Goal: Information Seeking & Learning: Learn about a topic

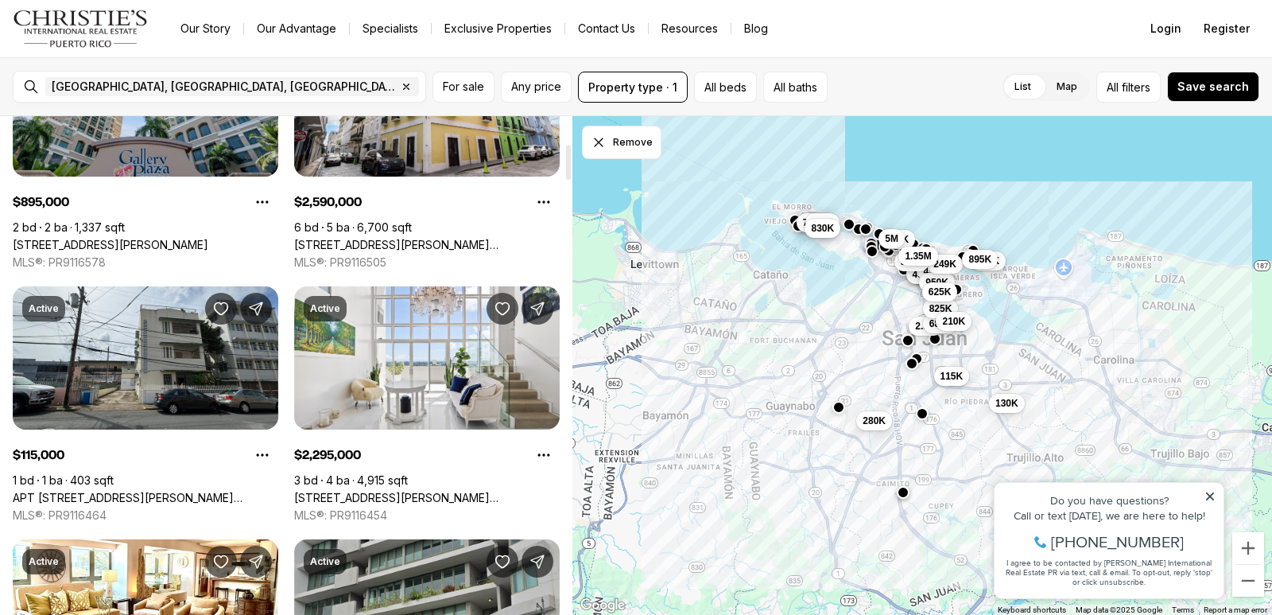
scroll to position [318, 0]
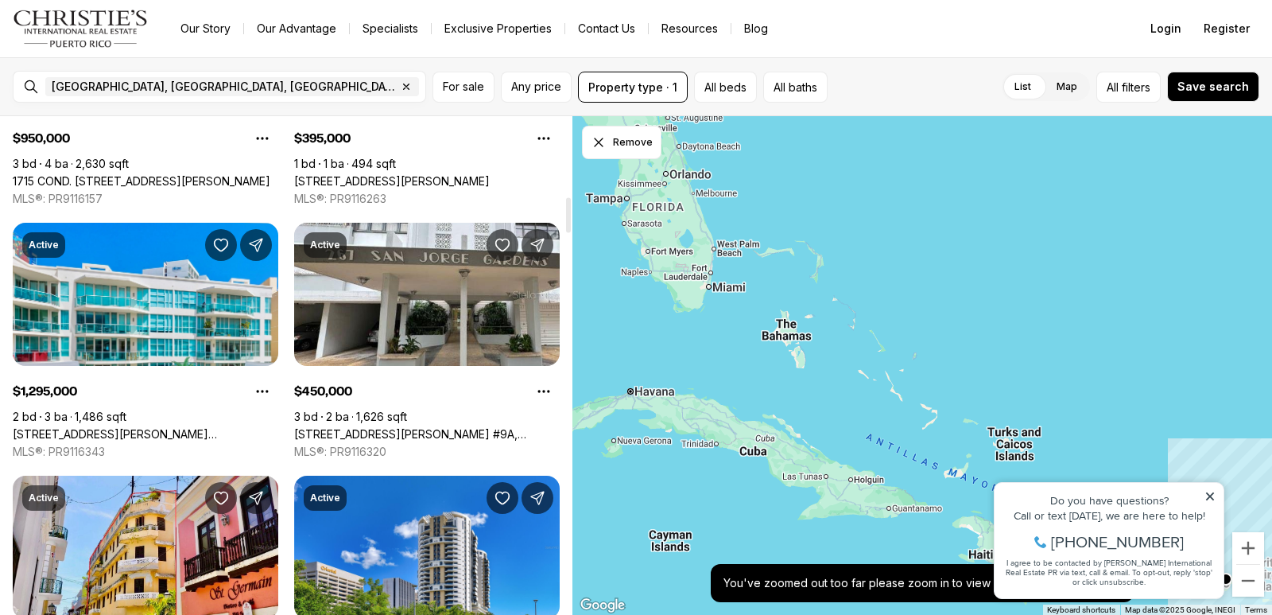
scroll to position [1272, 0]
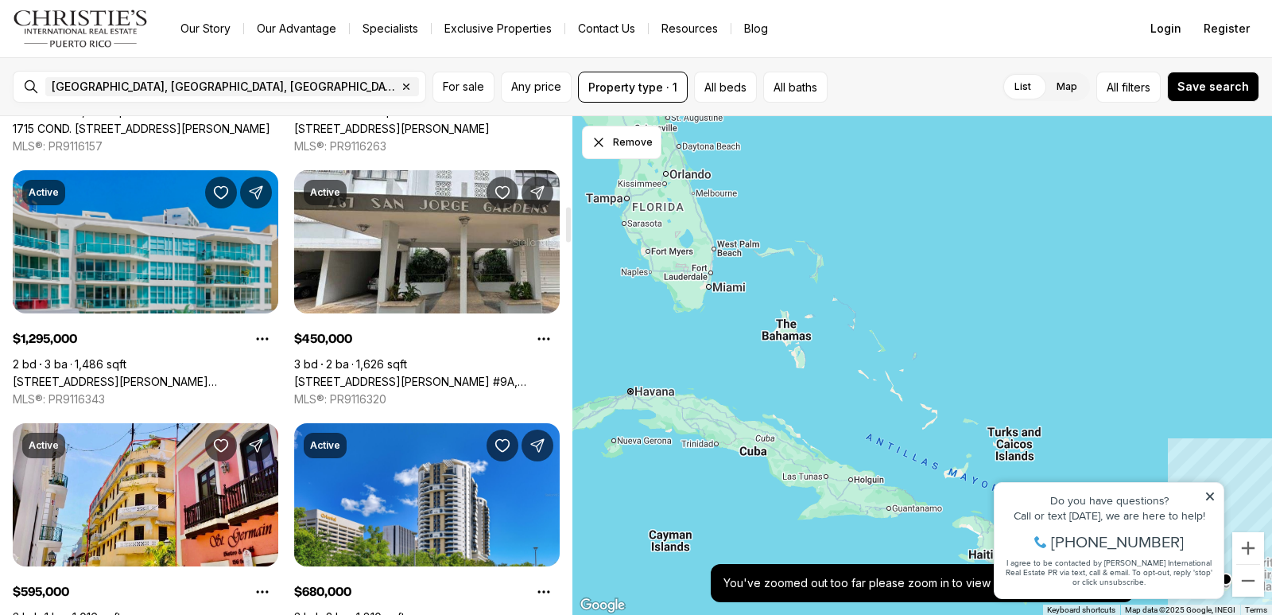
click at [137, 374] on link "[STREET_ADDRESS][PERSON_NAME][PERSON_NAME]" at bounding box center [146, 381] width 266 height 14
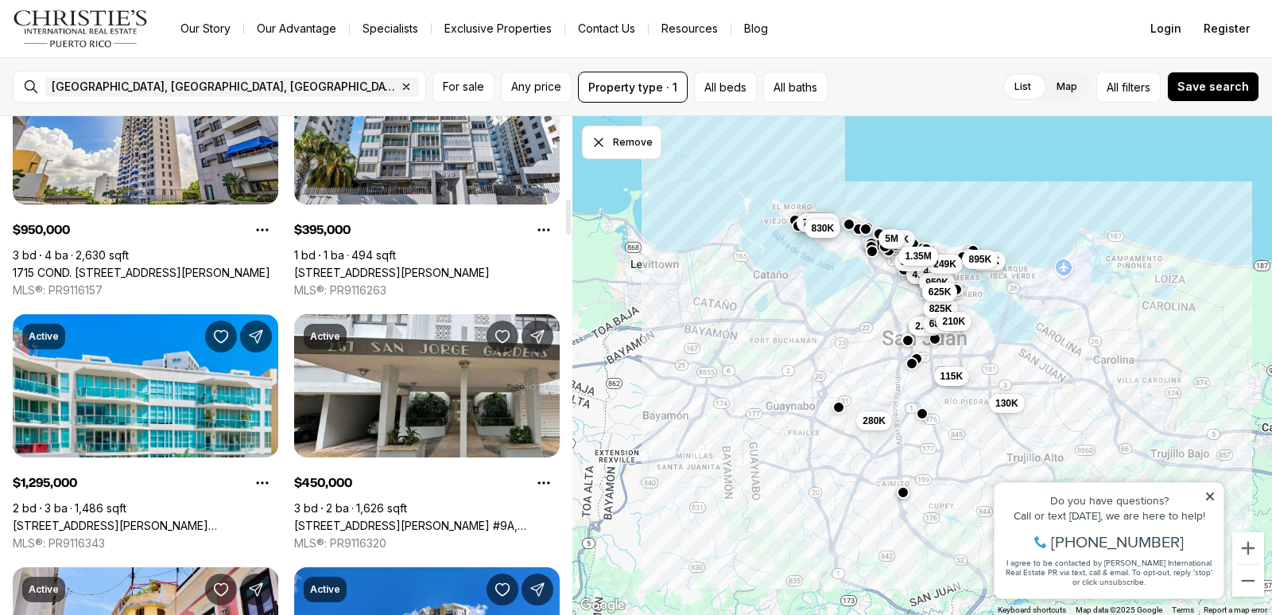
scroll to position [1272, 0]
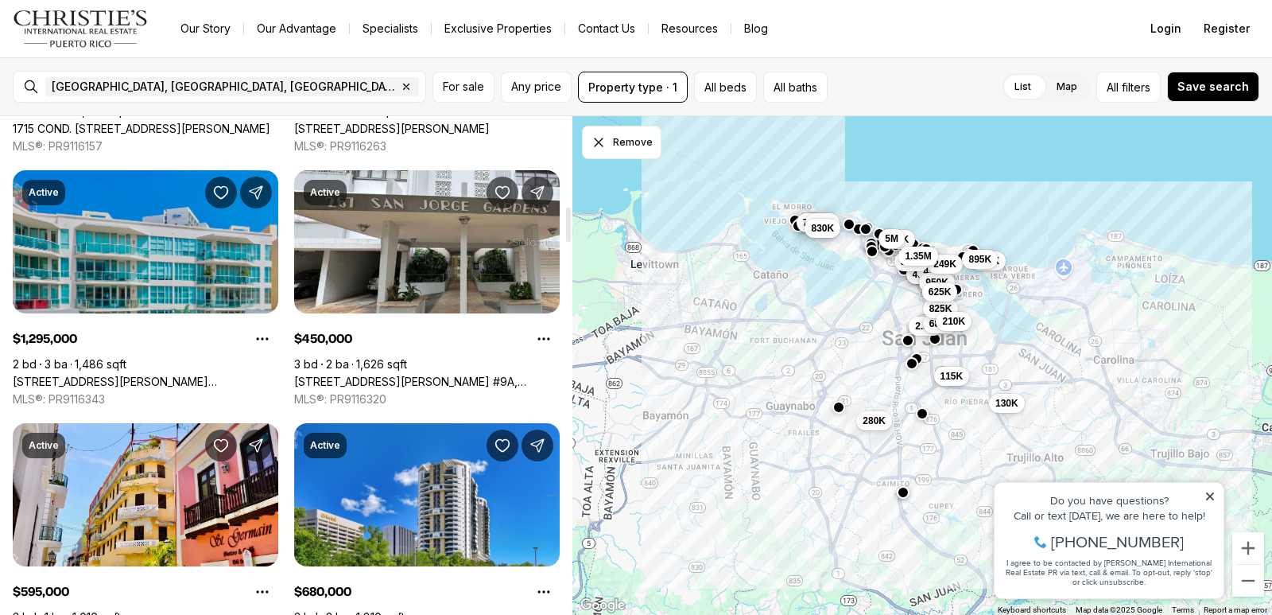
click at [133, 374] on link "[STREET_ADDRESS][PERSON_NAME][PERSON_NAME]" at bounding box center [146, 381] width 266 height 14
click at [133, 374] on link "25 MUNOZ RIVERA #606, SAN JUAN PR, 00901" at bounding box center [146, 381] width 266 height 14
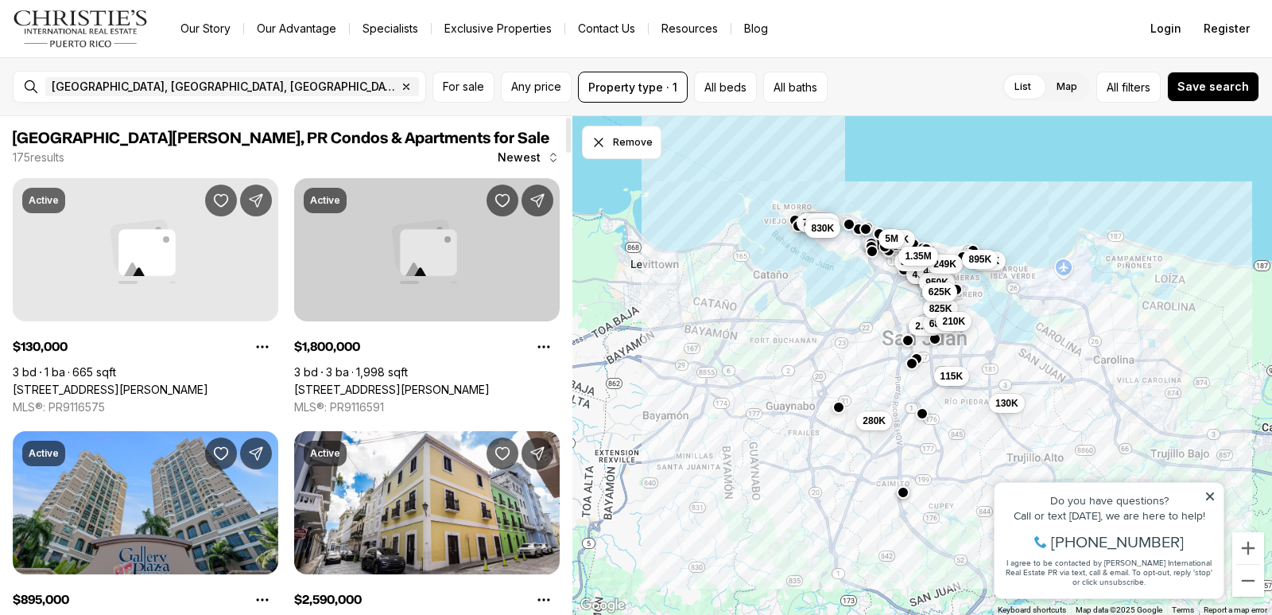
click at [359, 382] on link "[STREET_ADDRESS][PERSON_NAME]" at bounding box center [392, 389] width 196 height 14
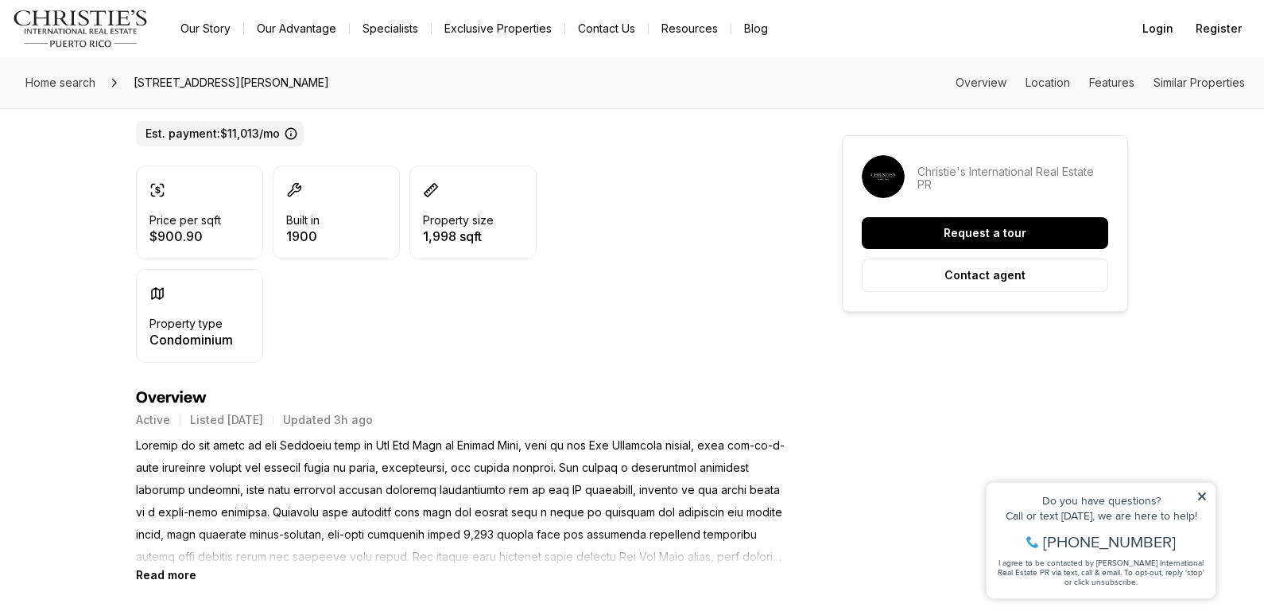
scroll to position [557, 0]
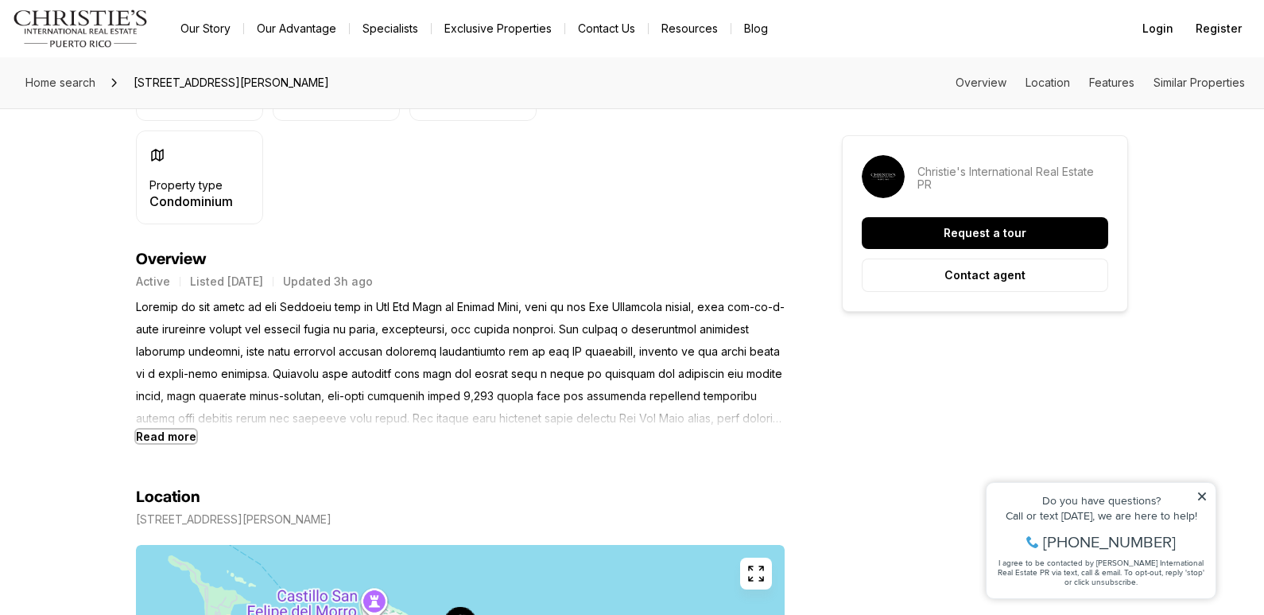
click at [176, 436] on b "Read more" at bounding box center [166, 436] width 60 height 14
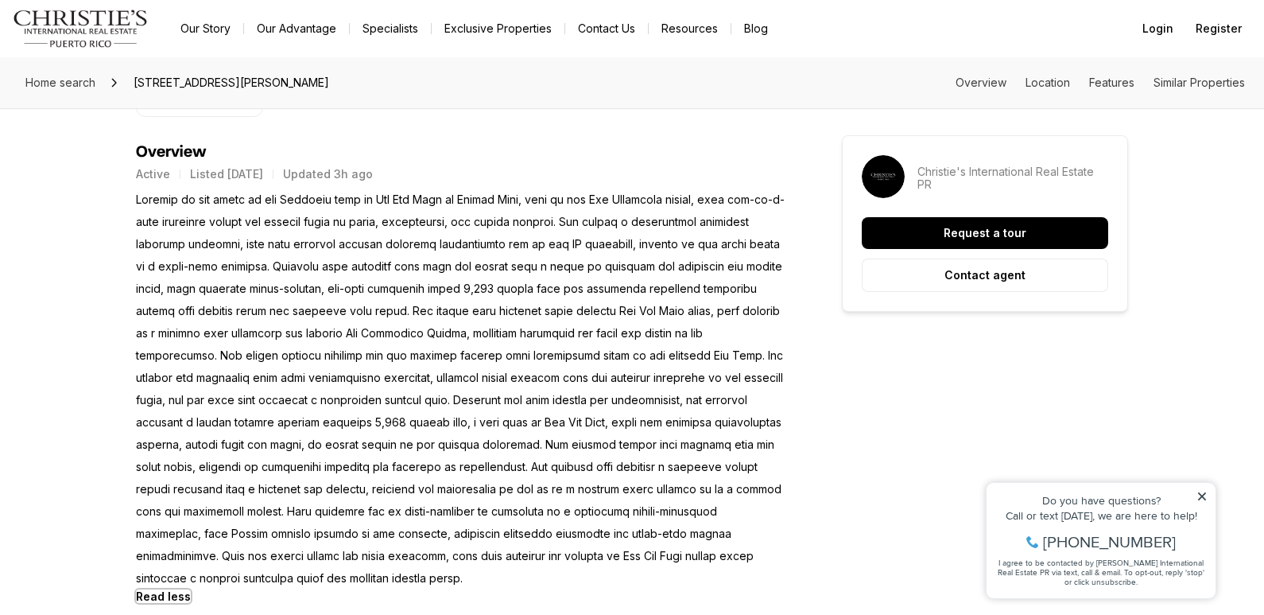
scroll to position [636, 0]
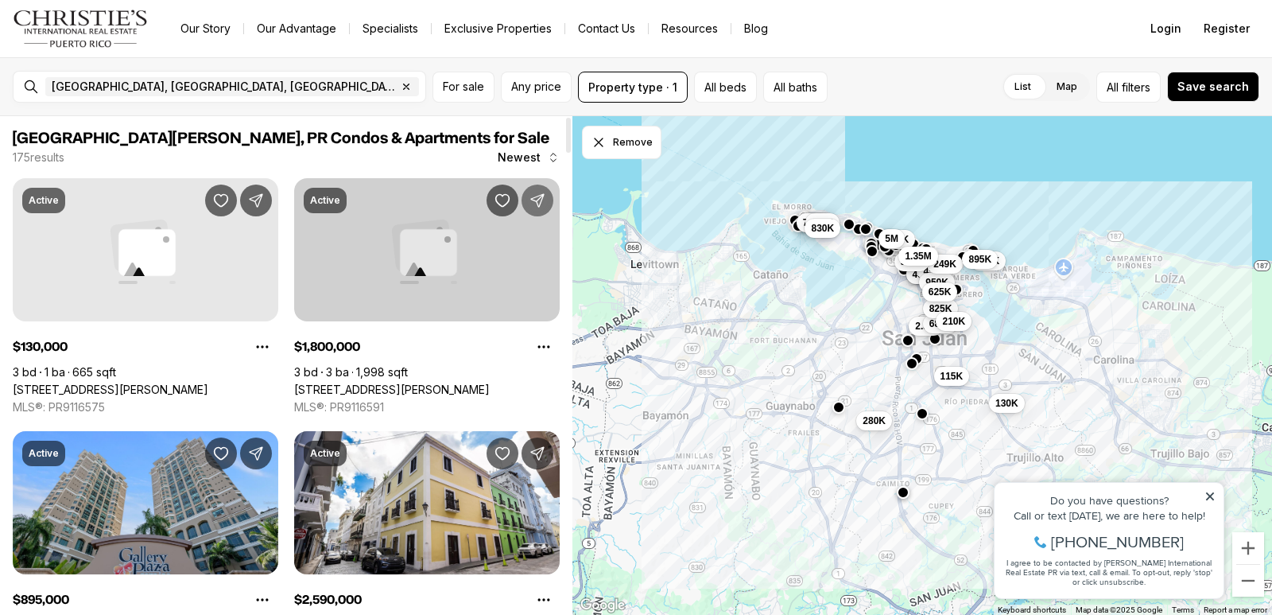
click at [533, 193] on icon "Share Property" at bounding box center [537, 200] width 16 height 16
click at [491, 196] on button "Save Property: 152 SAN SEBASTIAN STREET #PH 3" at bounding box center [503, 200] width 32 height 32
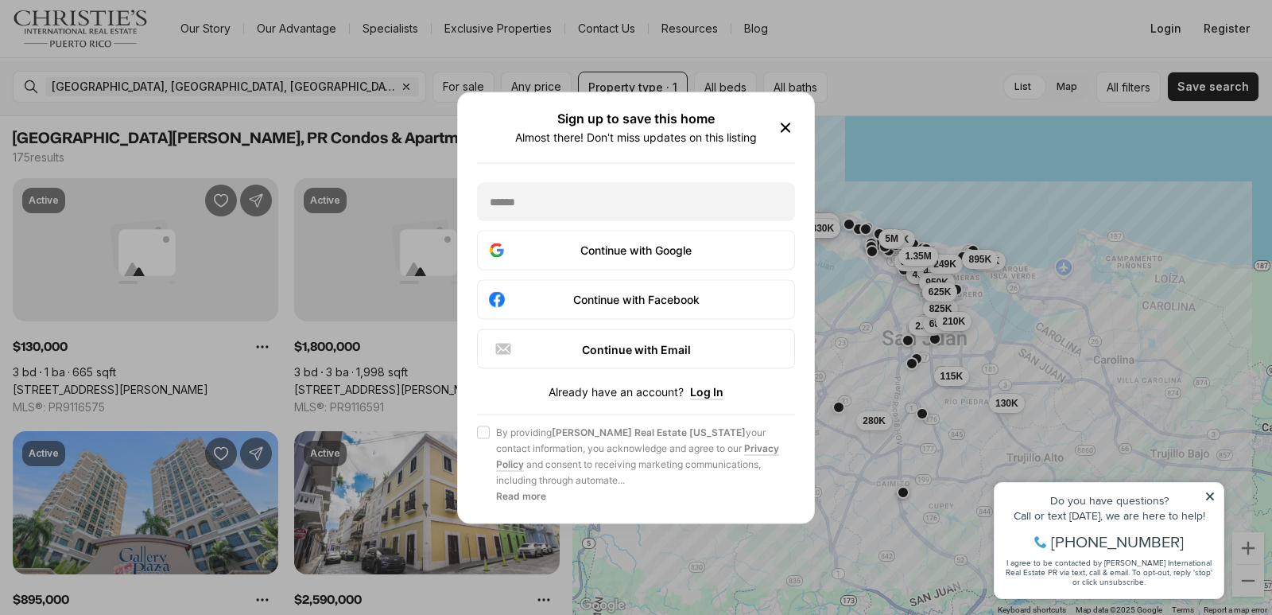
click at [789, 130] on icon "button" at bounding box center [785, 127] width 19 height 19
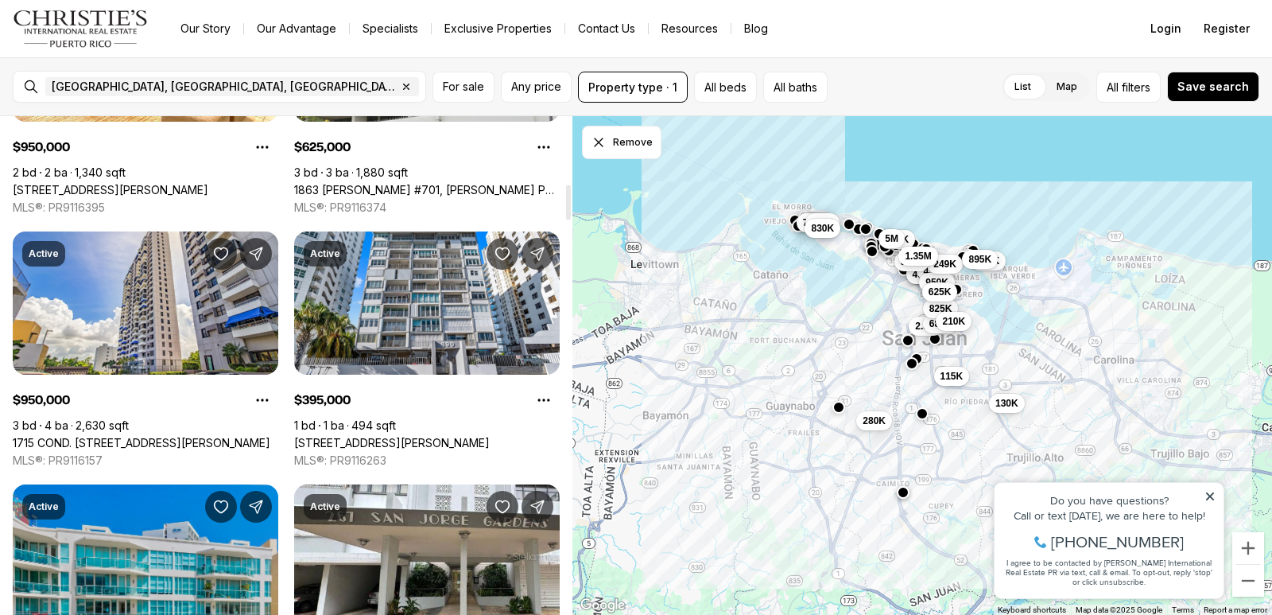
scroll to position [954, 0]
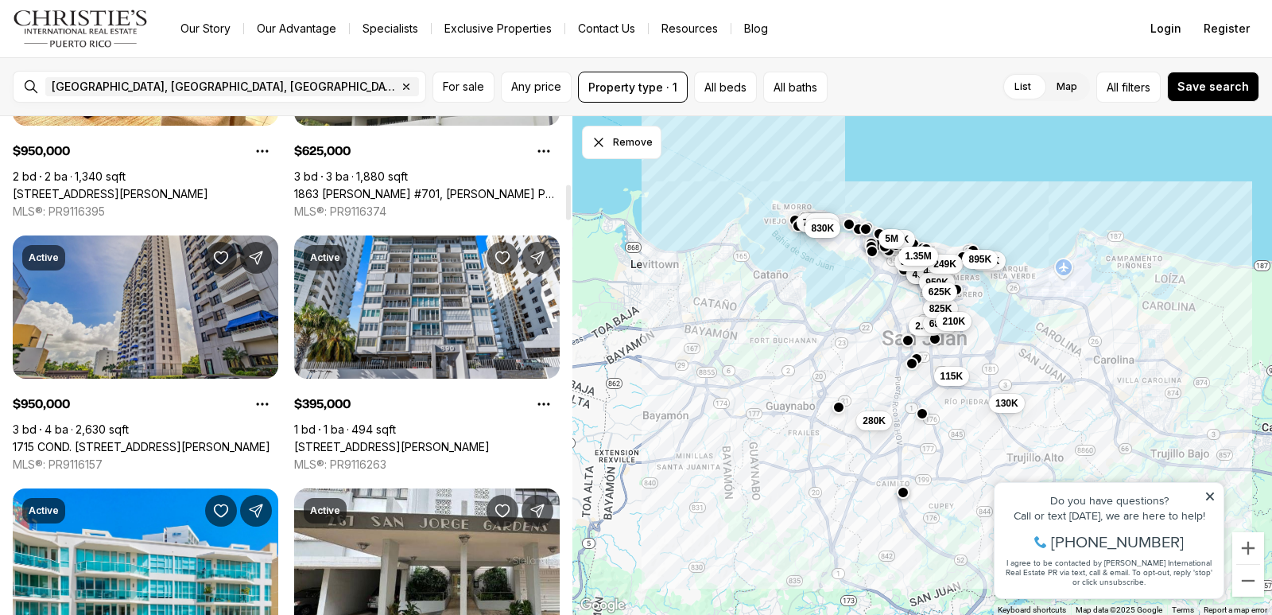
click at [71, 440] on link "1715 COND. [STREET_ADDRESS][PERSON_NAME]" at bounding box center [142, 447] width 258 height 14
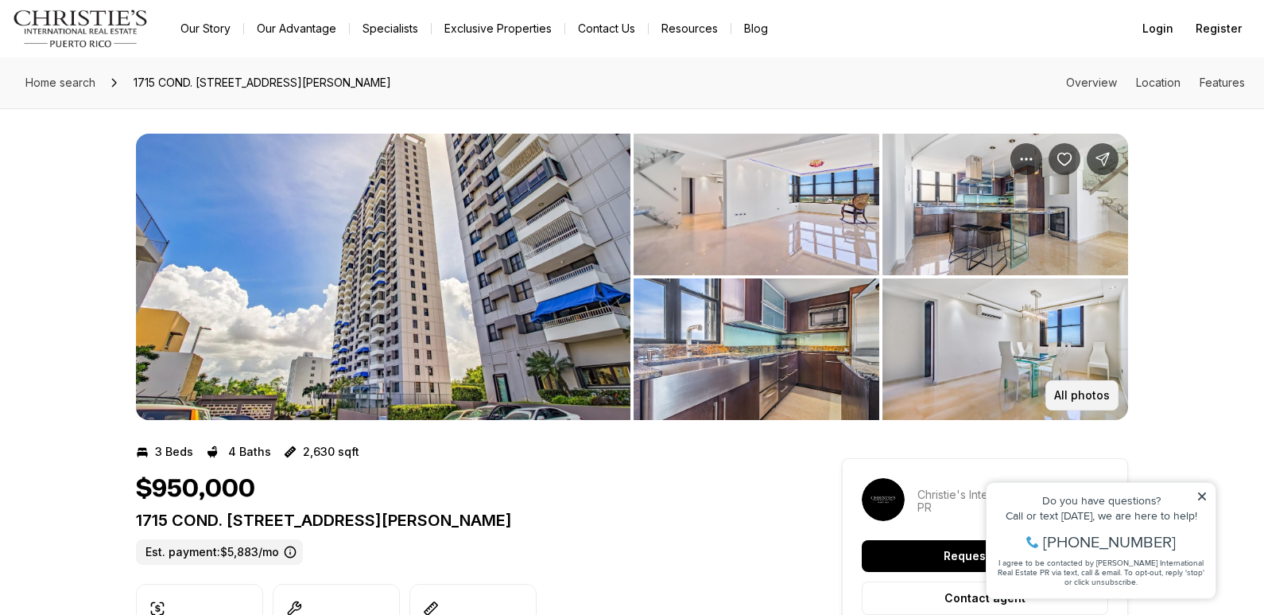
click at [1099, 386] on button "All photos" at bounding box center [1081, 395] width 73 height 30
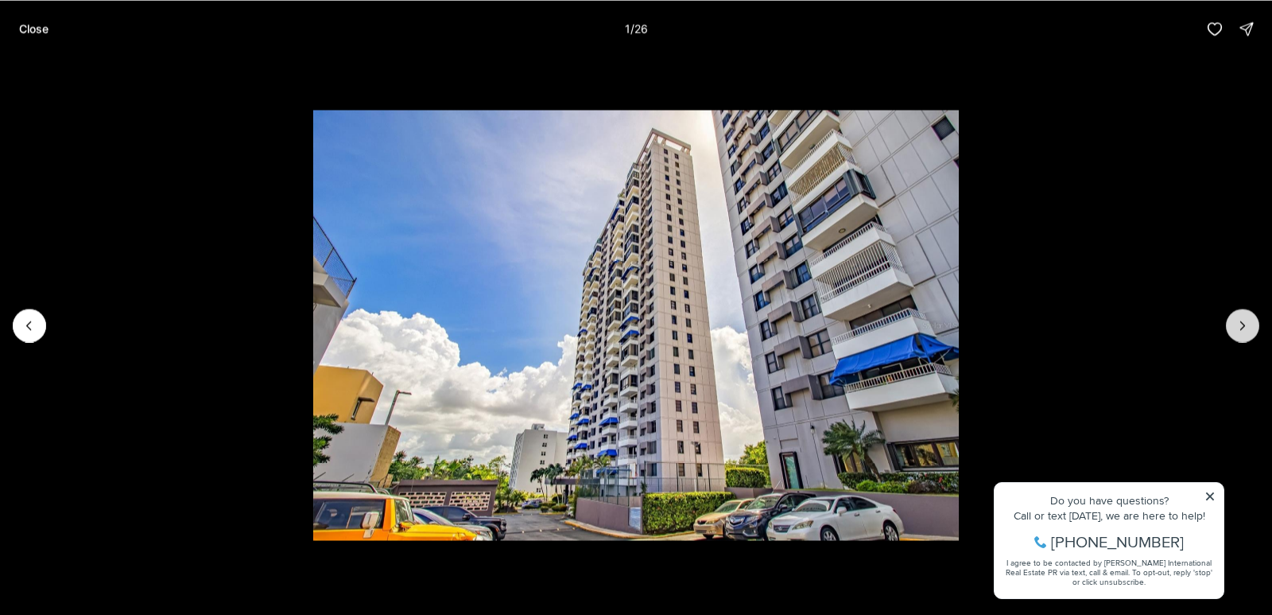
click at [1243, 324] on icon "Next slide" at bounding box center [1243, 325] width 16 height 16
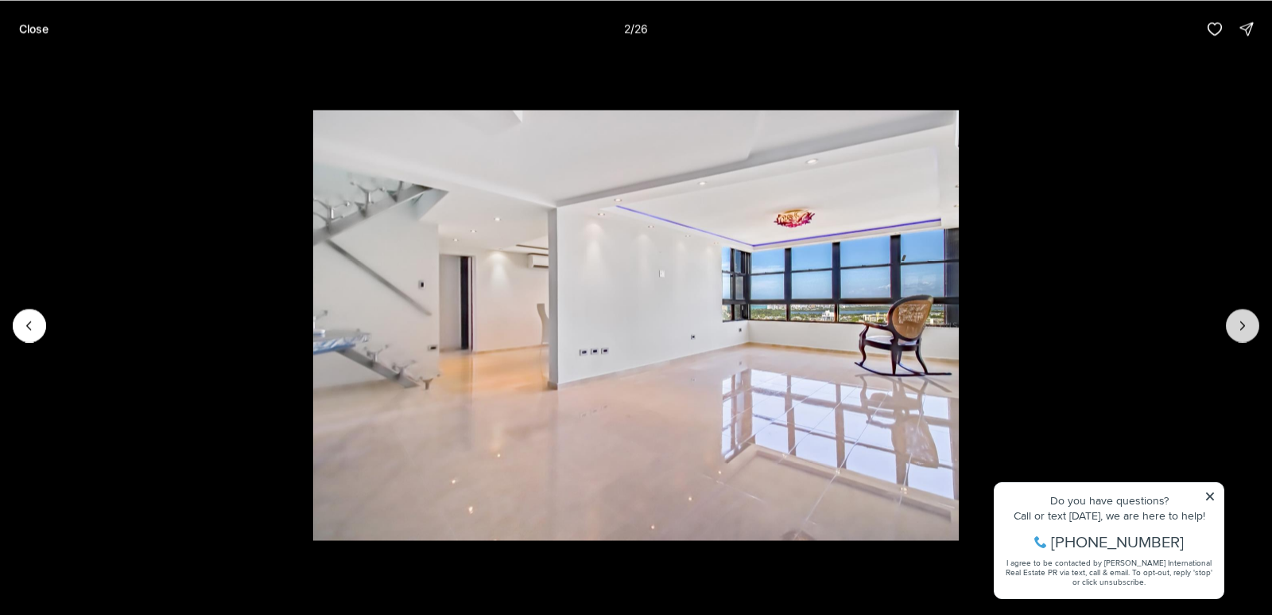
click at [1233, 325] on button "Next slide" at bounding box center [1242, 324] width 33 height 33
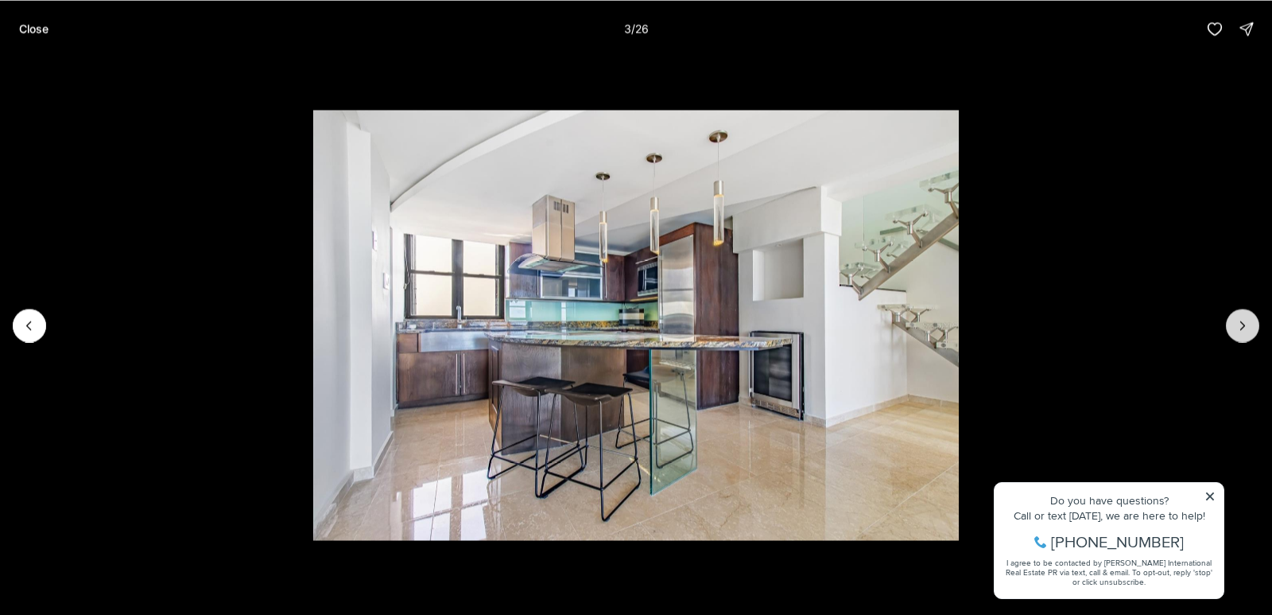
click at [1232, 325] on button "Next slide" at bounding box center [1242, 324] width 33 height 33
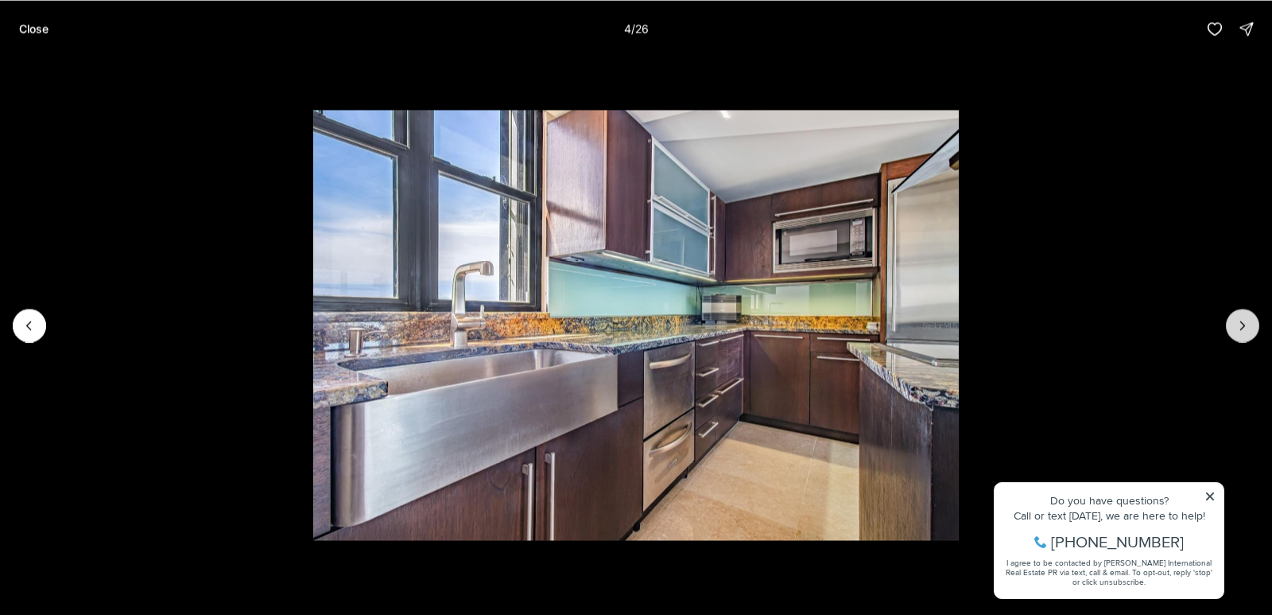
click at [1232, 325] on button "Next slide" at bounding box center [1242, 324] width 33 height 33
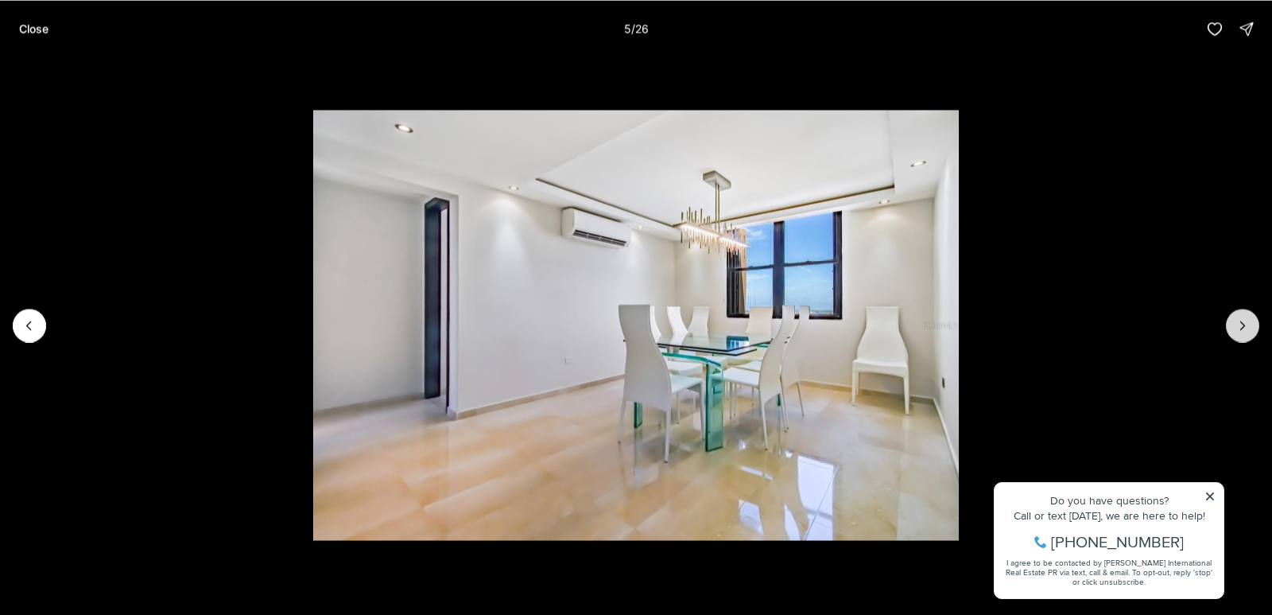
click at [1232, 325] on button "Next slide" at bounding box center [1242, 324] width 33 height 33
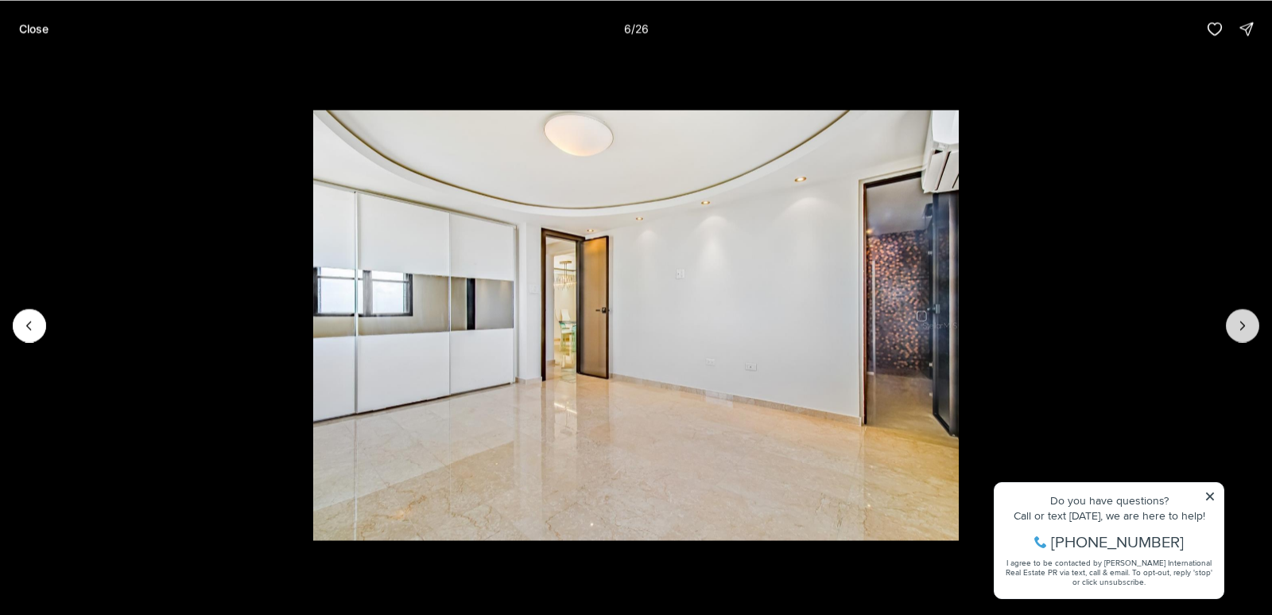
click at [1232, 325] on button "Next slide" at bounding box center [1242, 324] width 33 height 33
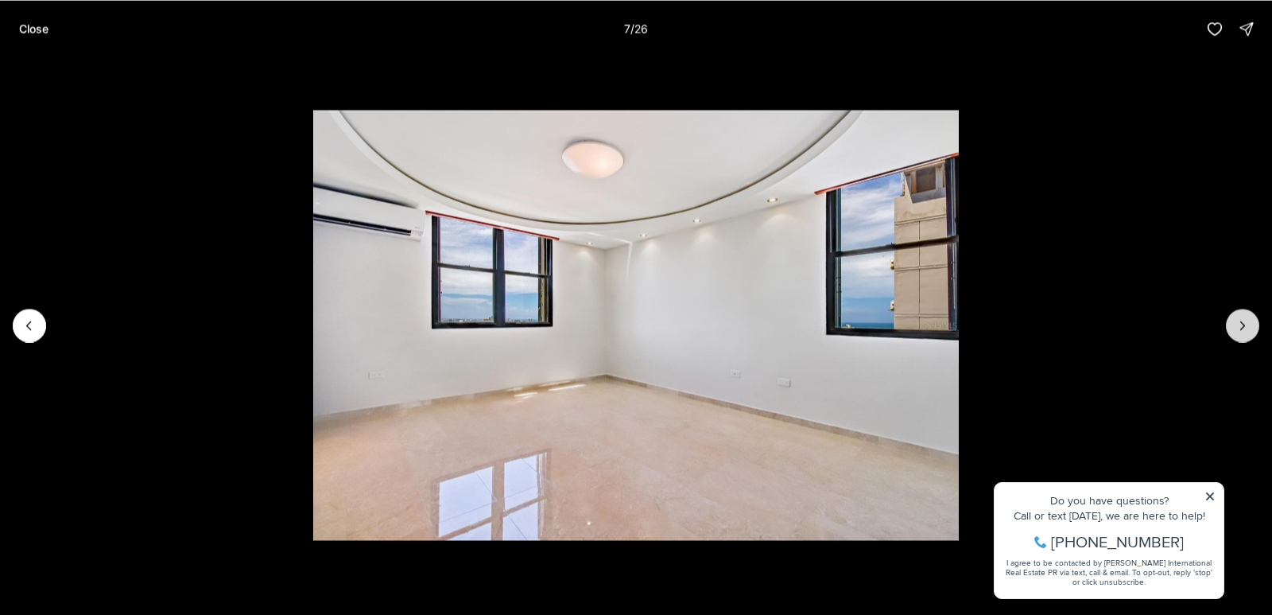
click at [1232, 325] on button "Next slide" at bounding box center [1242, 324] width 33 height 33
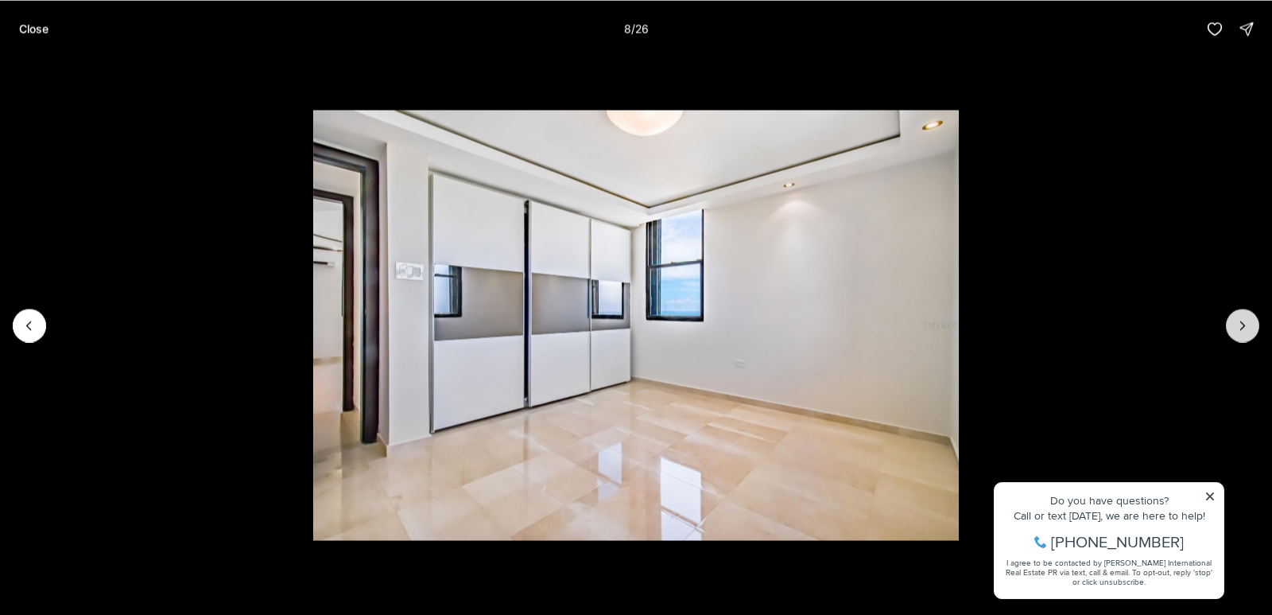
click at [1232, 325] on button "Next slide" at bounding box center [1242, 324] width 33 height 33
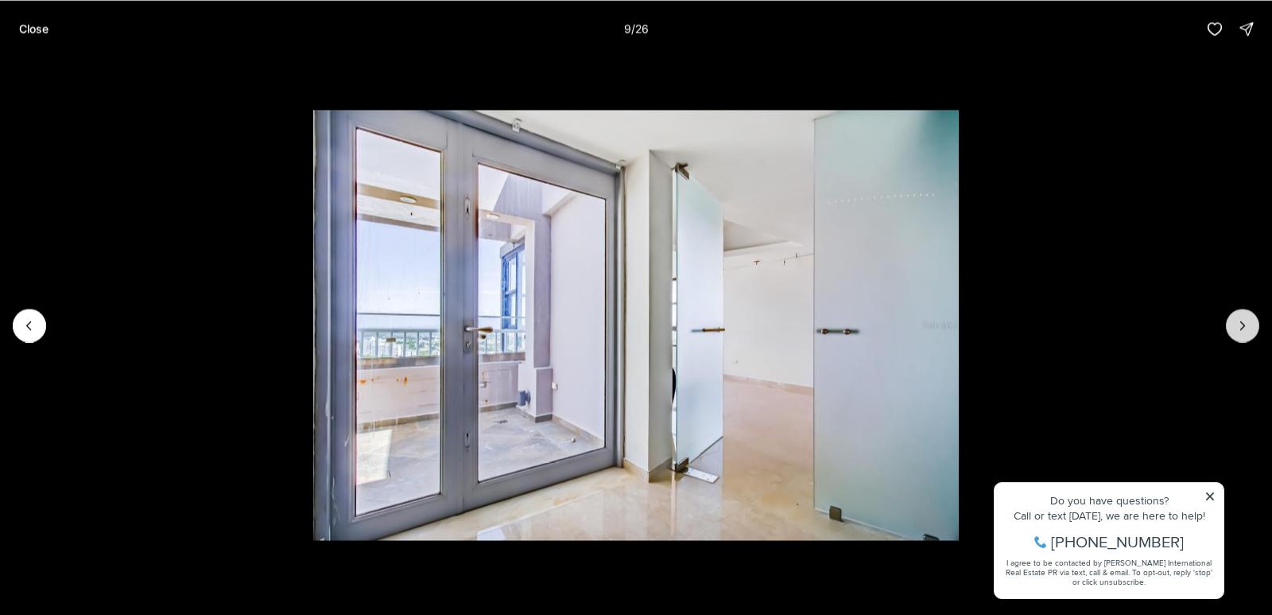
click at [1243, 318] on icon "Next slide" at bounding box center [1243, 325] width 16 height 16
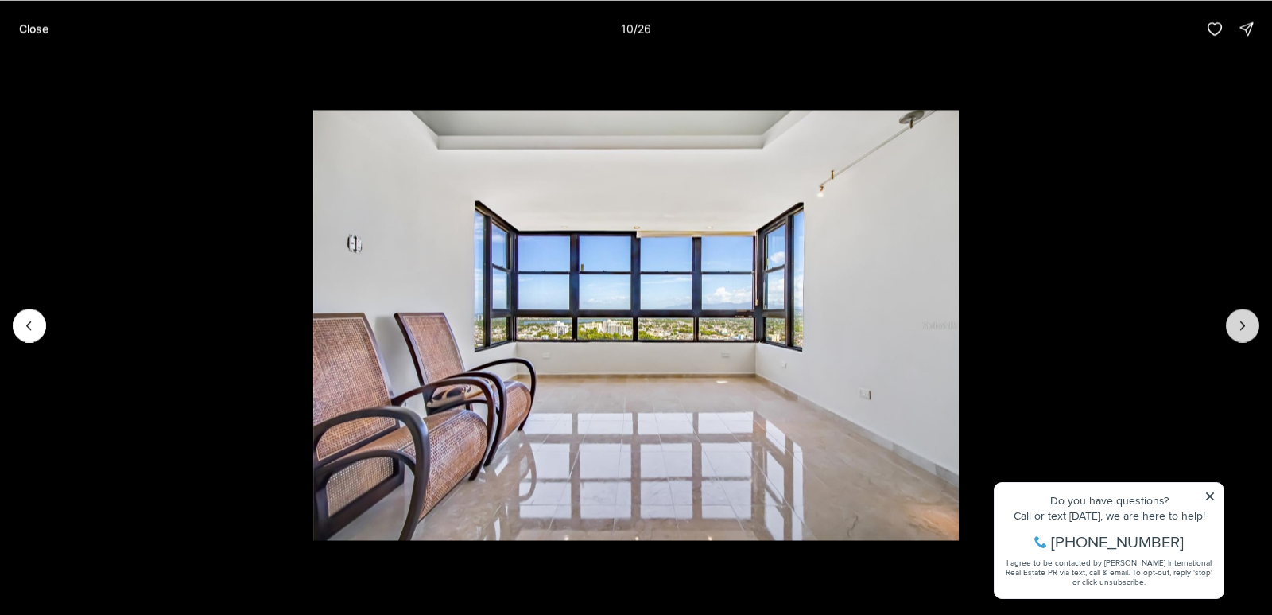
click at [1243, 318] on icon "Next slide" at bounding box center [1243, 325] width 16 height 16
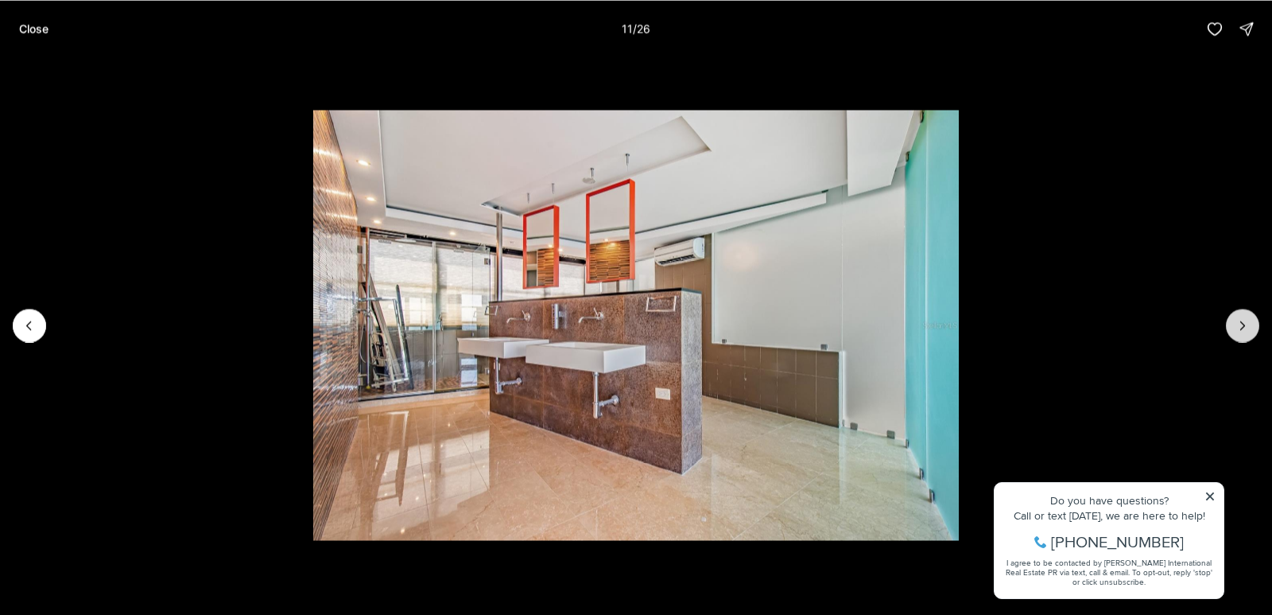
click at [1251, 320] on button "Next slide" at bounding box center [1242, 324] width 33 height 33
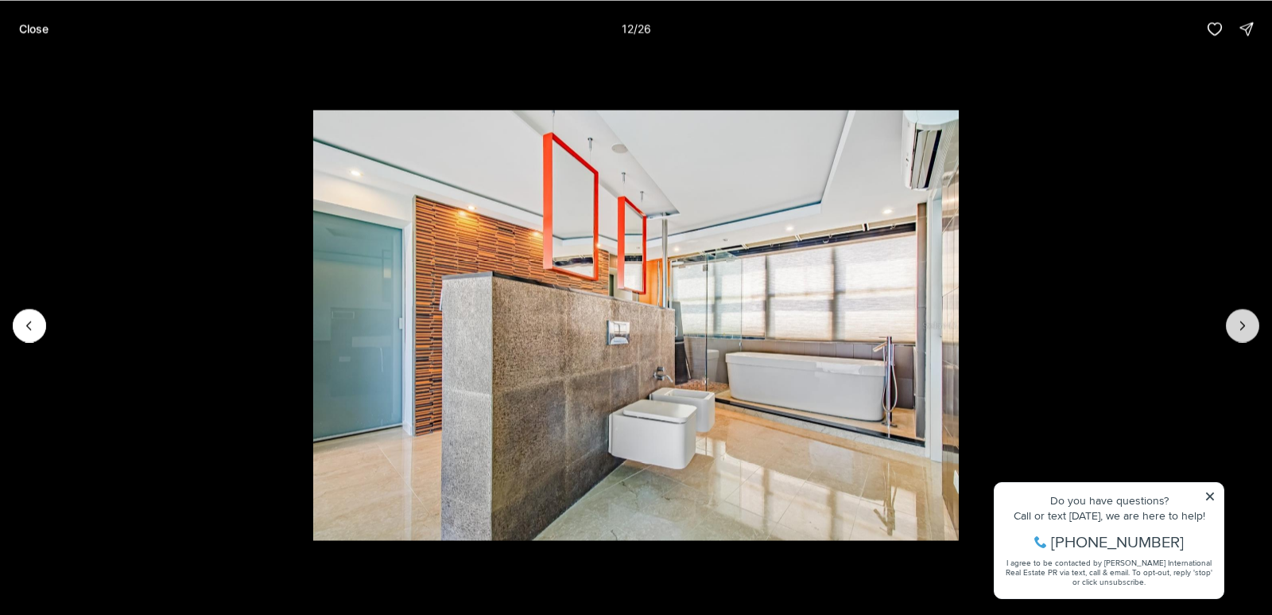
click at [1232, 332] on button "Next slide" at bounding box center [1242, 324] width 33 height 33
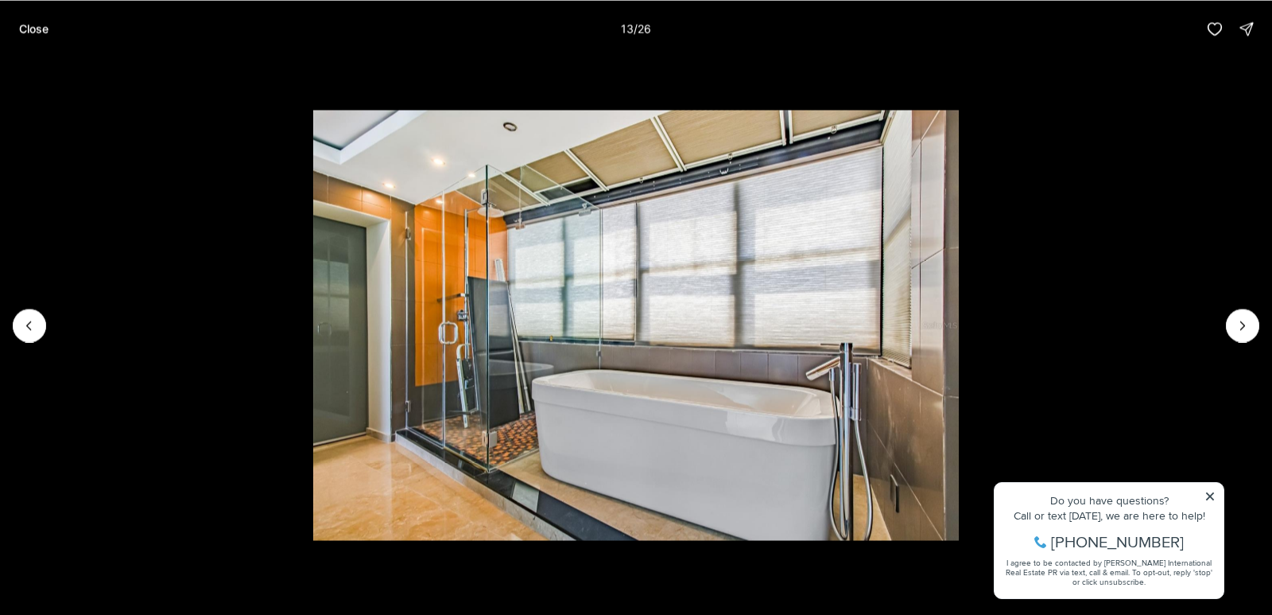
click at [1228, 339] on li "13 of 26" at bounding box center [636, 324] width 1272 height 535
click at [1247, 318] on icon "Next slide" at bounding box center [1243, 325] width 16 height 16
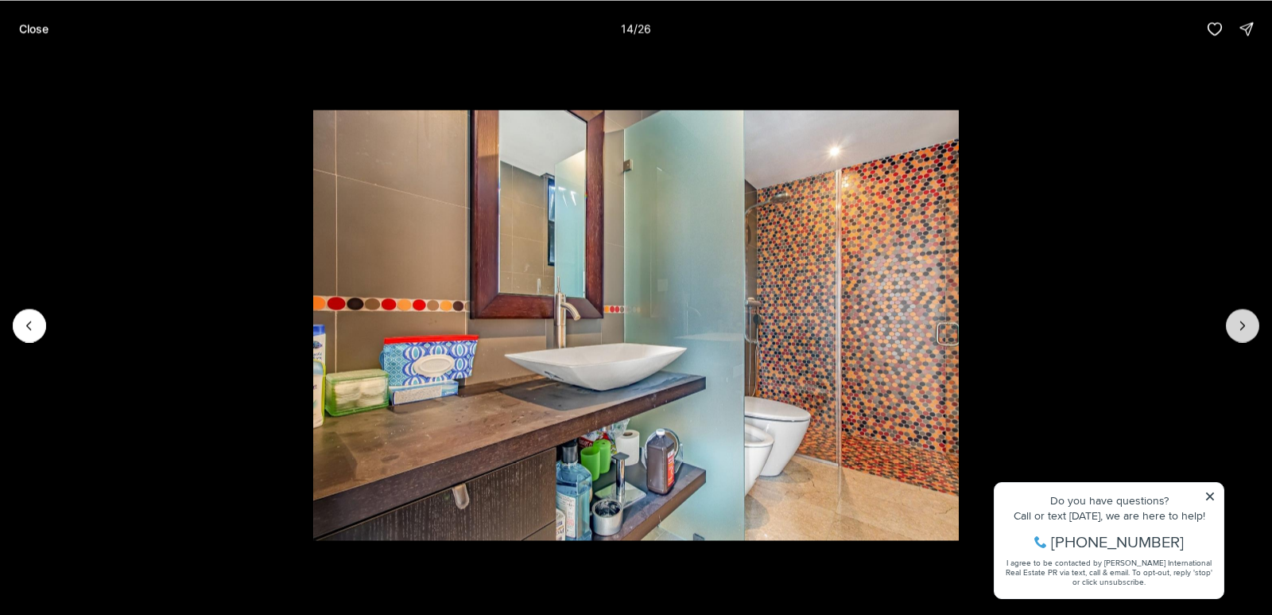
click at [1247, 319] on icon "Next slide" at bounding box center [1243, 325] width 16 height 16
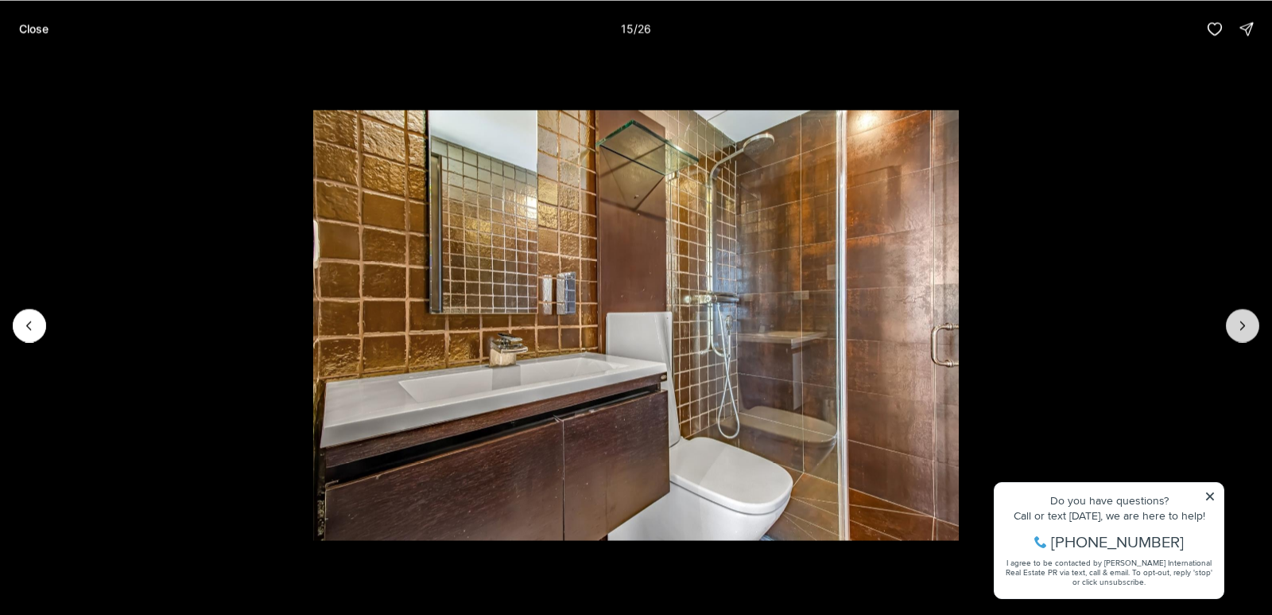
click at [1247, 320] on icon "Next slide" at bounding box center [1243, 325] width 16 height 16
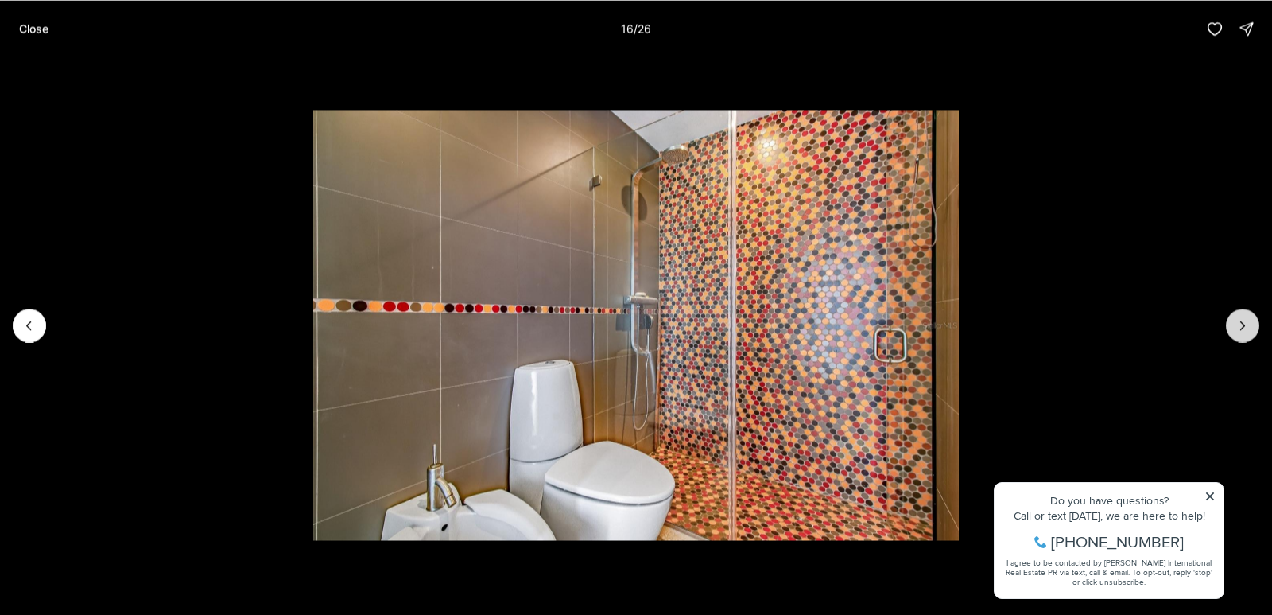
click at [1247, 320] on icon "Next slide" at bounding box center [1243, 325] width 16 height 16
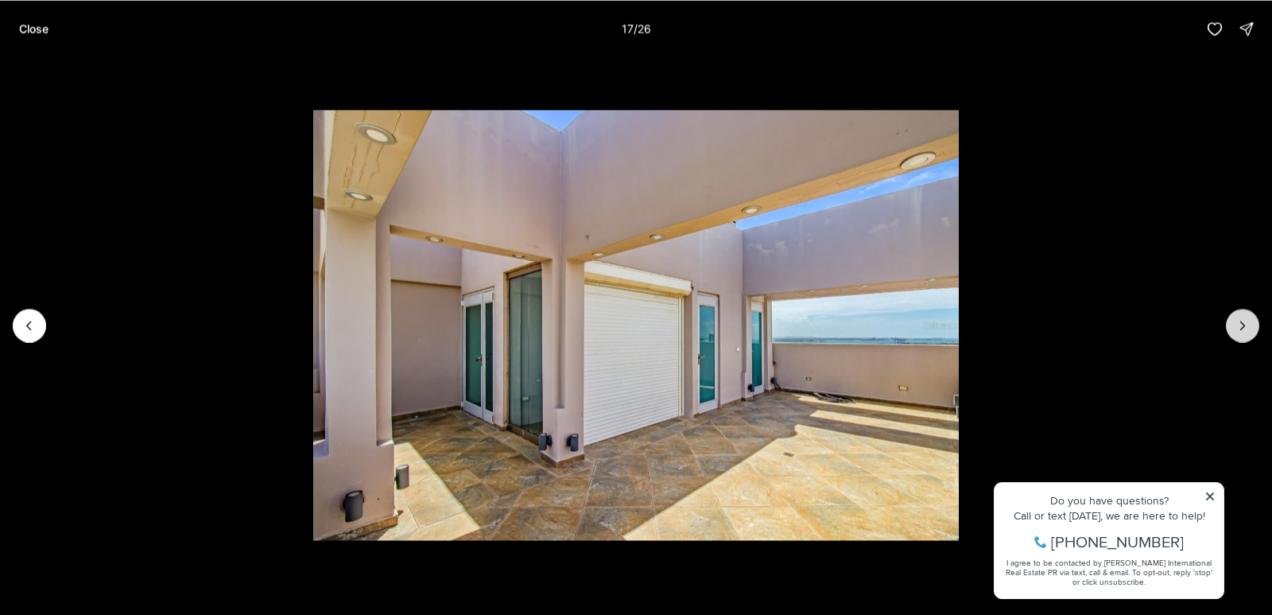
click at [1245, 316] on button "Next slide" at bounding box center [1242, 324] width 33 height 33
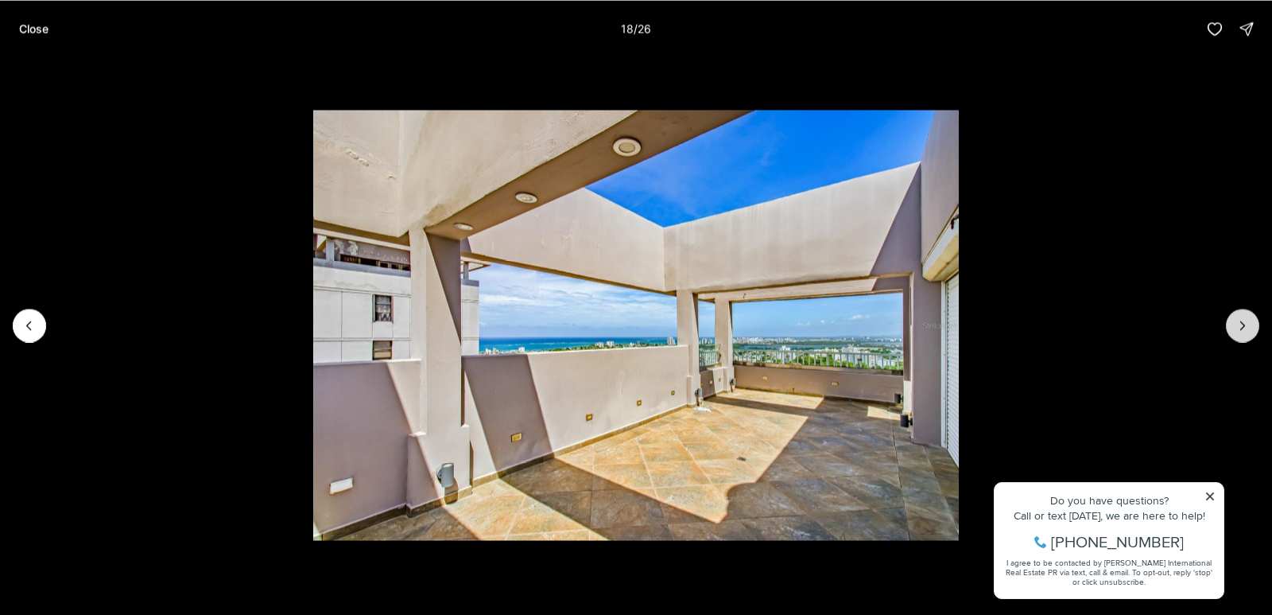
click at [1249, 326] on icon "Next slide" at bounding box center [1243, 325] width 16 height 16
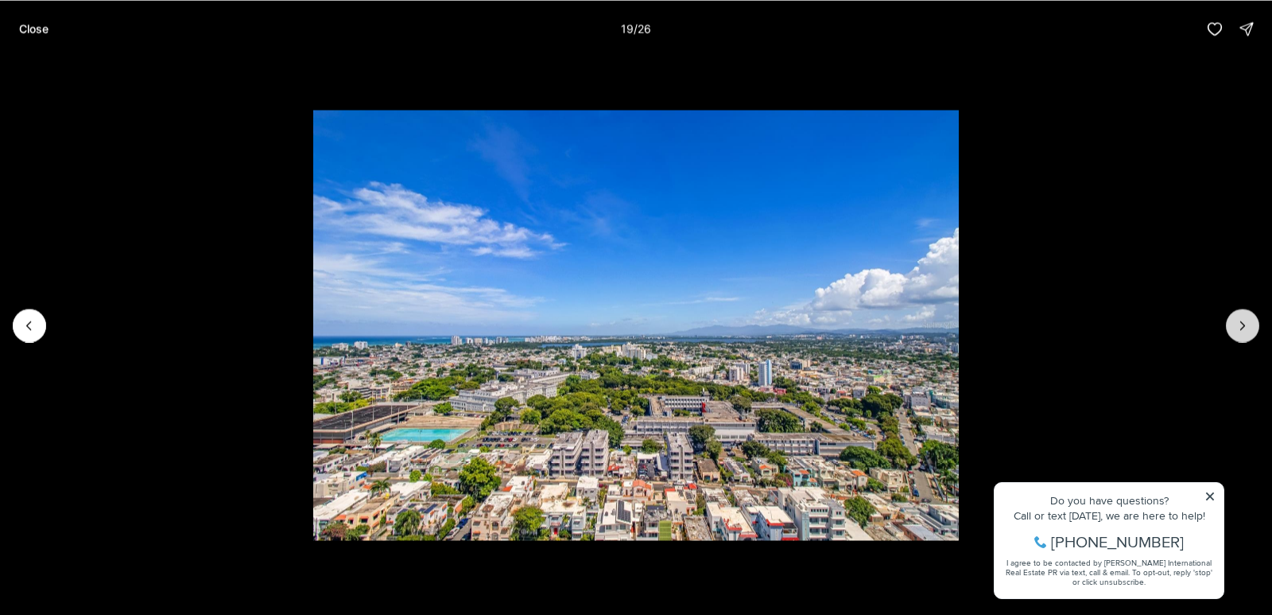
click at [1249, 326] on icon "Next slide" at bounding box center [1243, 325] width 16 height 16
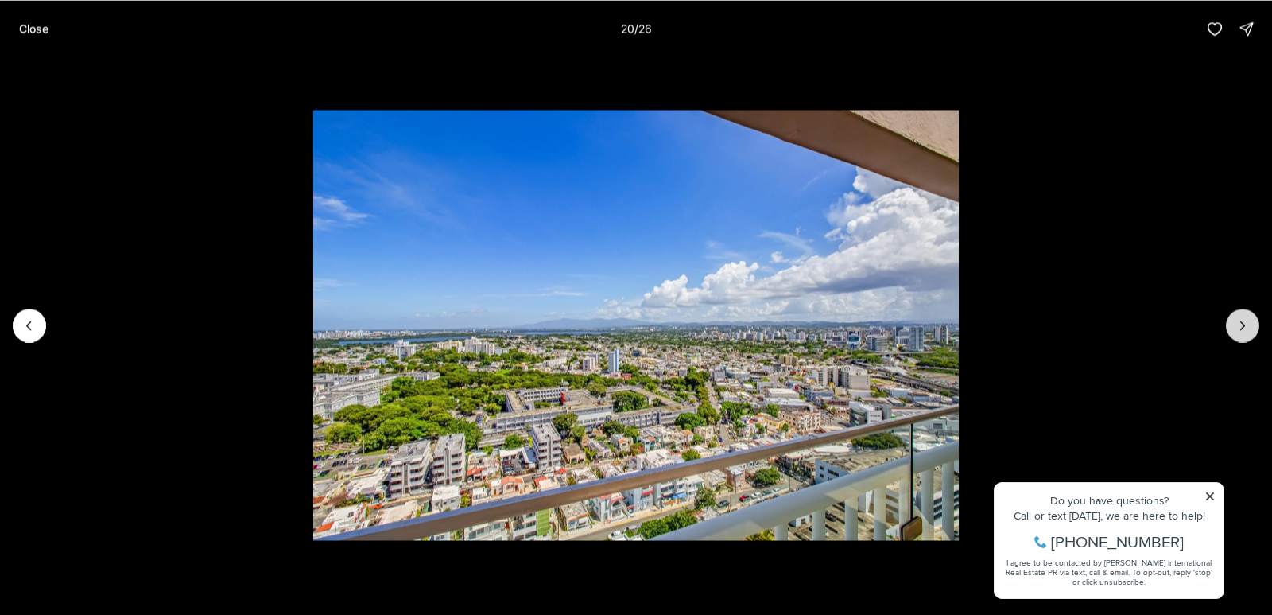
click at [1249, 326] on icon "Next slide" at bounding box center [1243, 325] width 16 height 16
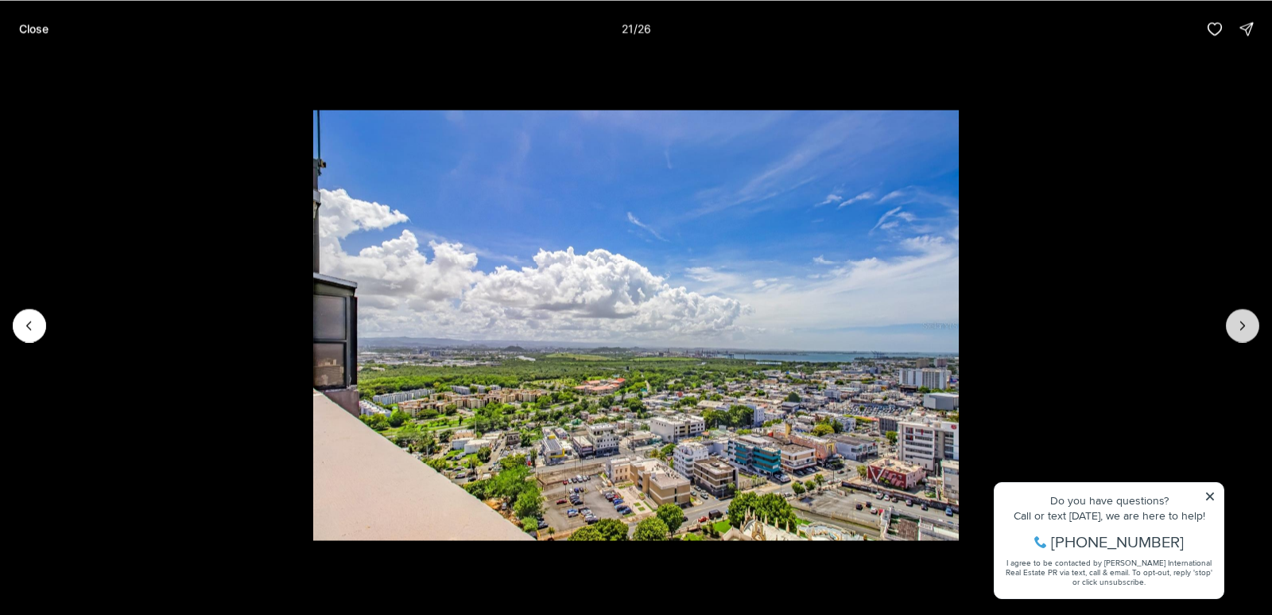
click at [1249, 326] on icon "Next slide" at bounding box center [1243, 325] width 16 height 16
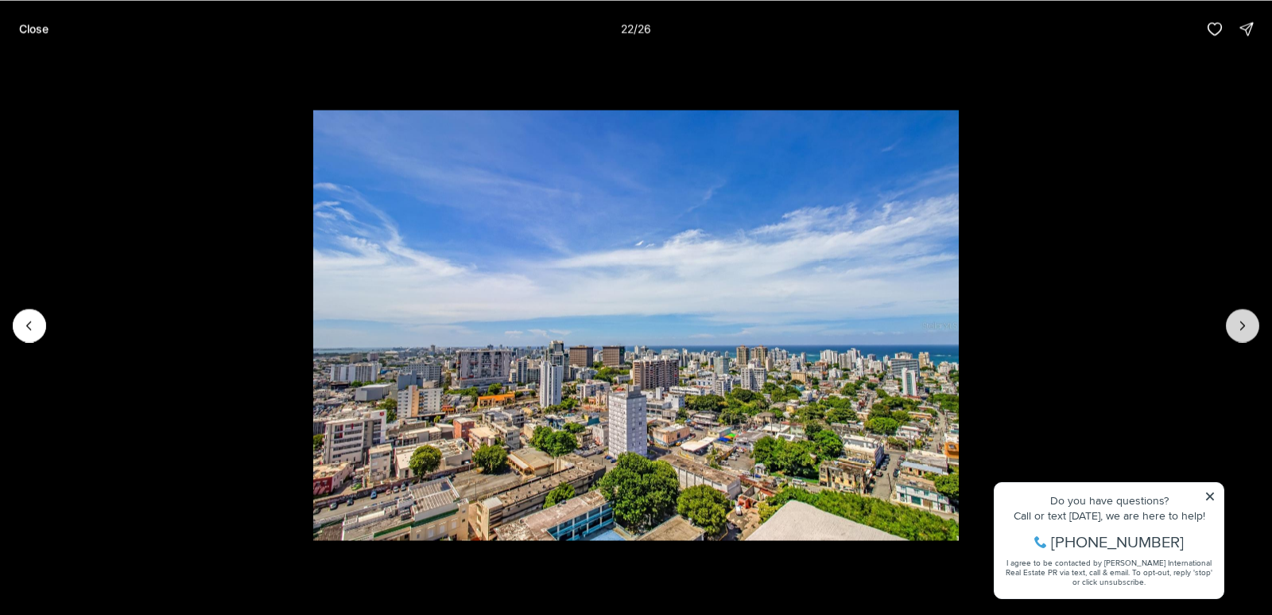
click at [1249, 326] on icon "Next slide" at bounding box center [1243, 325] width 16 height 16
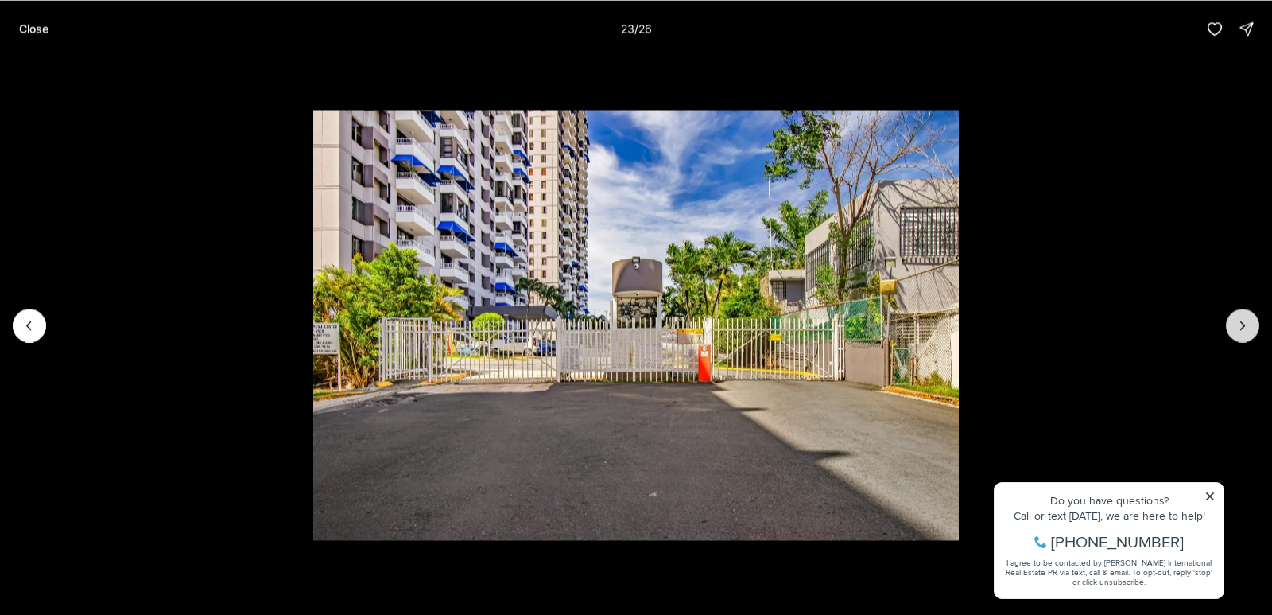
click at [1249, 326] on icon "Next slide" at bounding box center [1243, 325] width 16 height 16
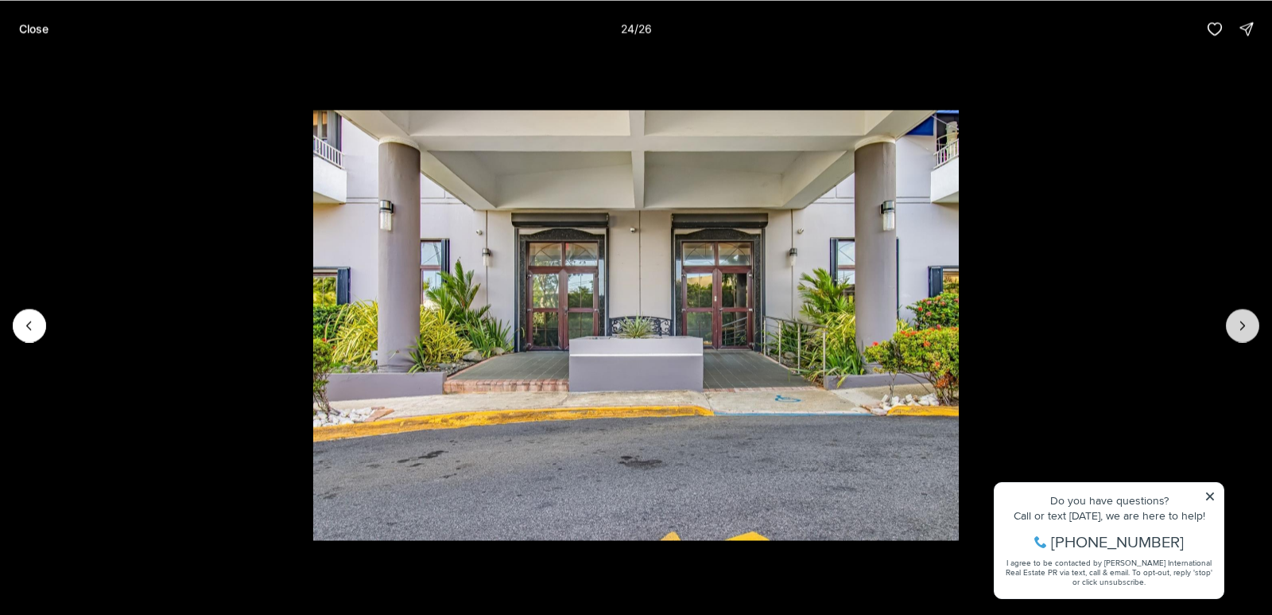
click at [1249, 325] on icon "Next slide" at bounding box center [1243, 325] width 16 height 16
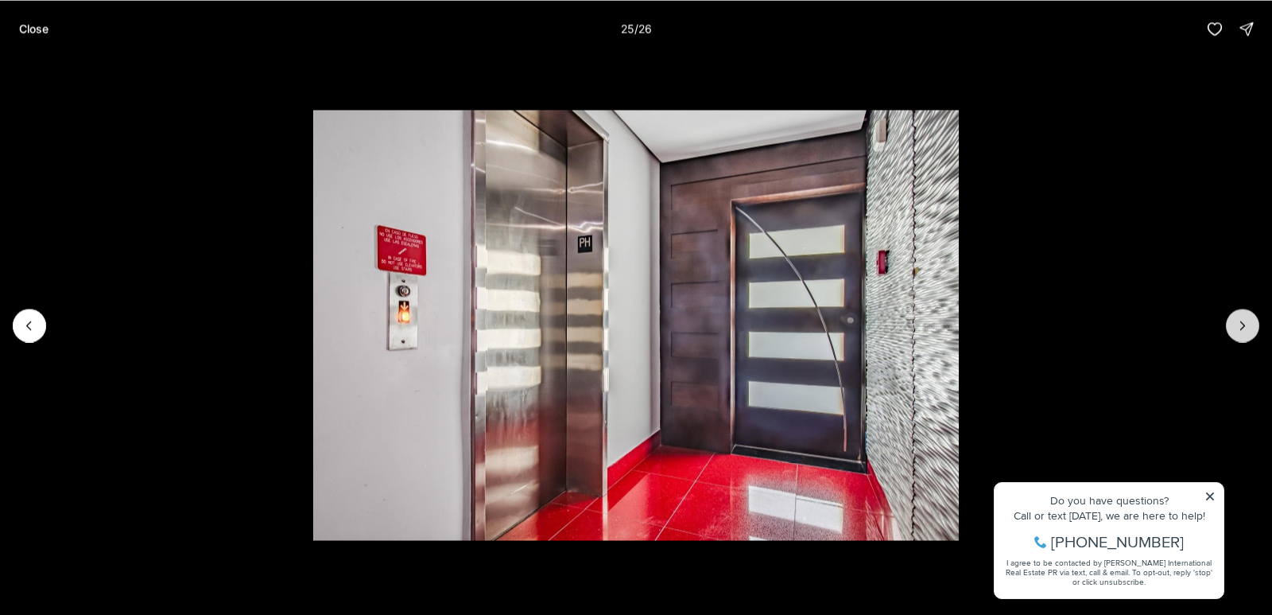
click at [1249, 326] on icon "Next slide" at bounding box center [1243, 325] width 16 height 16
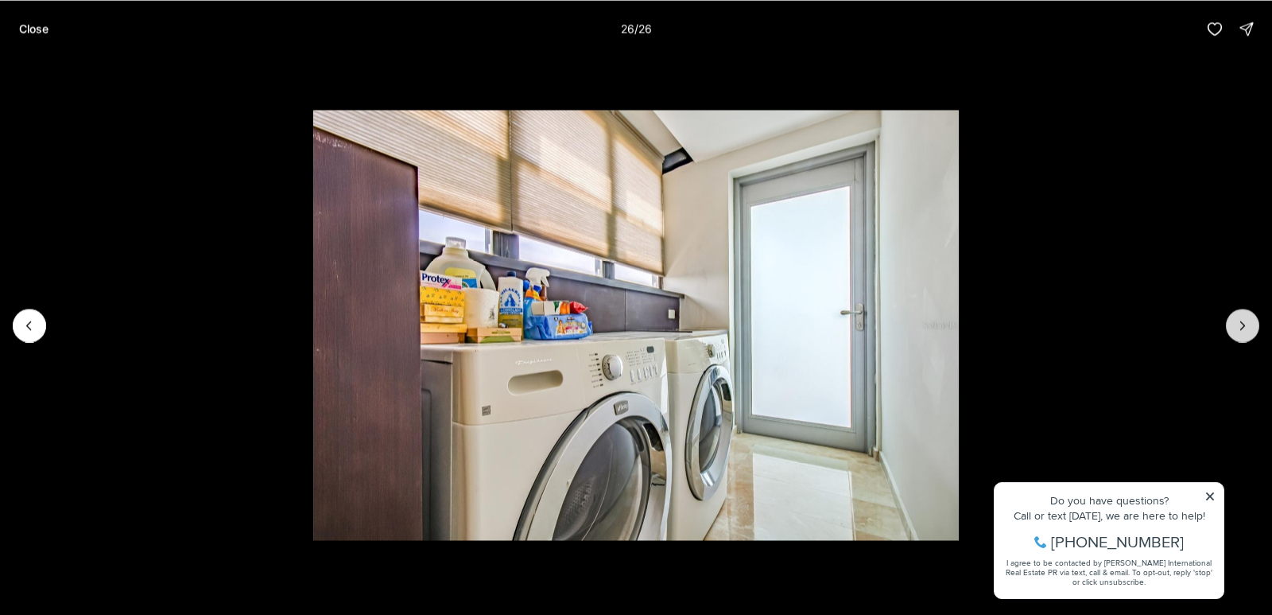
click at [1249, 326] on div at bounding box center [1242, 324] width 33 height 33
click at [1247, 327] on div at bounding box center [1242, 324] width 33 height 33
click at [27, 336] on button "Previous slide" at bounding box center [29, 324] width 33 height 33
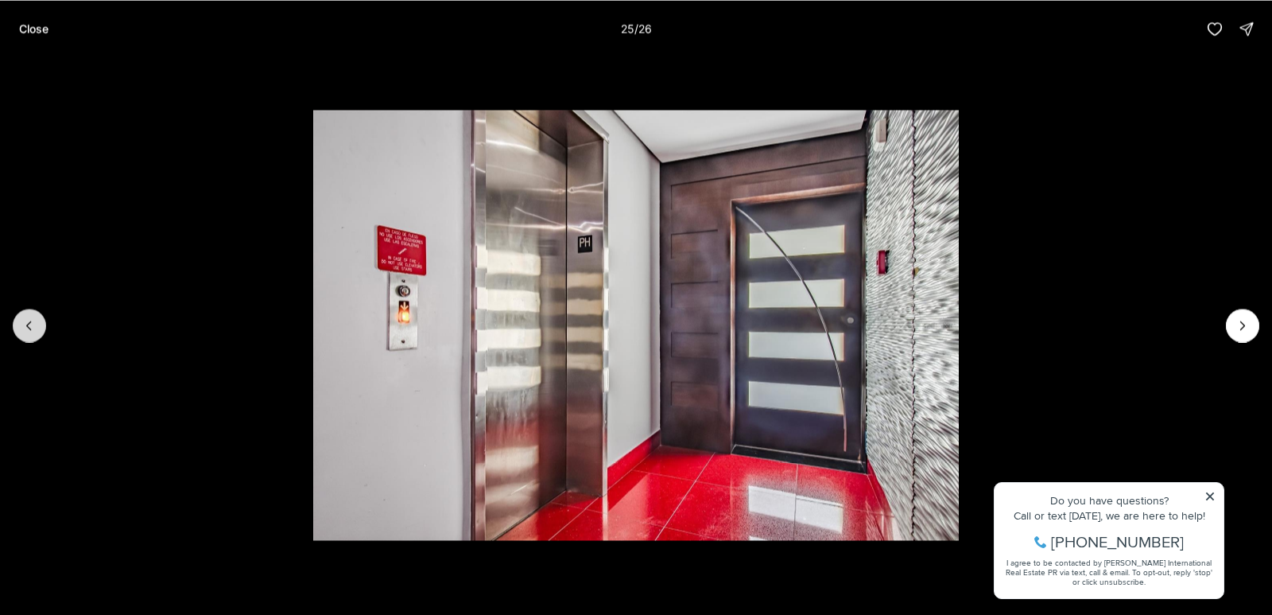
click at [25, 332] on button "Previous slide" at bounding box center [29, 324] width 33 height 33
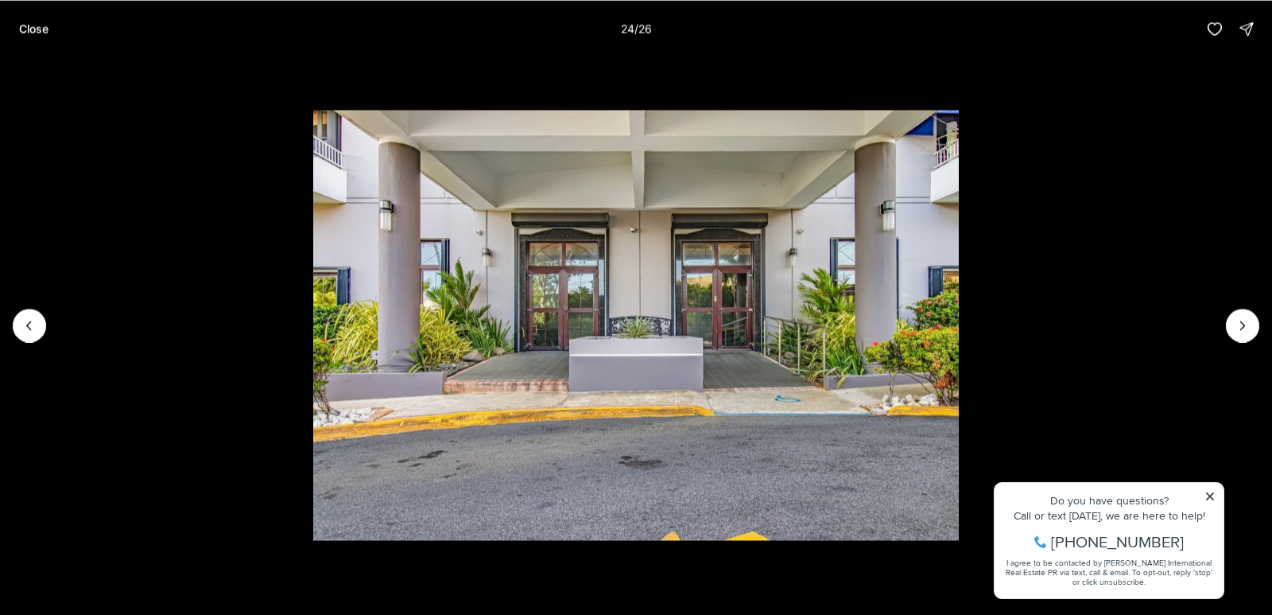
click at [1247, 307] on li "24 of 26" at bounding box center [636, 324] width 1272 height 535
click at [1231, 321] on button "Next slide" at bounding box center [1242, 324] width 33 height 33
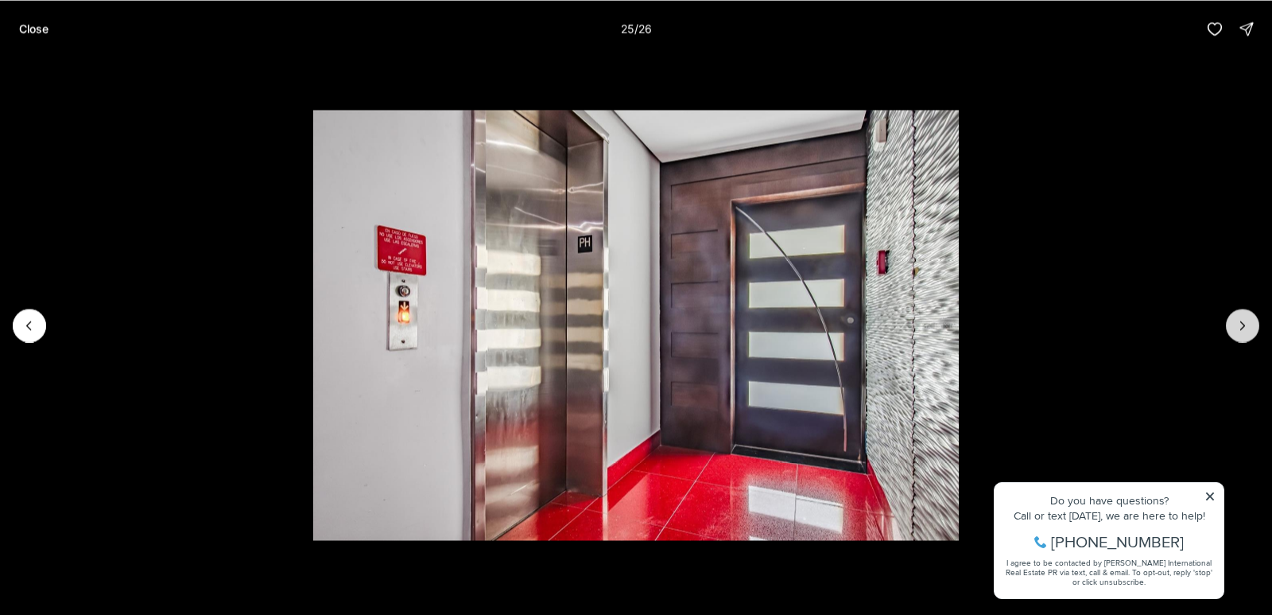
click at [1244, 320] on icon "Next slide" at bounding box center [1243, 325] width 16 height 16
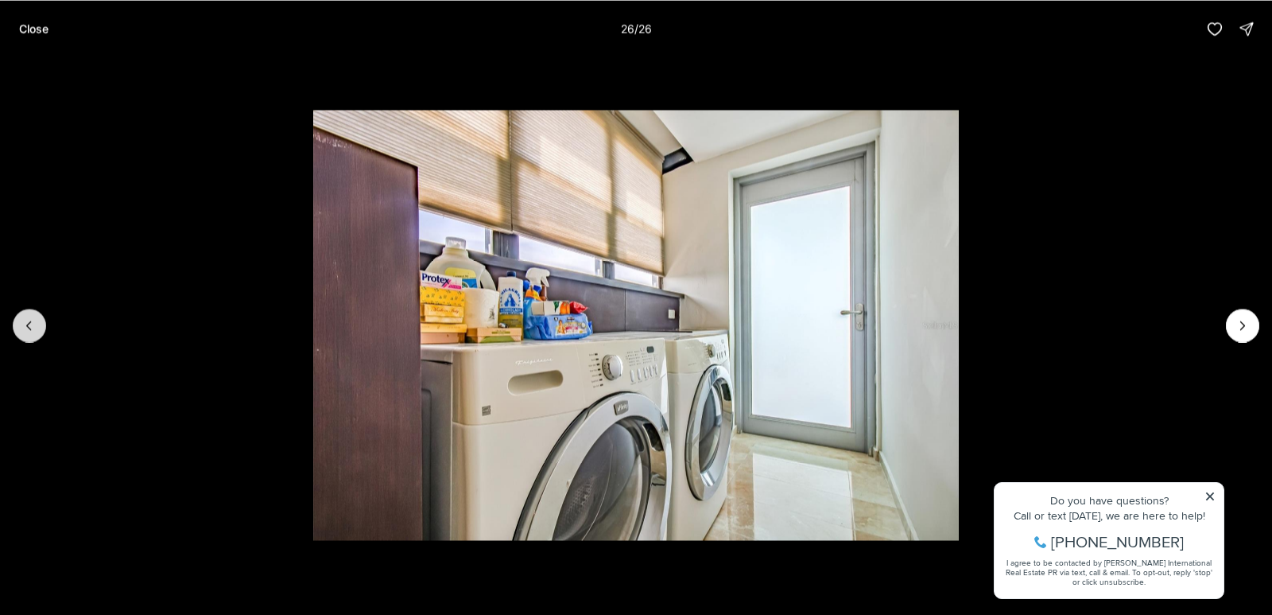
click at [23, 325] on icon "Previous slide" at bounding box center [29, 325] width 16 height 16
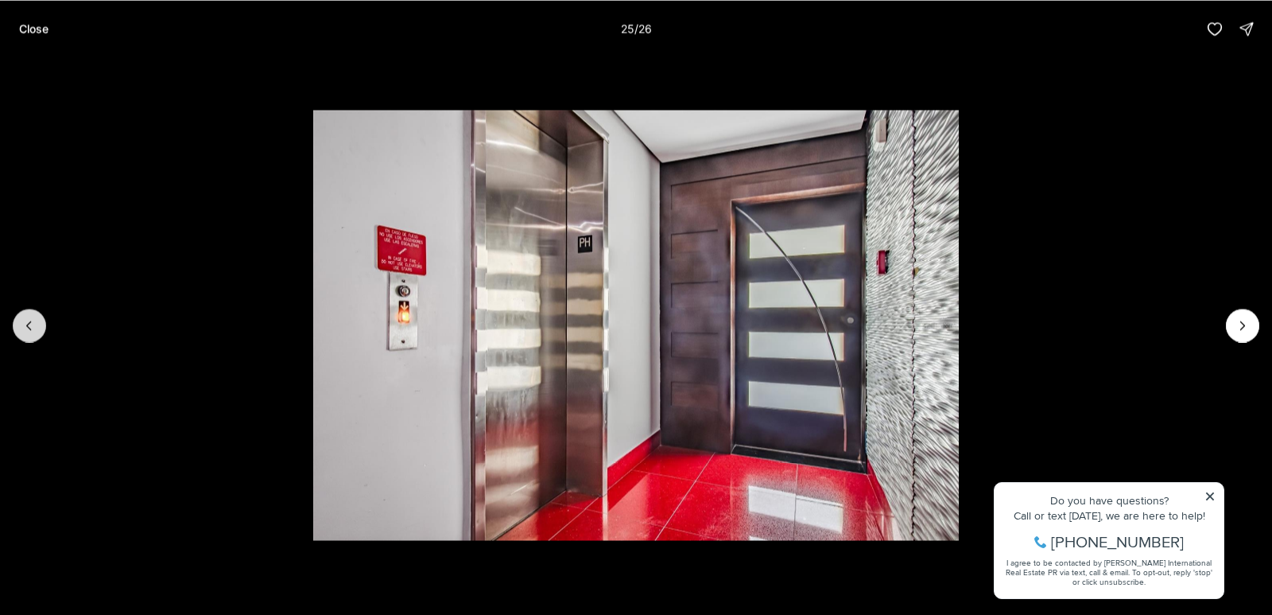
click at [25, 327] on icon "Previous slide" at bounding box center [29, 325] width 16 height 16
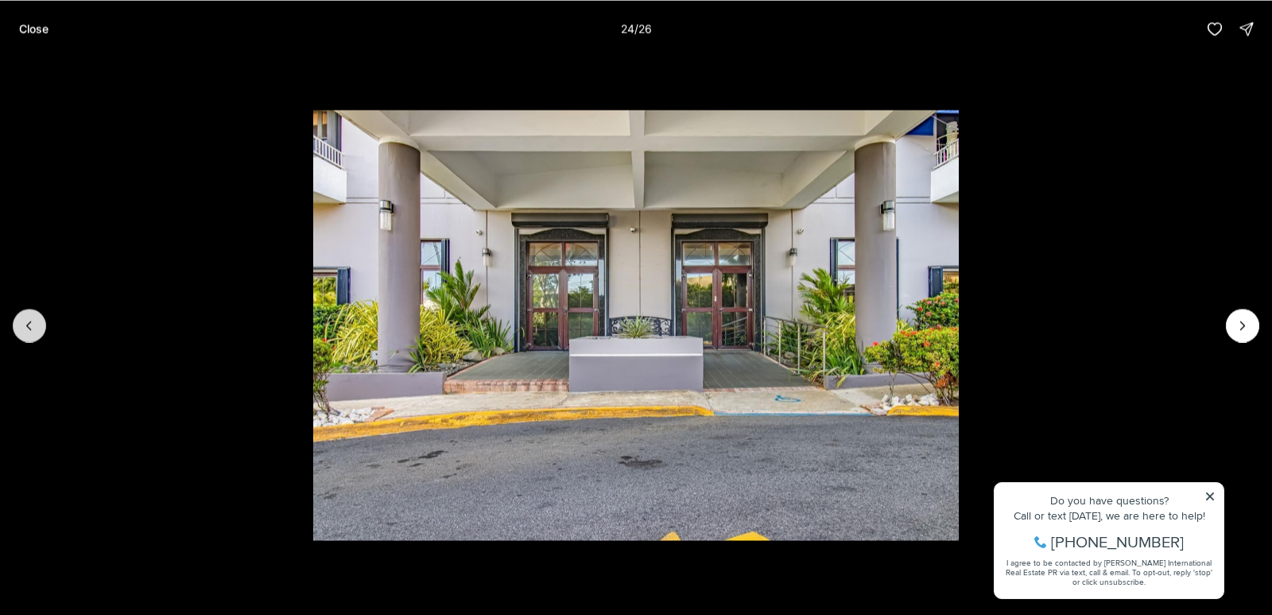
click at [25, 326] on icon "Previous slide" at bounding box center [29, 325] width 16 height 16
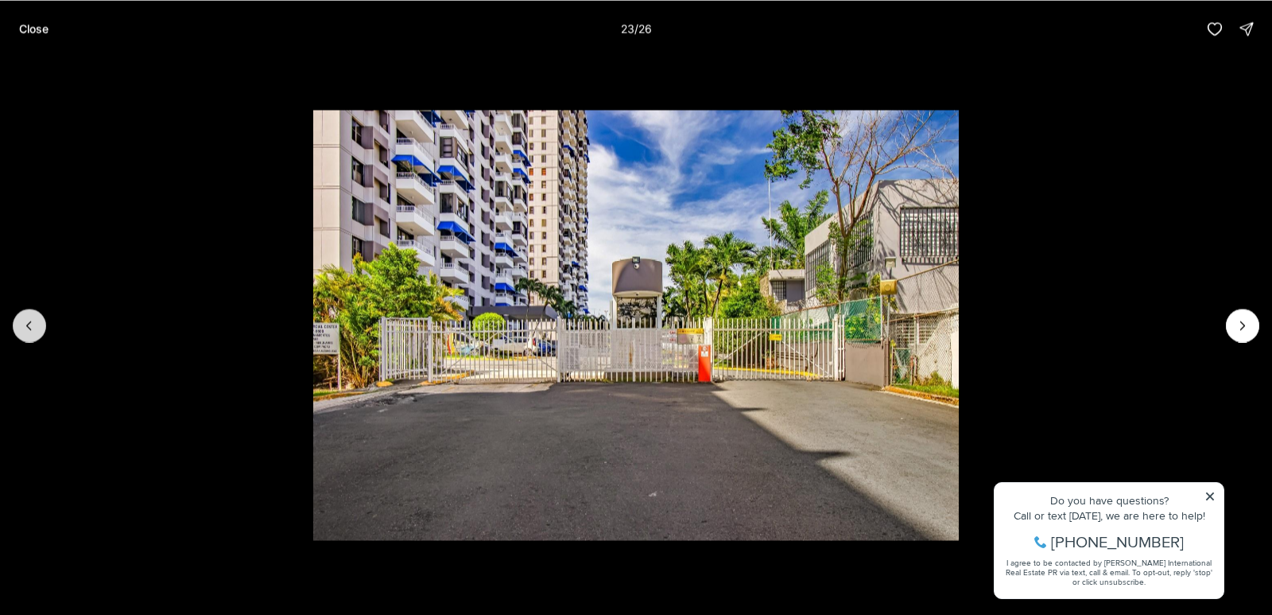
click at [25, 328] on icon "Previous slide" at bounding box center [29, 325] width 16 height 16
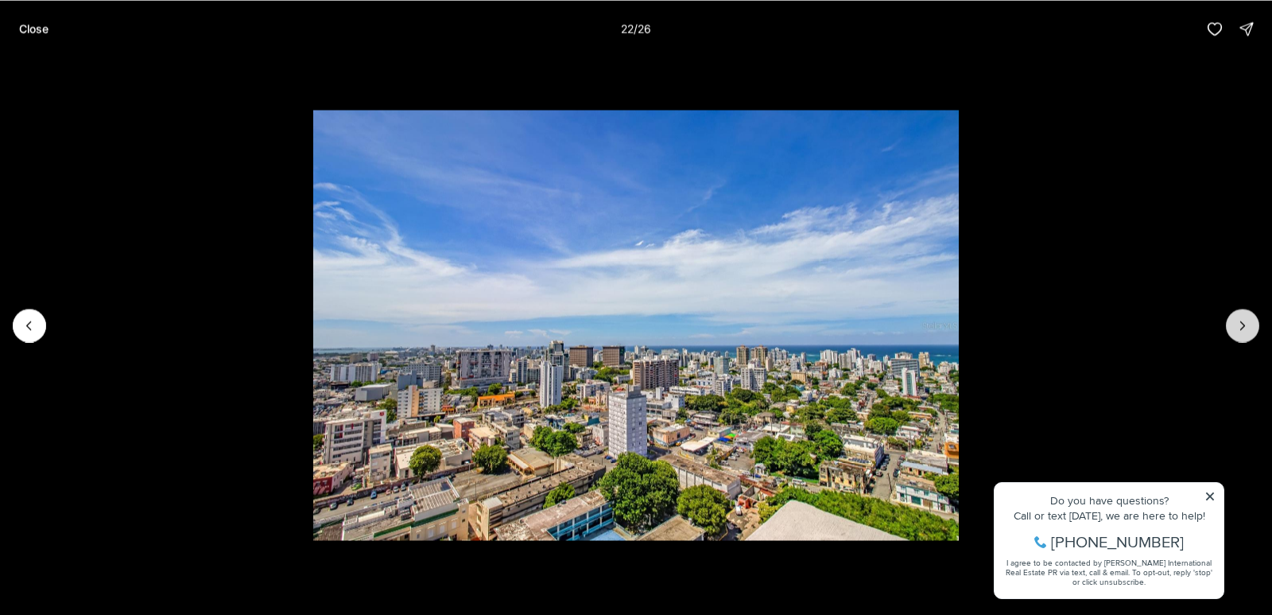
click at [1240, 323] on icon "Next slide" at bounding box center [1243, 325] width 16 height 16
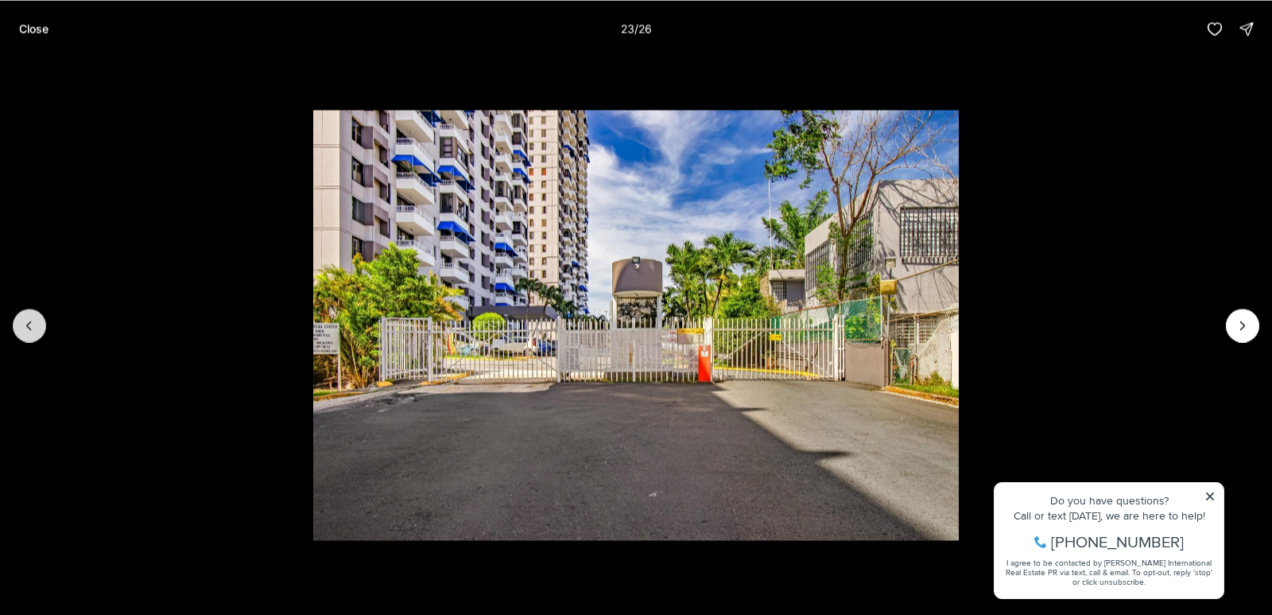
click at [31, 321] on icon "Previous slide" at bounding box center [29, 325] width 4 height 8
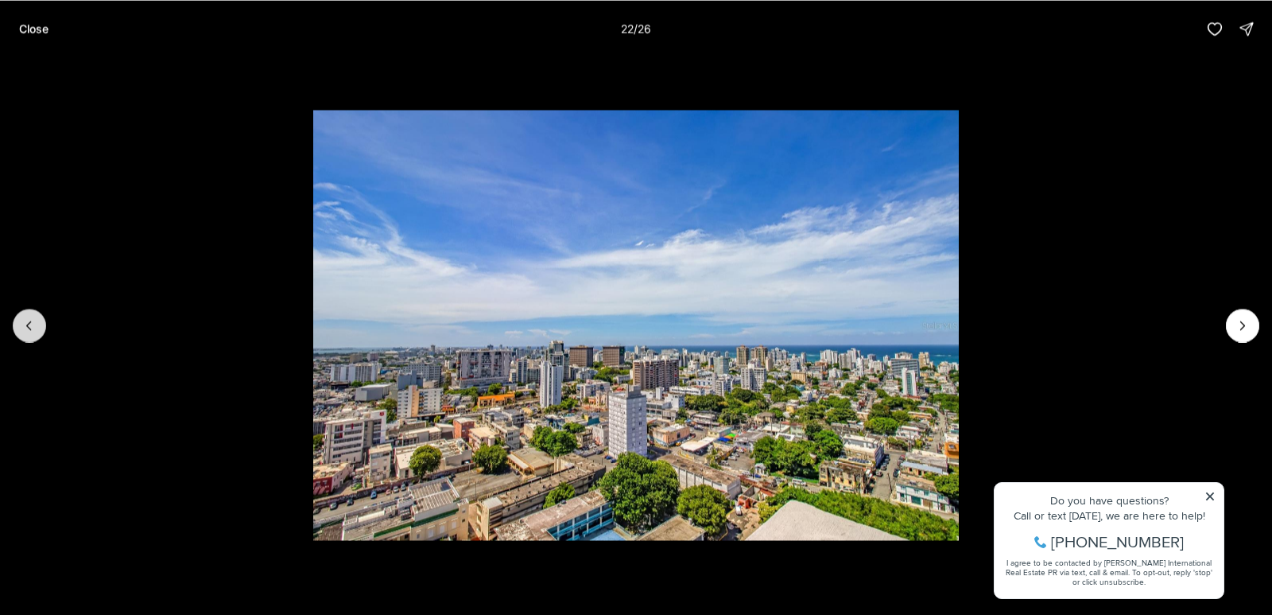
click at [32, 321] on icon "Previous slide" at bounding box center [29, 325] width 16 height 16
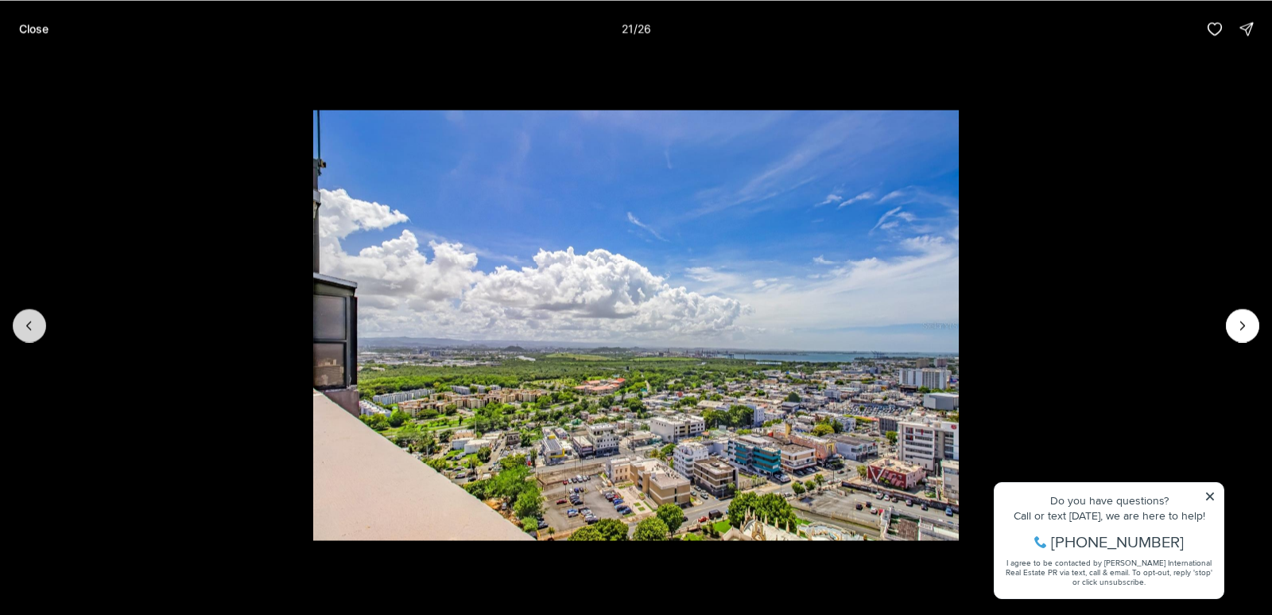
click at [33, 322] on icon "Previous slide" at bounding box center [29, 325] width 16 height 16
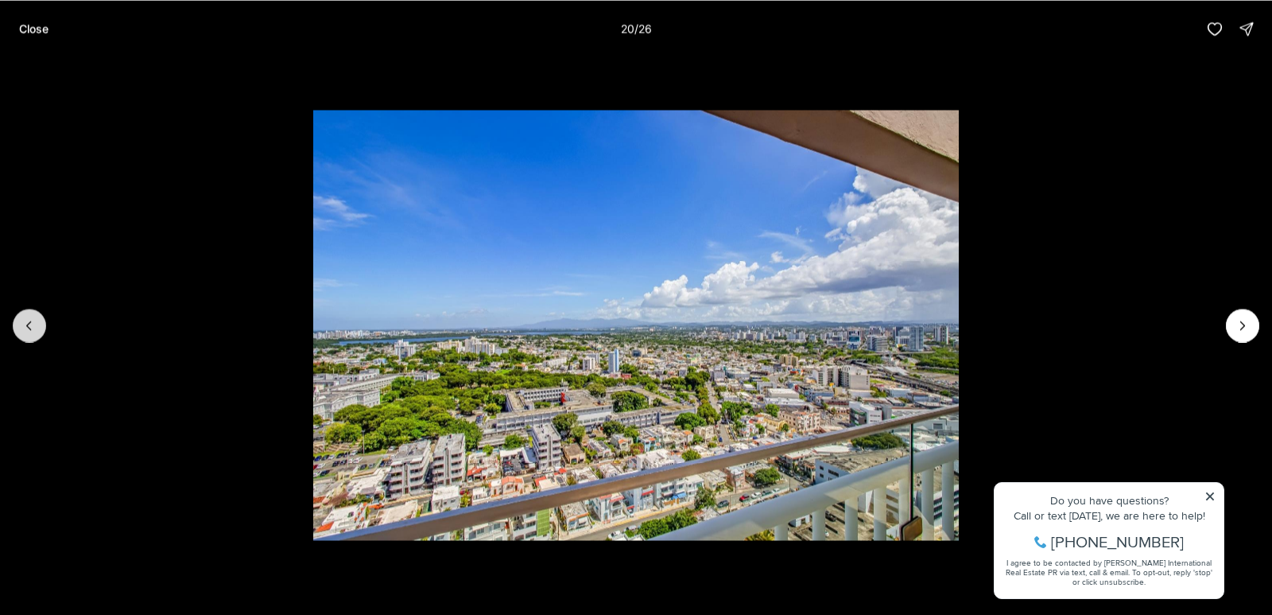
click at [38, 320] on button "Previous slide" at bounding box center [29, 324] width 33 height 33
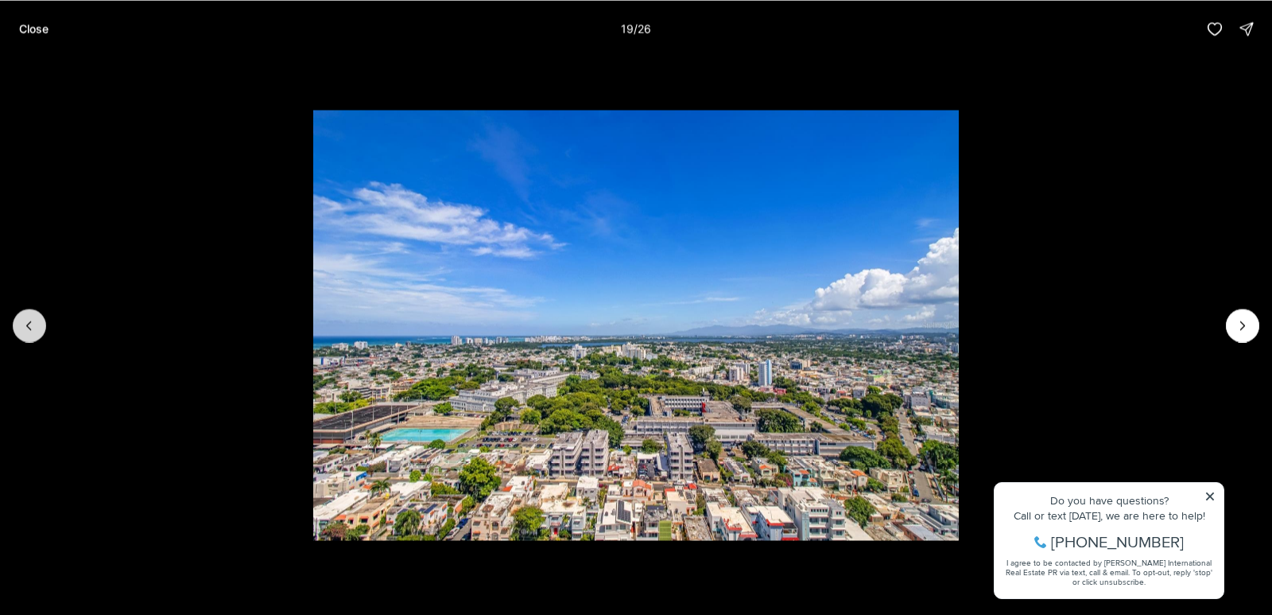
click at [38, 320] on button "Previous slide" at bounding box center [29, 324] width 33 height 33
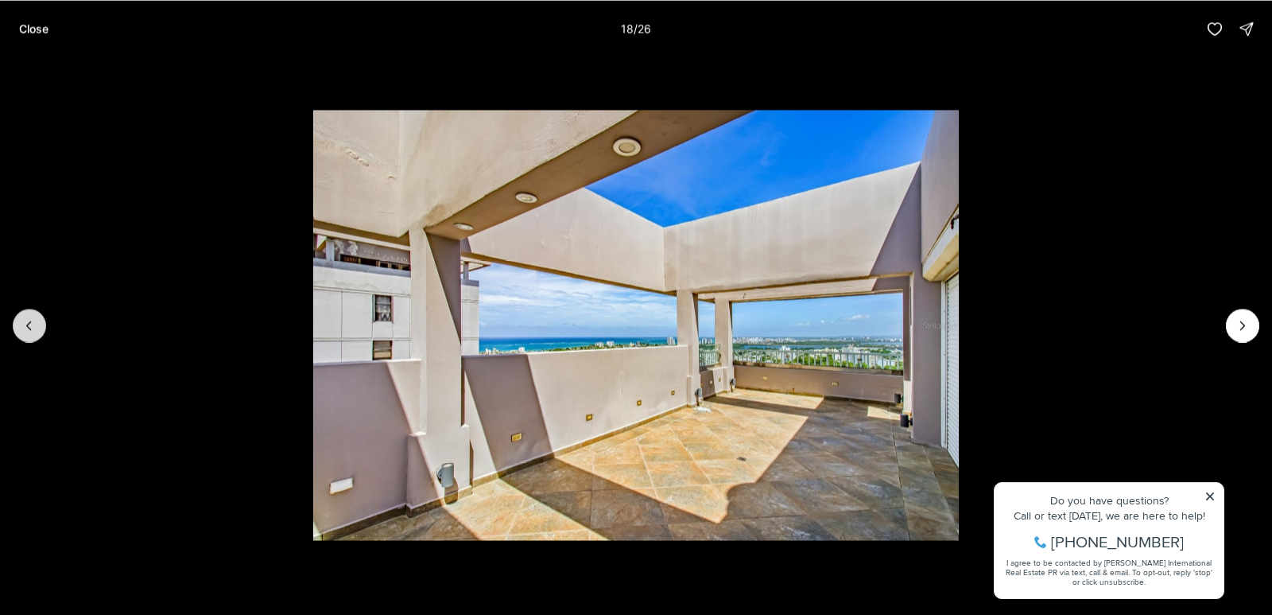
click at [38, 320] on button "Previous slide" at bounding box center [29, 324] width 33 height 33
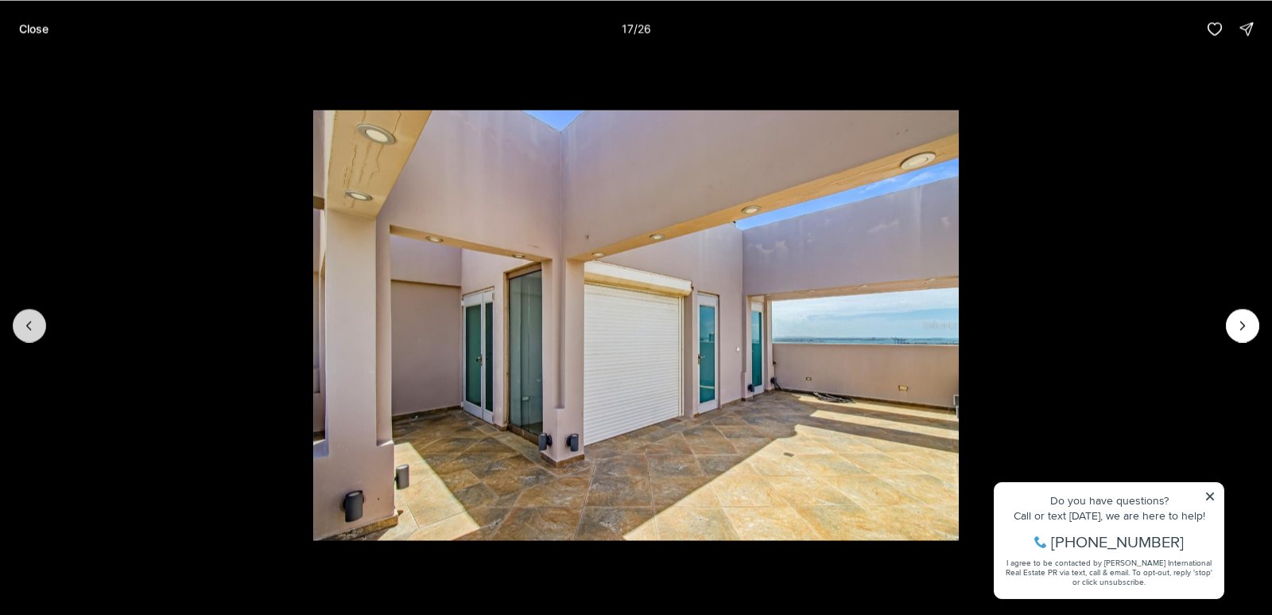
click at [38, 323] on button "Previous slide" at bounding box center [29, 324] width 33 height 33
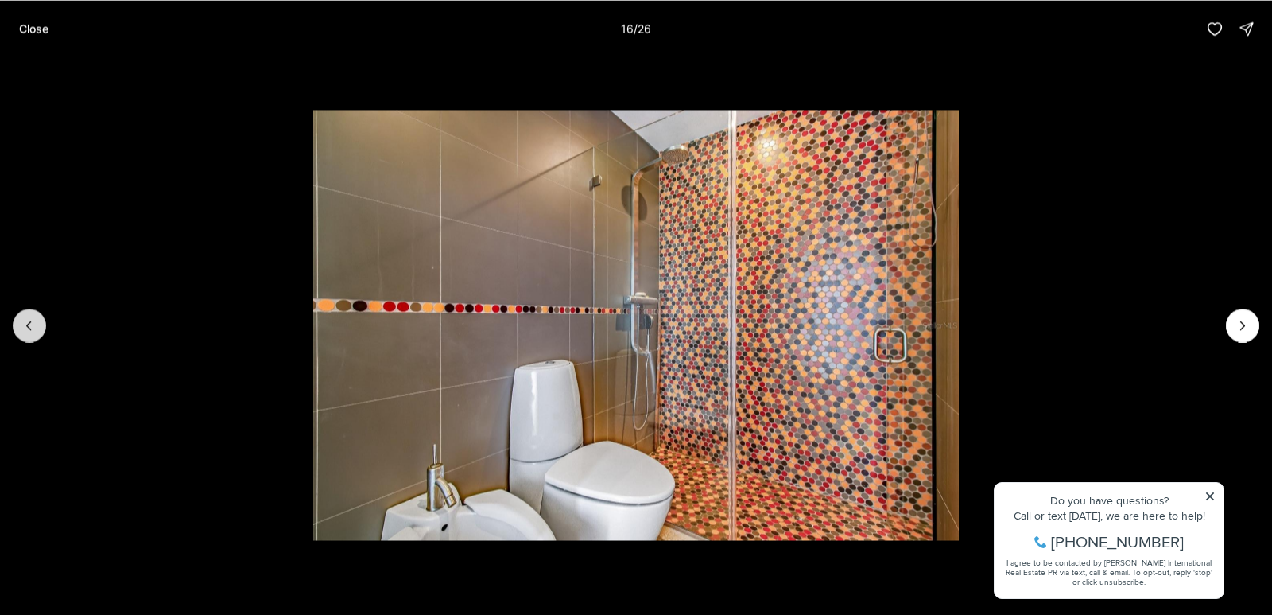
click at [38, 323] on button "Previous slide" at bounding box center [29, 324] width 33 height 33
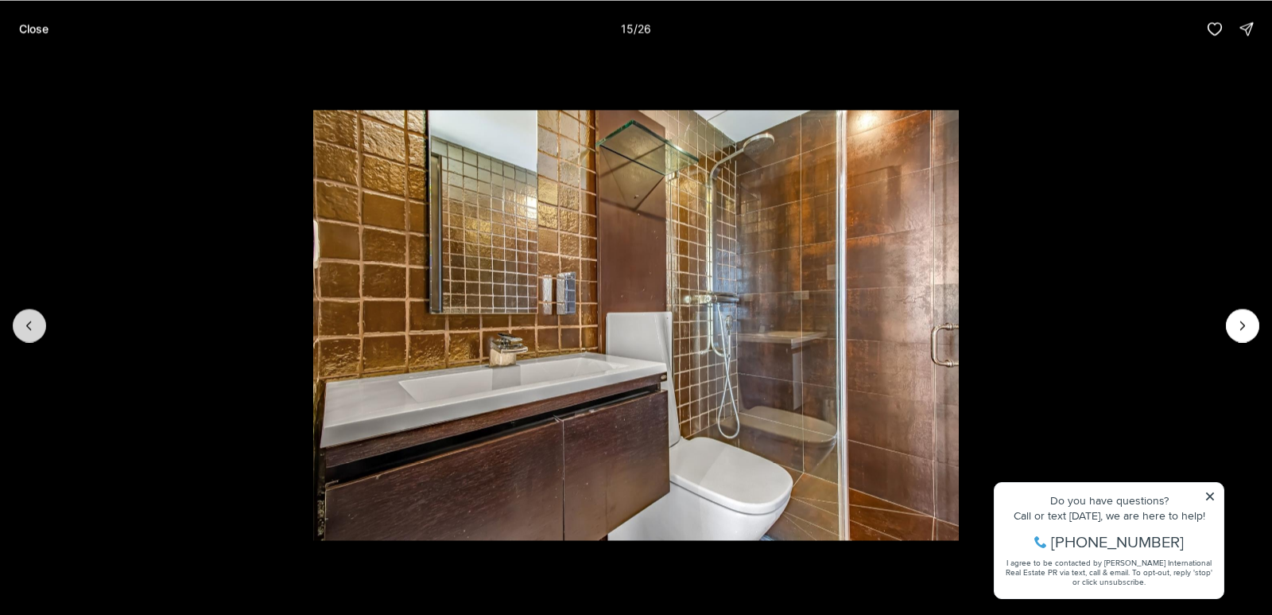
click at [38, 324] on button "Previous slide" at bounding box center [29, 324] width 33 height 33
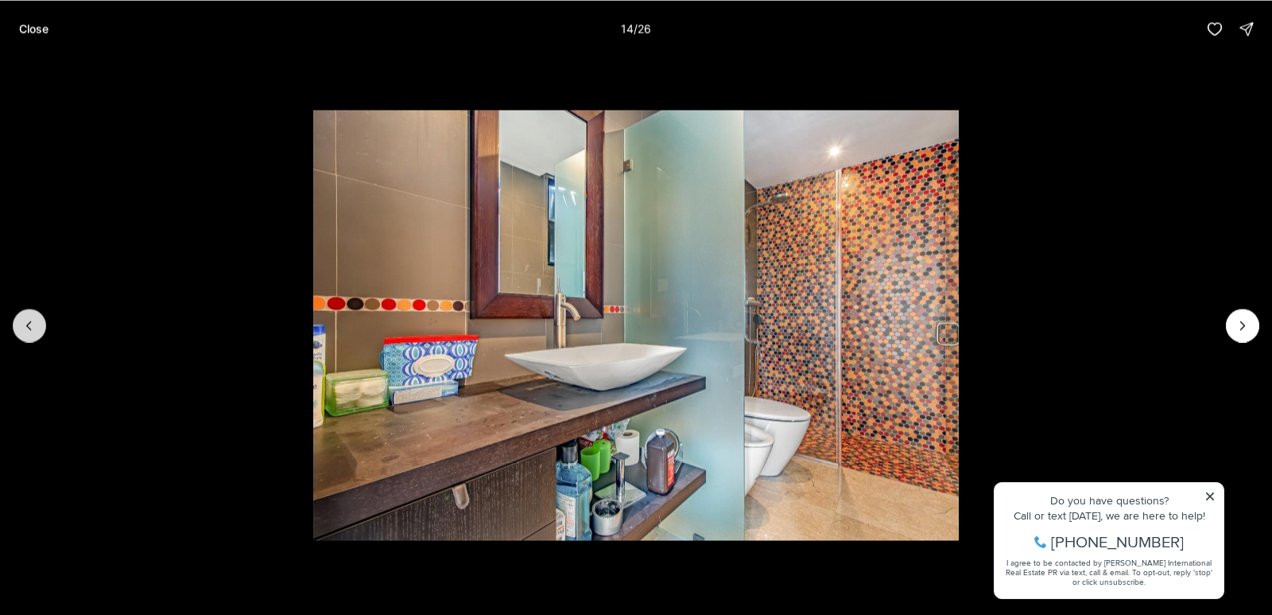
click at [38, 325] on button "Previous slide" at bounding box center [29, 324] width 33 height 33
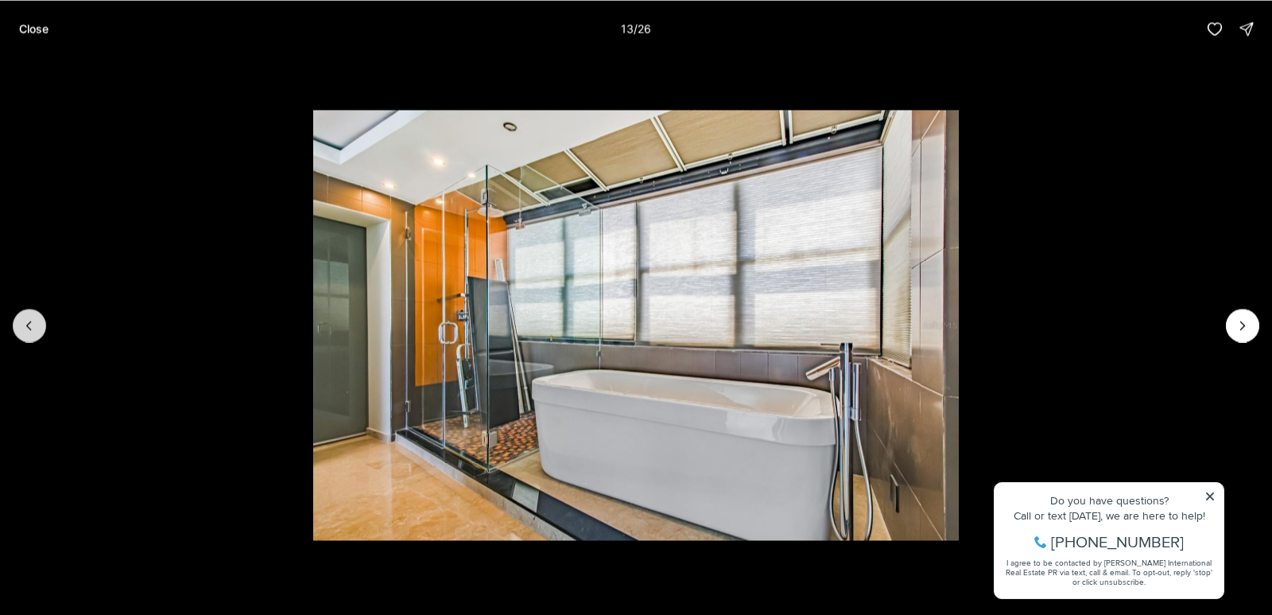
click at [39, 327] on button "Previous slide" at bounding box center [29, 324] width 33 height 33
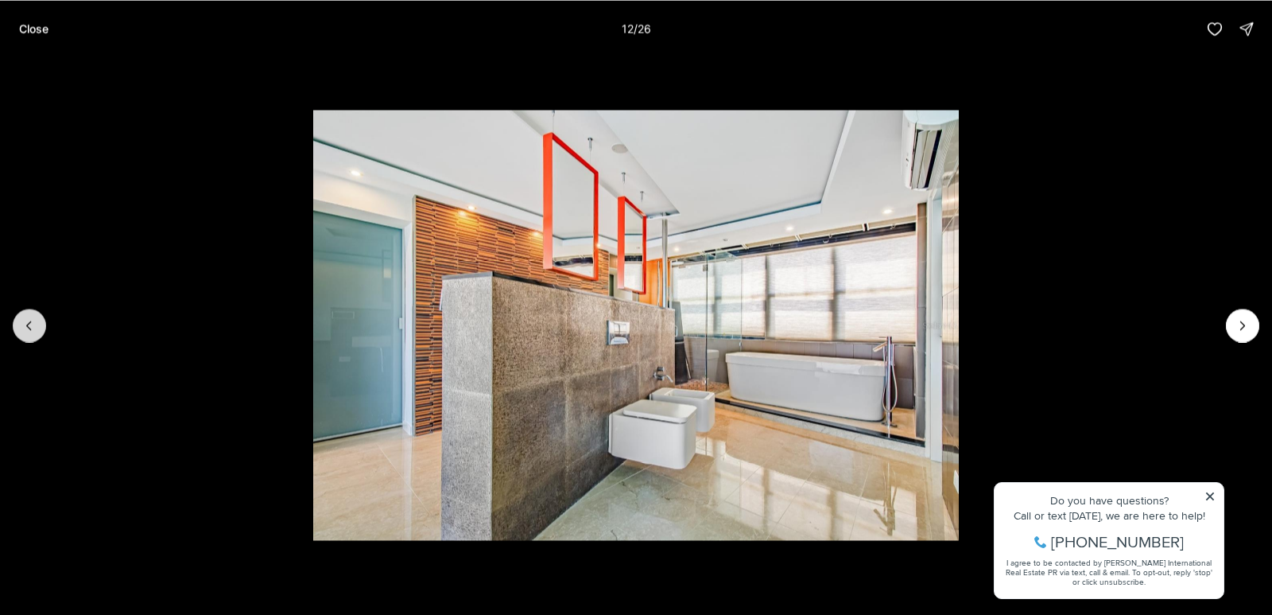
click at [37, 339] on button "Previous slide" at bounding box center [29, 324] width 33 height 33
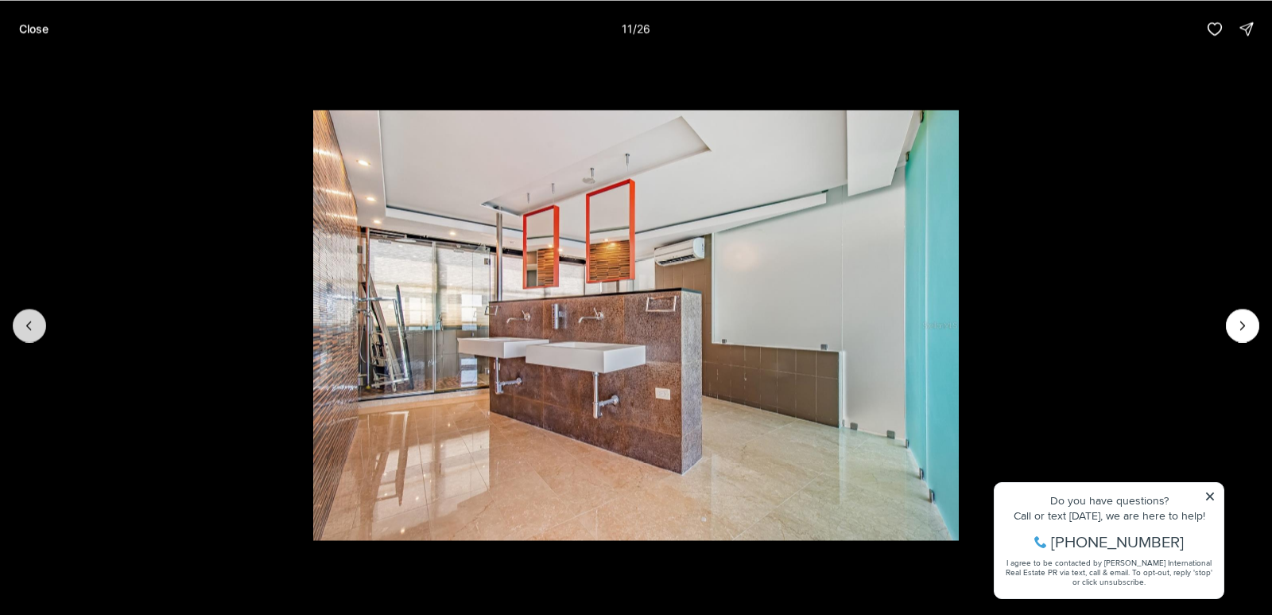
click at [37, 339] on button "Previous slide" at bounding box center [29, 324] width 33 height 33
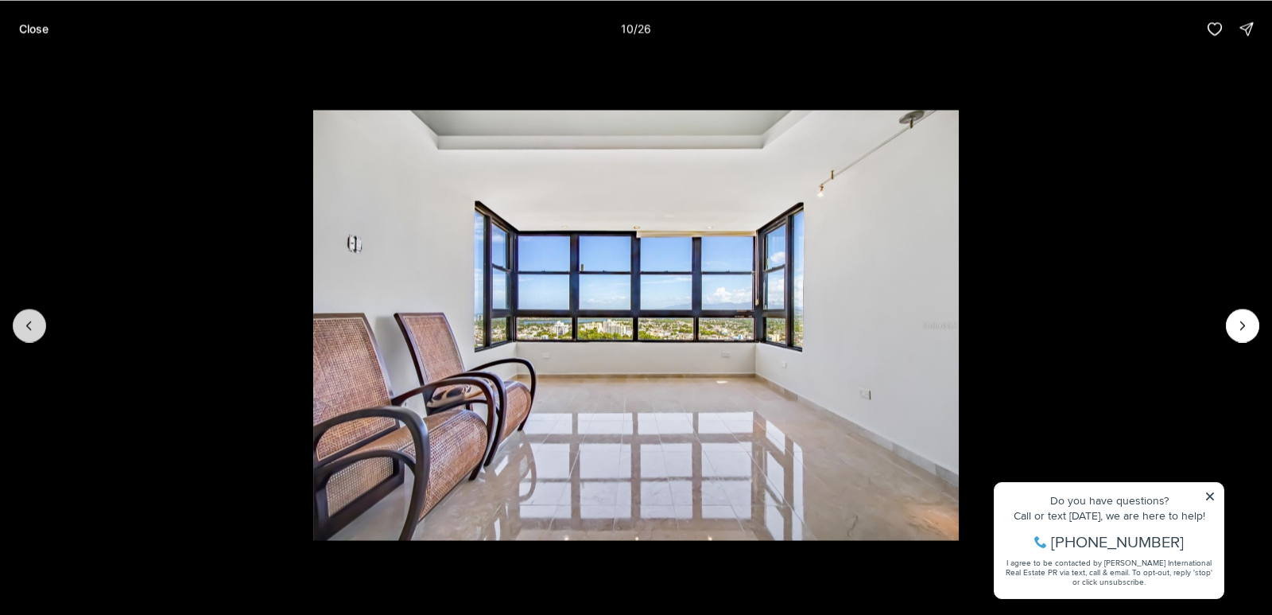
click at [37, 339] on div at bounding box center [636, 324] width 1272 height 535
click at [29, 324] on icon "Previous slide" at bounding box center [29, 325] width 16 height 16
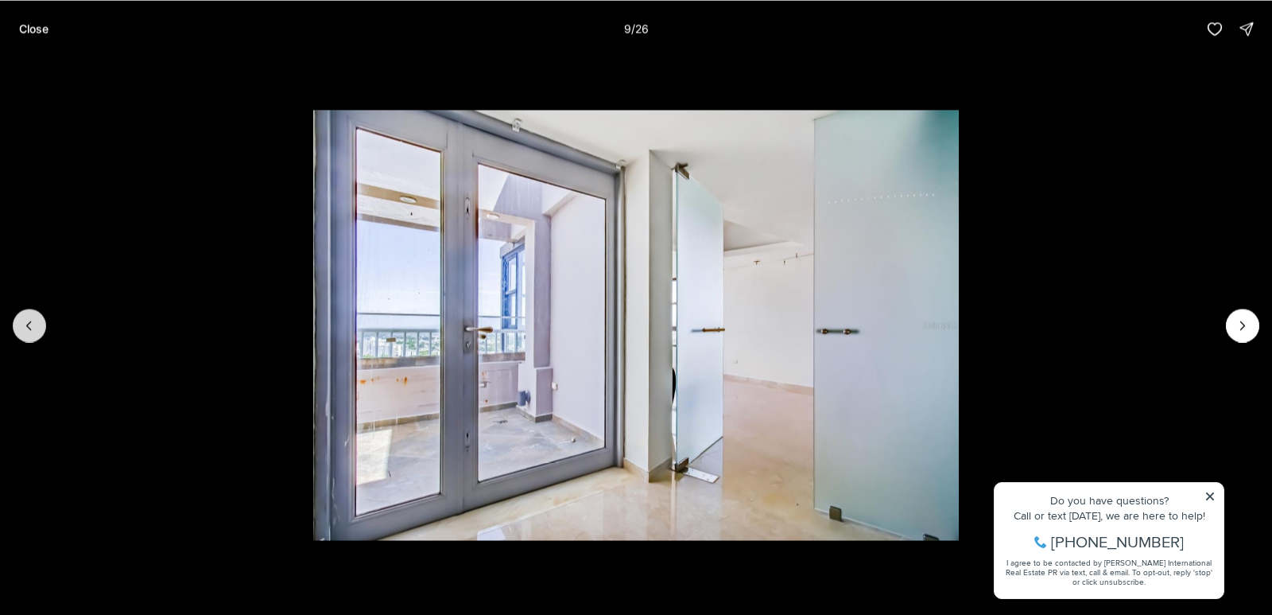
click at [31, 324] on icon "Previous slide" at bounding box center [29, 325] width 16 height 16
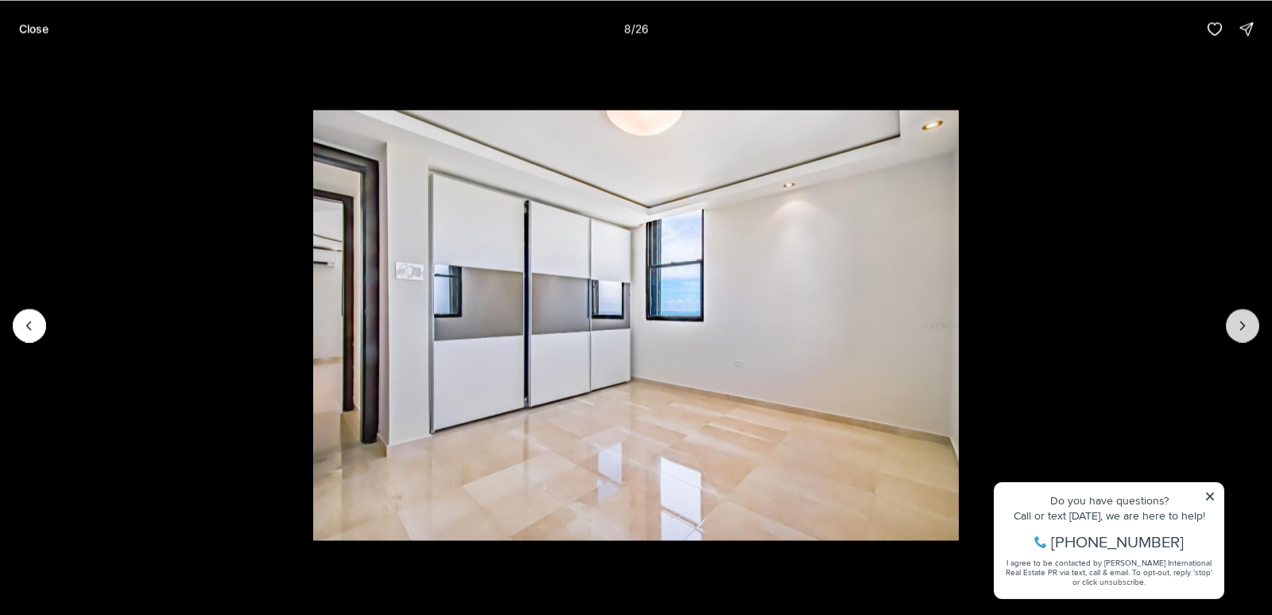
click at [1248, 324] on icon "Next slide" at bounding box center [1243, 325] width 16 height 16
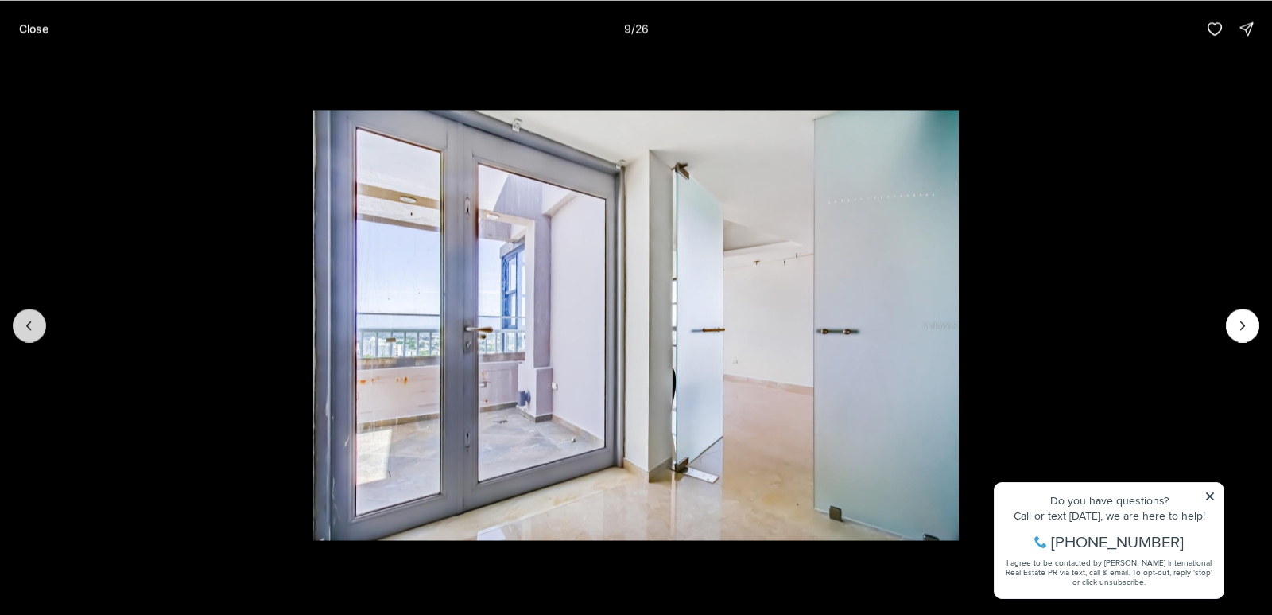
click at [29, 323] on icon "Previous slide" at bounding box center [29, 325] width 4 height 8
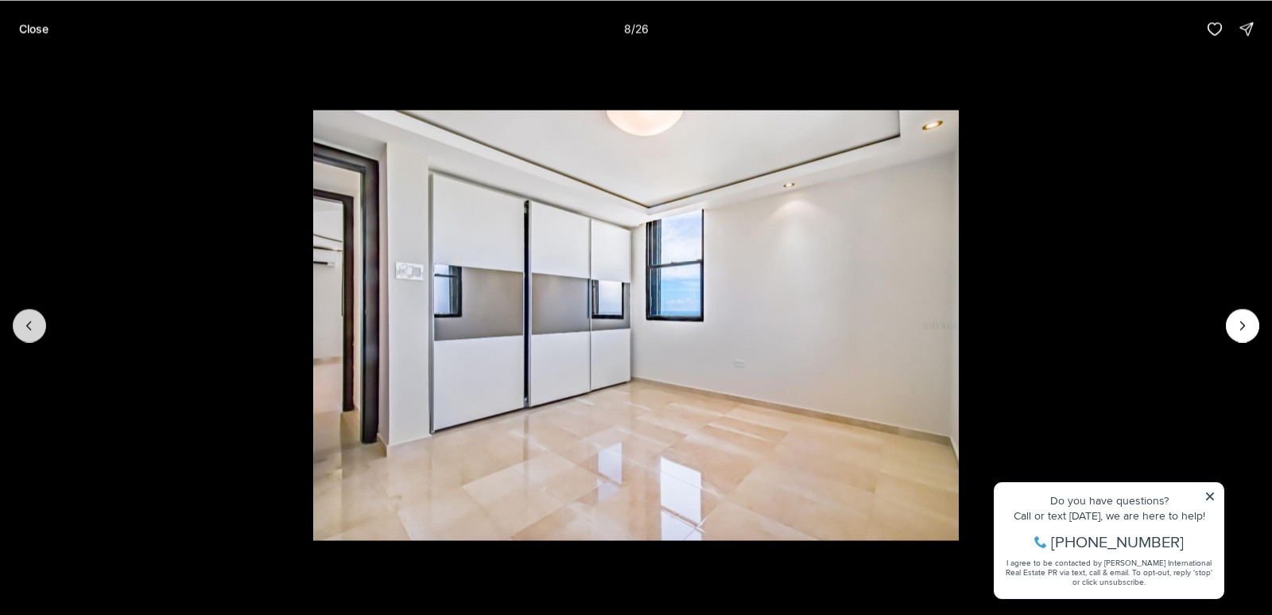
click at [37, 329] on button "Previous slide" at bounding box center [29, 324] width 33 height 33
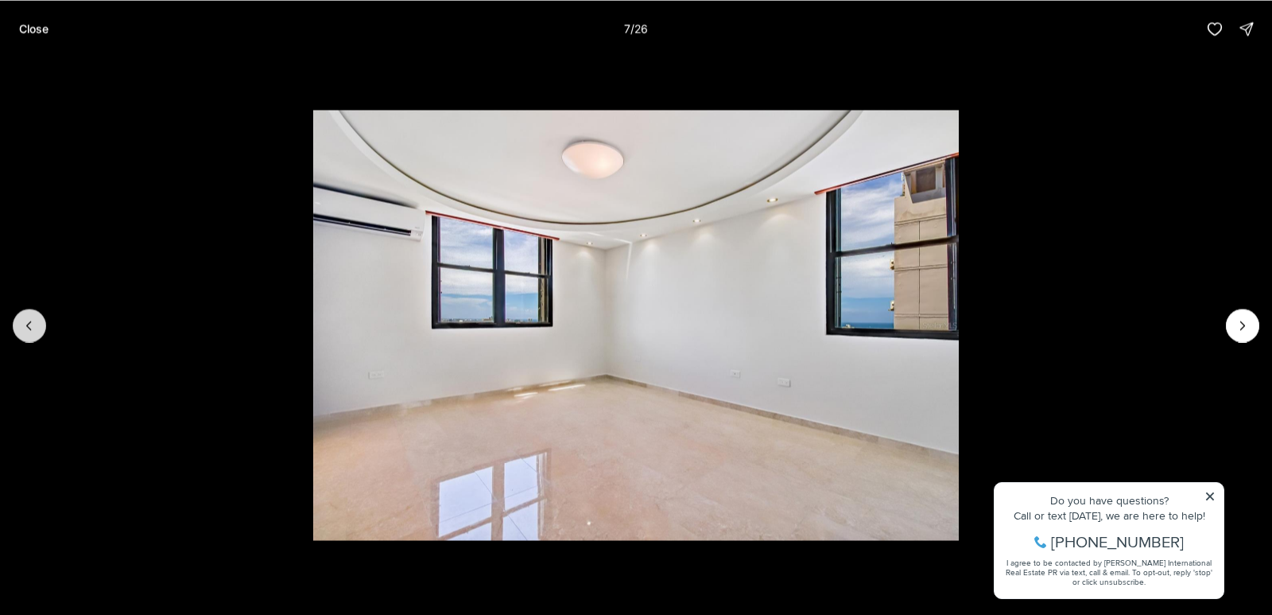
click at [37, 331] on button "Previous slide" at bounding box center [29, 324] width 33 height 33
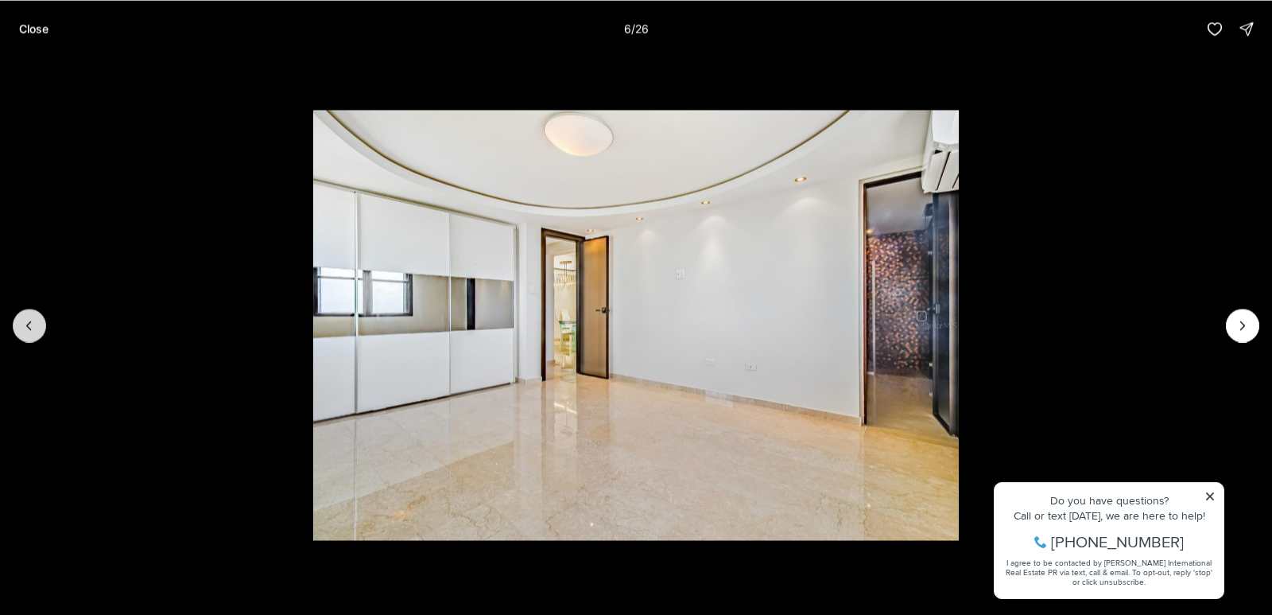
click at [40, 333] on button "Previous slide" at bounding box center [29, 324] width 33 height 33
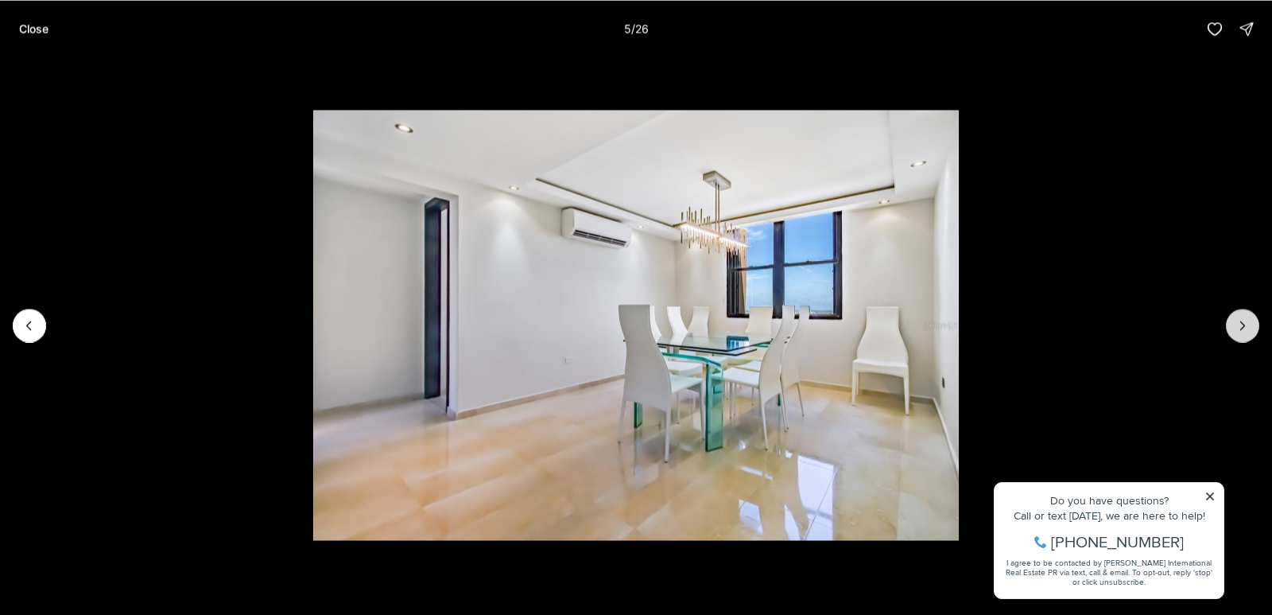
click at [1254, 324] on button "Next slide" at bounding box center [1242, 324] width 33 height 33
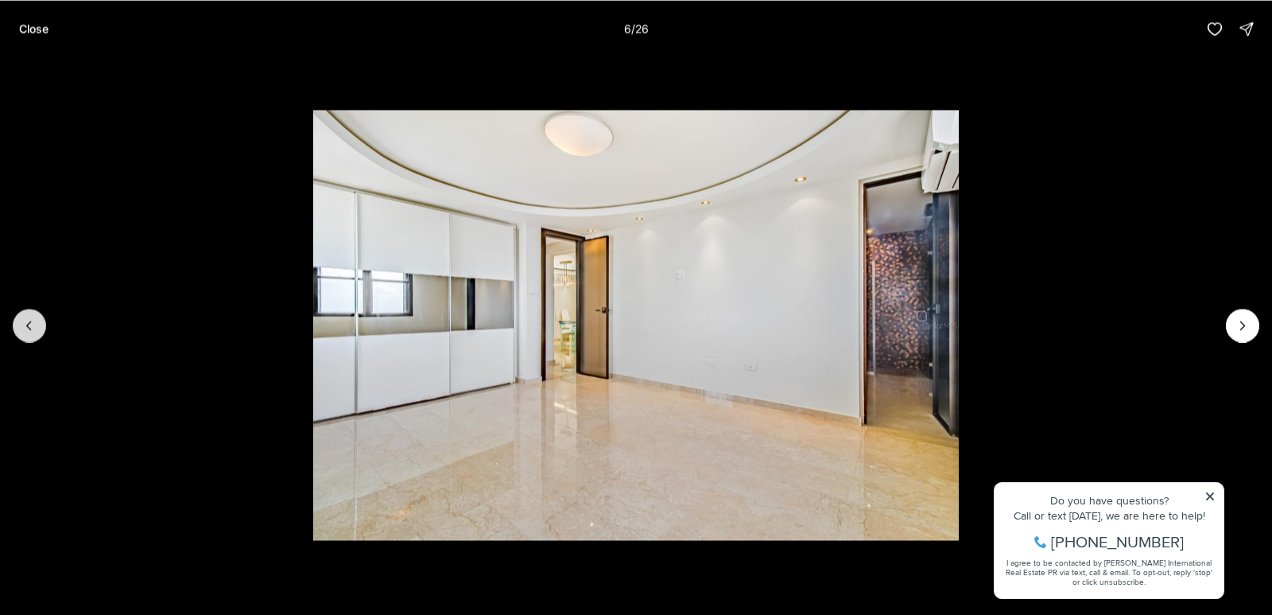
click at [20, 327] on button "Previous slide" at bounding box center [29, 324] width 33 height 33
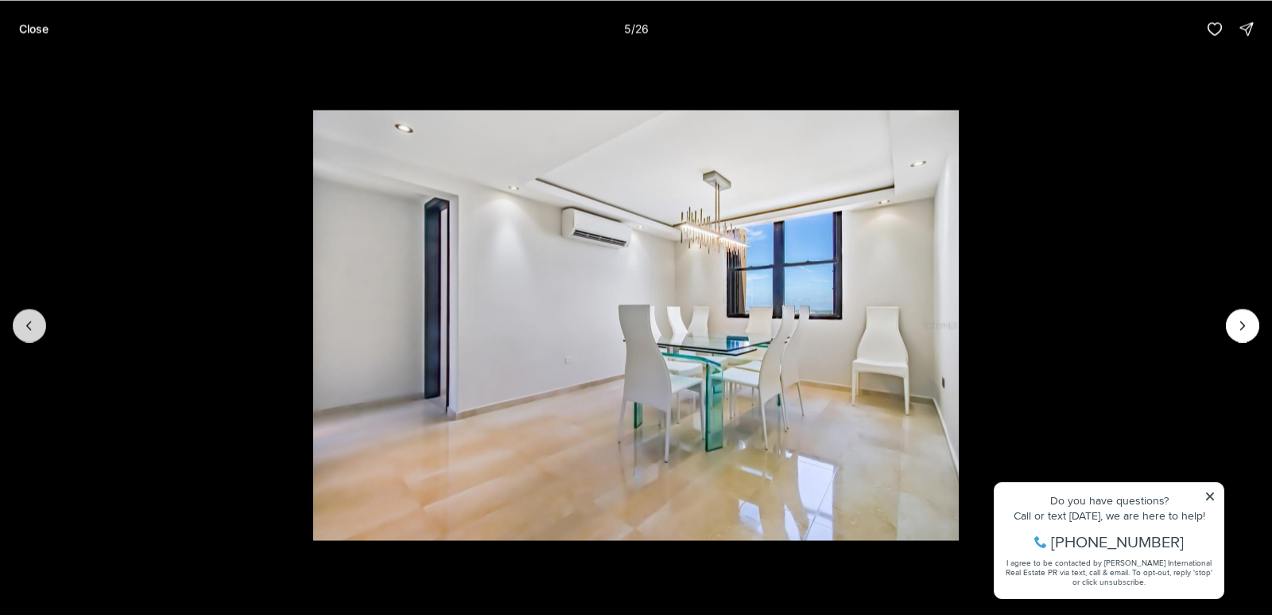
click at [33, 332] on icon "Previous slide" at bounding box center [29, 325] width 16 height 16
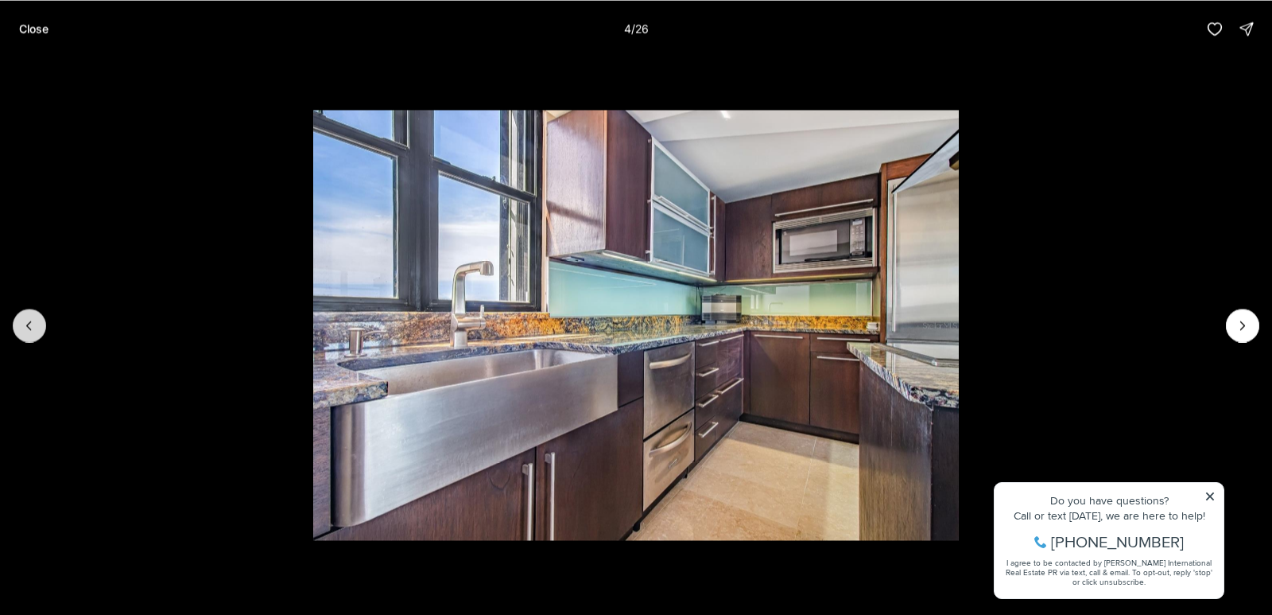
click at [33, 332] on icon "Previous slide" at bounding box center [29, 325] width 16 height 16
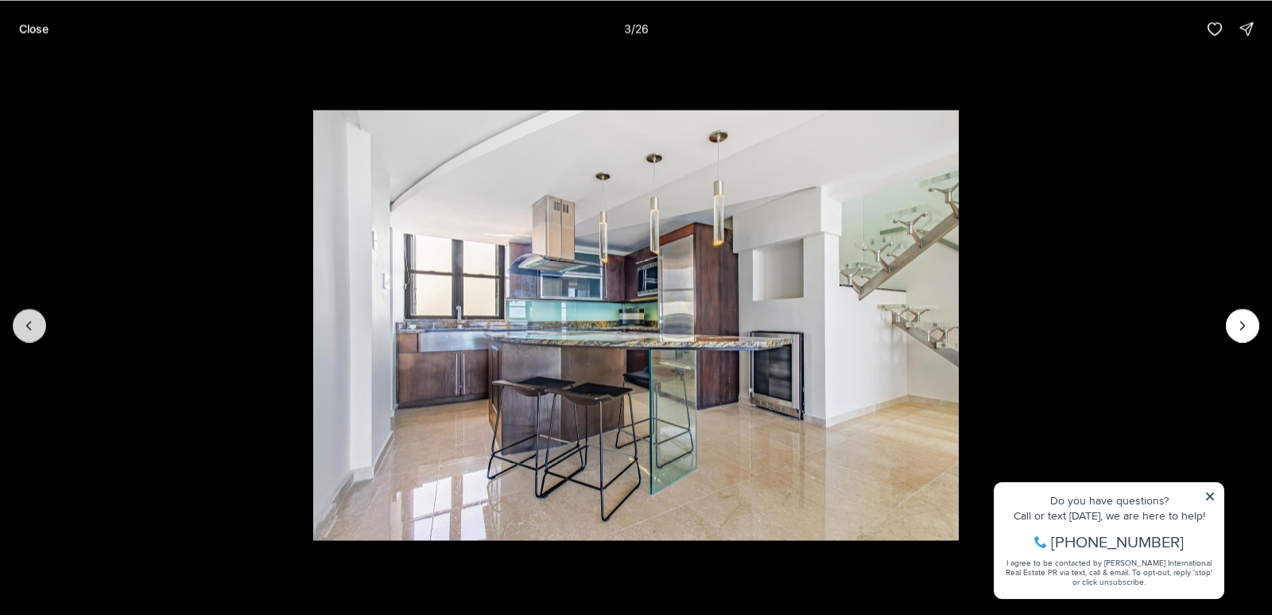
click at [35, 337] on button "Previous slide" at bounding box center [29, 324] width 33 height 33
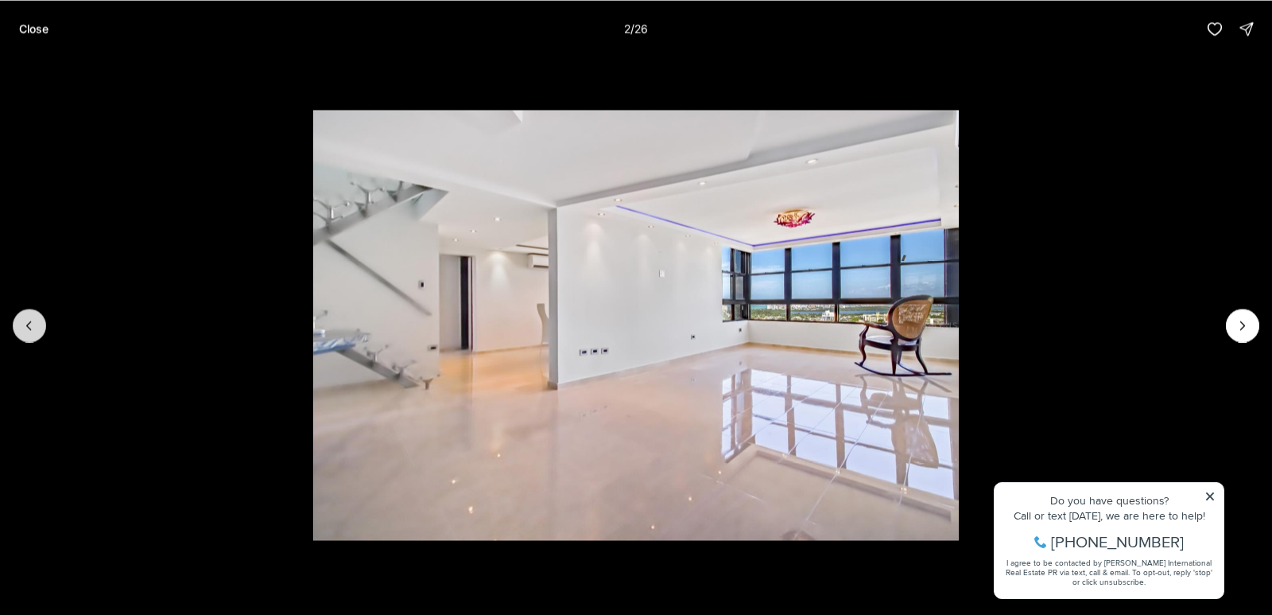
click at [33, 319] on icon "Previous slide" at bounding box center [29, 325] width 16 height 16
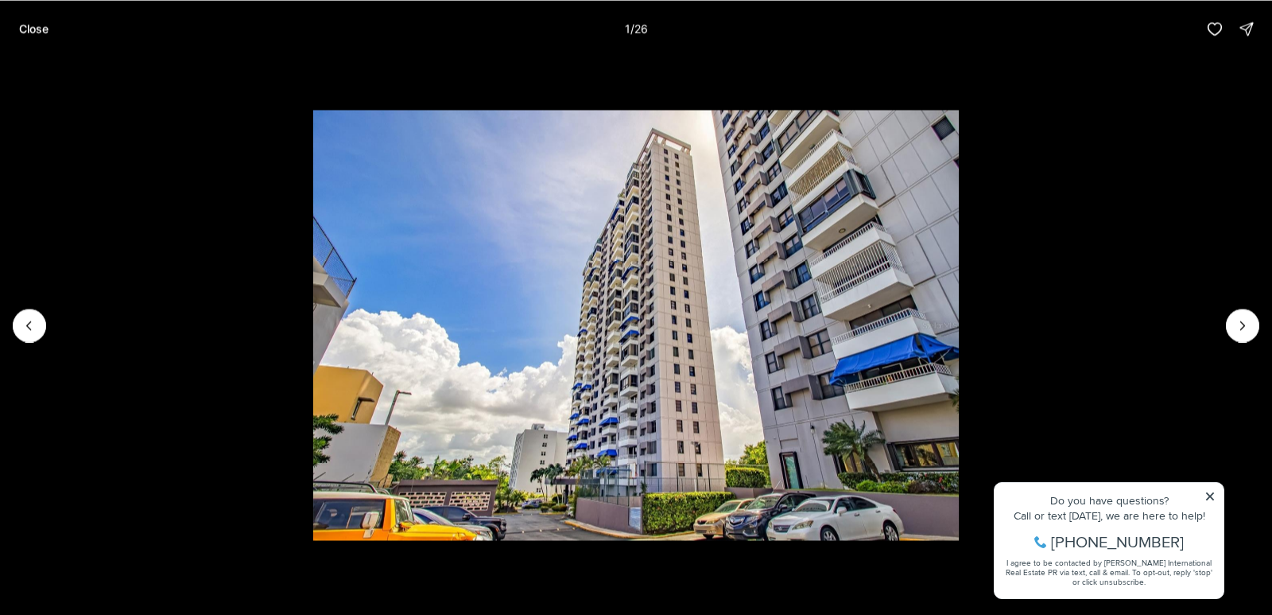
click at [35, 319] on div at bounding box center [29, 324] width 33 height 33
click at [31, 328] on div at bounding box center [29, 324] width 33 height 33
click at [1250, 320] on icon "Next slide" at bounding box center [1243, 325] width 16 height 16
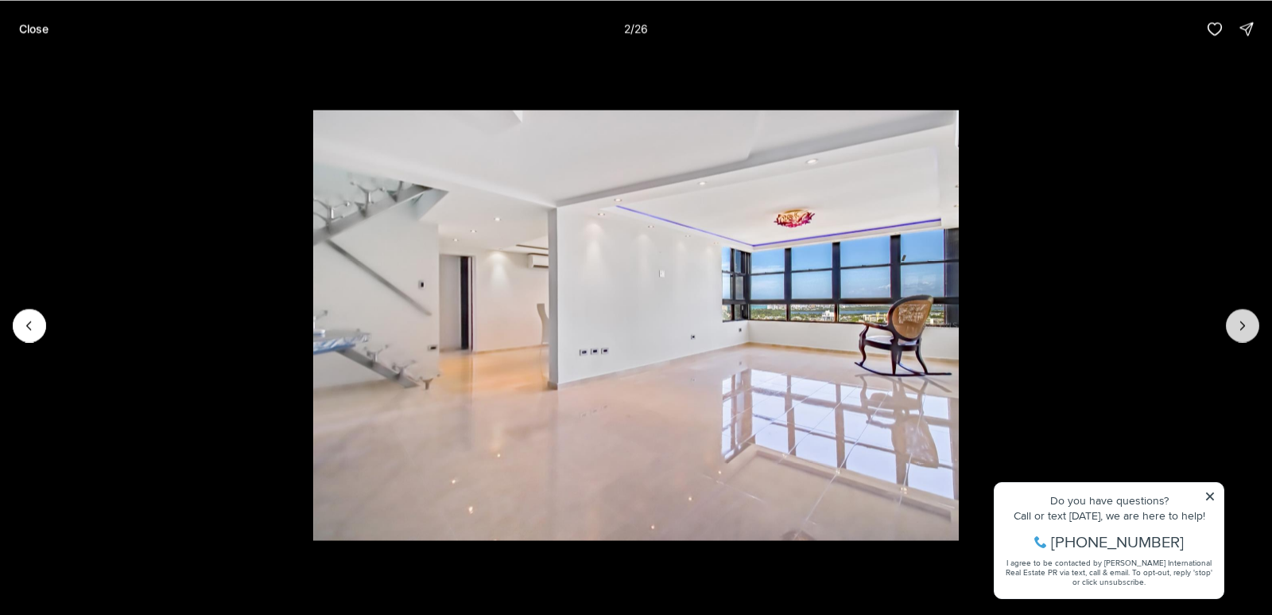
click at [1250, 320] on icon "Next slide" at bounding box center [1243, 325] width 16 height 16
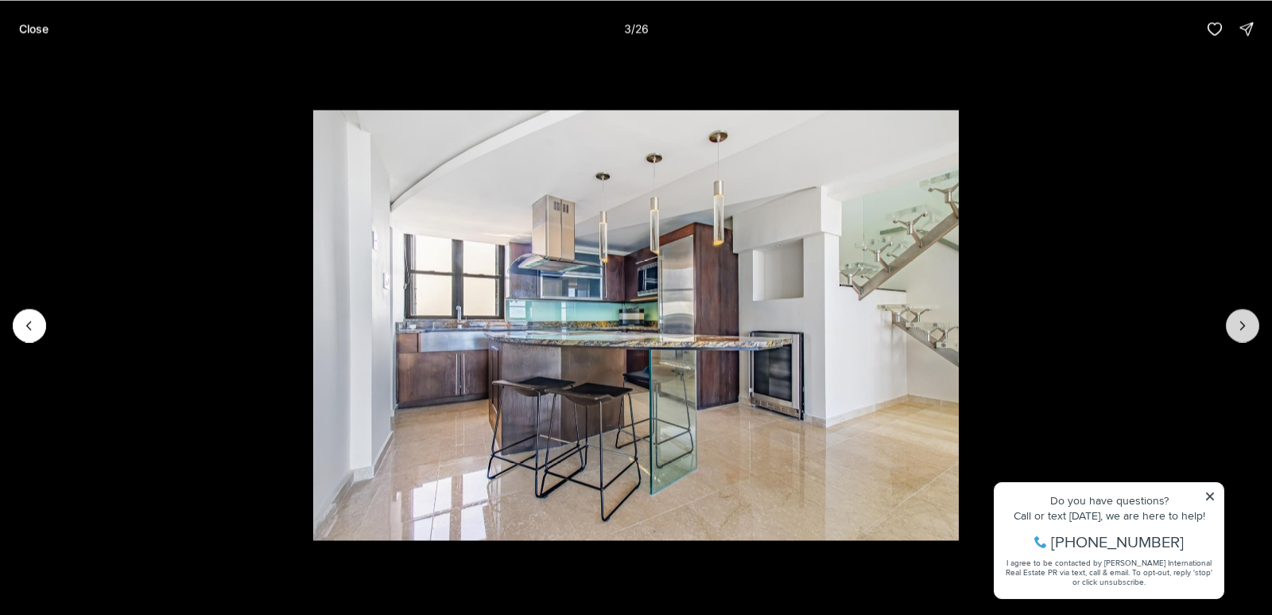
click at [1250, 320] on icon "Next slide" at bounding box center [1243, 325] width 16 height 16
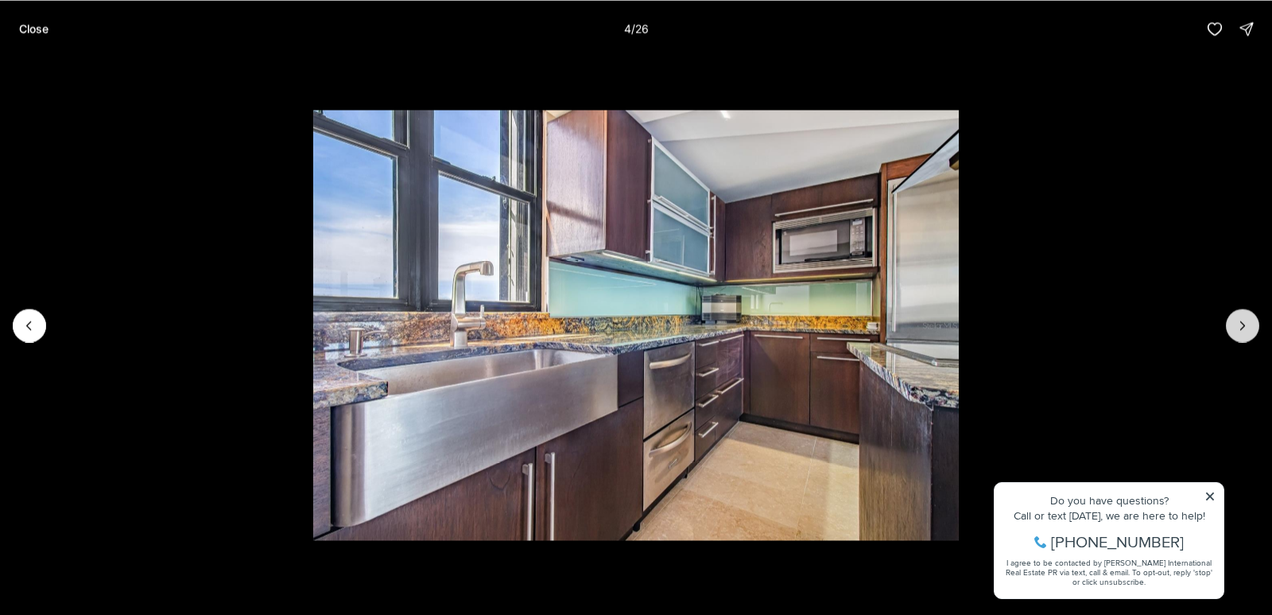
click at [1250, 320] on icon "Next slide" at bounding box center [1243, 325] width 16 height 16
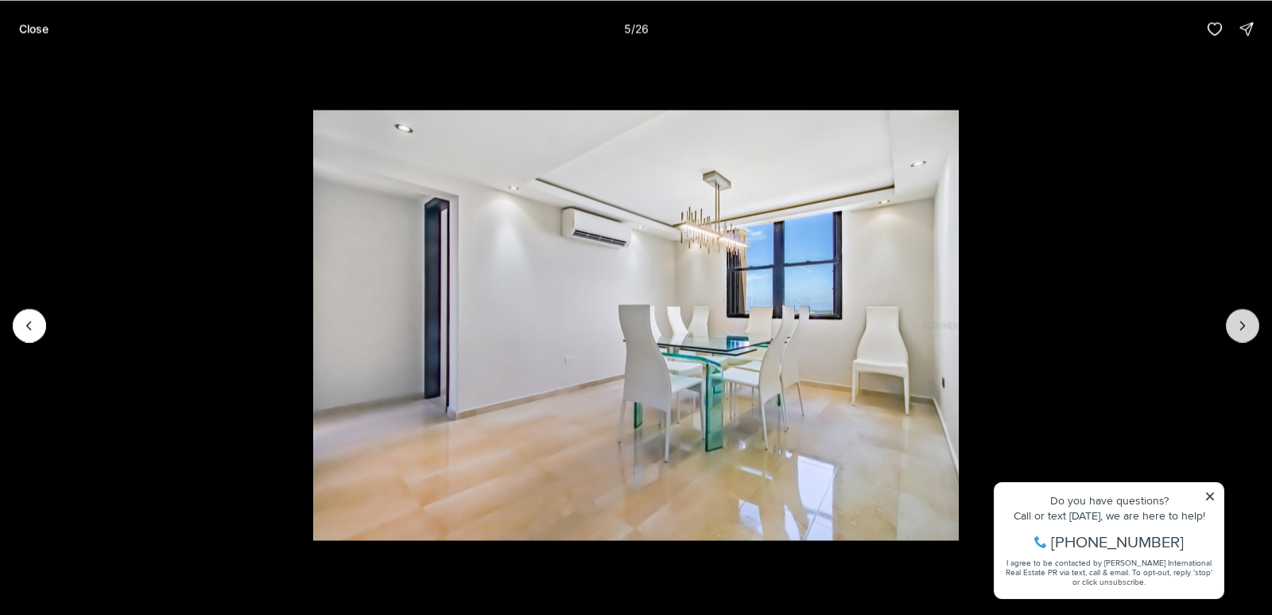
click at [1250, 320] on icon "Next slide" at bounding box center [1243, 325] width 16 height 16
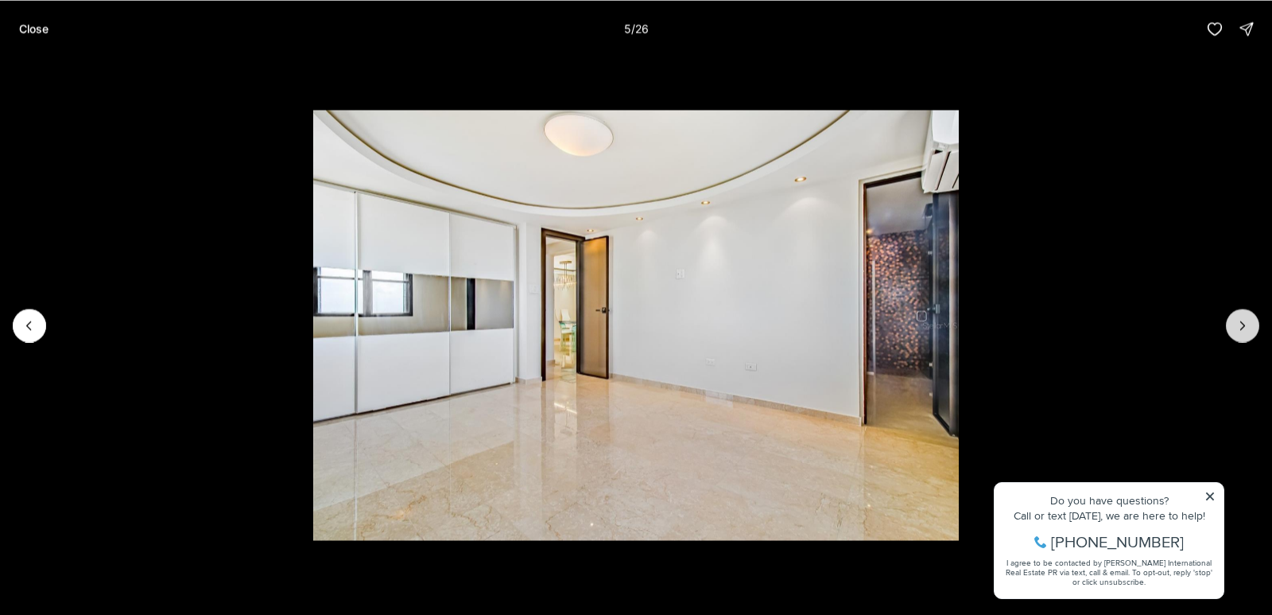
click at [1250, 320] on icon "Next slide" at bounding box center [1243, 325] width 16 height 16
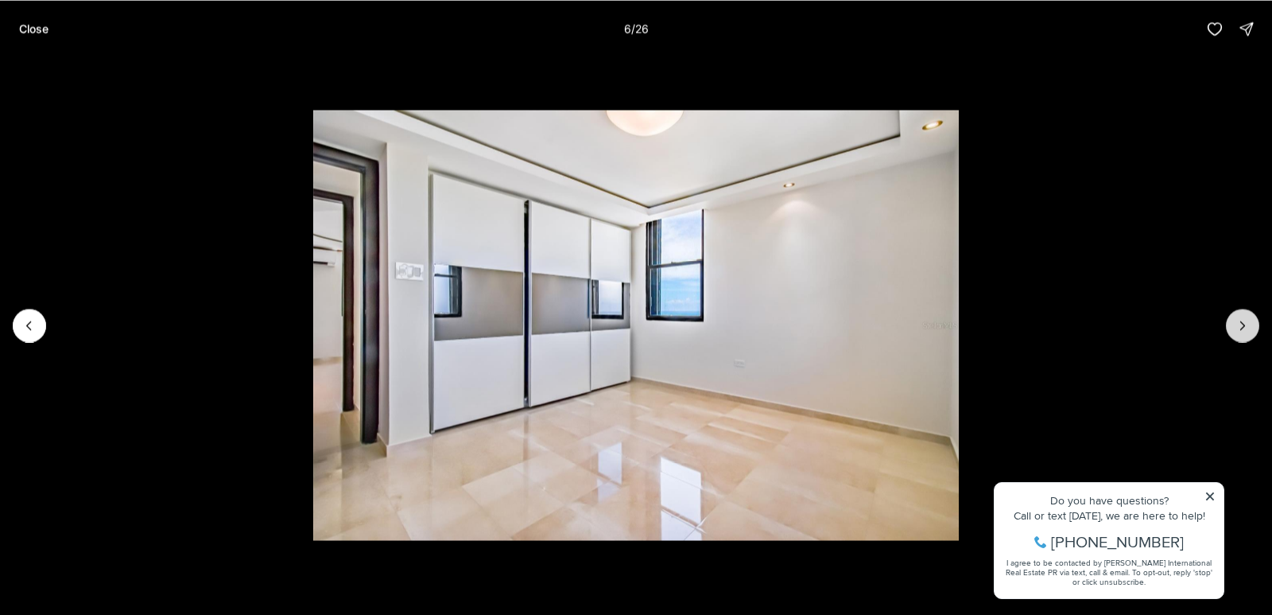
click at [1250, 320] on icon "Next slide" at bounding box center [1243, 325] width 16 height 16
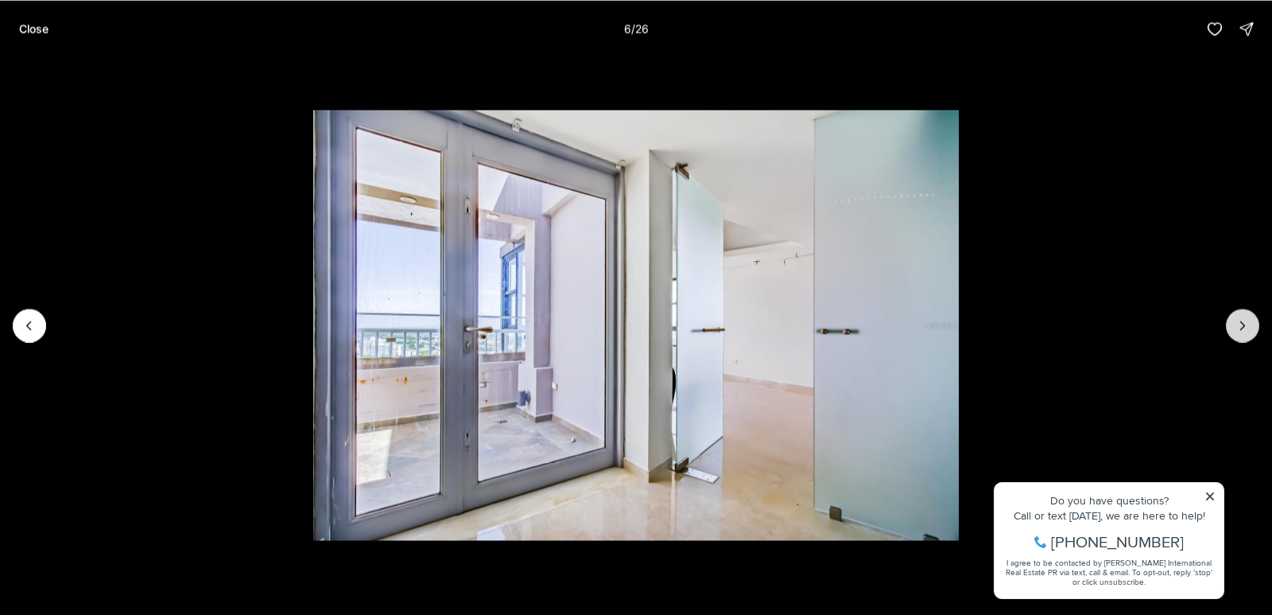
click at [1250, 320] on icon "Next slide" at bounding box center [1243, 325] width 16 height 16
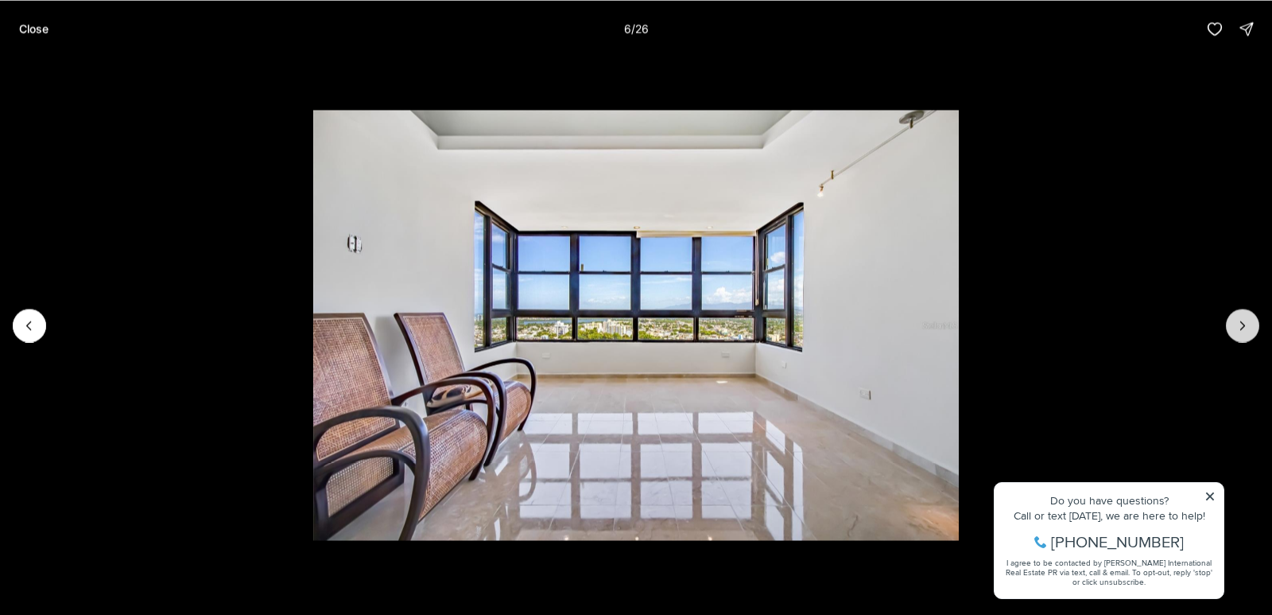
click at [1250, 320] on icon "Next slide" at bounding box center [1243, 325] width 16 height 16
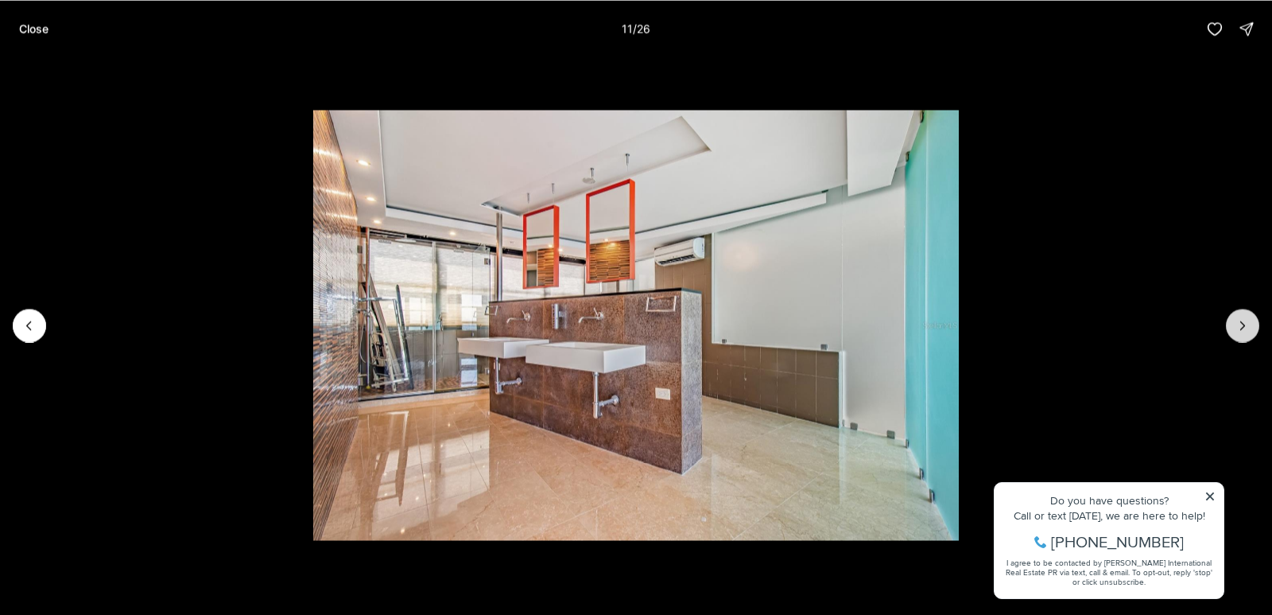
click at [1249, 320] on icon "Next slide" at bounding box center [1243, 325] width 16 height 16
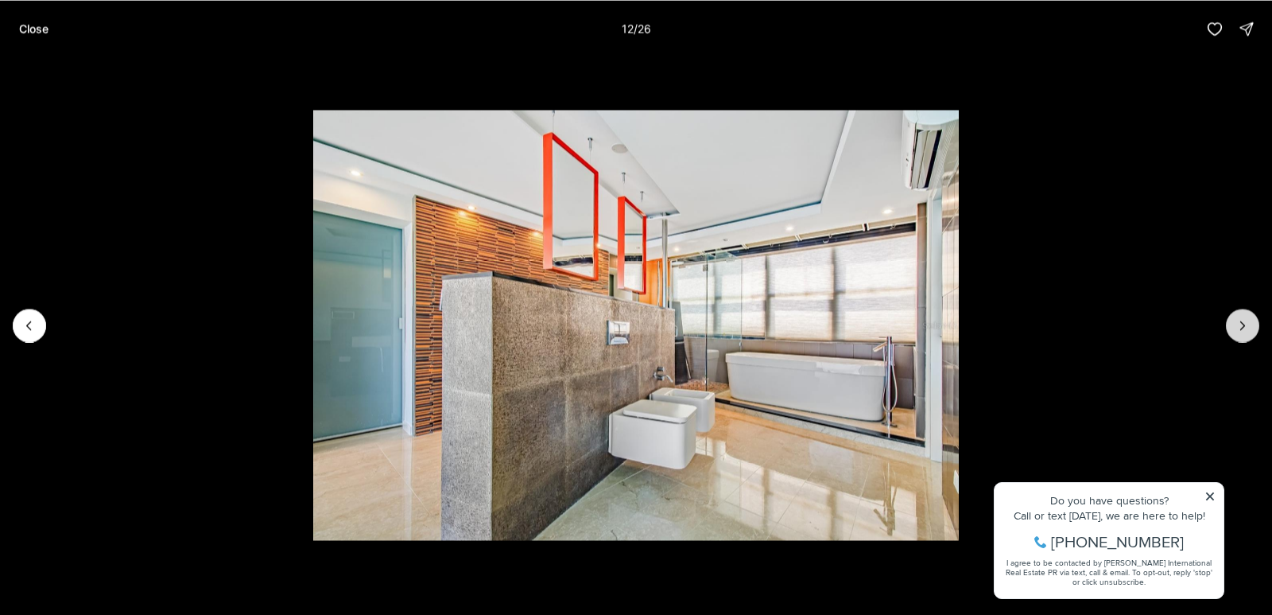
click at [1249, 320] on icon "Next slide" at bounding box center [1243, 325] width 16 height 16
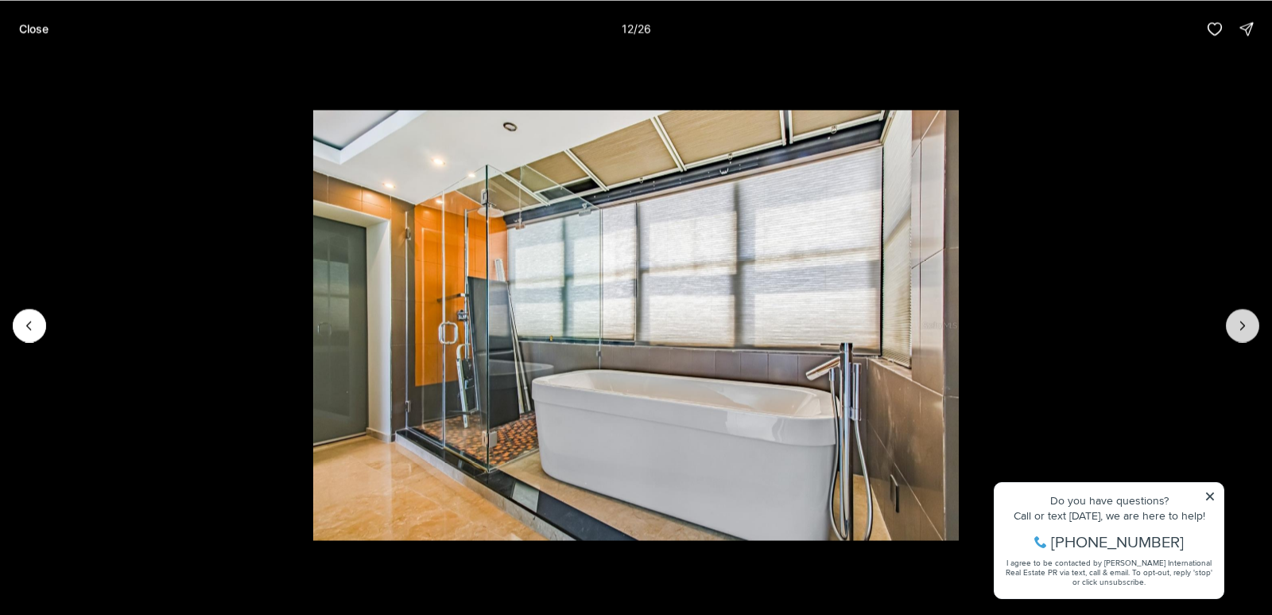
click at [1249, 320] on icon "Next slide" at bounding box center [1243, 325] width 16 height 16
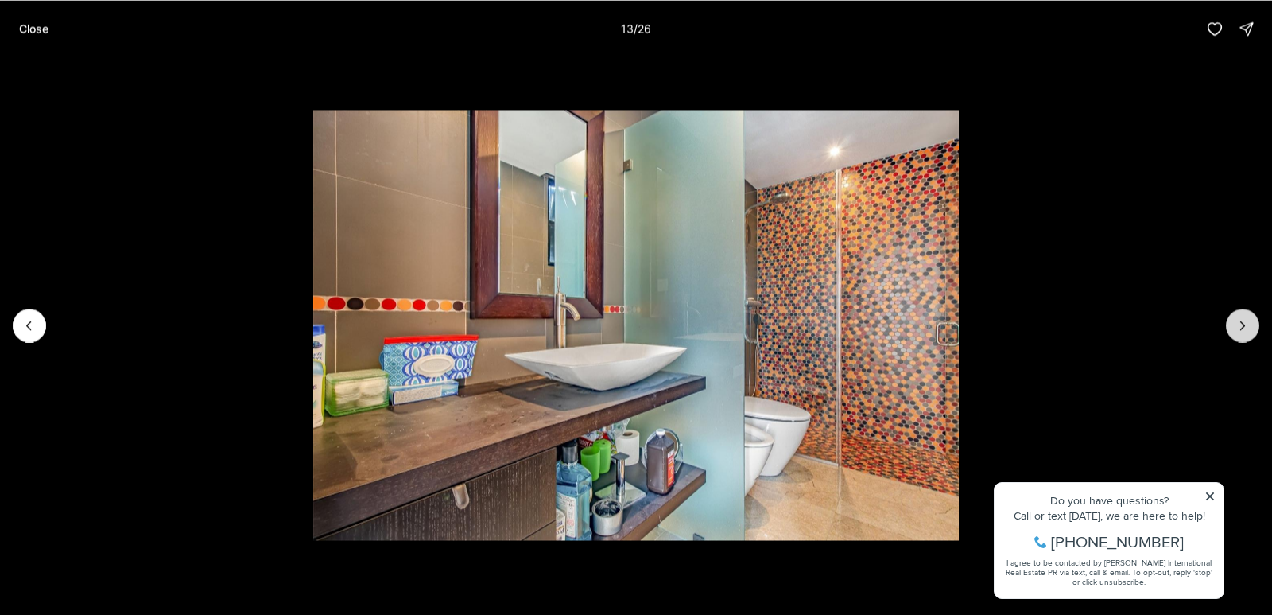
click at [1249, 320] on icon "Next slide" at bounding box center [1243, 325] width 16 height 16
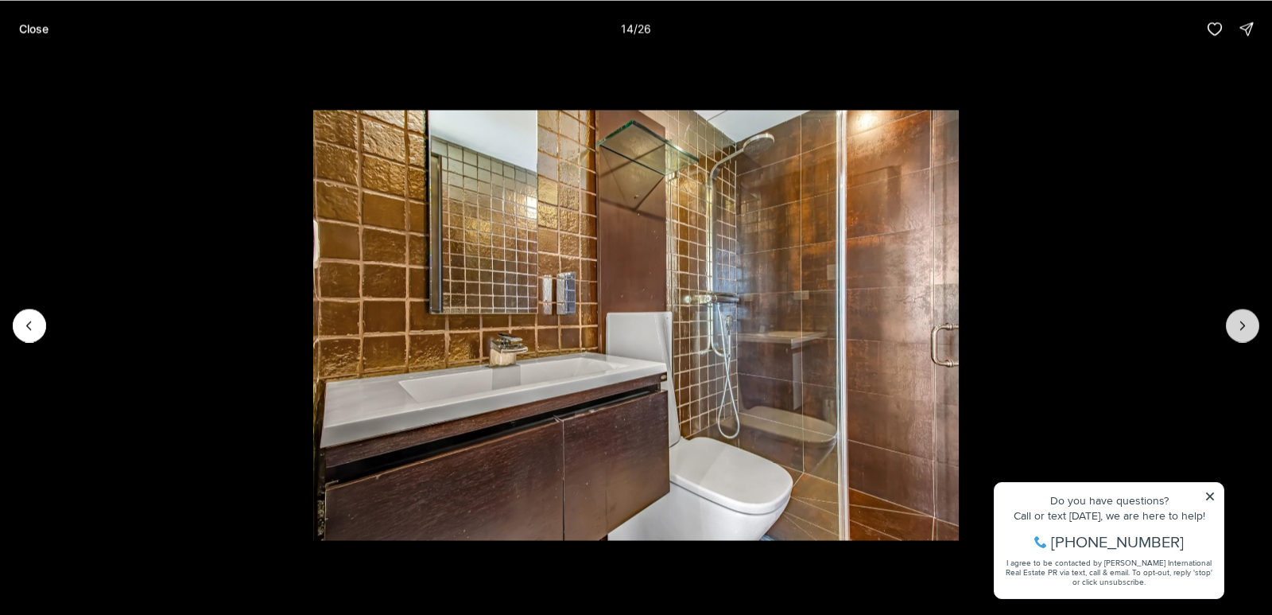
click at [1249, 320] on icon "Next slide" at bounding box center [1243, 325] width 16 height 16
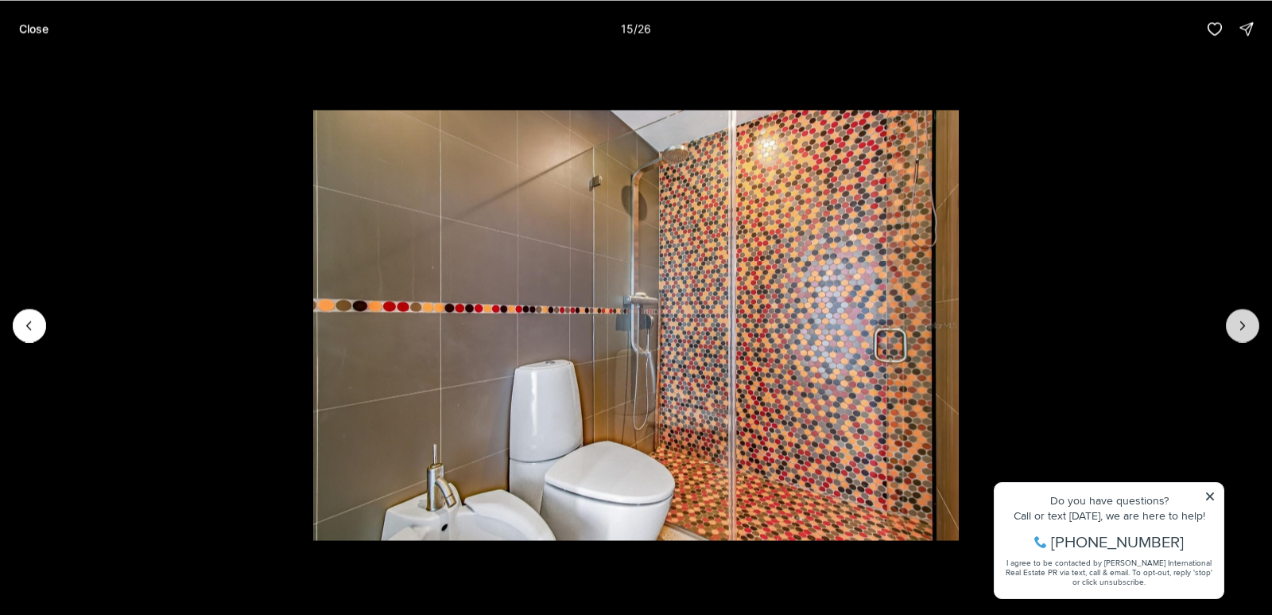
click at [1249, 320] on icon "Next slide" at bounding box center [1243, 325] width 16 height 16
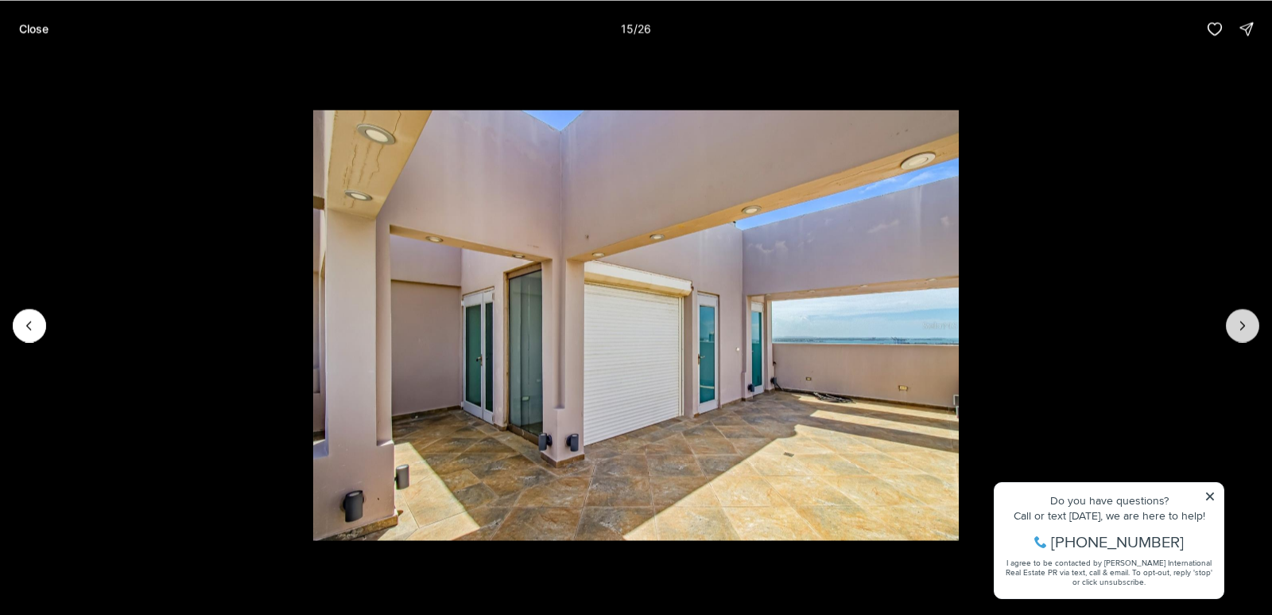
click at [1249, 320] on icon "Next slide" at bounding box center [1243, 325] width 16 height 16
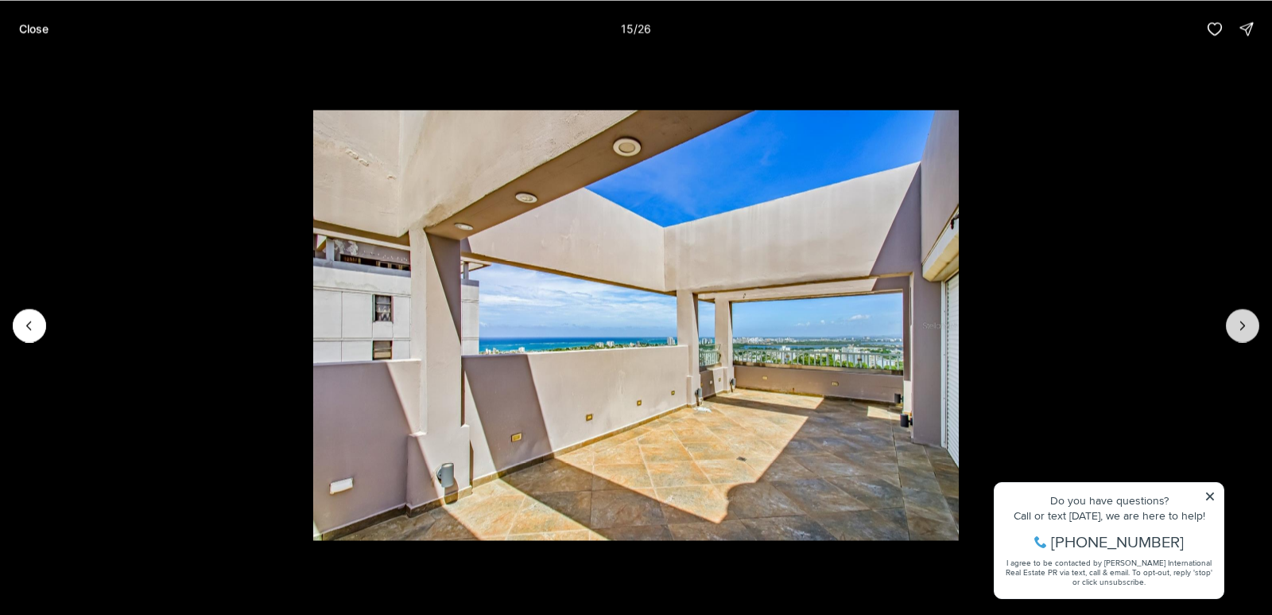
click at [1249, 320] on icon "Next slide" at bounding box center [1243, 325] width 16 height 16
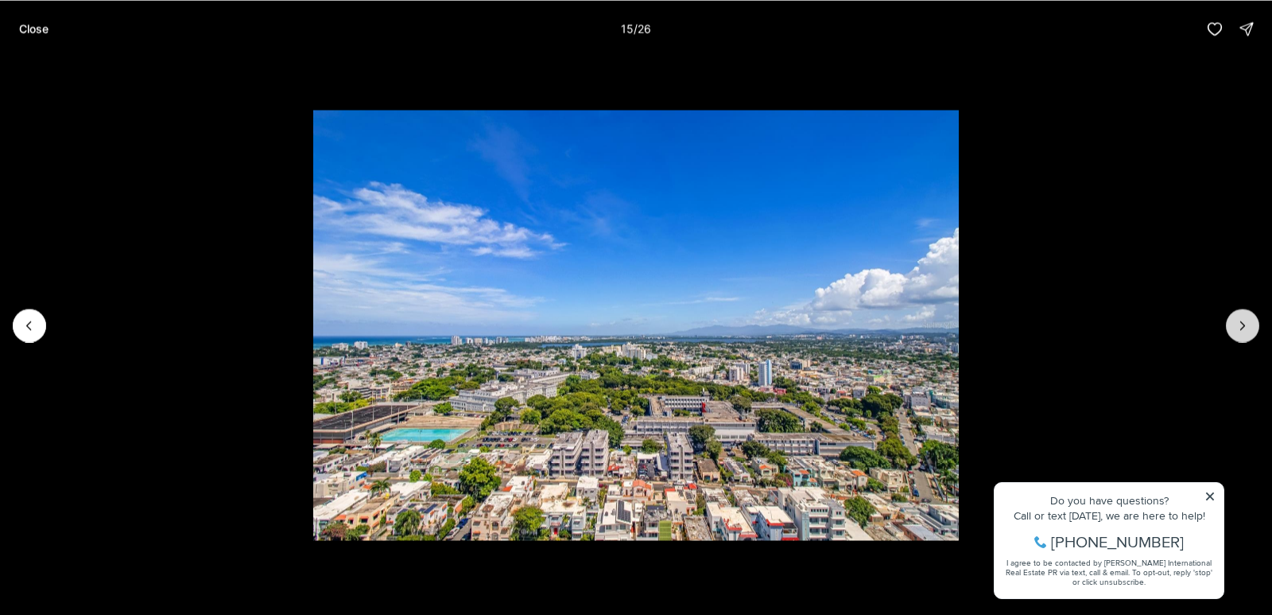
click at [1249, 320] on icon "Next slide" at bounding box center [1243, 325] width 16 height 16
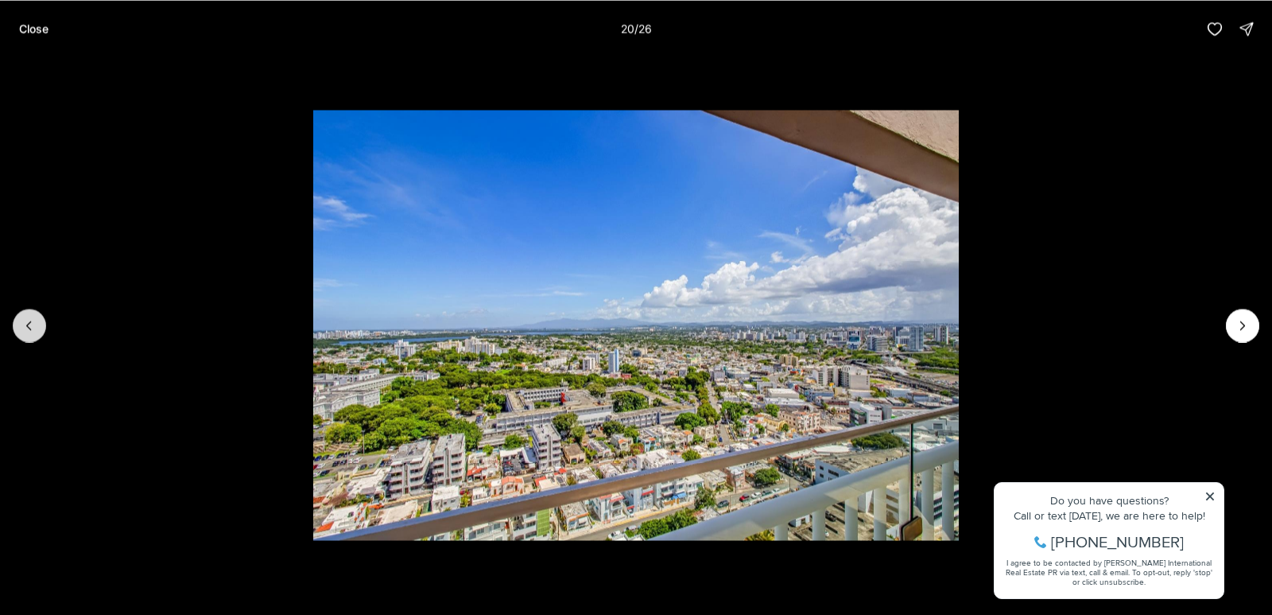
click at [31, 324] on icon "Previous slide" at bounding box center [29, 325] width 16 height 16
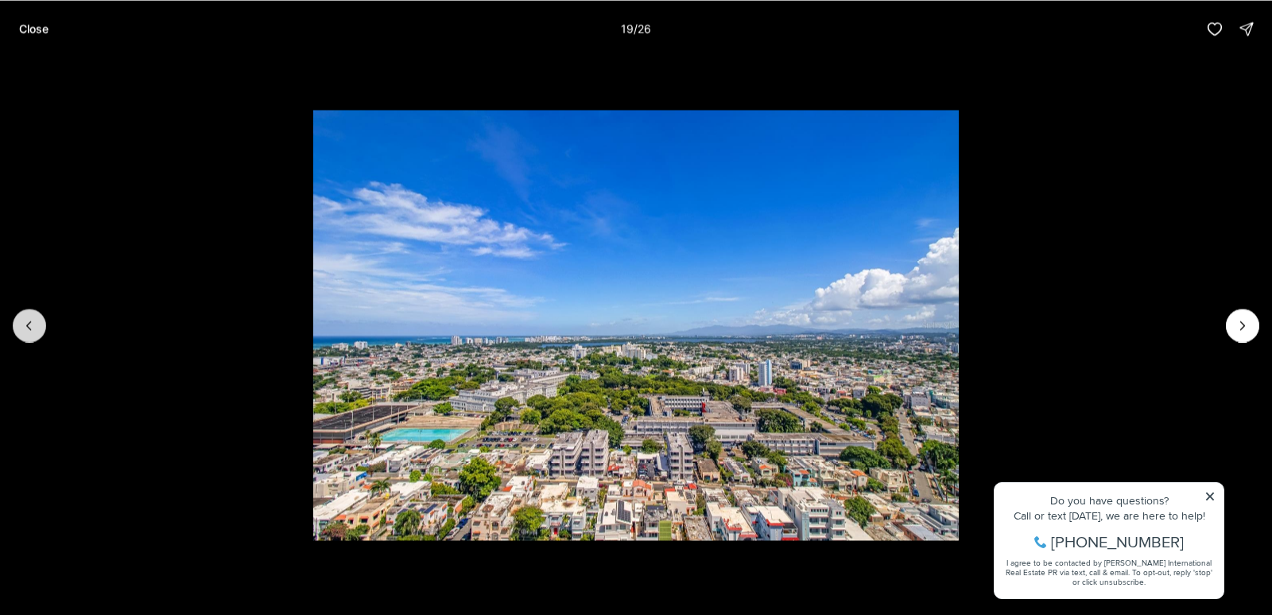
click at [31, 325] on icon "Previous slide" at bounding box center [29, 325] width 16 height 16
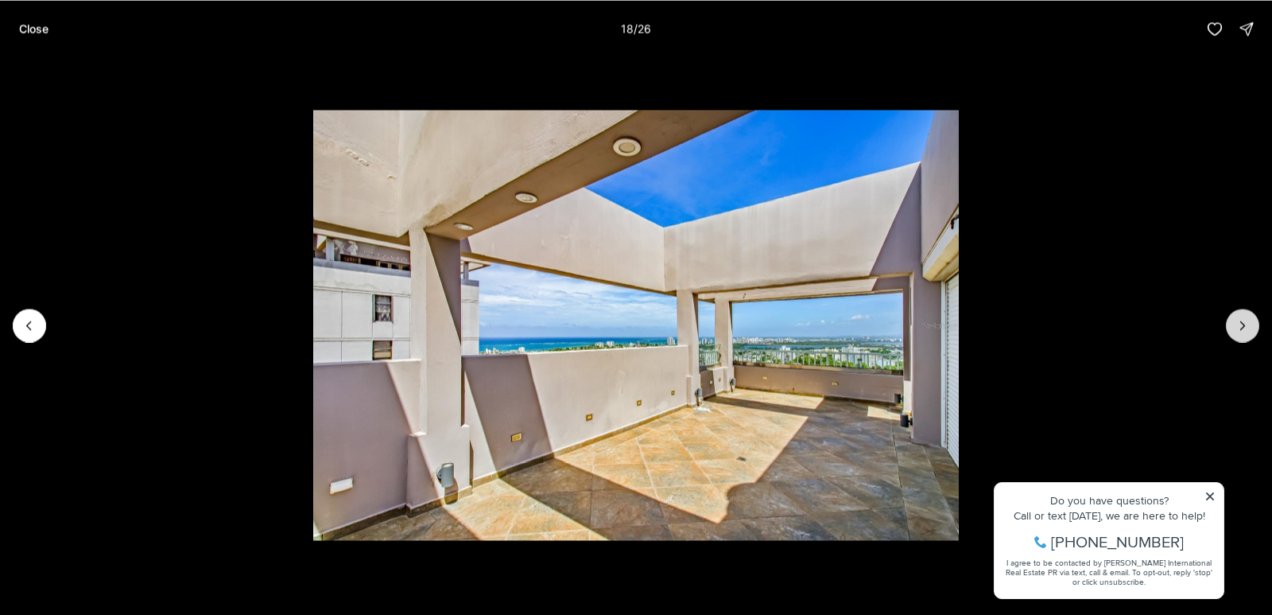
click at [1232, 326] on button "Next slide" at bounding box center [1242, 324] width 33 height 33
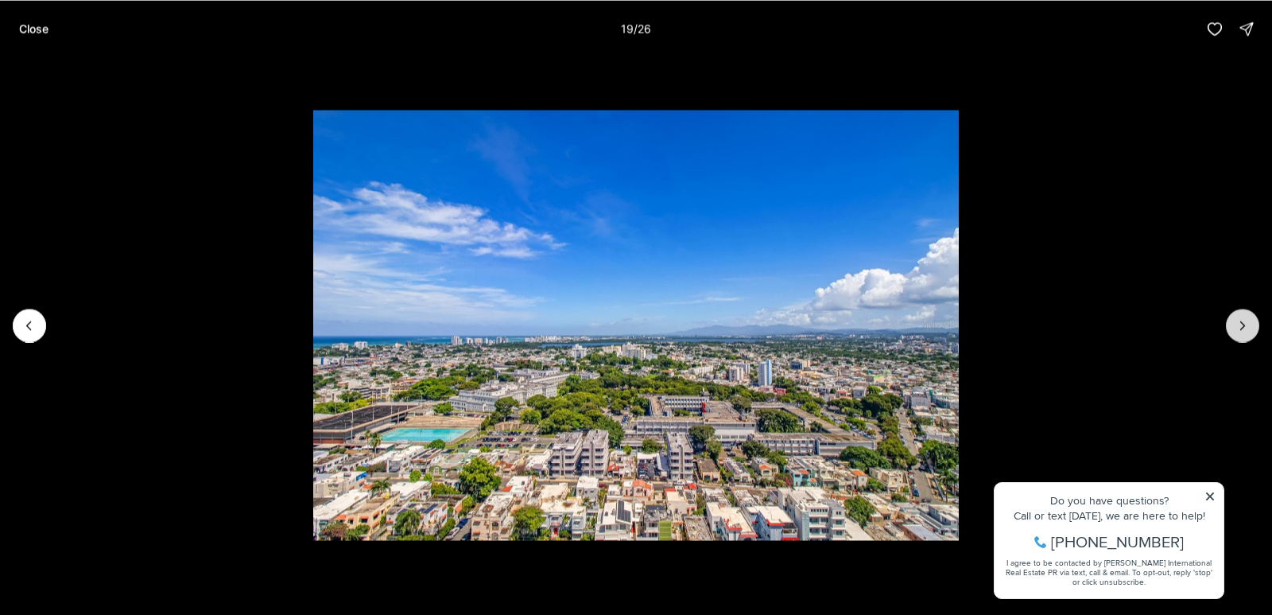
click at [1229, 327] on button "Next slide" at bounding box center [1242, 324] width 33 height 33
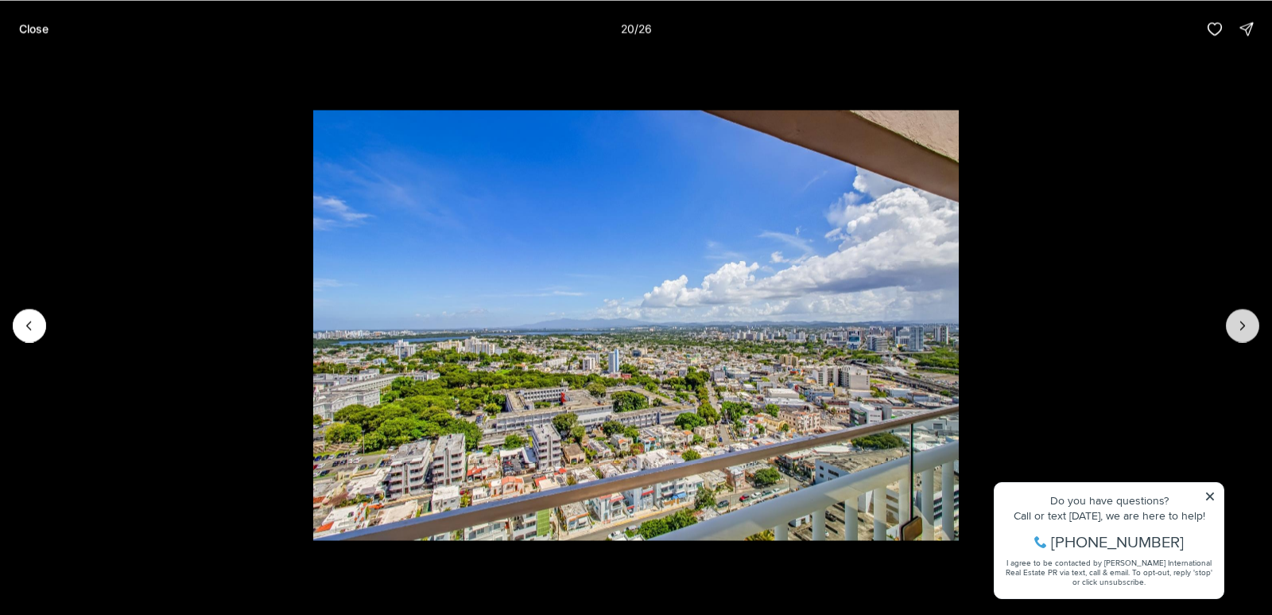
click at [1228, 326] on button "Next slide" at bounding box center [1242, 324] width 33 height 33
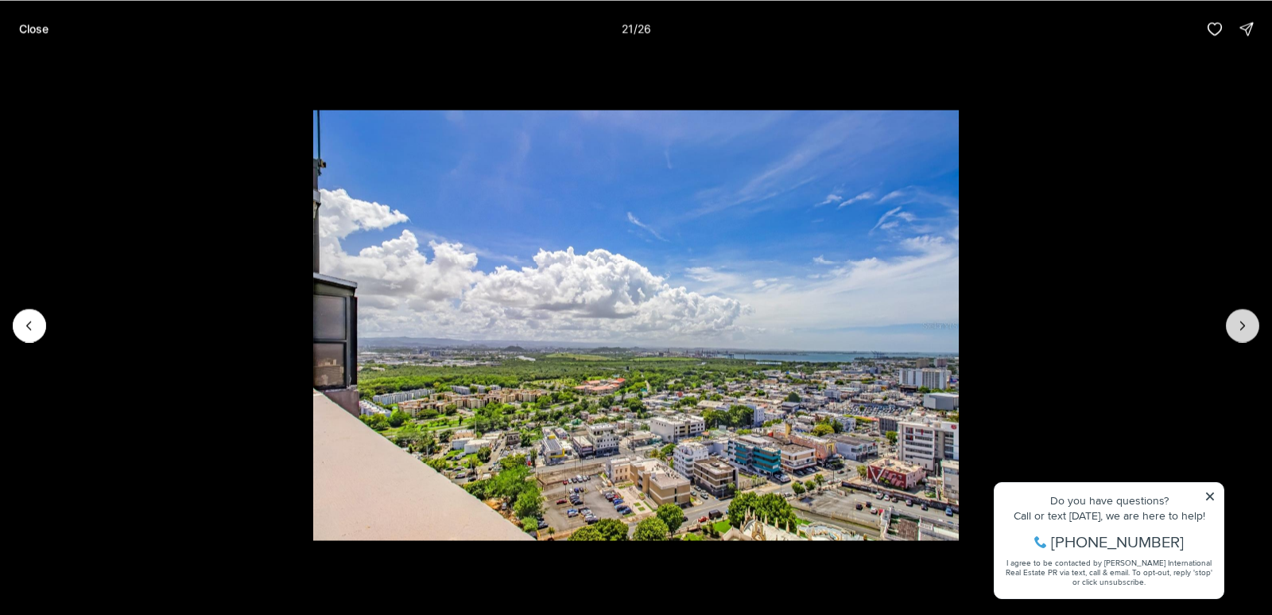
click at [1228, 326] on button "Next slide" at bounding box center [1242, 324] width 33 height 33
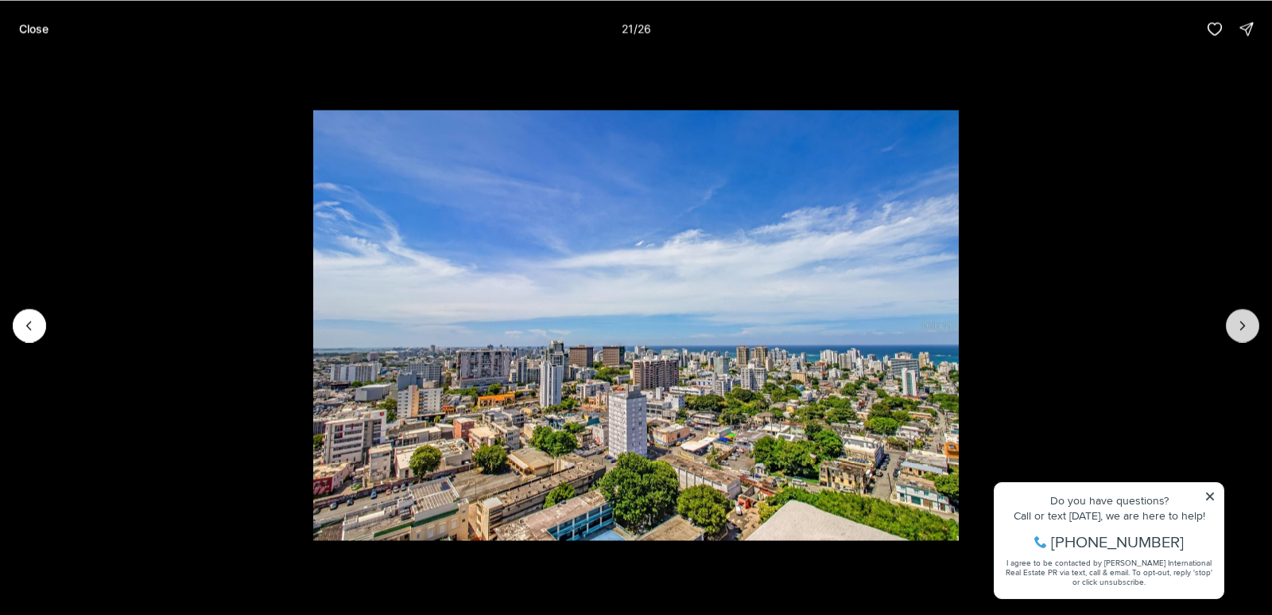
click at [1228, 326] on button "Next slide" at bounding box center [1242, 324] width 33 height 33
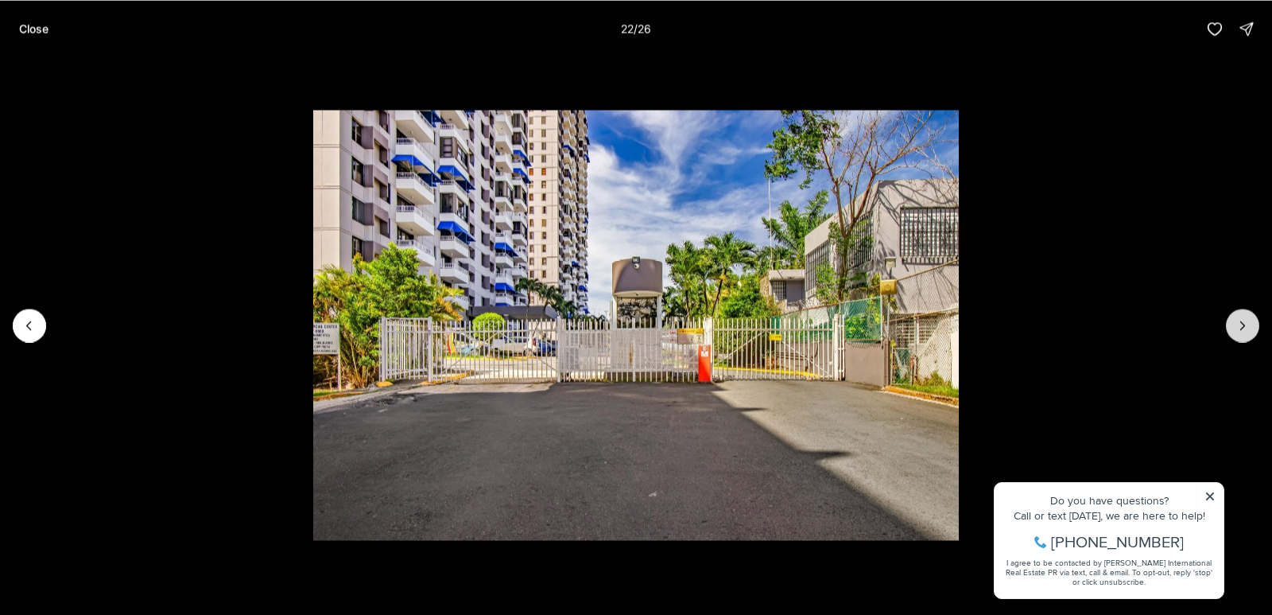
click at [1228, 326] on button "Next slide" at bounding box center [1242, 324] width 33 height 33
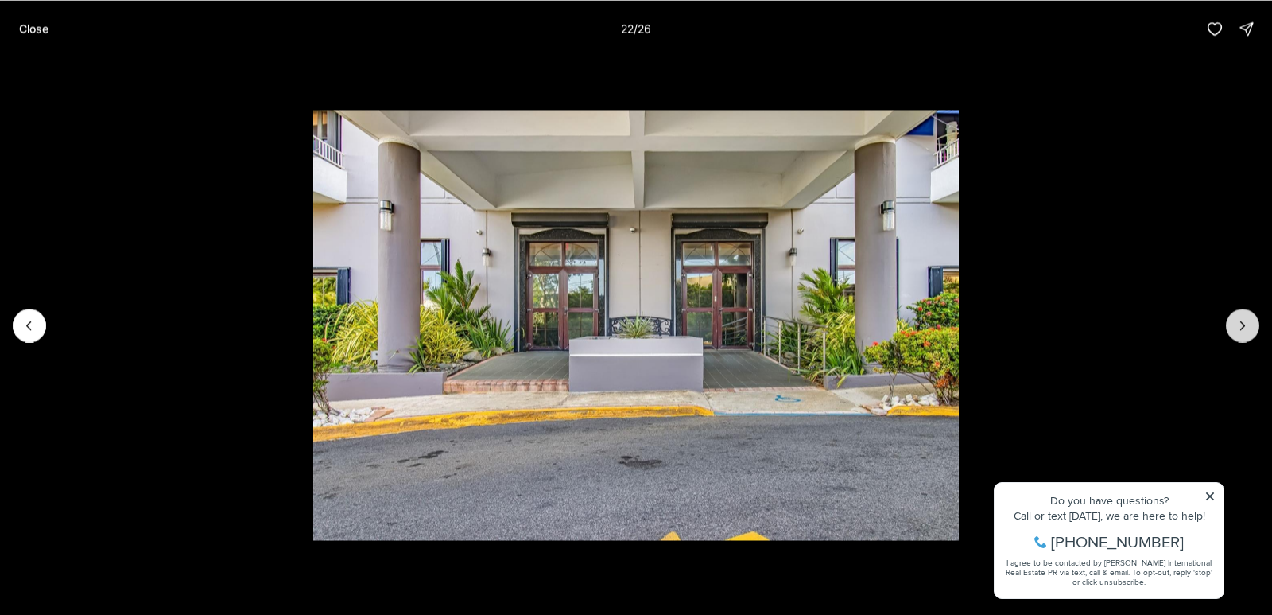
click at [1228, 326] on button "Next slide" at bounding box center [1242, 324] width 33 height 33
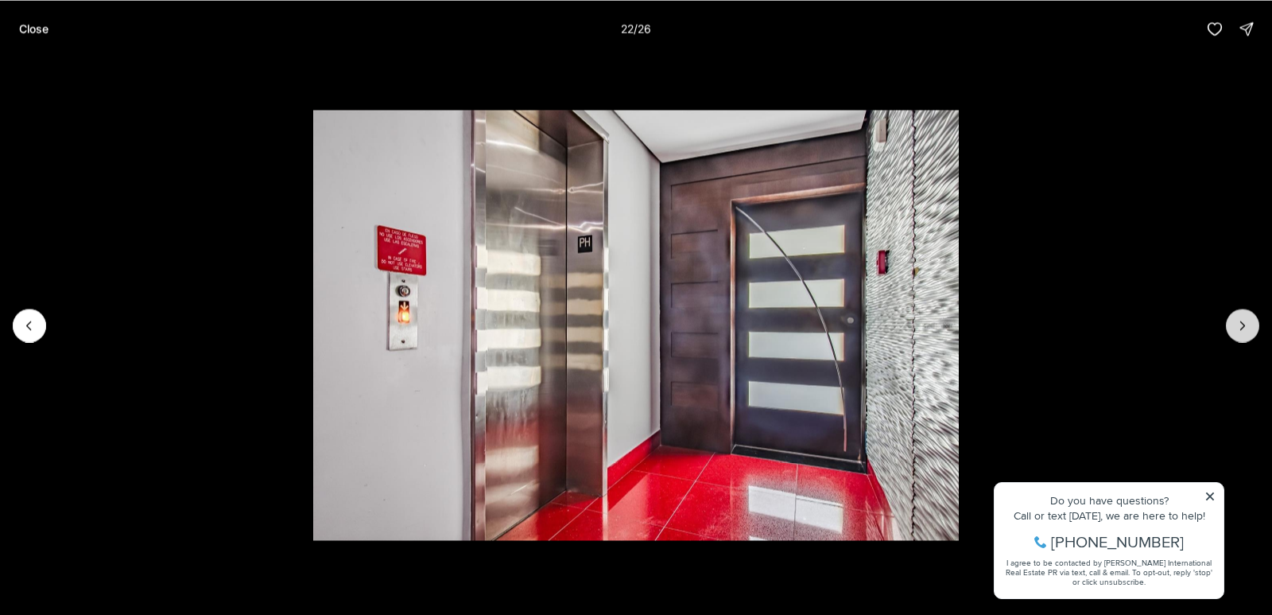
click at [1228, 326] on button "Next slide" at bounding box center [1242, 324] width 33 height 33
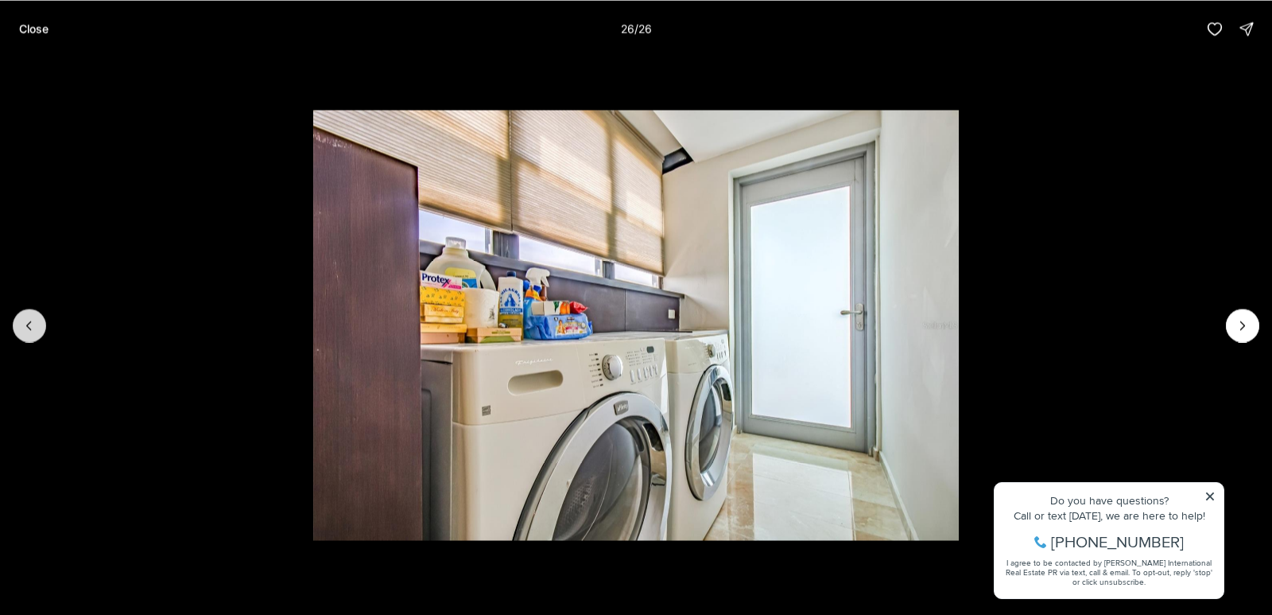
click at [37, 327] on button "Previous slide" at bounding box center [29, 324] width 33 height 33
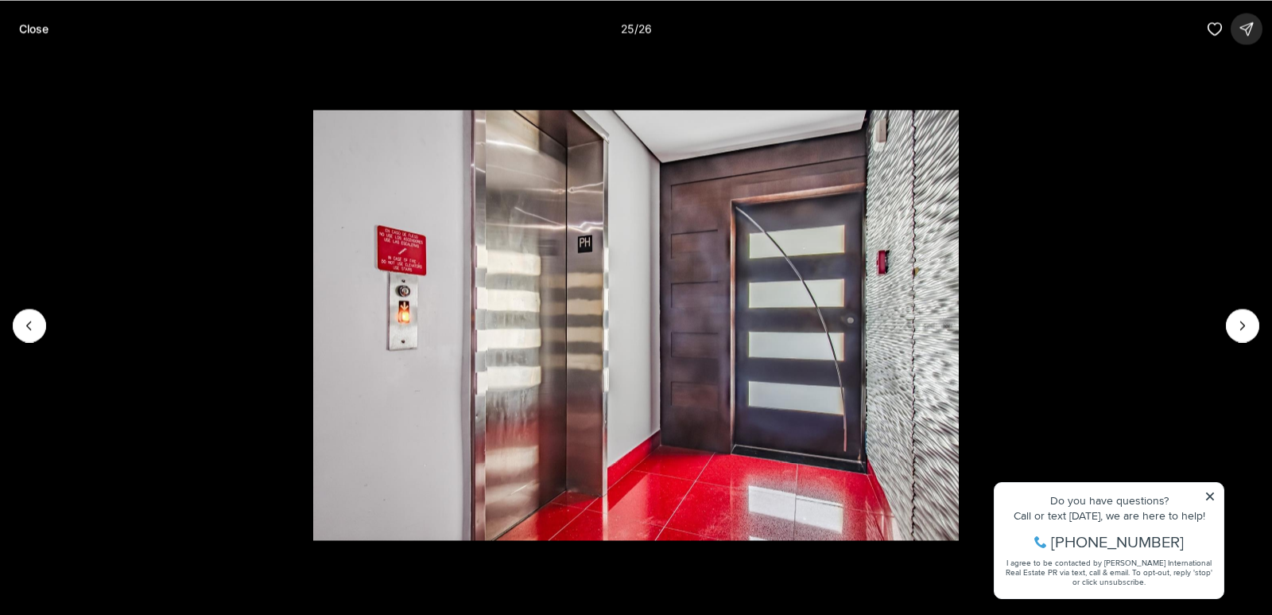
click at [1244, 25] on icon "button" at bounding box center [1246, 28] width 13 height 13
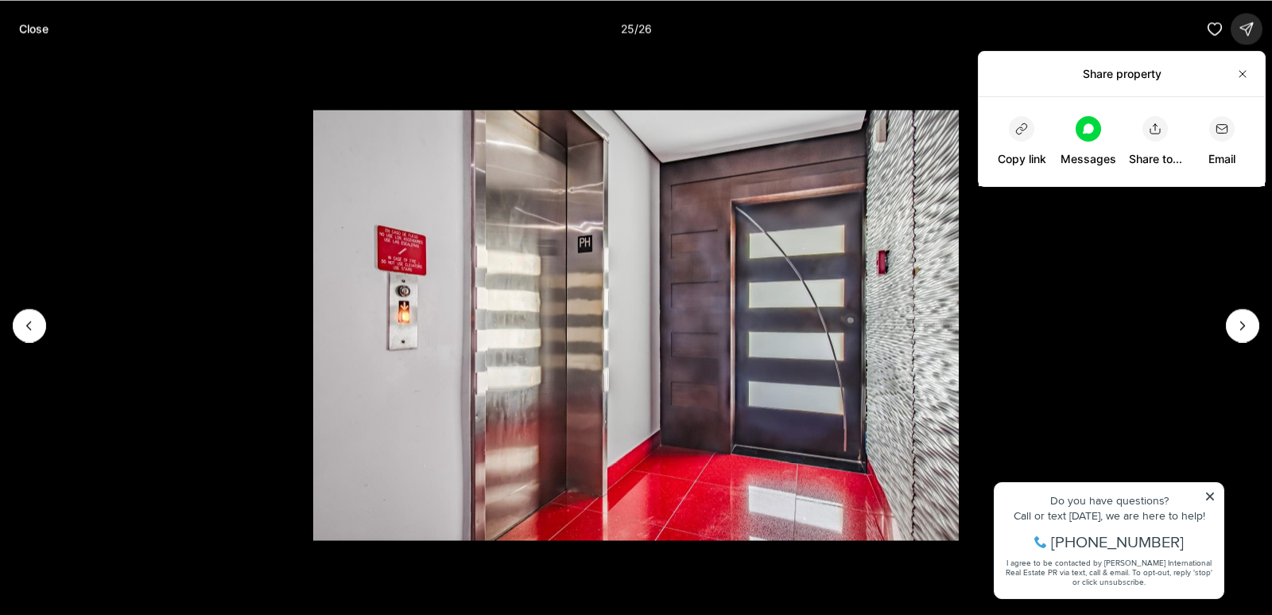
click at [1237, 28] on button "button" at bounding box center [1247, 29] width 32 height 32
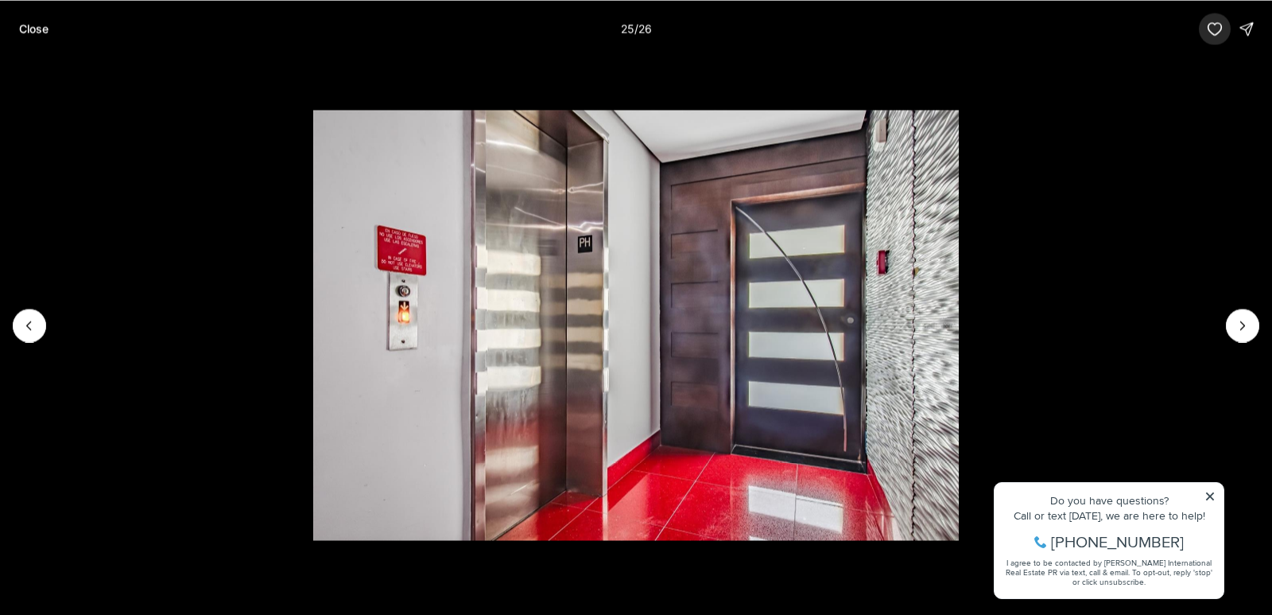
click at [1219, 33] on icon "button" at bounding box center [1215, 29] width 16 height 16
click at [22, 31] on p "Close" at bounding box center [33, 28] width 29 height 13
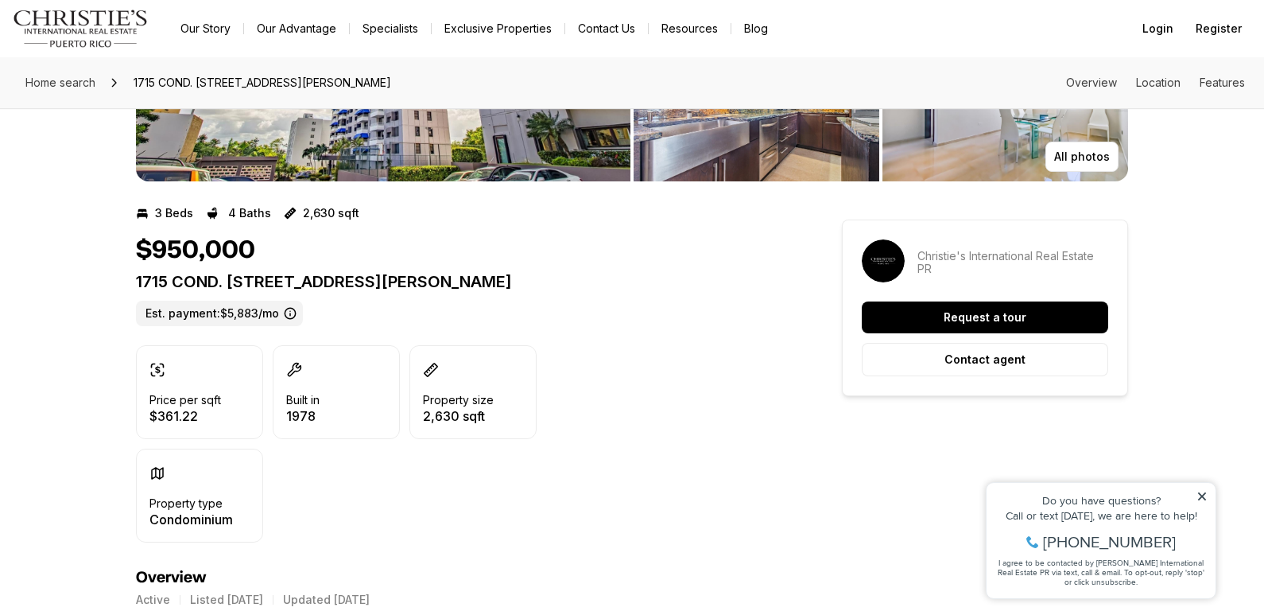
scroll to position [477, 0]
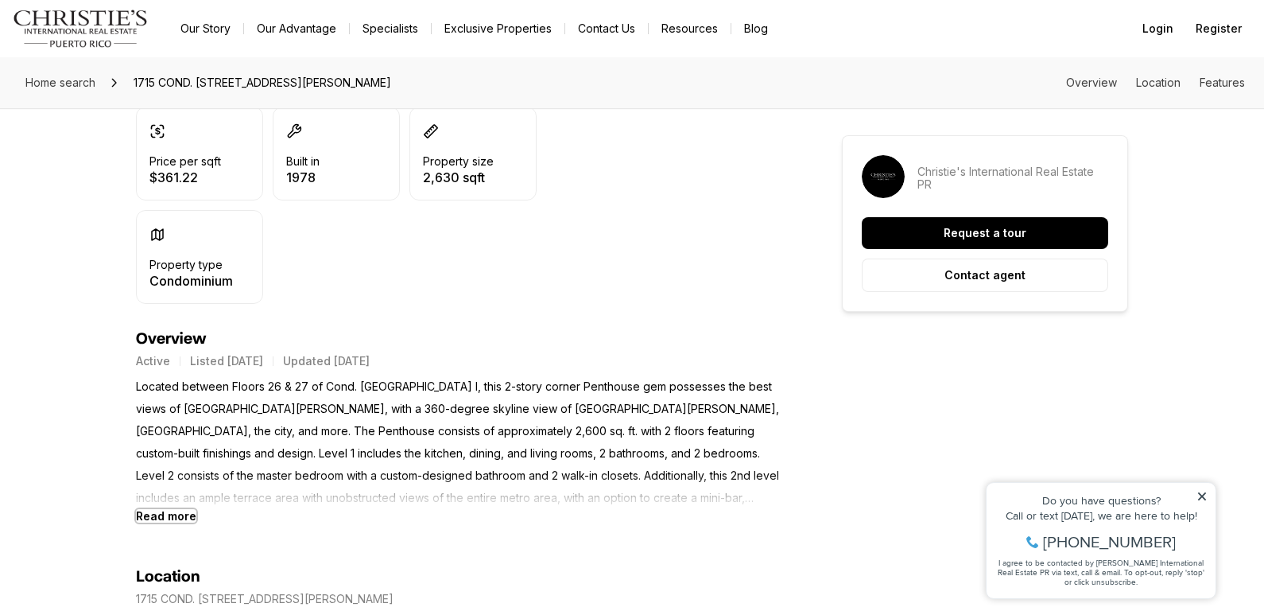
click at [173, 511] on b "Read more" at bounding box center [166, 516] width 60 height 14
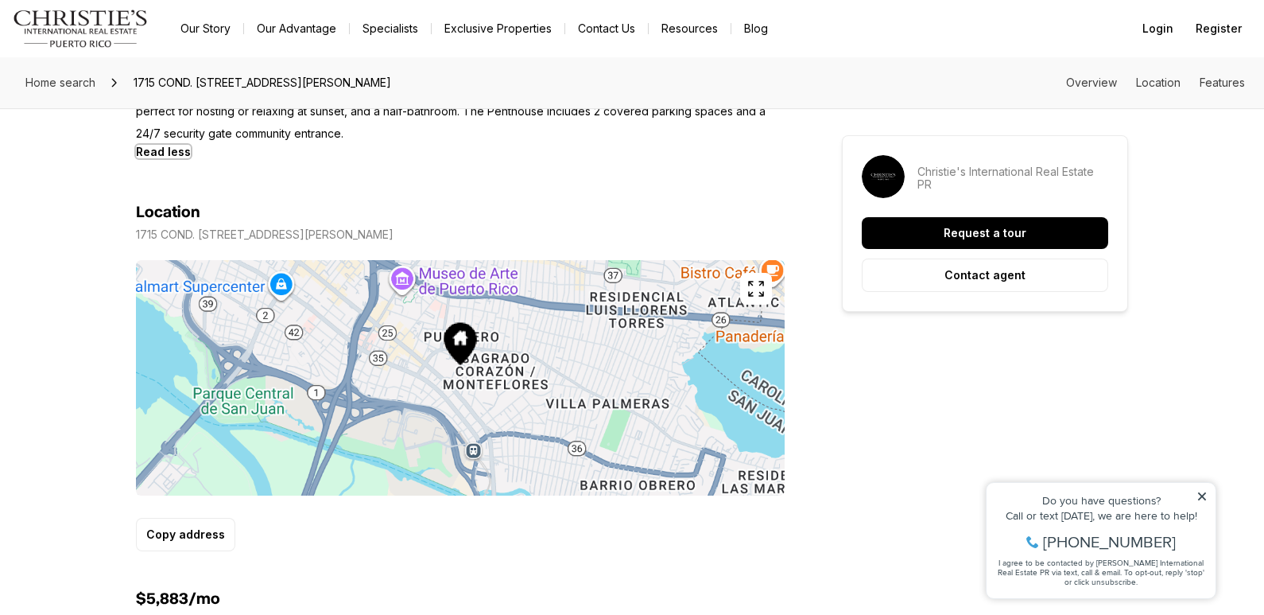
scroll to position [795, 0]
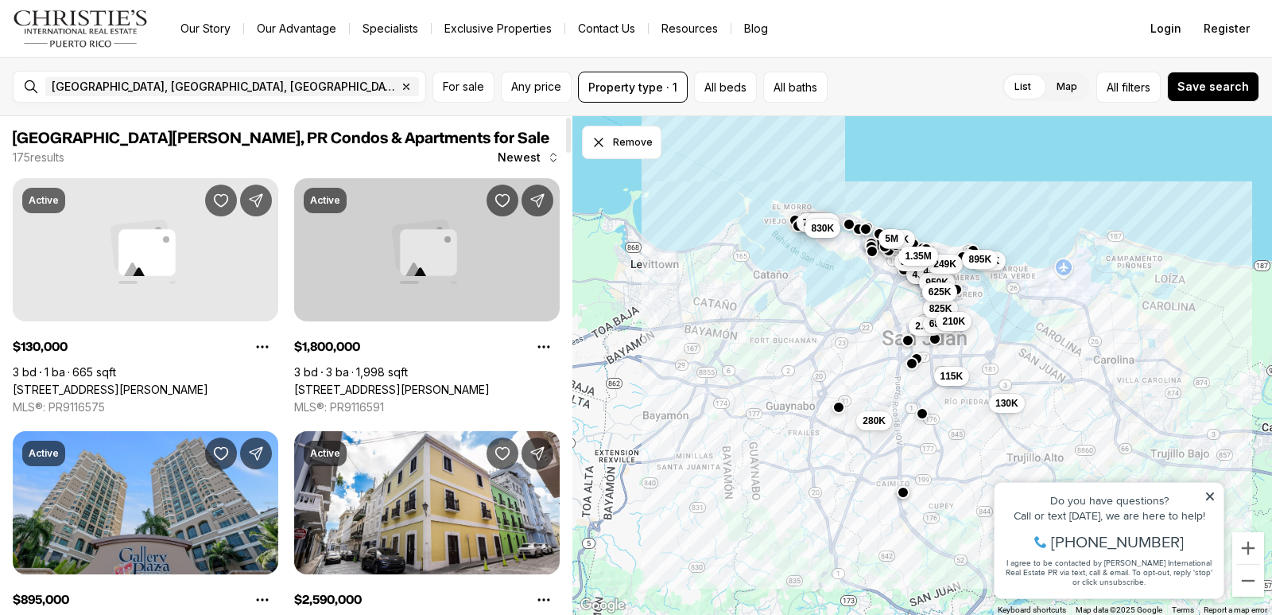
click at [438, 382] on link "[STREET_ADDRESS][PERSON_NAME]" at bounding box center [392, 389] width 196 height 14
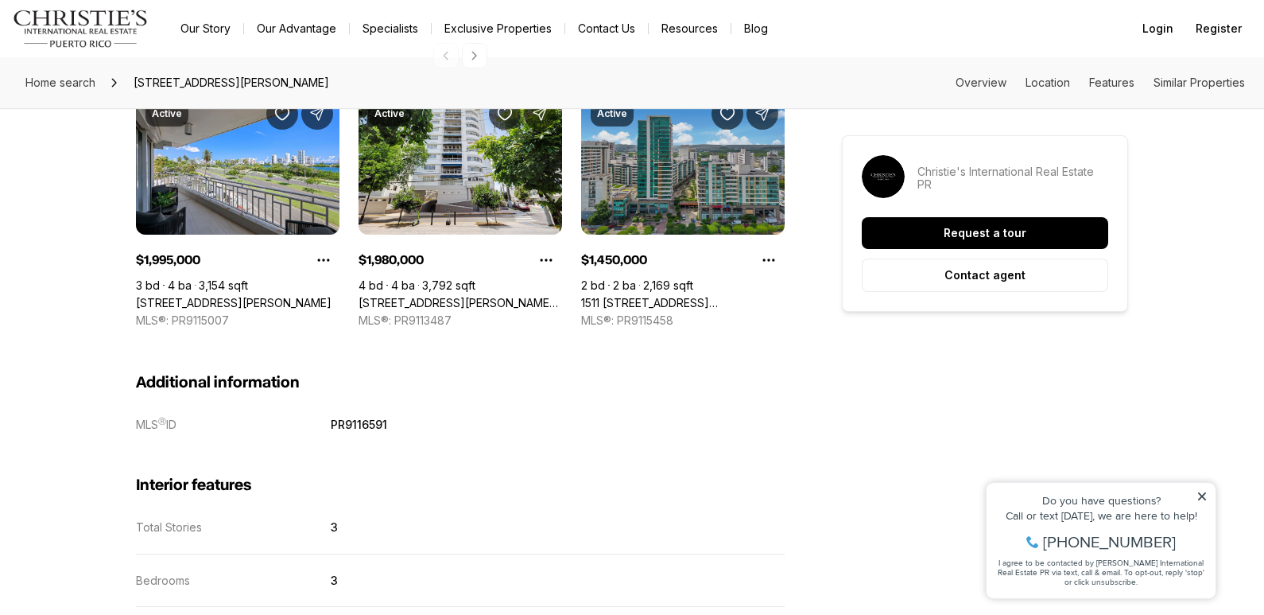
scroll to position [1670, 0]
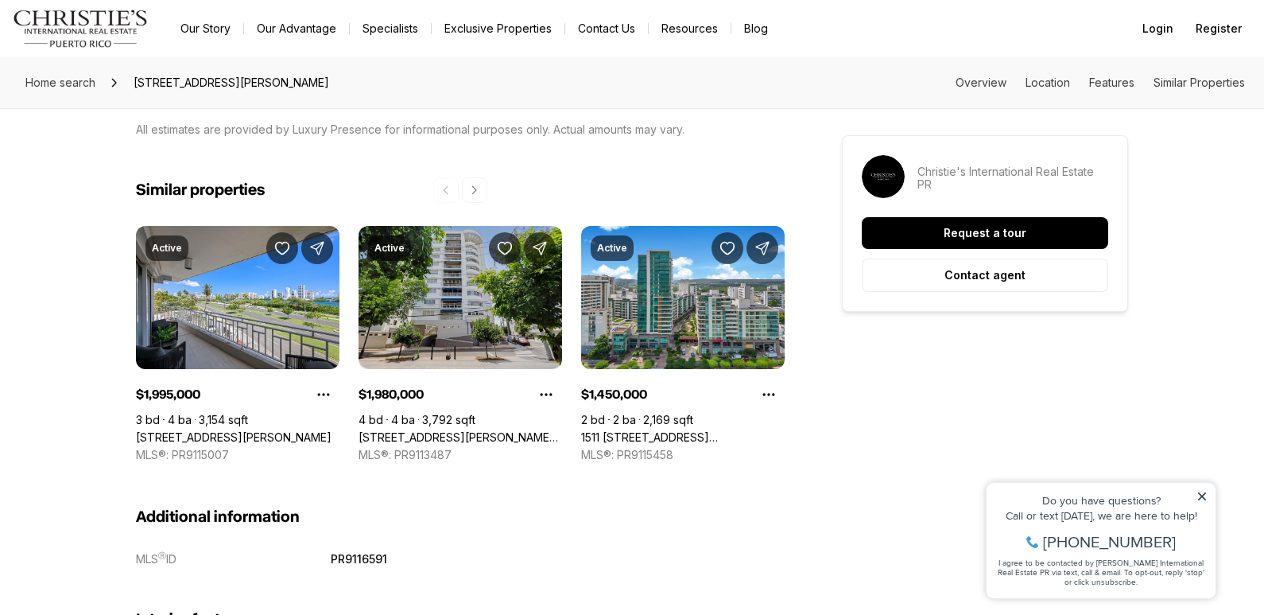
click at [429, 430] on link "[STREET_ADDRESS][PERSON_NAME][PERSON_NAME]" at bounding box center [461, 437] width 204 height 14
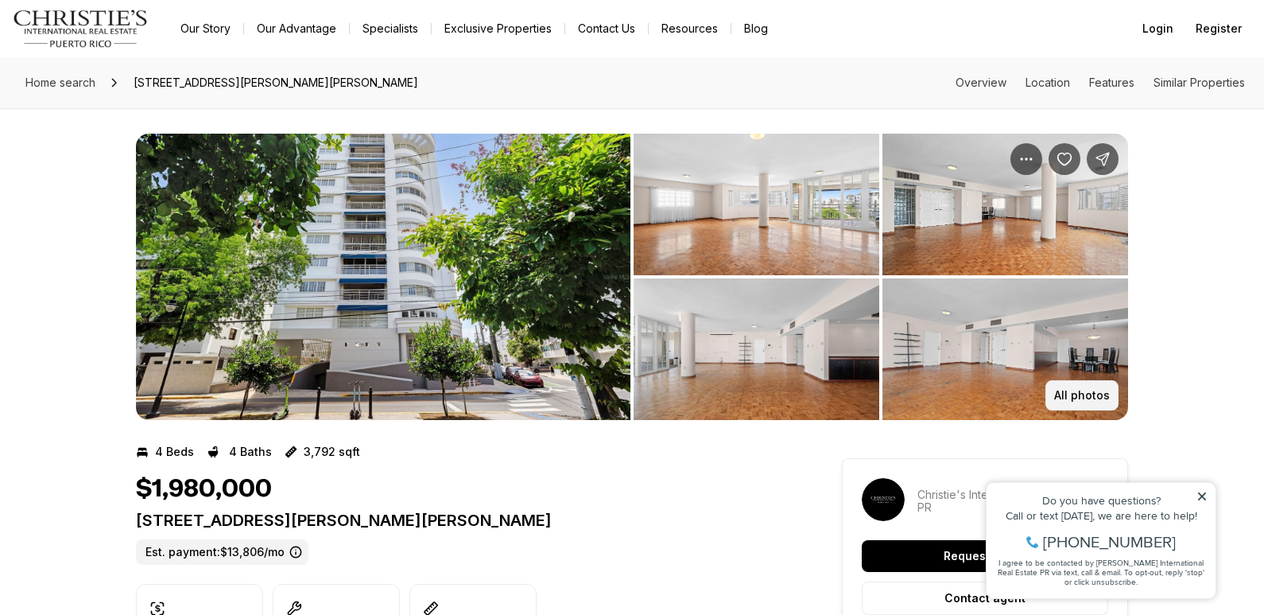
click at [1078, 394] on p "All photos" at bounding box center [1082, 395] width 56 height 13
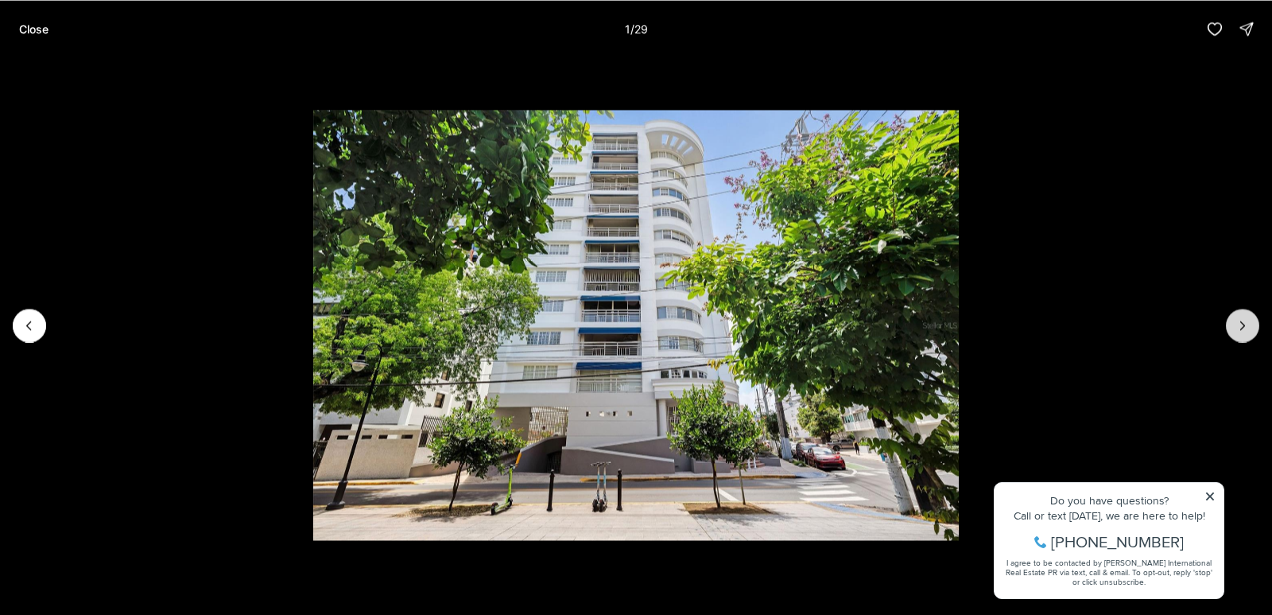
click at [1239, 320] on icon "Next slide" at bounding box center [1243, 325] width 16 height 16
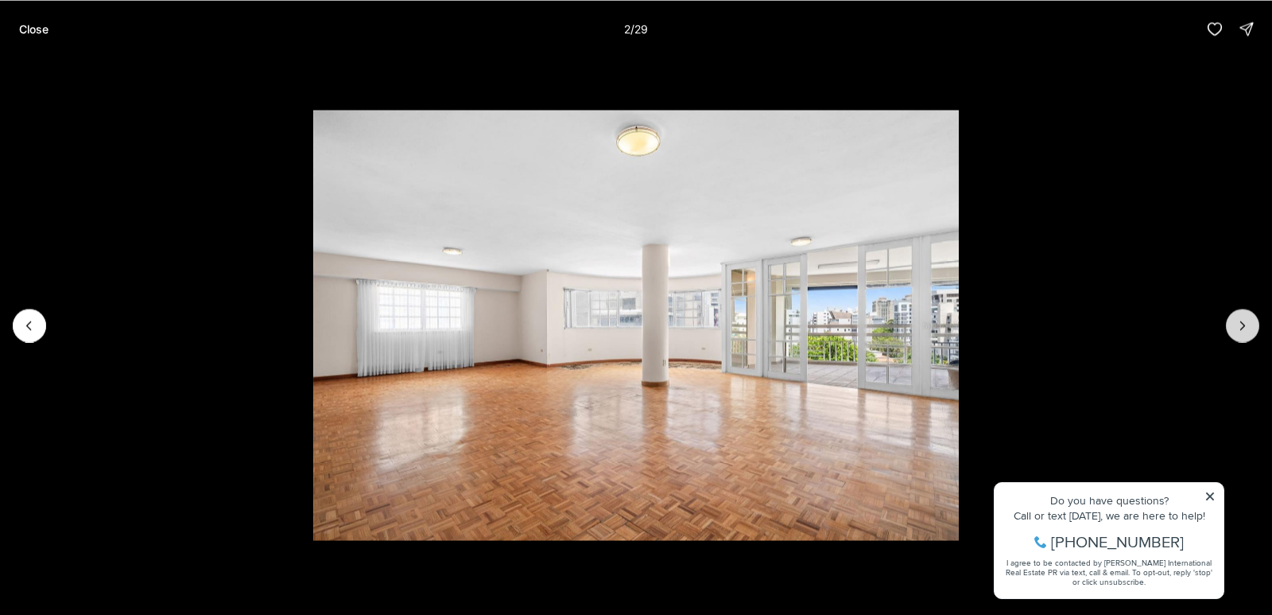
click at [1236, 324] on icon "Next slide" at bounding box center [1243, 325] width 16 height 16
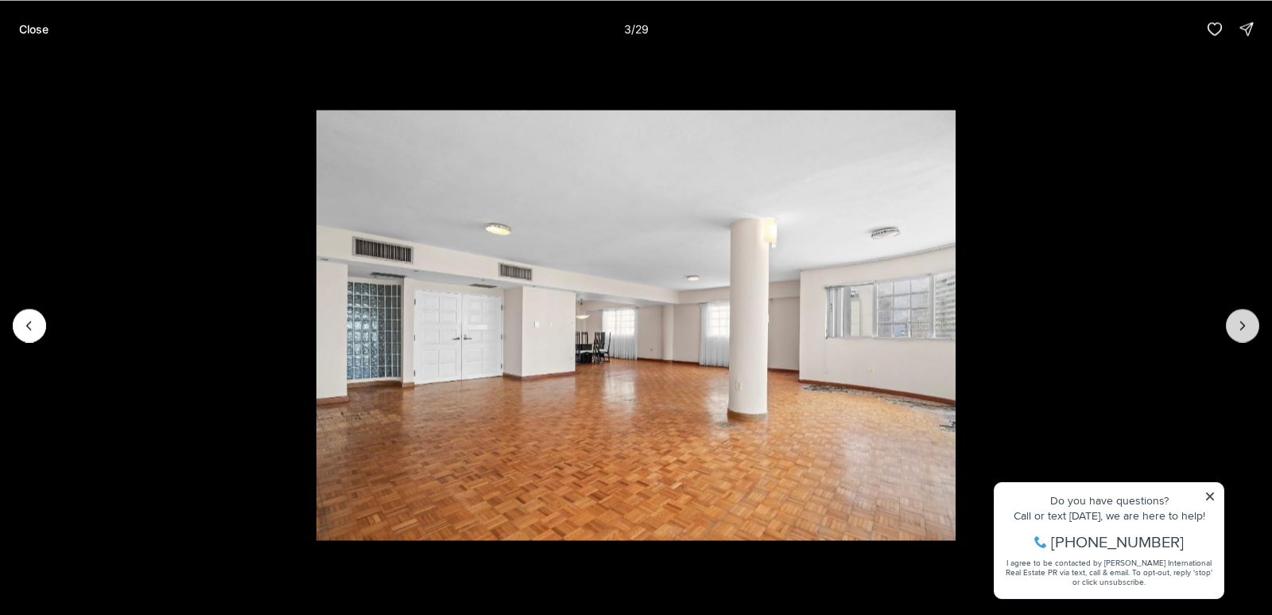
click at [1235, 324] on icon "Next slide" at bounding box center [1243, 325] width 16 height 16
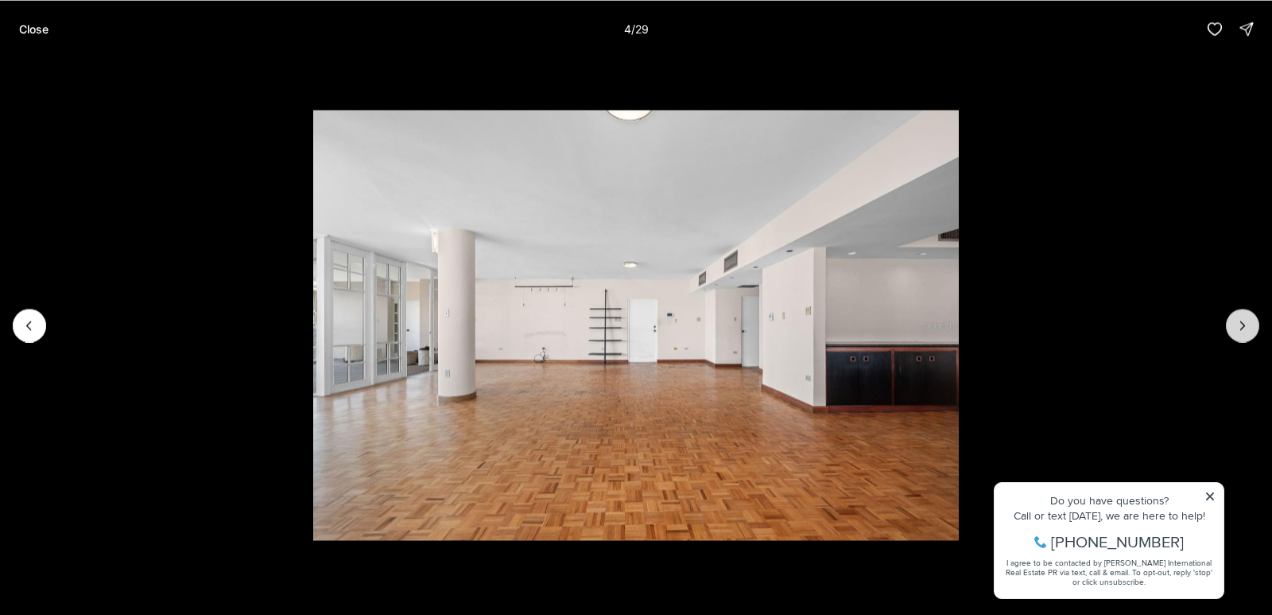
click at [1234, 324] on button "Next slide" at bounding box center [1242, 324] width 33 height 33
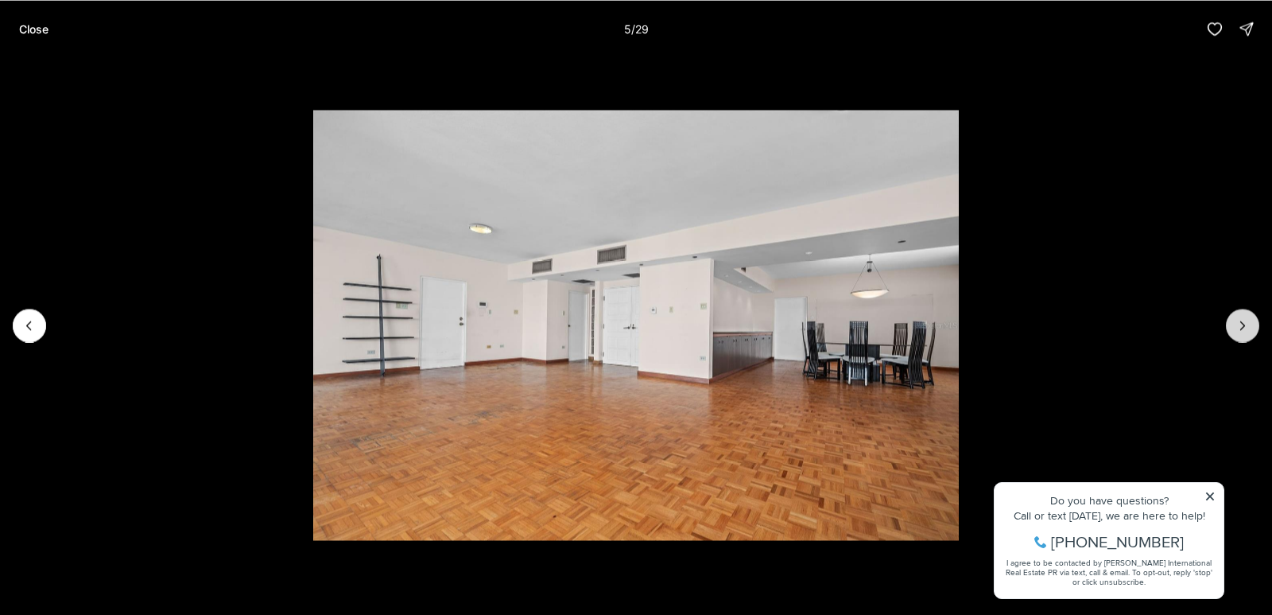
click at [1234, 324] on button "Next slide" at bounding box center [1242, 324] width 33 height 33
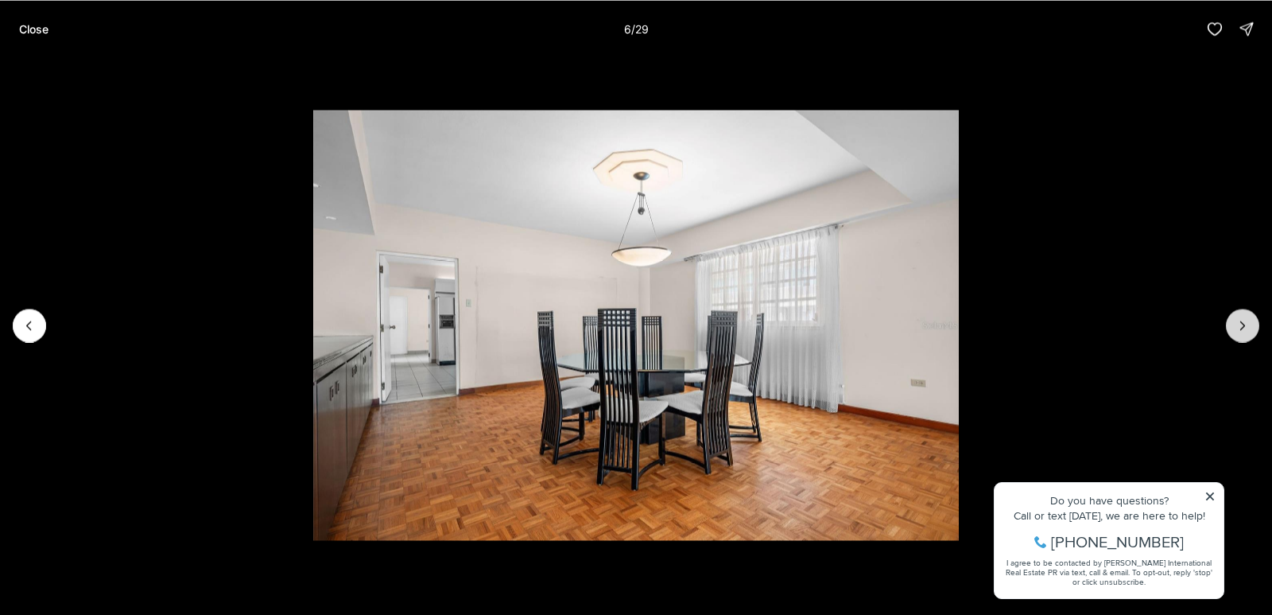
click at [1234, 324] on button "Next slide" at bounding box center [1242, 324] width 33 height 33
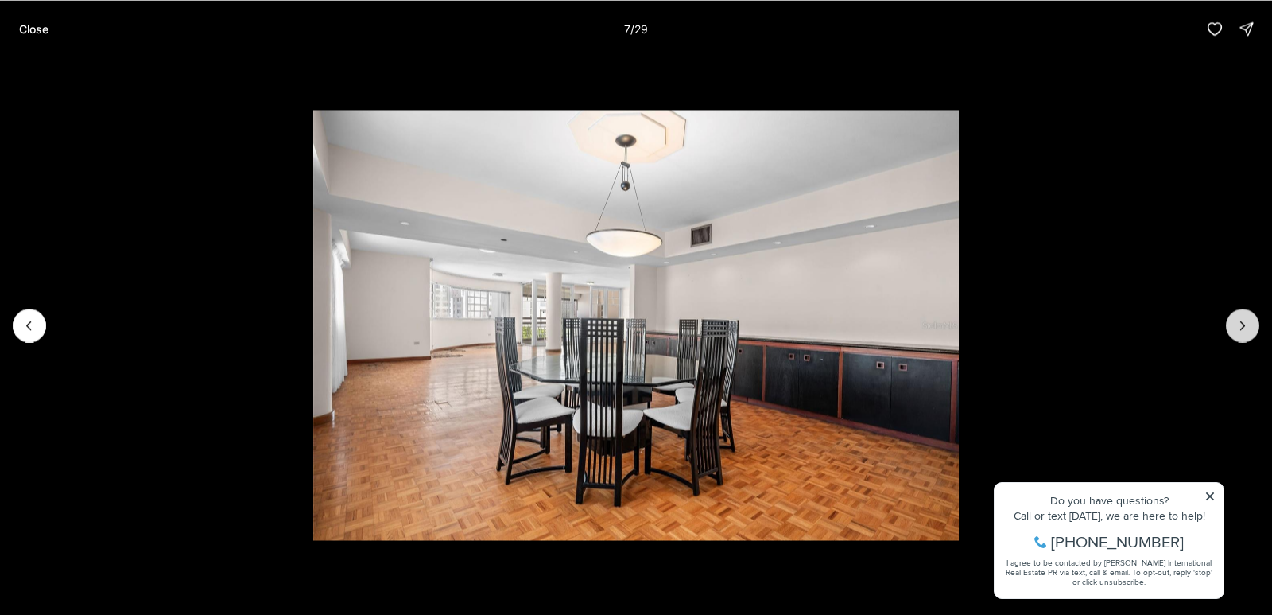
click at [1233, 325] on button "Next slide" at bounding box center [1242, 324] width 33 height 33
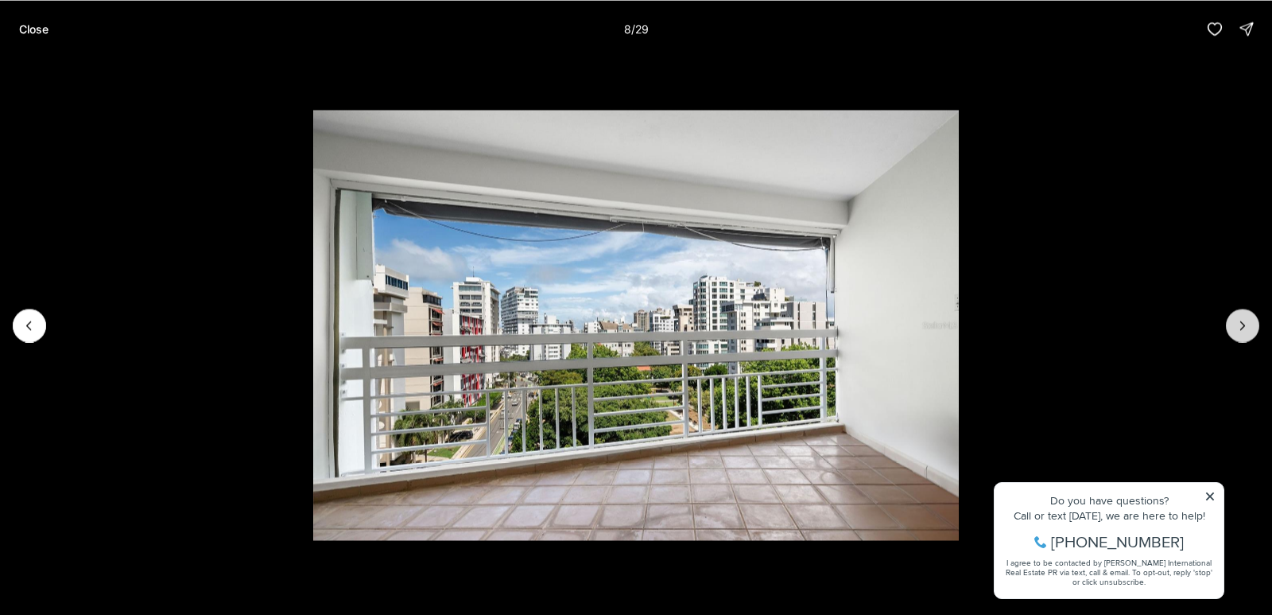
click at [1231, 327] on button "Next slide" at bounding box center [1242, 324] width 33 height 33
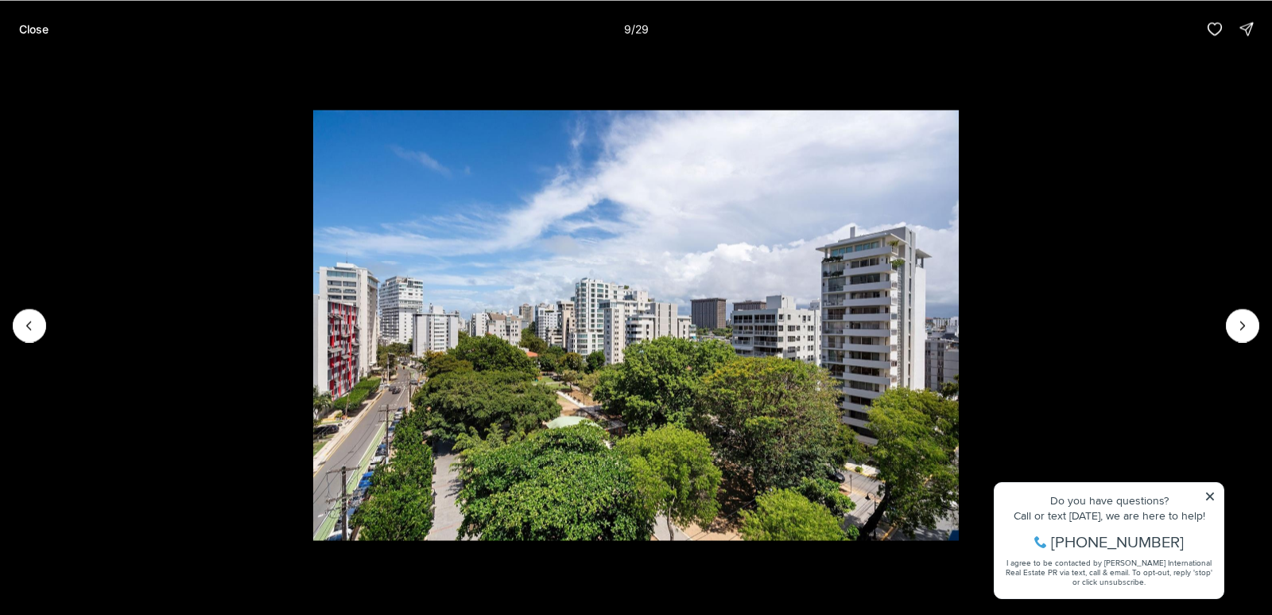
click at [1223, 334] on li "9 of 29" at bounding box center [636, 324] width 1272 height 535
click at [1235, 323] on icon "Next slide" at bounding box center [1243, 325] width 16 height 16
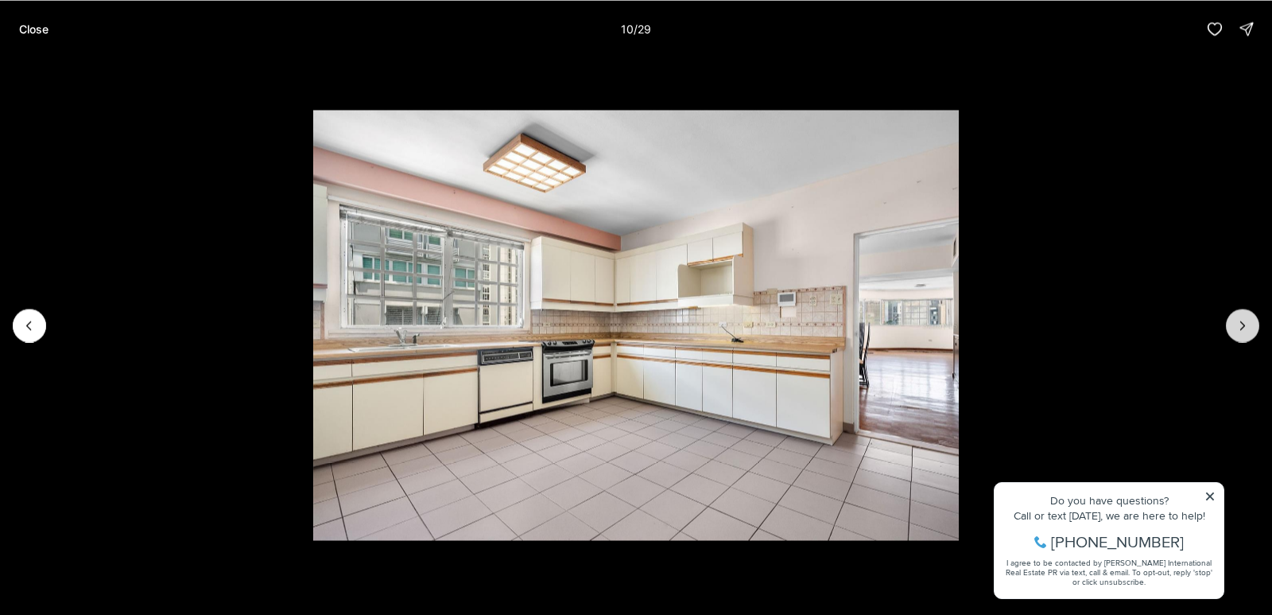
click at [1232, 326] on button "Next slide" at bounding box center [1242, 324] width 33 height 33
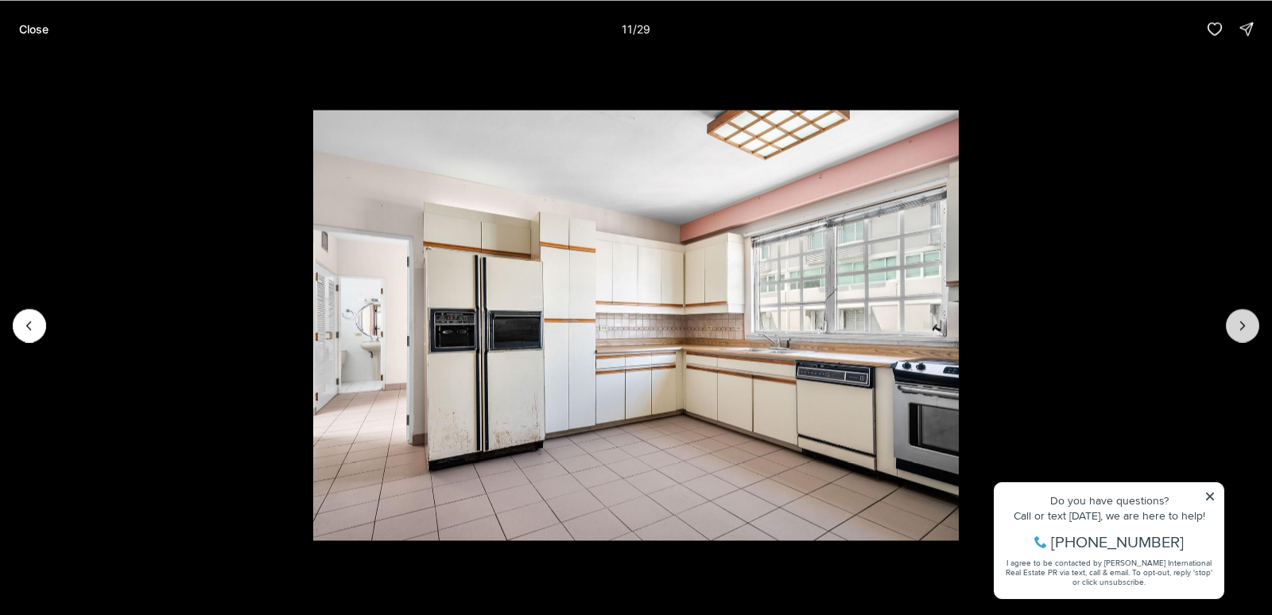
click at [1232, 327] on button "Next slide" at bounding box center [1242, 324] width 33 height 33
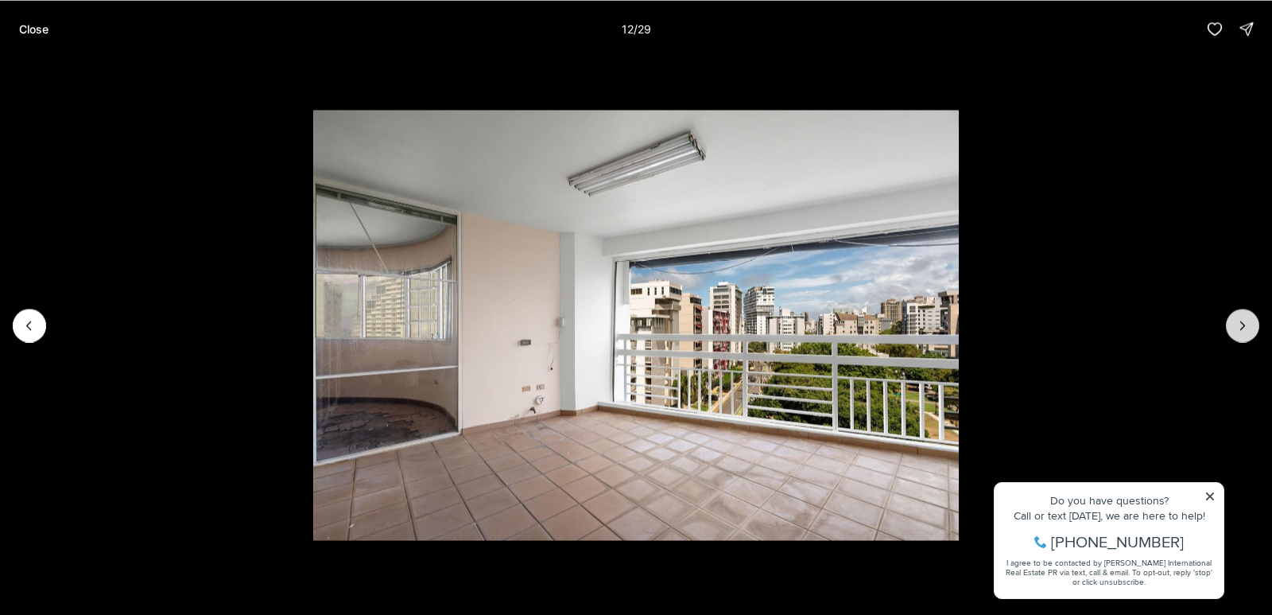
click at [1244, 336] on button "Next slide" at bounding box center [1242, 324] width 33 height 33
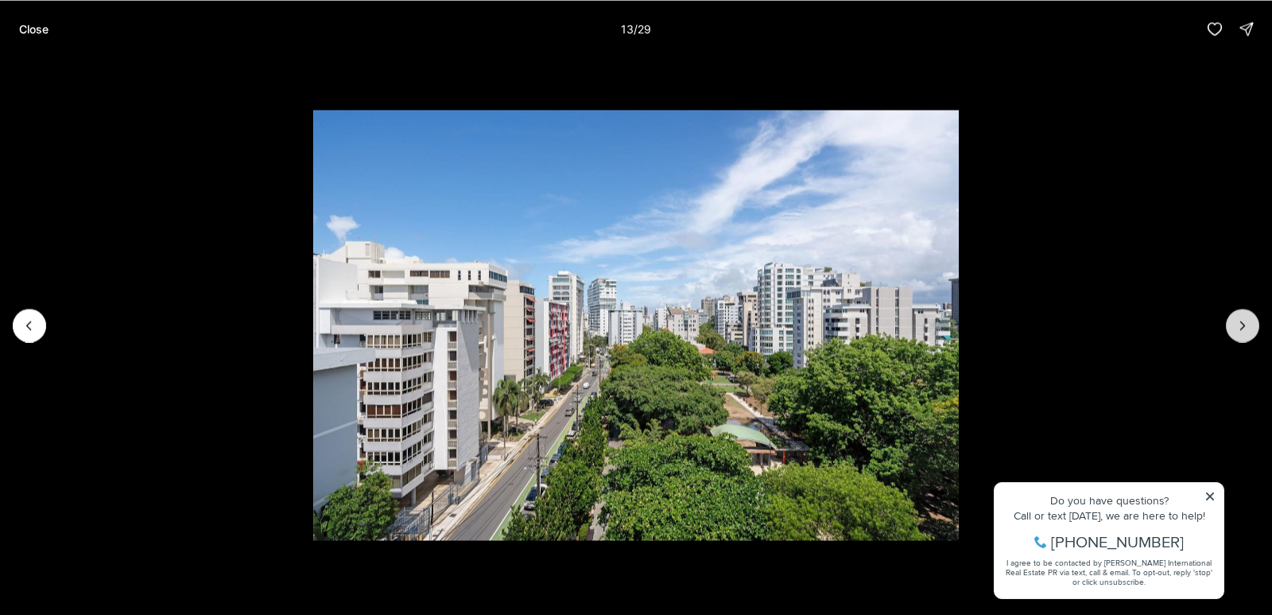
click at [1244, 336] on button "Next slide" at bounding box center [1242, 324] width 33 height 33
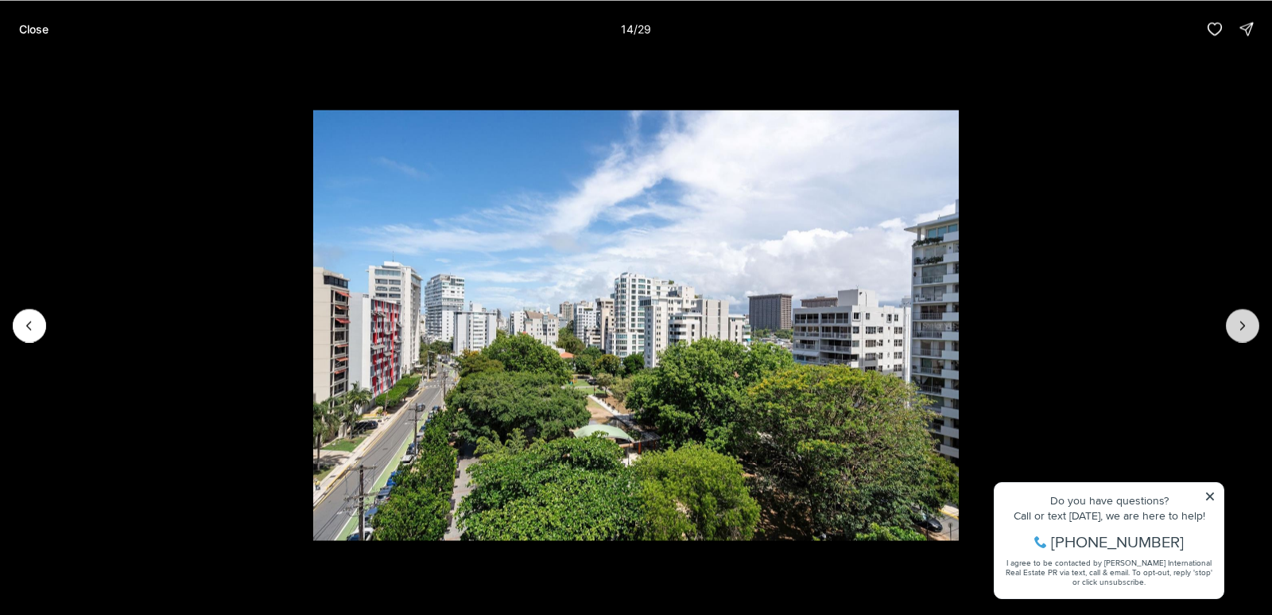
click at [1244, 336] on button "Next slide" at bounding box center [1242, 324] width 33 height 33
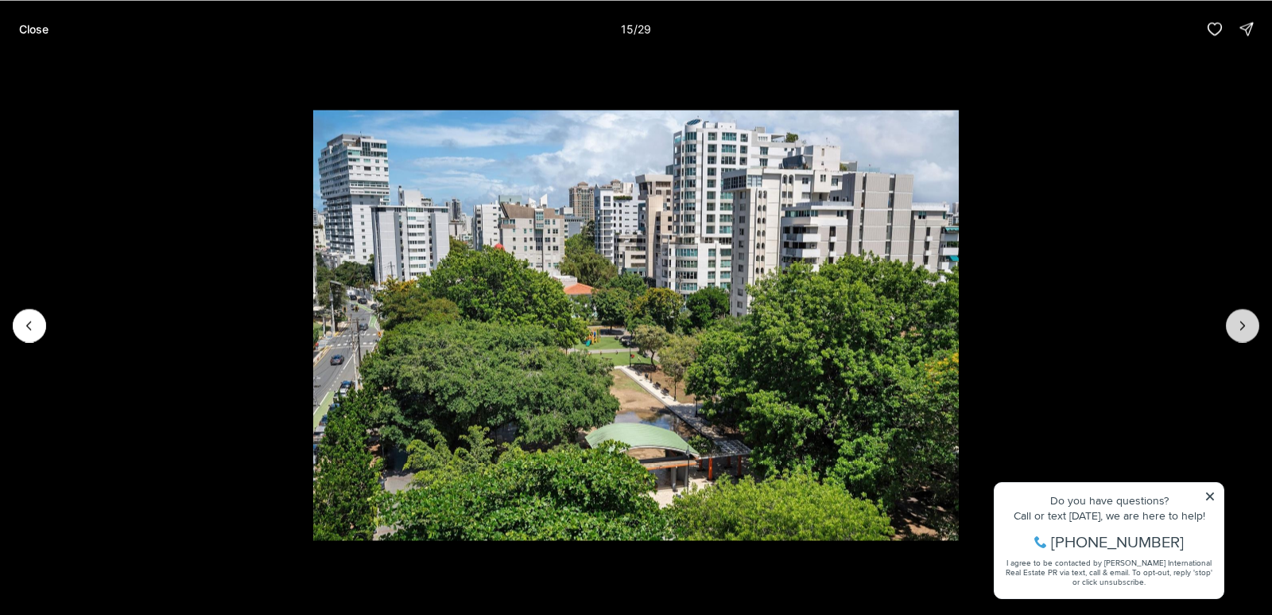
click at [1244, 336] on button "Next slide" at bounding box center [1242, 324] width 33 height 33
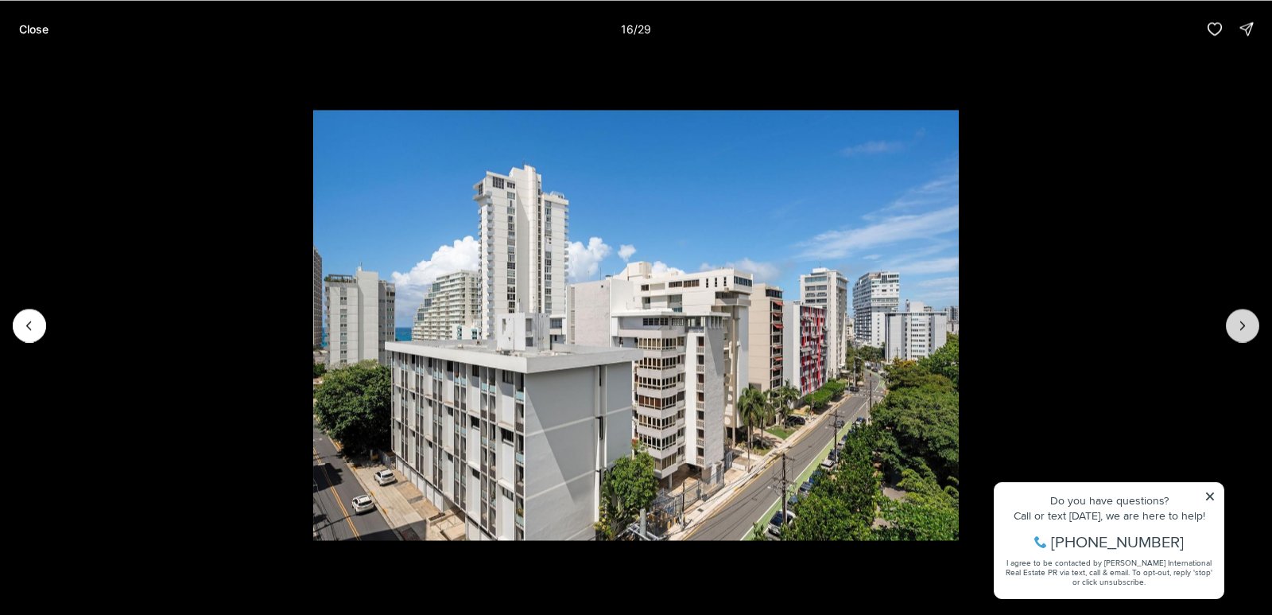
click at [1251, 330] on button "Next slide" at bounding box center [1242, 324] width 33 height 33
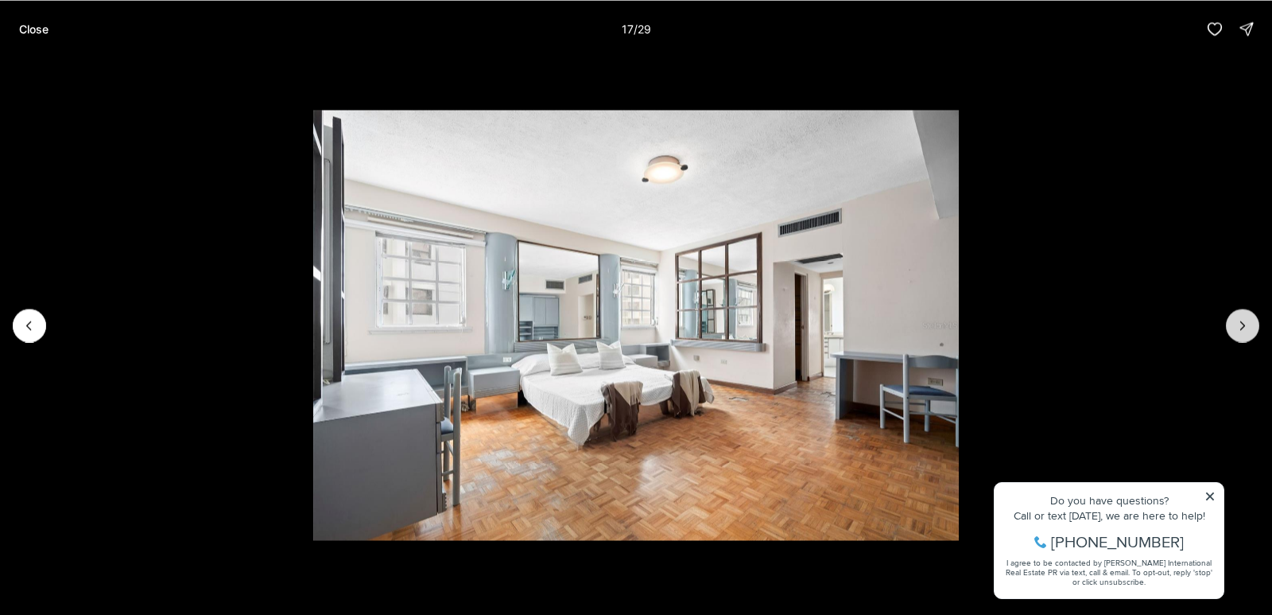
click at [1251, 330] on button "Next slide" at bounding box center [1242, 324] width 33 height 33
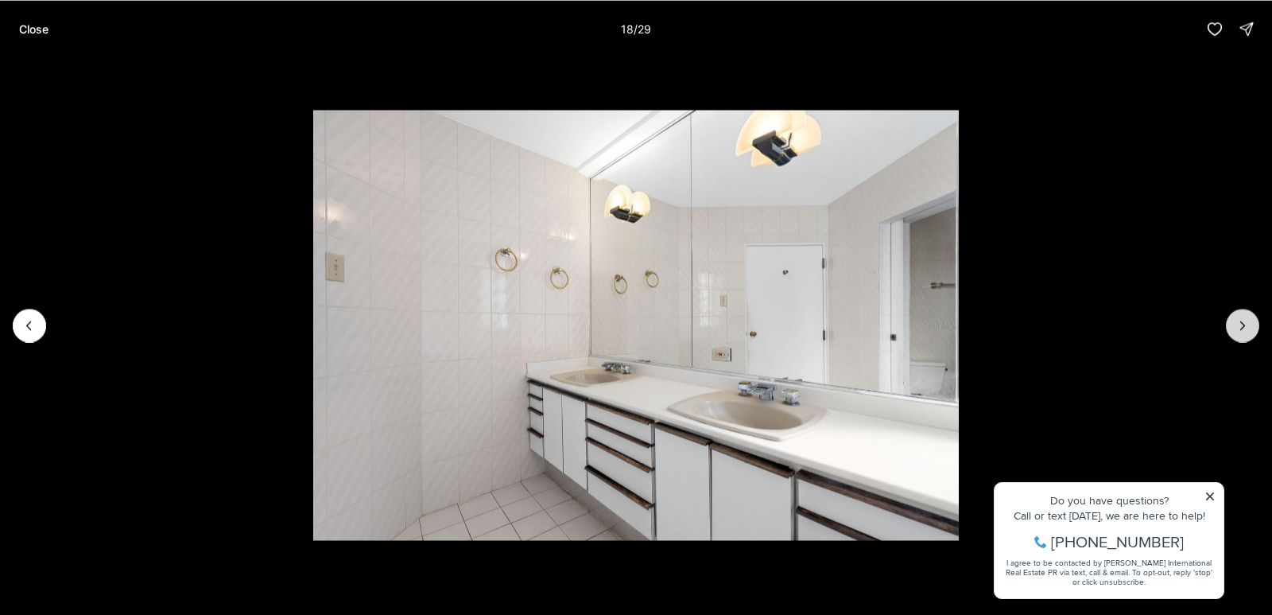
click at [1251, 331] on button "Next slide" at bounding box center [1242, 324] width 33 height 33
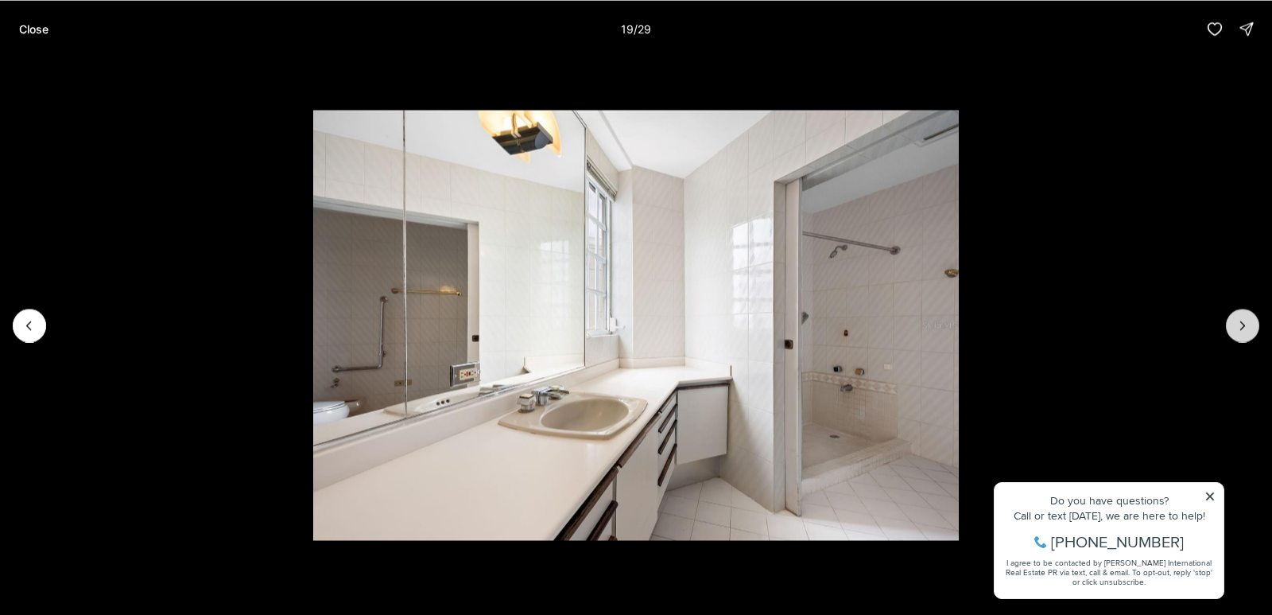
click at [1251, 331] on button "Next slide" at bounding box center [1242, 324] width 33 height 33
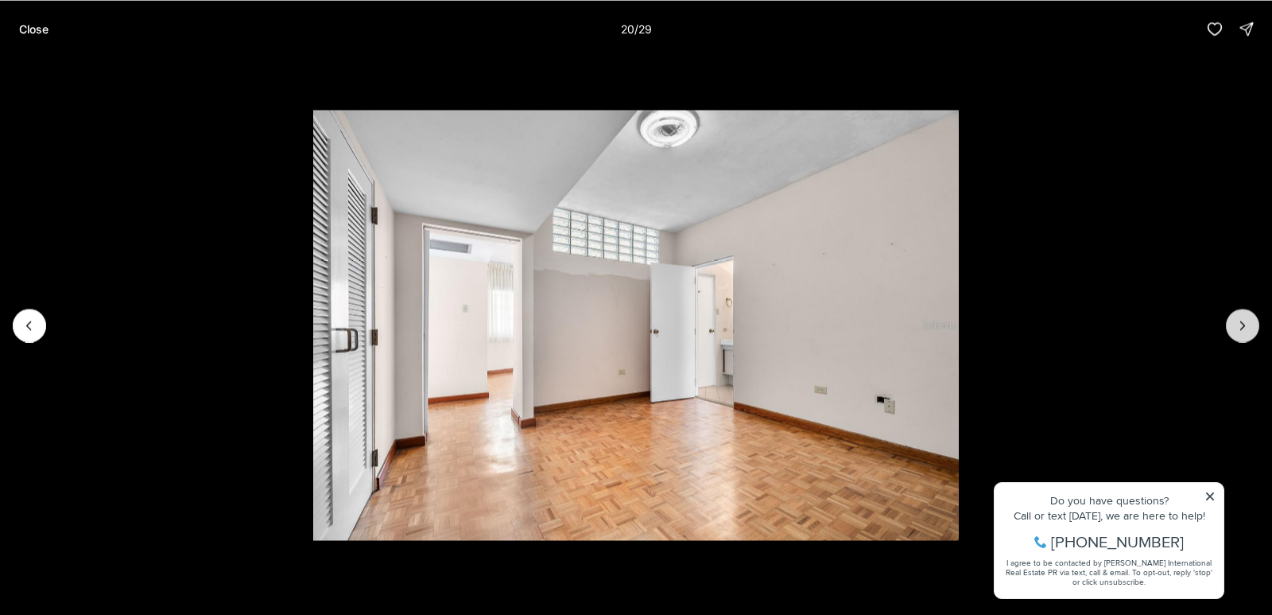
click at [1251, 332] on button "Next slide" at bounding box center [1242, 324] width 33 height 33
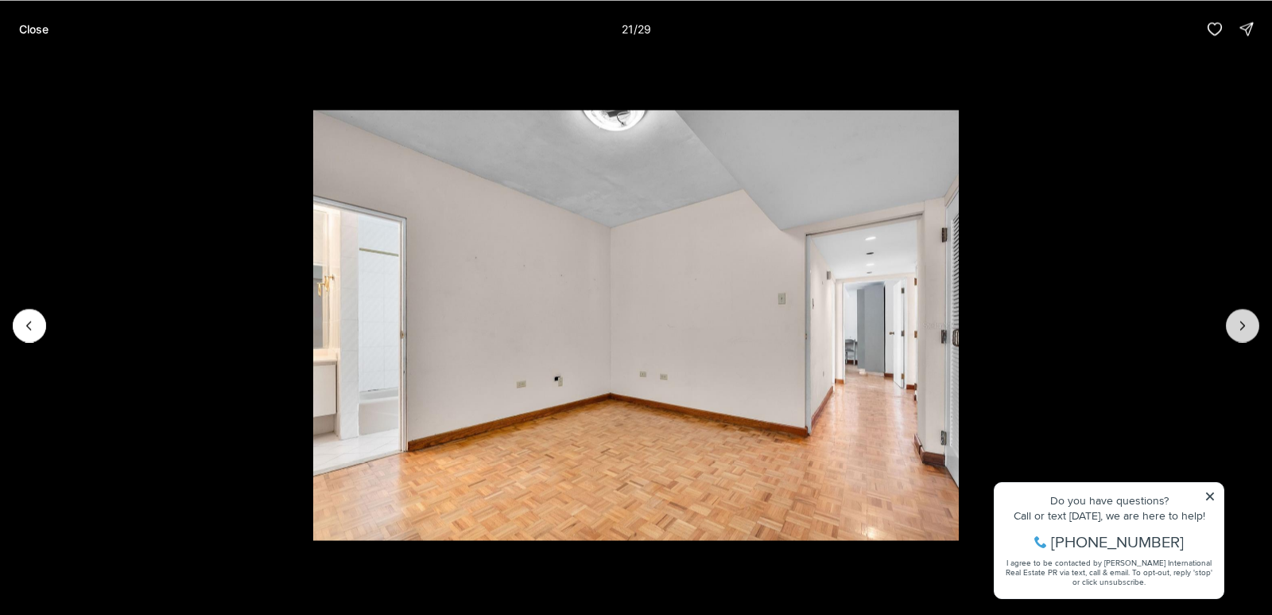
click at [1251, 332] on button "Next slide" at bounding box center [1242, 324] width 33 height 33
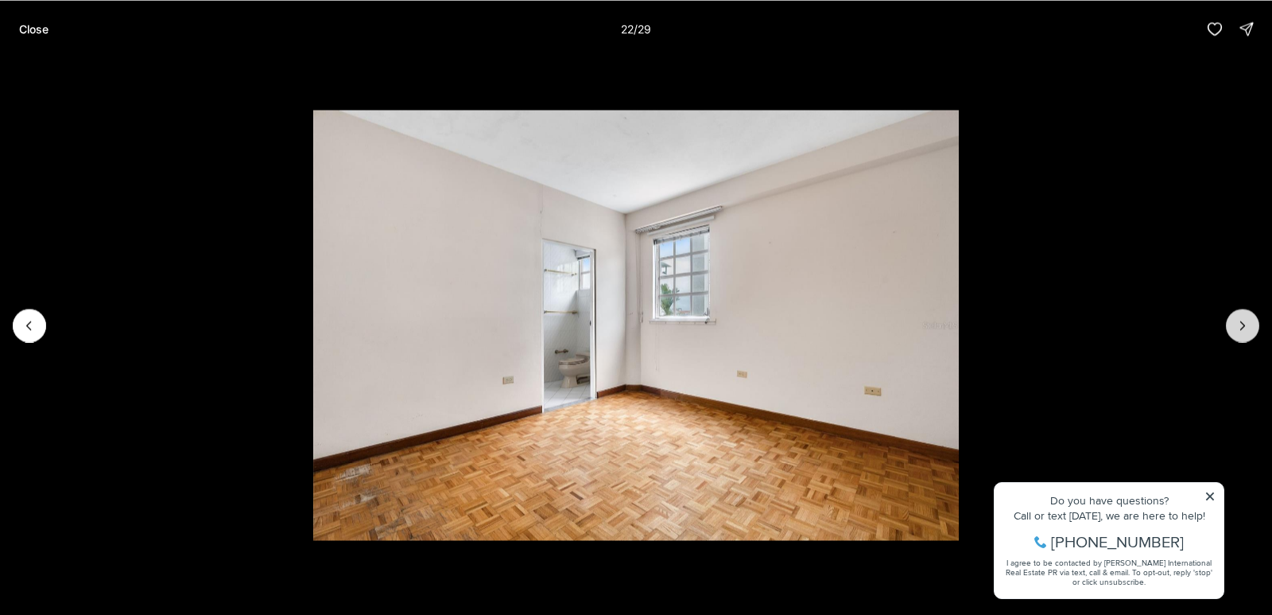
click at [1251, 332] on button "Next slide" at bounding box center [1242, 324] width 33 height 33
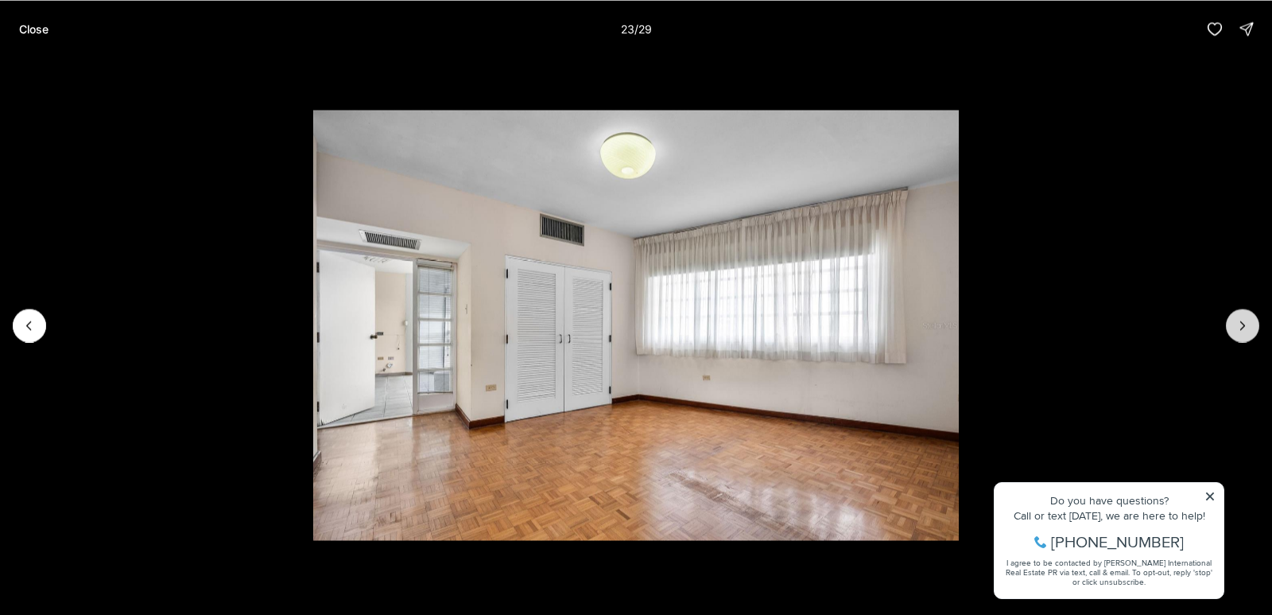
click at [1251, 332] on button "Next slide" at bounding box center [1242, 324] width 33 height 33
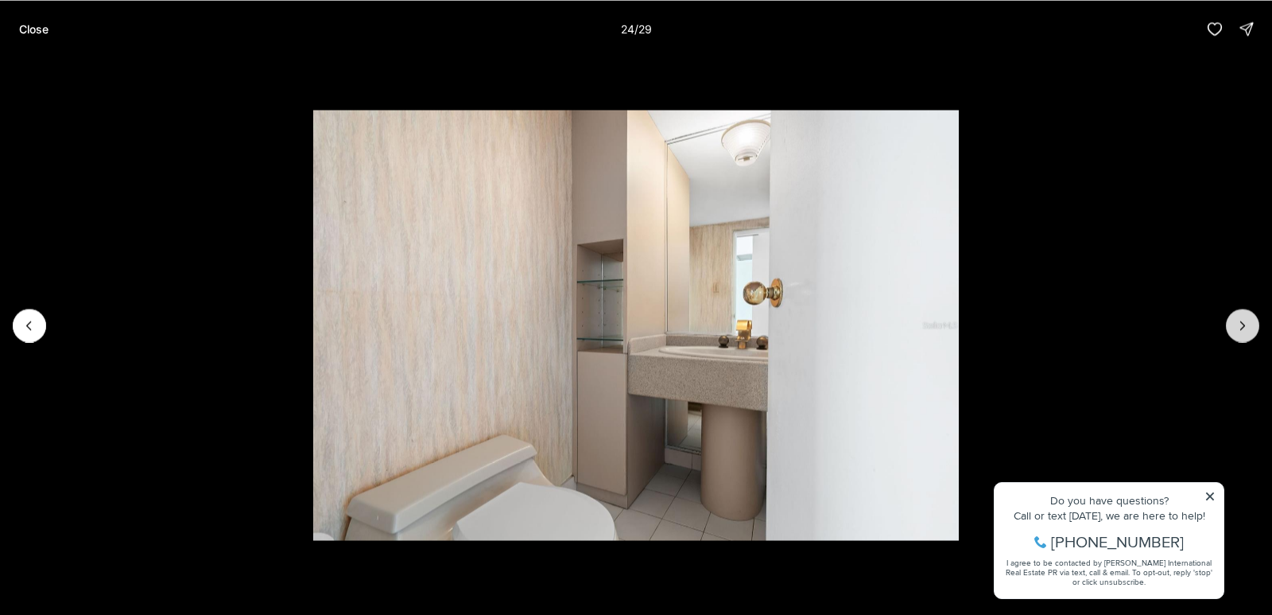
click at [1251, 332] on button "Next slide" at bounding box center [1242, 324] width 33 height 33
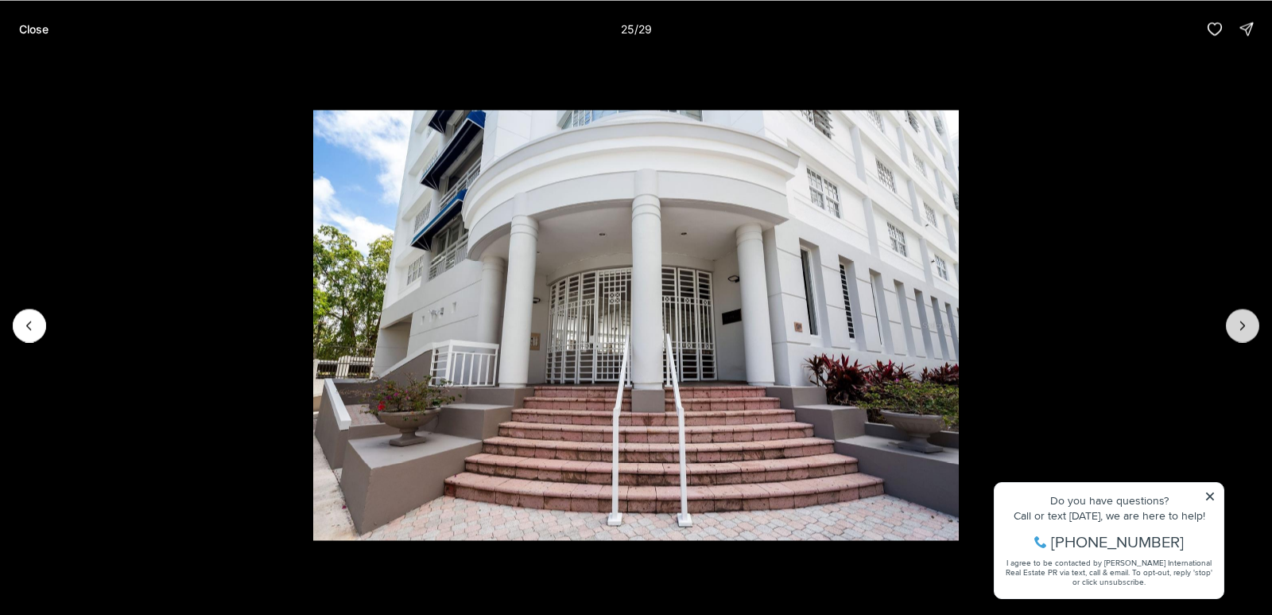
click at [1251, 332] on button "Next slide" at bounding box center [1242, 324] width 33 height 33
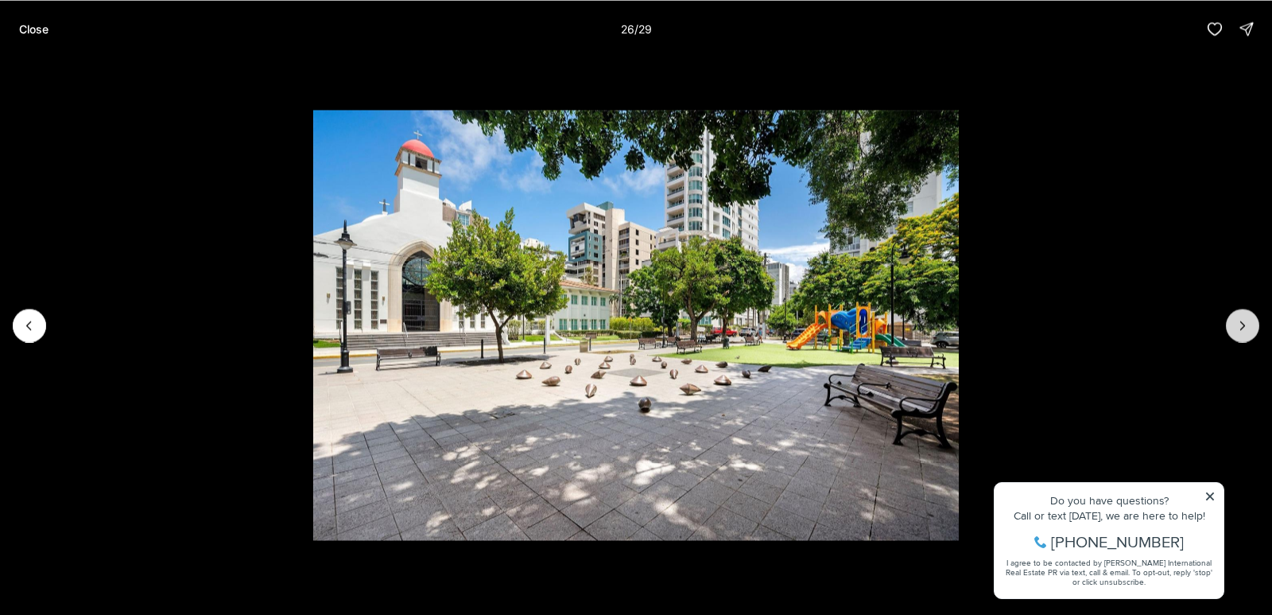
click at [1251, 332] on button "Next slide" at bounding box center [1242, 324] width 33 height 33
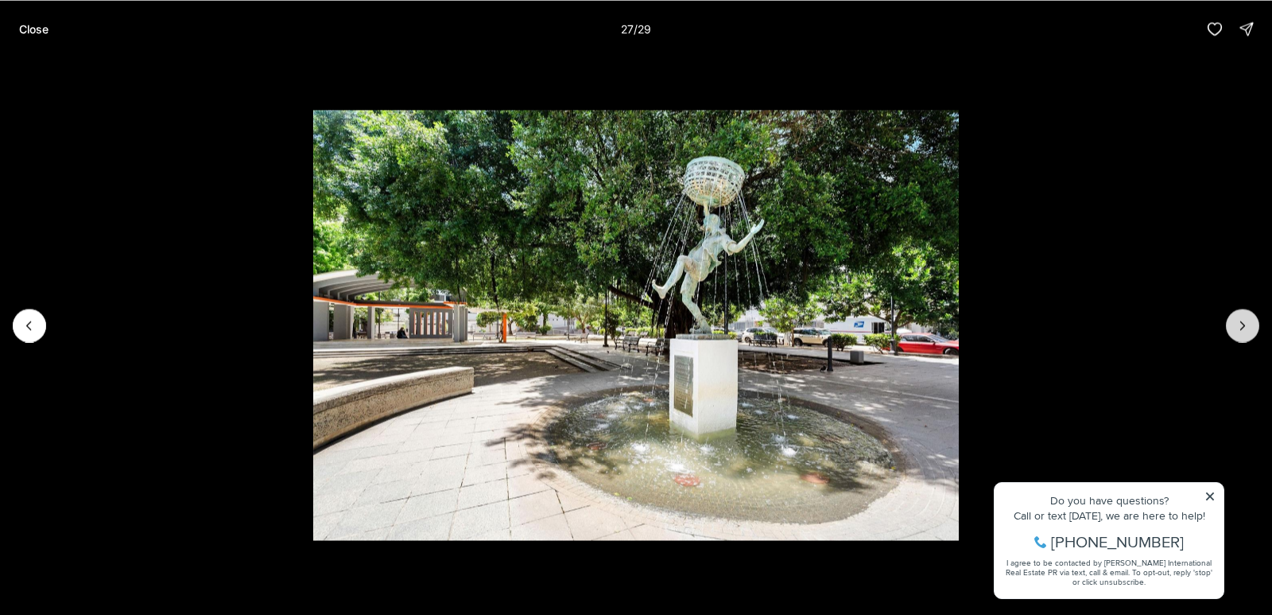
click at [1235, 324] on icon "Next slide" at bounding box center [1243, 325] width 16 height 16
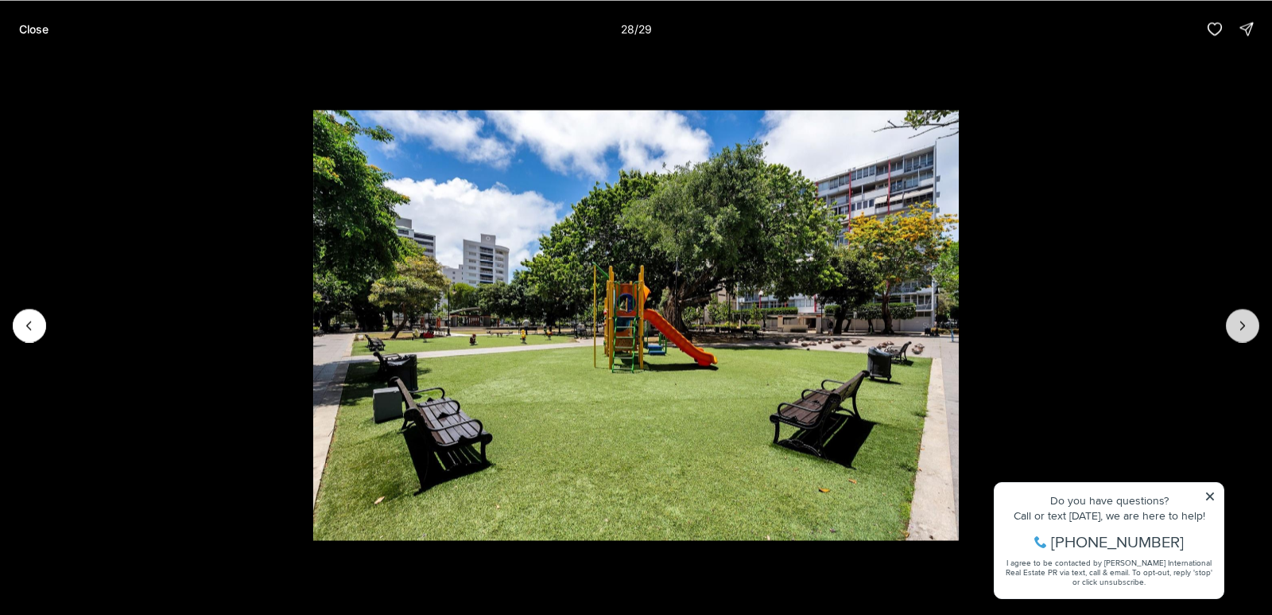
click at [1235, 324] on icon "Next slide" at bounding box center [1243, 325] width 16 height 16
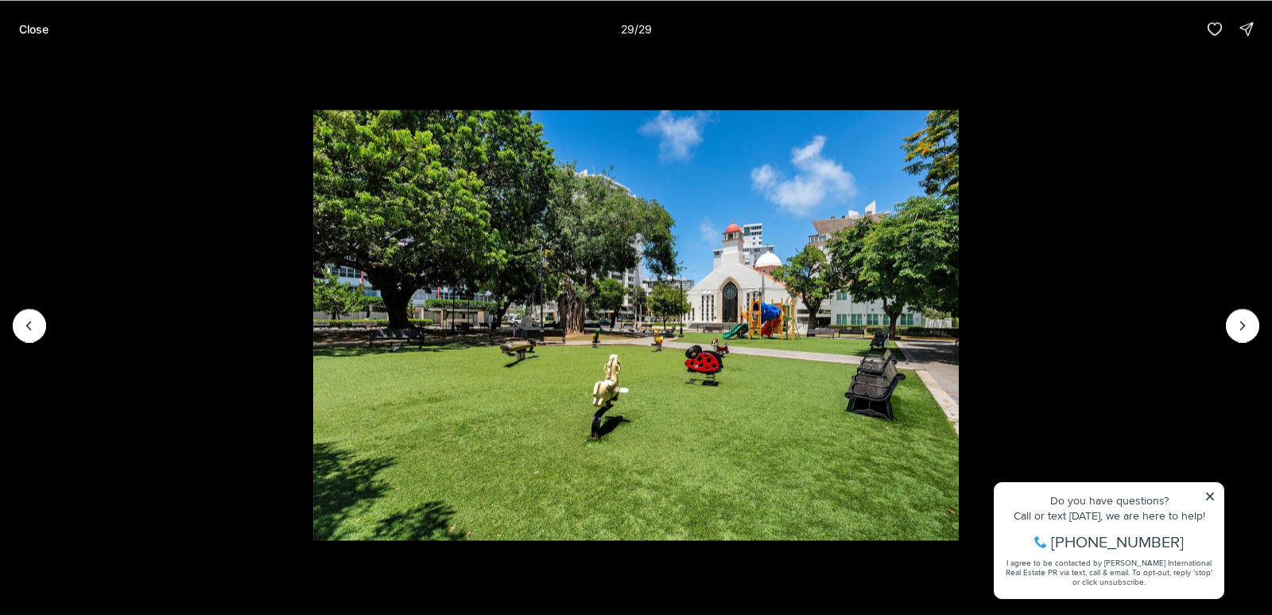
click at [1235, 326] on div at bounding box center [1242, 324] width 33 height 33
click at [1243, 324] on div at bounding box center [1242, 324] width 33 height 33
click at [1243, 323] on div at bounding box center [1242, 324] width 33 height 33
click at [26, 324] on icon "Previous slide" at bounding box center [29, 325] width 16 height 16
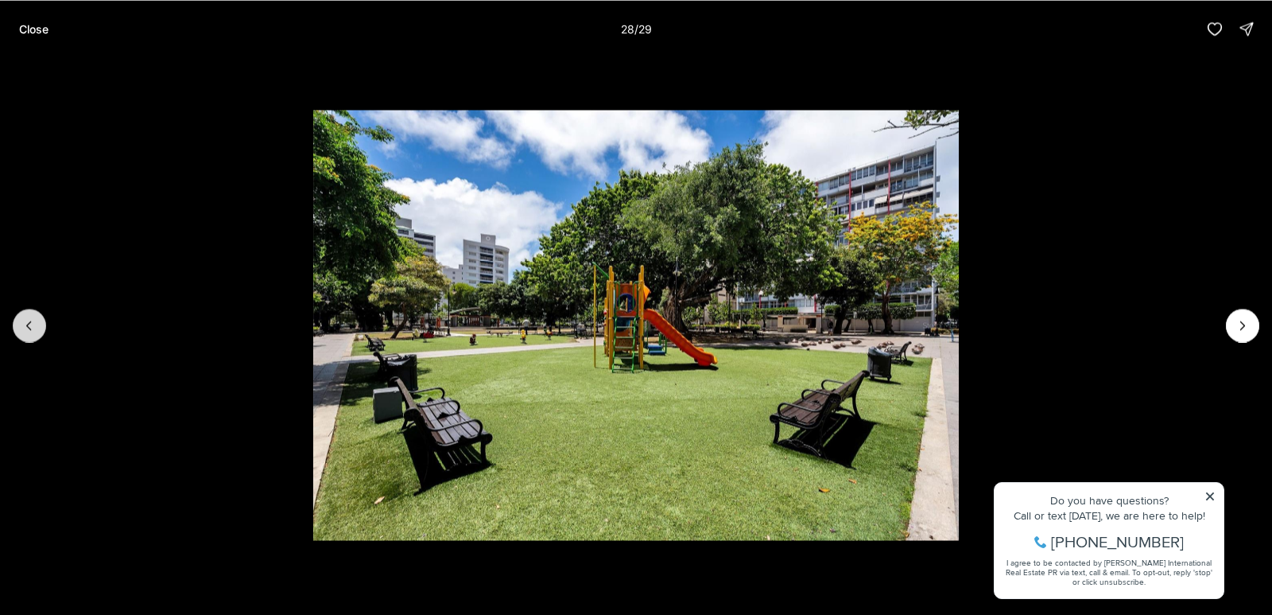
click at [26, 324] on icon "Previous slide" at bounding box center [29, 325] width 16 height 16
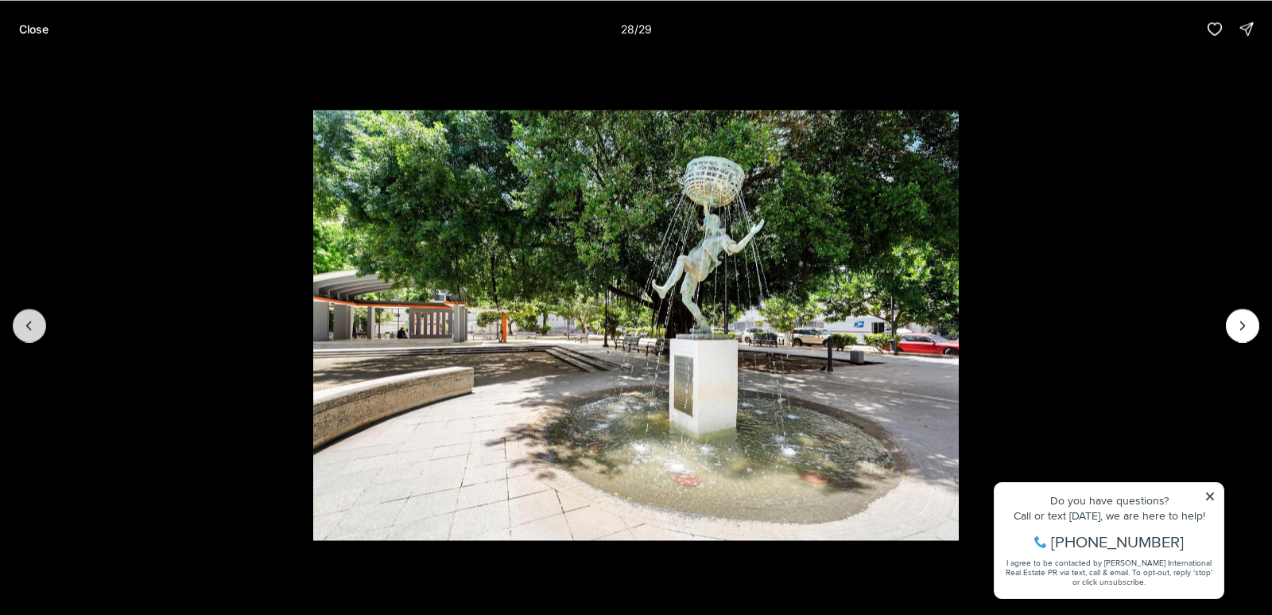
click at [26, 324] on icon "Previous slide" at bounding box center [29, 325] width 16 height 16
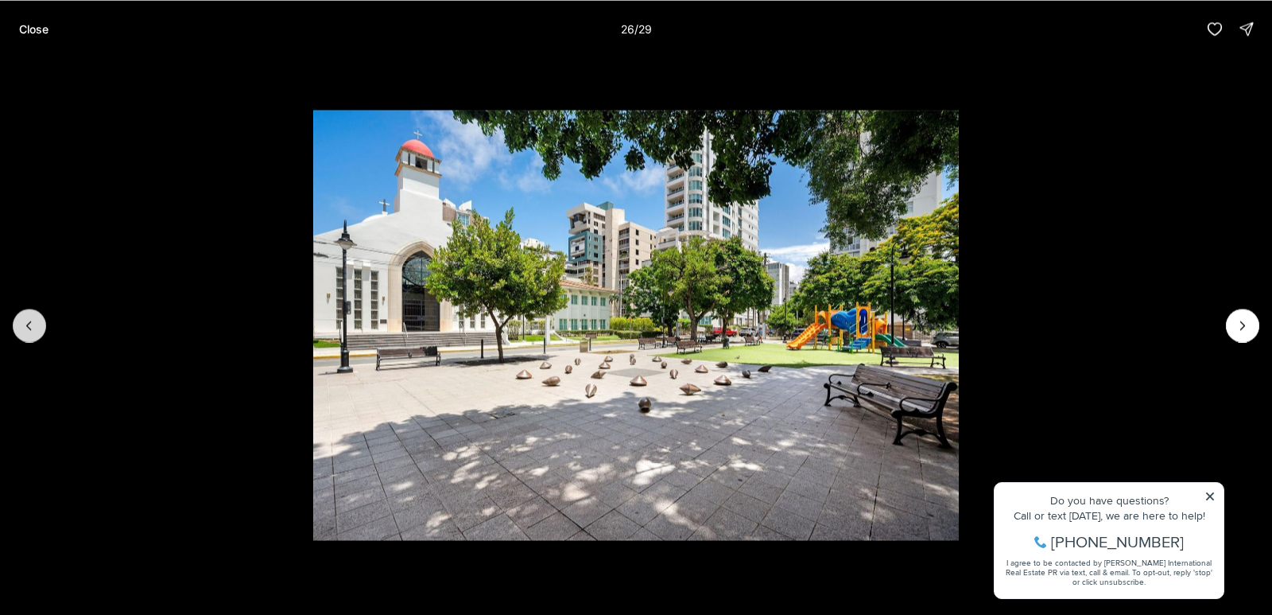
click at [30, 320] on icon "Previous slide" at bounding box center [29, 325] width 16 height 16
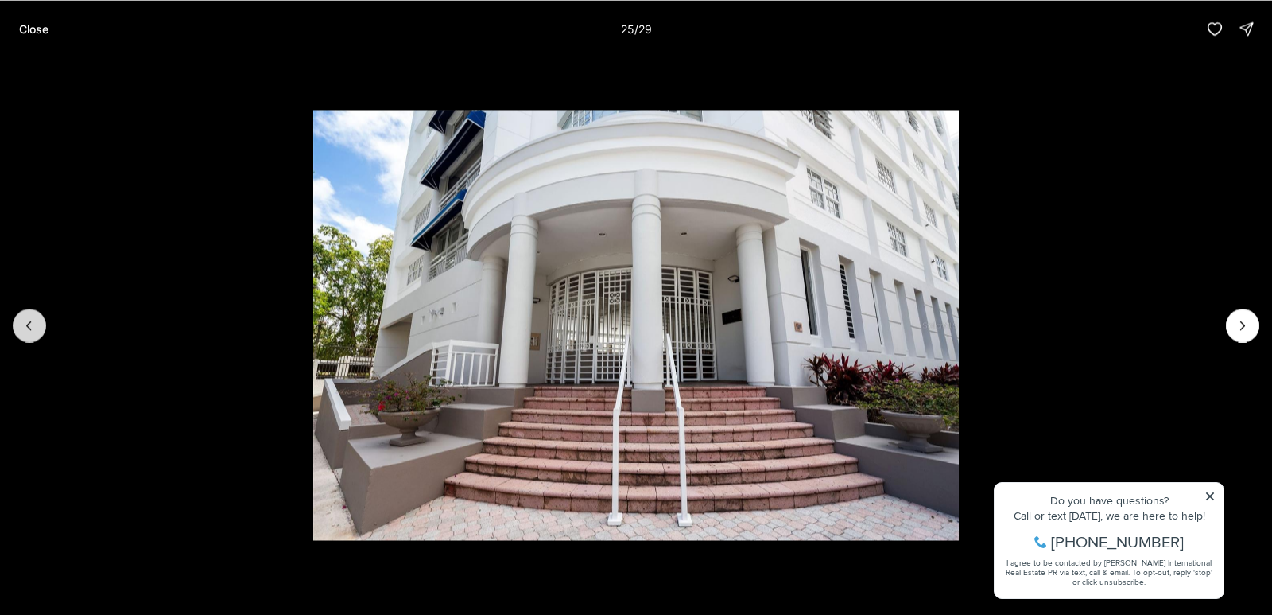
click at [27, 320] on icon "Previous slide" at bounding box center [29, 325] width 16 height 16
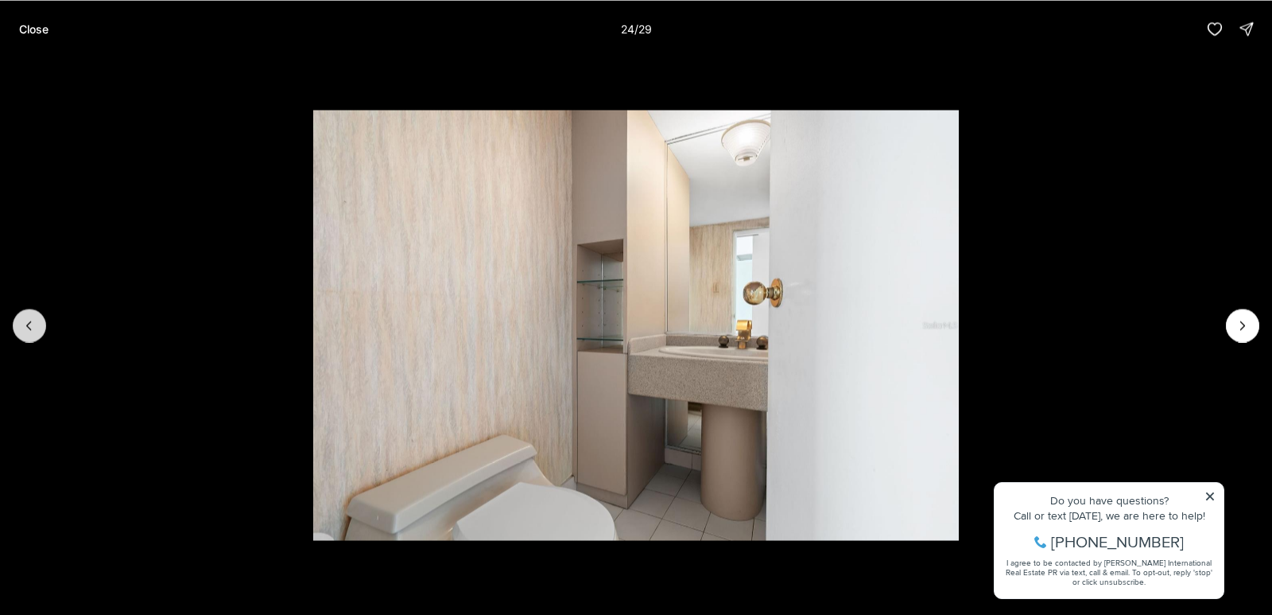
click at [27, 320] on icon "Previous slide" at bounding box center [29, 325] width 16 height 16
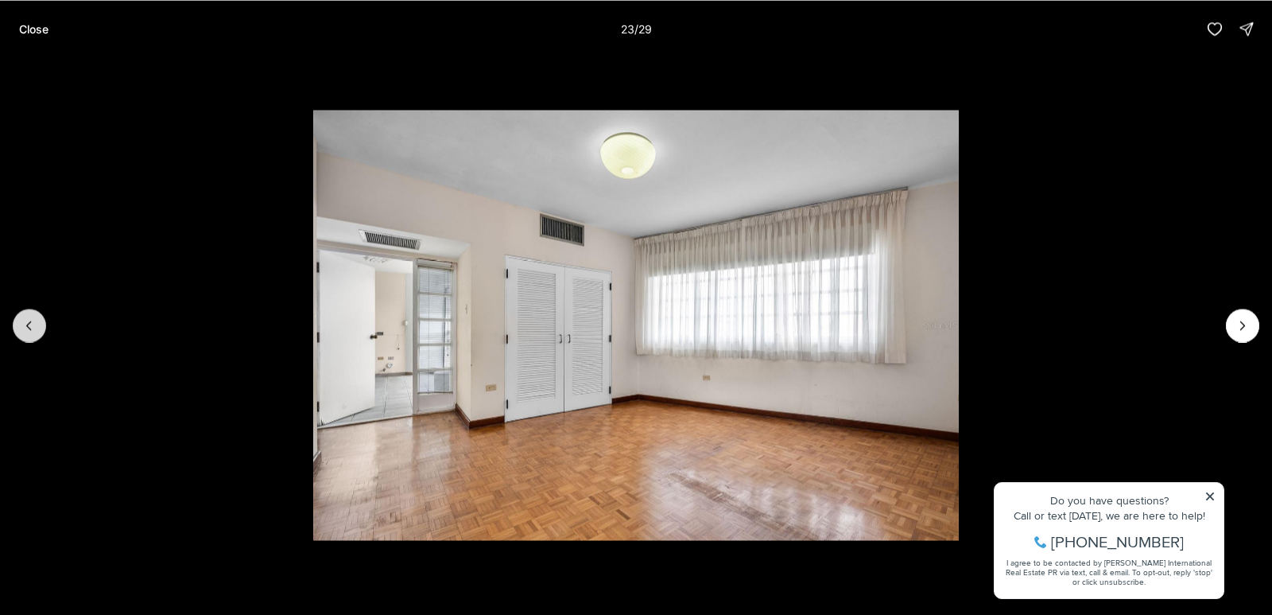
click at [27, 320] on icon "Previous slide" at bounding box center [29, 325] width 16 height 16
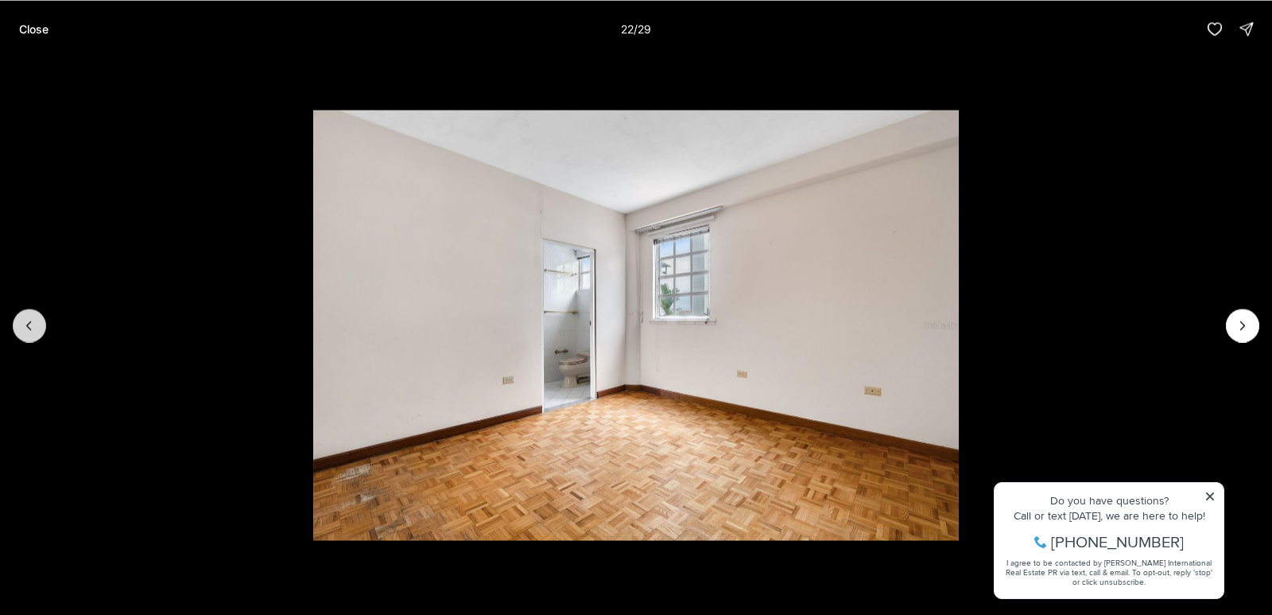
click at [27, 320] on icon "Previous slide" at bounding box center [29, 325] width 16 height 16
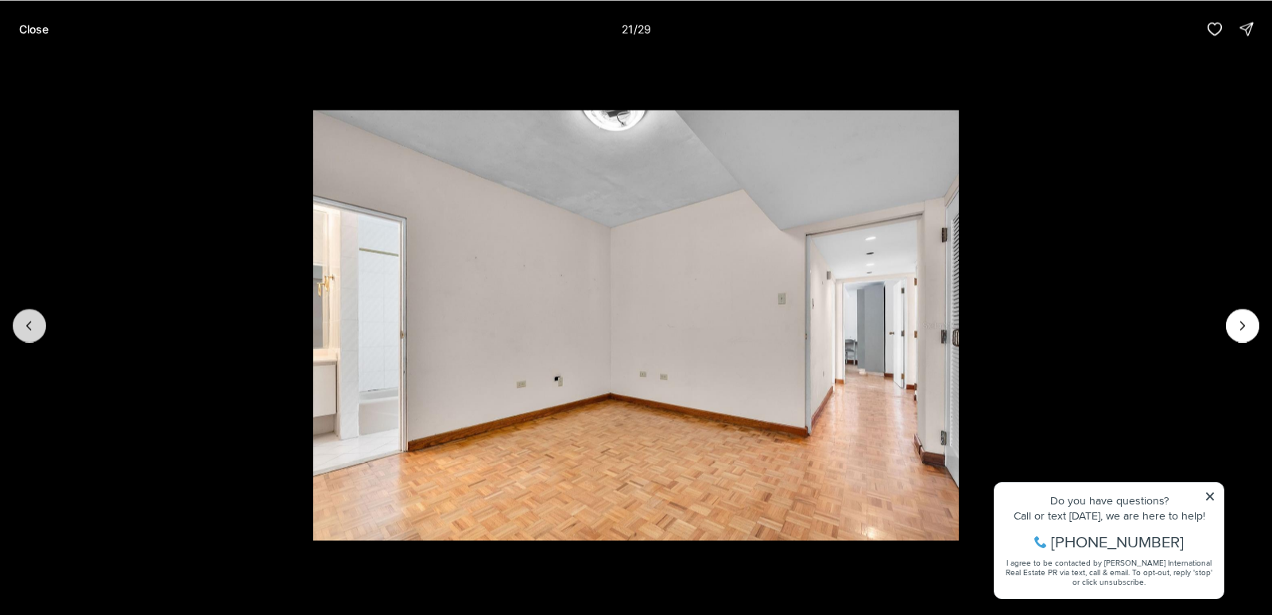
click at [27, 320] on icon "Previous slide" at bounding box center [29, 325] width 16 height 16
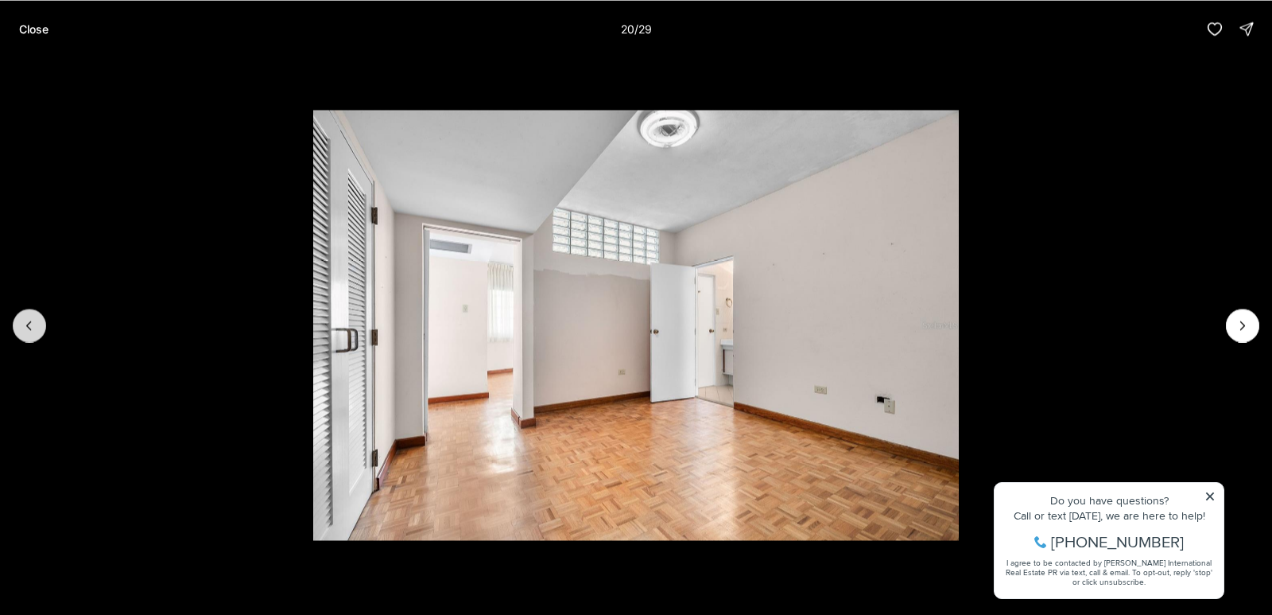
click at [27, 320] on icon "Previous slide" at bounding box center [29, 325] width 16 height 16
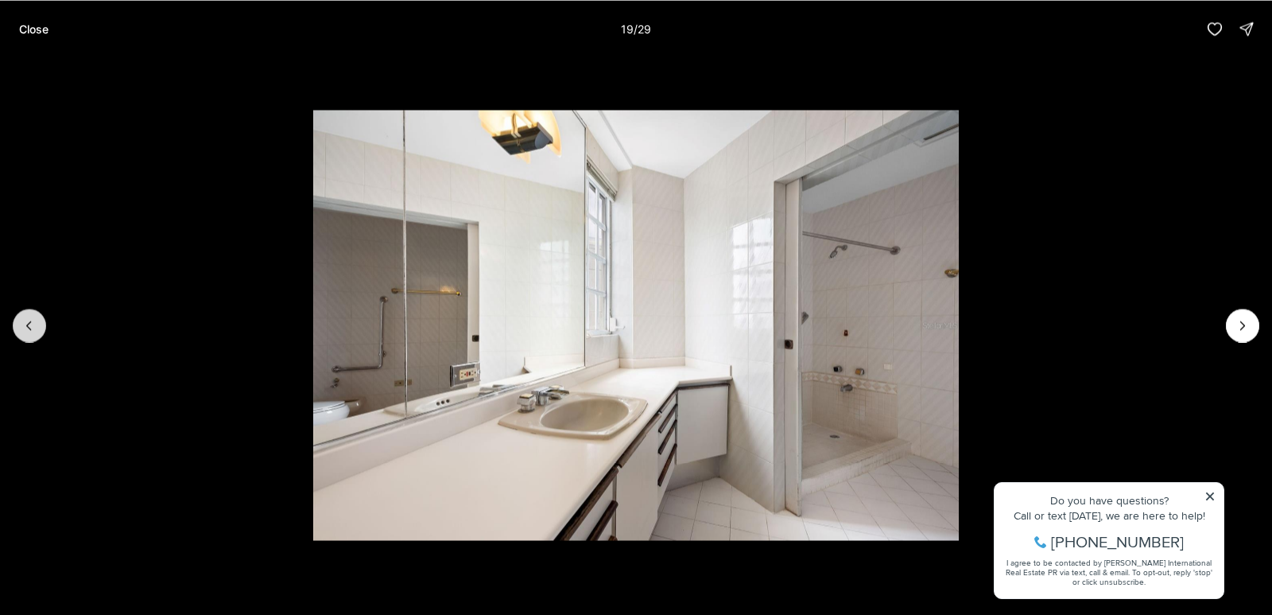
click at [27, 320] on icon "Previous slide" at bounding box center [29, 325] width 16 height 16
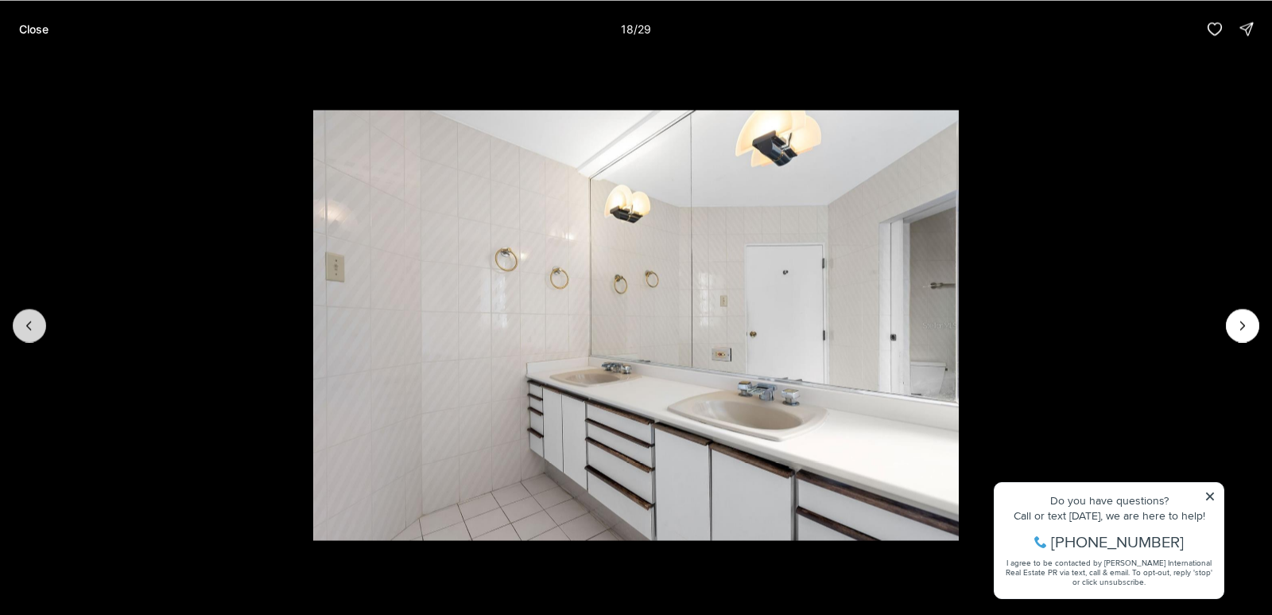
click at [27, 320] on icon "Previous slide" at bounding box center [29, 325] width 16 height 16
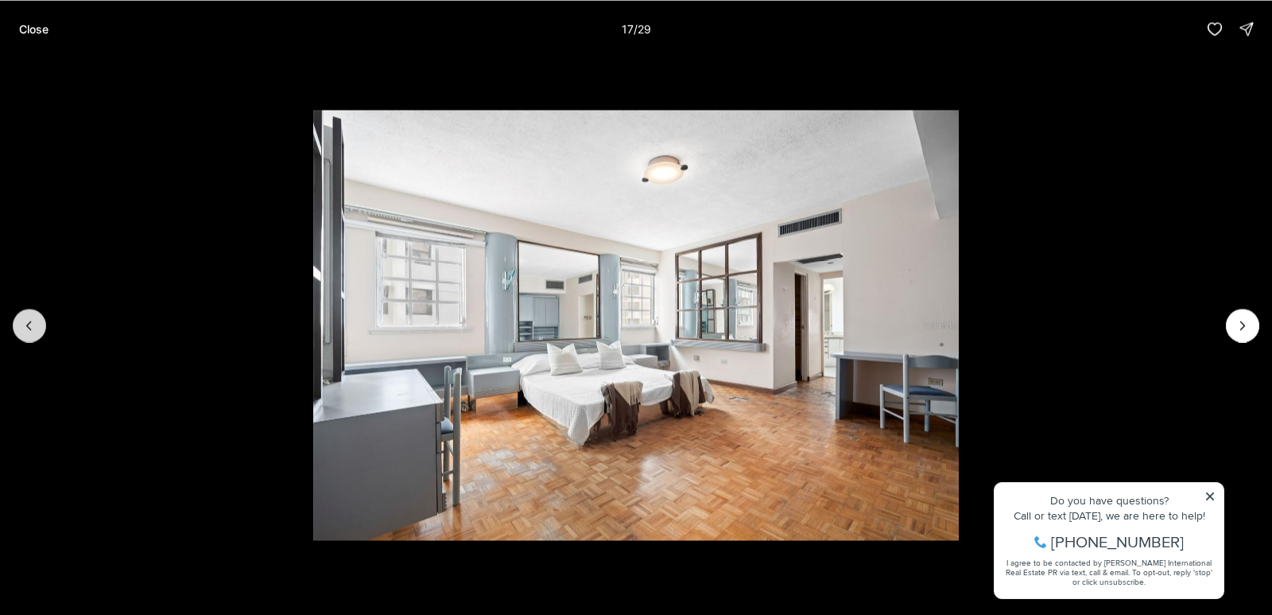
click at [27, 320] on icon "Previous slide" at bounding box center [29, 325] width 16 height 16
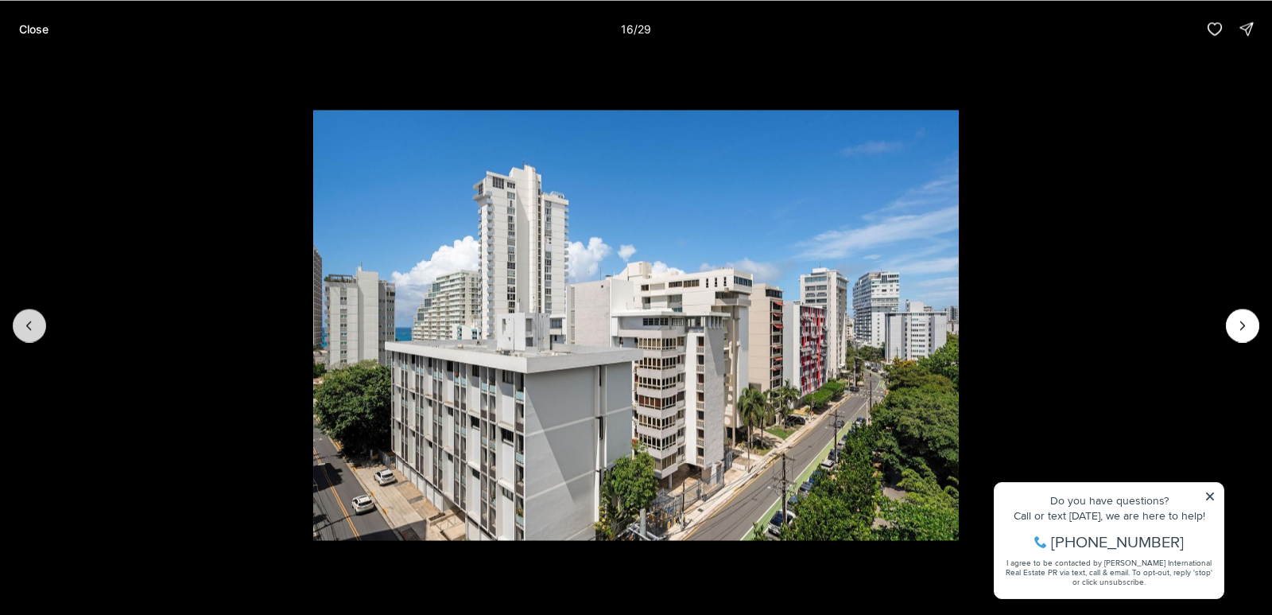
click at [27, 320] on icon "Previous slide" at bounding box center [29, 325] width 16 height 16
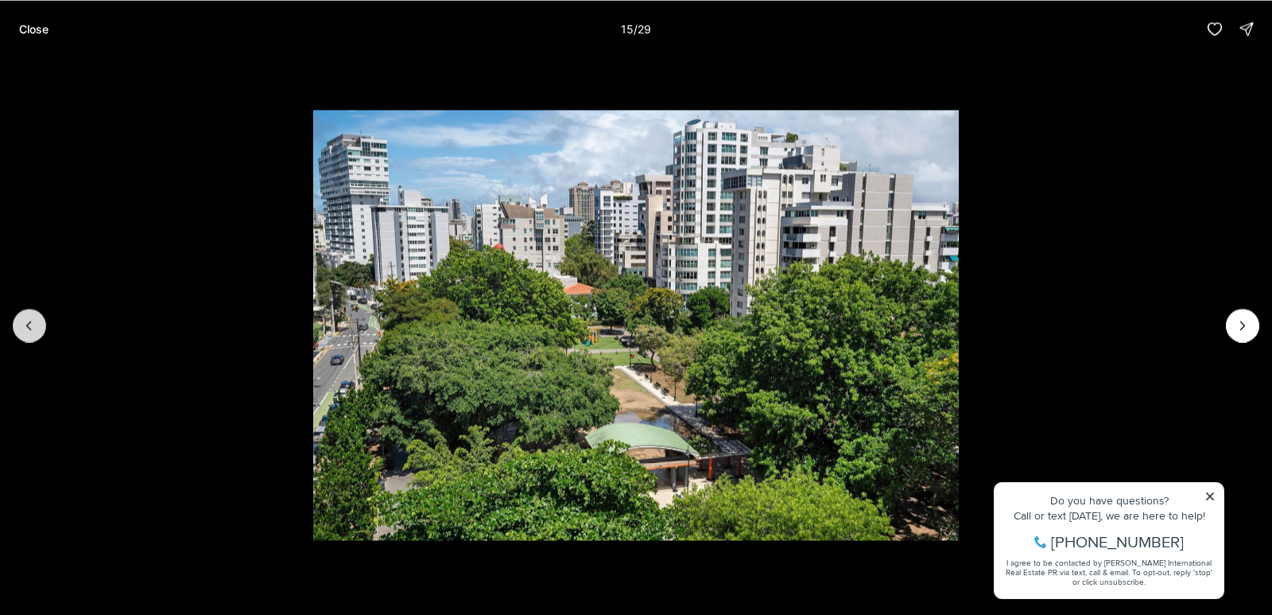
click at [27, 320] on icon "Previous slide" at bounding box center [29, 325] width 16 height 16
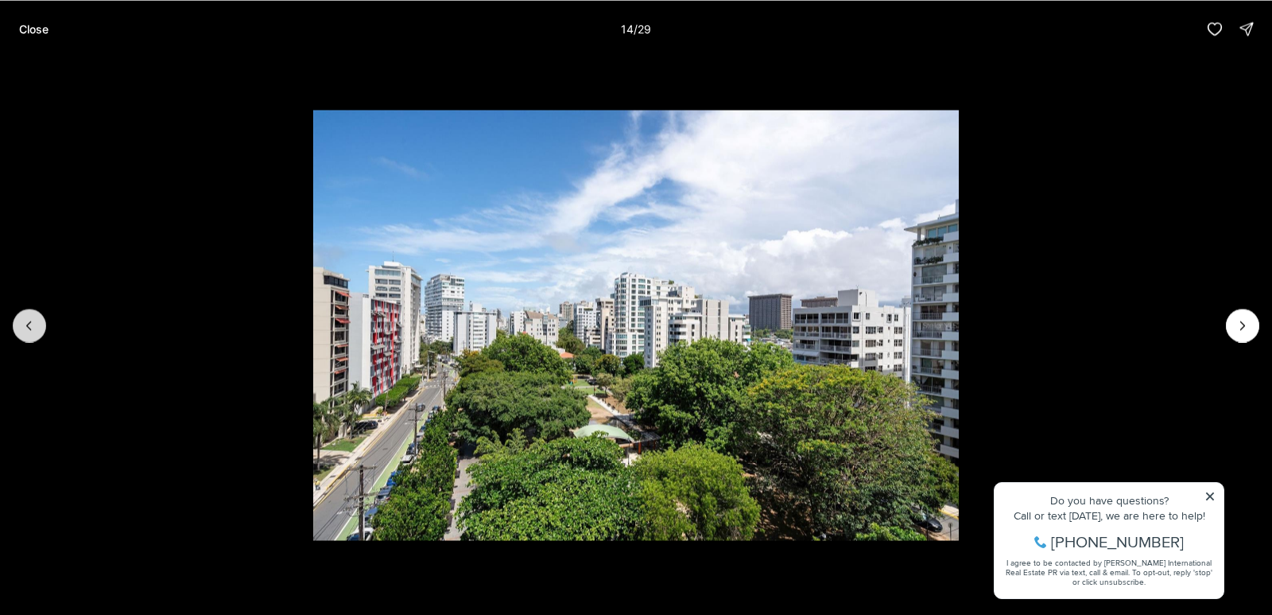
click at [27, 320] on icon "Previous slide" at bounding box center [29, 325] width 16 height 16
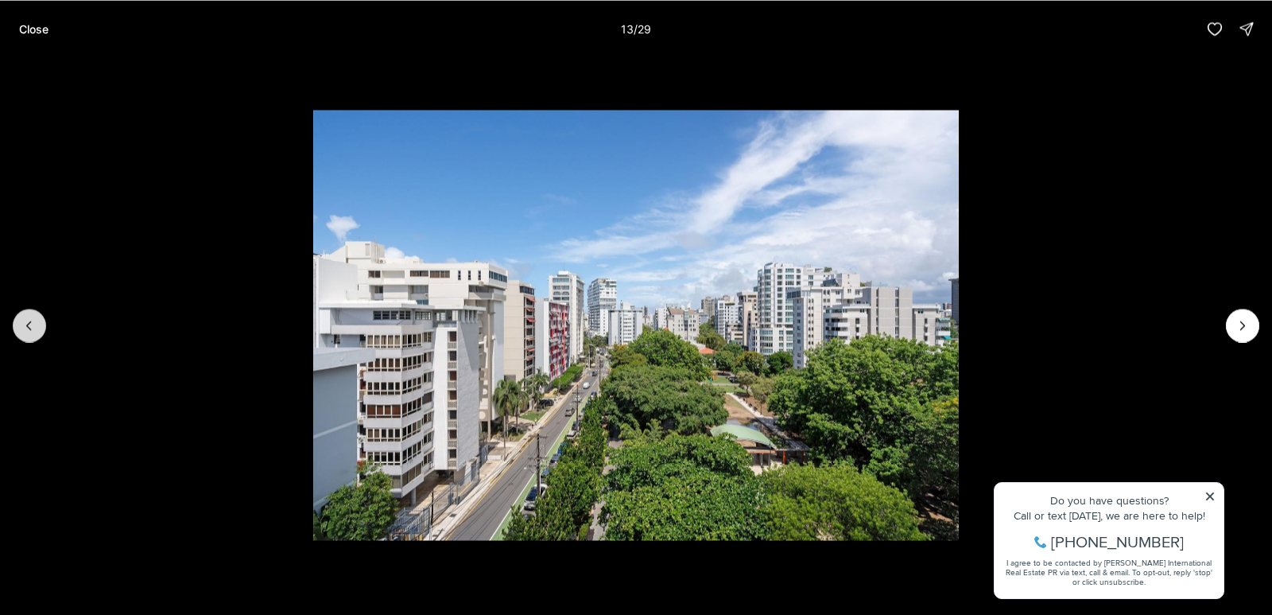
click at [27, 320] on icon "Previous slide" at bounding box center [29, 325] width 16 height 16
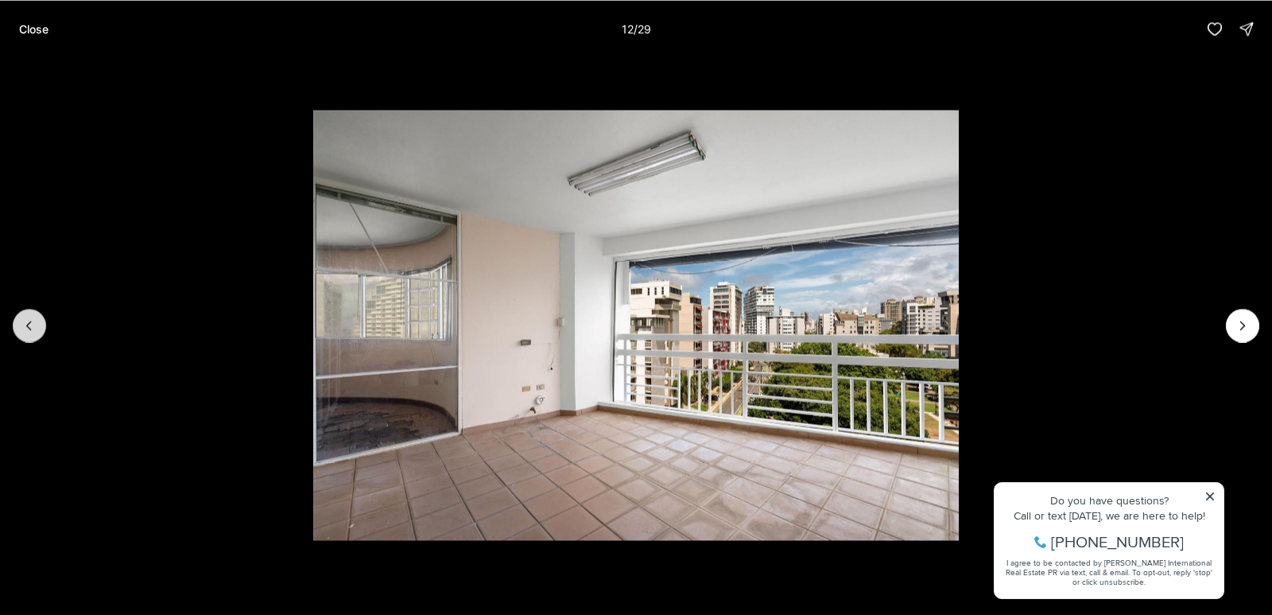
click at [27, 319] on icon "Previous slide" at bounding box center [29, 325] width 16 height 16
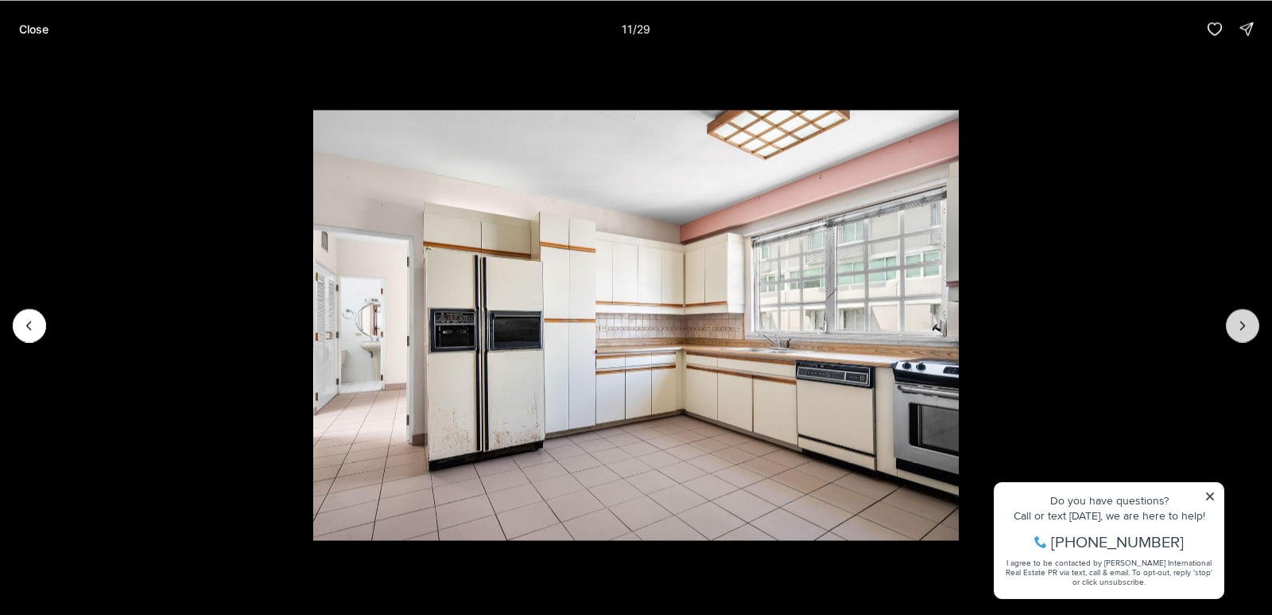
click at [1233, 324] on button "Next slide" at bounding box center [1242, 324] width 33 height 33
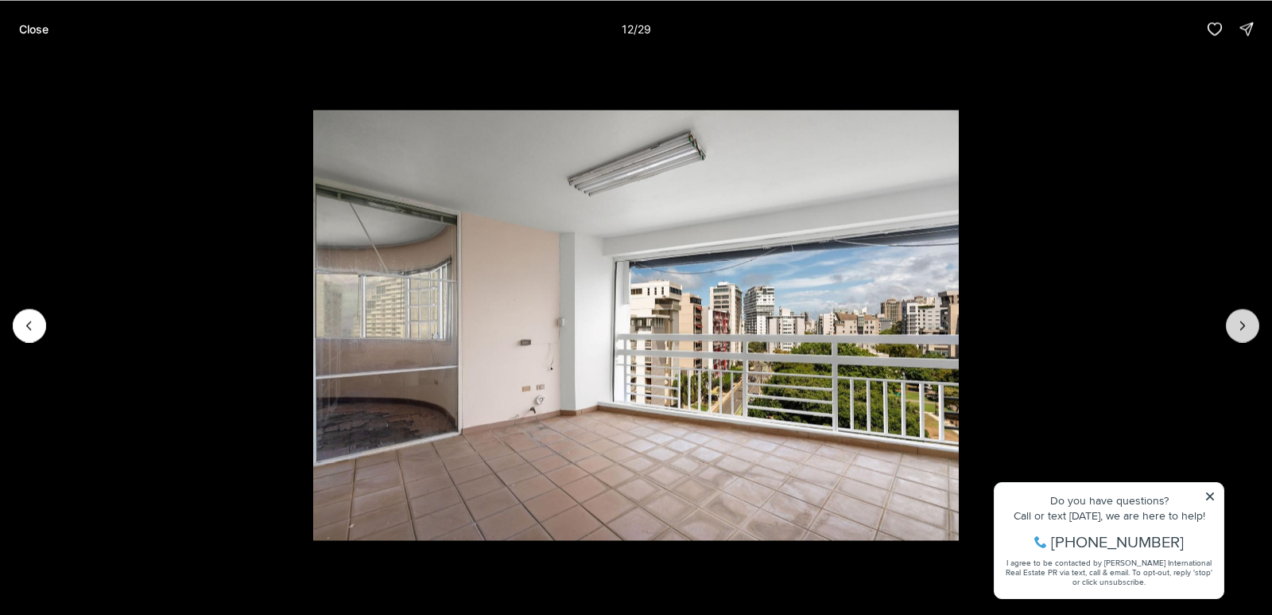
click at [1238, 314] on button "Next slide" at bounding box center [1242, 324] width 33 height 33
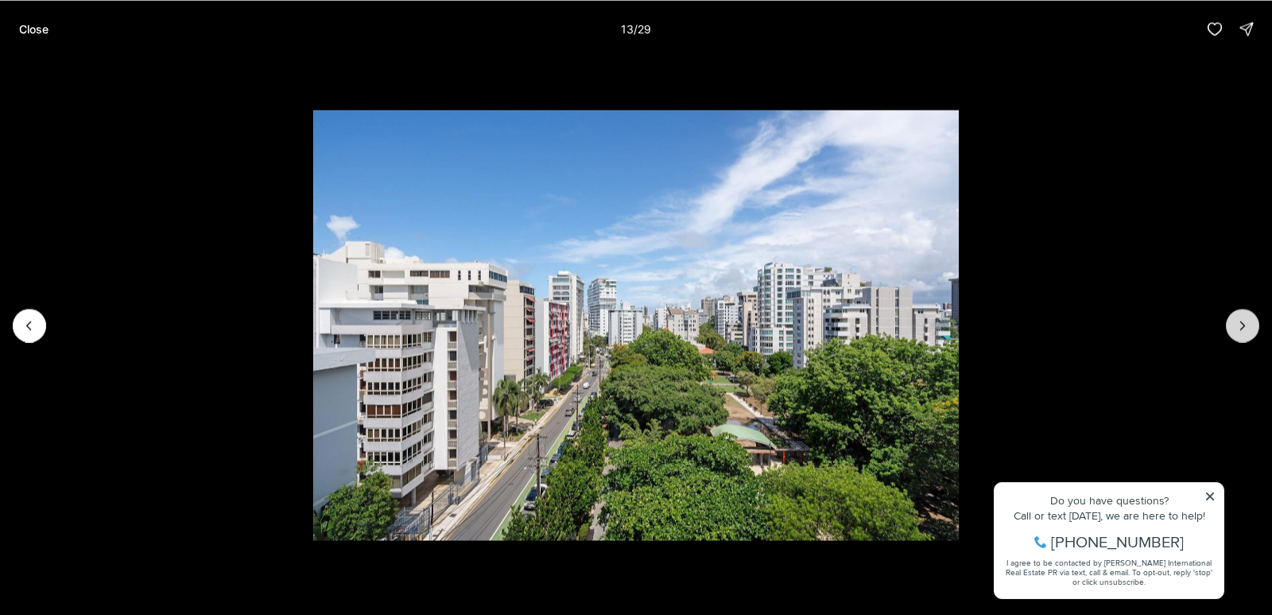
click at [1247, 324] on icon "Next slide" at bounding box center [1243, 325] width 16 height 16
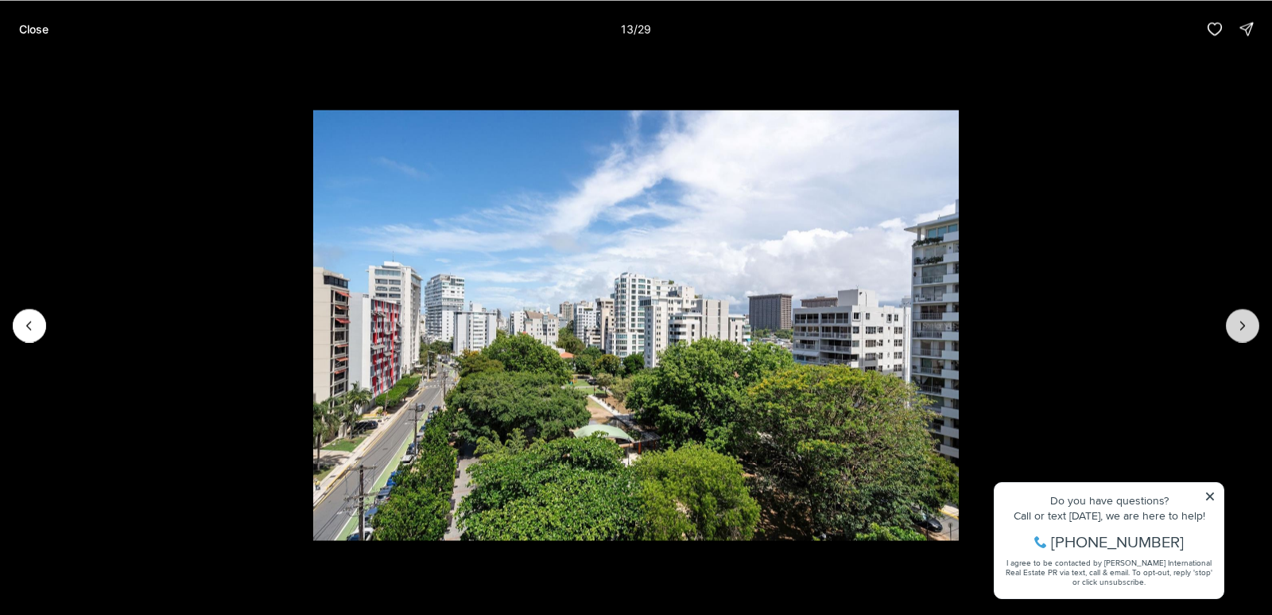
click at [1247, 324] on icon "Next slide" at bounding box center [1243, 325] width 16 height 16
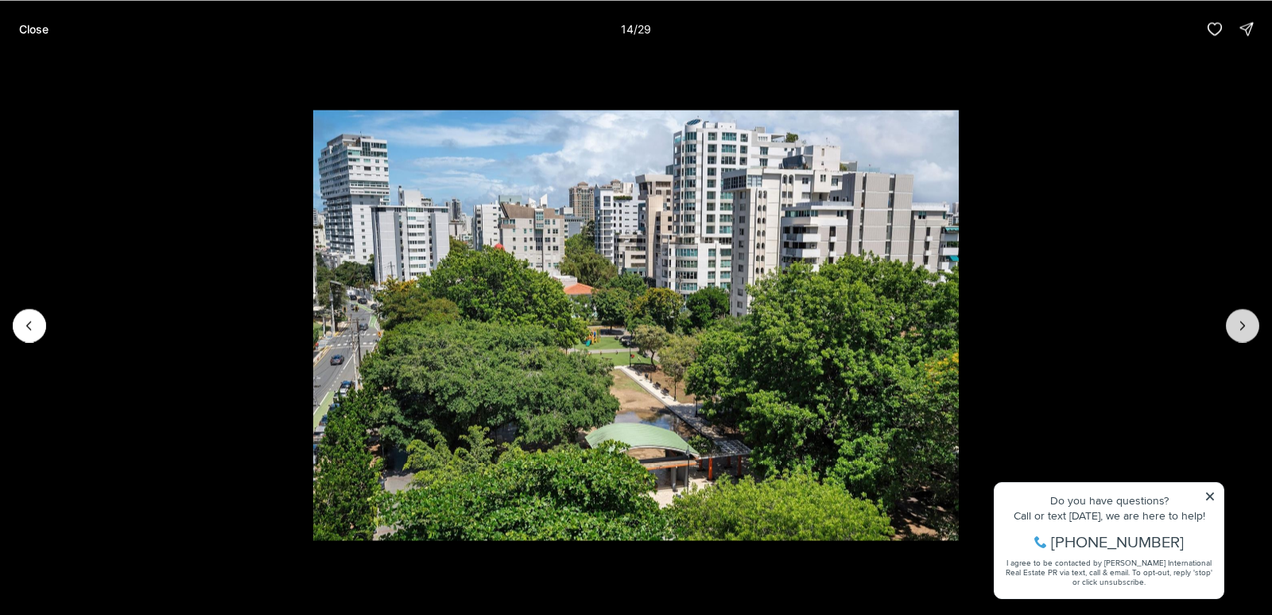
click at [1247, 324] on icon "Next slide" at bounding box center [1243, 325] width 16 height 16
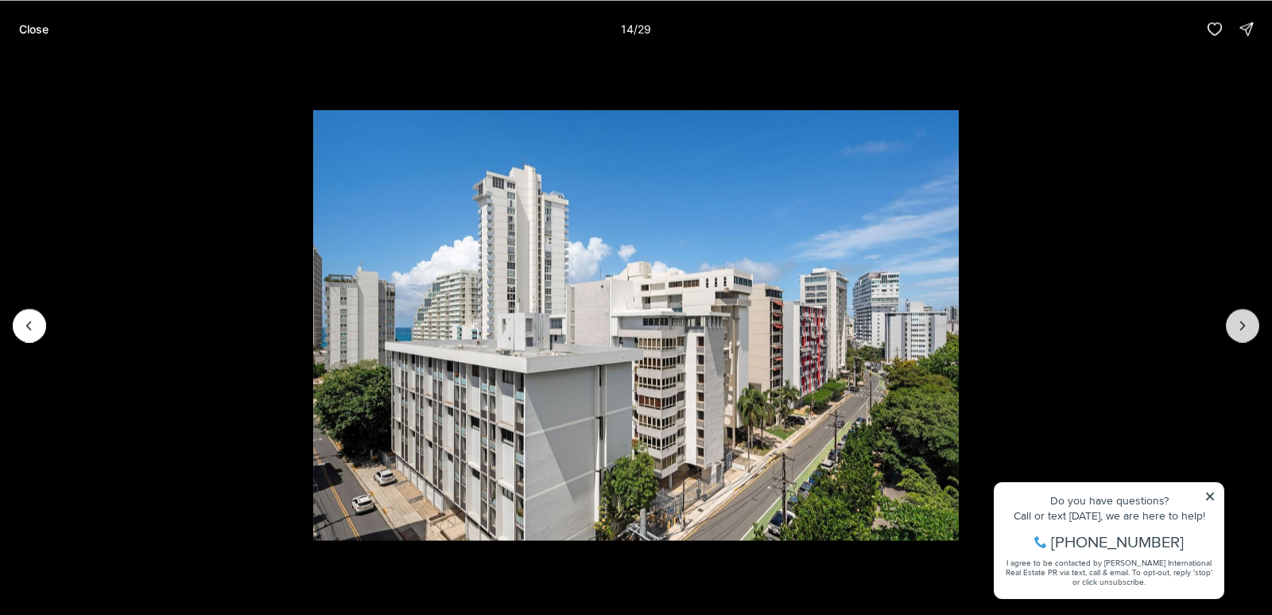
click at [1247, 324] on icon "Next slide" at bounding box center [1243, 325] width 16 height 16
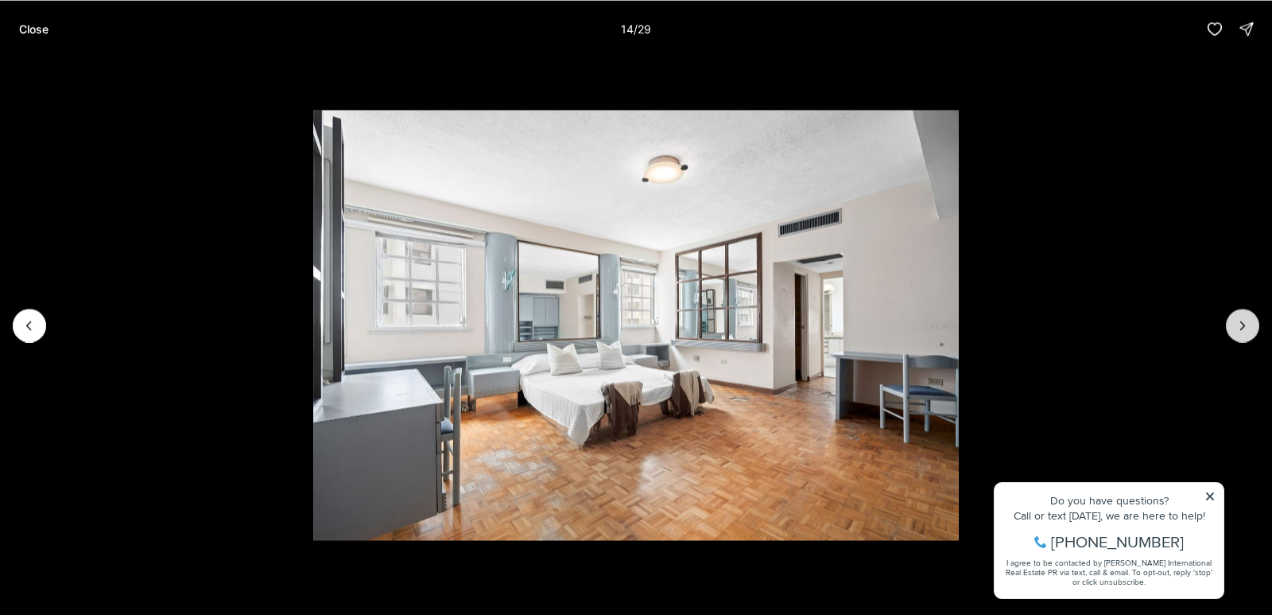
click at [1247, 324] on icon "Next slide" at bounding box center [1243, 325] width 16 height 16
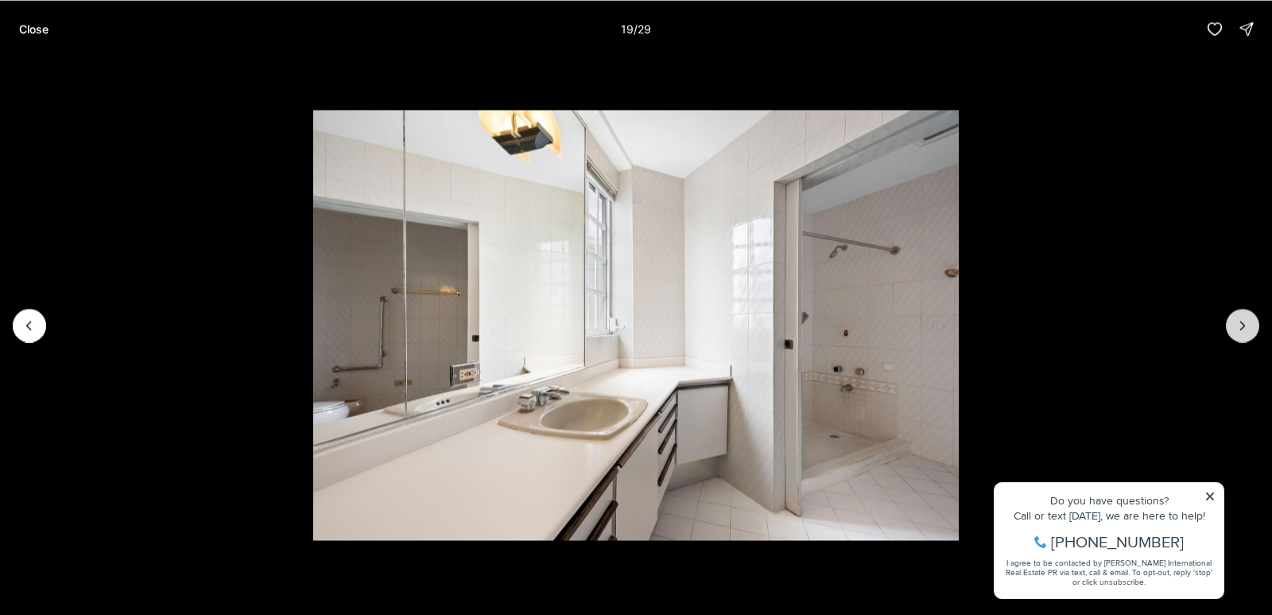
click at [1247, 324] on icon "Next slide" at bounding box center [1243, 325] width 16 height 16
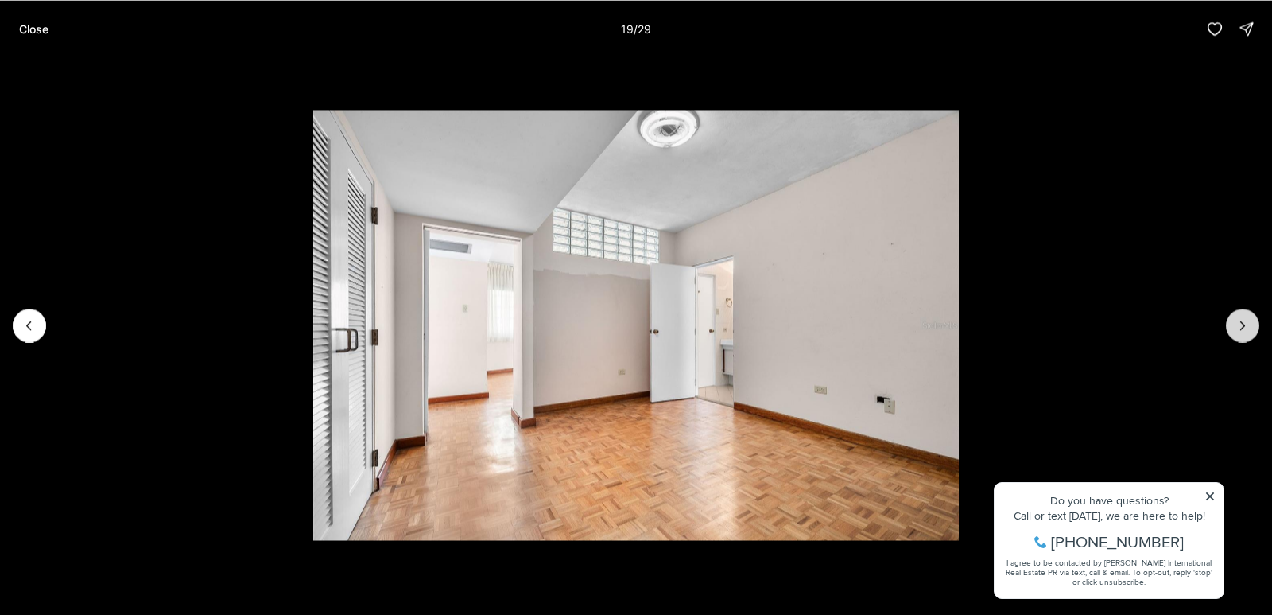
click at [1247, 324] on icon "Next slide" at bounding box center [1243, 325] width 16 height 16
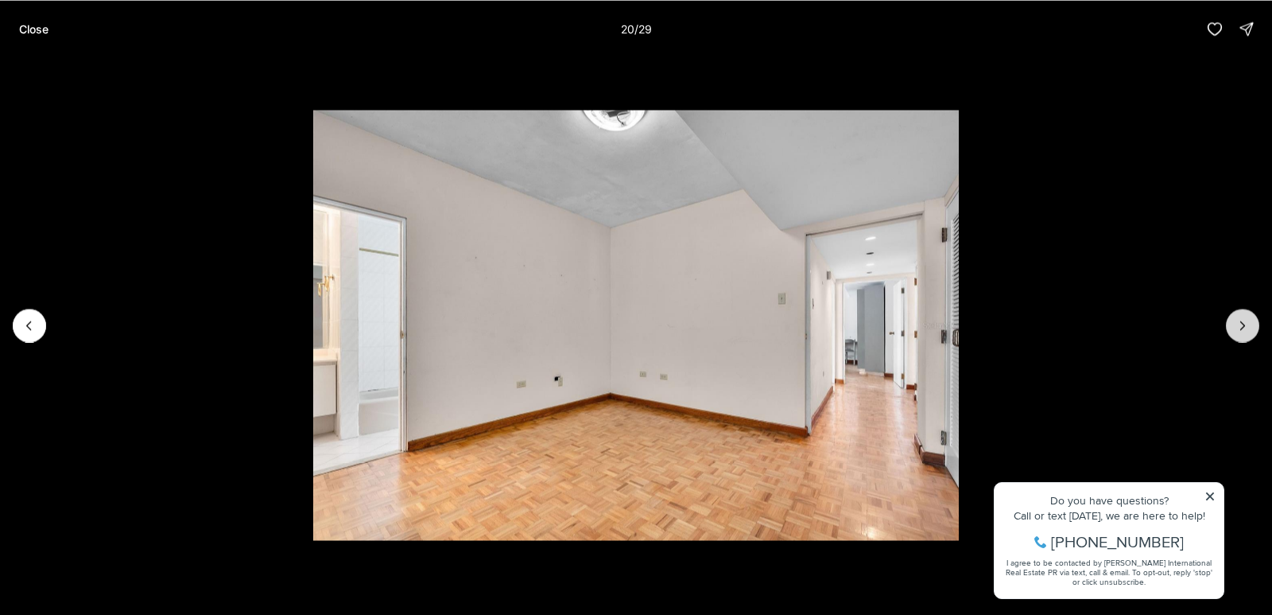
click at [1247, 324] on icon "Next slide" at bounding box center [1243, 325] width 16 height 16
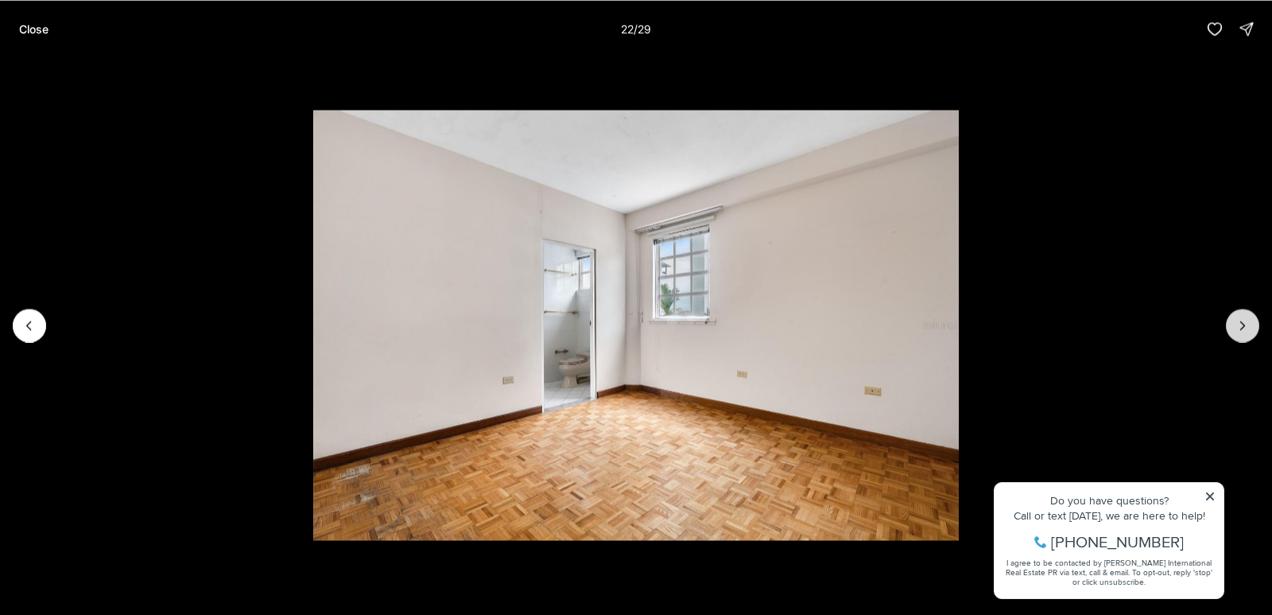
click at [1247, 324] on icon "Next slide" at bounding box center [1243, 325] width 16 height 16
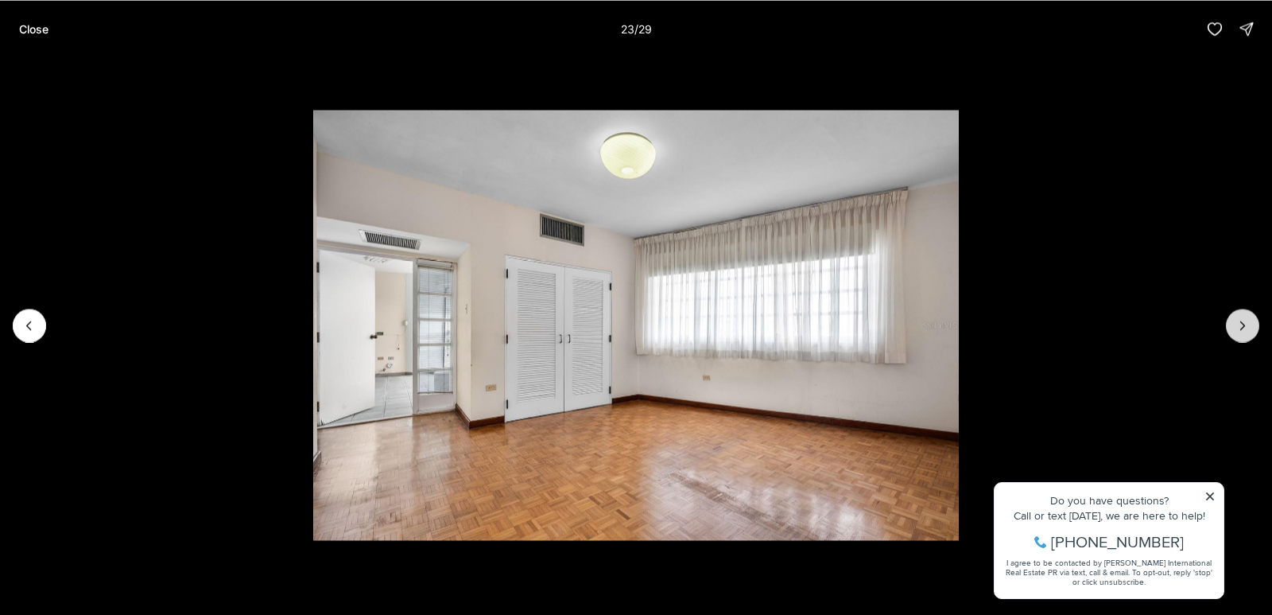
click at [1247, 324] on icon "Next slide" at bounding box center [1243, 325] width 16 height 16
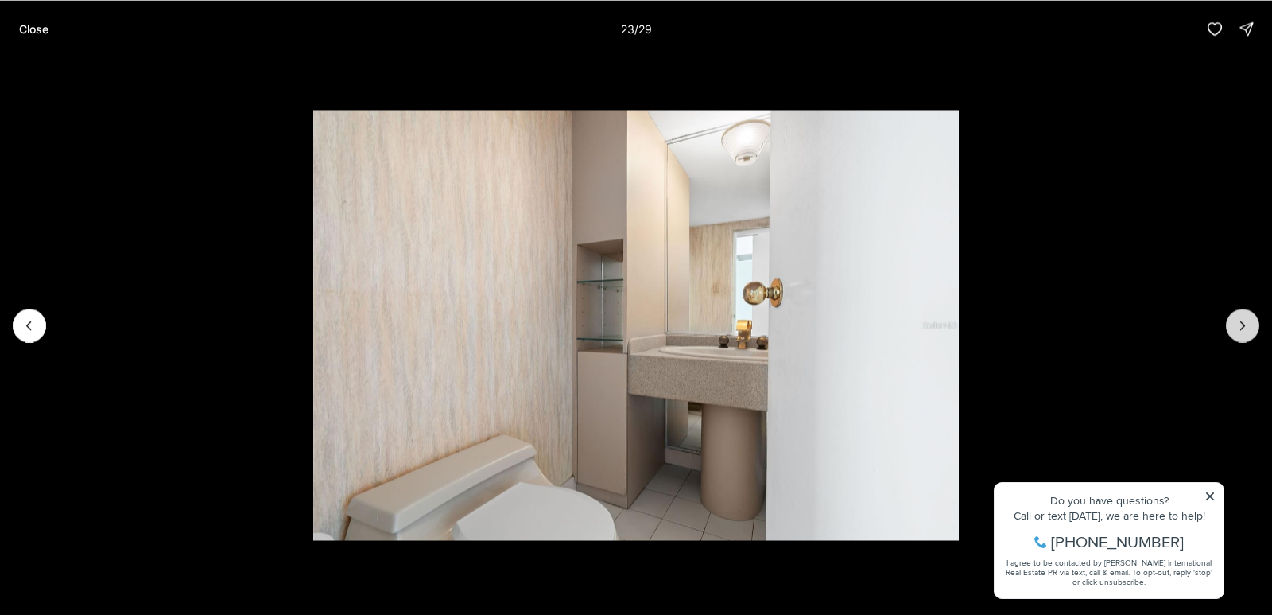
click at [1247, 324] on icon "Next slide" at bounding box center [1243, 325] width 16 height 16
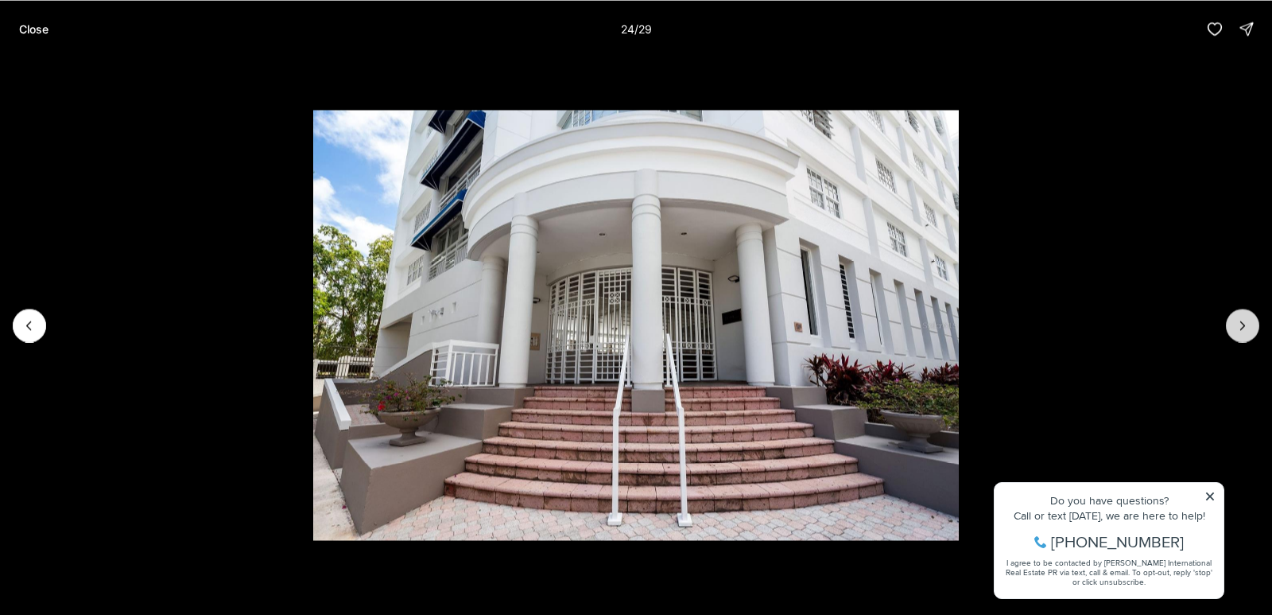
click at [1247, 324] on icon "Next slide" at bounding box center [1243, 325] width 16 height 16
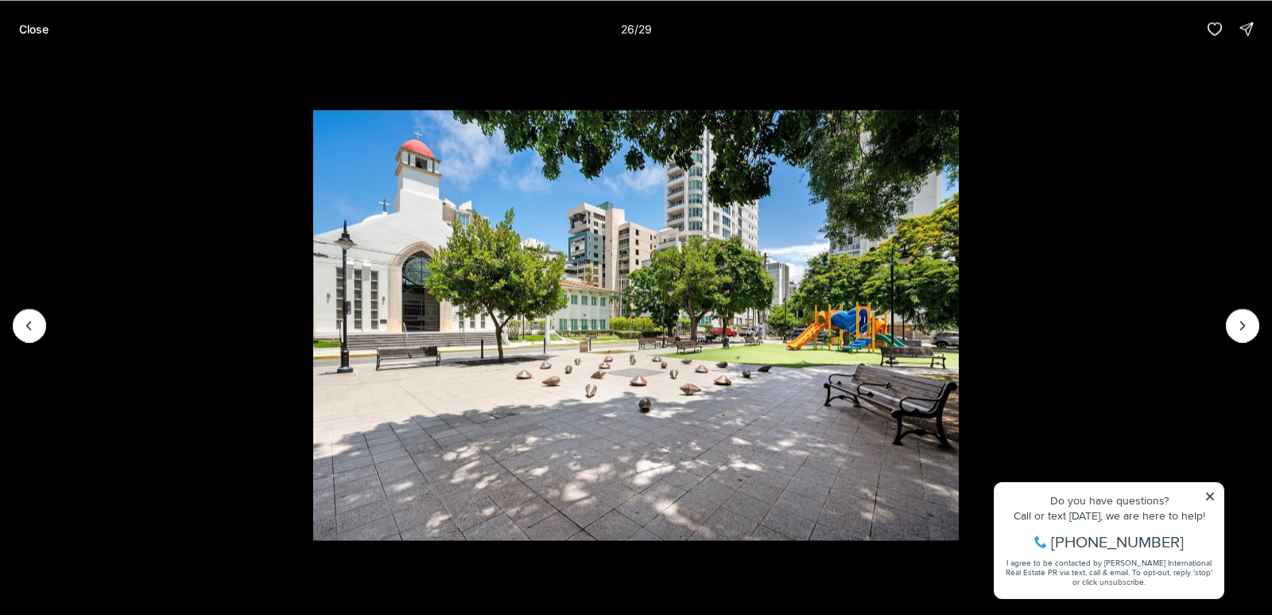
click at [41, 25] on p "Close" at bounding box center [33, 28] width 29 height 13
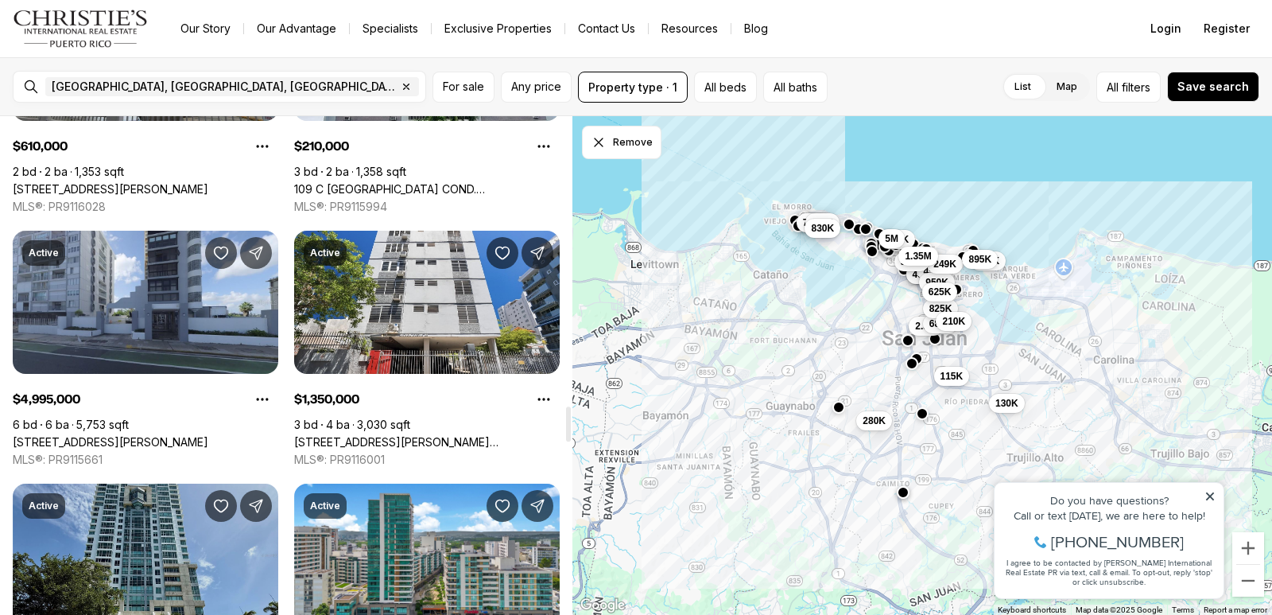
scroll to position [3975, 0]
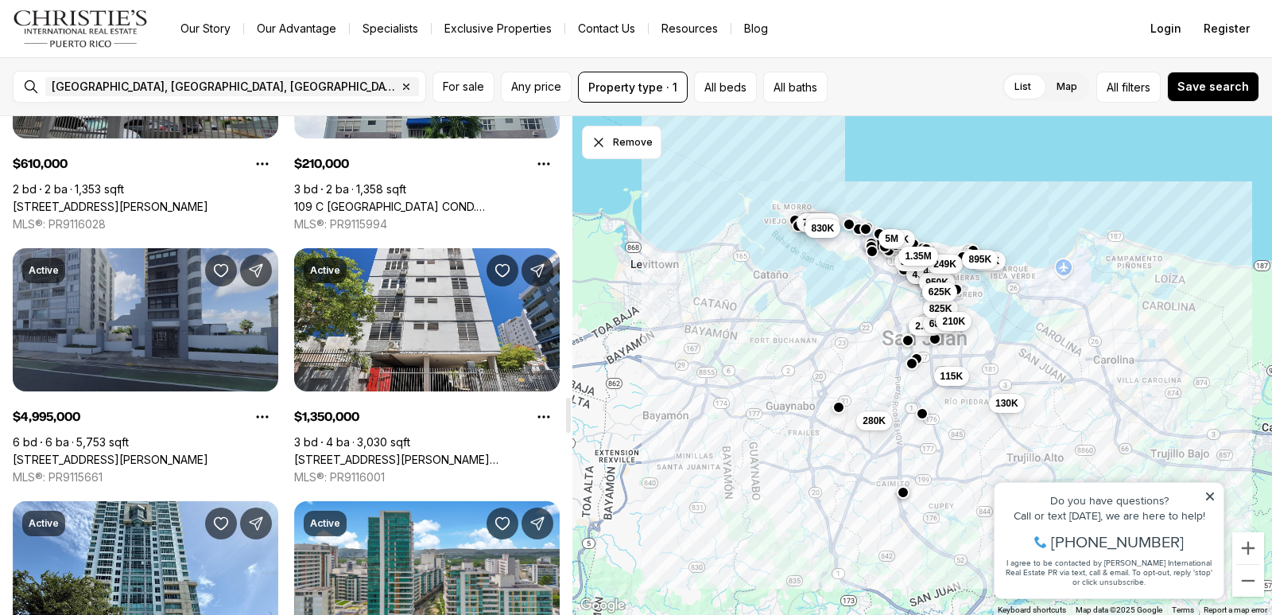
click at [64, 452] on link "[STREET_ADDRESS][PERSON_NAME]" at bounding box center [111, 459] width 196 height 14
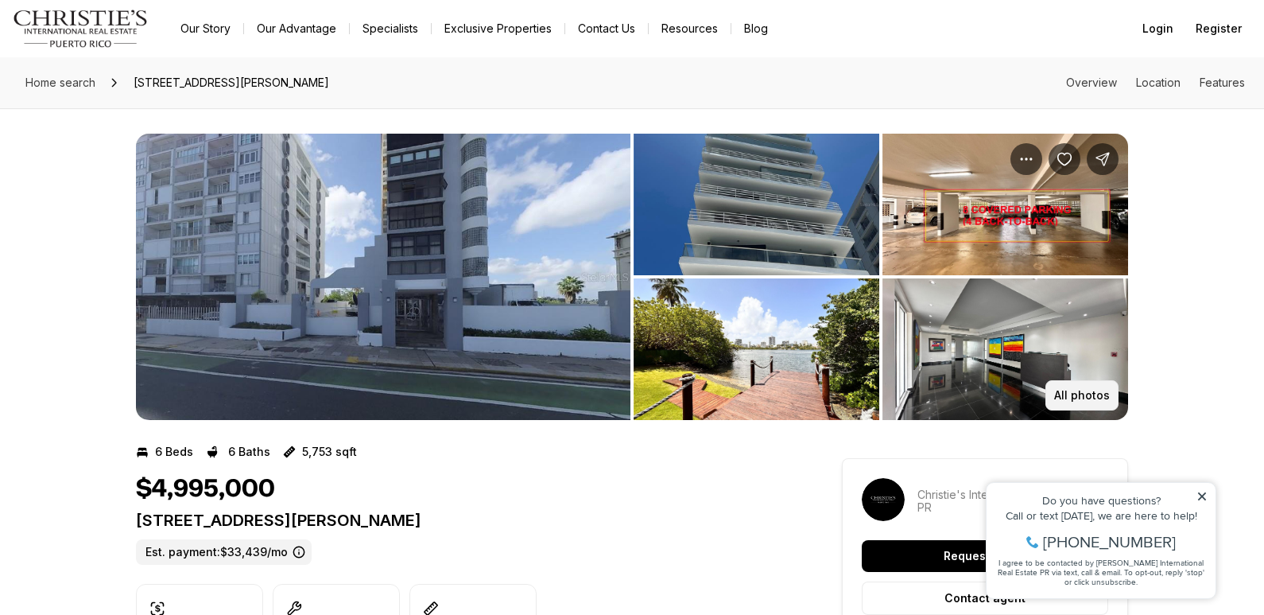
click at [1088, 399] on p "All photos" at bounding box center [1082, 395] width 56 height 13
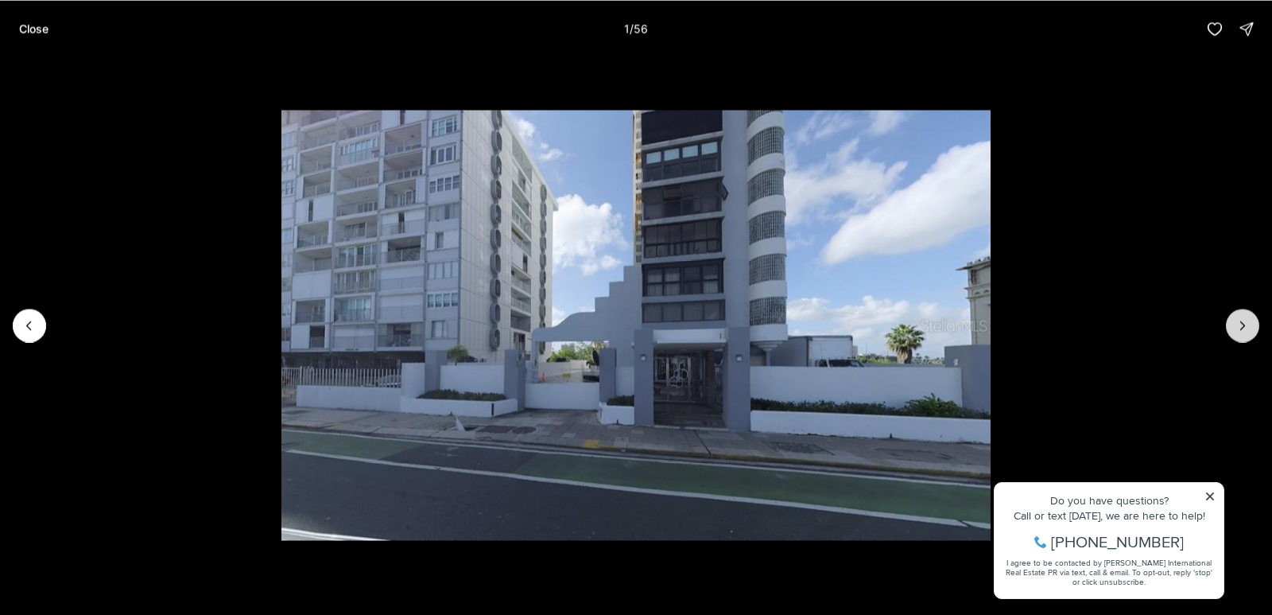
click at [1236, 324] on icon "Next slide" at bounding box center [1243, 325] width 16 height 16
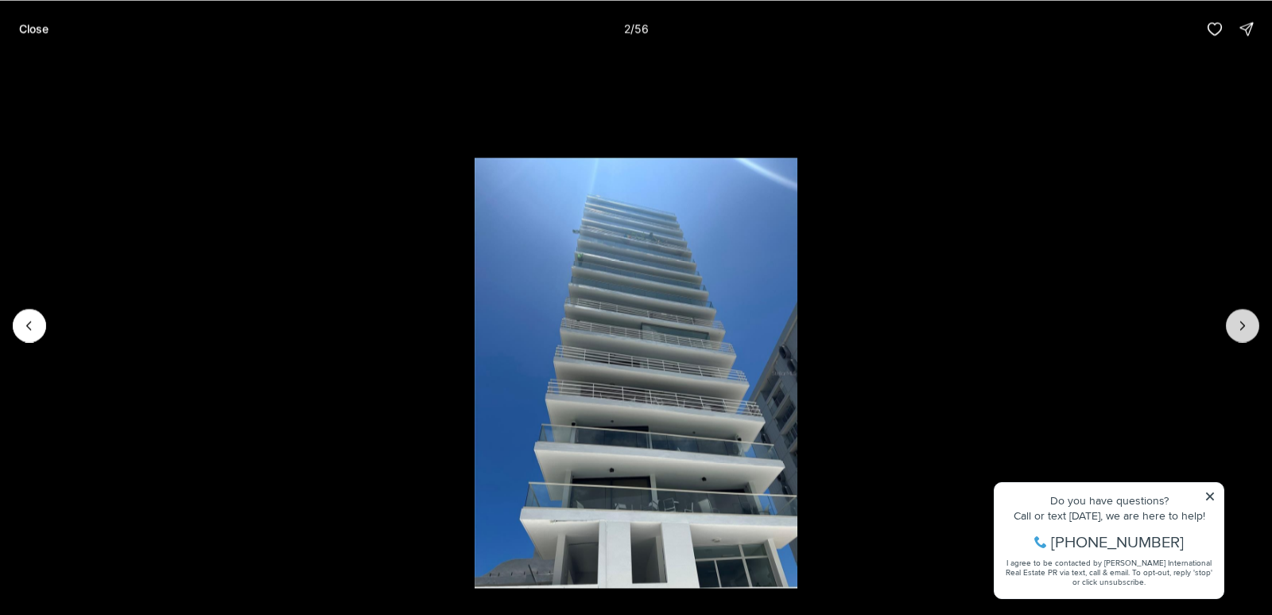
click at [1236, 324] on icon "Next slide" at bounding box center [1243, 325] width 16 height 16
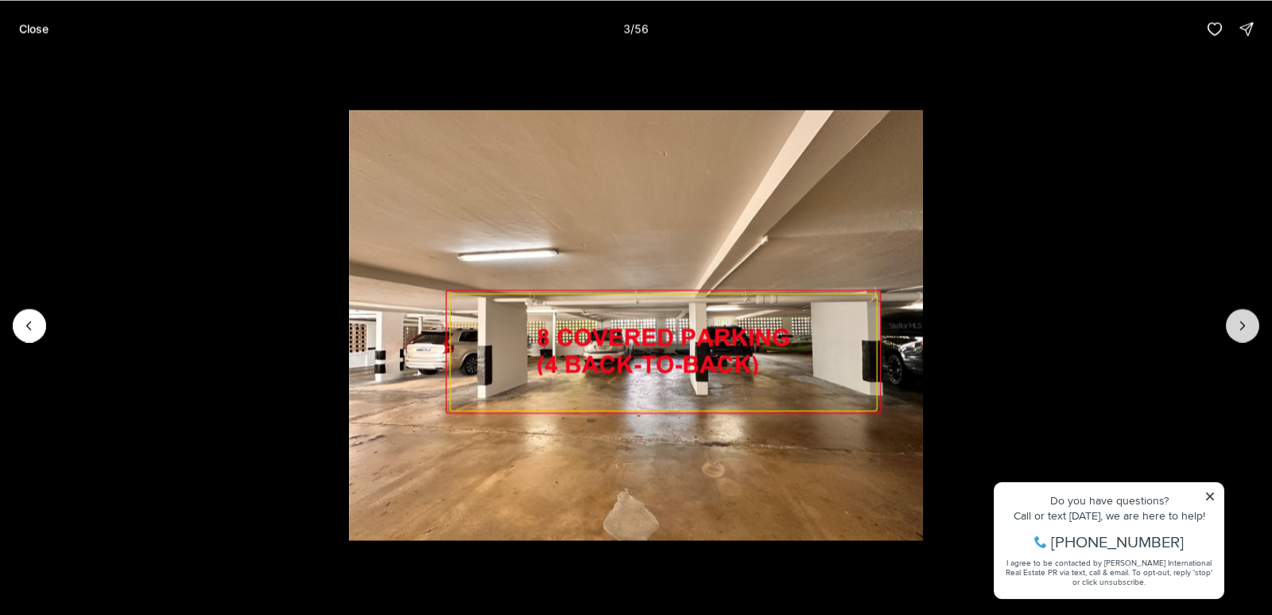
click at [1244, 315] on button "Next slide" at bounding box center [1242, 324] width 33 height 33
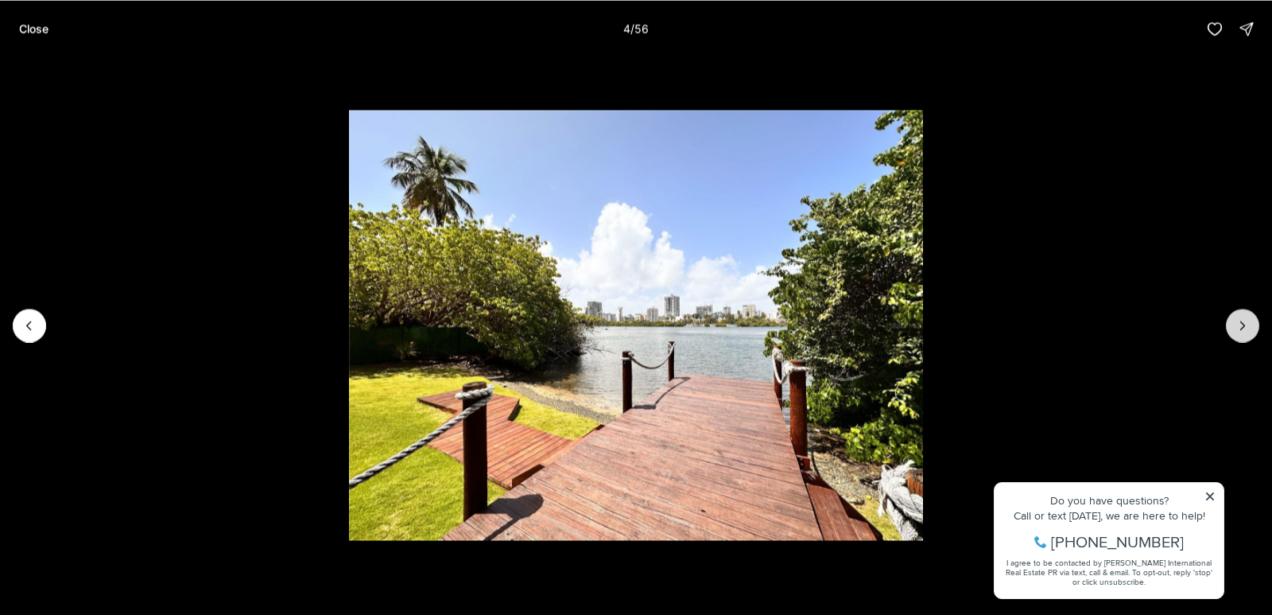
click at [1244, 316] on button "Next slide" at bounding box center [1242, 324] width 33 height 33
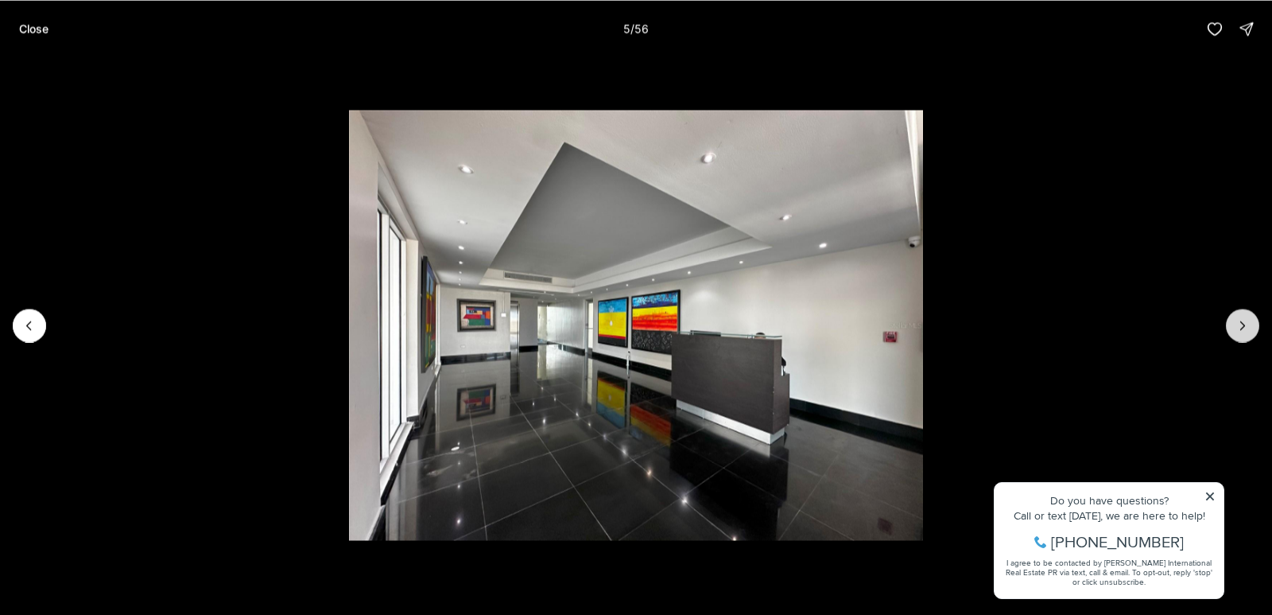
click at [1243, 316] on button "Next slide" at bounding box center [1242, 324] width 33 height 33
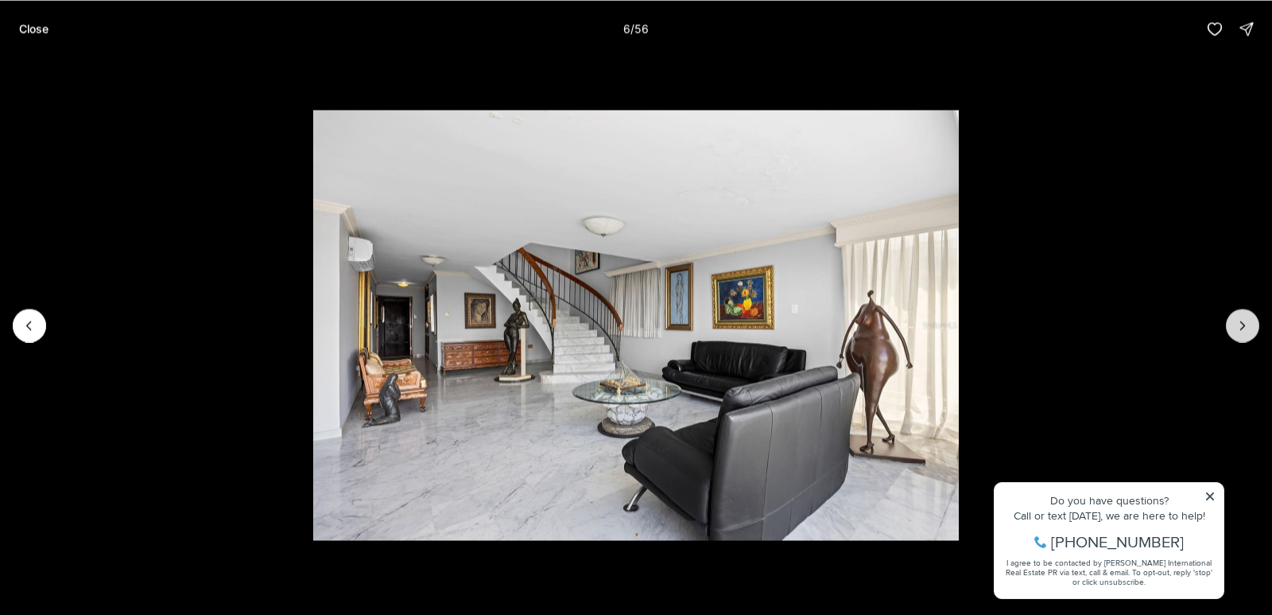
click at [1243, 316] on button "Next slide" at bounding box center [1242, 324] width 33 height 33
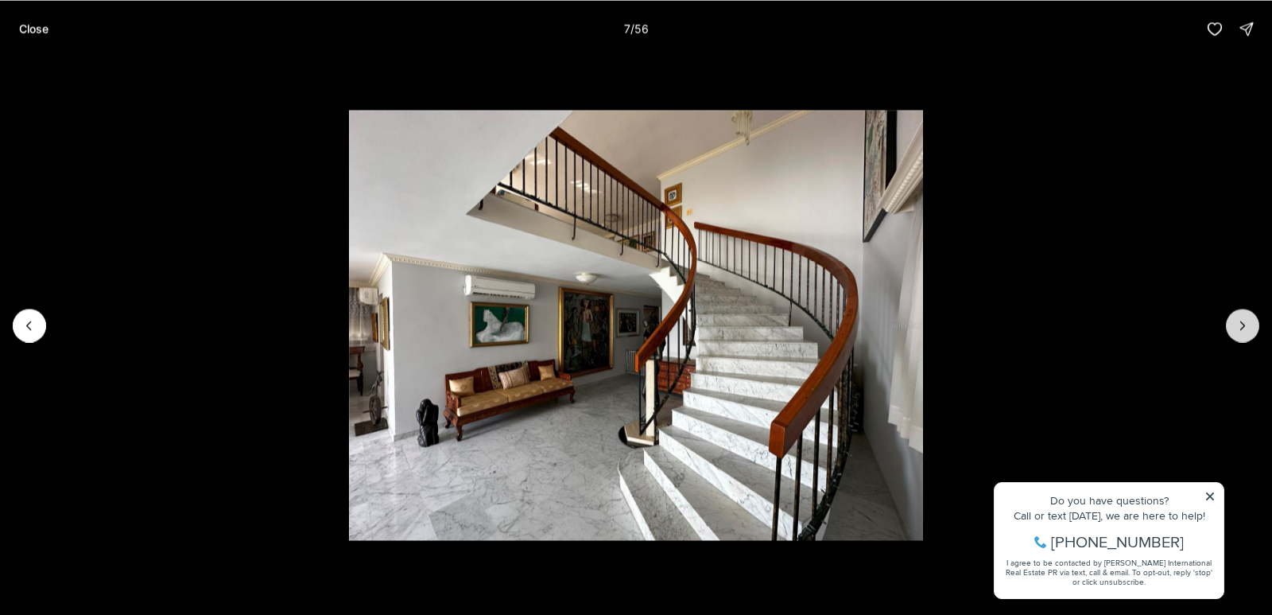
click at [1244, 320] on icon "Next slide" at bounding box center [1243, 325] width 16 height 16
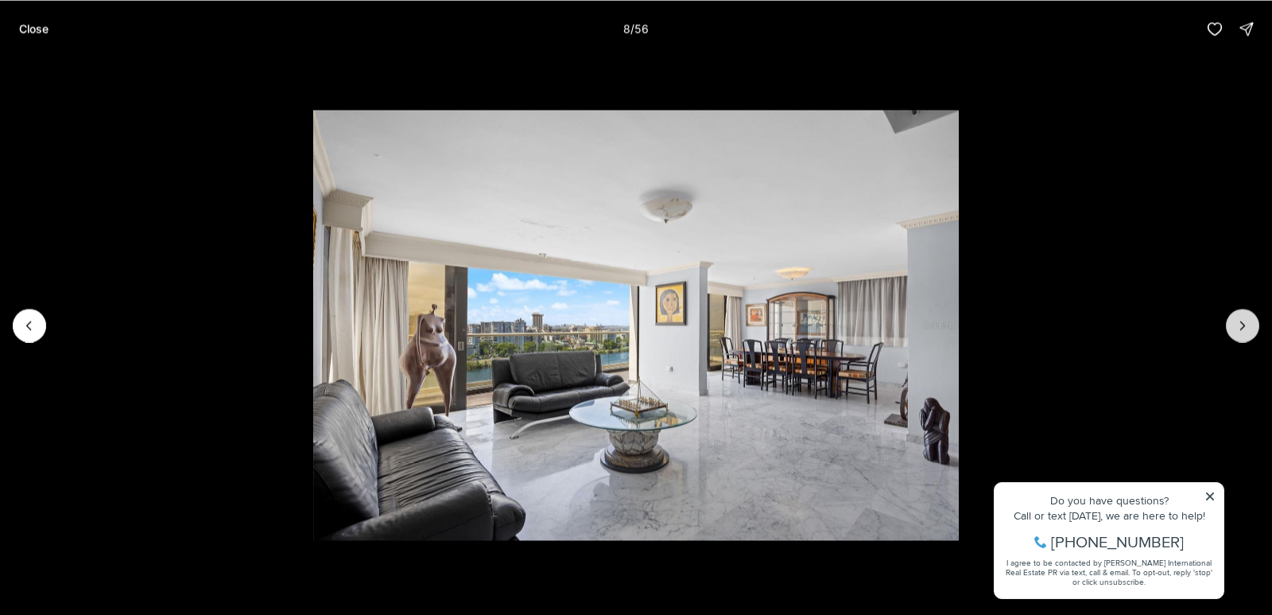
click at [1244, 320] on icon "Next slide" at bounding box center [1243, 325] width 16 height 16
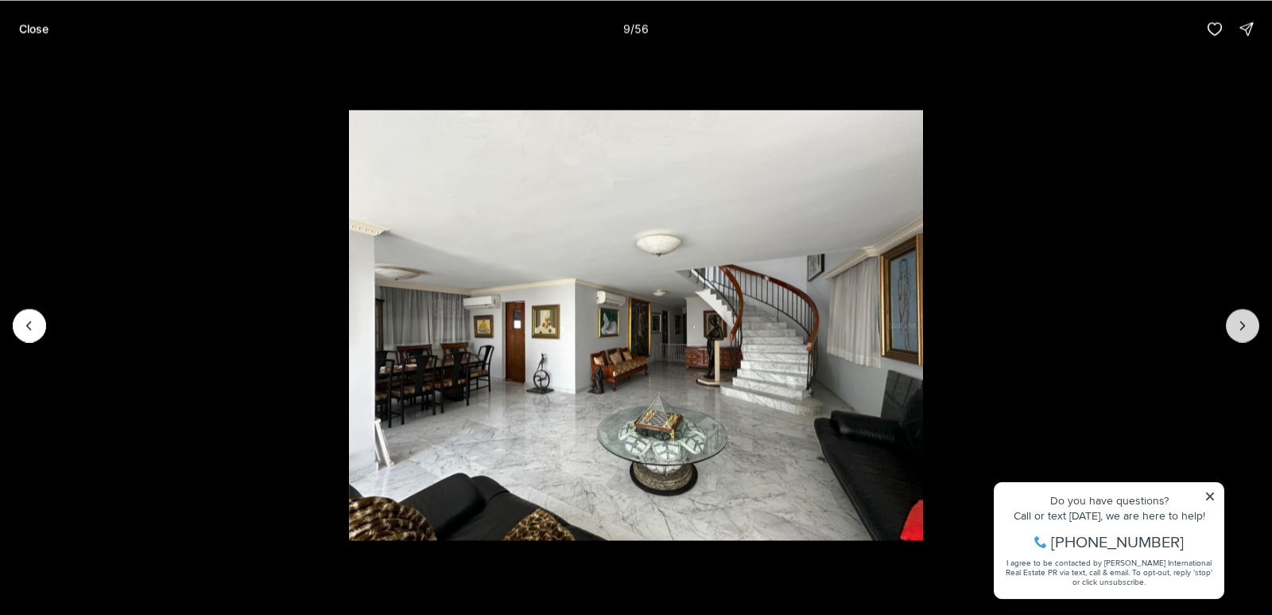
click at [1244, 320] on icon "Next slide" at bounding box center [1243, 325] width 16 height 16
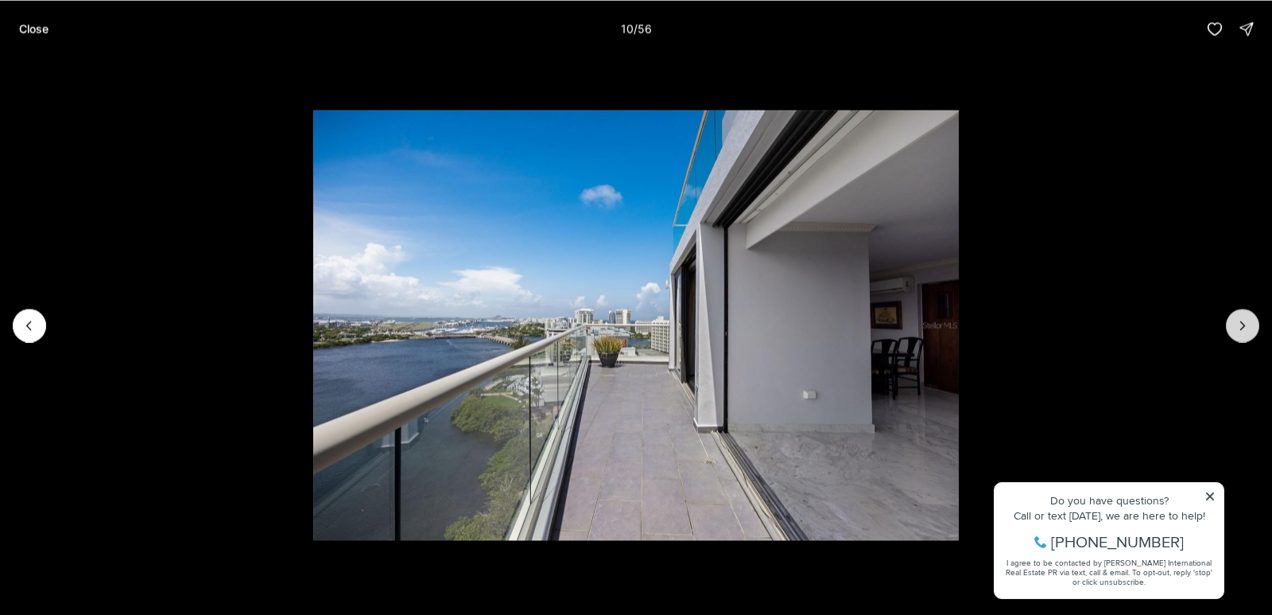
click at [1243, 320] on icon "Next slide" at bounding box center [1243, 325] width 16 height 16
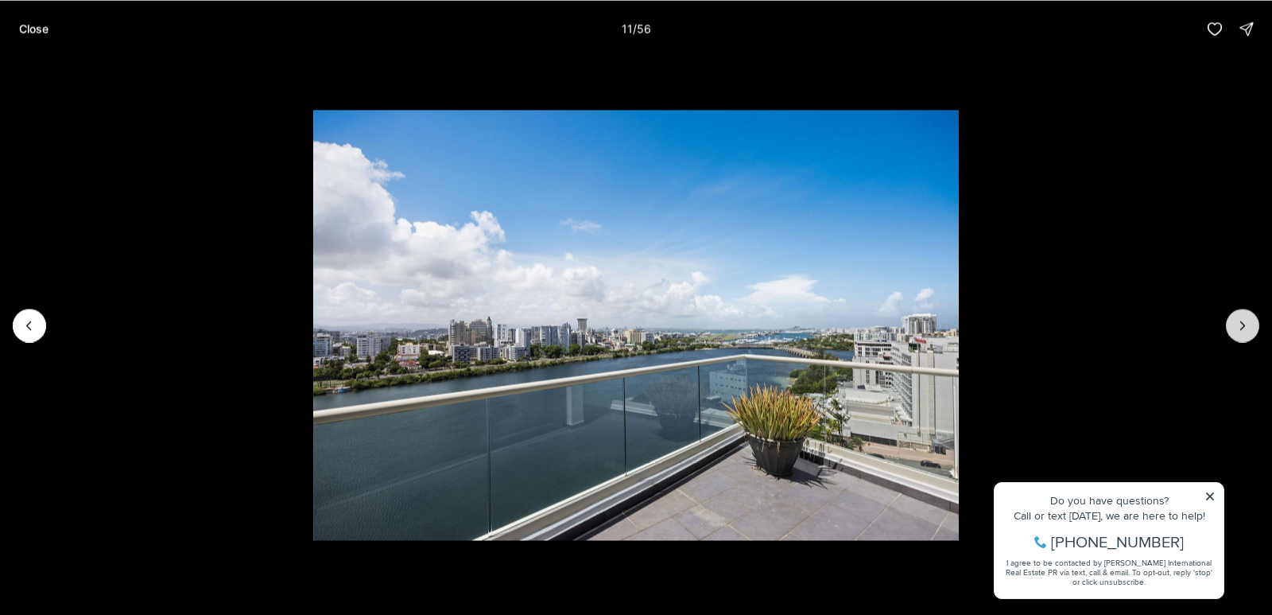
click at [1243, 322] on icon "Next slide" at bounding box center [1243, 325] width 16 height 16
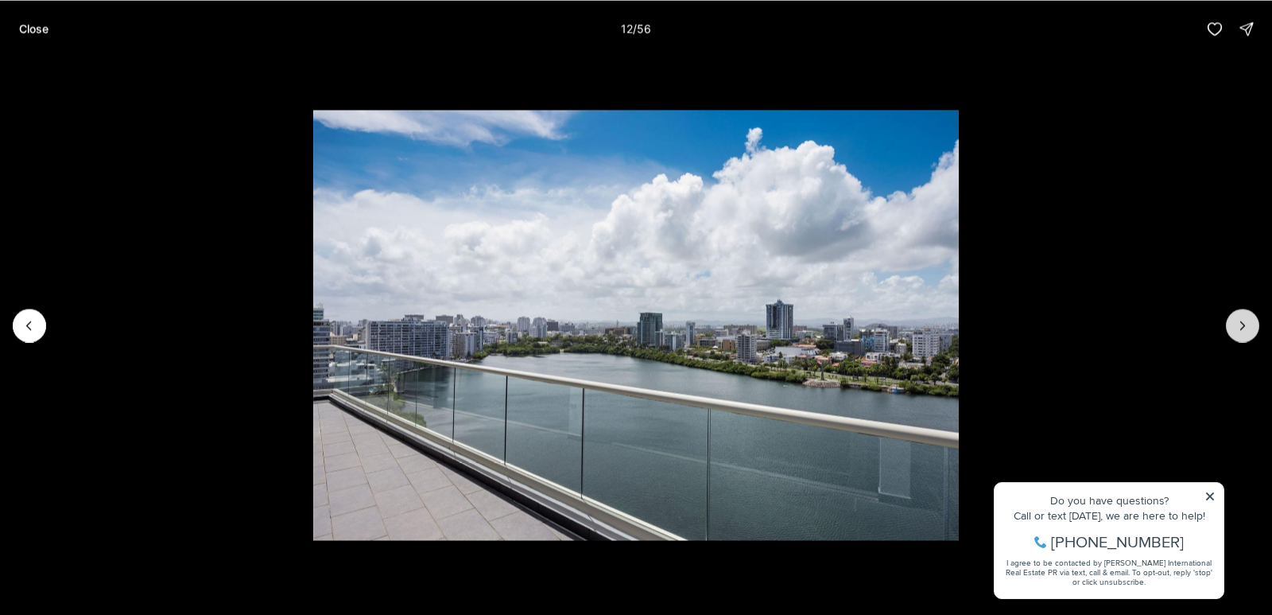
click at [1243, 324] on icon "Next slide" at bounding box center [1243, 325] width 16 height 16
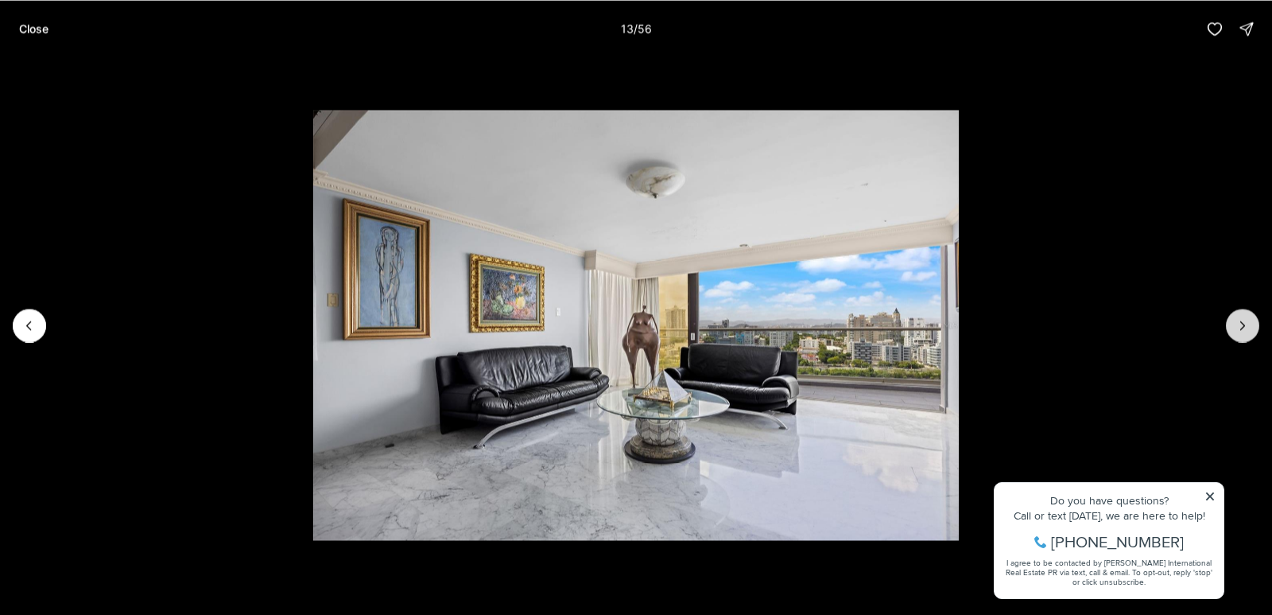
click at [1243, 324] on icon "Next slide" at bounding box center [1243, 325] width 16 height 16
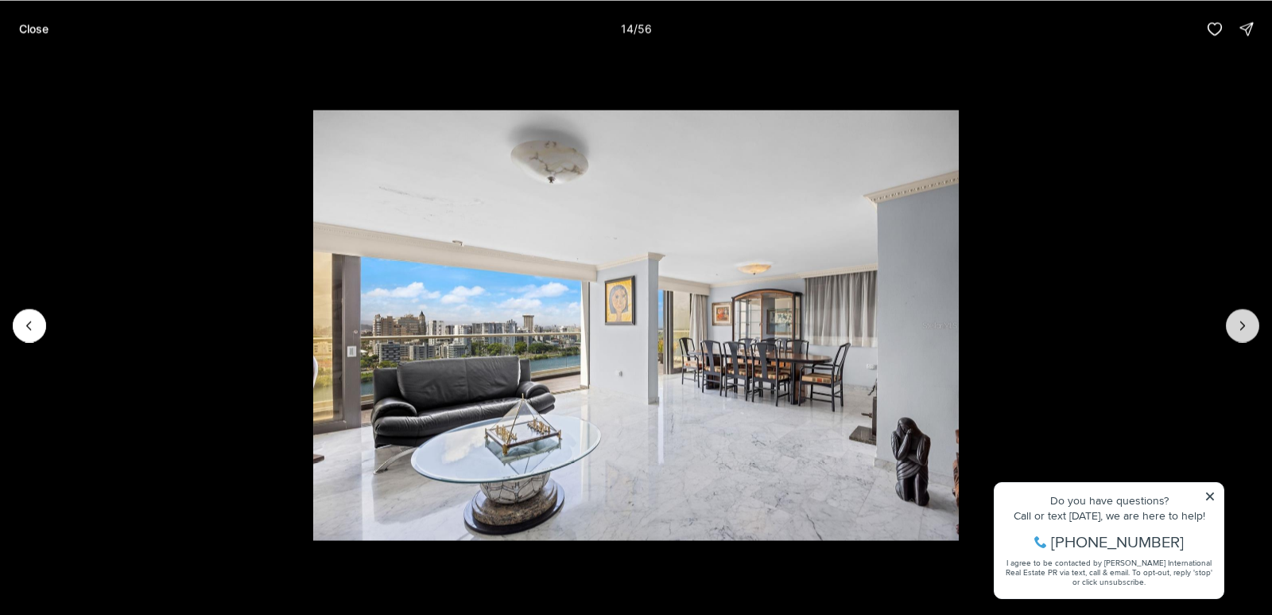
click at [1243, 325] on icon "Next slide" at bounding box center [1243, 325] width 16 height 16
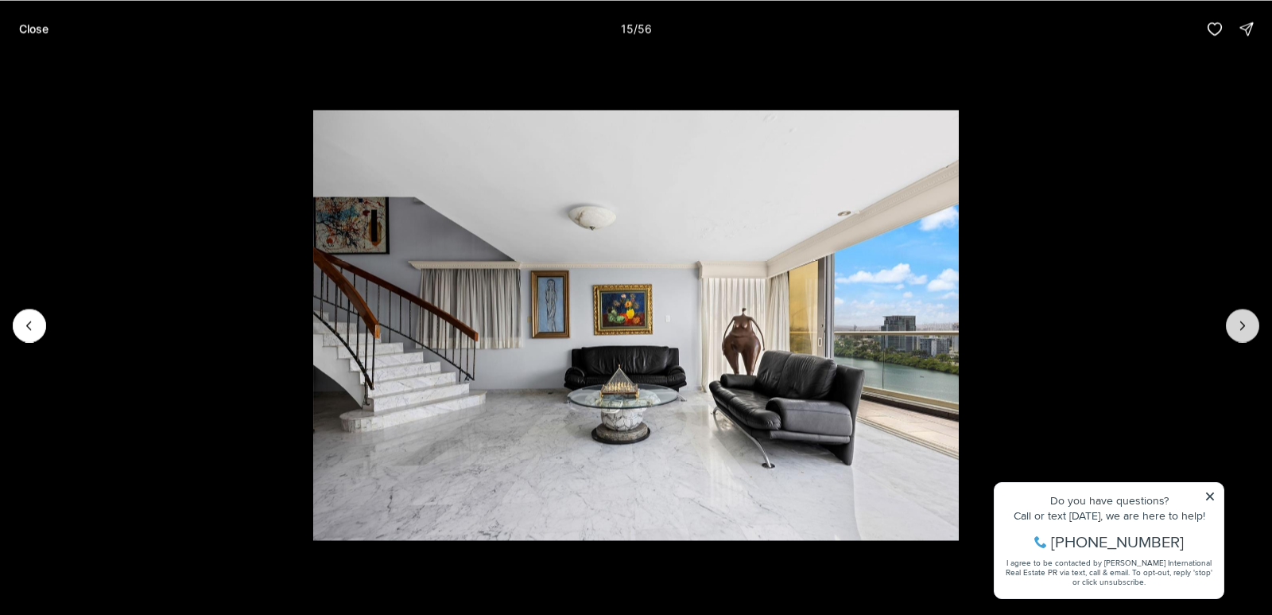
click at [1243, 325] on icon "Next slide" at bounding box center [1243, 325] width 16 height 16
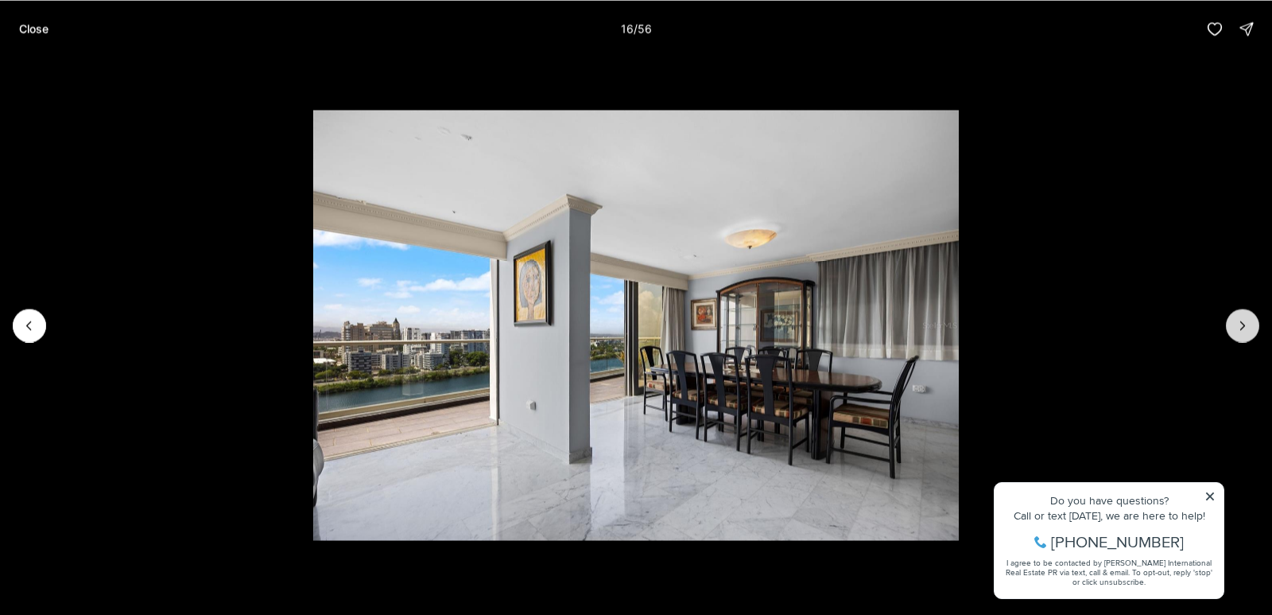
click at [1243, 326] on icon "Next slide" at bounding box center [1243, 325] width 4 height 8
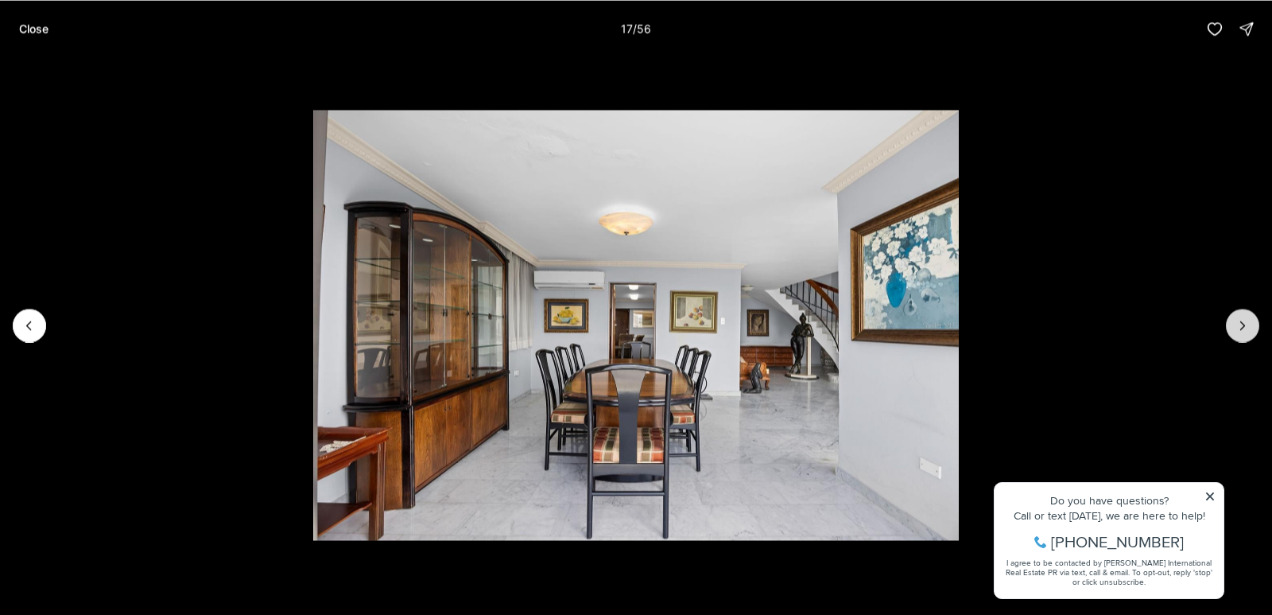
click at [1243, 326] on icon "Next slide" at bounding box center [1243, 325] width 4 height 8
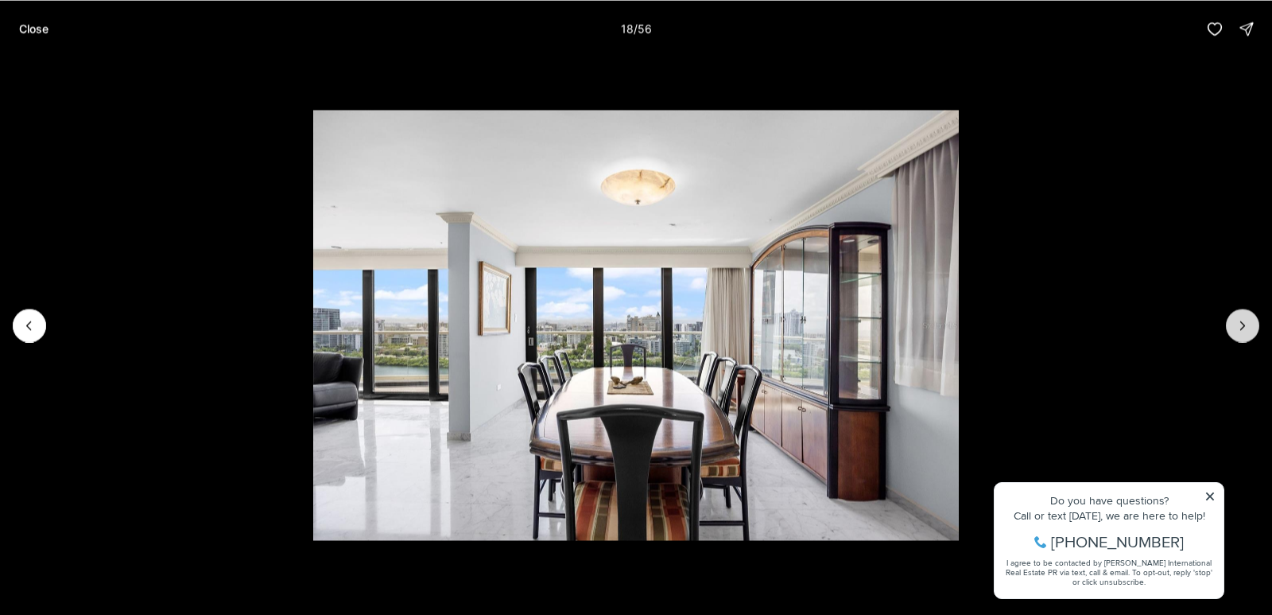
click at [1243, 326] on icon "Next slide" at bounding box center [1243, 325] width 4 height 8
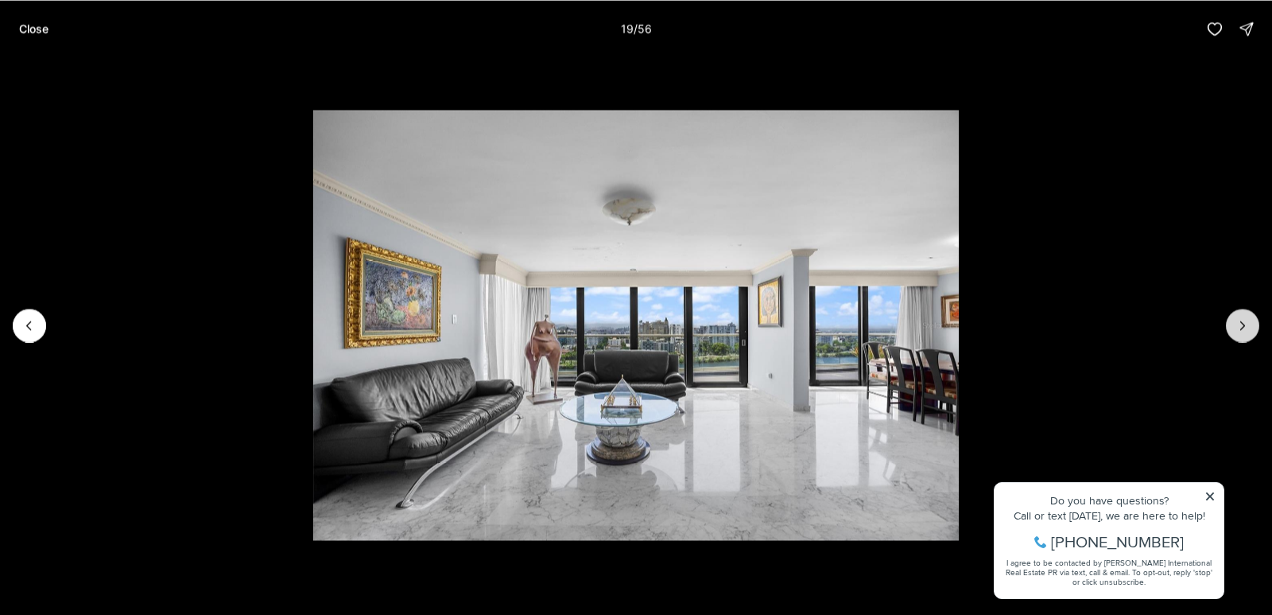
click at [1243, 326] on icon "Next slide" at bounding box center [1243, 325] width 4 height 8
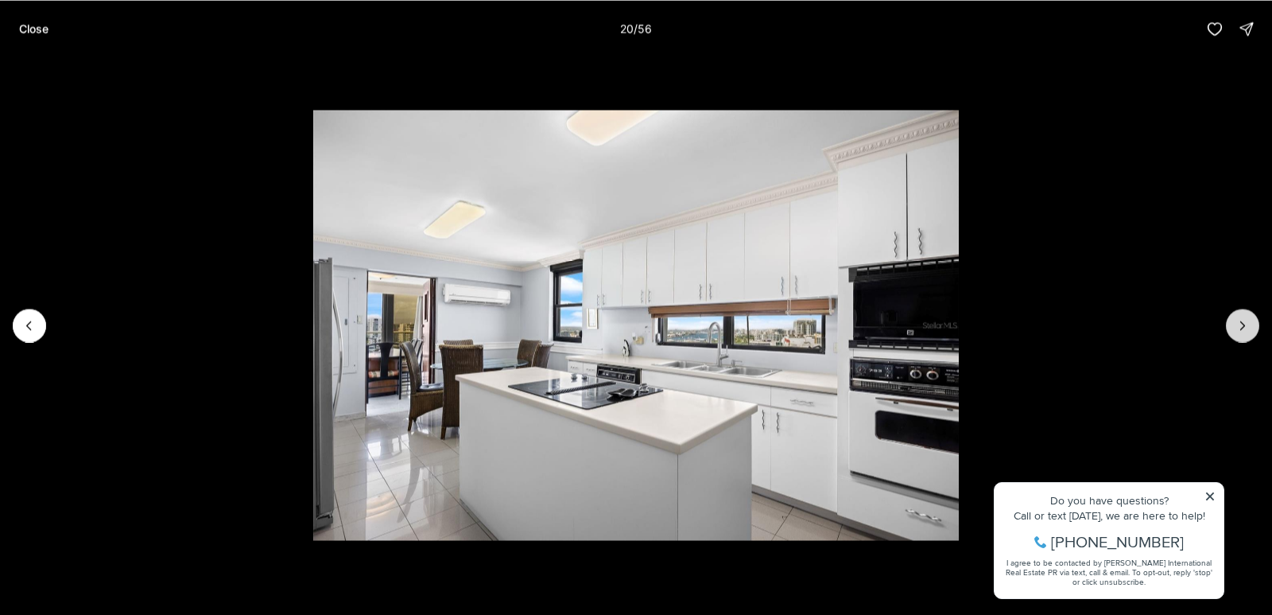
click at [1243, 326] on icon "Next slide" at bounding box center [1243, 325] width 4 height 8
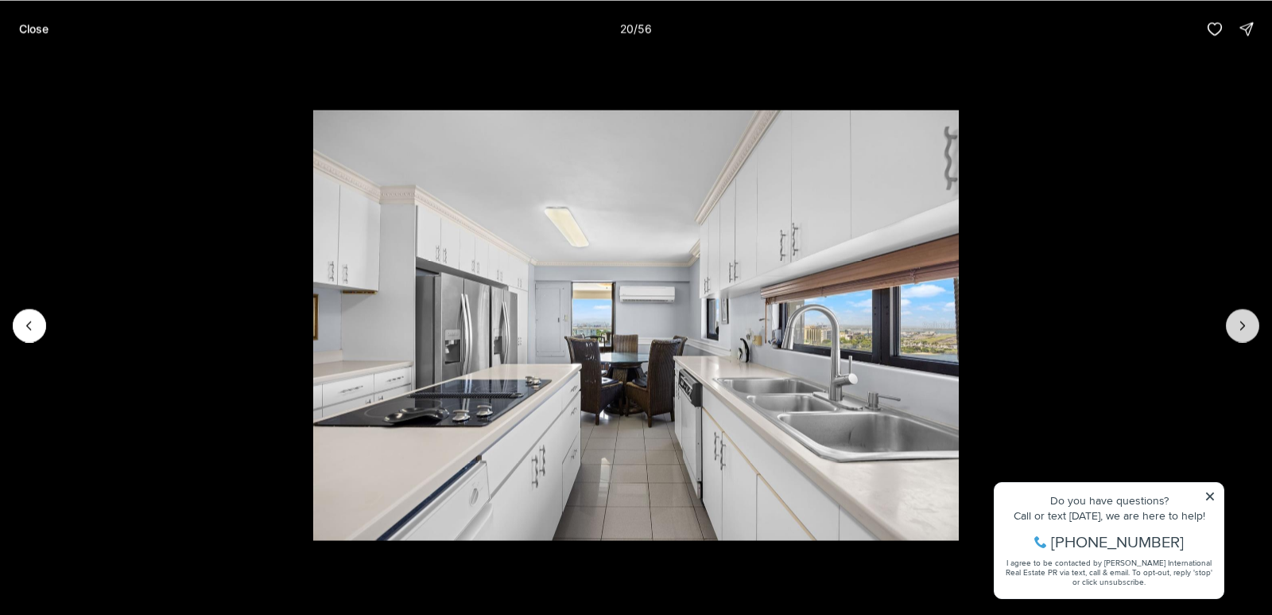
click at [1243, 326] on icon "Next slide" at bounding box center [1243, 325] width 4 height 8
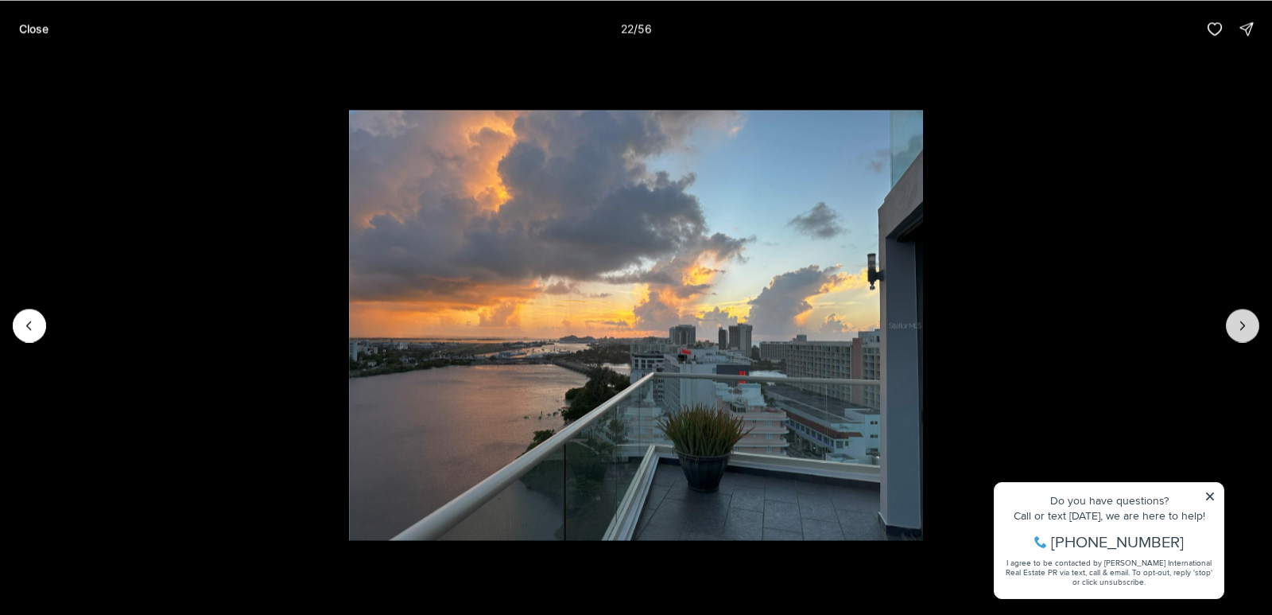
click at [1243, 325] on icon "Next slide" at bounding box center [1243, 325] width 16 height 16
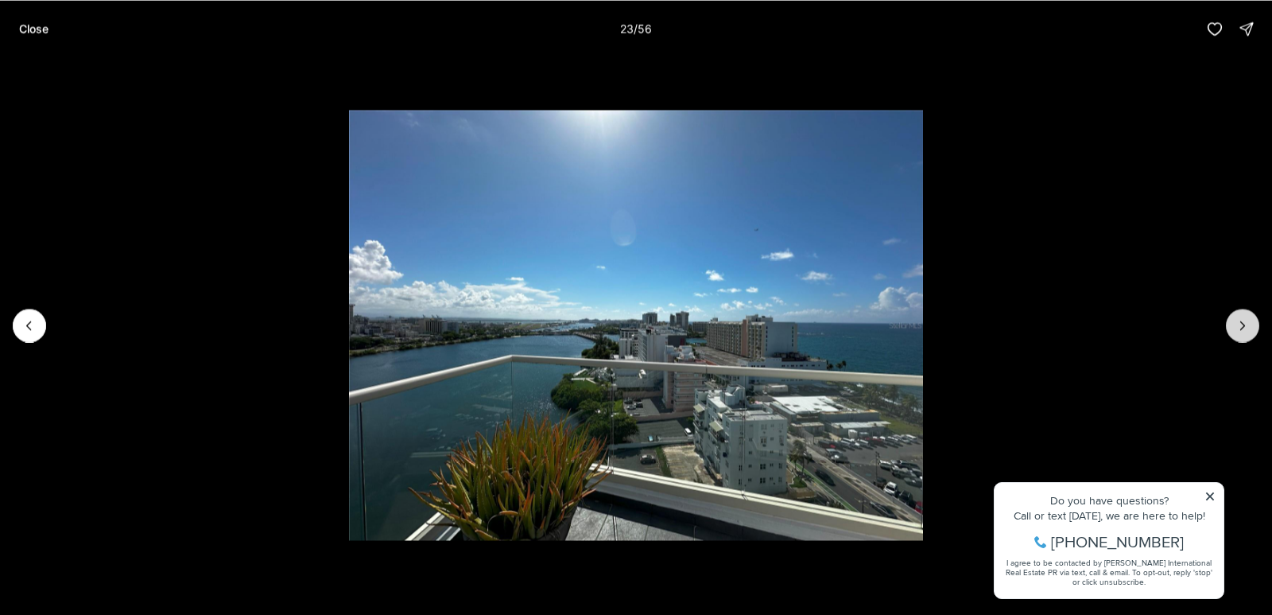
click at [1239, 324] on icon "Next slide" at bounding box center [1243, 325] width 16 height 16
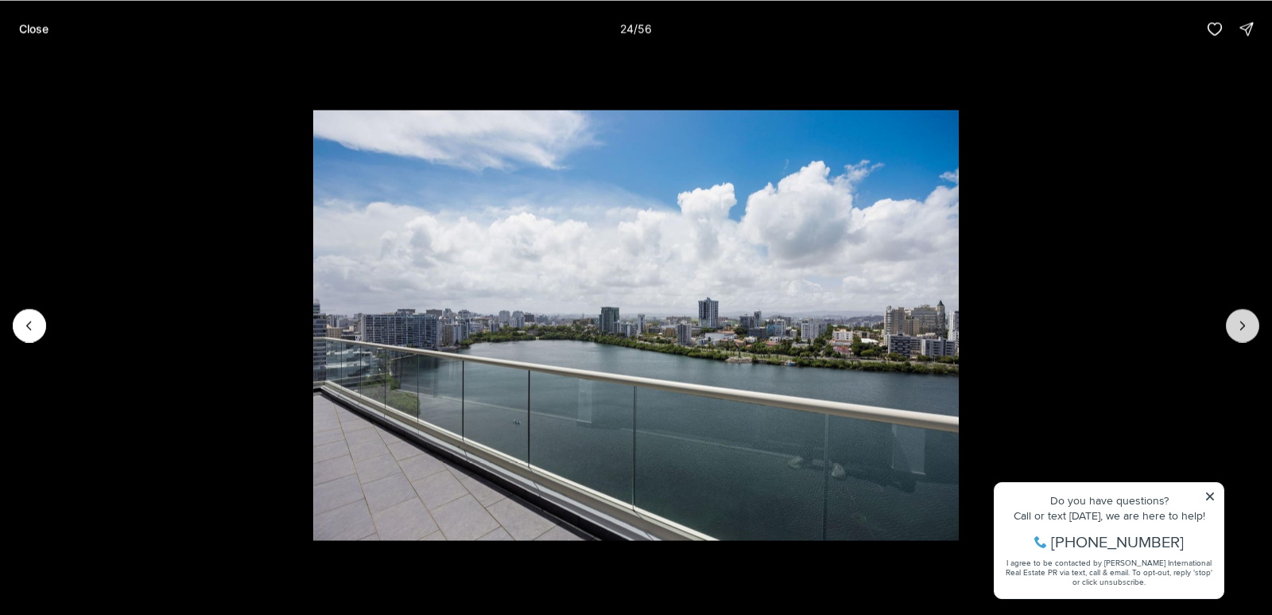
click at [1243, 324] on icon "Next slide" at bounding box center [1243, 325] width 16 height 16
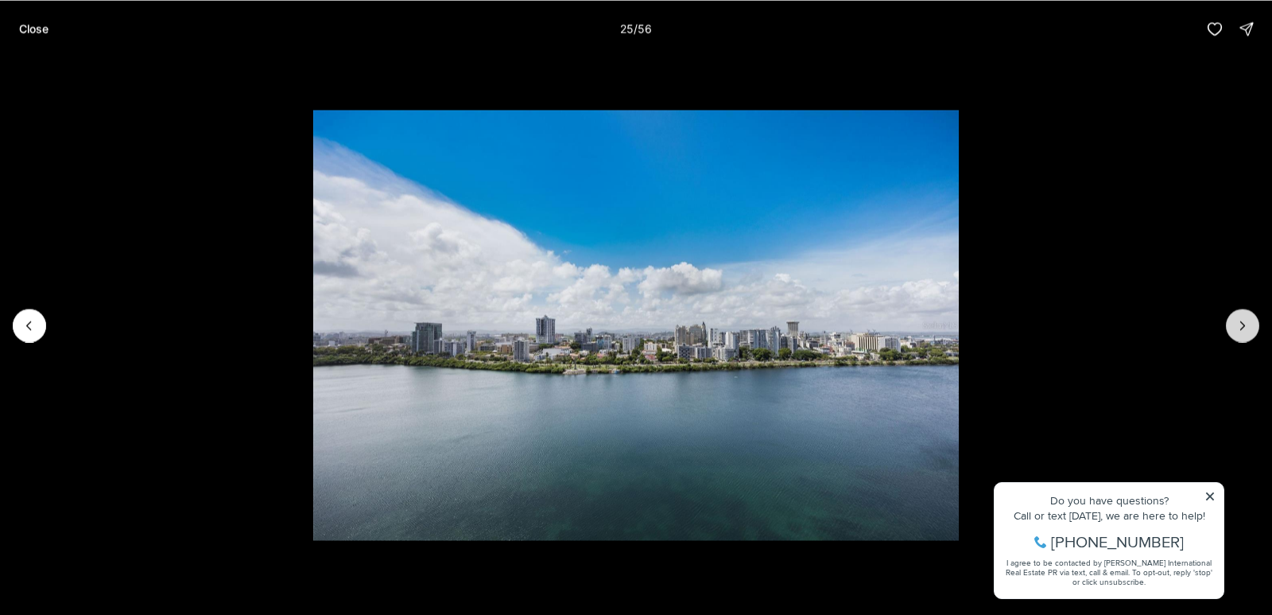
click at [1243, 323] on icon "Next slide" at bounding box center [1243, 325] width 4 height 8
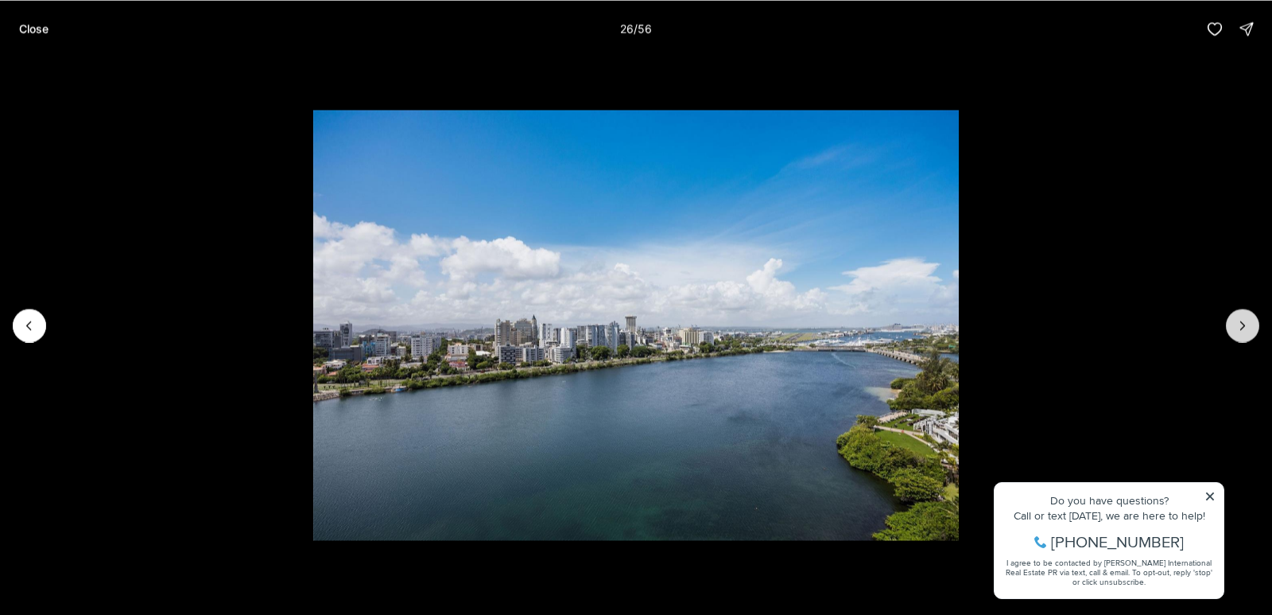
click at [1243, 324] on icon "Next slide" at bounding box center [1243, 325] width 4 height 8
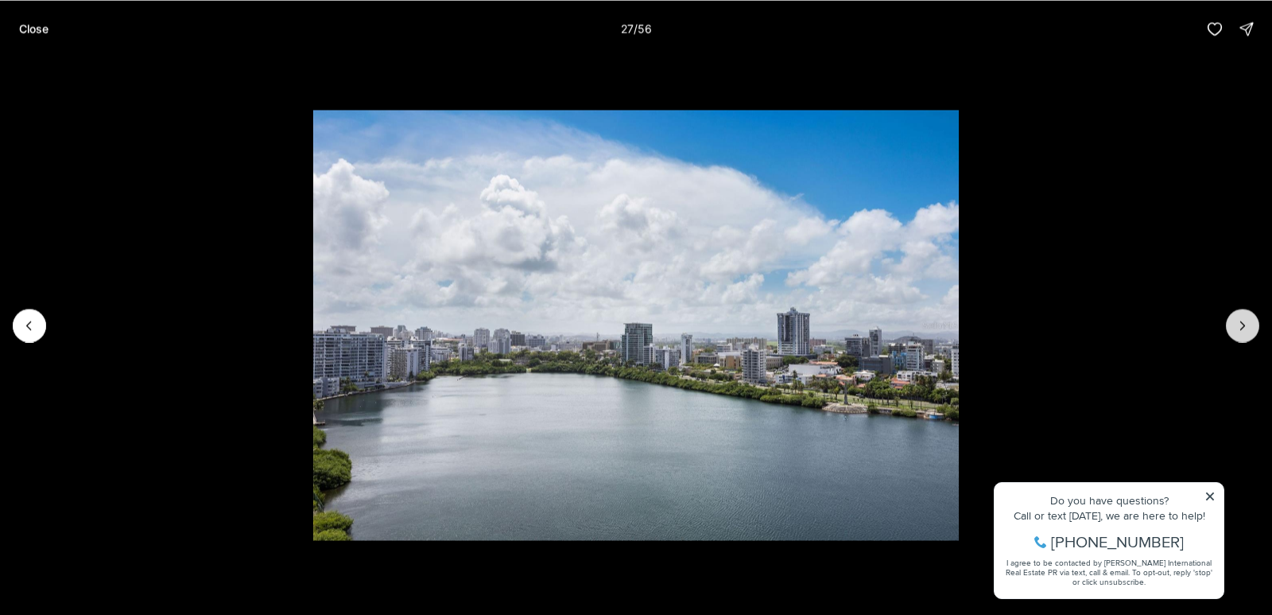
click at [1244, 324] on icon "Next slide" at bounding box center [1243, 325] width 16 height 16
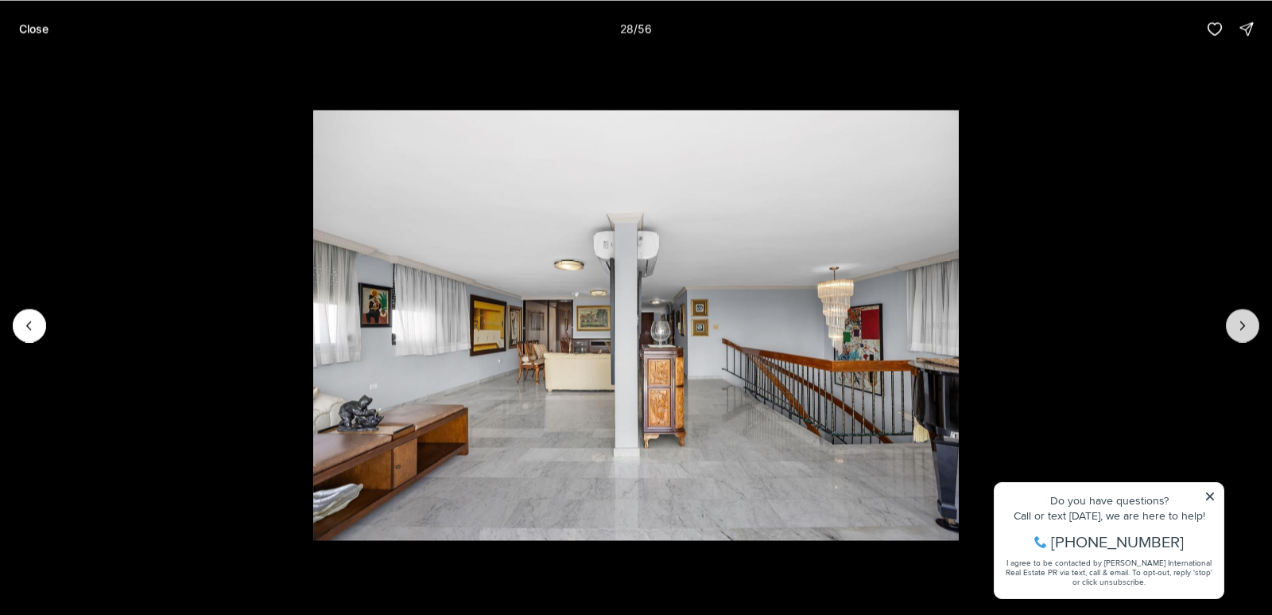
click at [1244, 324] on icon "Next slide" at bounding box center [1243, 325] width 16 height 16
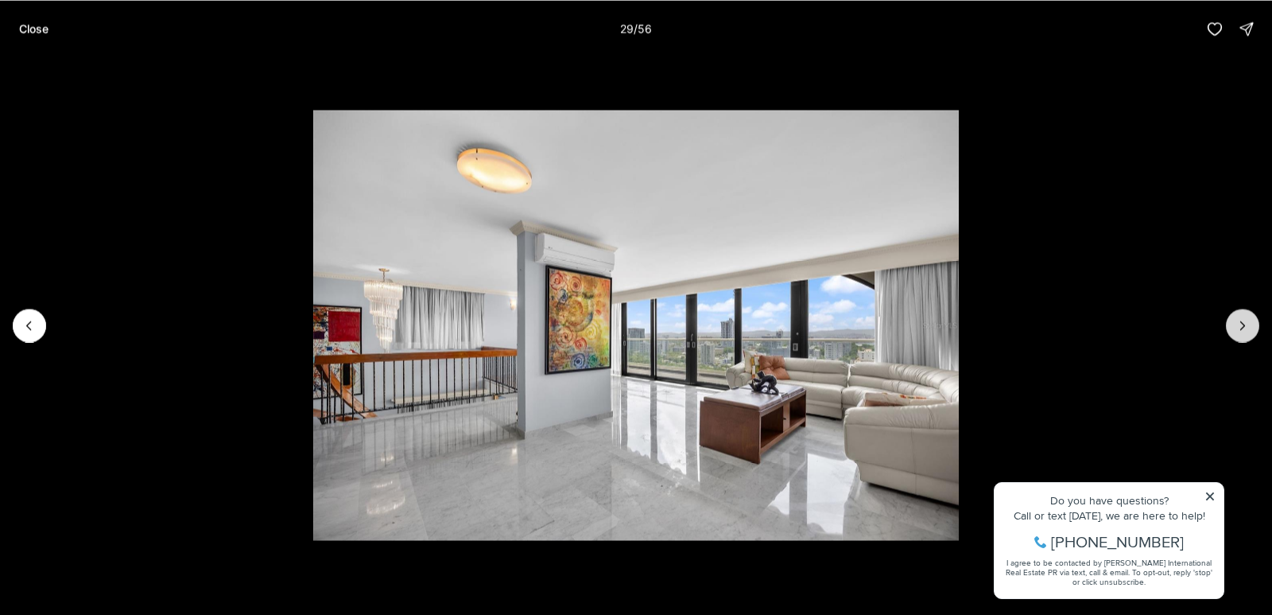
click at [1245, 324] on icon "Next slide" at bounding box center [1243, 325] width 16 height 16
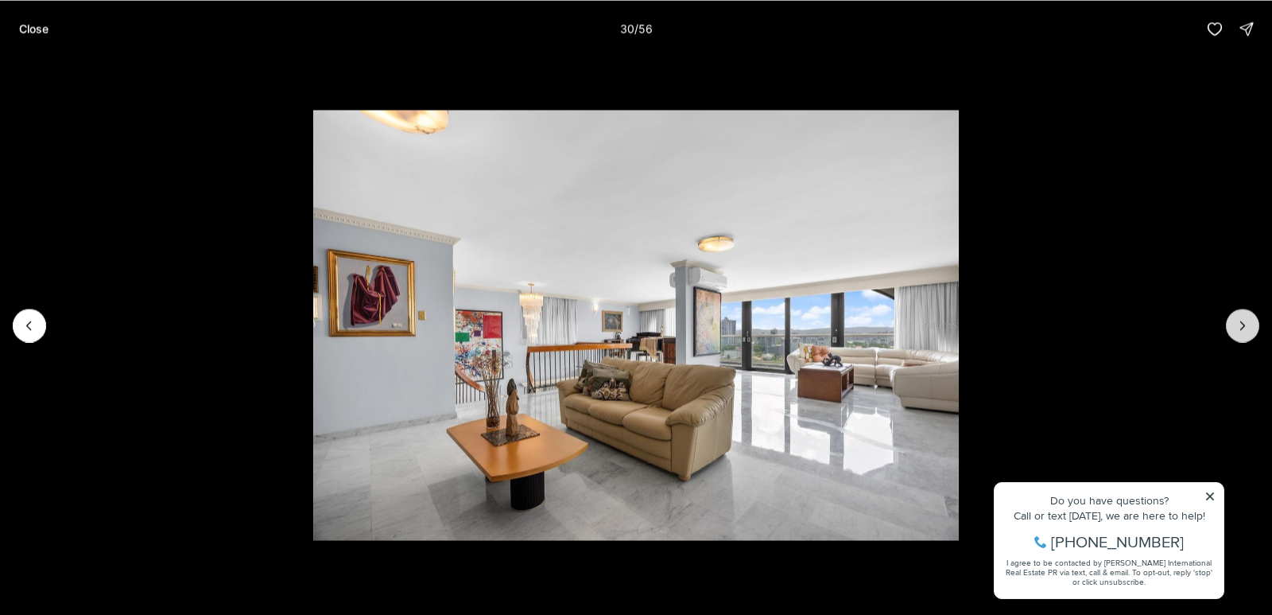
click at [1247, 325] on icon "Next slide" at bounding box center [1243, 325] width 16 height 16
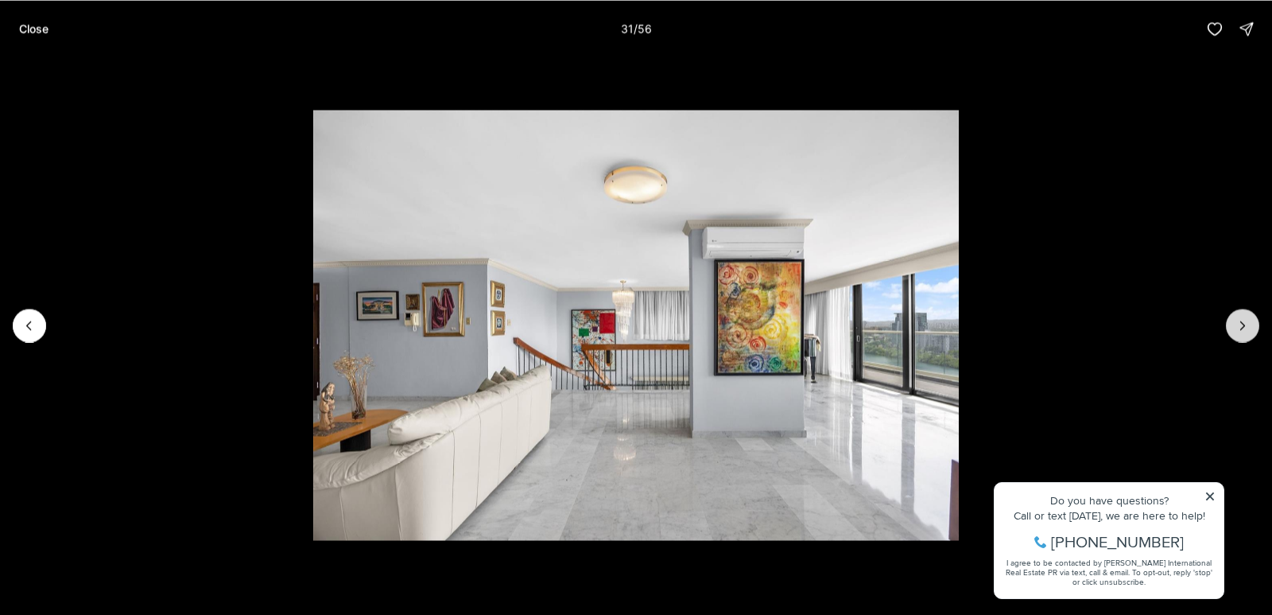
click at [1247, 325] on icon "Next slide" at bounding box center [1243, 325] width 16 height 16
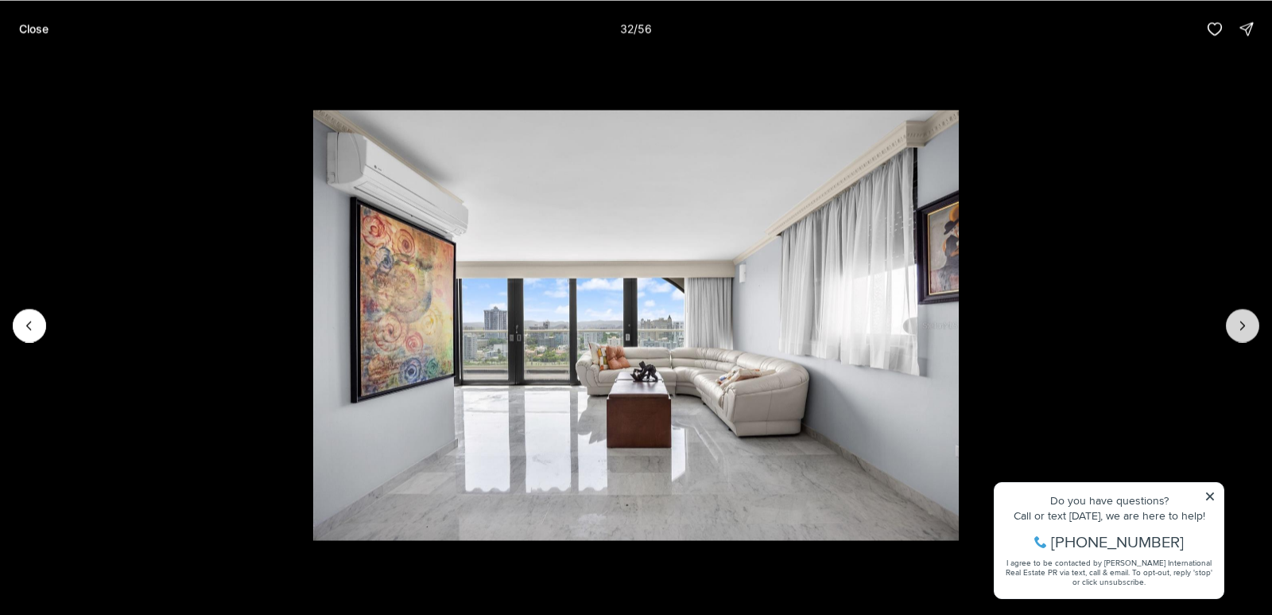
click at [1248, 326] on icon "Next slide" at bounding box center [1243, 325] width 16 height 16
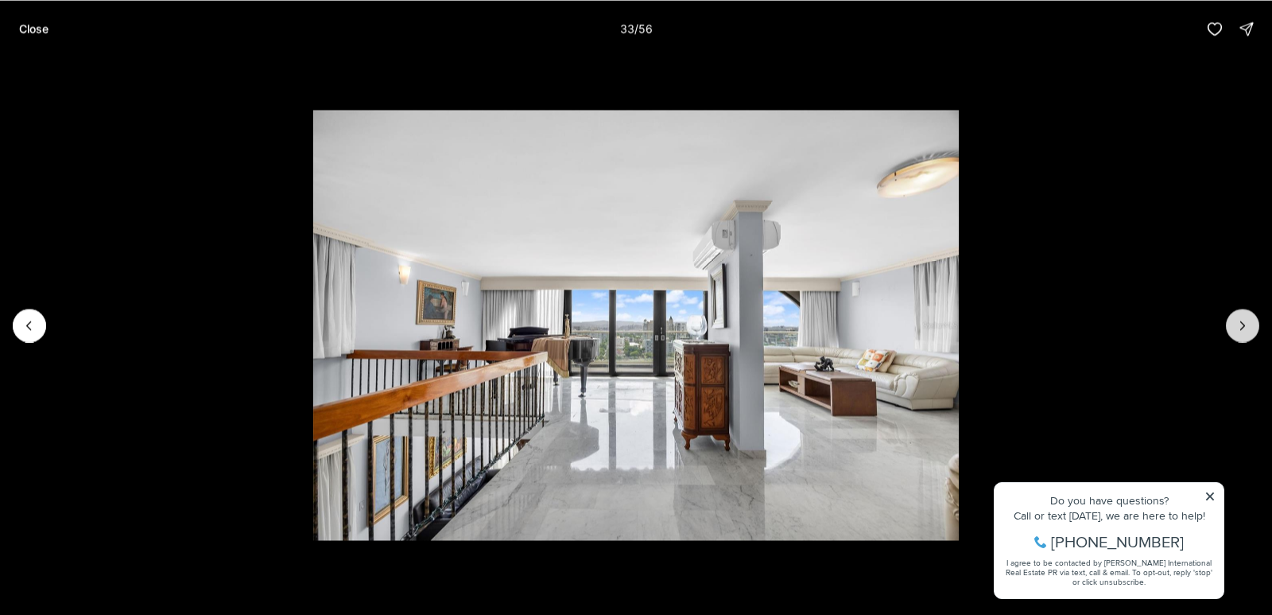
click at [1248, 326] on icon "Next slide" at bounding box center [1243, 325] width 16 height 16
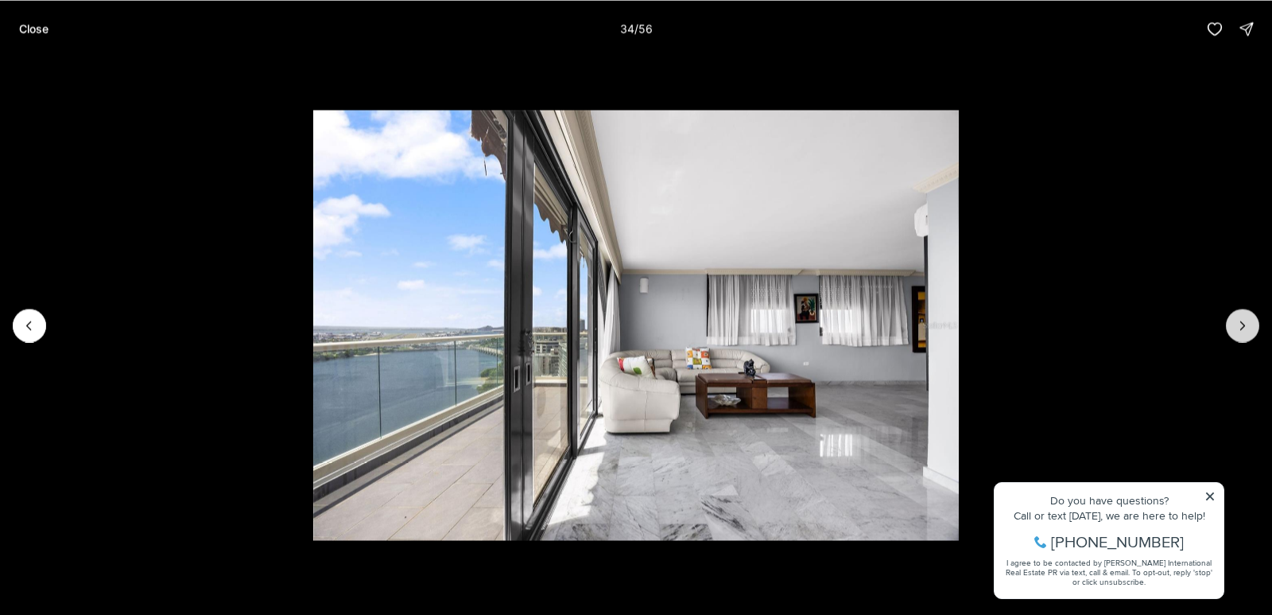
click at [1249, 328] on icon "Next slide" at bounding box center [1243, 325] width 16 height 16
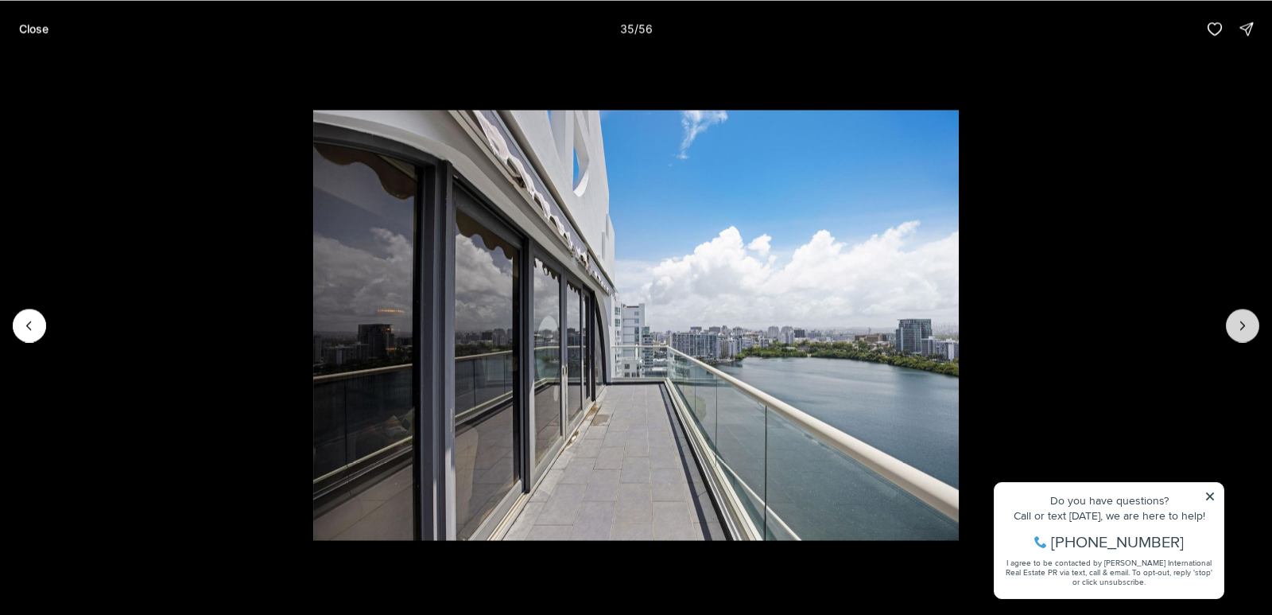
click at [1249, 328] on icon "Next slide" at bounding box center [1243, 325] width 16 height 16
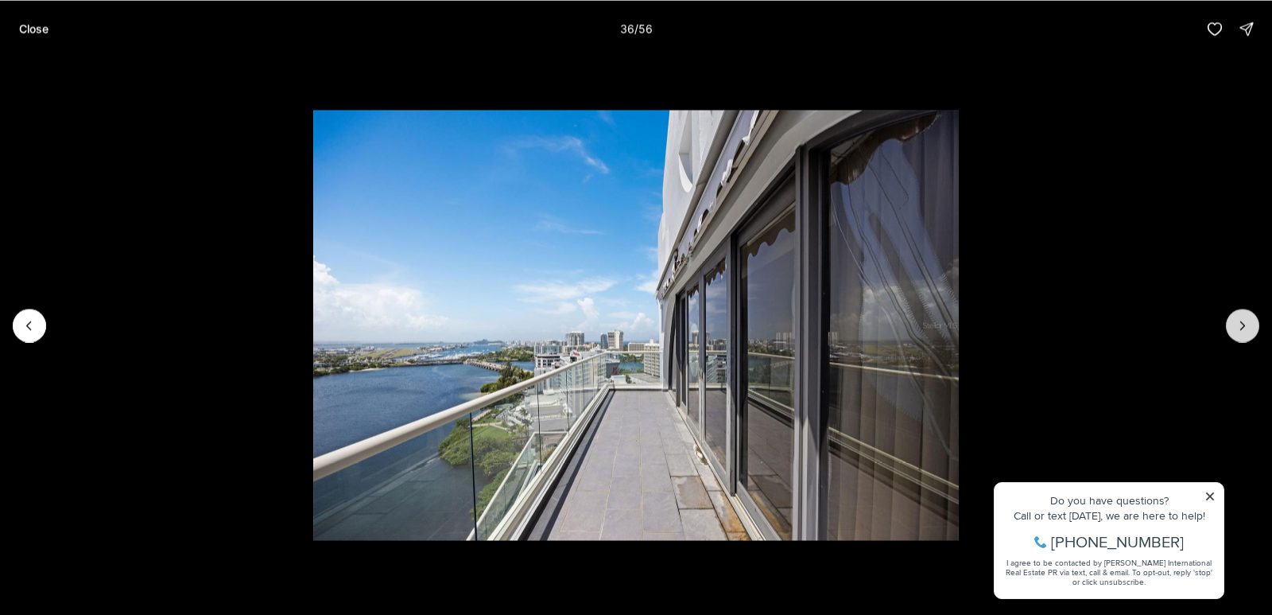
click at [1248, 327] on icon "Next slide" at bounding box center [1243, 325] width 16 height 16
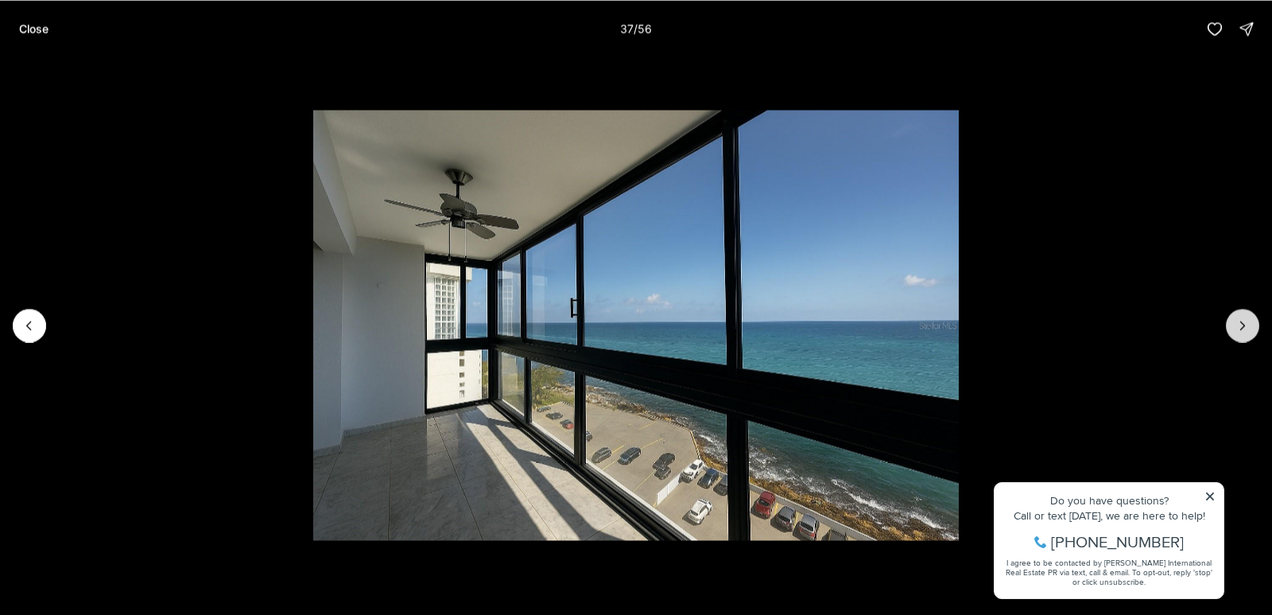
click at [1246, 327] on icon "Next slide" at bounding box center [1243, 325] width 16 height 16
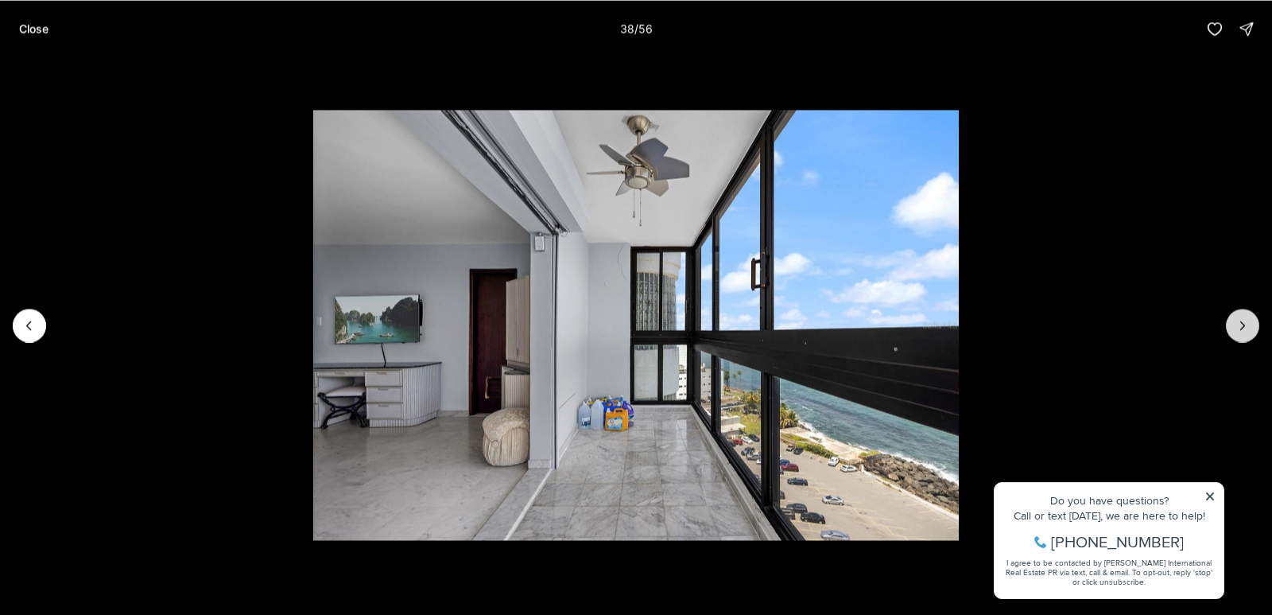
click at [1246, 328] on icon "Next slide" at bounding box center [1243, 325] width 16 height 16
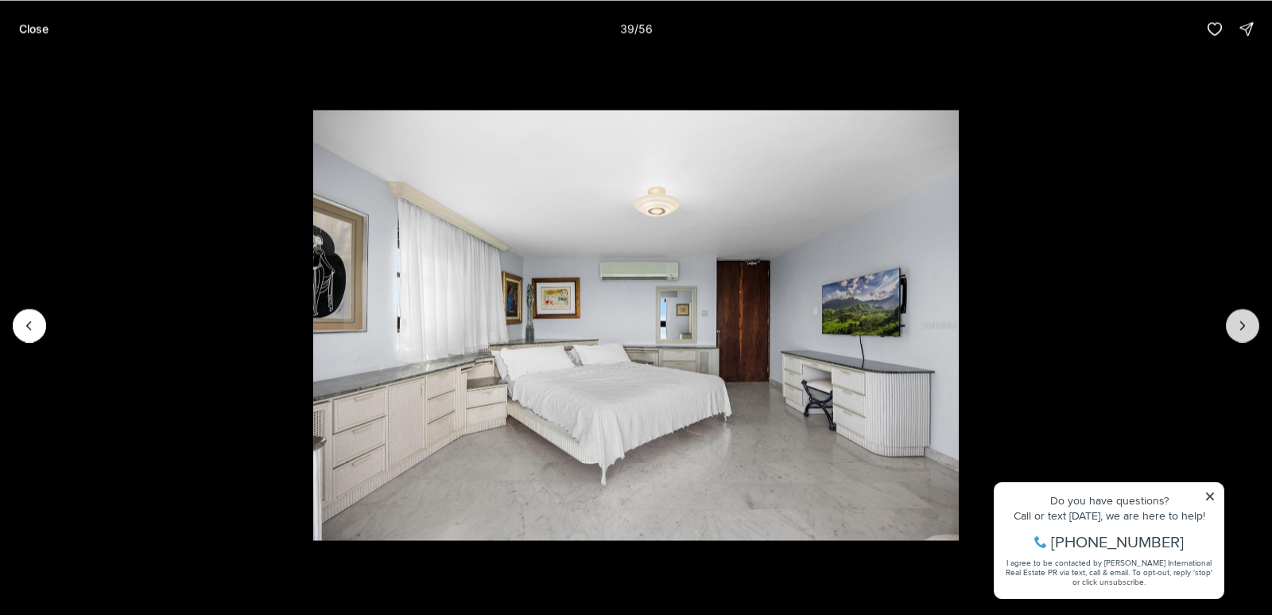
click at [1247, 328] on icon "Next slide" at bounding box center [1243, 325] width 16 height 16
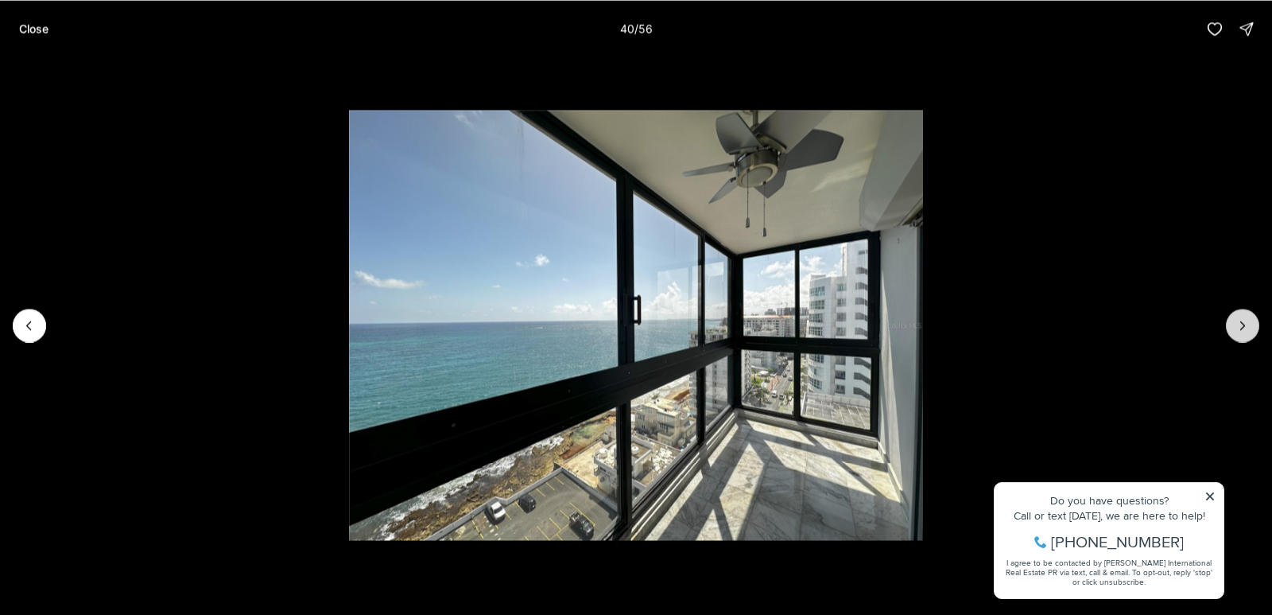
click at [1247, 330] on icon "Next slide" at bounding box center [1243, 325] width 16 height 16
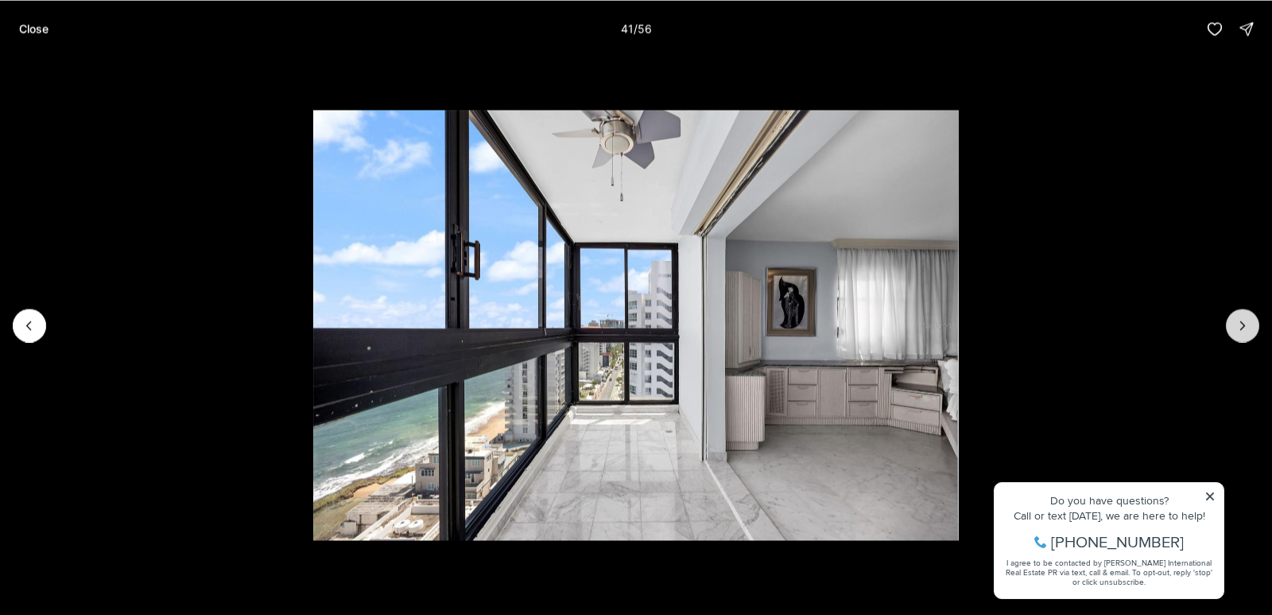
click at [1249, 329] on icon "Next slide" at bounding box center [1243, 325] width 16 height 16
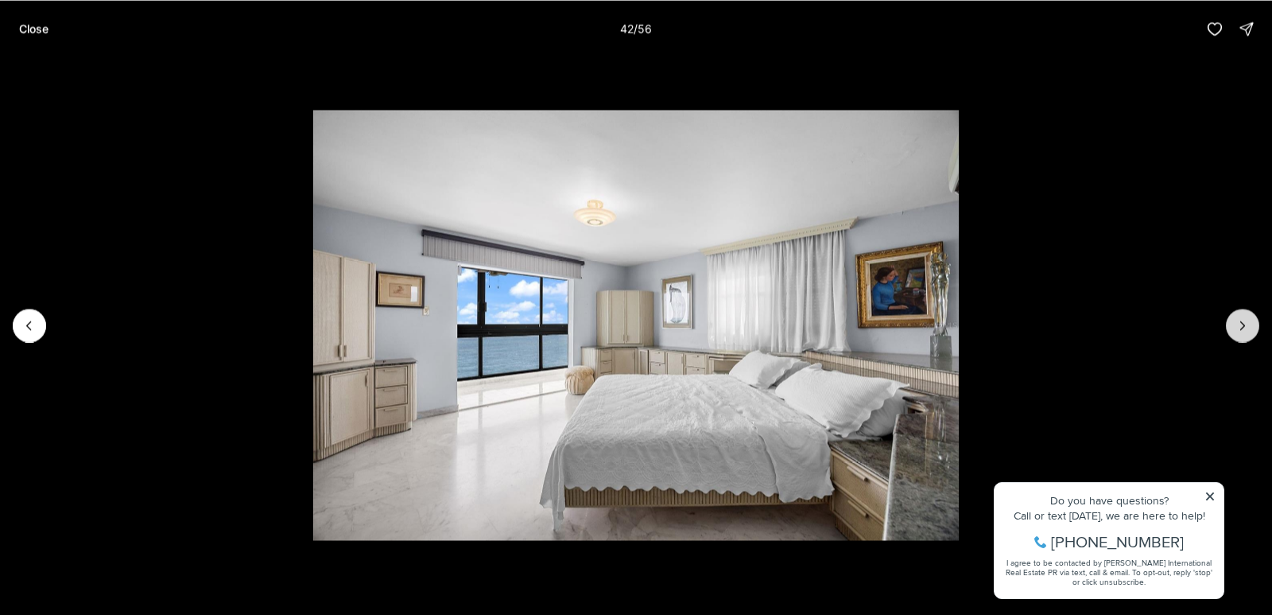
click at [1249, 328] on icon "Next slide" at bounding box center [1243, 325] width 16 height 16
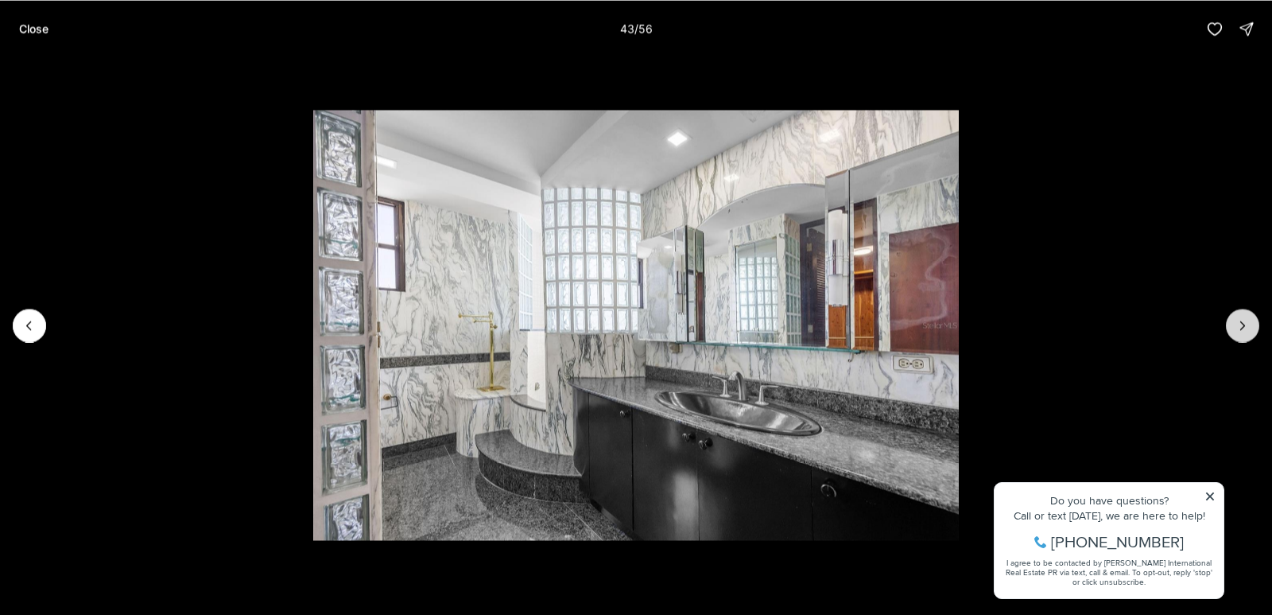
click at [1249, 328] on icon "Next slide" at bounding box center [1243, 325] width 16 height 16
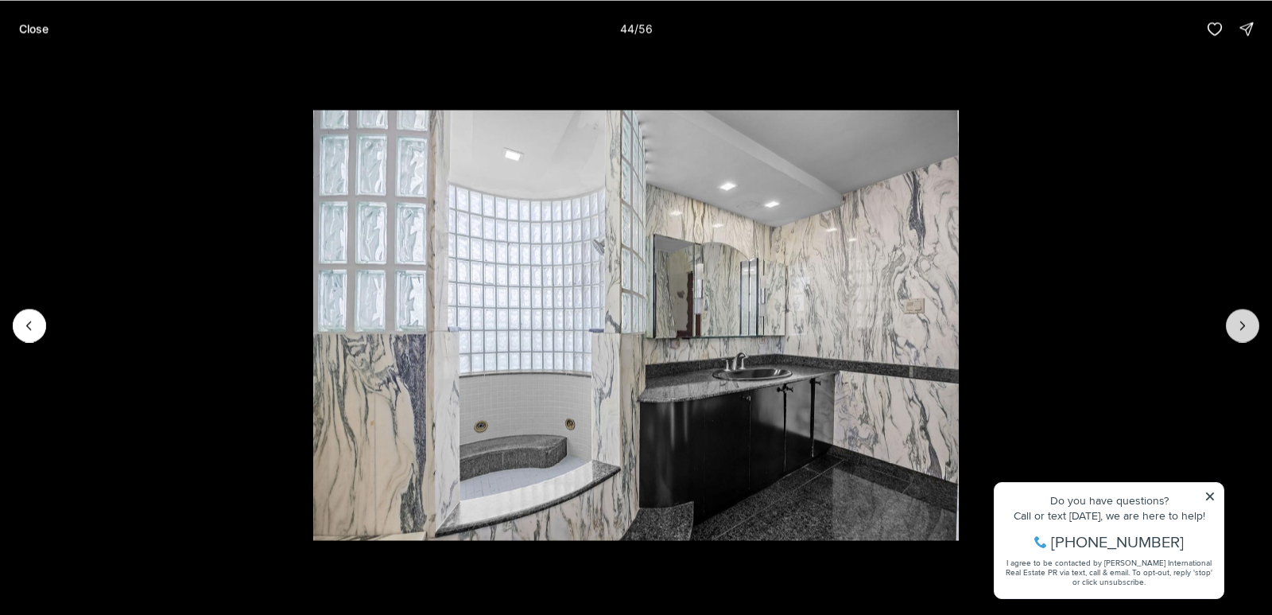
click at [1250, 329] on icon "Next slide" at bounding box center [1243, 325] width 16 height 16
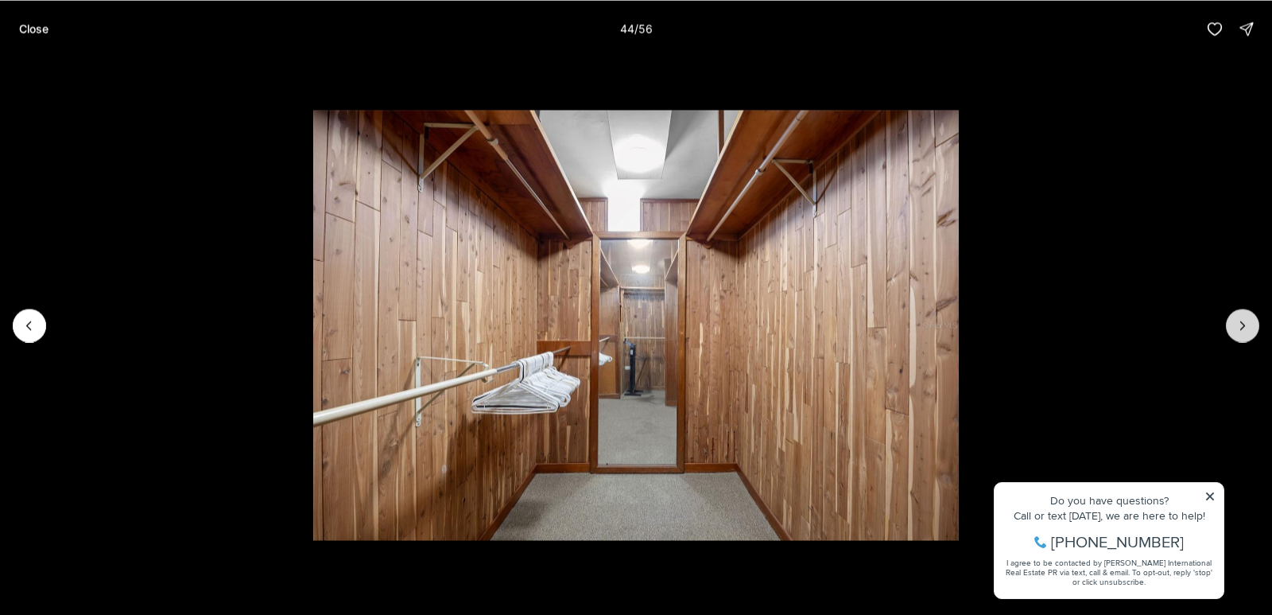
click at [1250, 330] on icon "Next slide" at bounding box center [1243, 325] width 16 height 16
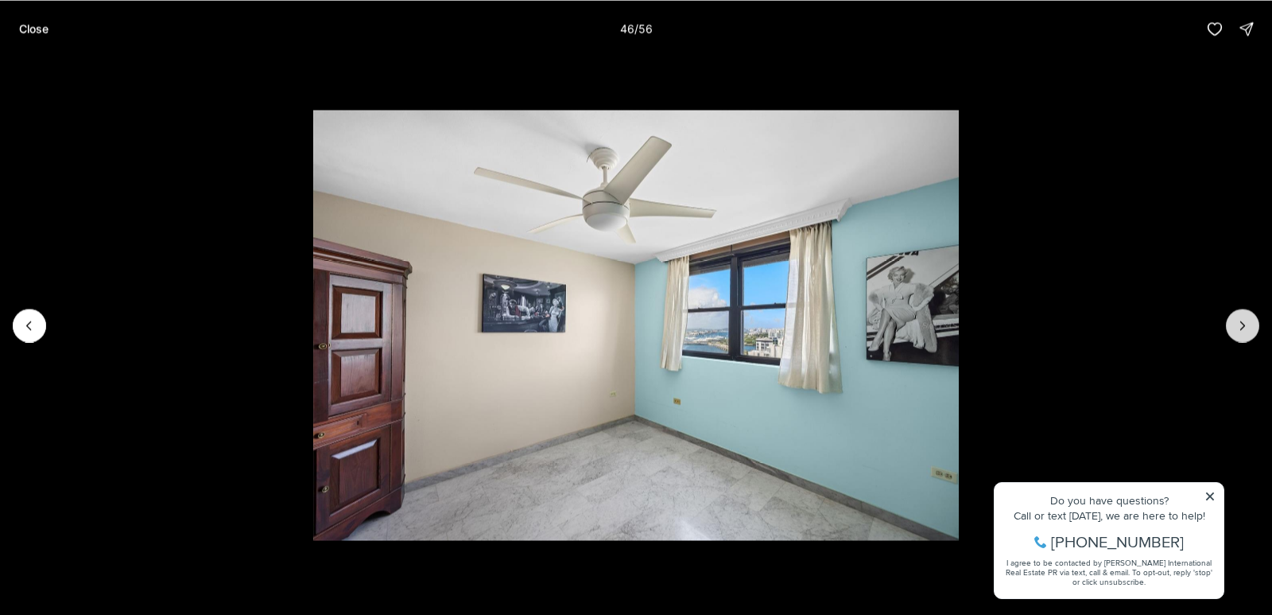
click at [1247, 332] on icon "Next slide" at bounding box center [1243, 325] width 16 height 16
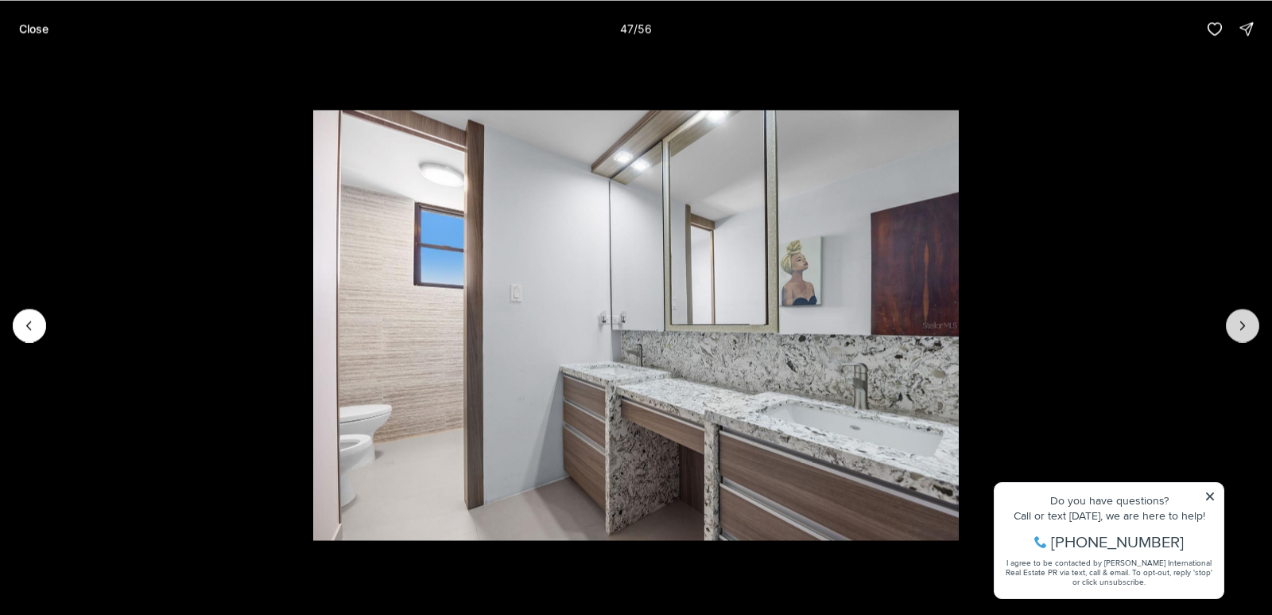
click at [1247, 331] on icon "Next slide" at bounding box center [1243, 325] width 16 height 16
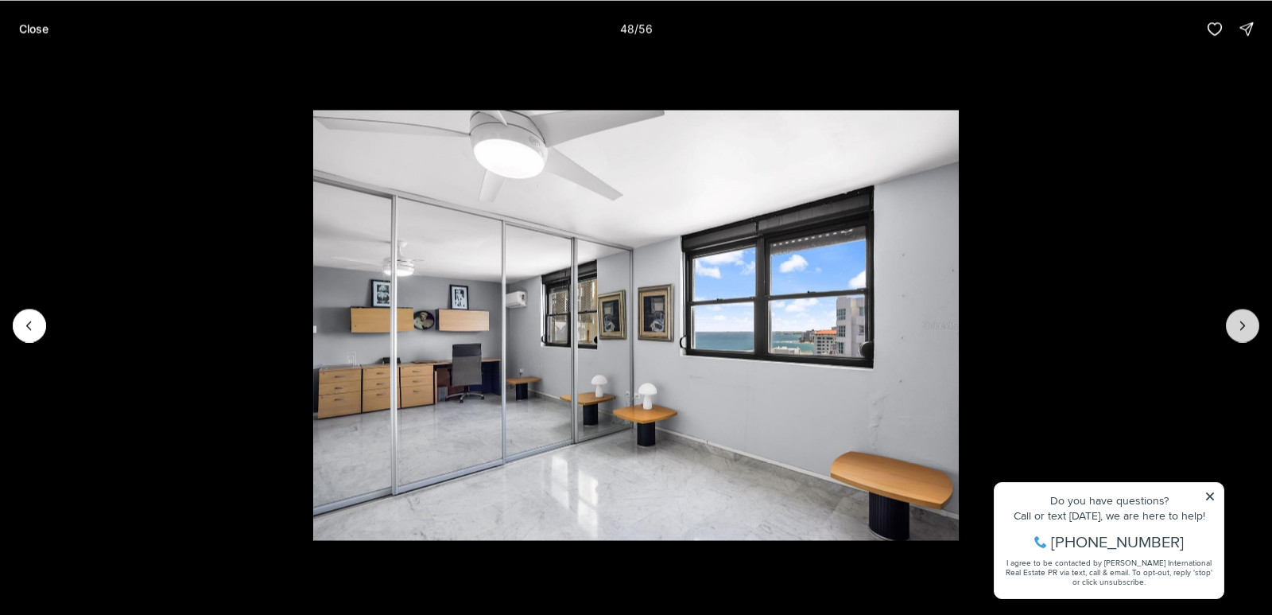
click at [1248, 331] on icon "Next slide" at bounding box center [1243, 325] width 16 height 16
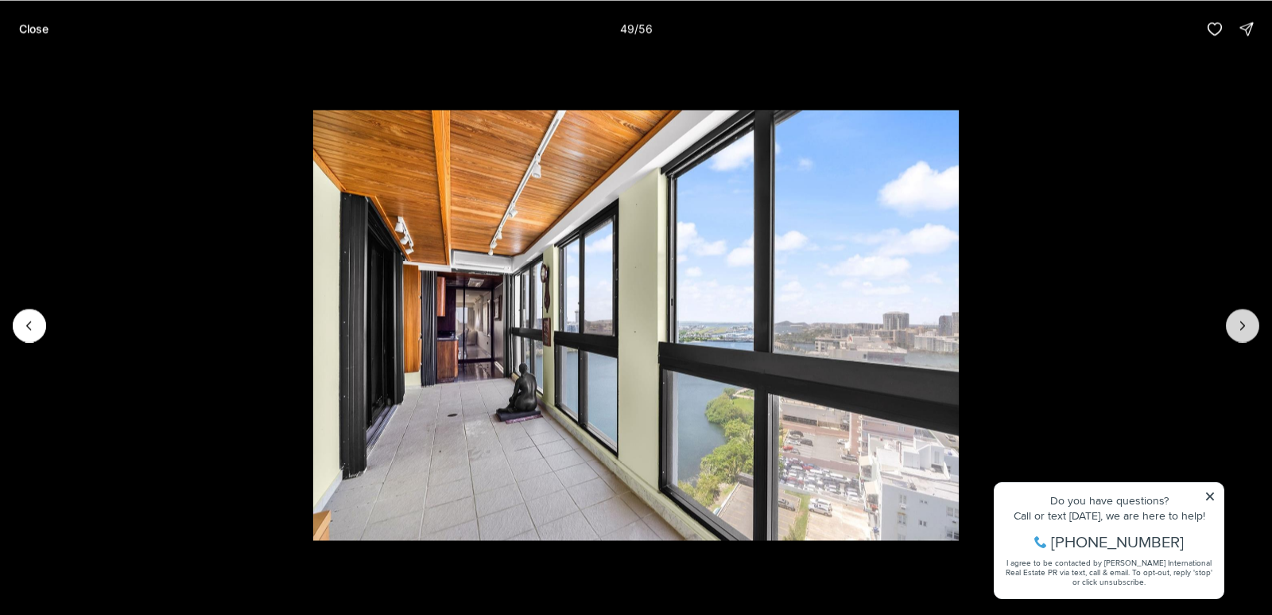
click at [1250, 331] on icon "Next slide" at bounding box center [1243, 325] width 16 height 16
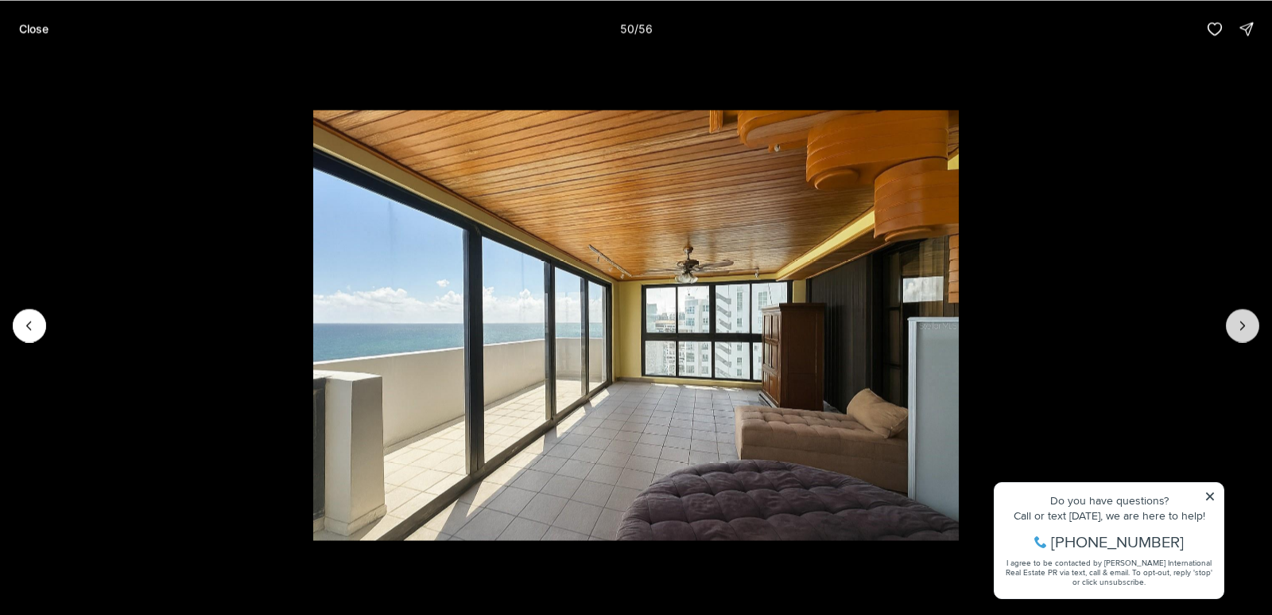
click at [1247, 332] on icon "Next slide" at bounding box center [1243, 325] width 16 height 16
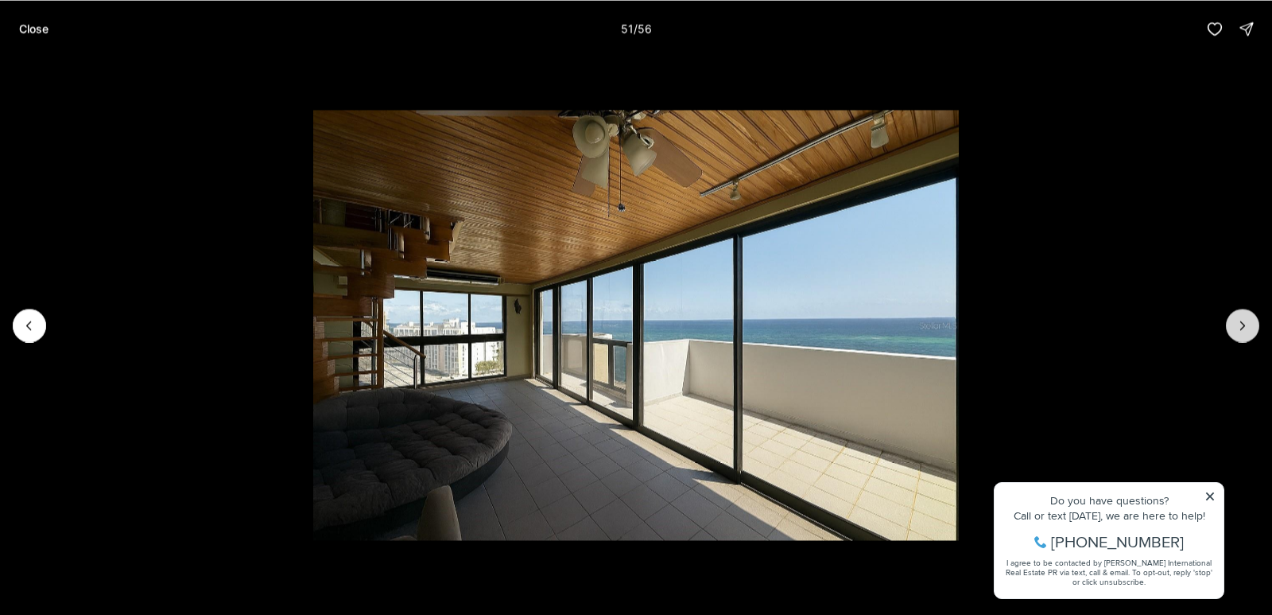
click at [1247, 333] on button "Next slide" at bounding box center [1242, 324] width 33 height 33
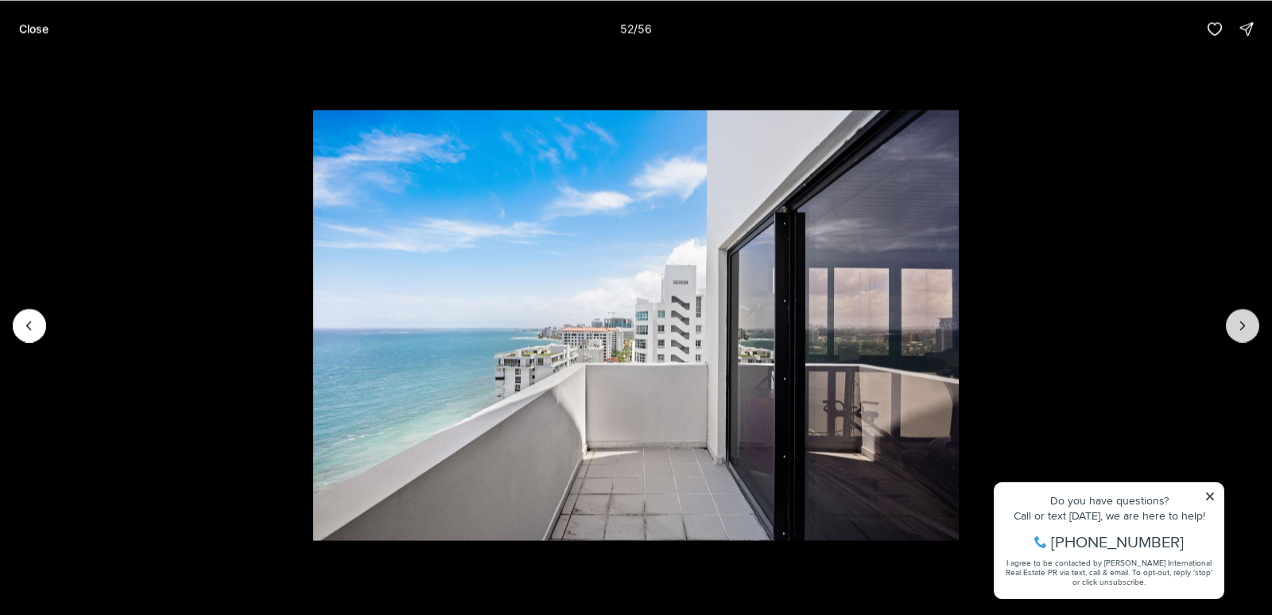
click at [1248, 334] on button "Next slide" at bounding box center [1242, 324] width 33 height 33
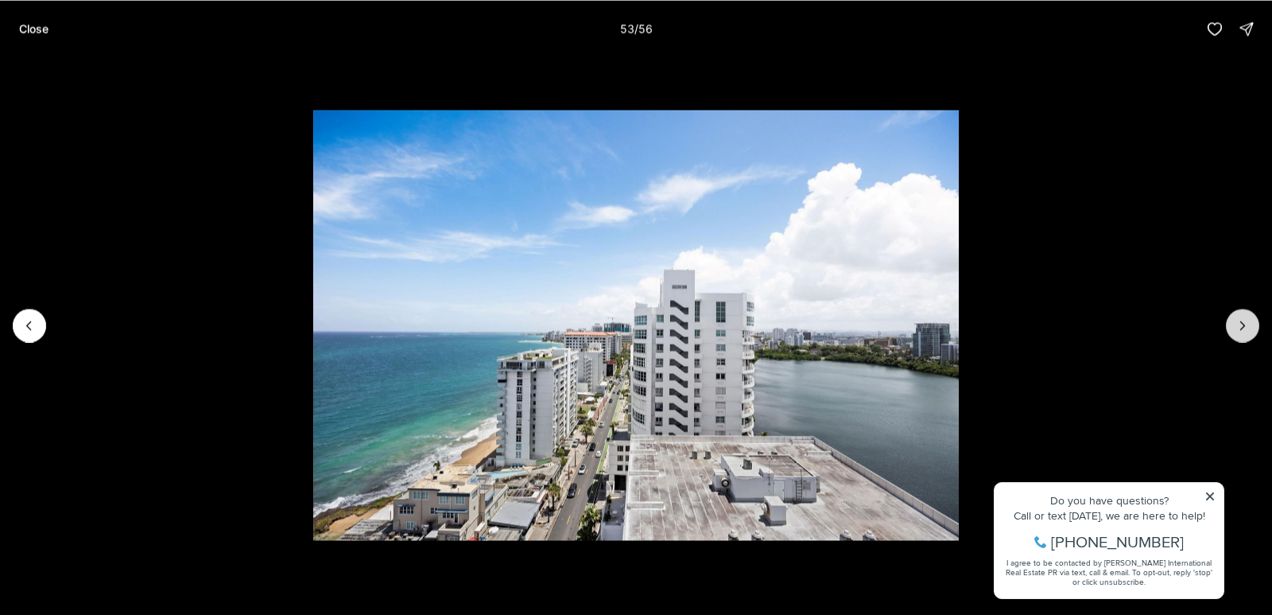
click at [1251, 332] on button "Next slide" at bounding box center [1242, 324] width 33 height 33
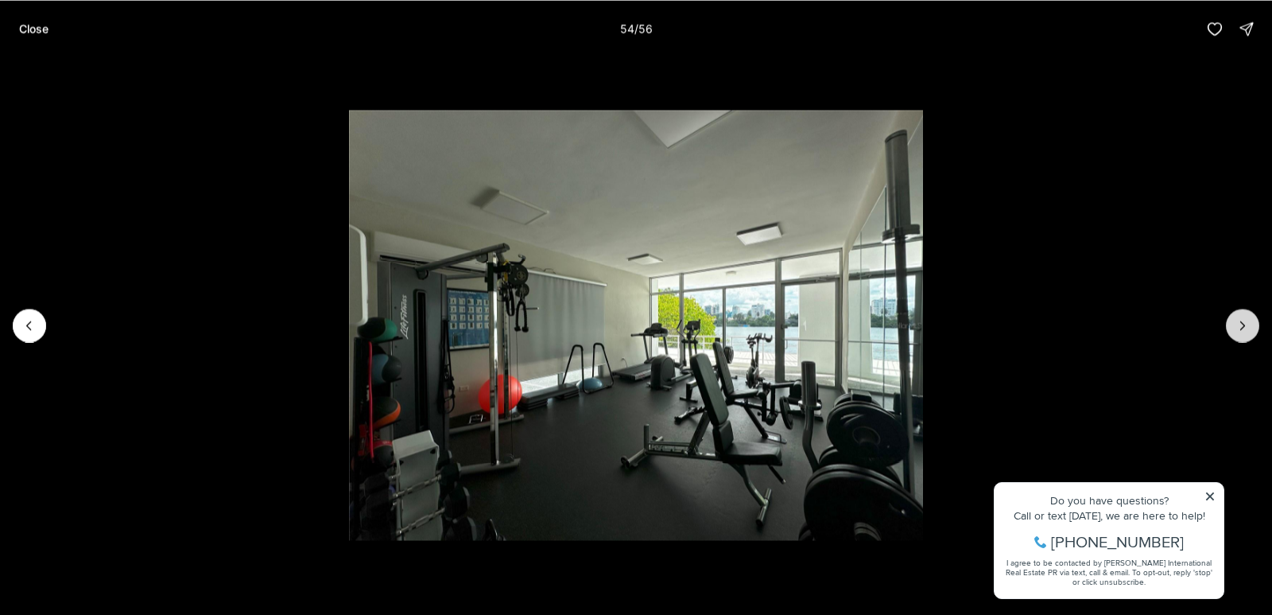
click at [1251, 332] on button "Next slide" at bounding box center [1242, 324] width 33 height 33
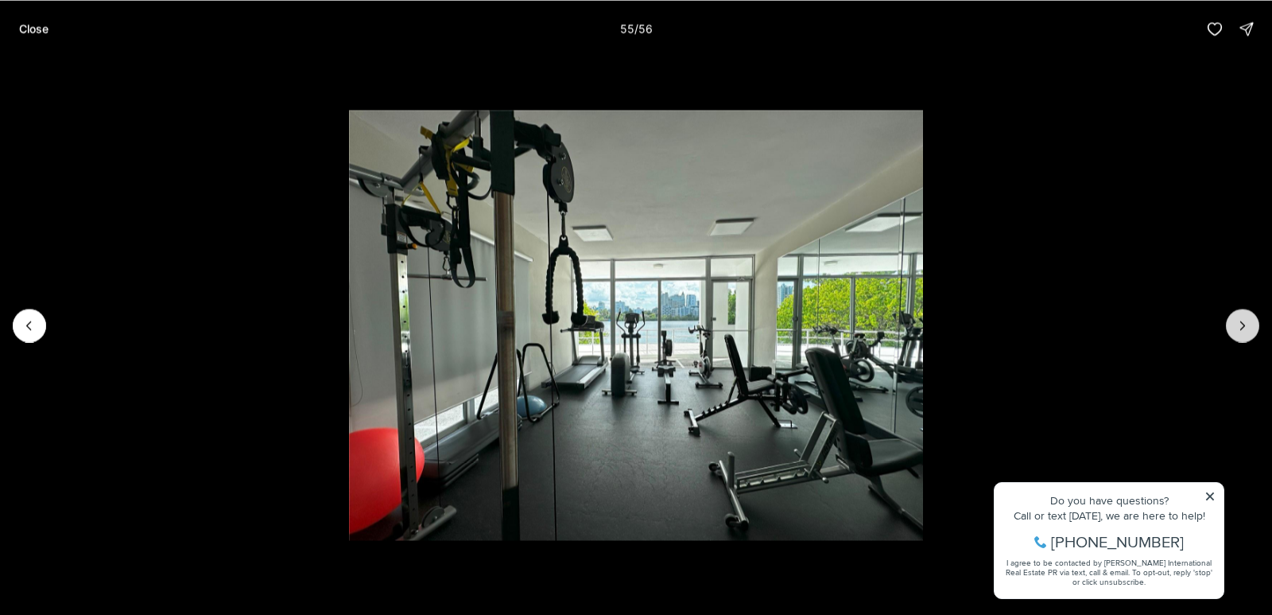
click at [1253, 332] on button "Next slide" at bounding box center [1242, 324] width 33 height 33
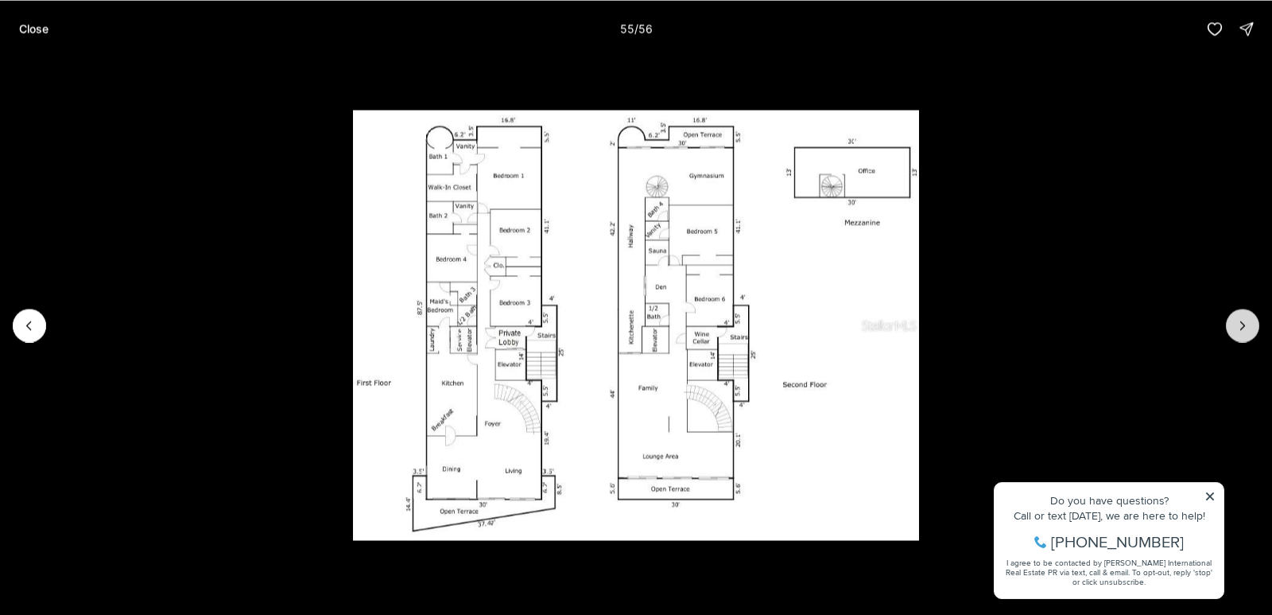
click at [1253, 332] on div at bounding box center [1242, 324] width 33 height 33
click at [36, 32] on p "Close" at bounding box center [33, 28] width 29 height 13
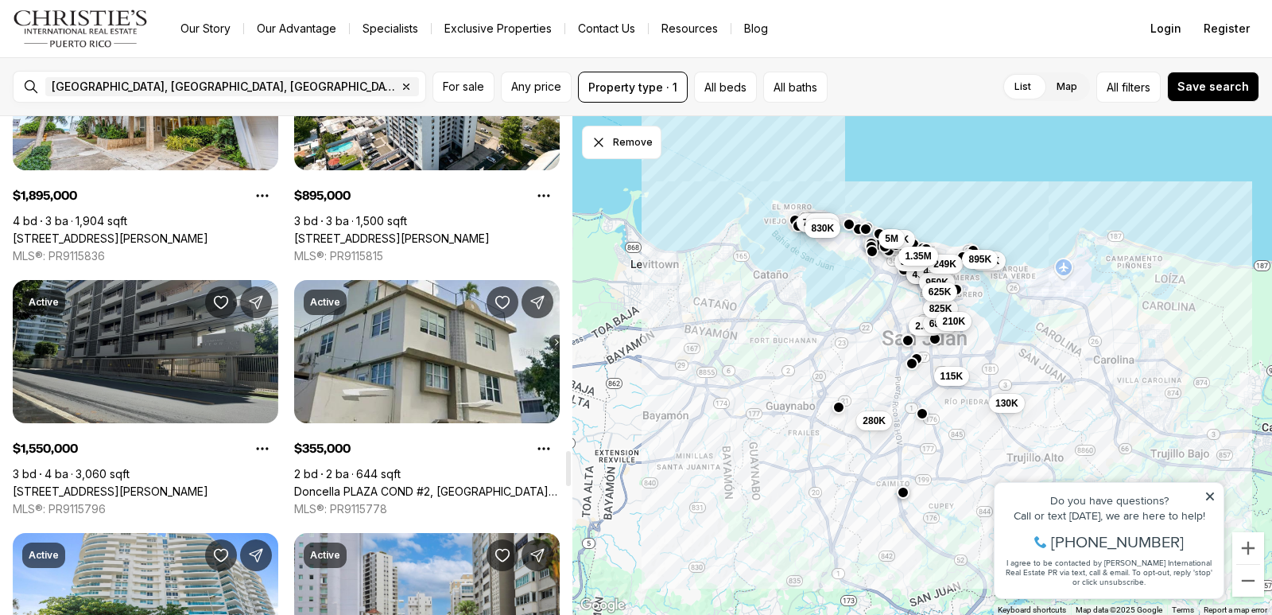
scroll to position [4770, 0]
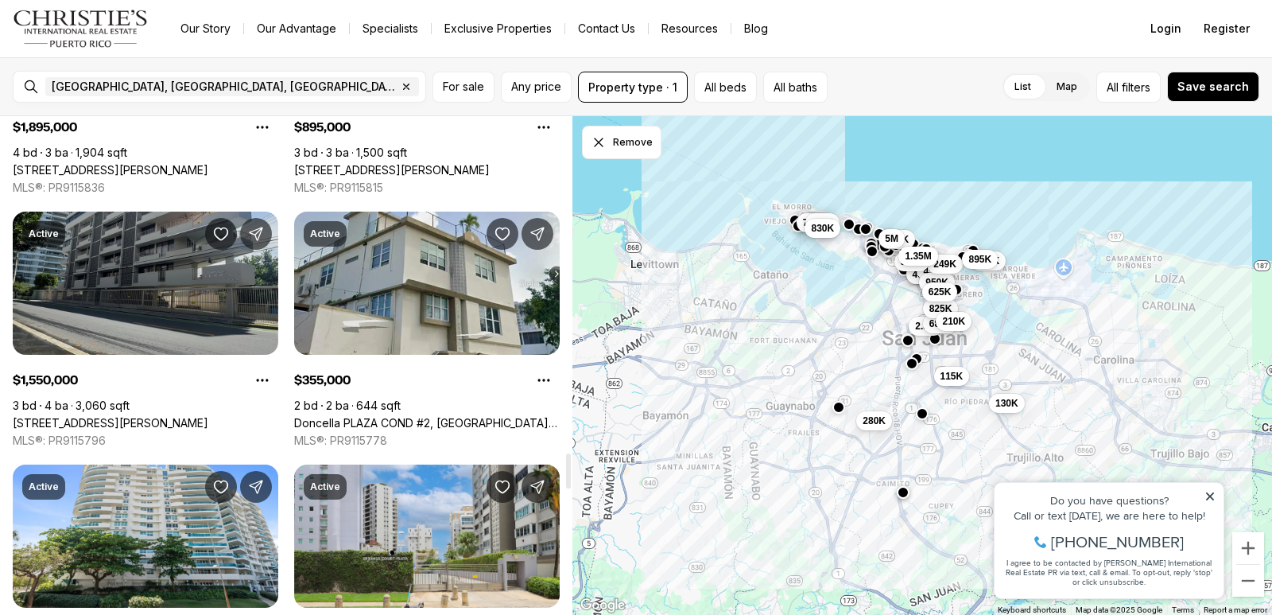
click at [147, 416] on link "[STREET_ADDRESS][PERSON_NAME]" at bounding box center [111, 423] width 196 height 14
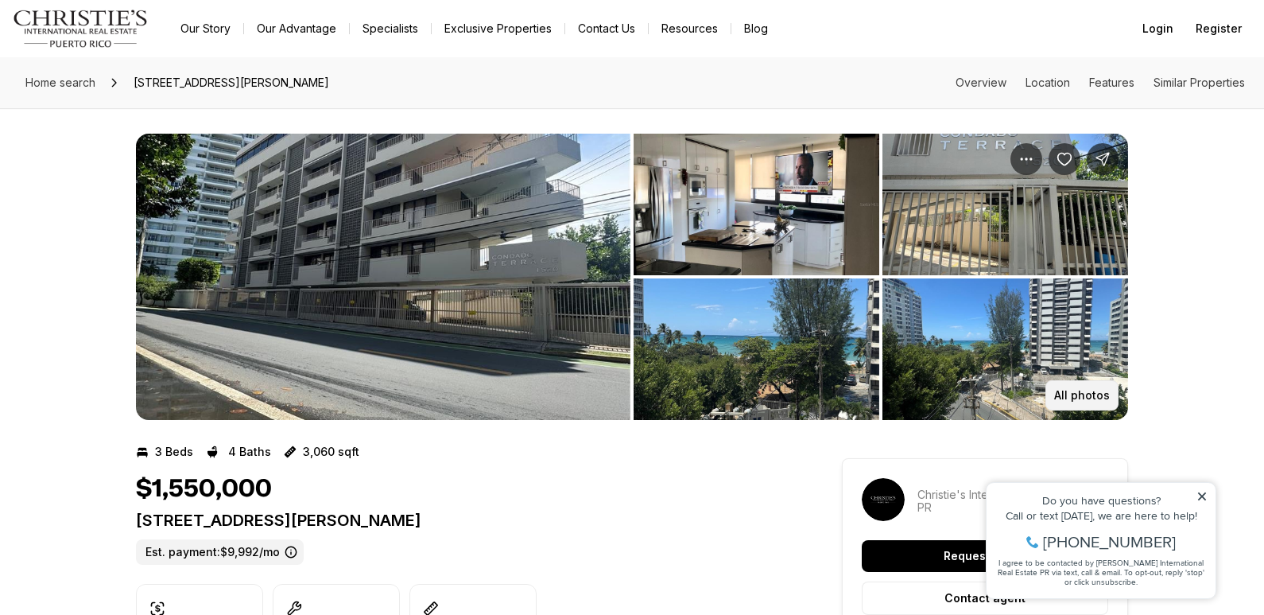
click at [1069, 392] on p "All photos" at bounding box center [1082, 395] width 56 height 13
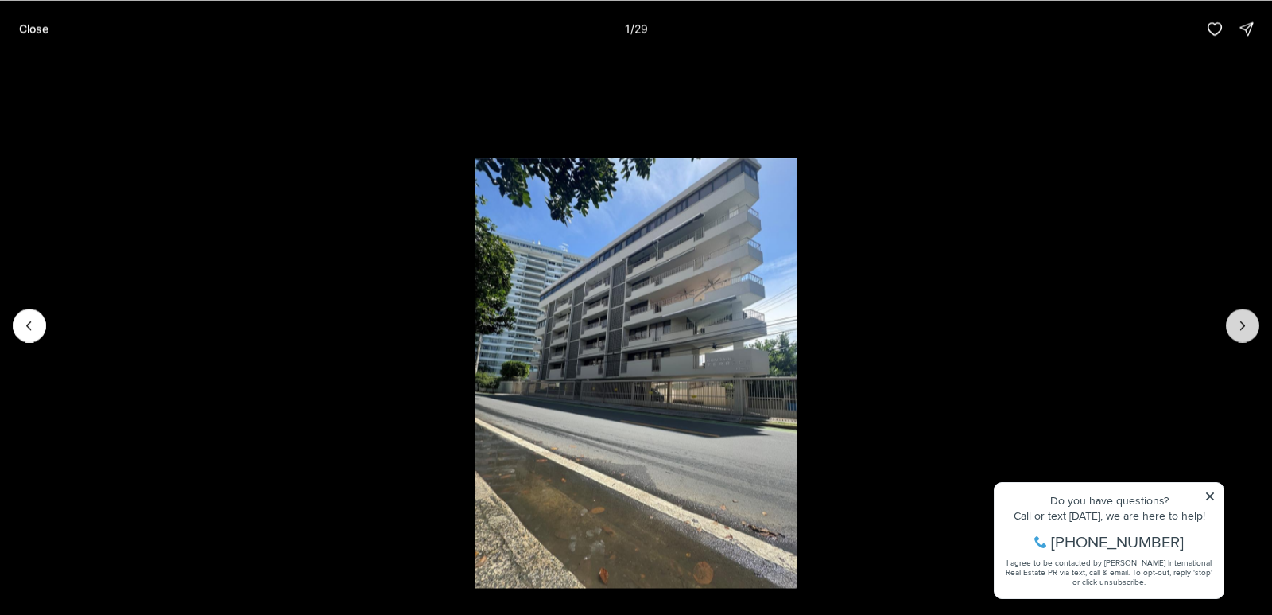
click at [1240, 319] on icon "Next slide" at bounding box center [1243, 325] width 16 height 16
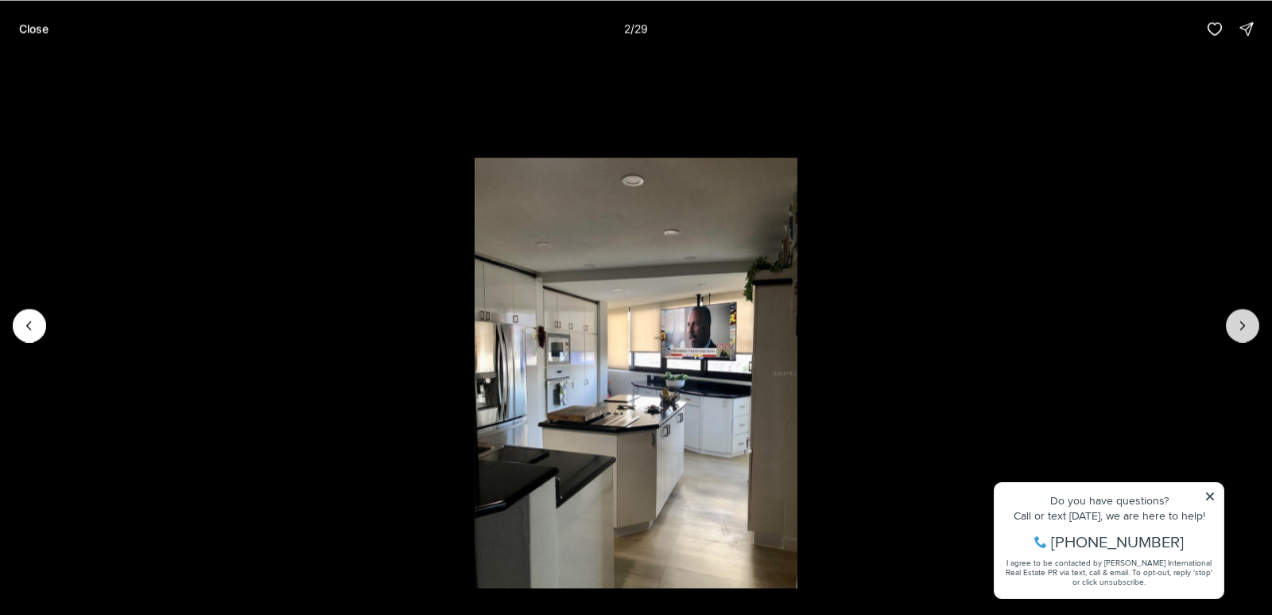
click at [1241, 324] on icon "Next slide" at bounding box center [1243, 325] width 16 height 16
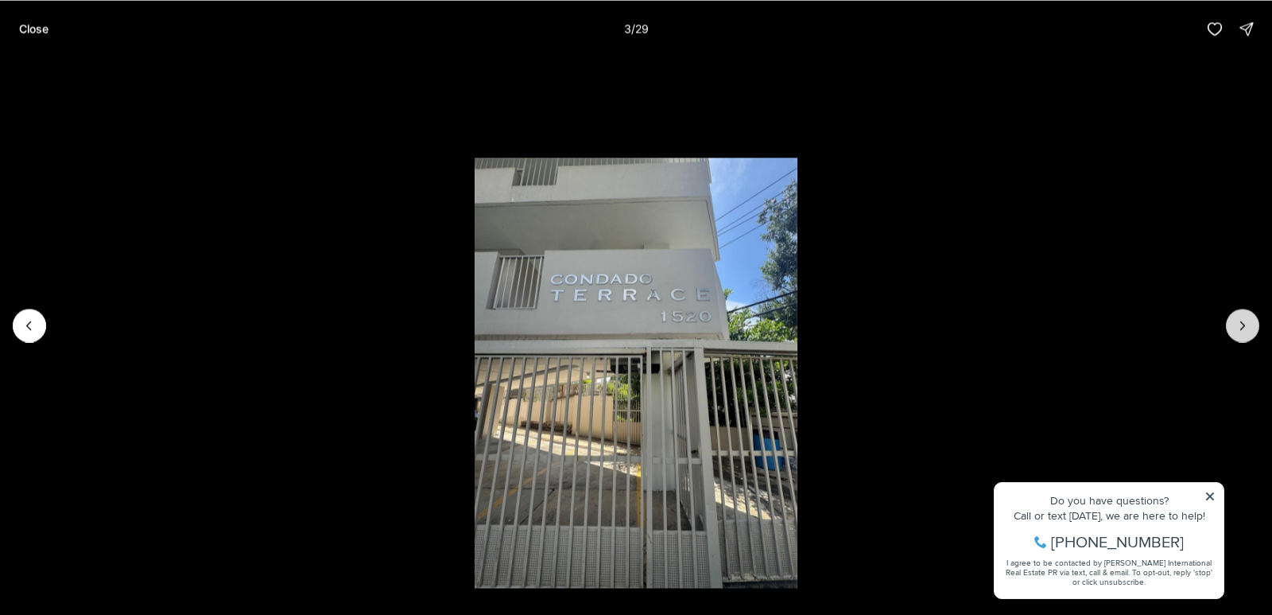
click at [1241, 324] on icon "Next slide" at bounding box center [1243, 325] width 16 height 16
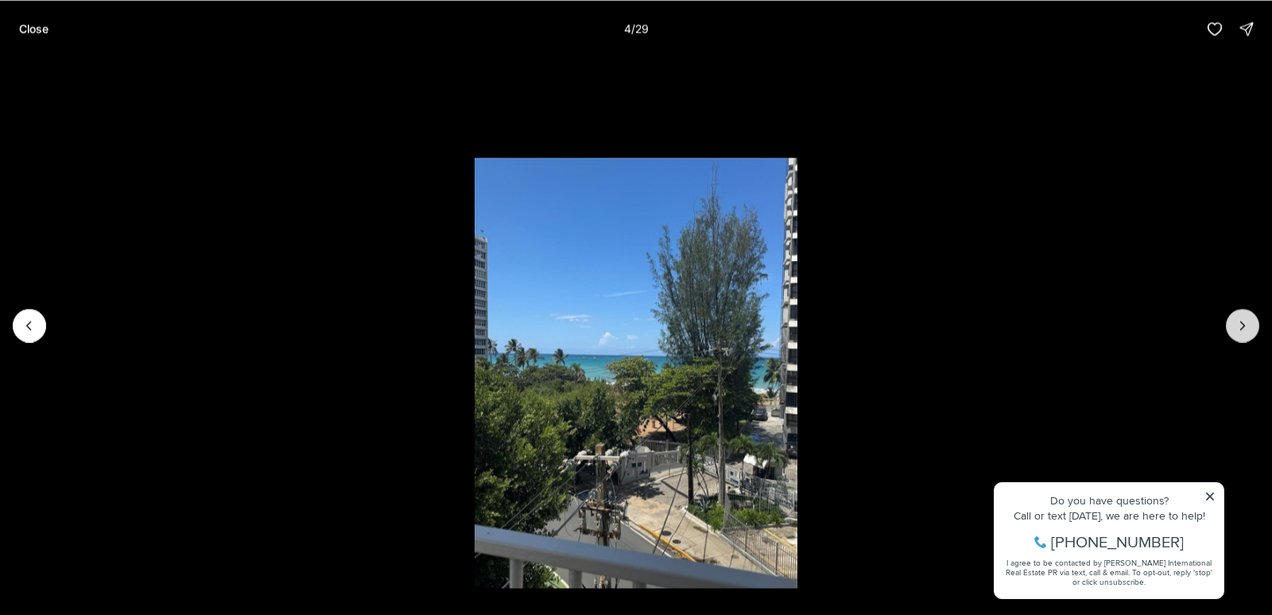
click at [1241, 324] on icon "Next slide" at bounding box center [1243, 325] width 16 height 16
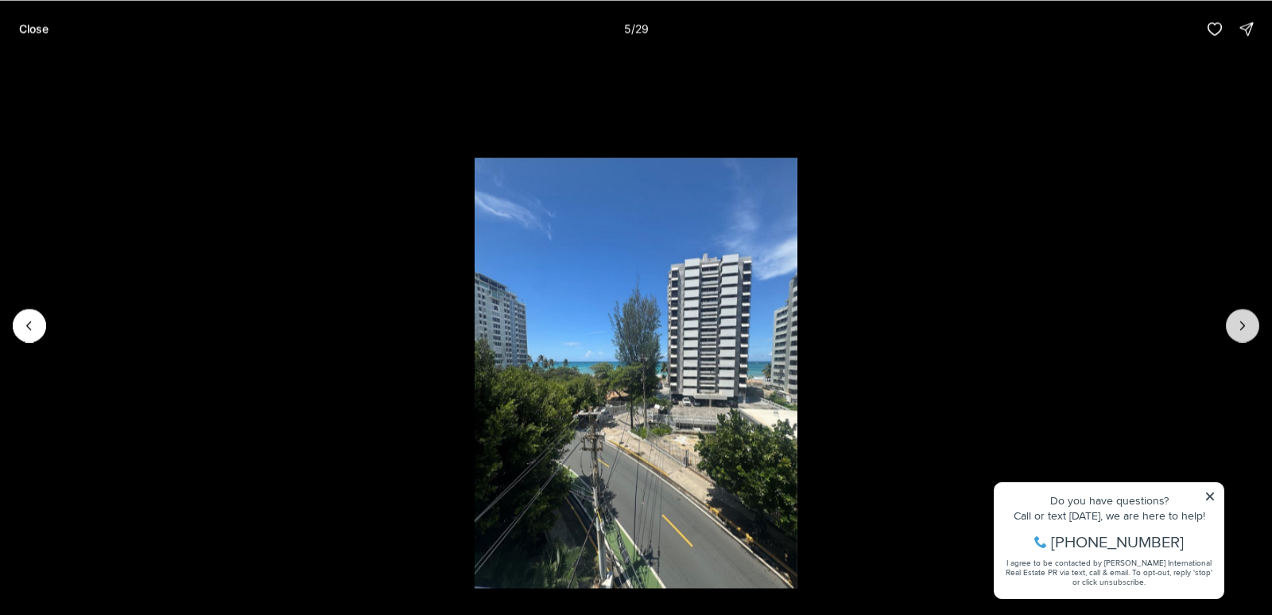
click at [1241, 324] on icon "Next slide" at bounding box center [1243, 325] width 16 height 16
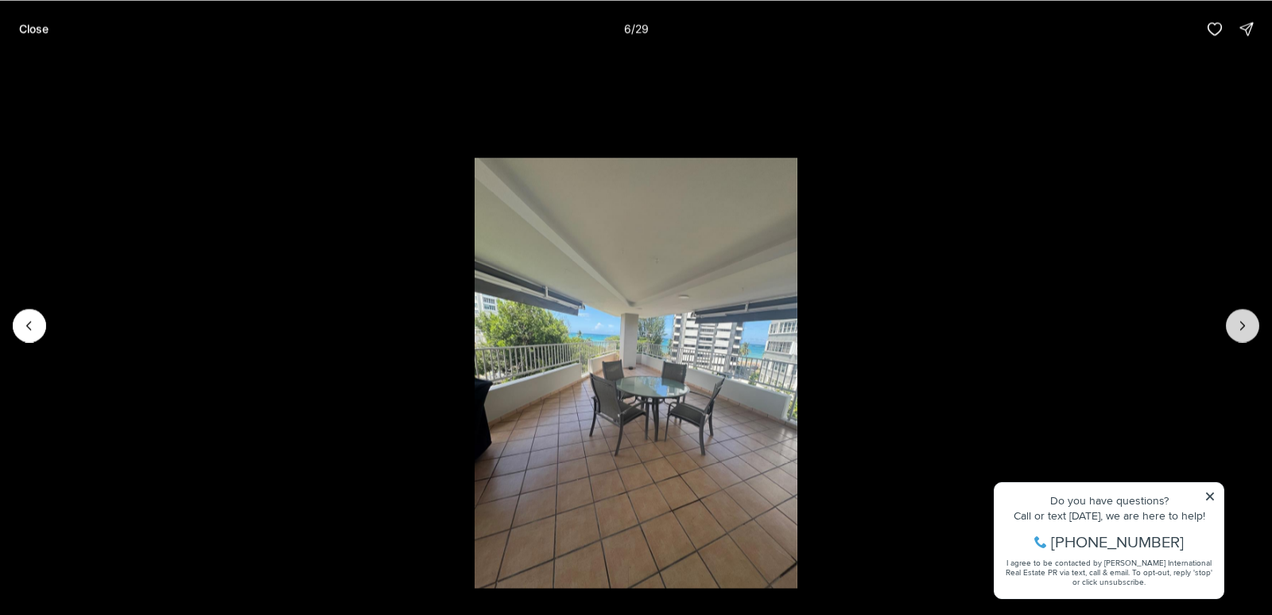
click at [1241, 324] on icon "Next slide" at bounding box center [1243, 325] width 16 height 16
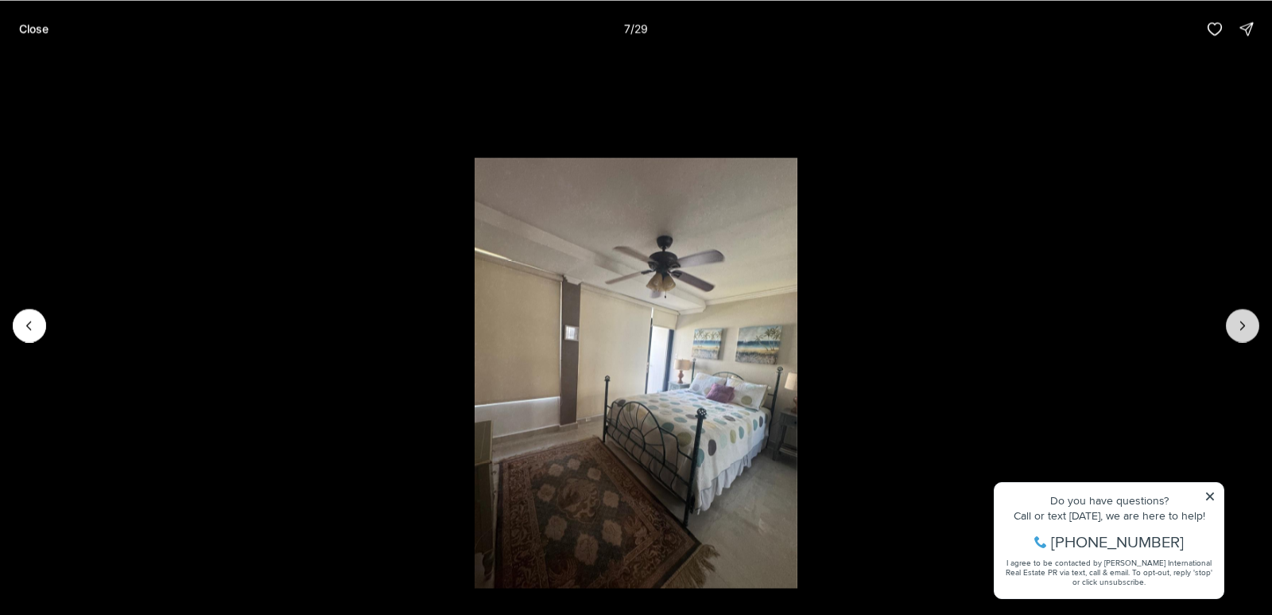
click at [1241, 324] on icon "Next slide" at bounding box center [1243, 325] width 16 height 16
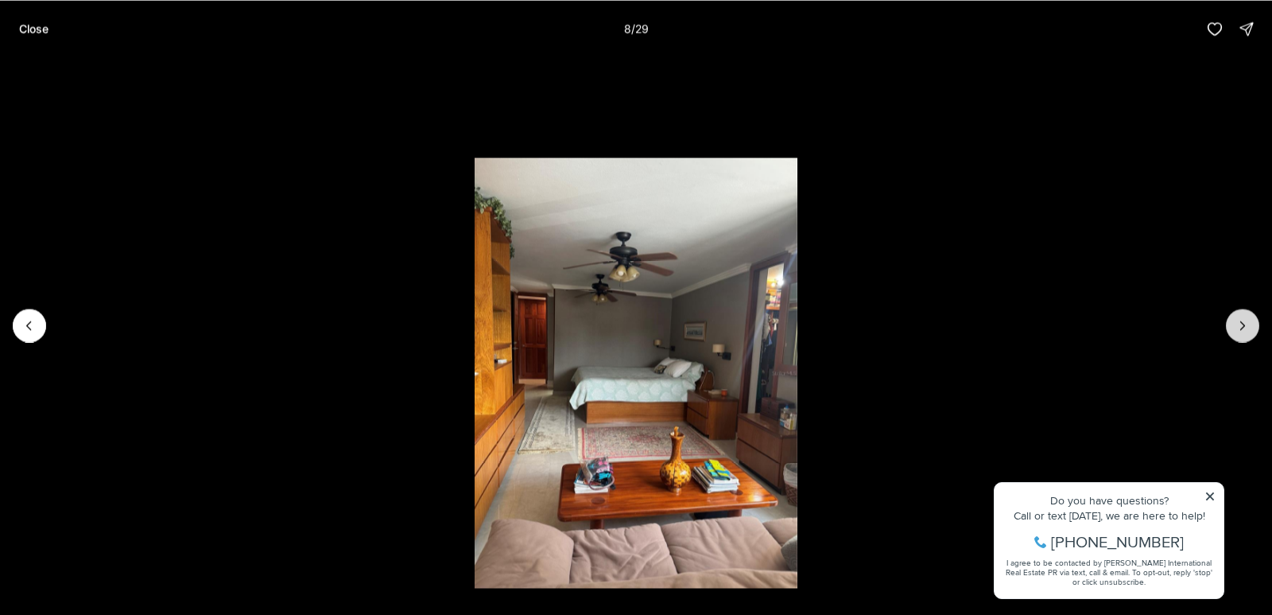
click at [1241, 324] on icon "Next slide" at bounding box center [1243, 325] width 16 height 16
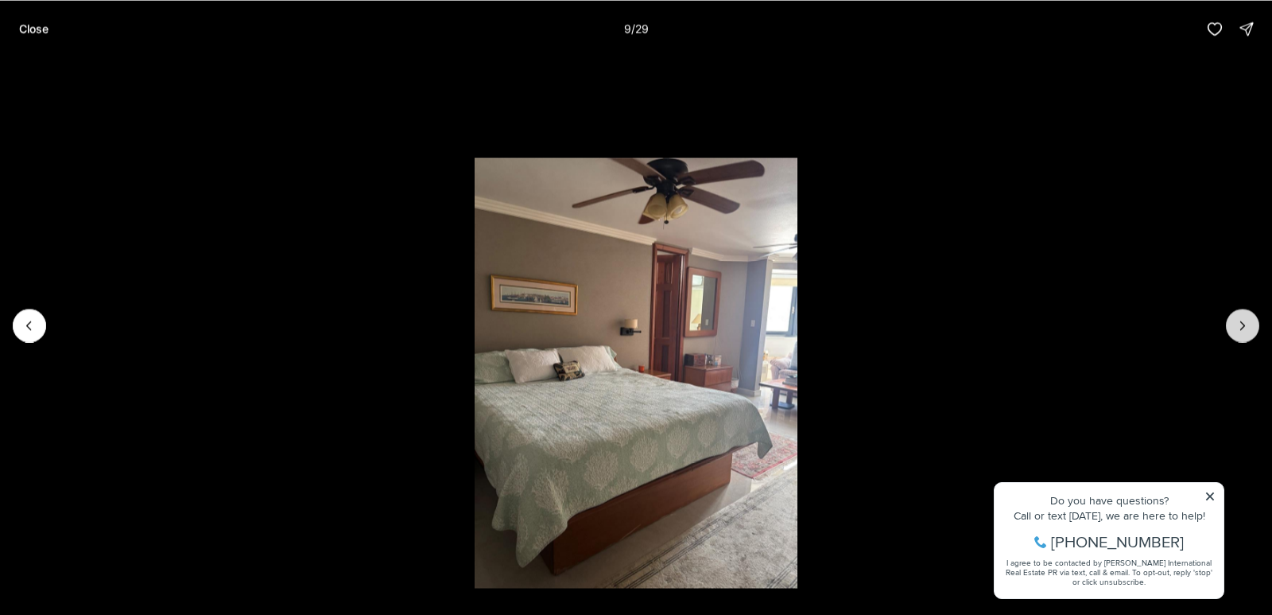
click at [1241, 324] on icon "Next slide" at bounding box center [1243, 325] width 16 height 16
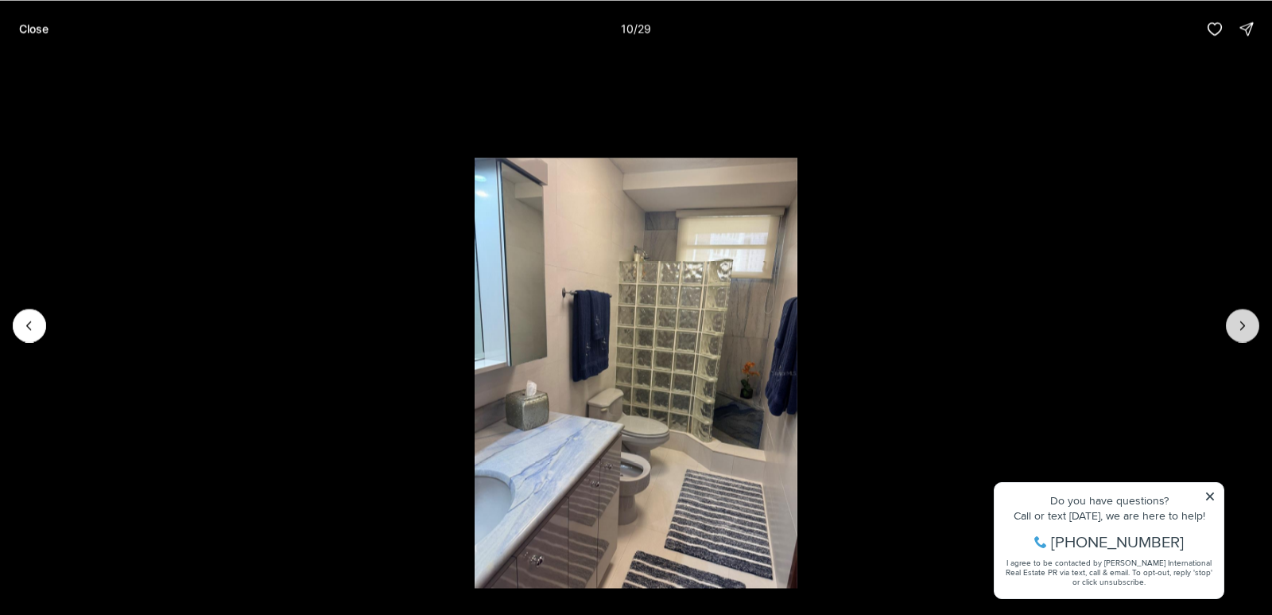
click at [1241, 324] on icon "Next slide" at bounding box center [1243, 325] width 16 height 16
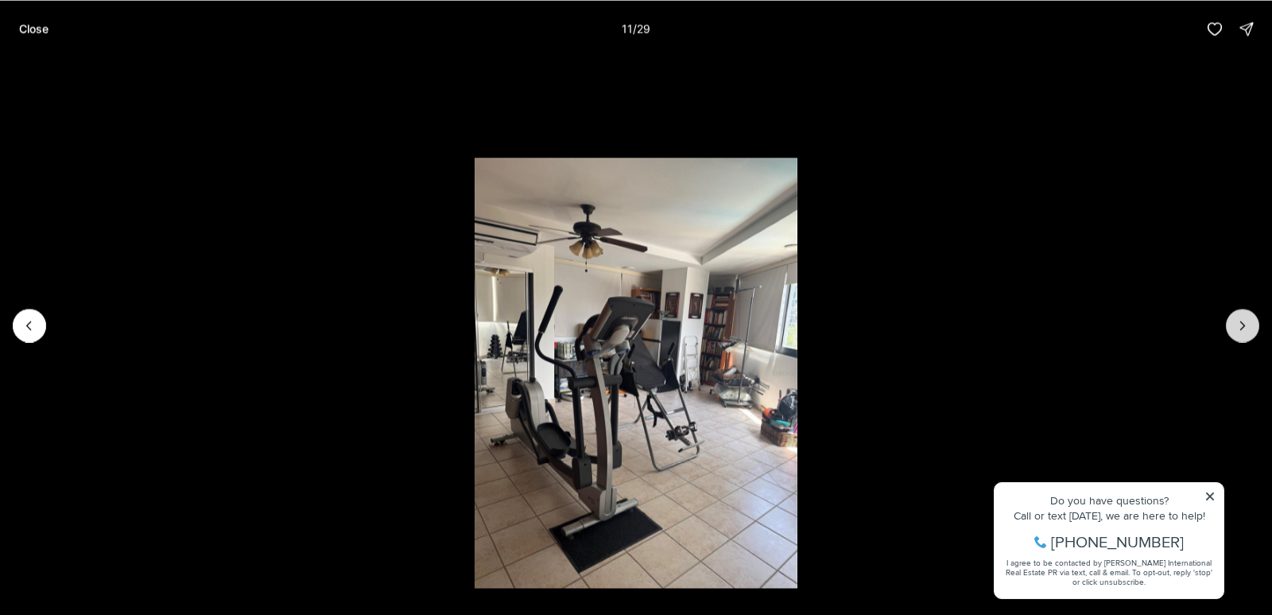
click at [1241, 324] on icon "Next slide" at bounding box center [1243, 325] width 16 height 16
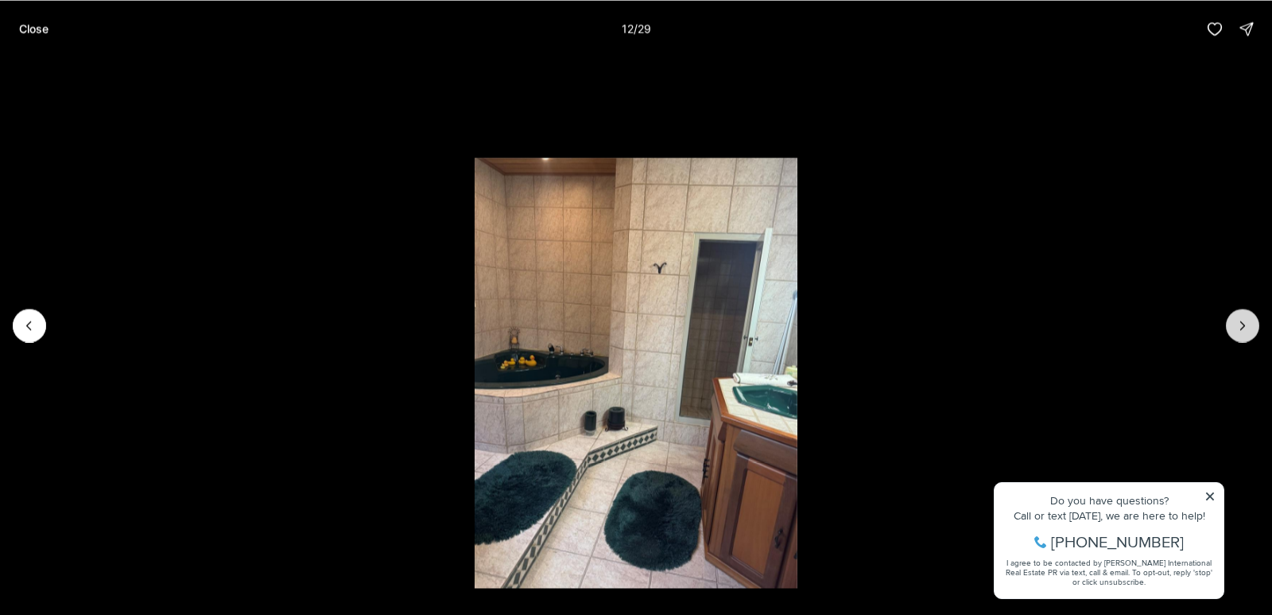
click at [1241, 324] on icon "Next slide" at bounding box center [1243, 325] width 16 height 16
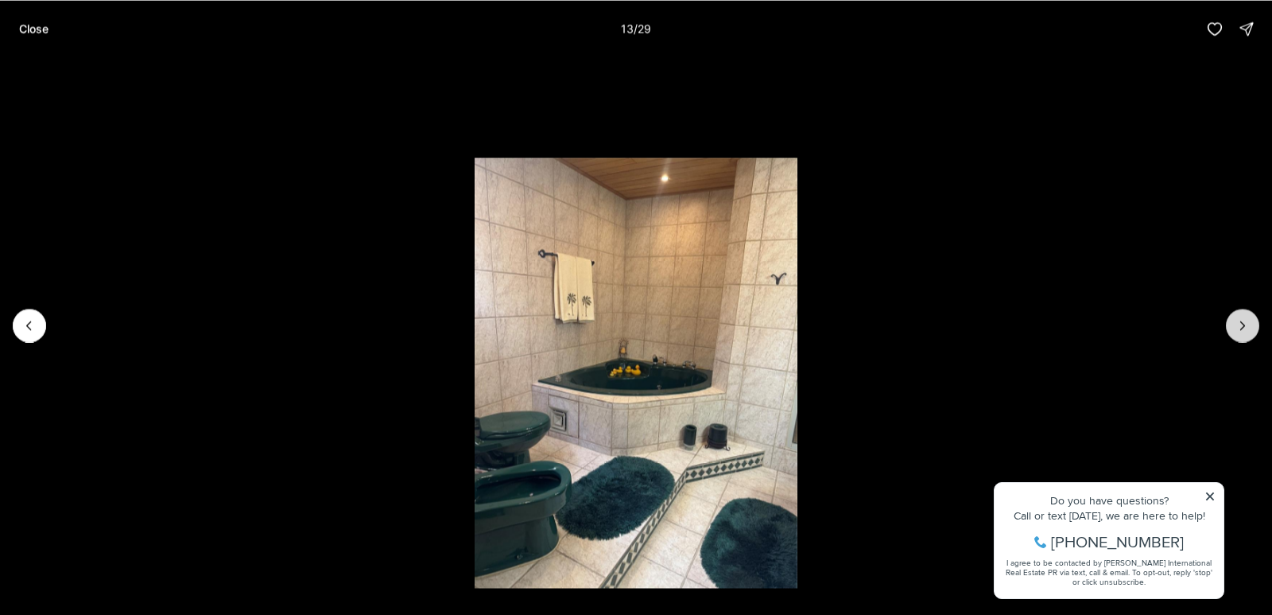
click at [1241, 324] on icon "Next slide" at bounding box center [1243, 325] width 16 height 16
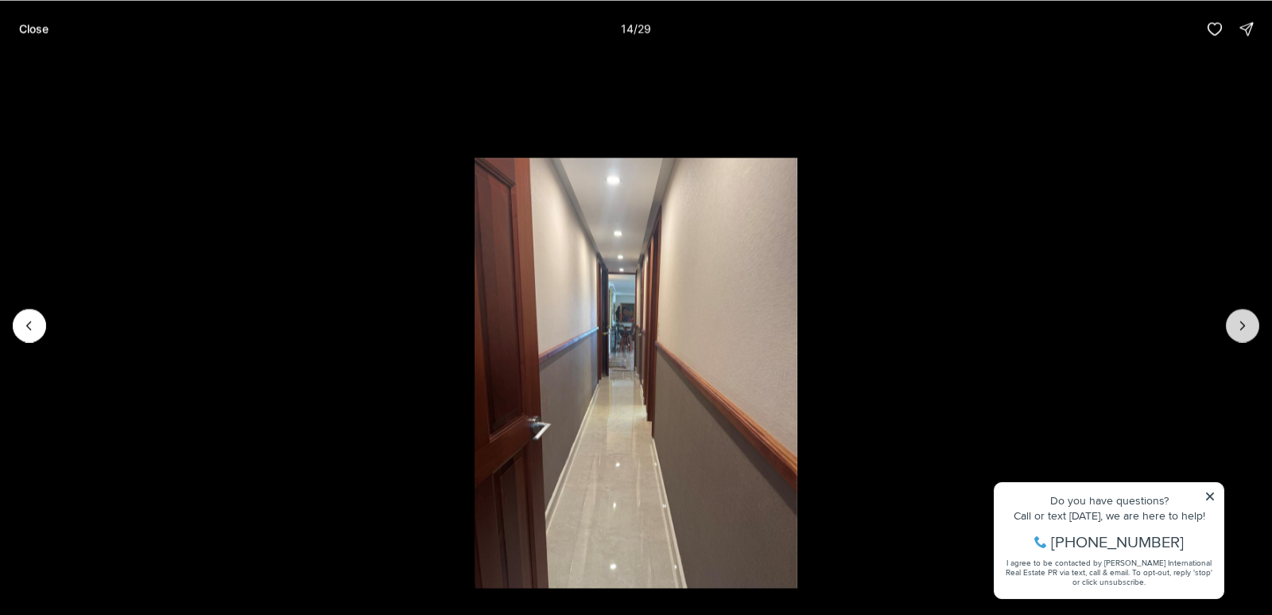
click at [1241, 324] on icon "Next slide" at bounding box center [1243, 325] width 16 height 16
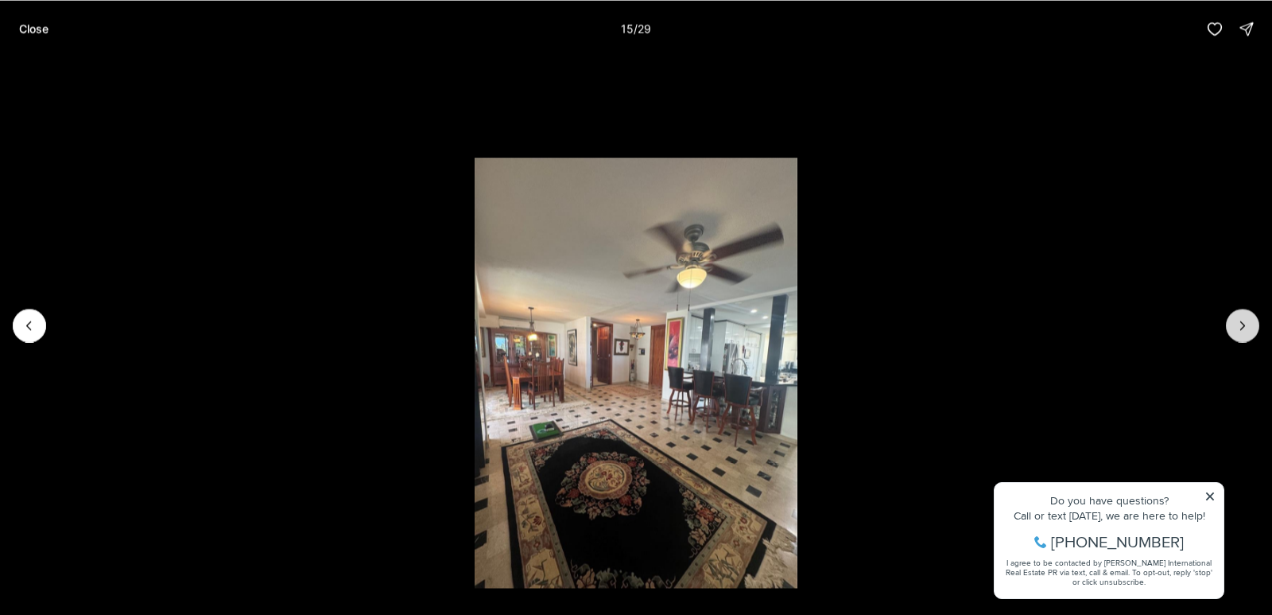
click at [1241, 324] on icon "Next slide" at bounding box center [1243, 325] width 16 height 16
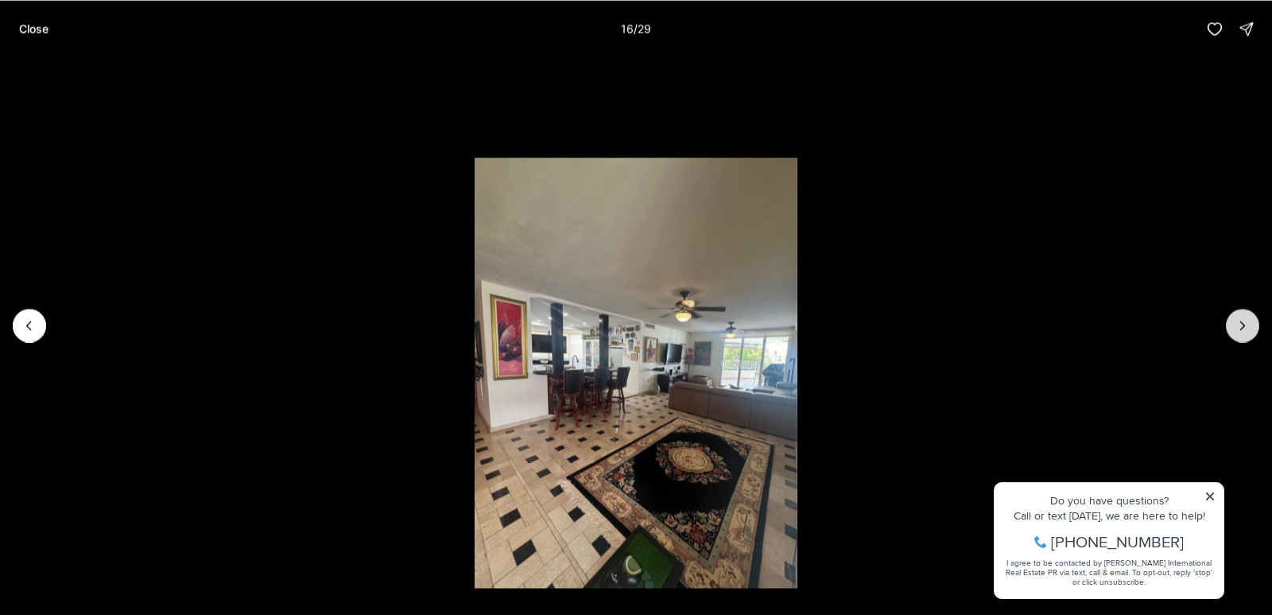
click at [1241, 324] on icon "Next slide" at bounding box center [1243, 325] width 16 height 16
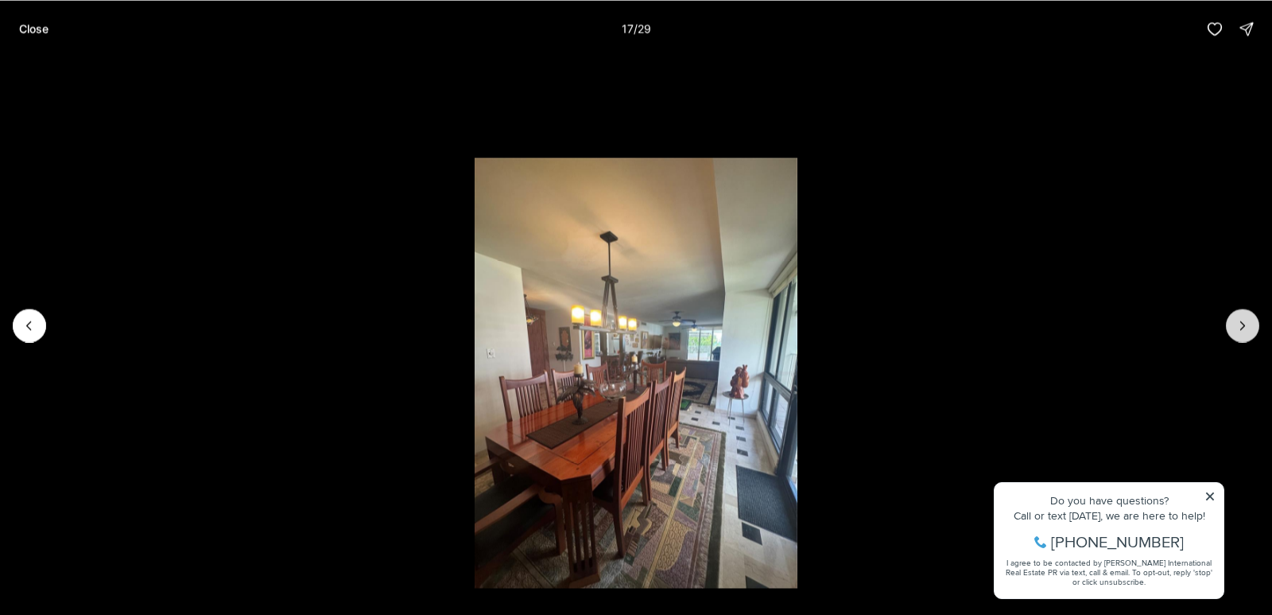
click at [1241, 324] on icon "Next slide" at bounding box center [1243, 325] width 16 height 16
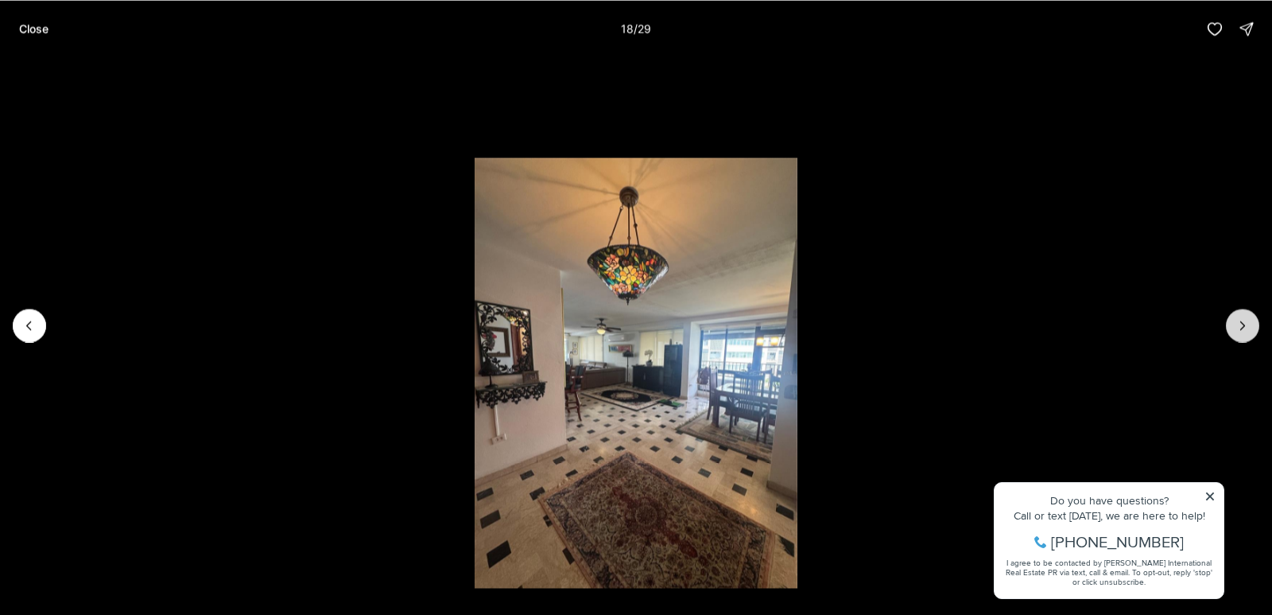
click at [1241, 324] on icon "Next slide" at bounding box center [1243, 325] width 16 height 16
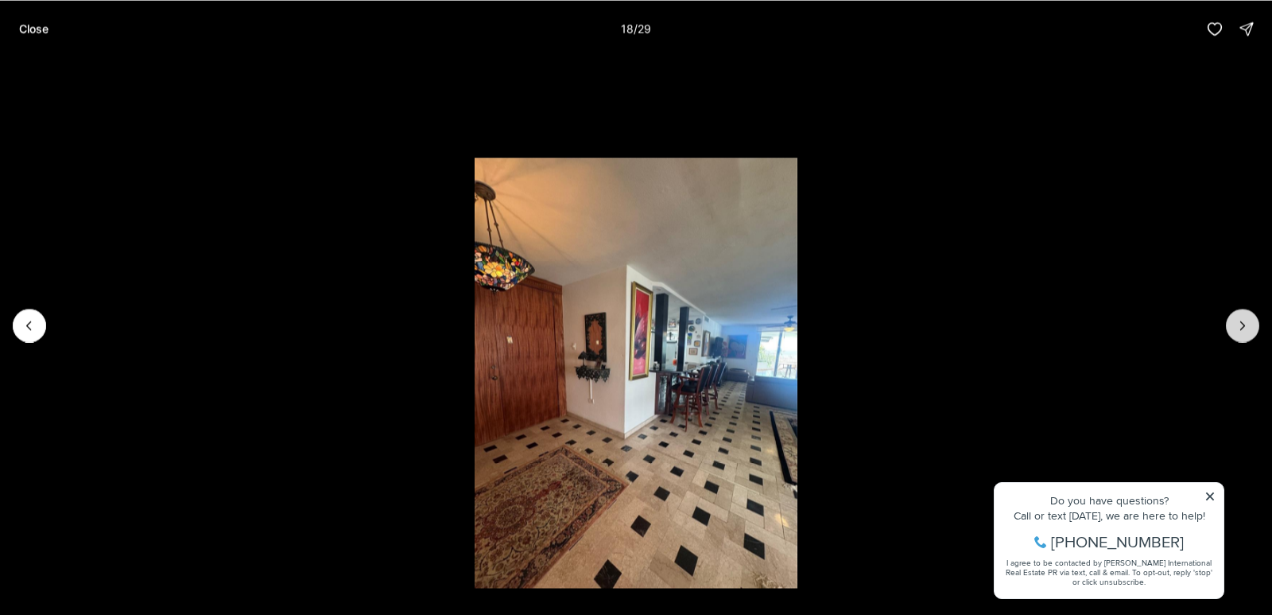
click at [1241, 324] on icon "Next slide" at bounding box center [1243, 325] width 16 height 16
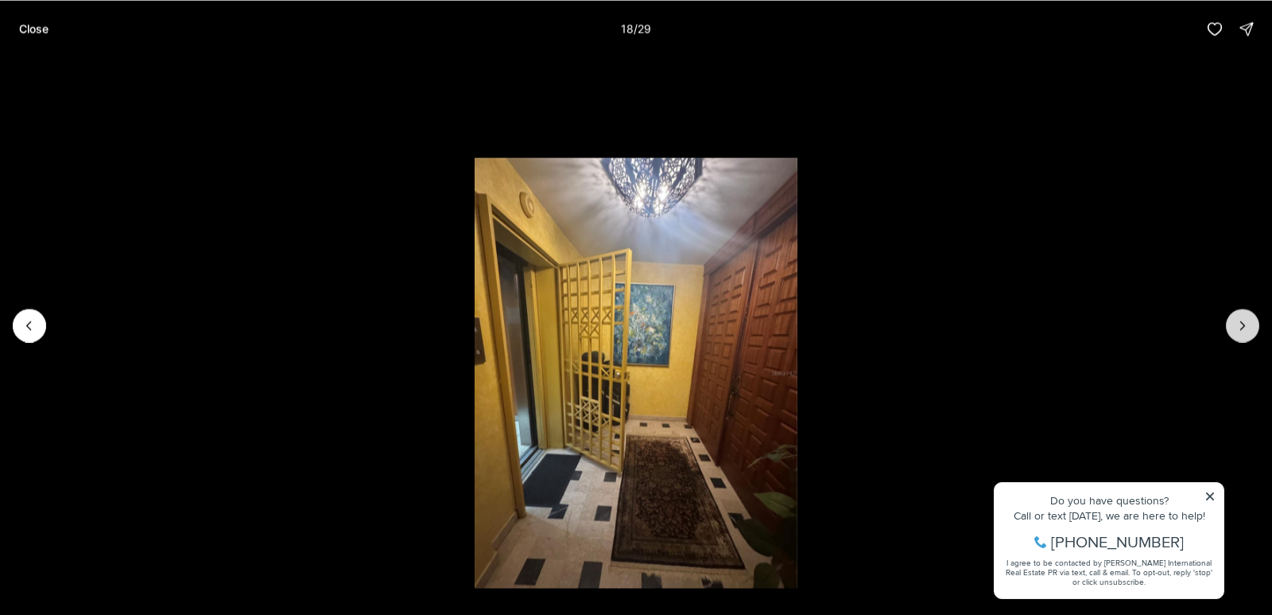
click at [1241, 324] on icon "Next slide" at bounding box center [1243, 325] width 16 height 16
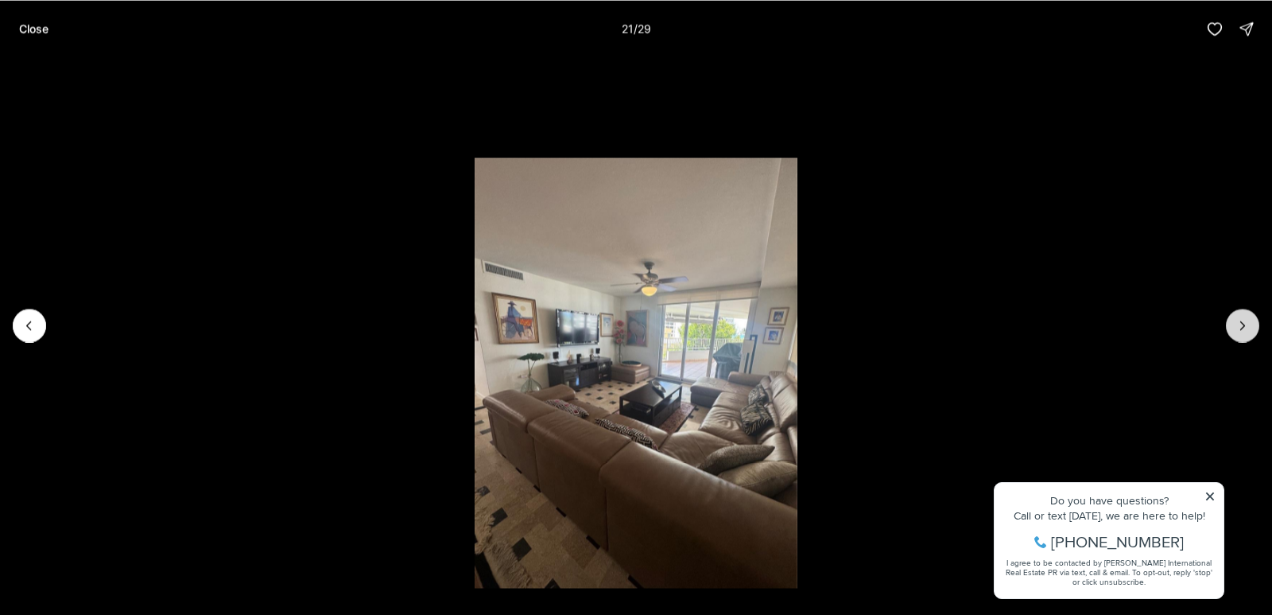
click at [1241, 324] on icon "Next slide" at bounding box center [1243, 325] width 16 height 16
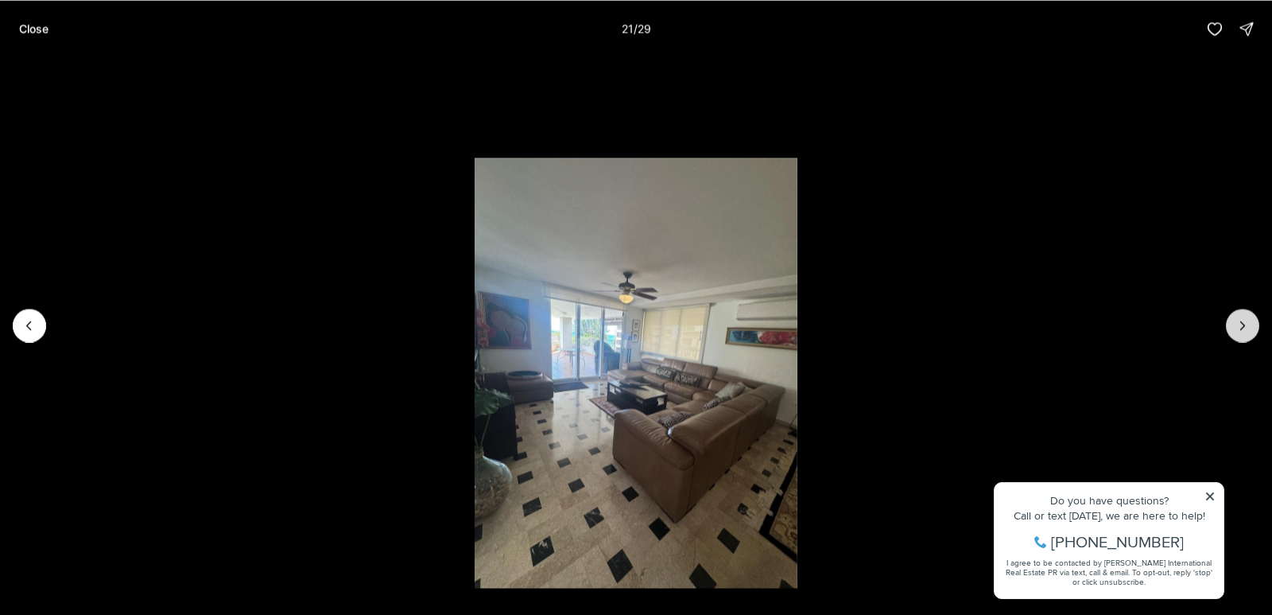
click at [1241, 324] on icon "Next slide" at bounding box center [1243, 325] width 16 height 16
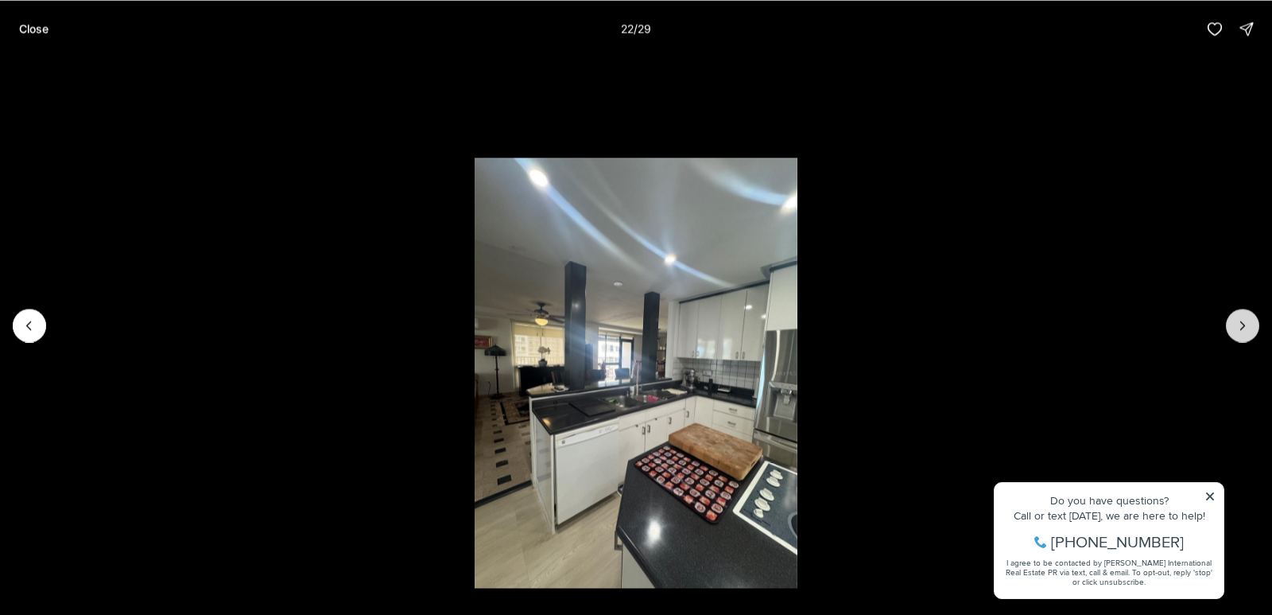
click at [1241, 324] on icon "Next slide" at bounding box center [1243, 325] width 16 height 16
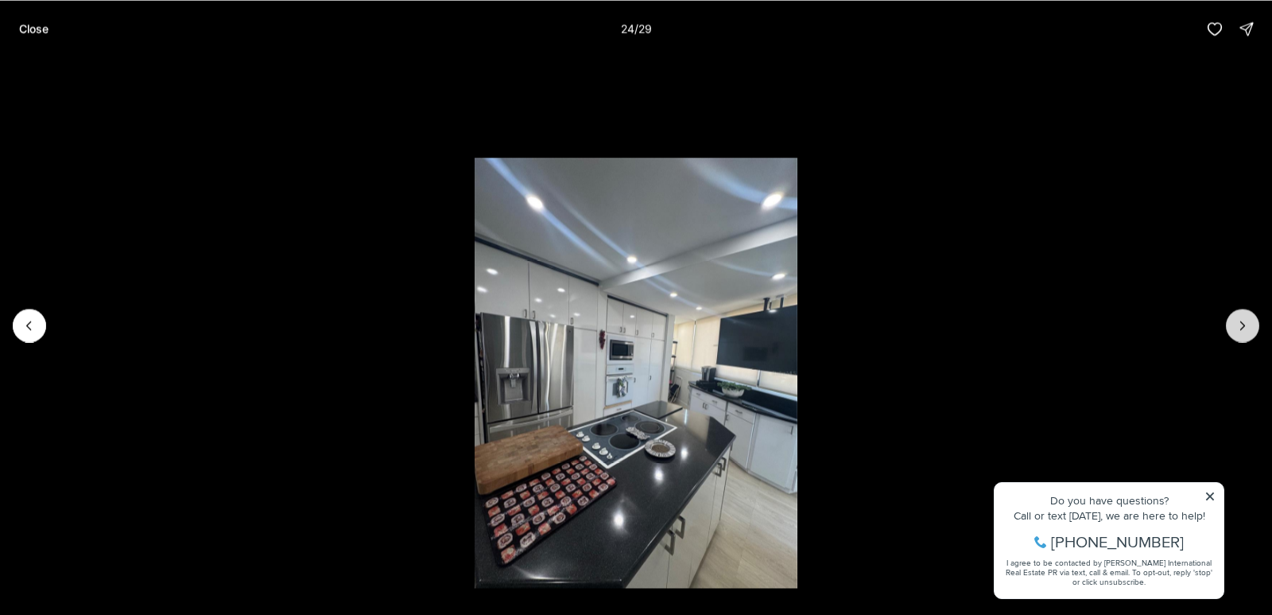
click at [1240, 324] on icon "Next slide" at bounding box center [1243, 325] width 16 height 16
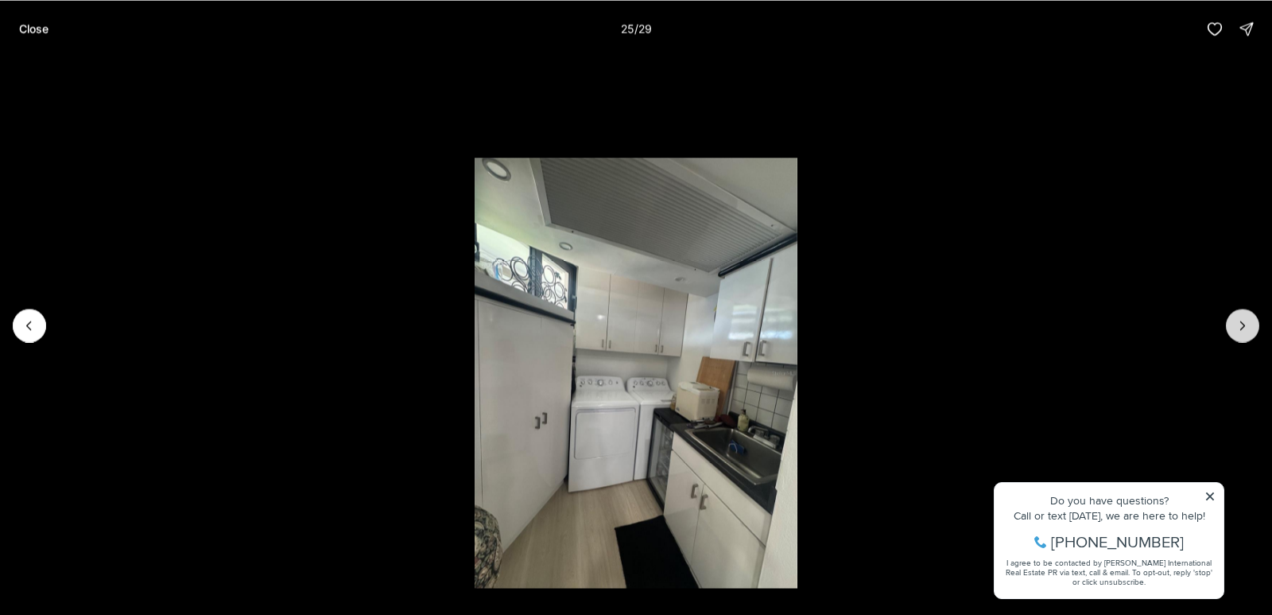
click at [1240, 324] on icon "Next slide" at bounding box center [1243, 325] width 16 height 16
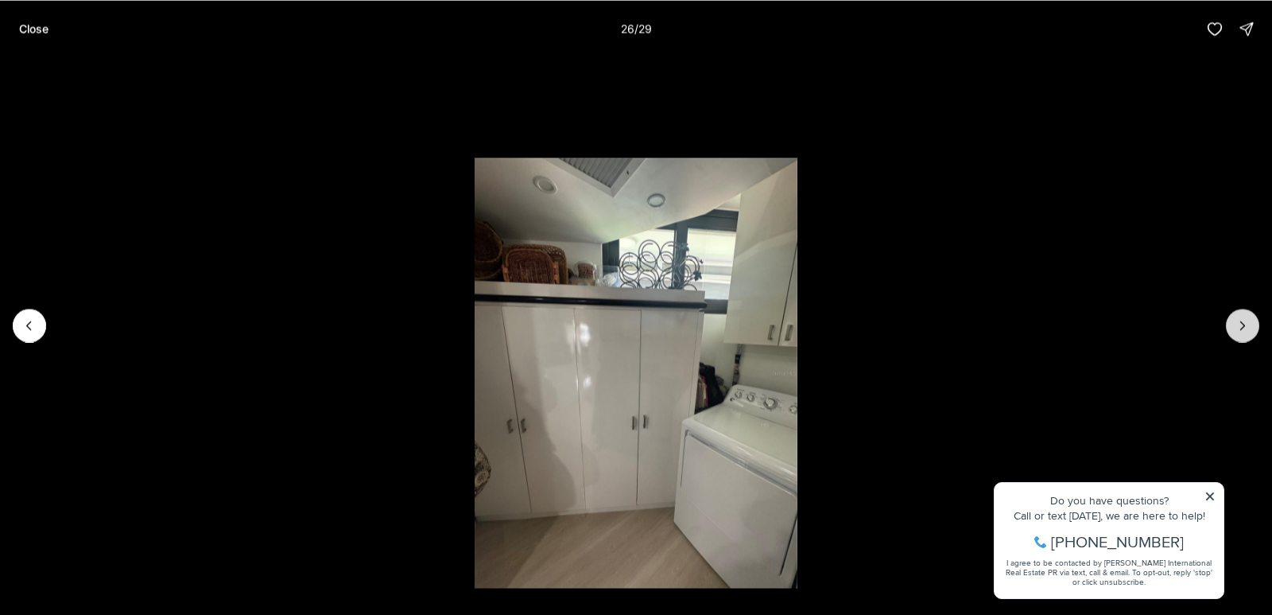
click at [1240, 324] on icon "Next slide" at bounding box center [1243, 325] width 16 height 16
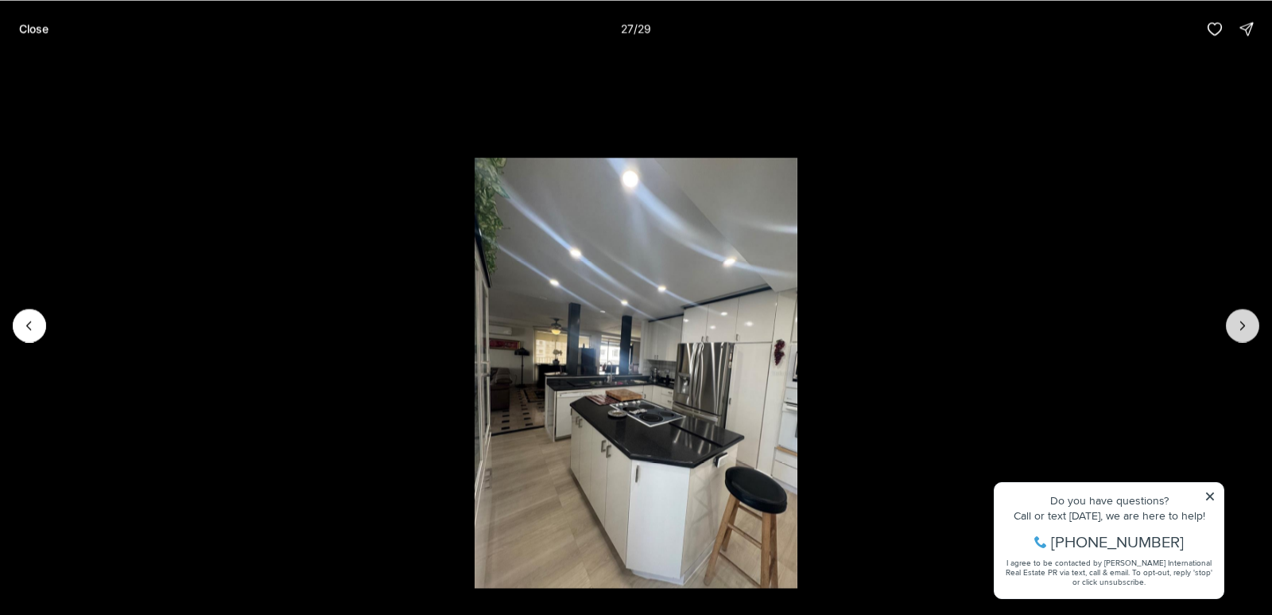
click at [1239, 324] on icon "Next slide" at bounding box center [1243, 325] width 16 height 16
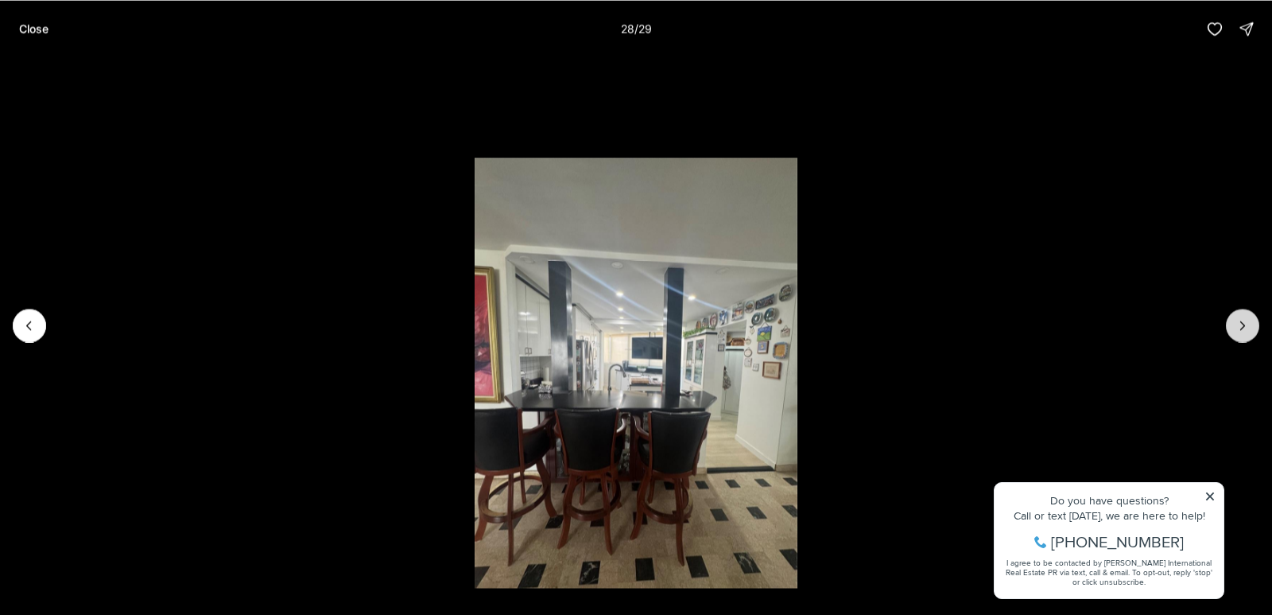
click at [1239, 325] on icon "Next slide" at bounding box center [1243, 325] width 16 height 16
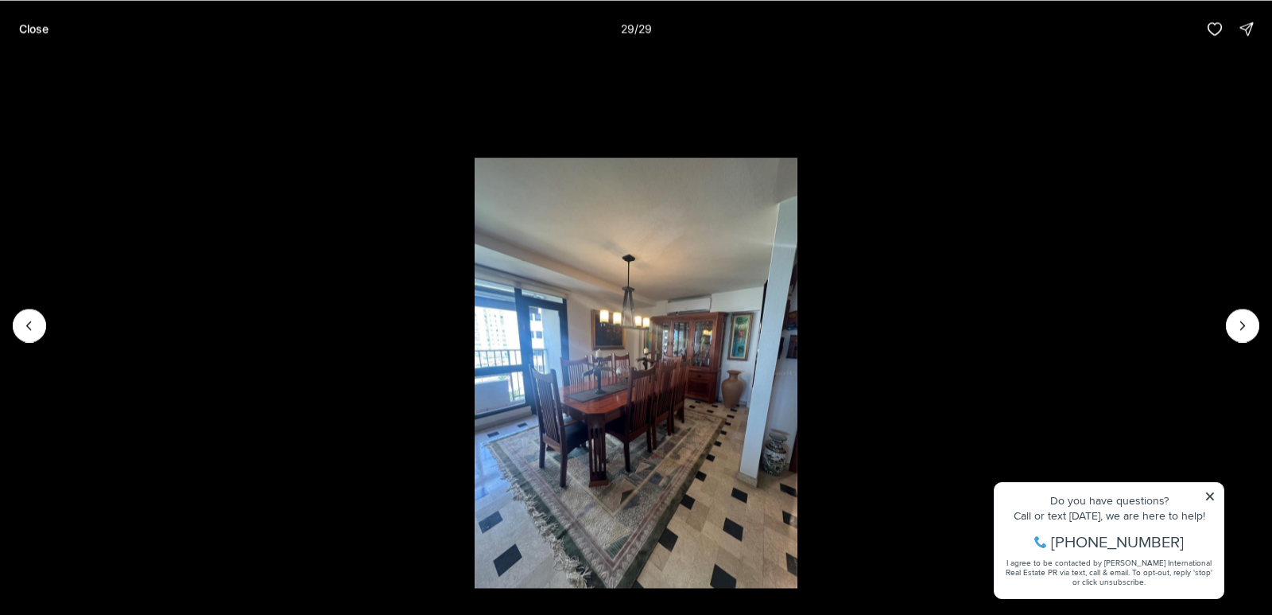
click at [37, 27] on p "Close" at bounding box center [33, 28] width 29 height 13
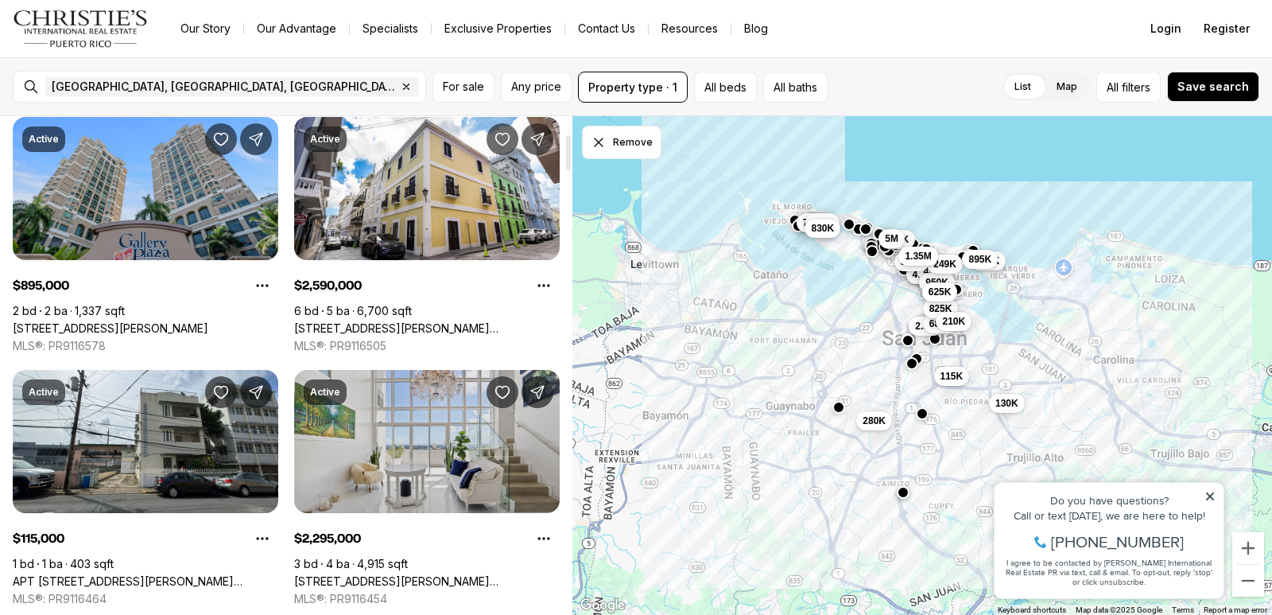
scroll to position [477, 0]
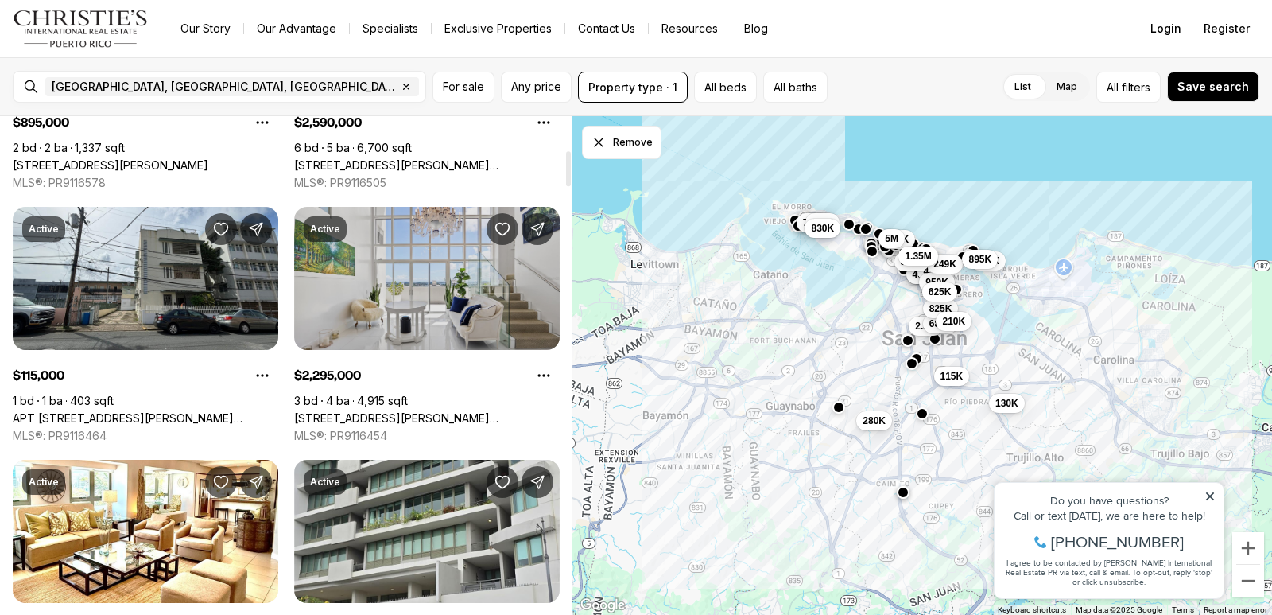
click at [425, 411] on link "[STREET_ADDRESS][PERSON_NAME][PERSON_NAME]" at bounding box center [427, 418] width 266 height 14
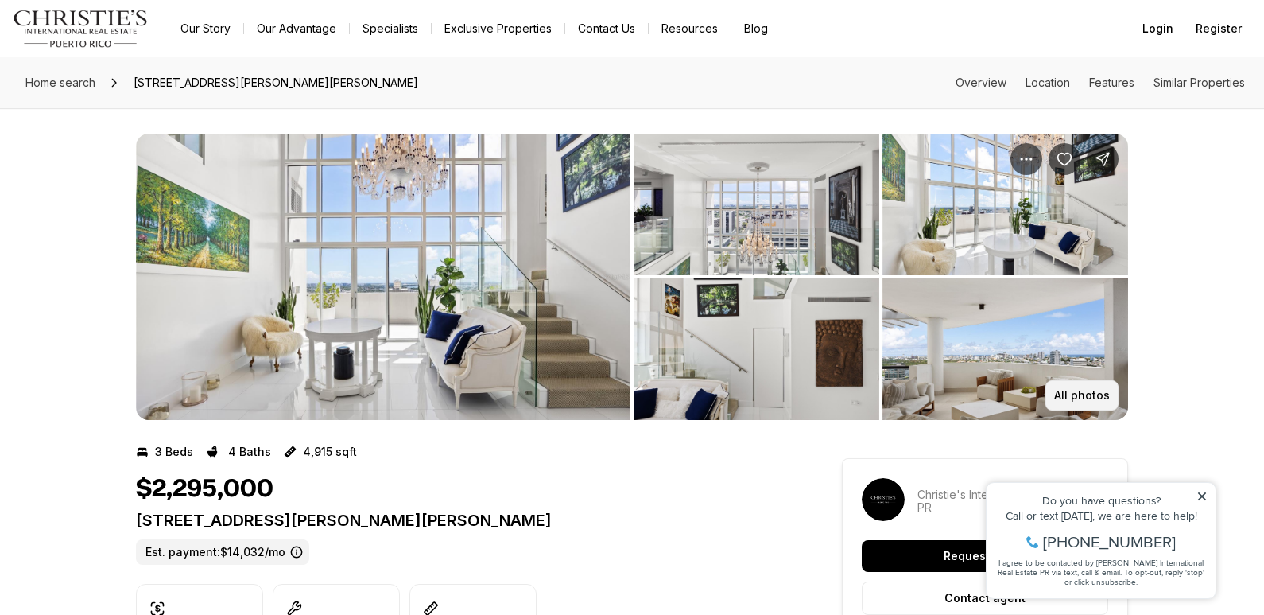
click at [1078, 395] on p "All photos" at bounding box center [1082, 395] width 56 height 13
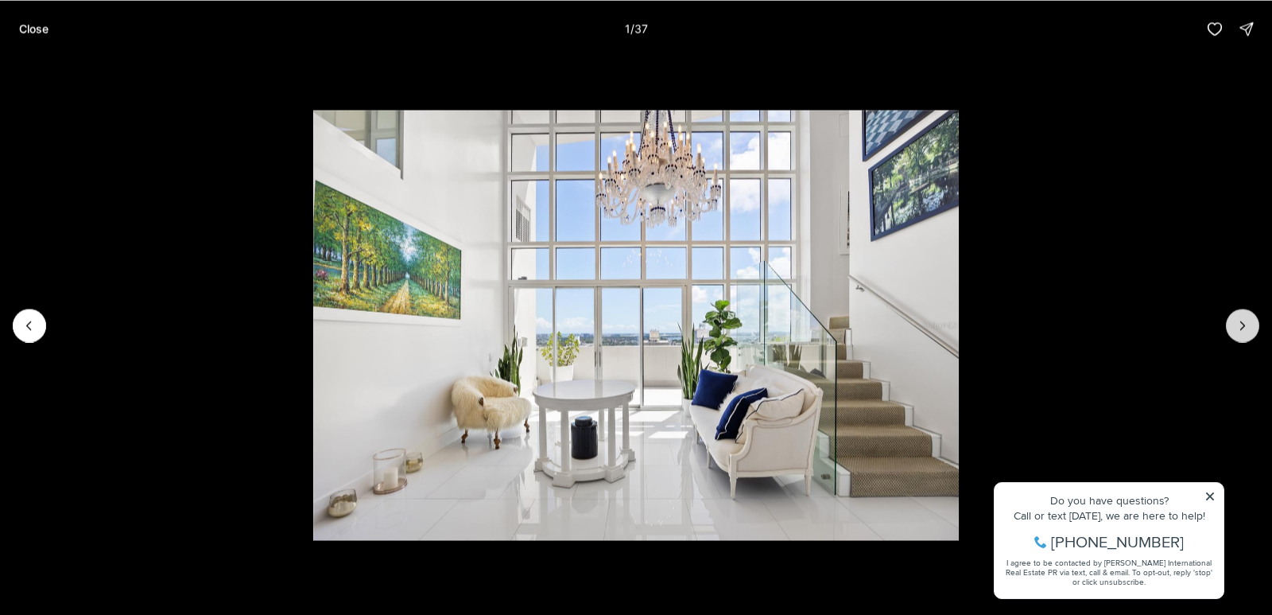
click at [1247, 329] on icon "Next slide" at bounding box center [1243, 325] width 16 height 16
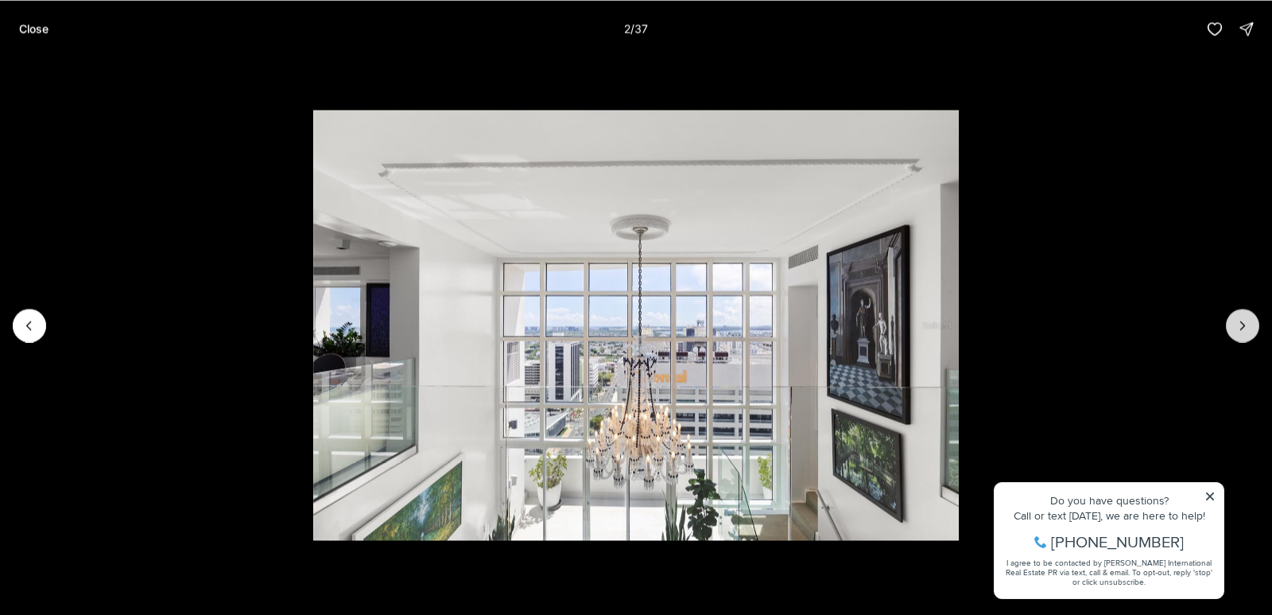
click at [1251, 327] on button "Next slide" at bounding box center [1242, 324] width 33 height 33
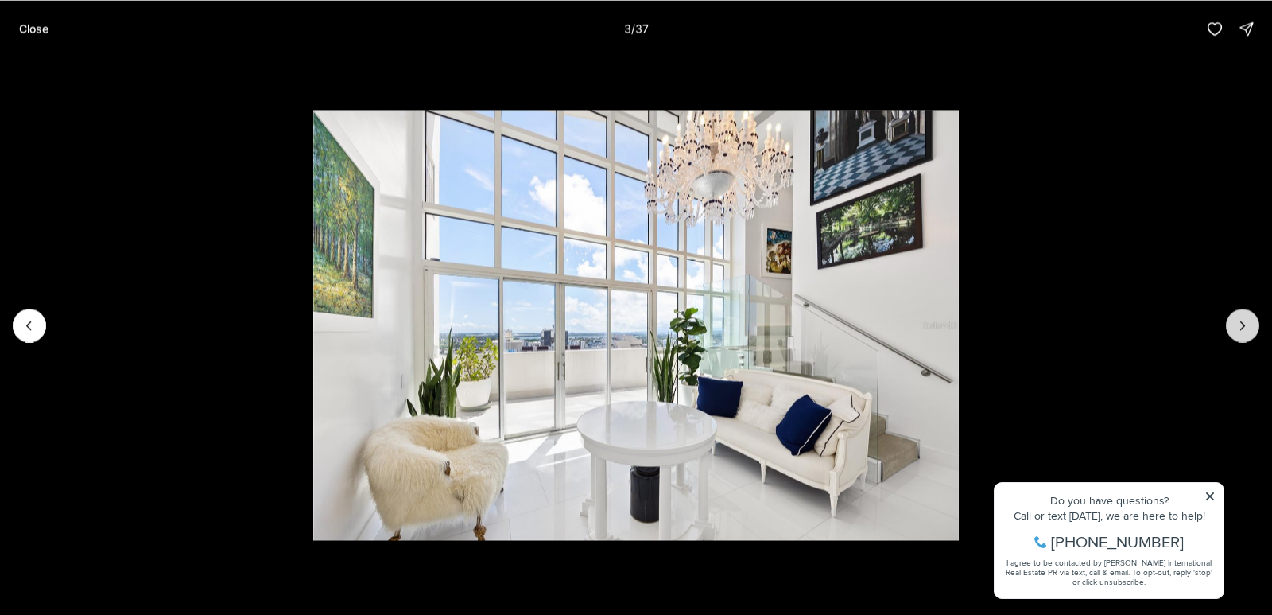
click at [1232, 324] on button "Next slide" at bounding box center [1242, 324] width 33 height 33
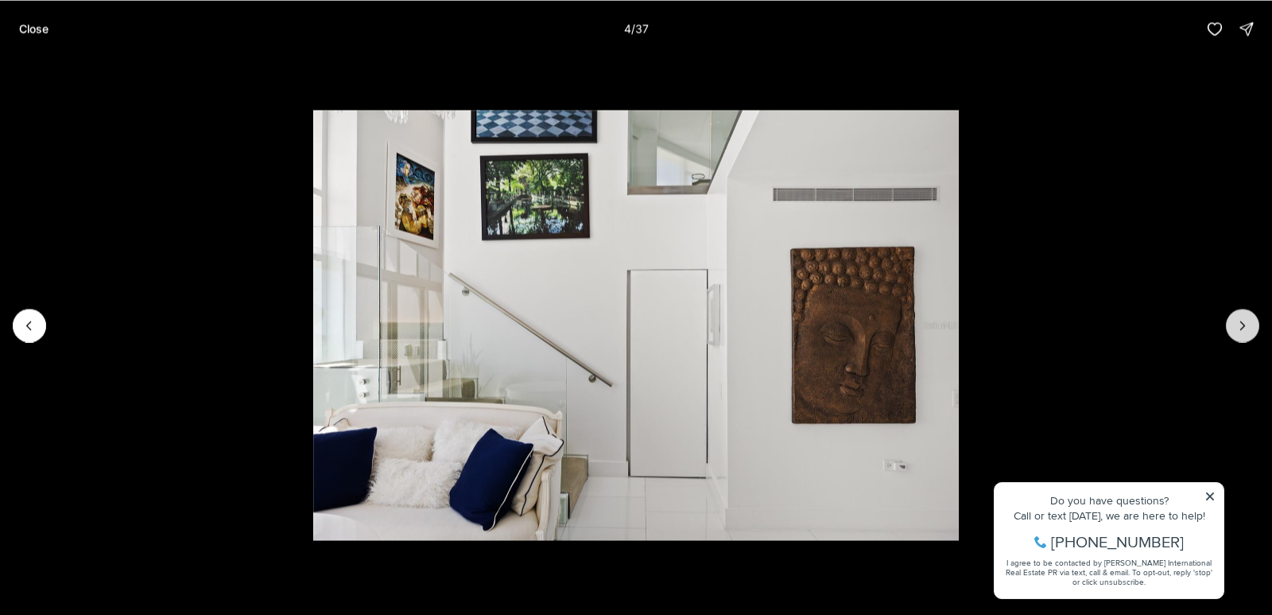
click at [1232, 325] on button "Next slide" at bounding box center [1242, 324] width 33 height 33
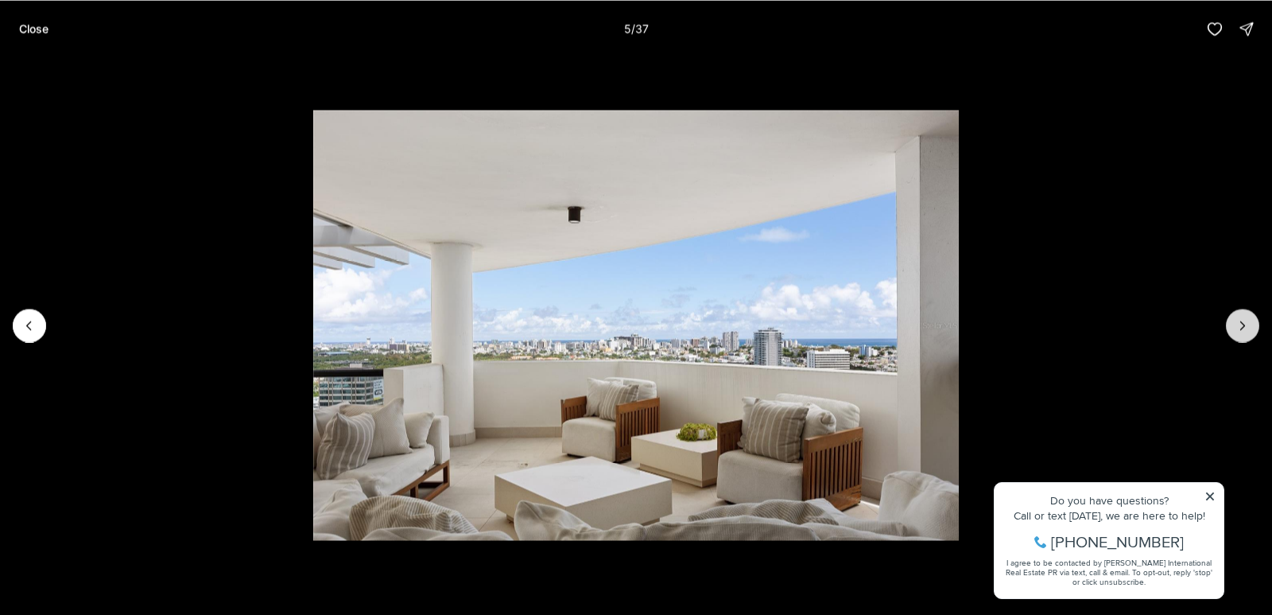
click at [1233, 331] on button "Next slide" at bounding box center [1242, 324] width 33 height 33
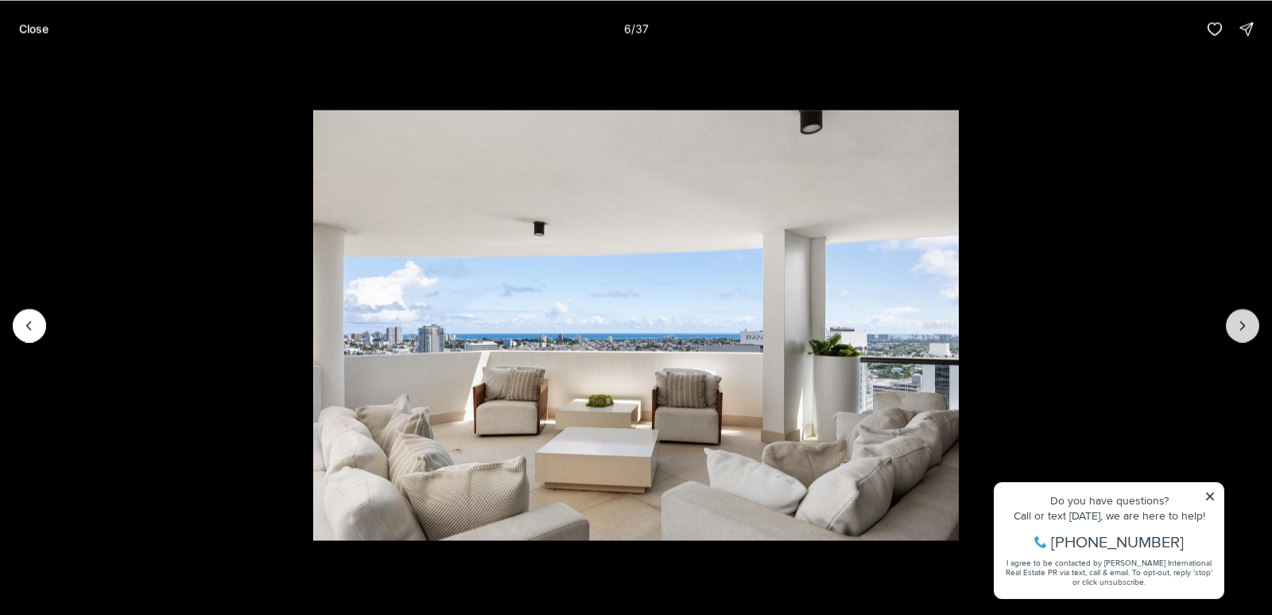
click at [1236, 333] on button "Next slide" at bounding box center [1242, 324] width 33 height 33
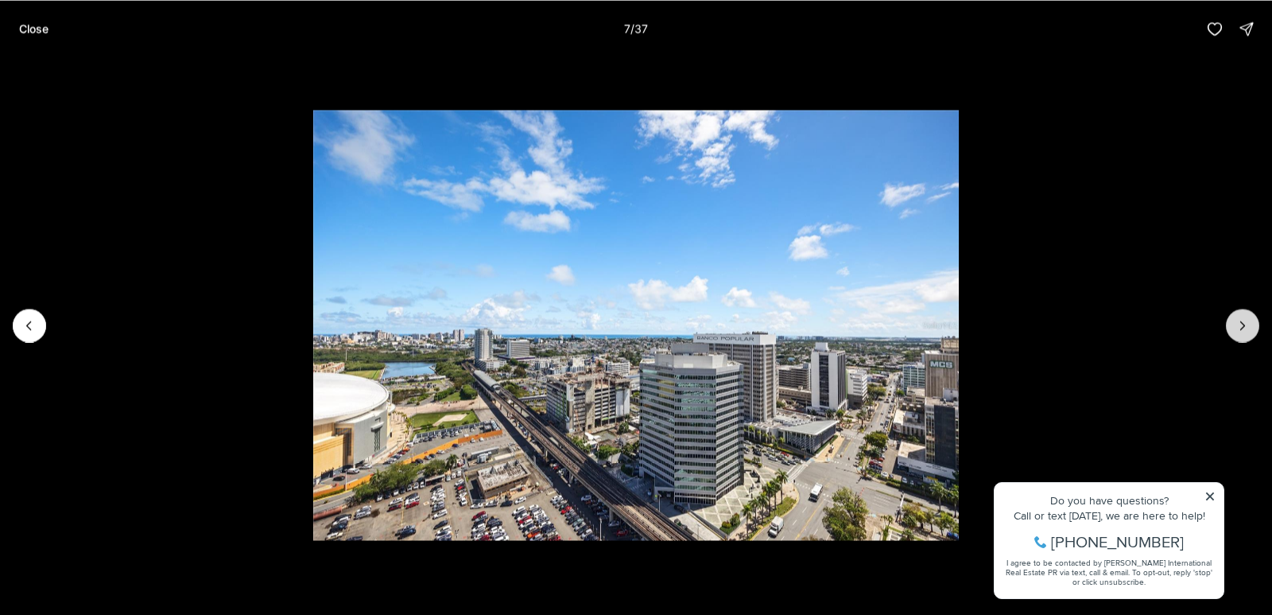
click at [1242, 334] on button "Next slide" at bounding box center [1242, 324] width 33 height 33
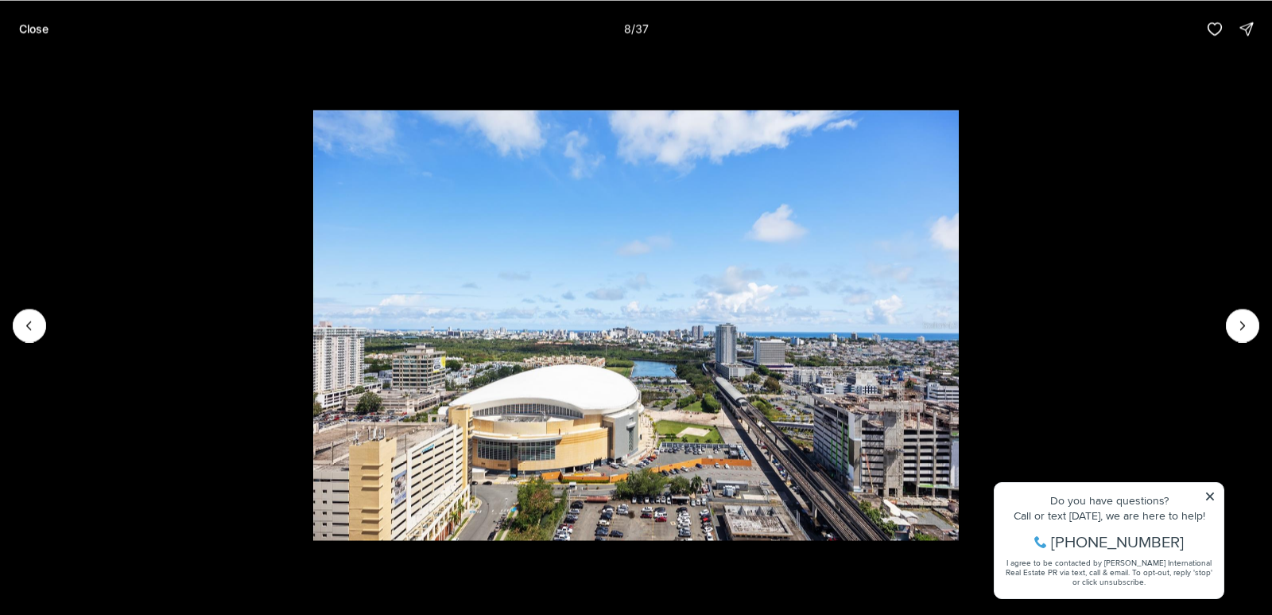
click at [1237, 345] on li "8 of 37" at bounding box center [636, 324] width 1272 height 535
click at [1235, 330] on icon "Next slide" at bounding box center [1243, 325] width 16 height 16
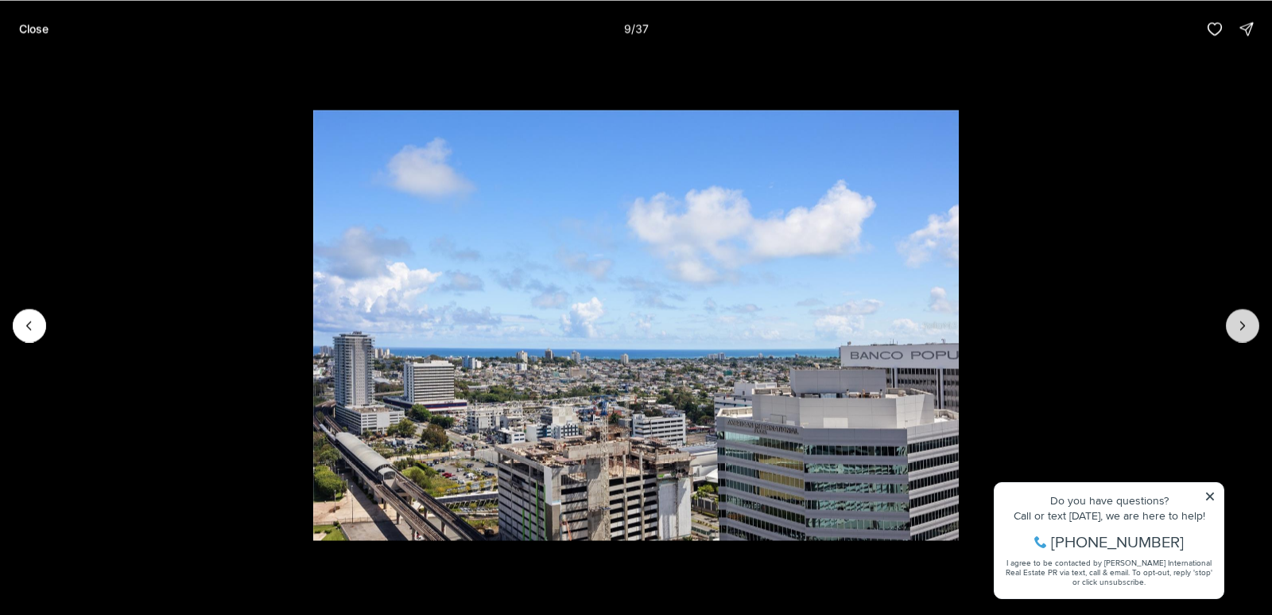
click at [1235, 331] on icon "Next slide" at bounding box center [1243, 325] width 16 height 16
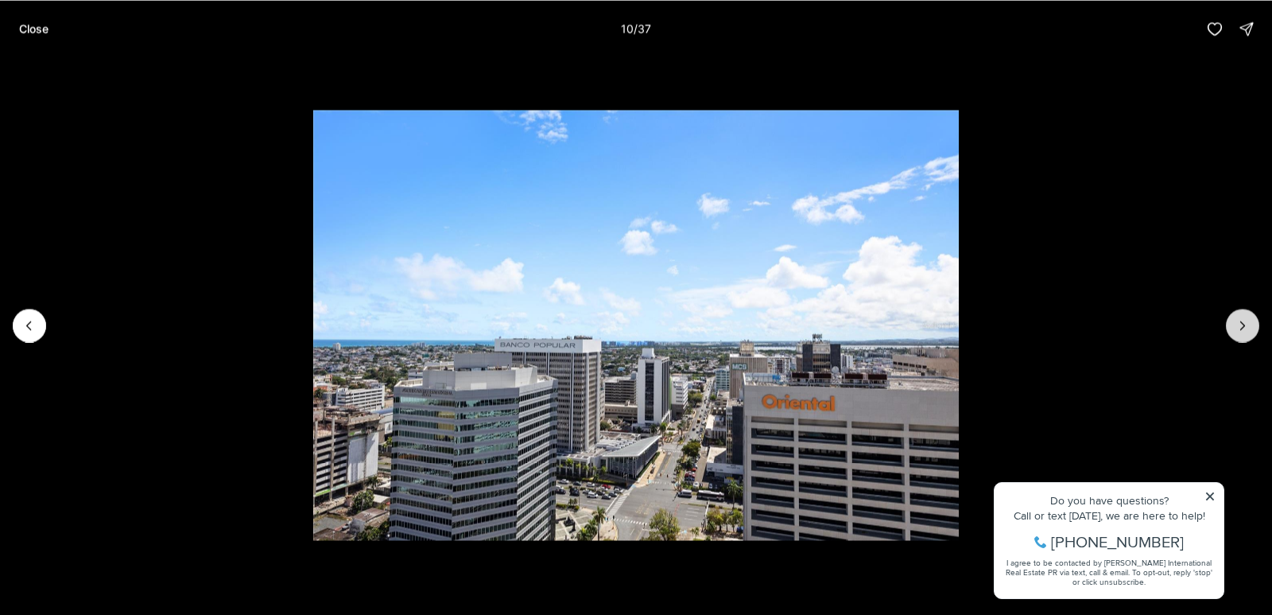
click at [1235, 331] on icon "Next slide" at bounding box center [1243, 325] width 16 height 16
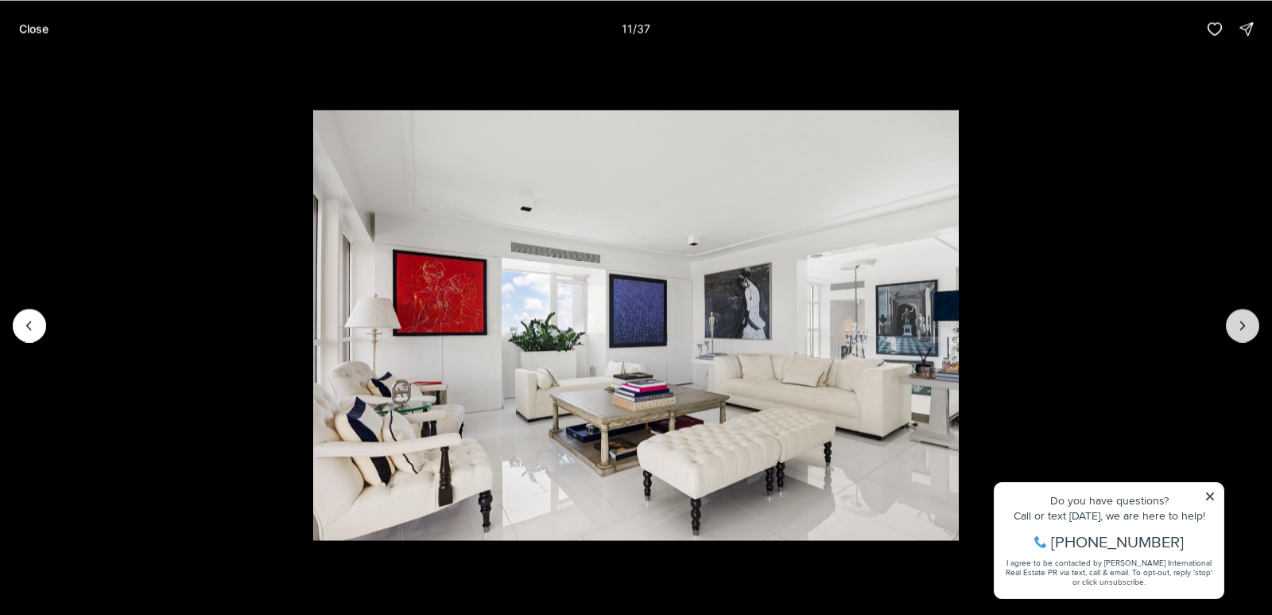
click at [1235, 331] on icon "Next slide" at bounding box center [1243, 325] width 16 height 16
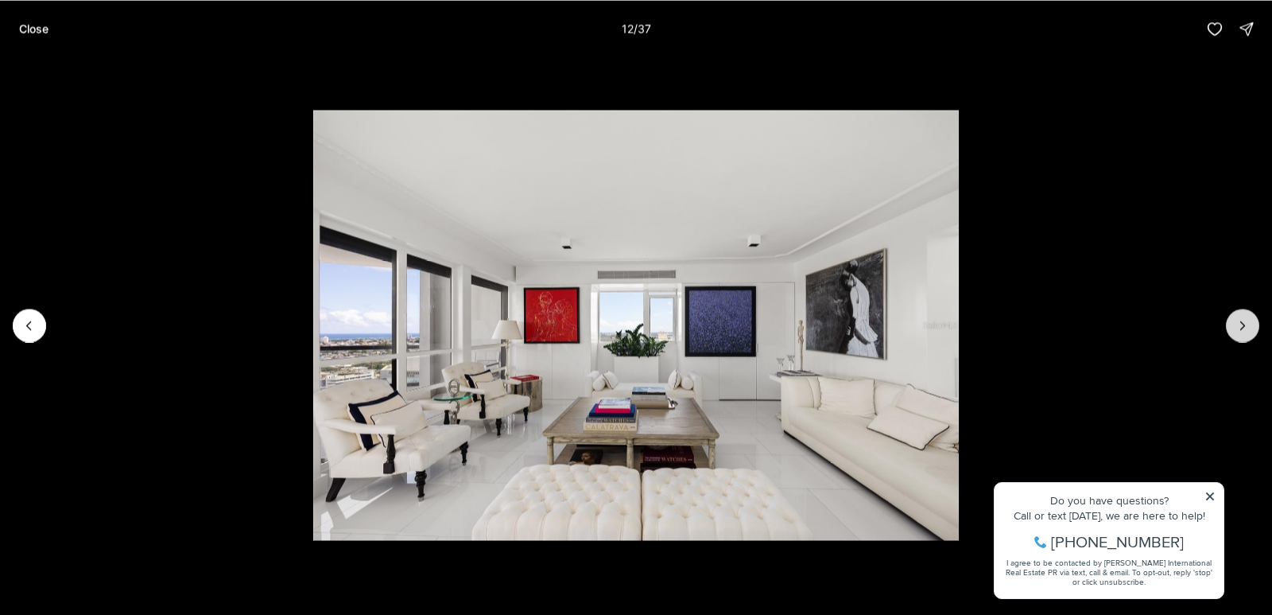
click at [1235, 331] on icon "Next slide" at bounding box center [1243, 325] width 16 height 16
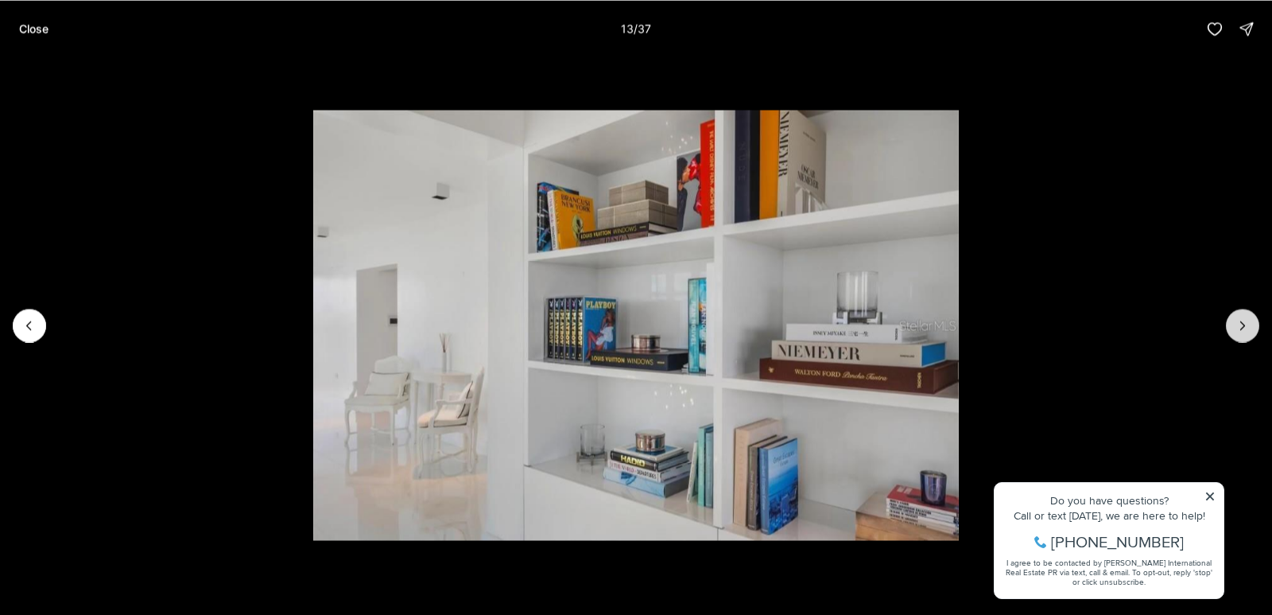
click at [1235, 331] on icon "Next slide" at bounding box center [1243, 325] width 16 height 16
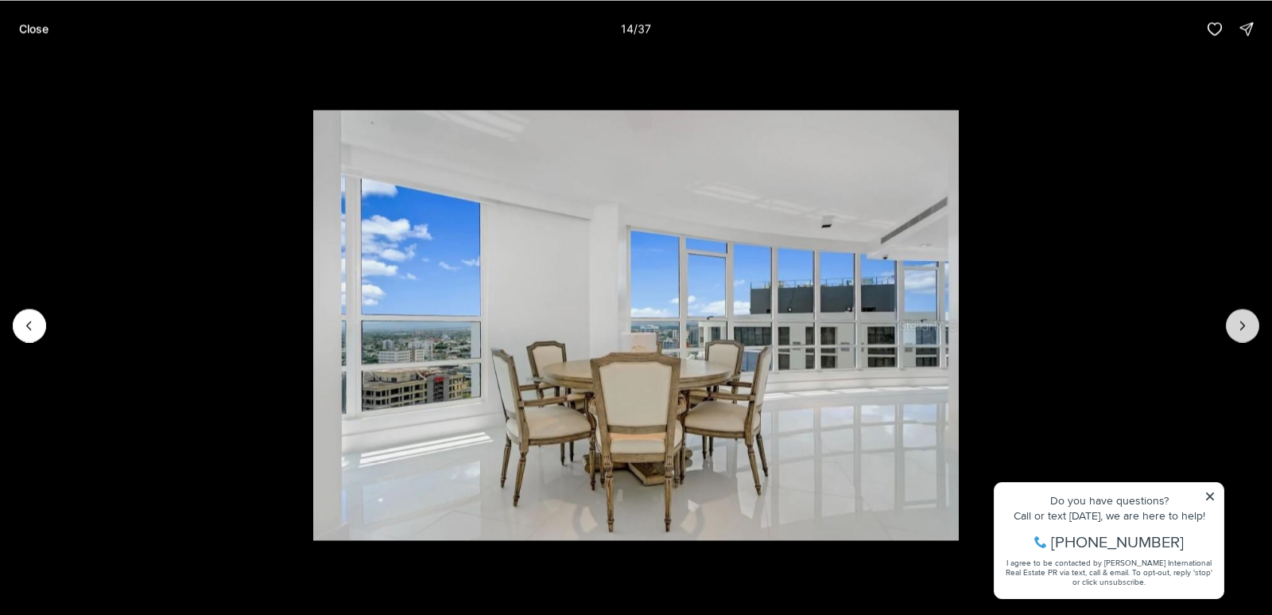
click at [1235, 331] on icon "Next slide" at bounding box center [1243, 325] width 16 height 16
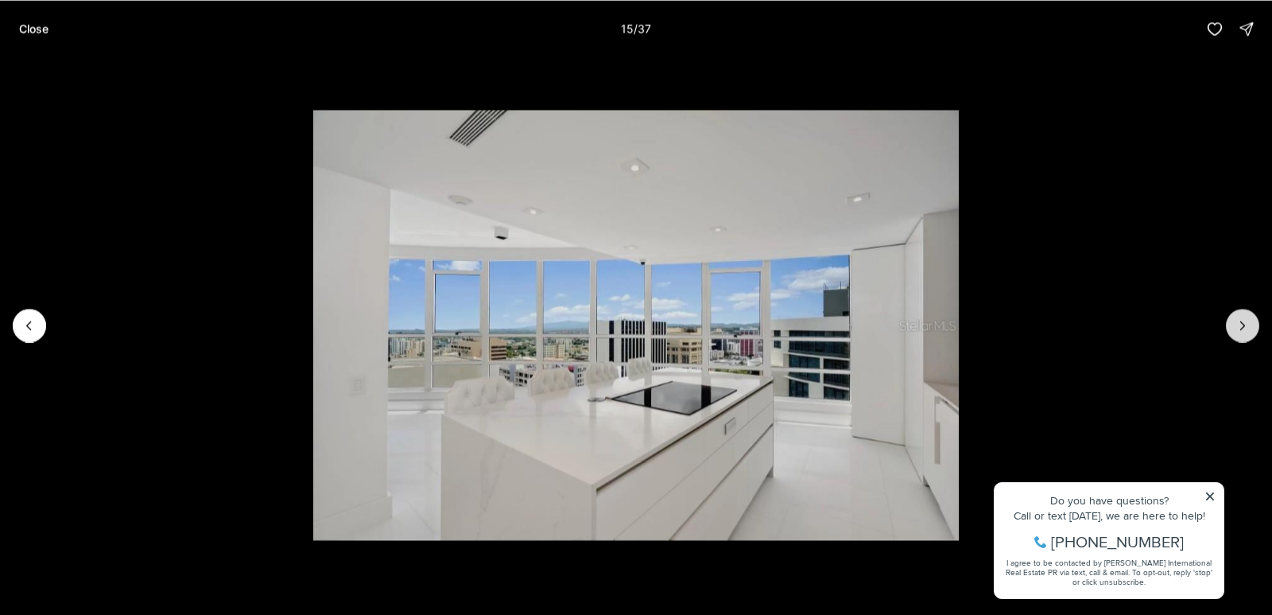
click at [1235, 331] on icon "Next slide" at bounding box center [1243, 325] width 16 height 16
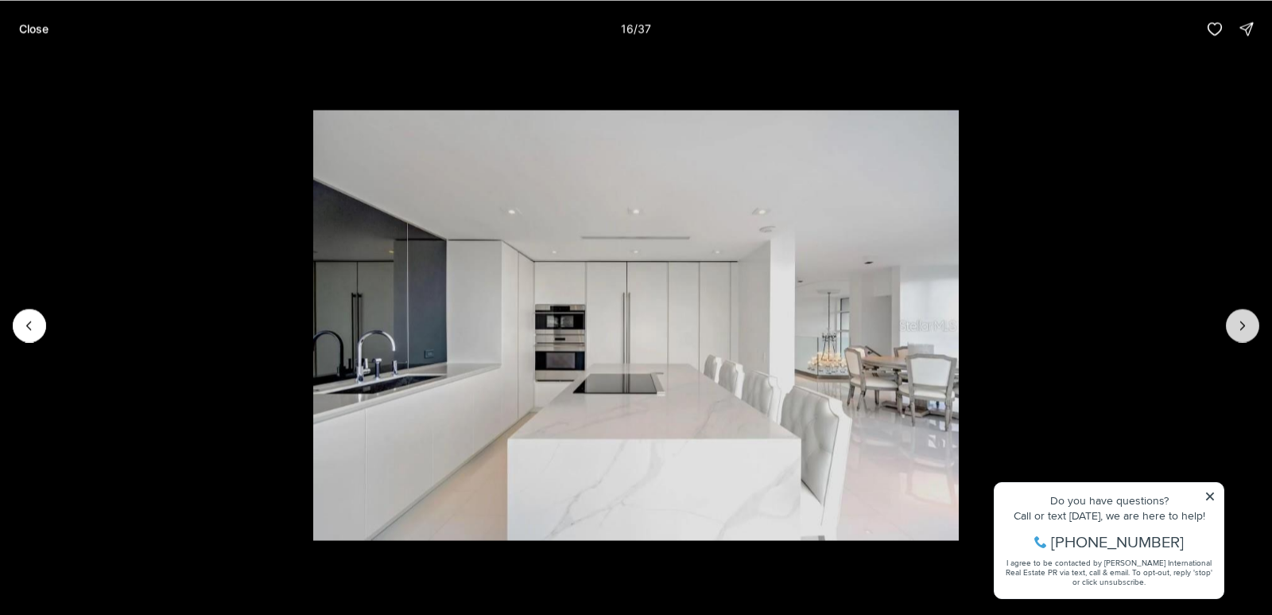
click at [1235, 331] on icon "Next slide" at bounding box center [1243, 325] width 16 height 16
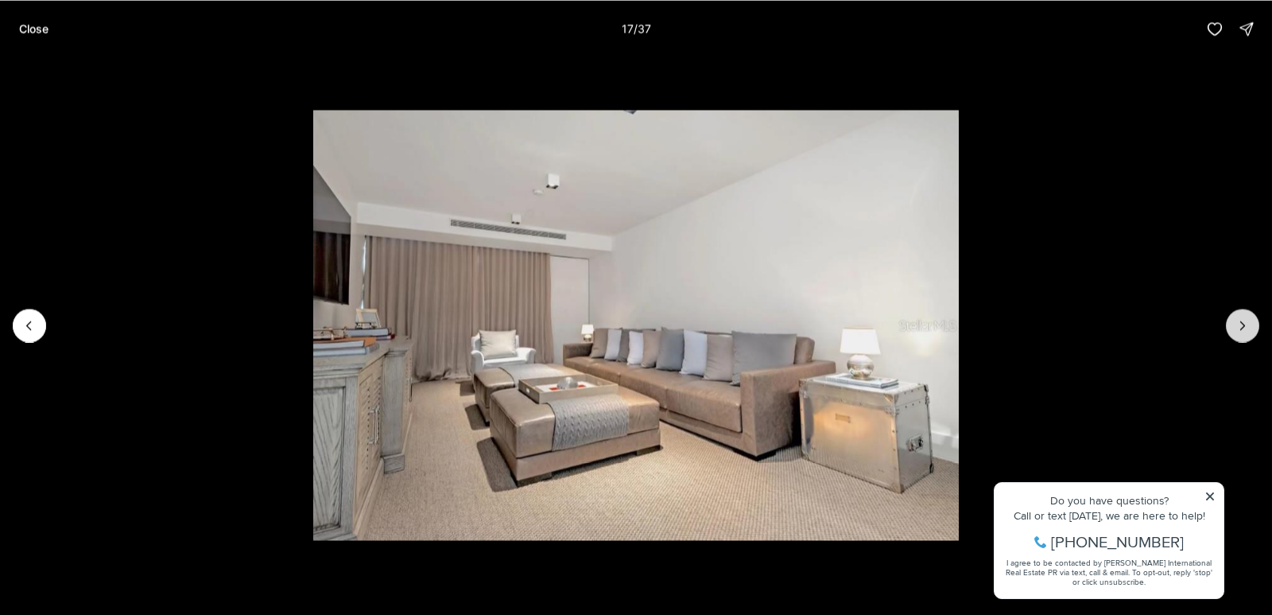
click at [1235, 332] on icon "Next slide" at bounding box center [1243, 325] width 16 height 16
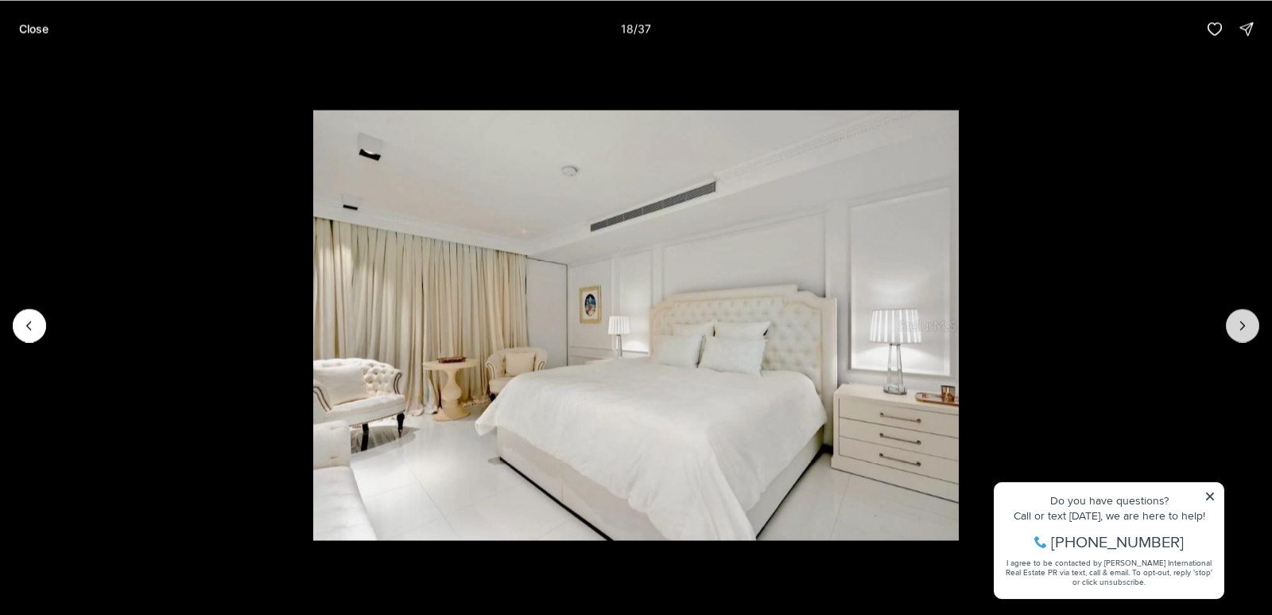
click at [1235, 332] on icon "Next slide" at bounding box center [1243, 325] width 16 height 16
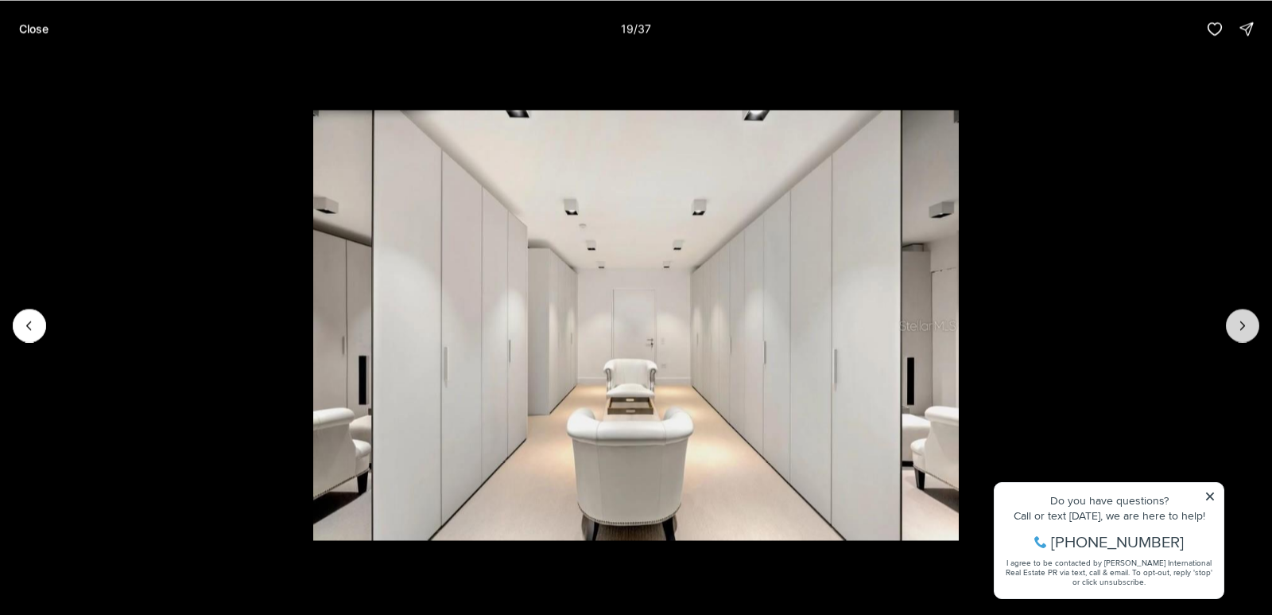
click at [1235, 331] on icon "Next slide" at bounding box center [1243, 325] width 16 height 16
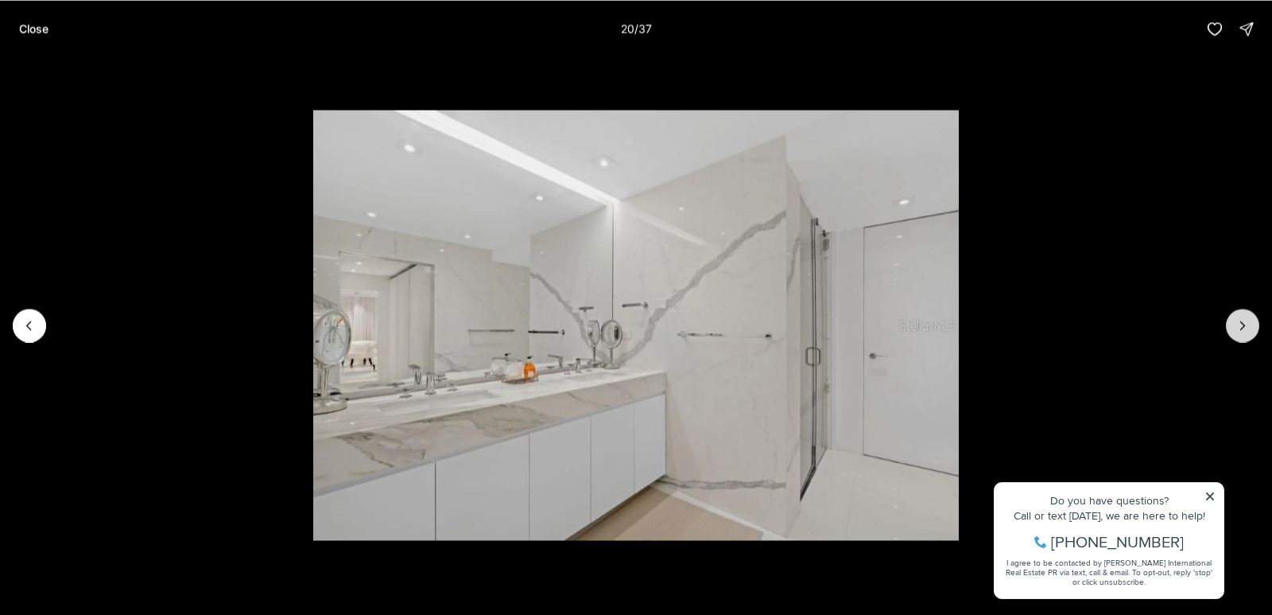
click at [1239, 327] on icon "Next slide" at bounding box center [1243, 325] width 16 height 16
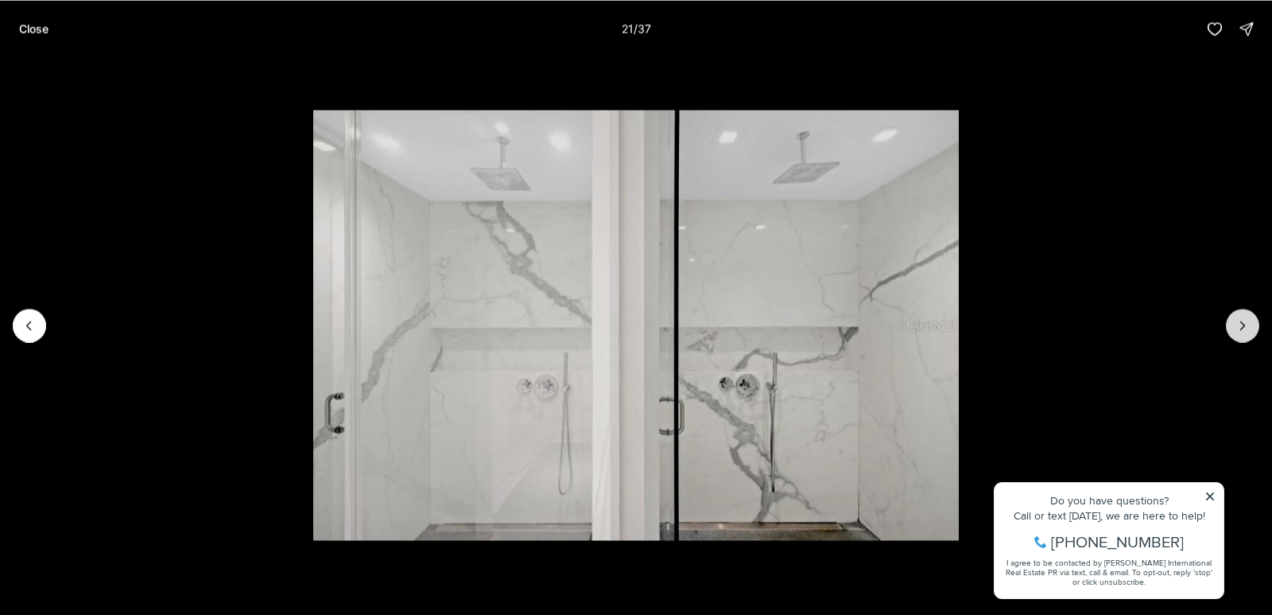
click at [1246, 327] on icon "Next slide" at bounding box center [1243, 325] width 16 height 16
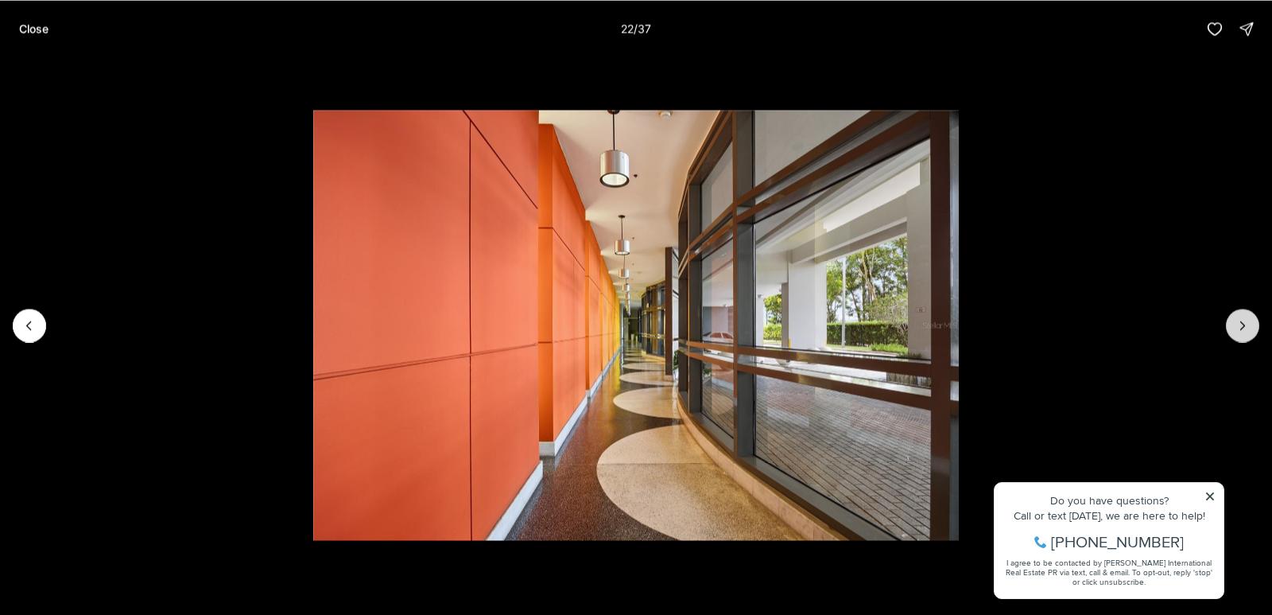
click at [1238, 320] on icon "Next slide" at bounding box center [1243, 325] width 16 height 16
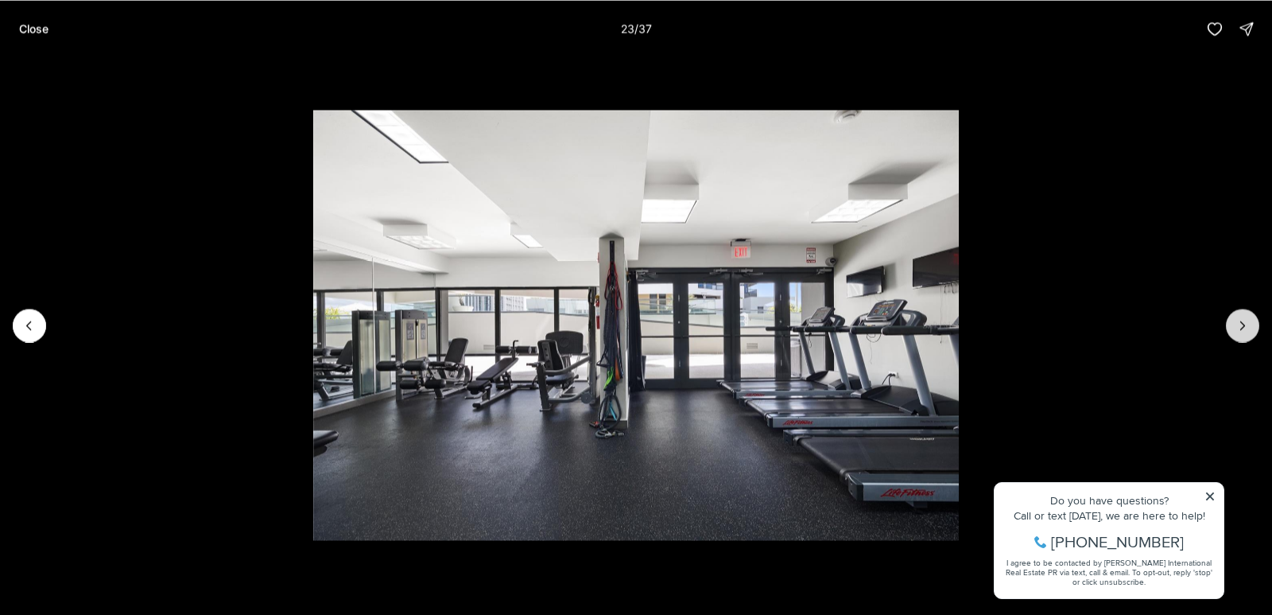
click at [1235, 324] on icon "Next slide" at bounding box center [1243, 325] width 16 height 16
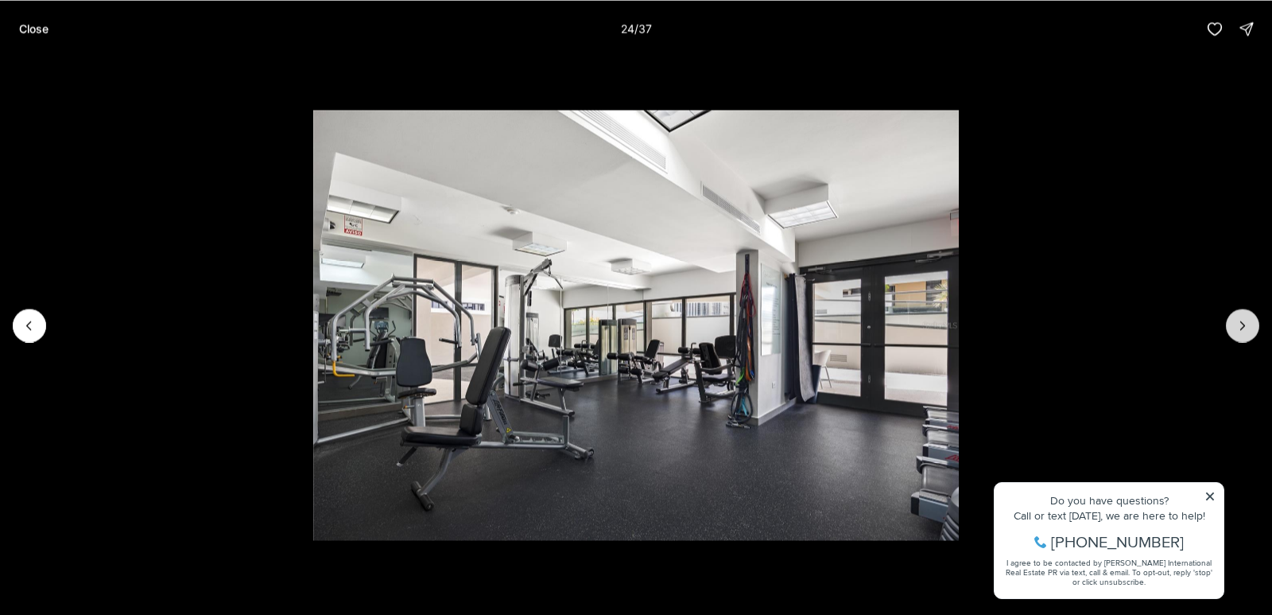
click at [1235, 324] on icon "Next slide" at bounding box center [1243, 325] width 16 height 16
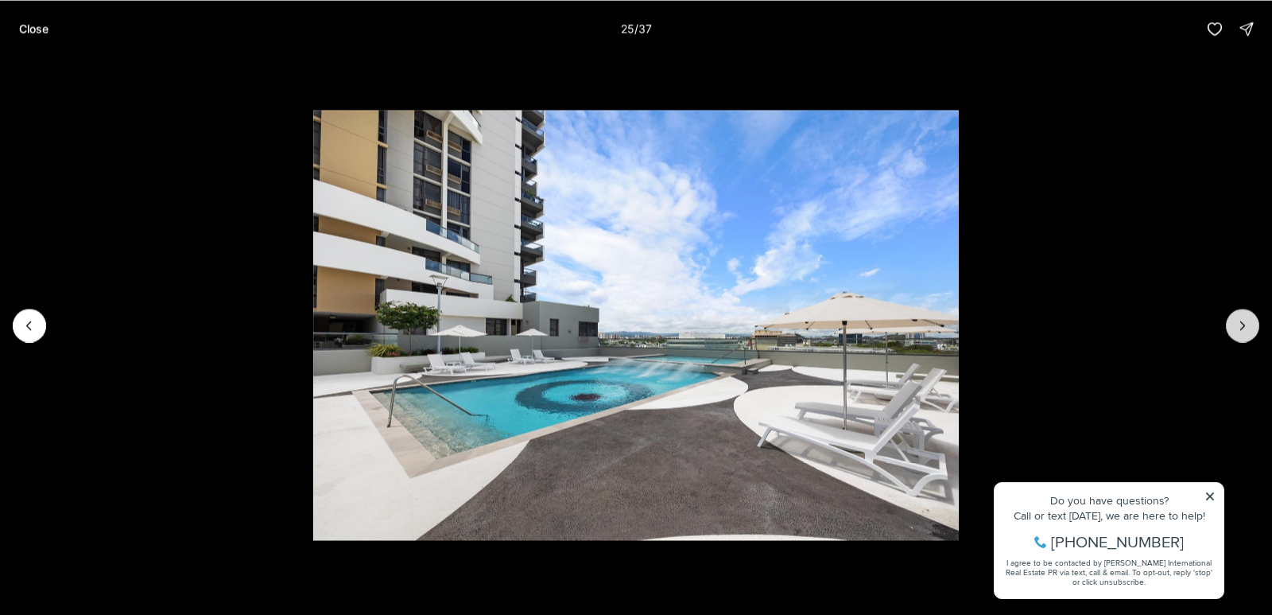
click at [1232, 324] on button "Next slide" at bounding box center [1242, 324] width 33 height 33
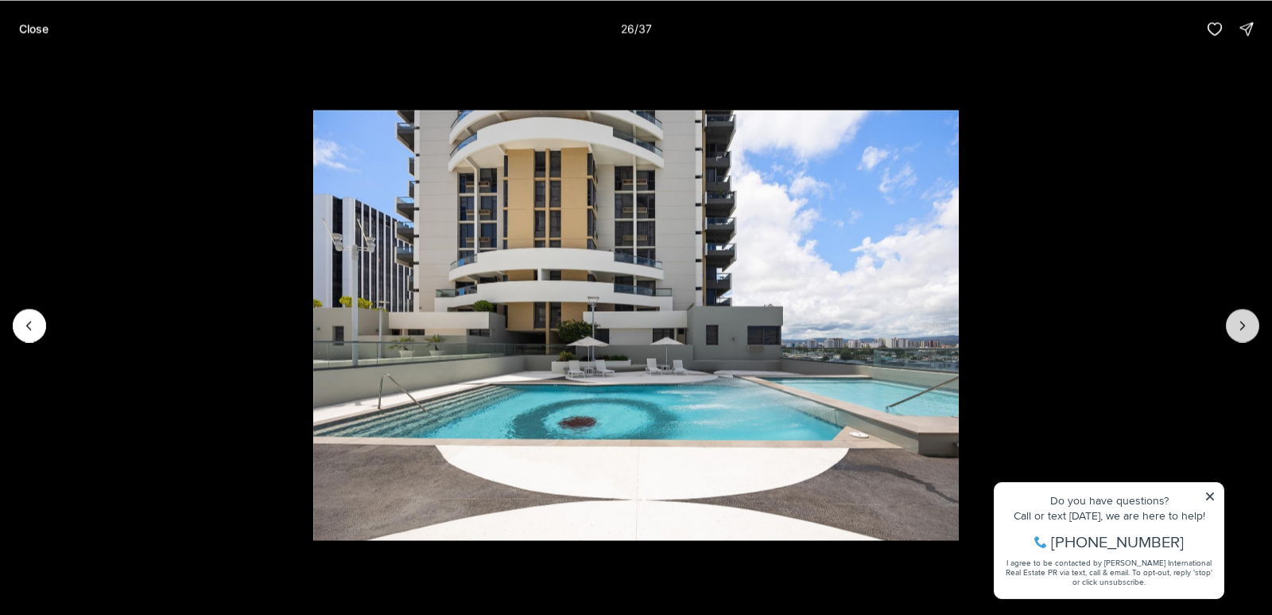
click at [1232, 324] on button "Next slide" at bounding box center [1242, 324] width 33 height 33
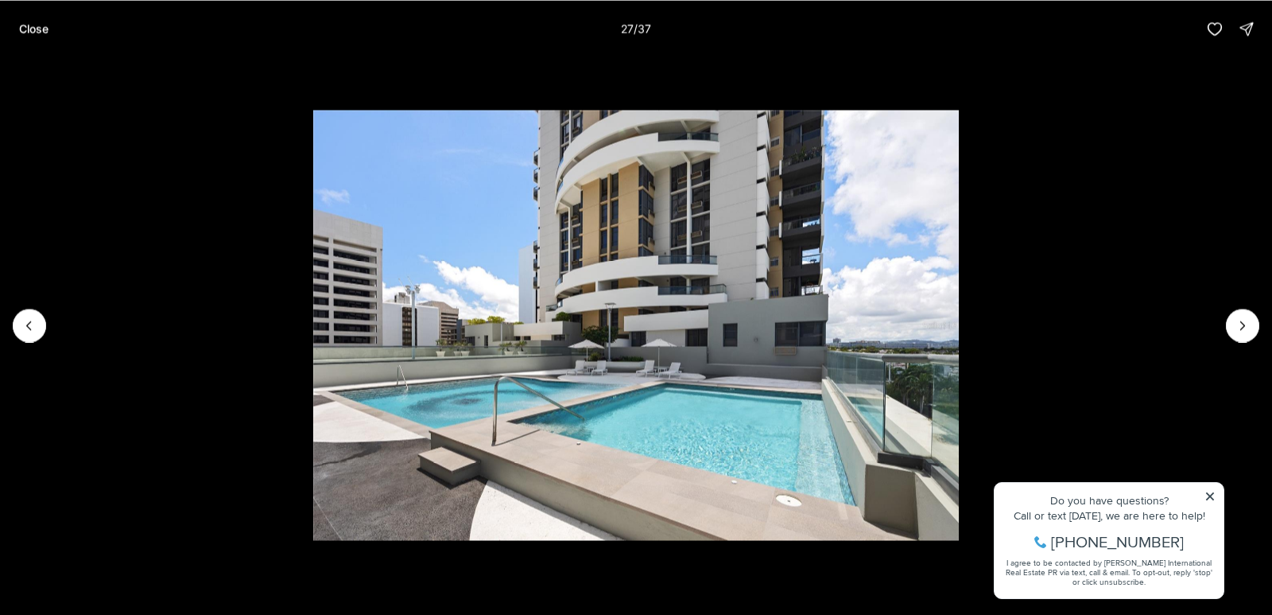
click at [1228, 336] on li "27 of 37" at bounding box center [636, 324] width 1272 height 535
click at [1235, 327] on icon "Next slide" at bounding box center [1243, 325] width 16 height 16
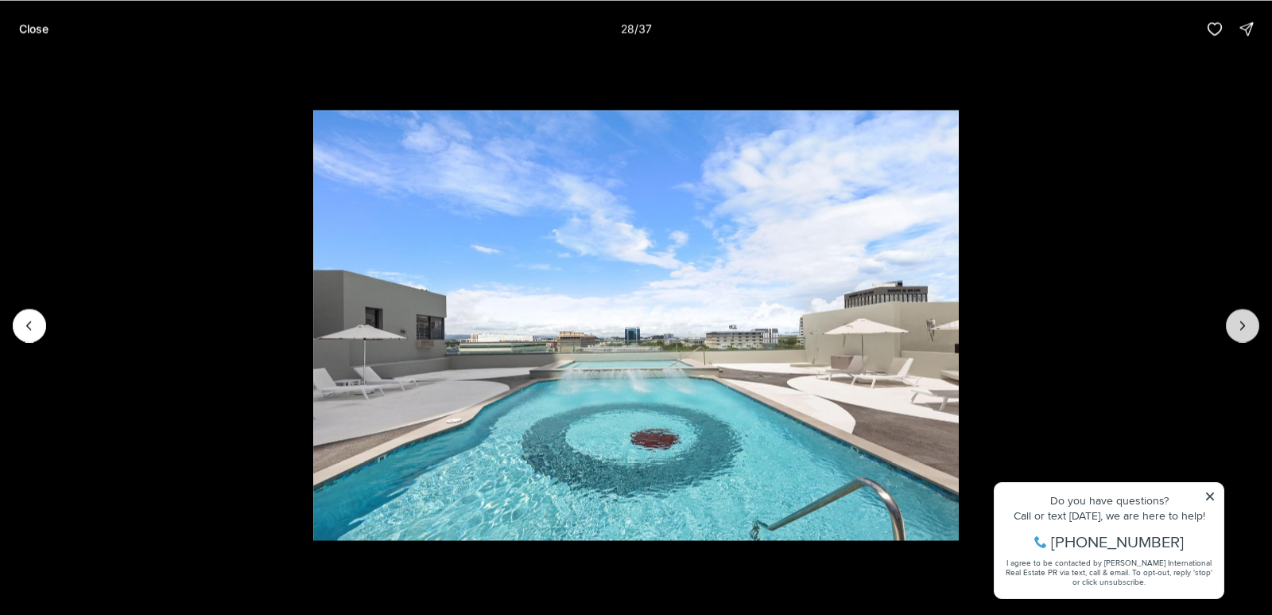
click at [1235, 327] on icon "Next slide" at bounding box center [1243, 325] width 16 height 16
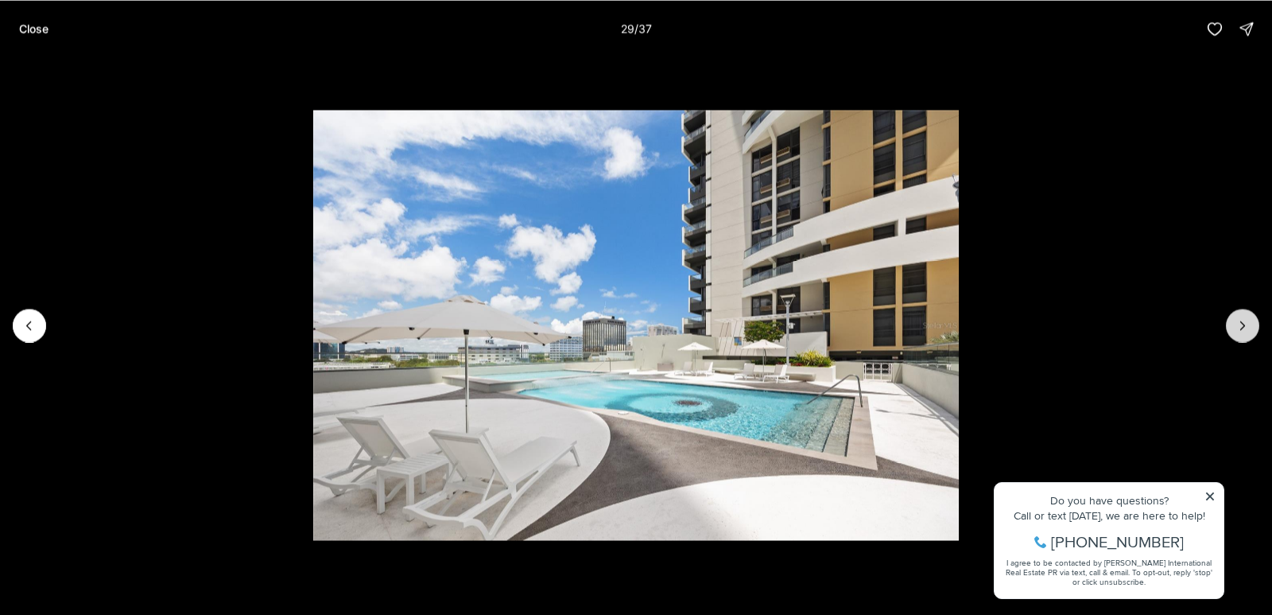
click at [1236, 327] on icon "Next slide" at bounding box center [1243, 325] width 16 height 16
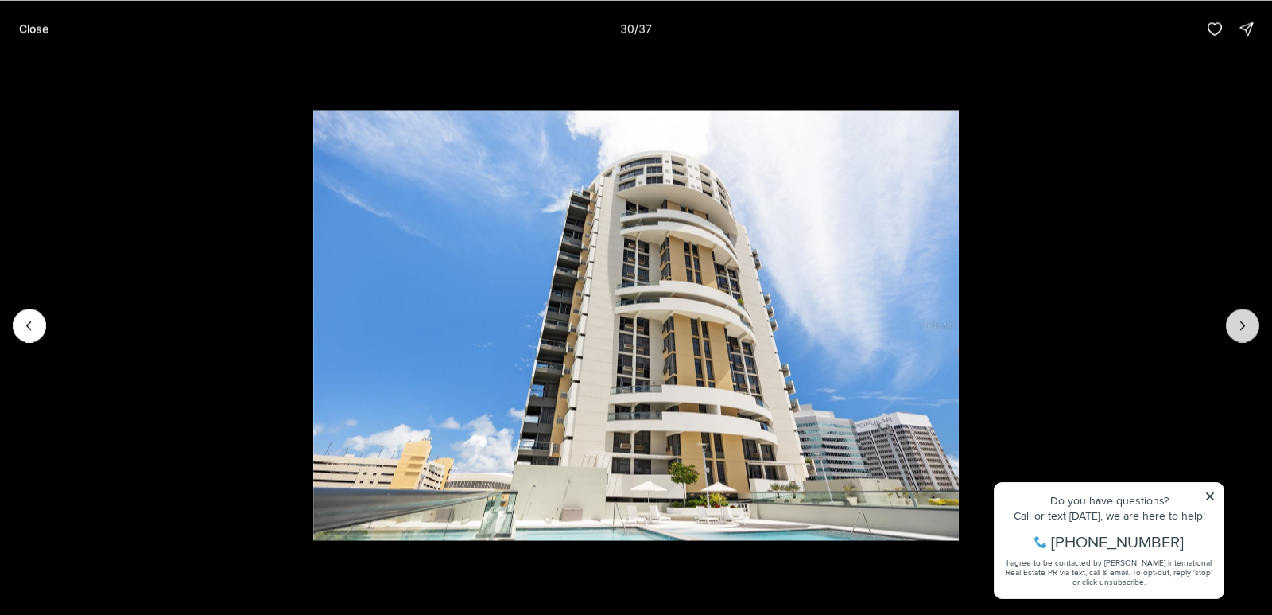
click at [1236, 327] on icon "Next slide" at bounding box center [1243, 325] width 16 height 16
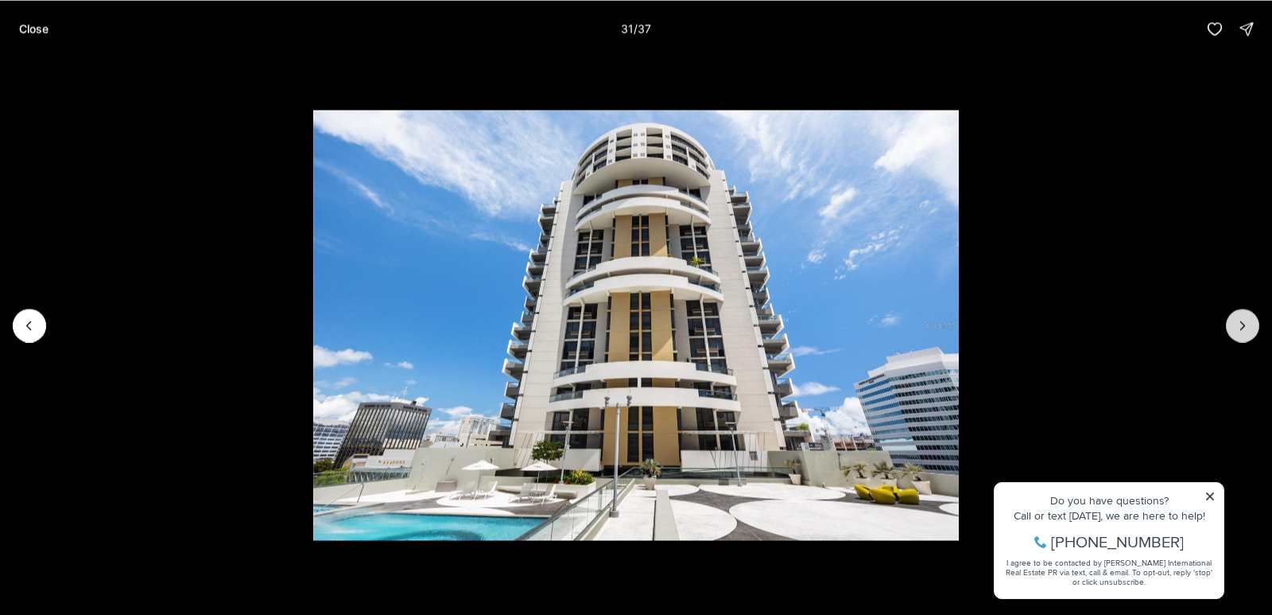
click at [1236, 327] on icon "Next slide" at bounding box center [1243, 325] width 16 height 16
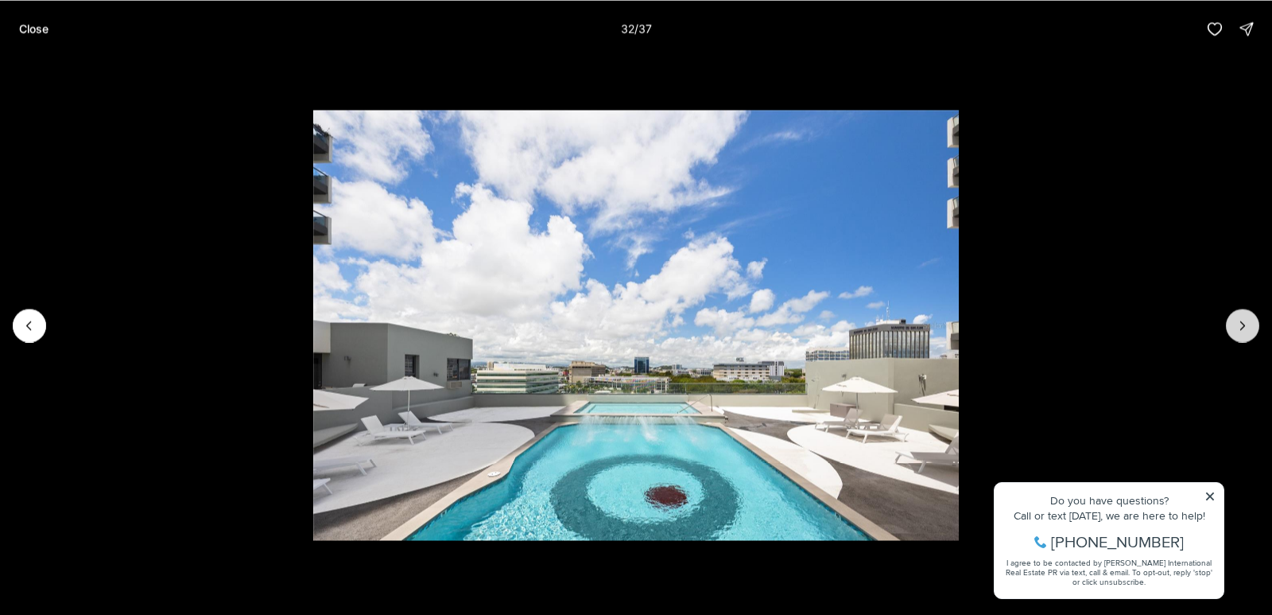
click at [1236, 327] on icon "Next slide" at bounding box center [1243, 325] width 16 height 16
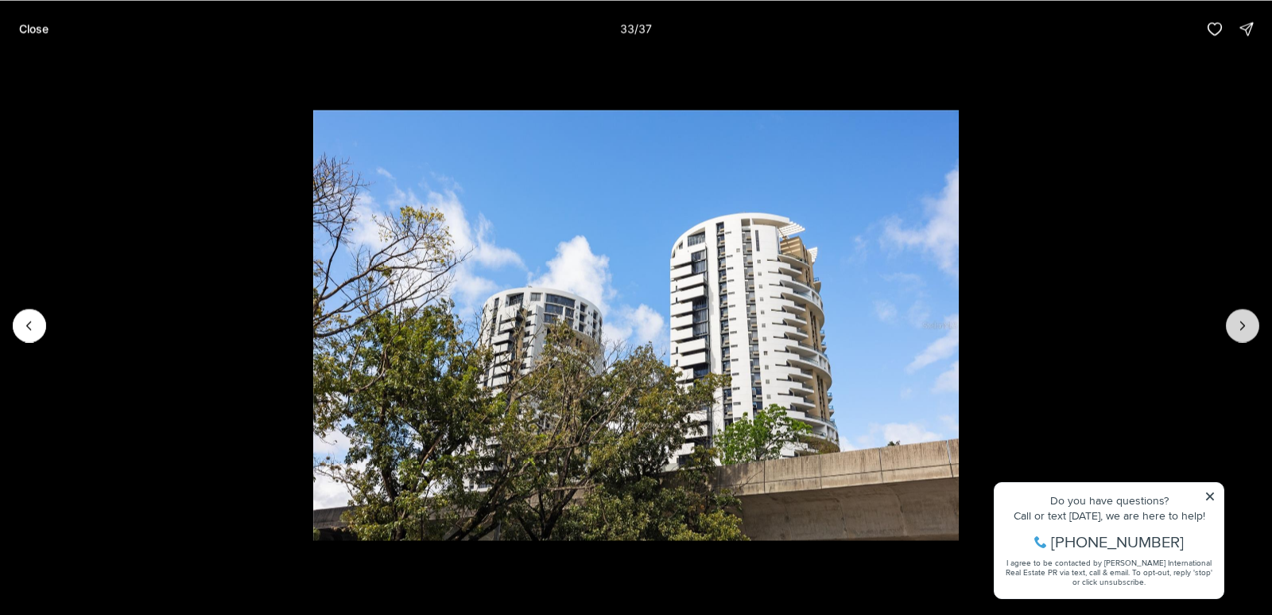
click at [1236, 327] on icon "Next slide" at bounding box center [1243, 325] width 16 height 16
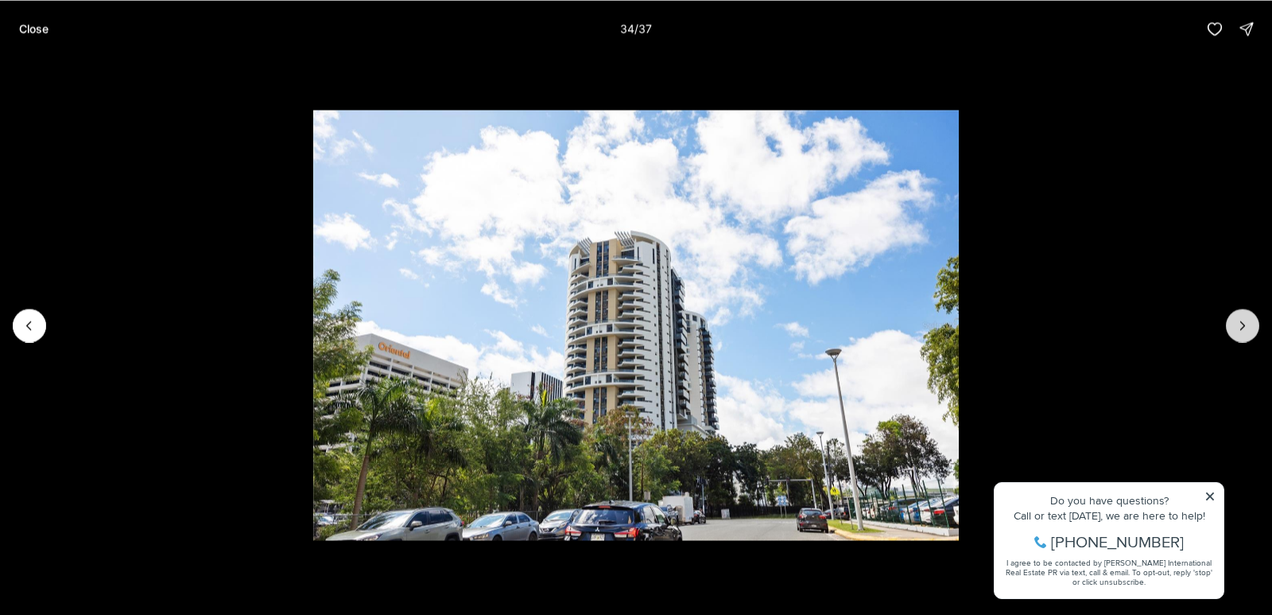
click at [1236, 327] on icon "Next slide" at bounding box center [1243, 325] width 16 height 16
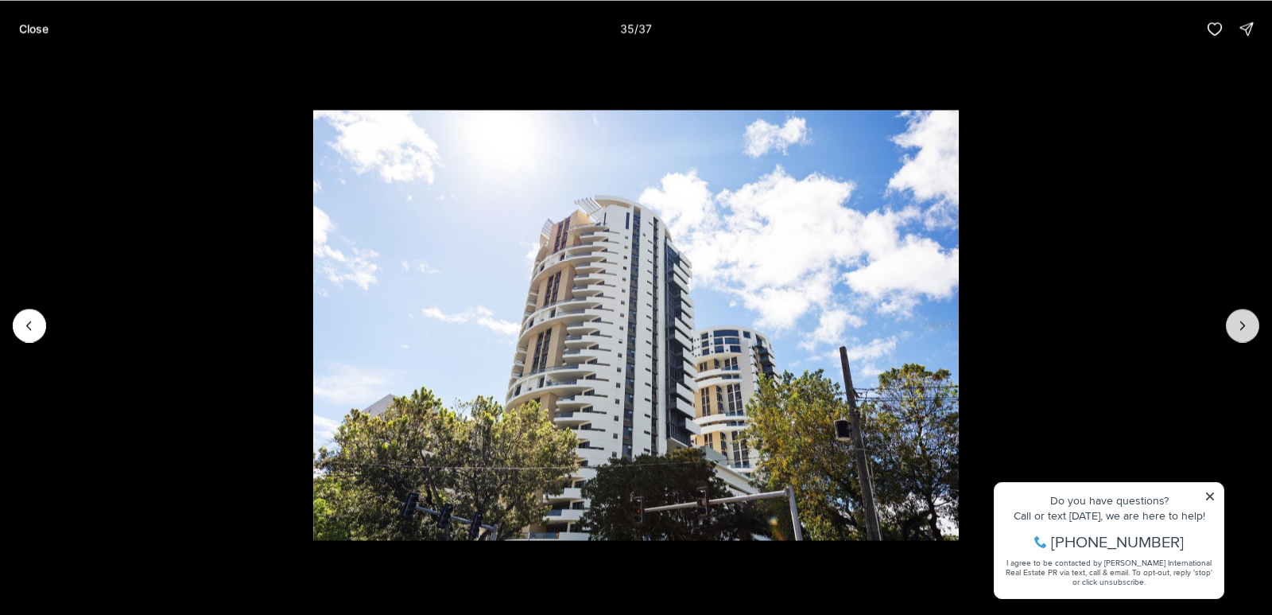
click at [1236, 327] on icon "Next slide" at bounding box center [1243, 325] width 16 height 16
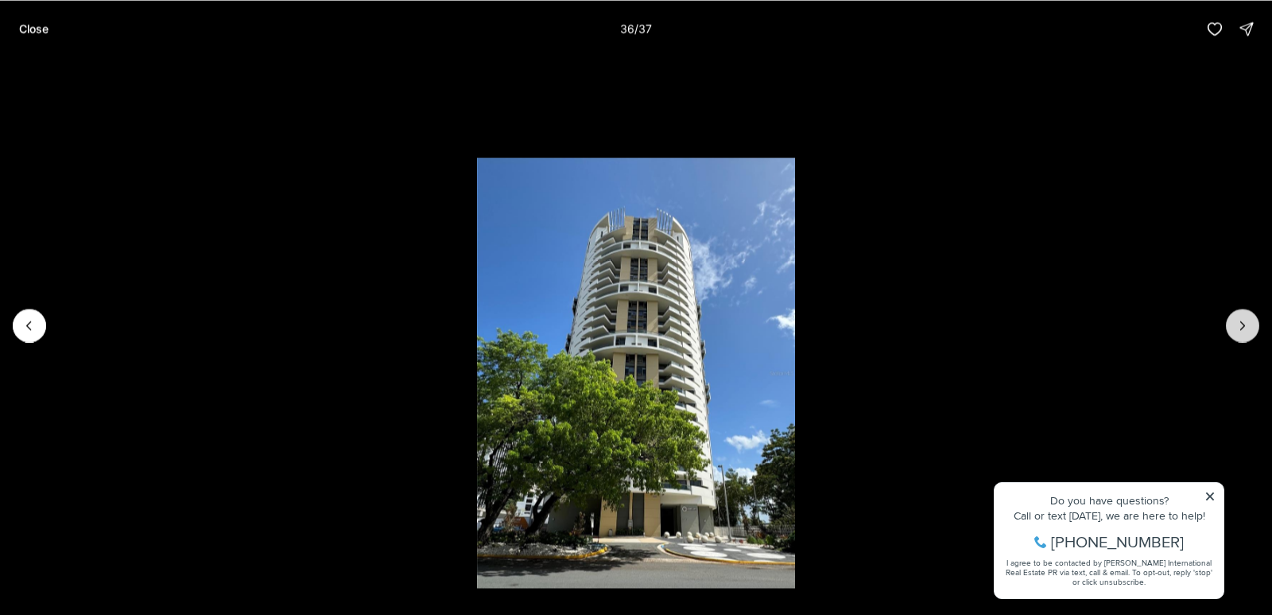
click at [1236, 327] on icon "Next slide" at bounding box center [1243, 325] width 16 height 16
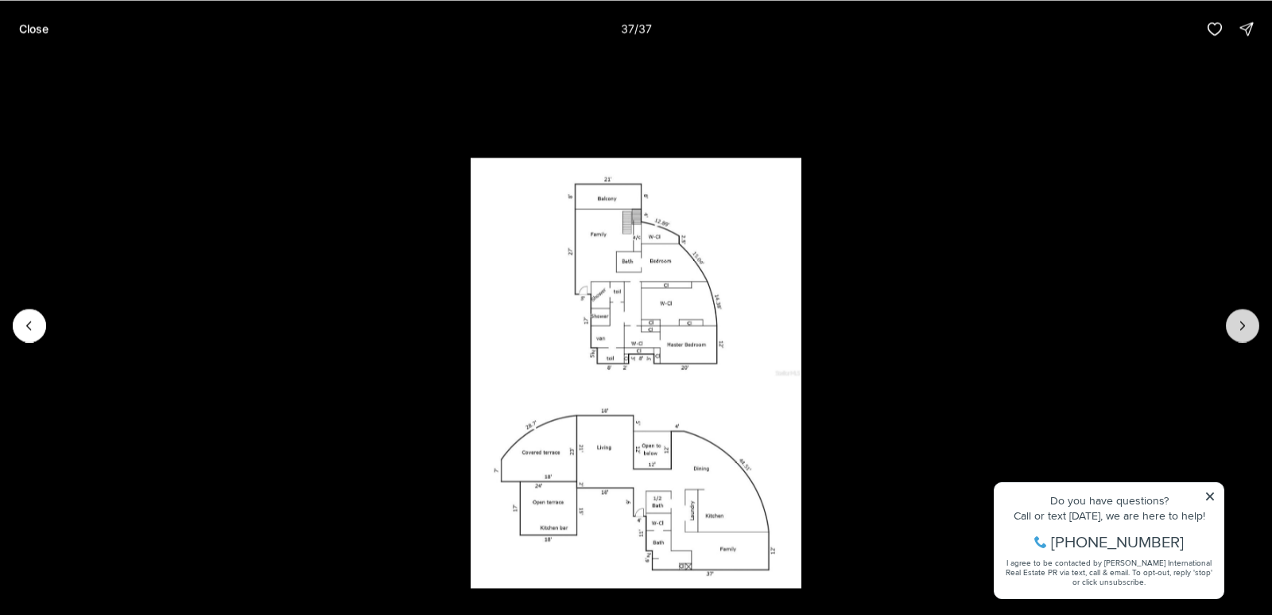
click at [1236, 327] on div at bounding box center [1242, 324] width 33 height 33
click at [31, 29] on p "Close" at bounding box center [33, 28] width 29 height 13
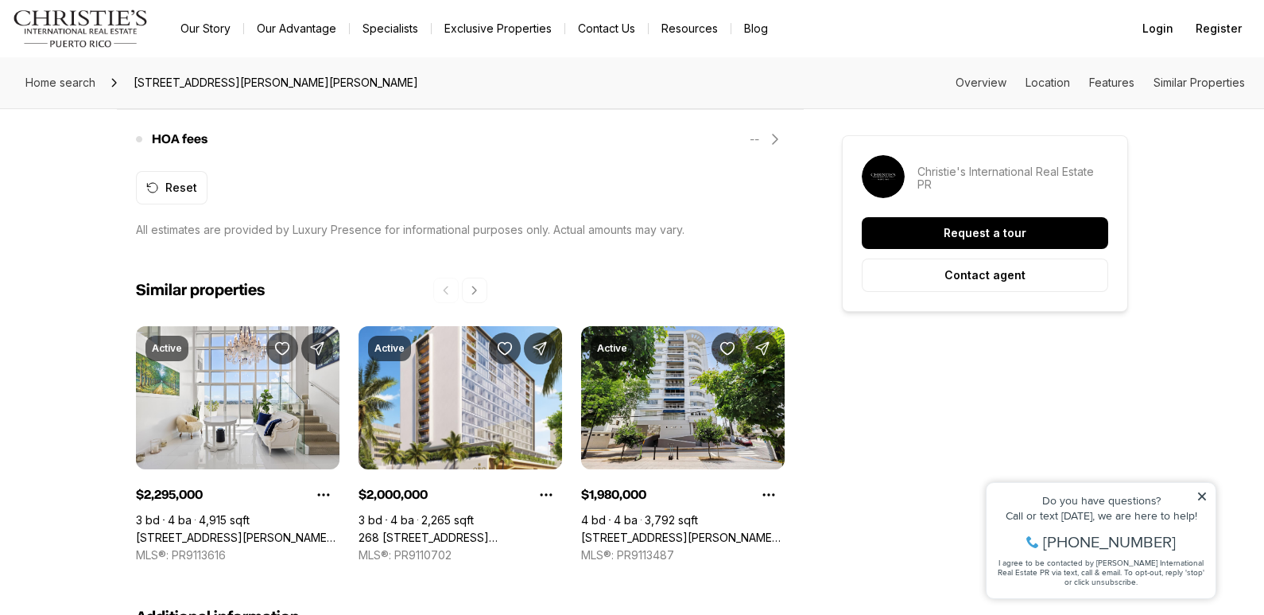
scroll to position [1590, 0]
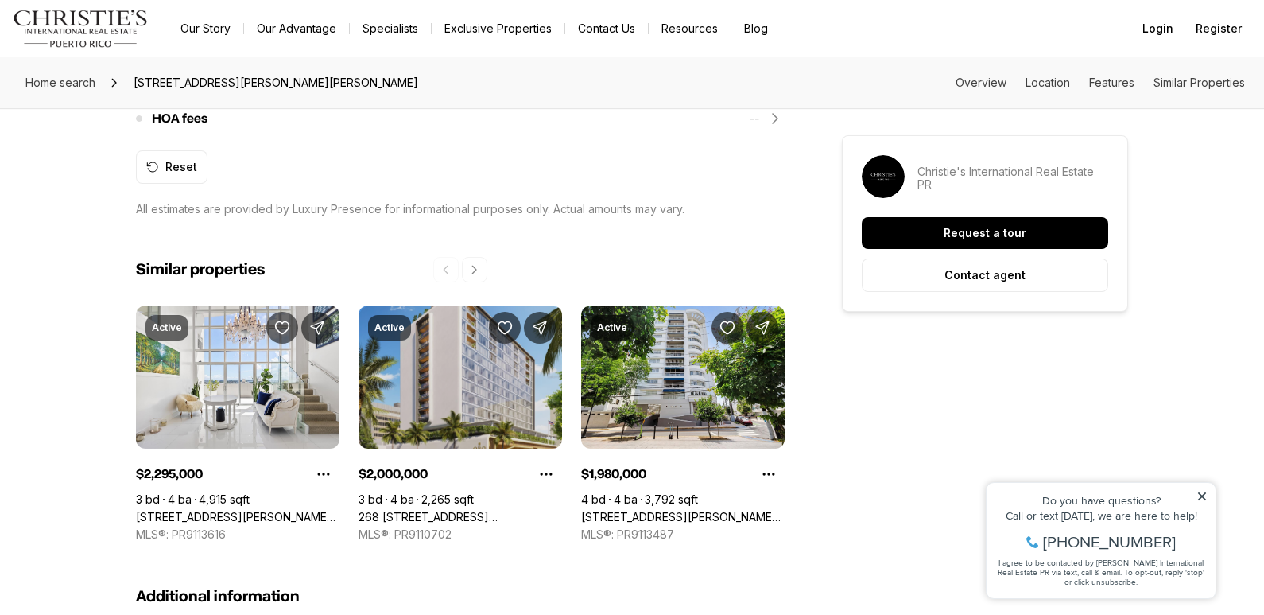
click at [460, 510] on link "268 [STREET_ADDRESS][PERSON_NAME][PERSON_NAME][PERSON_NAME]" at bounding box center [461, 517] width 204 height 14
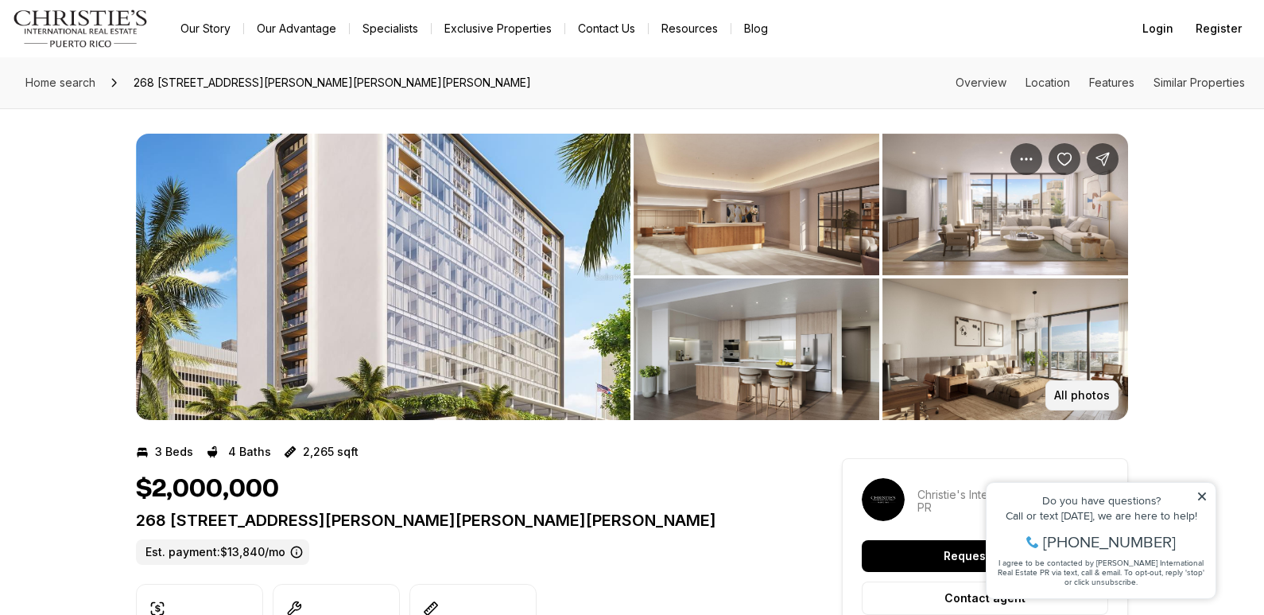
click at [1076, 386] on button "All photos" at bounding box center [1081, 395] width 73 height 30
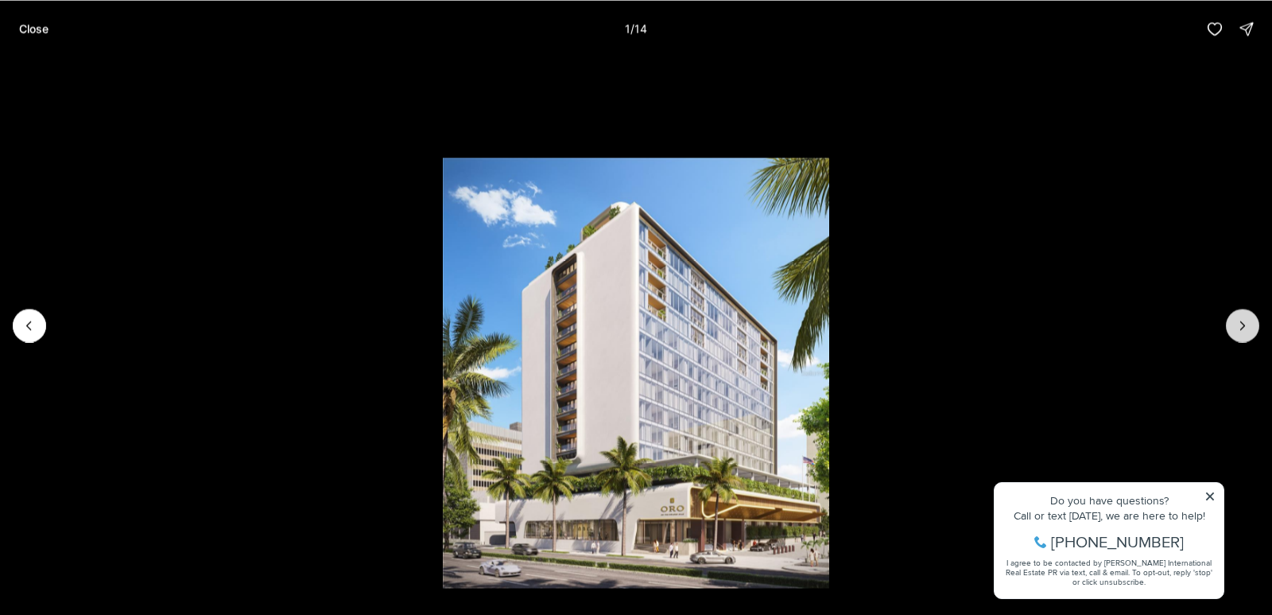
click at [1246, 324] on icon "Next slide" at bounding box center [1243, 325] width 16 height 16
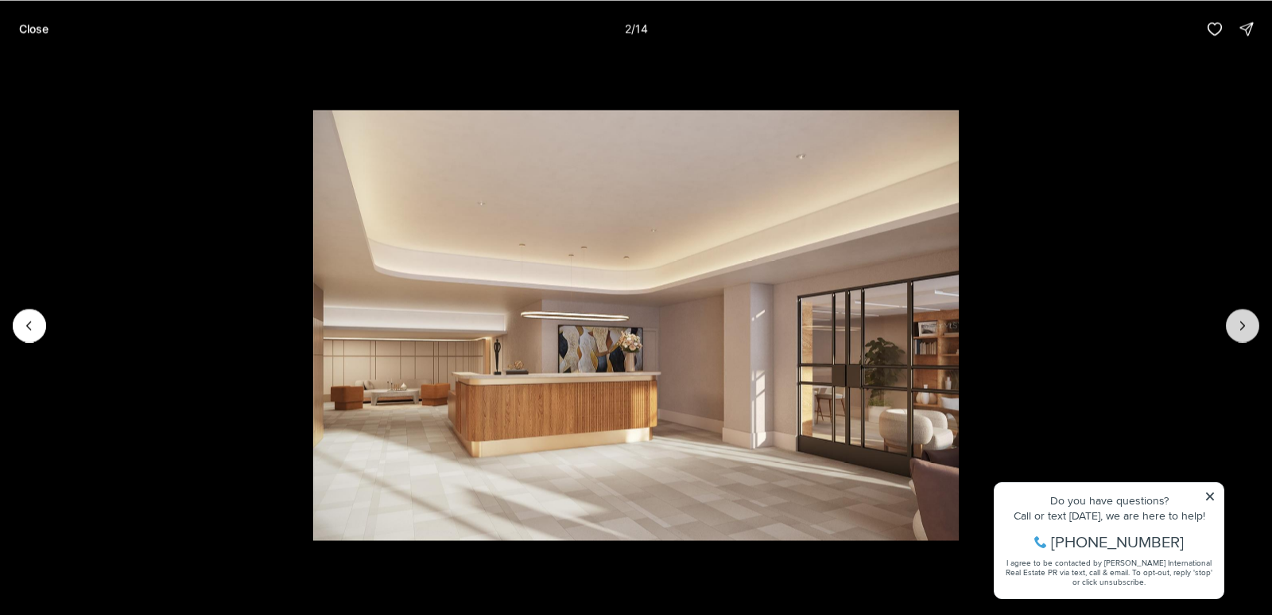
click at [1246, 327] on icon "Next slide" at bounding box center [1243, 325] width 16 height 16
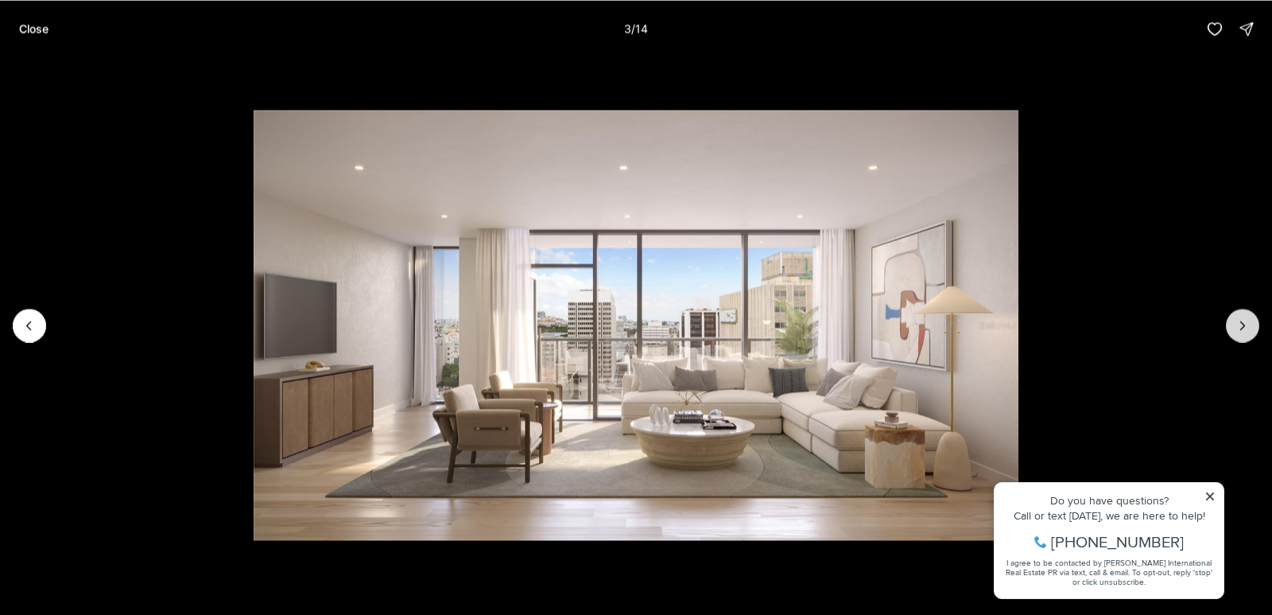
click at [1246, 327] on icon "Next slide" at bounding box center [1243, 325] width 16 height 16
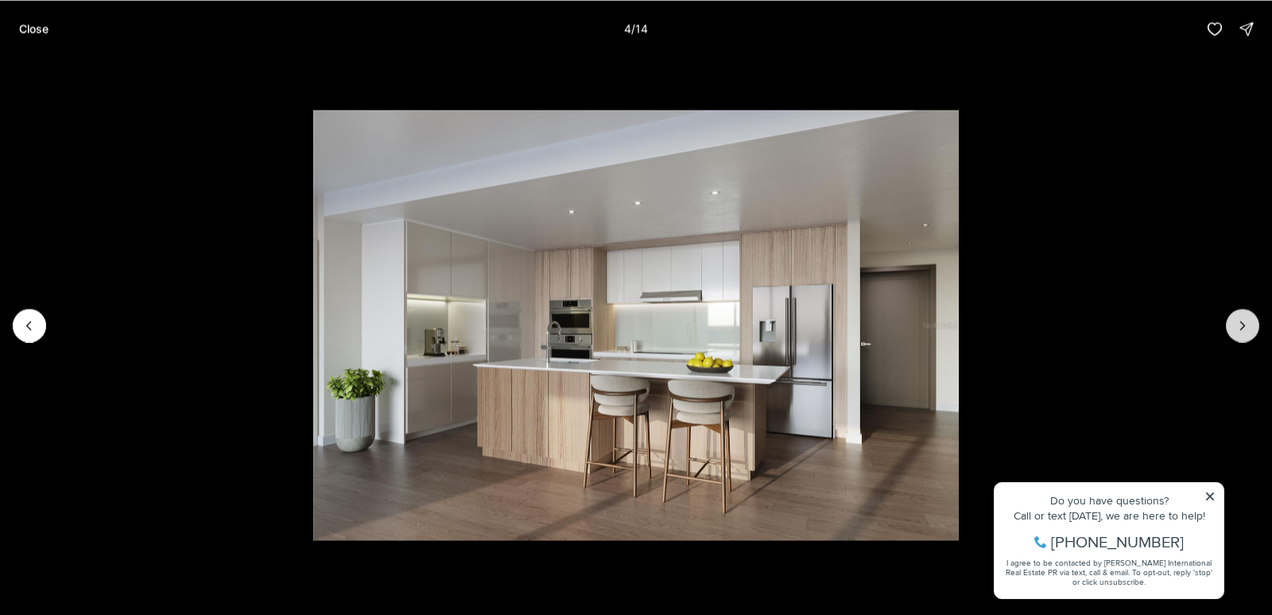
click at [1246, 327] on icon "Next slide" at bounding box center [1243, 325] width 16 height 16
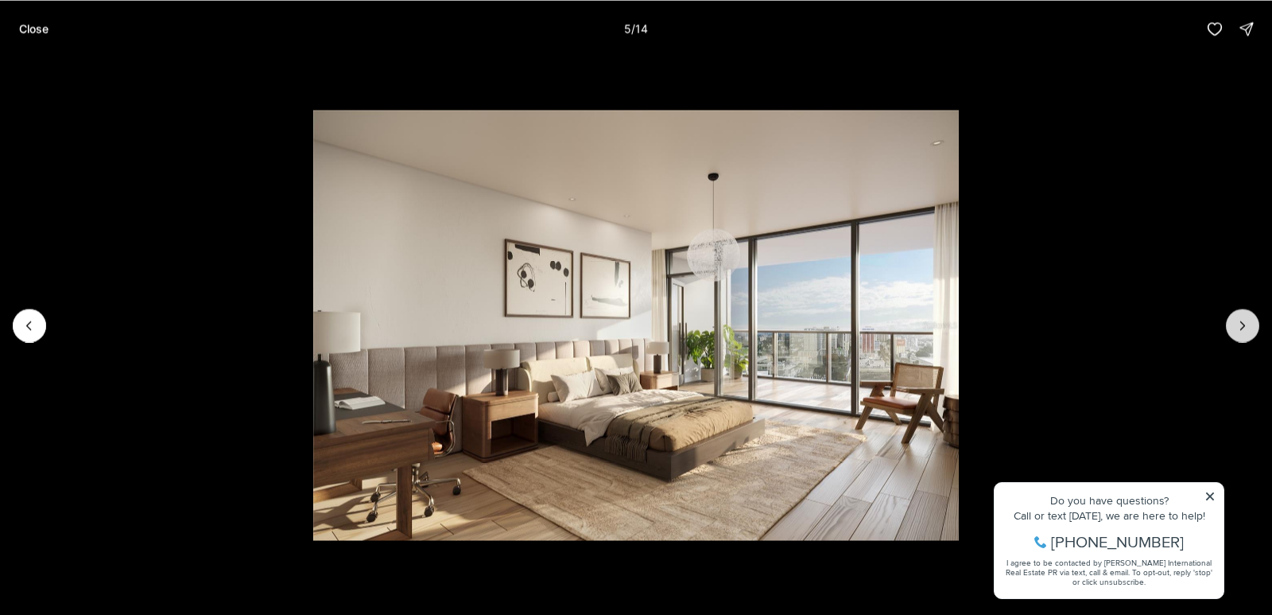
click at [1246, 327] on icon "Next slide" at bounding box center [1243, 325] width 16 height 16
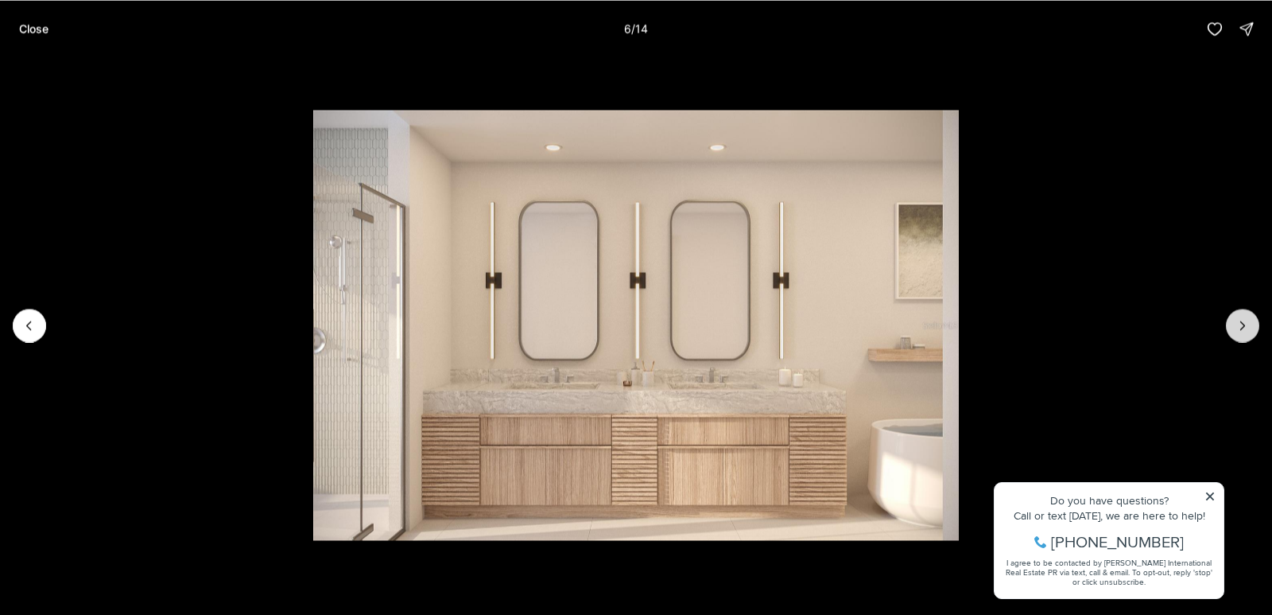
click at [1246, 326] on icon "Next slide" at bounding box center [1243, 325] width 16 height 16
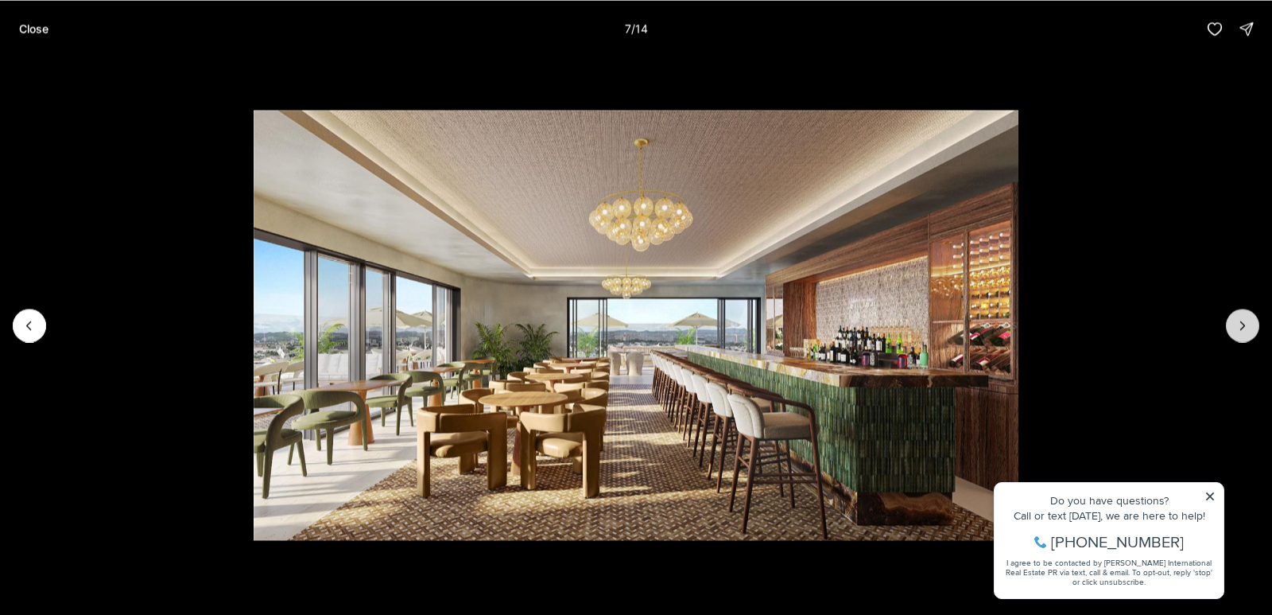
click at [1246, 327] on icon "Next slide" at bounding box center [1243, 325] width 16 height 16
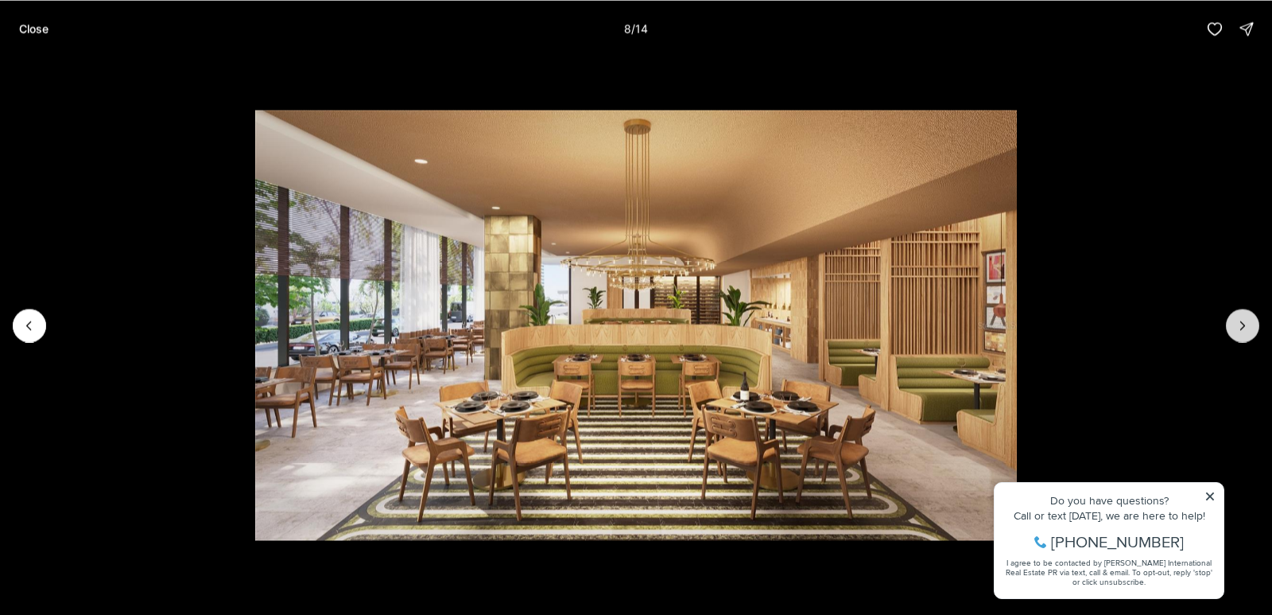
click at [1245, 328] on icon "Next slide" at bounding box center [1243, 325] width 16 height 16
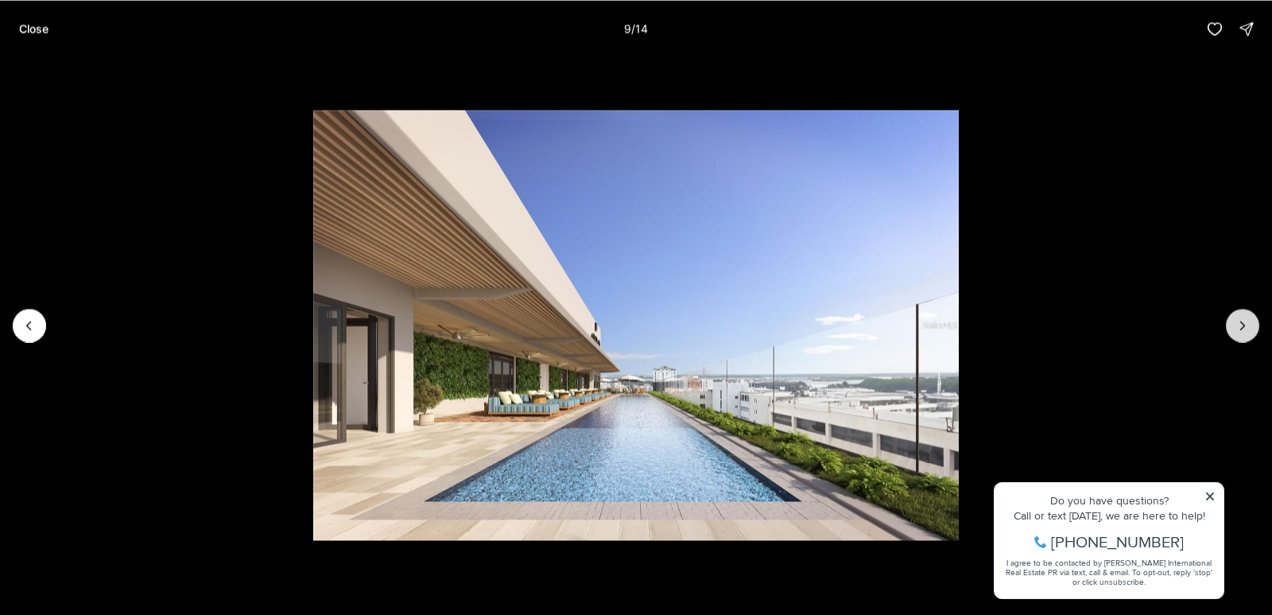
click at [1241, 328] on icon "Next slide" at bounding box center [1243, 325] width 16 height 16
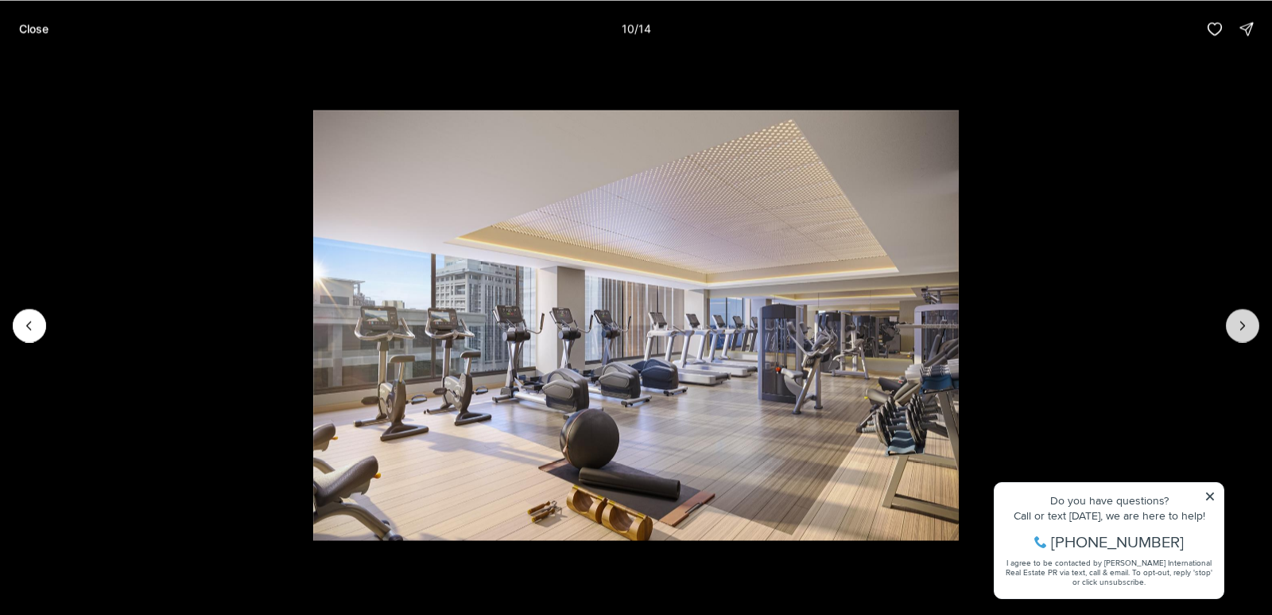
click at [1241, 328] on icon "Next slide" at bounding box center [1243, 325] width 4 height 8
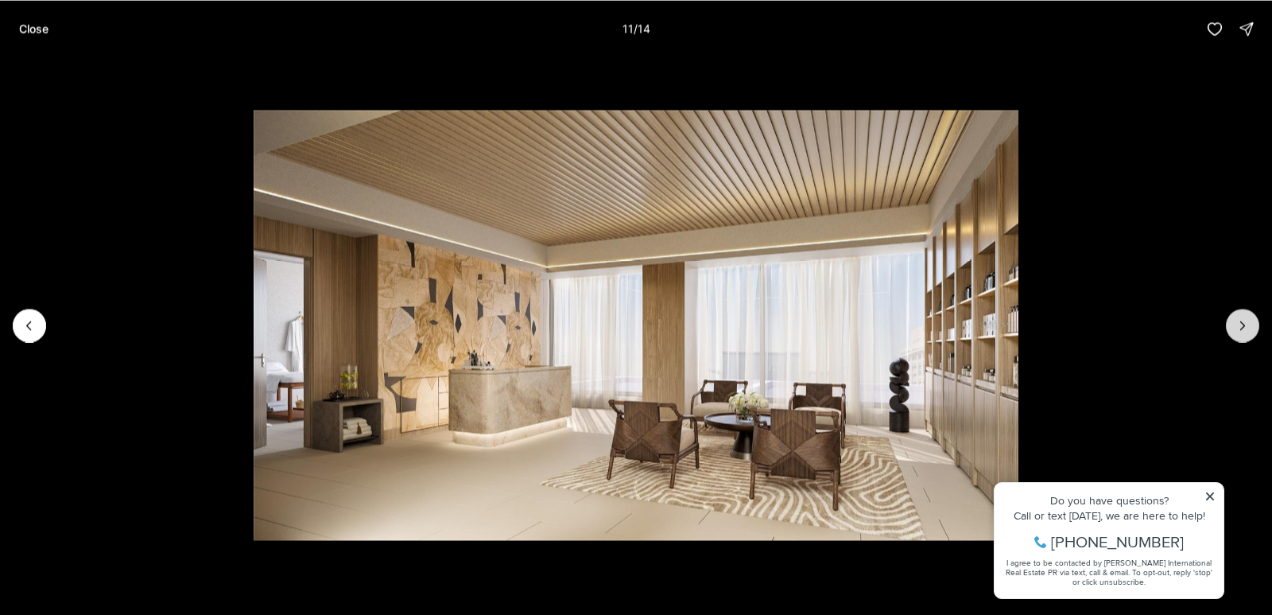
click at [1241, 329] on icon "Next slide" at bounding box center [1243, 325] width 4 height 8
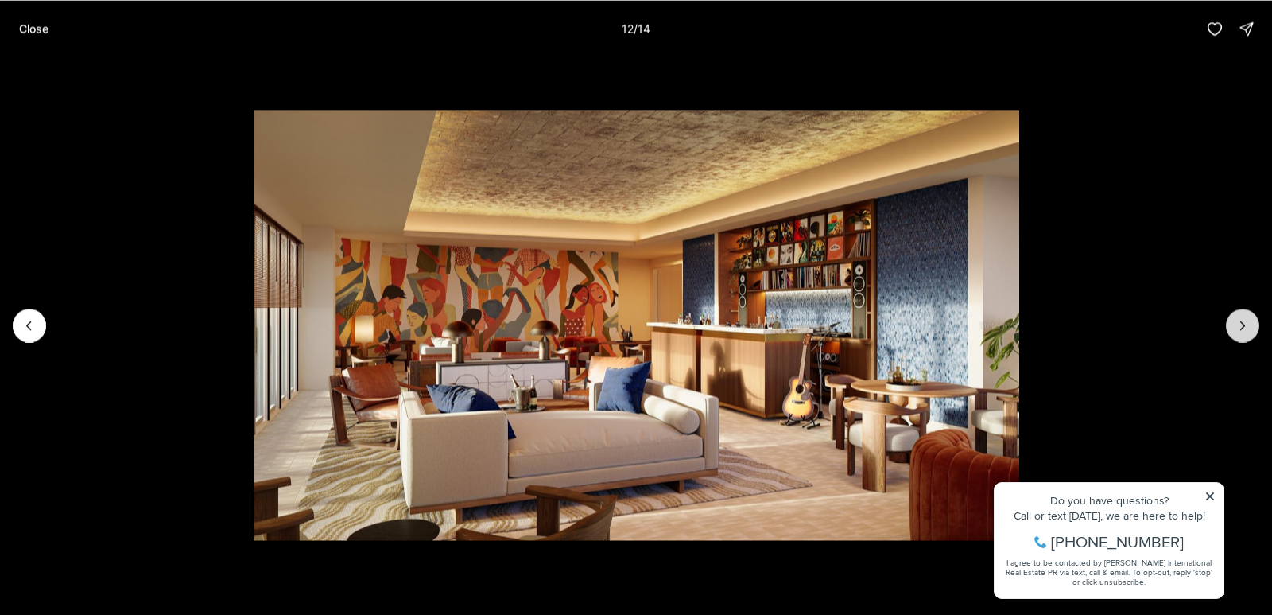
click at [1237, 332] on icon "Next slide" at bounding box center [1243, 325] width 16 height 16
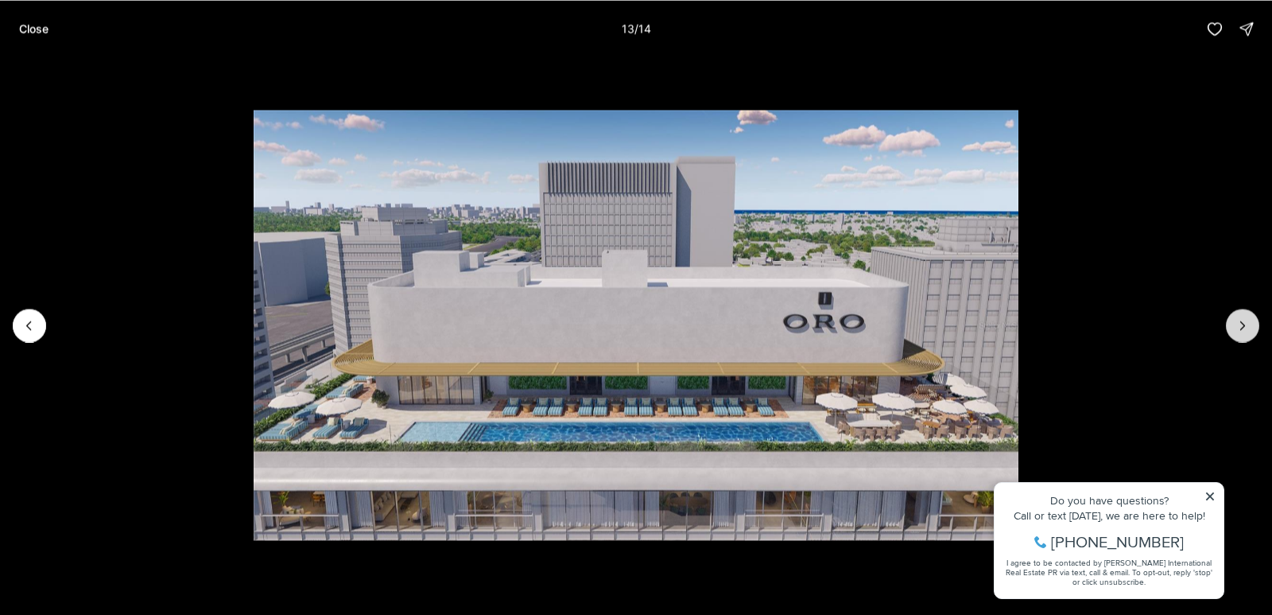
click at [1237, 332] on icon "Next slide" at bounding box center [1243, 325] width 16 height 16
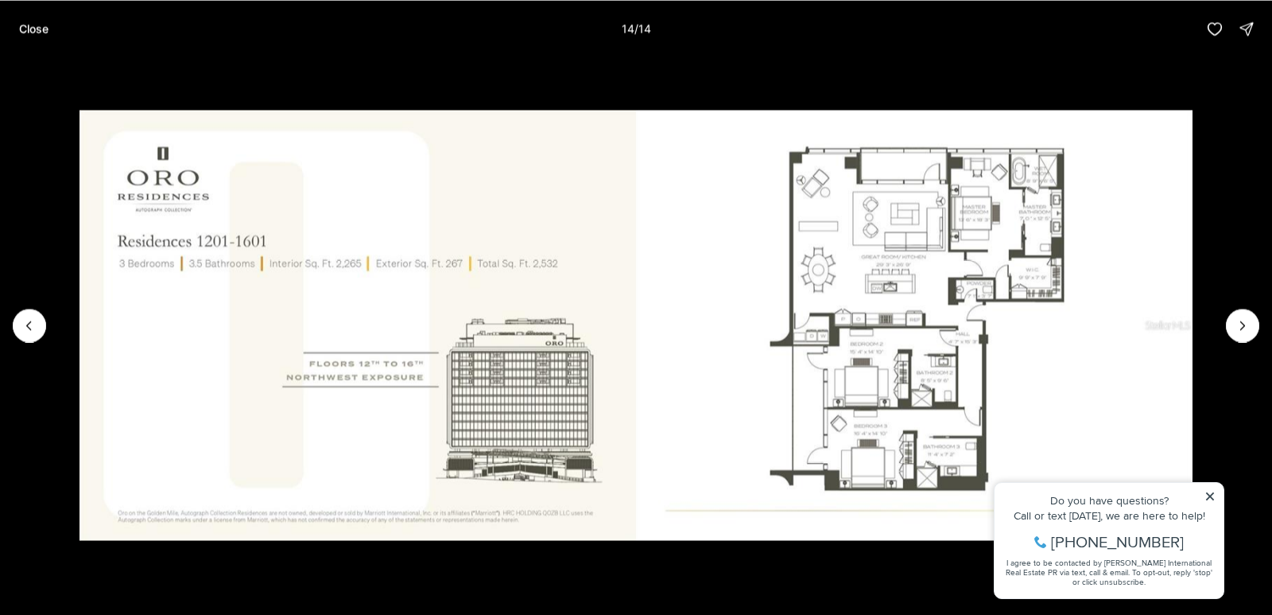
click at [1236, 332] on div at bounding box center [1242, 324] width 33 height 33
click at [1238, 328] on div at bounding box center [1242, 324] width 33 height 33
click at [1240, 324] on div at bounding box center [1242, 324] width 33 height 33
click at [1211, 500] on li "14 of 14" at bounding box center [636, 324] width 1272 height 535
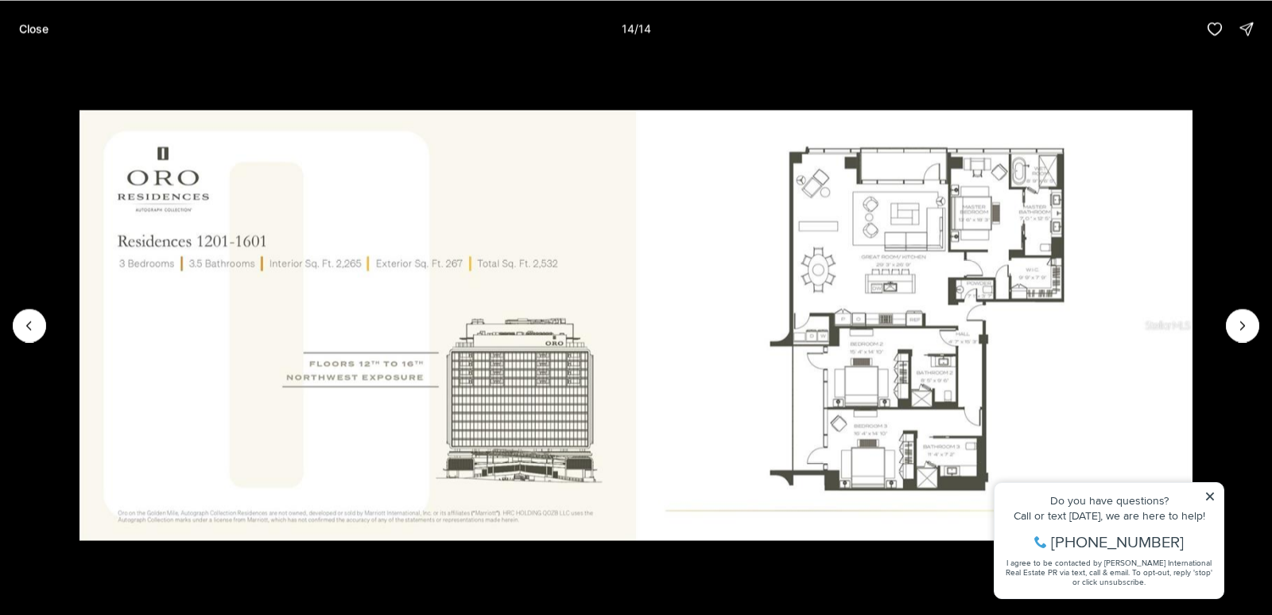
click at [1212, 495] on li "14 of 14" at bounding box center [636, 324] width 1272 height 535
click at [32, 327] on icon "Previous slide" at bounding box center [29, 325] width 16 height 16
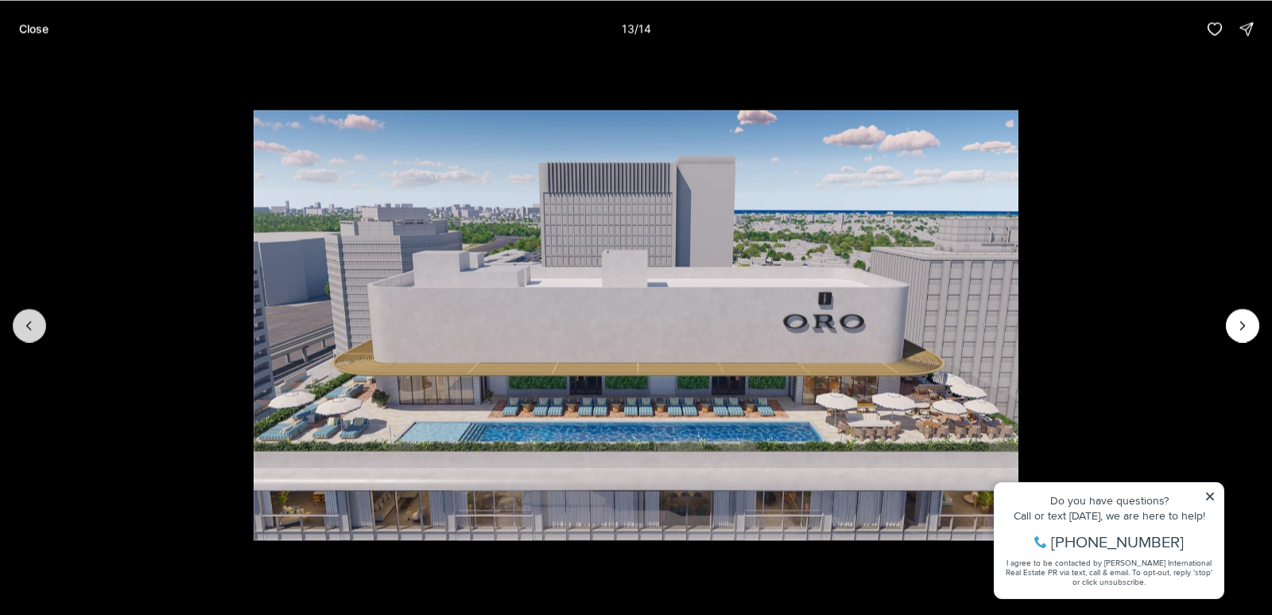
click at [33, 328] on icon "Previous slide" at bounding box center [29, 325] width 16 height 16
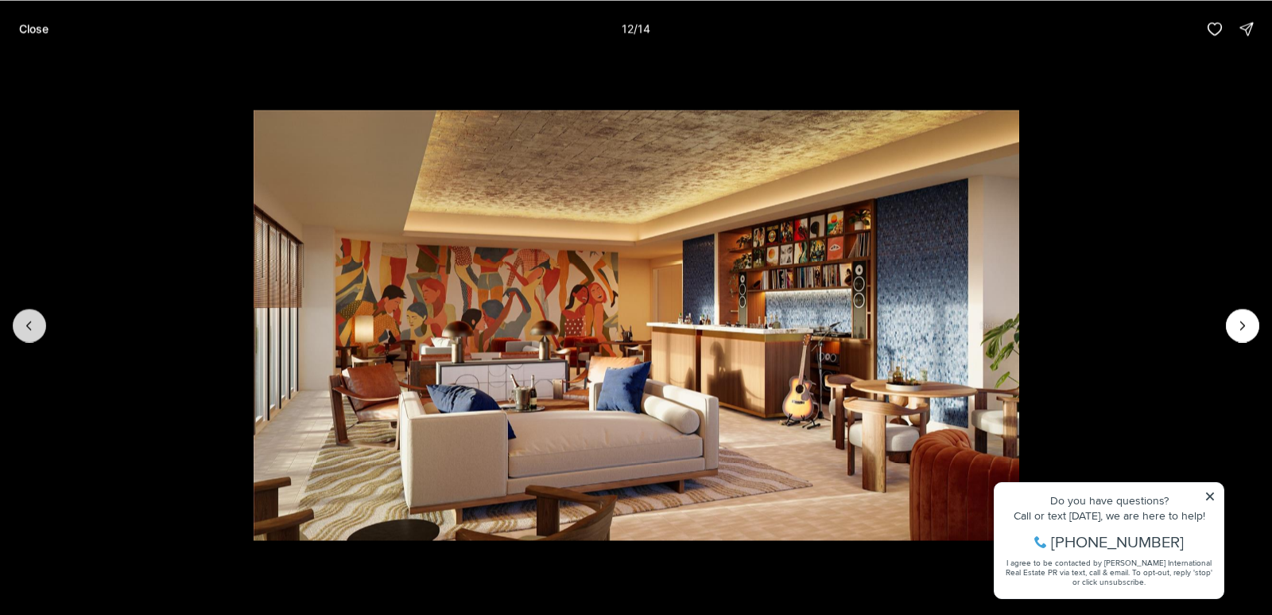
click at [37, 327] on icon "Previous slide" at bounding box center [29, 325] width 16 height 16
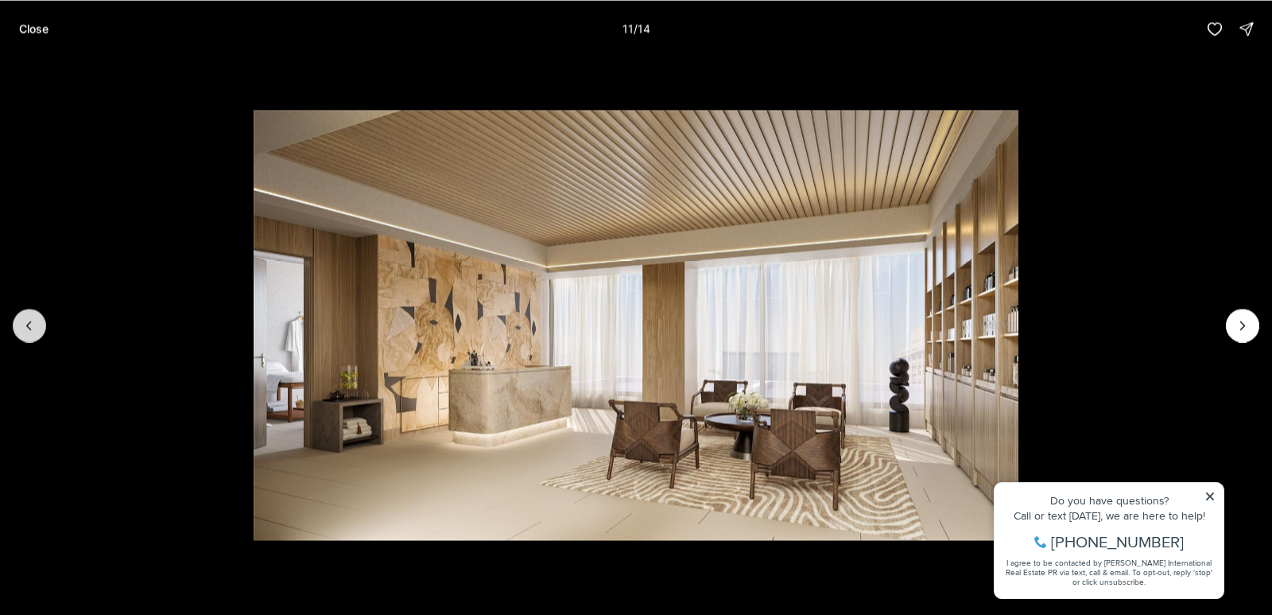
click at [37, 328] on icon "Previous slide" at bounding box center [29, 325] width 16 height 16
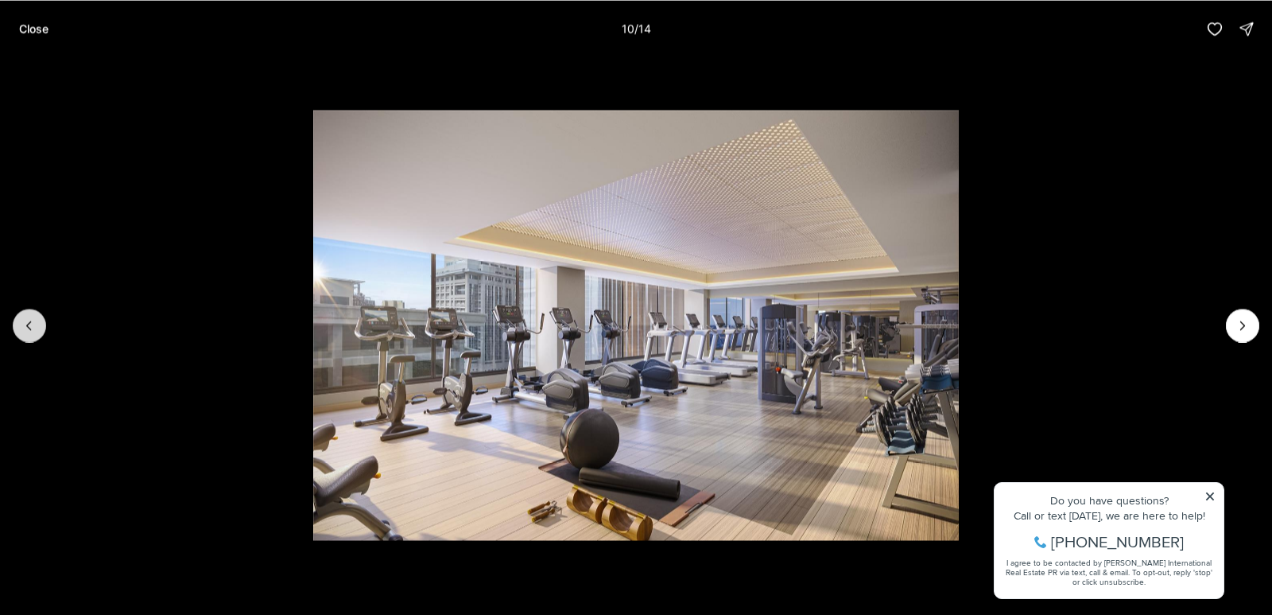
click at [37, 328] on icon "Previous slide" at bounding box center [29, 325] width 16 height 16
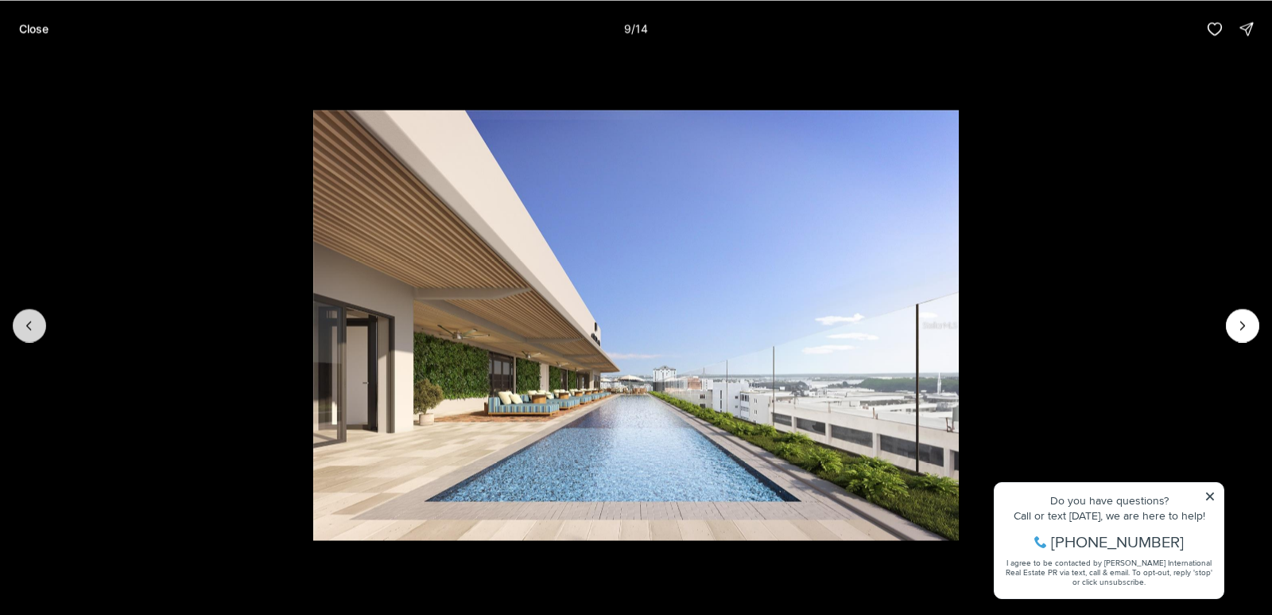
click at [37, 328] on icon "Previous slide" at bounding box center [29, 325] width 16 height 16
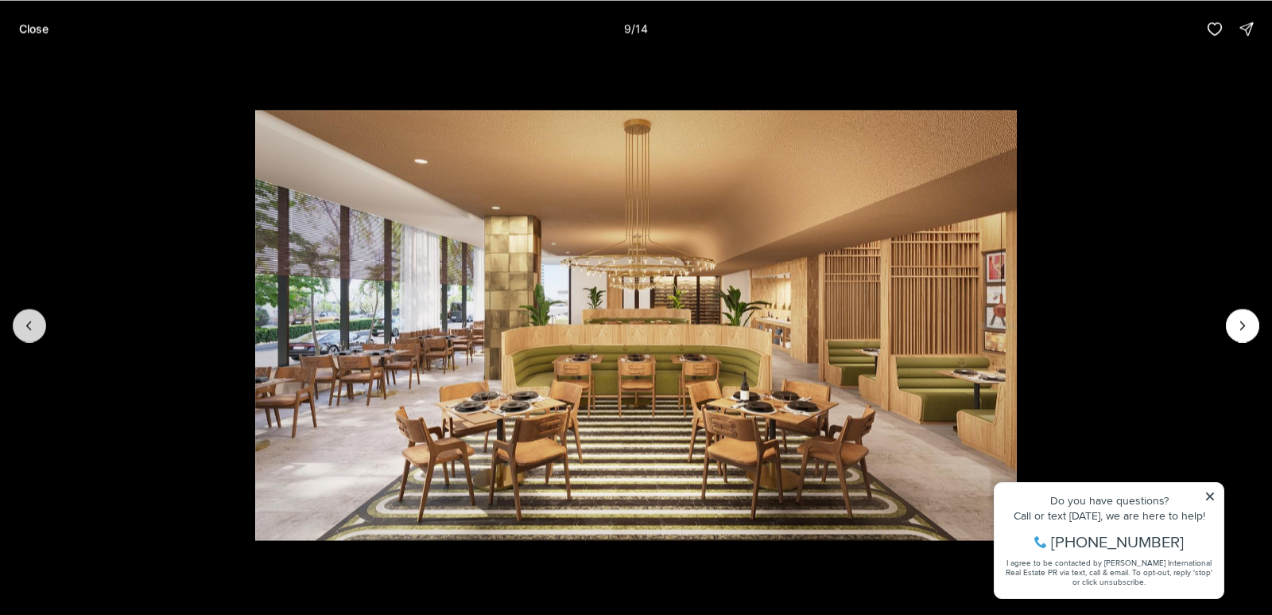
click at [37, 328] on icon "Previous slide" at bounding box center [29, 325] width 16 height 16
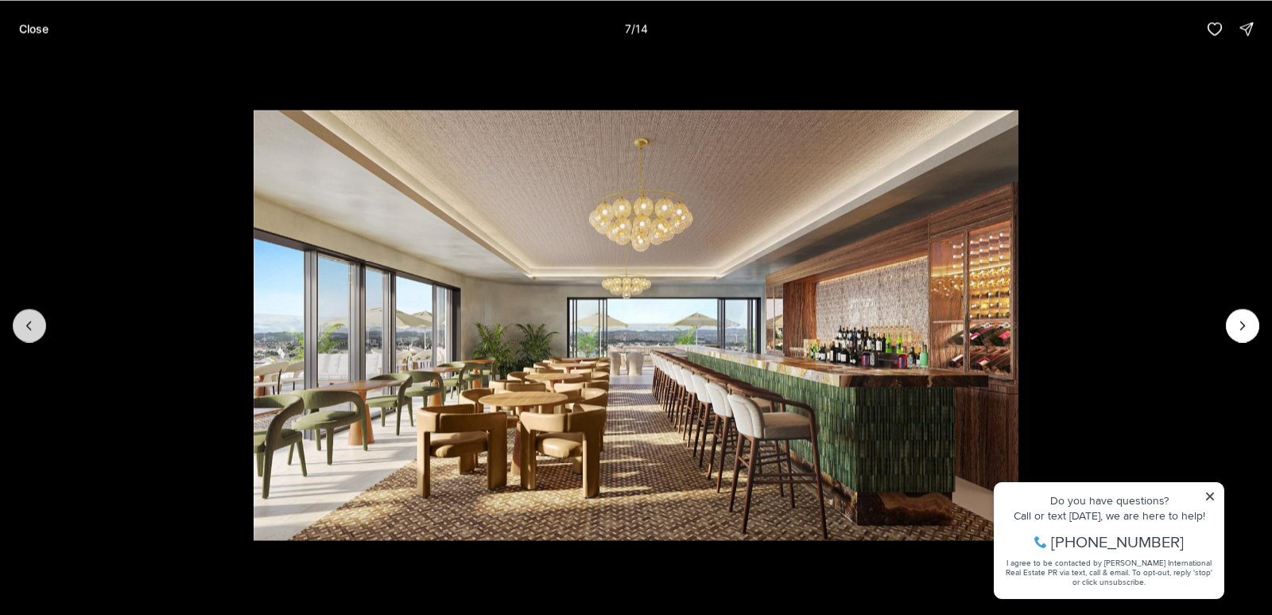
click at [37, 328] on icon "Previous slide" at bounding box center [29, 325] width 16 height 16
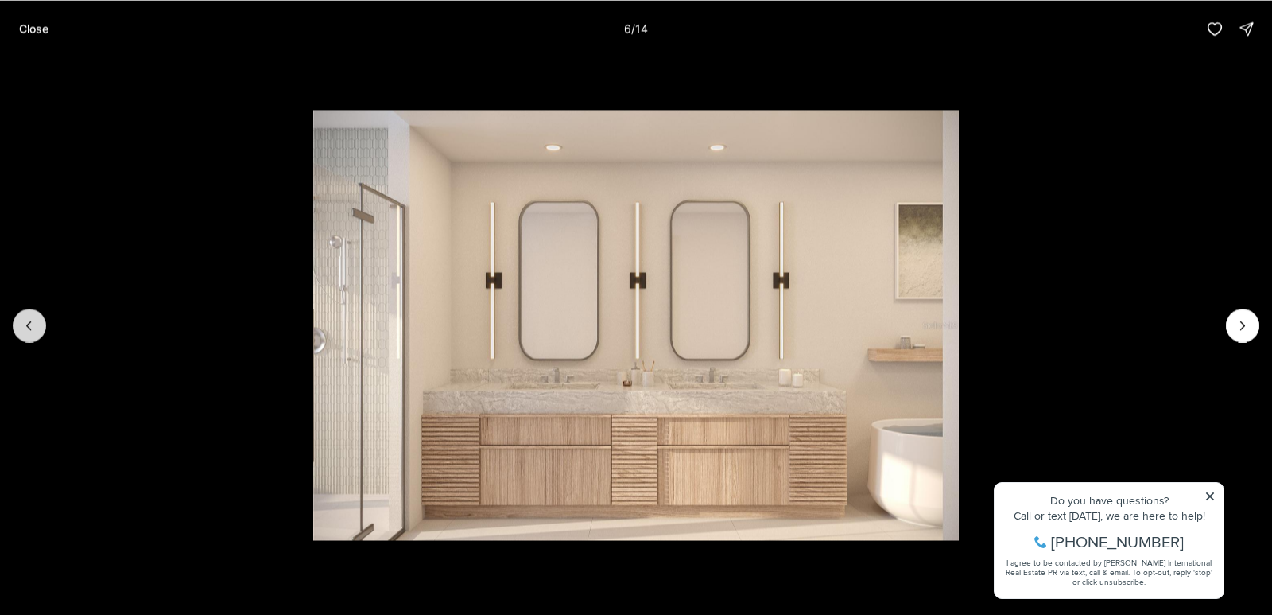
click at [37, 328] on button "Previous slide" at bounding box center [29, 324] width 33 height 33
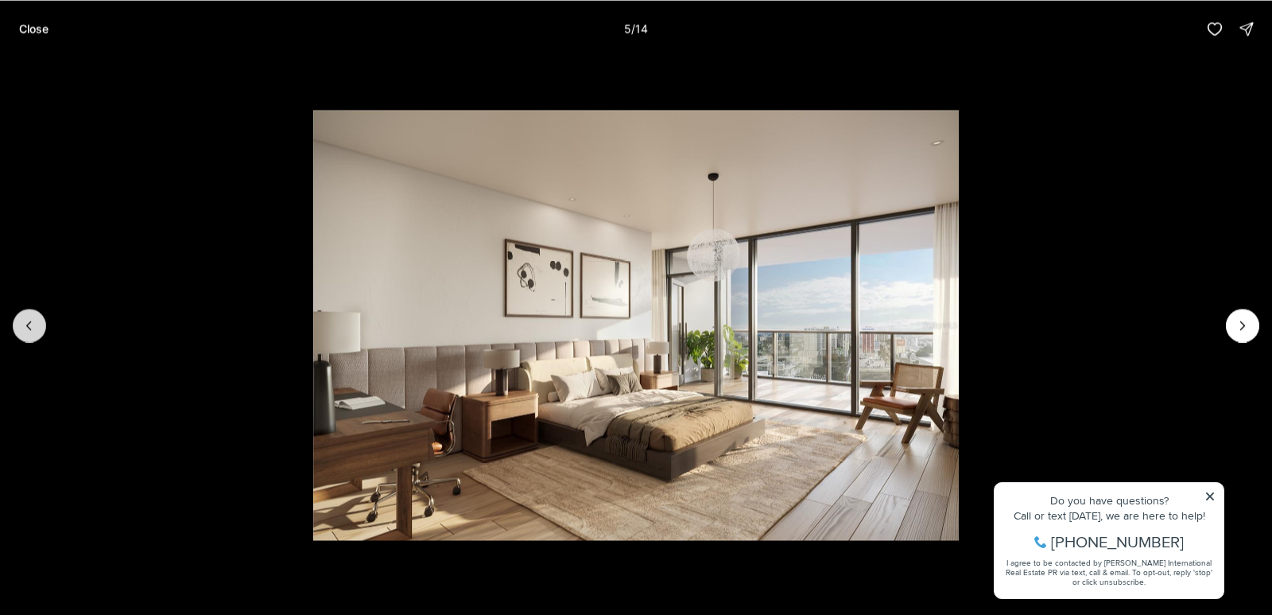
click at [37, 328] on button "Previous slide" at bounding box center [29, 324] width 33 height 33
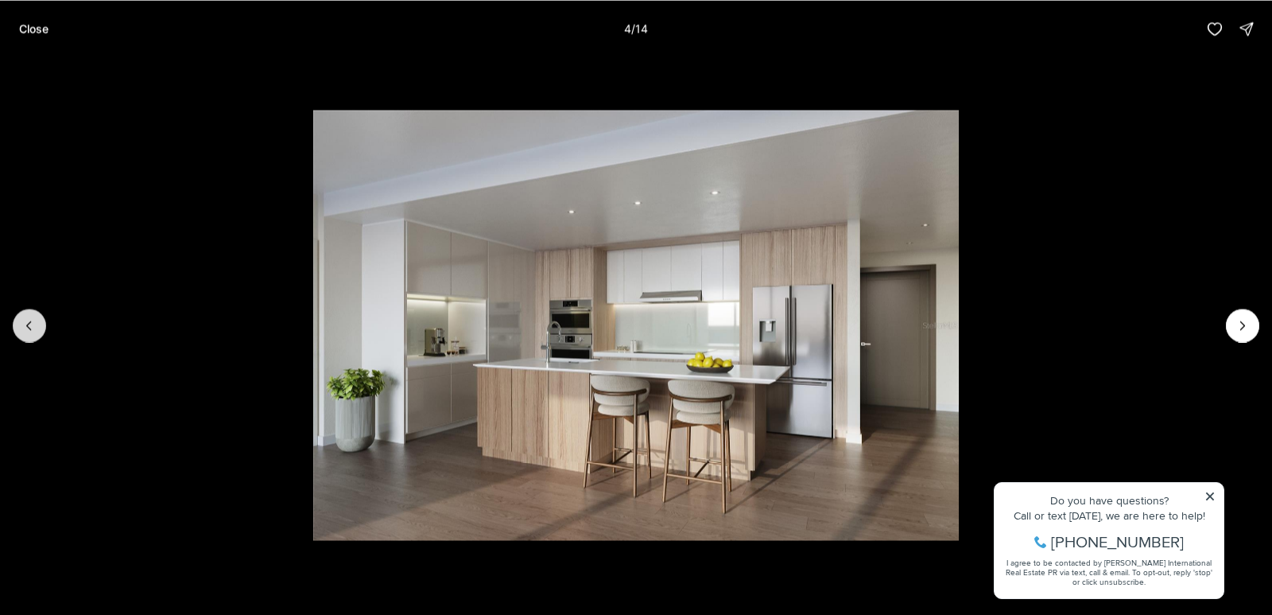
click at [37, 328] on button "Previous slide" at bounding box center [29, 324] width 33 height 33
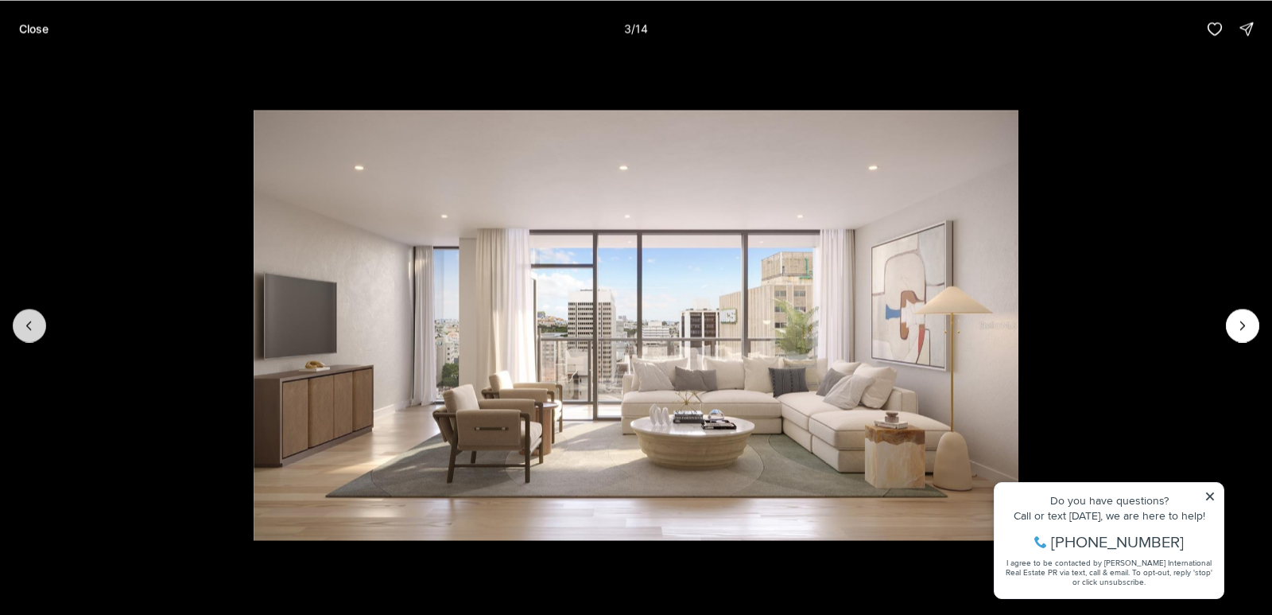
click at [37, 328] on button "Previous slide" at bounding box center [29, 324] width 33 height 33
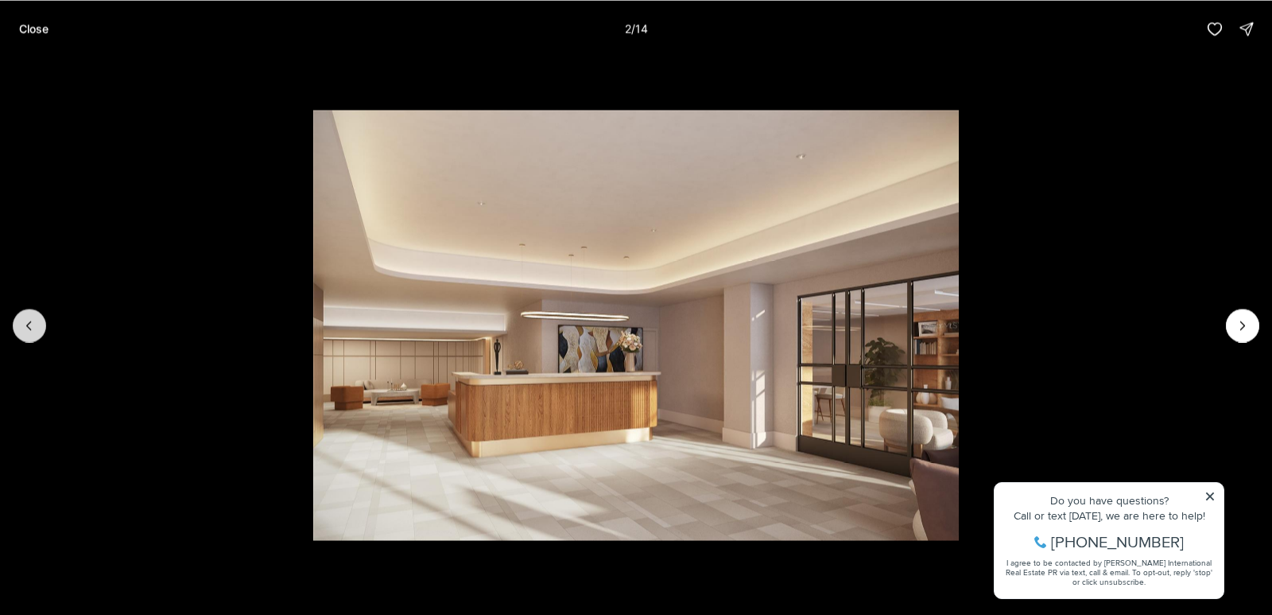
click at [37, 328] on button "Previous slide" at bounding box center [29, 324] width 33 height 33
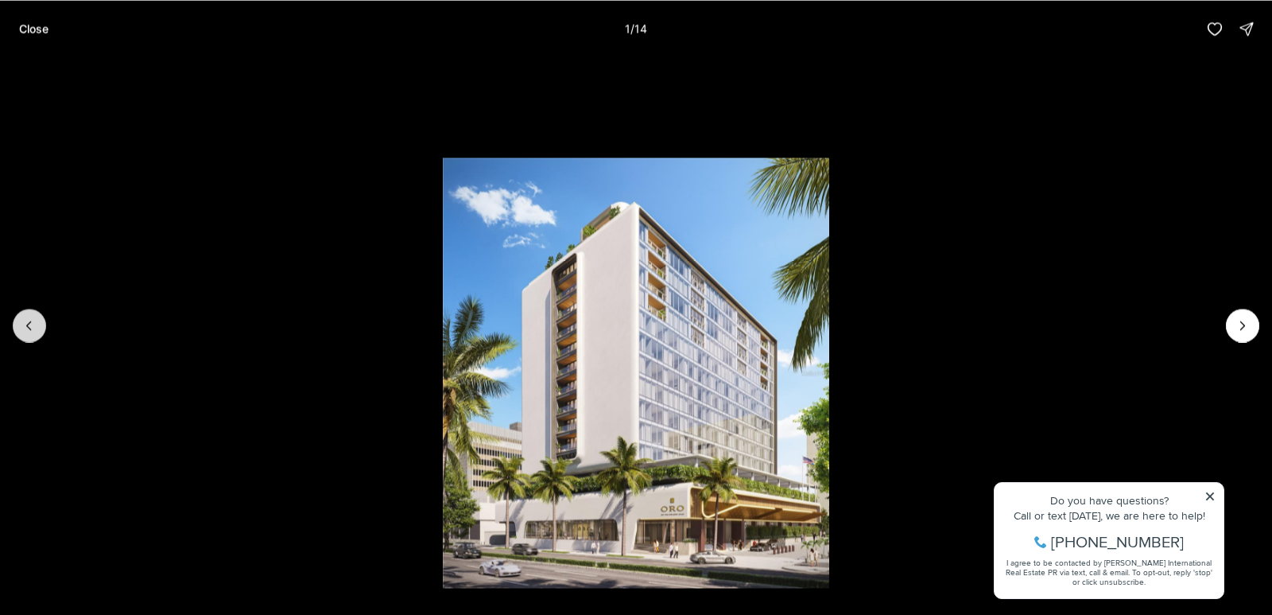
click at [37, 328] on div at bounding box center [29, 324] width 33 height 33
click at [38, 29] on p "Close" at bounding box center [33, 28] width 29 height 13
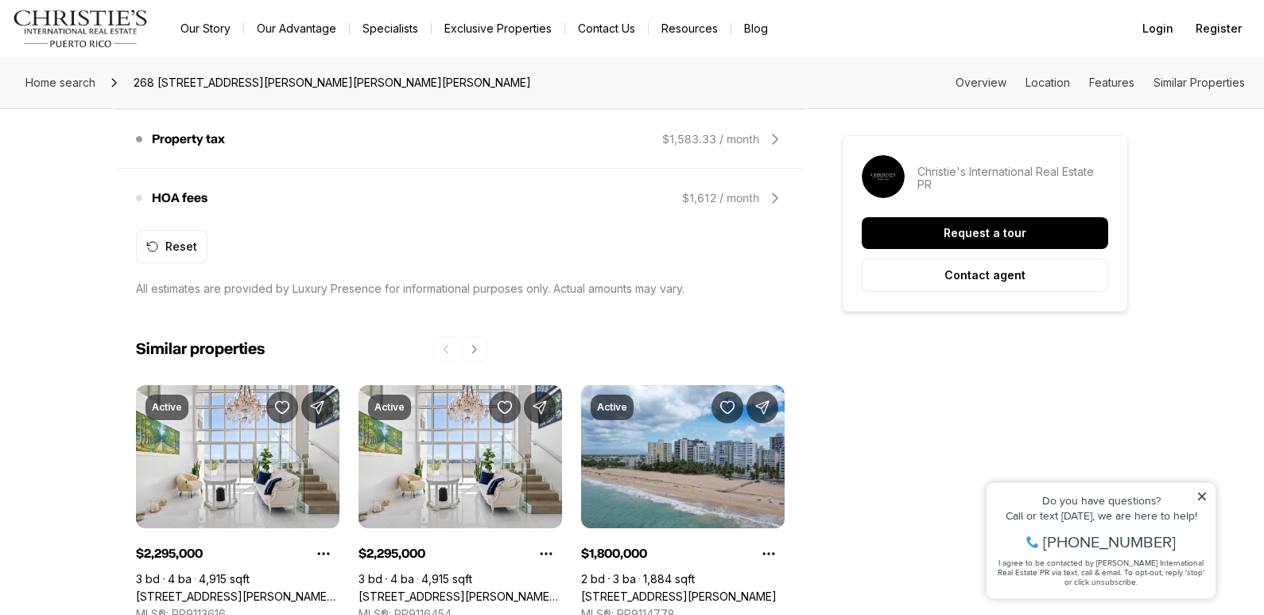
scroll to position [1670, 0]
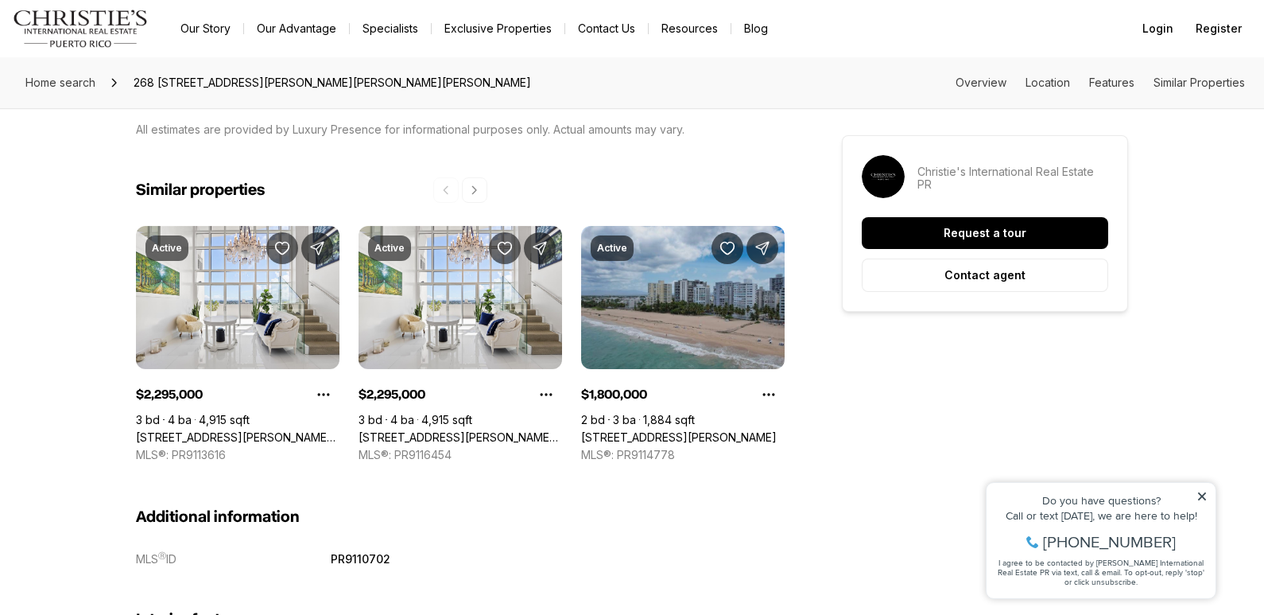
click at [615, 430] on link "[STREET_ADDRESS][PERSON_NAME]" at bounding box center [679, 437] width 196 height 14
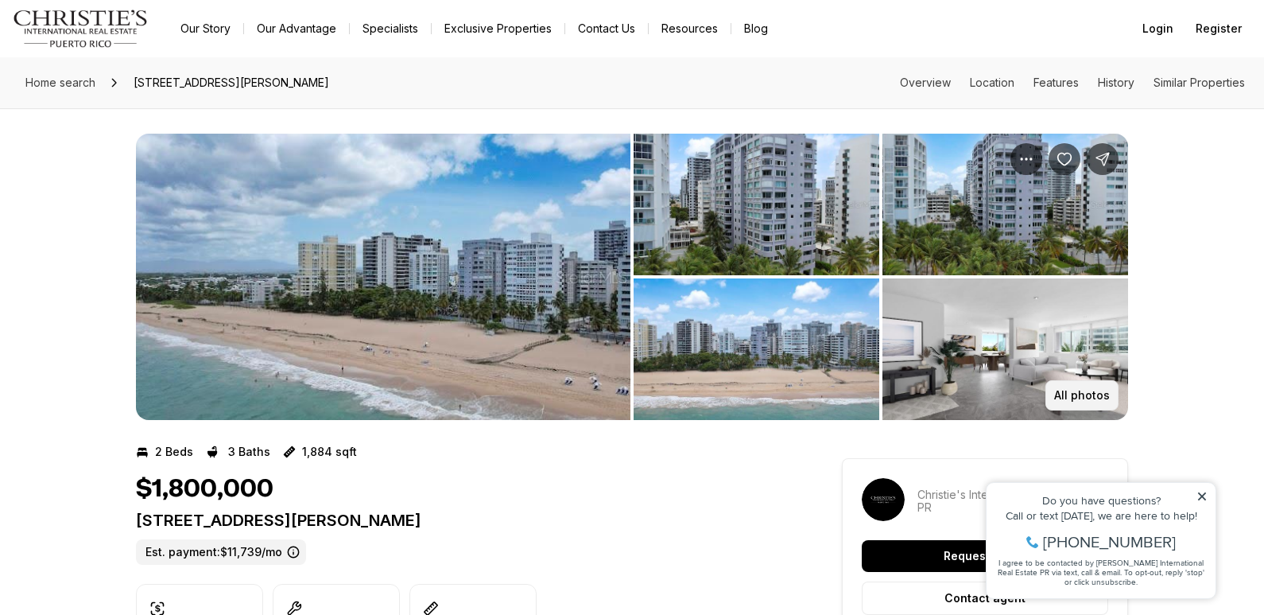
click at [1079, 395] on p "All photos" at bounding box center [1082, 395] width 56 height 13
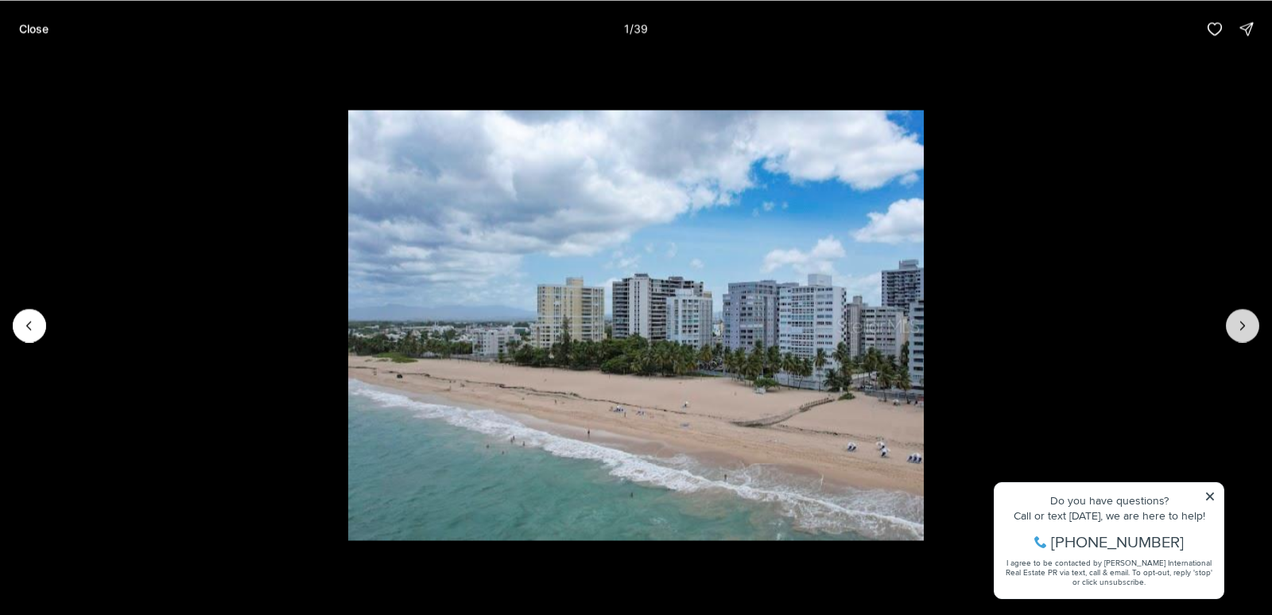
click at [1246, 320] on icon "Next slide" at bounding box center [1243, 325] width 16 height 16
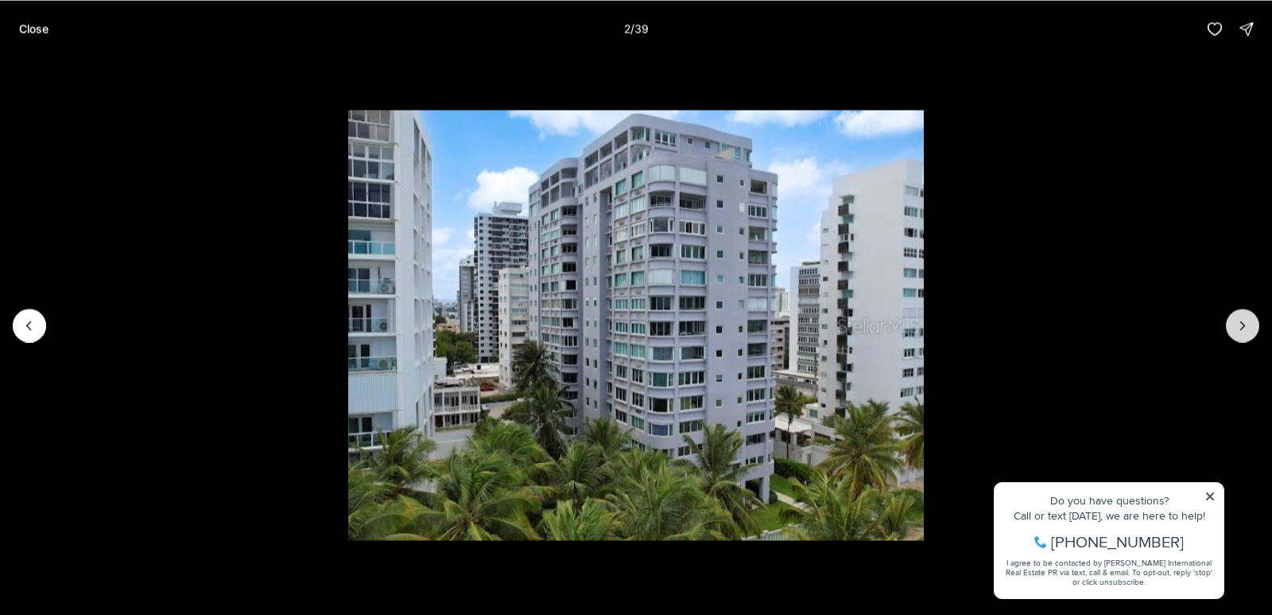
click at [1243, 320] on icon "Next slide" at bounding box center [1243, 325] width 16 height 16
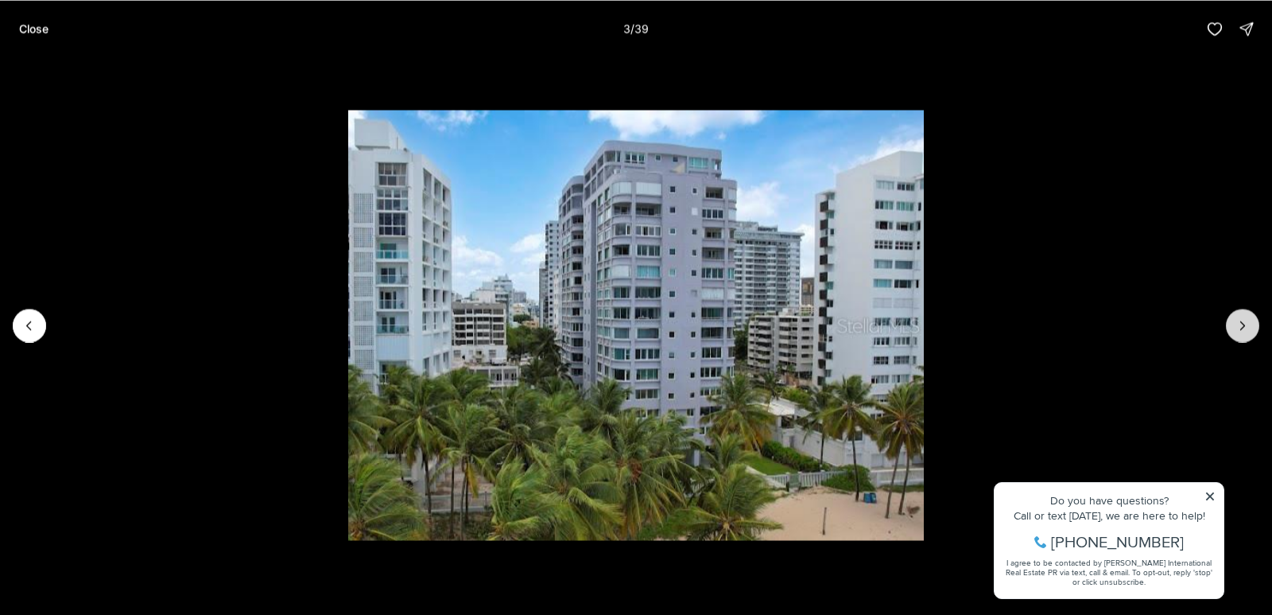
click at [1239, 320] on icon "Next slide" at bounding box center [1243, 325] width 16 height 16
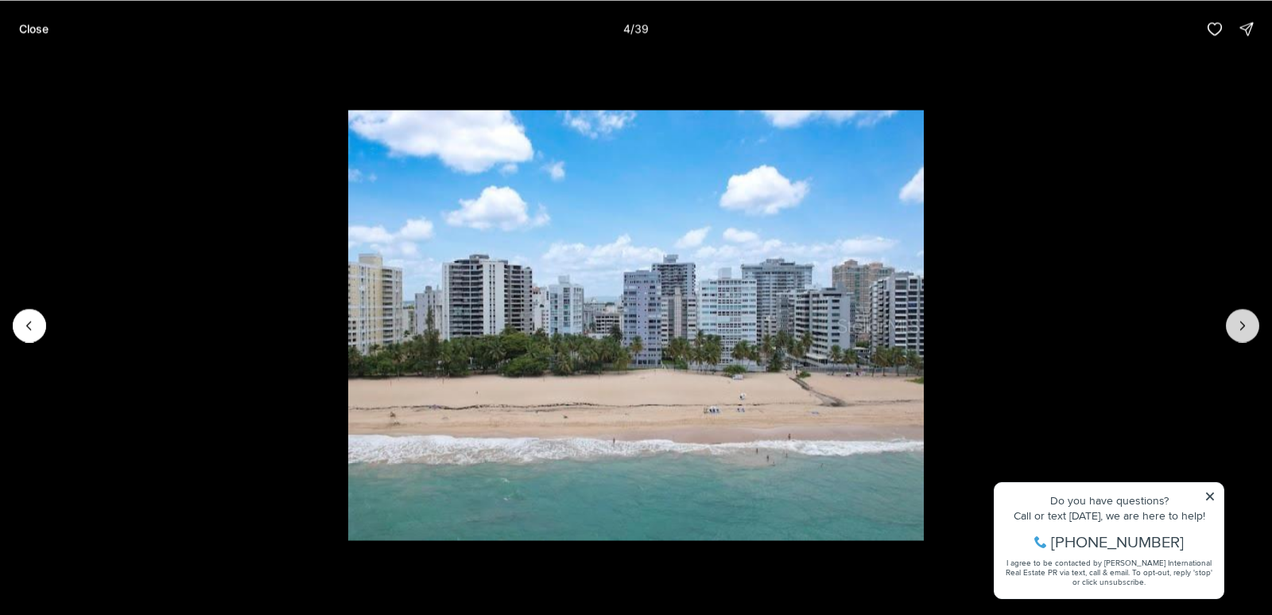
click at [1239, 320] on icon "Next slide" at bounding box center [1243, 325] width 16 height 16
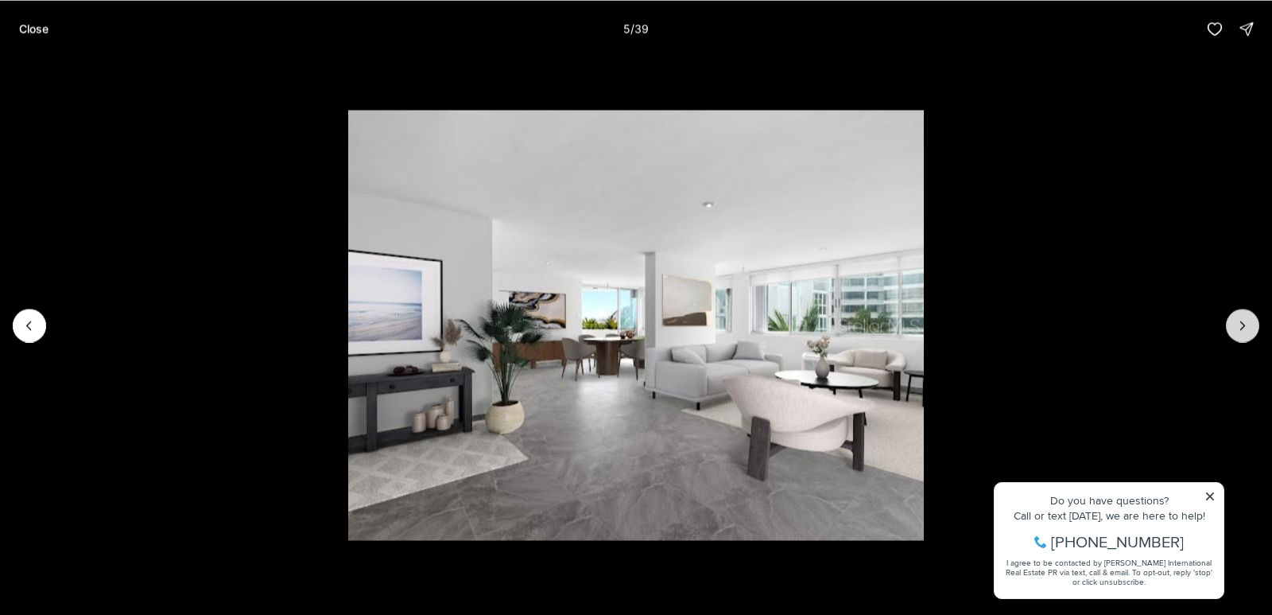
click at [1239, 320] on icon "Next slide" at bounding box center [1243, 325] width 16 height 16
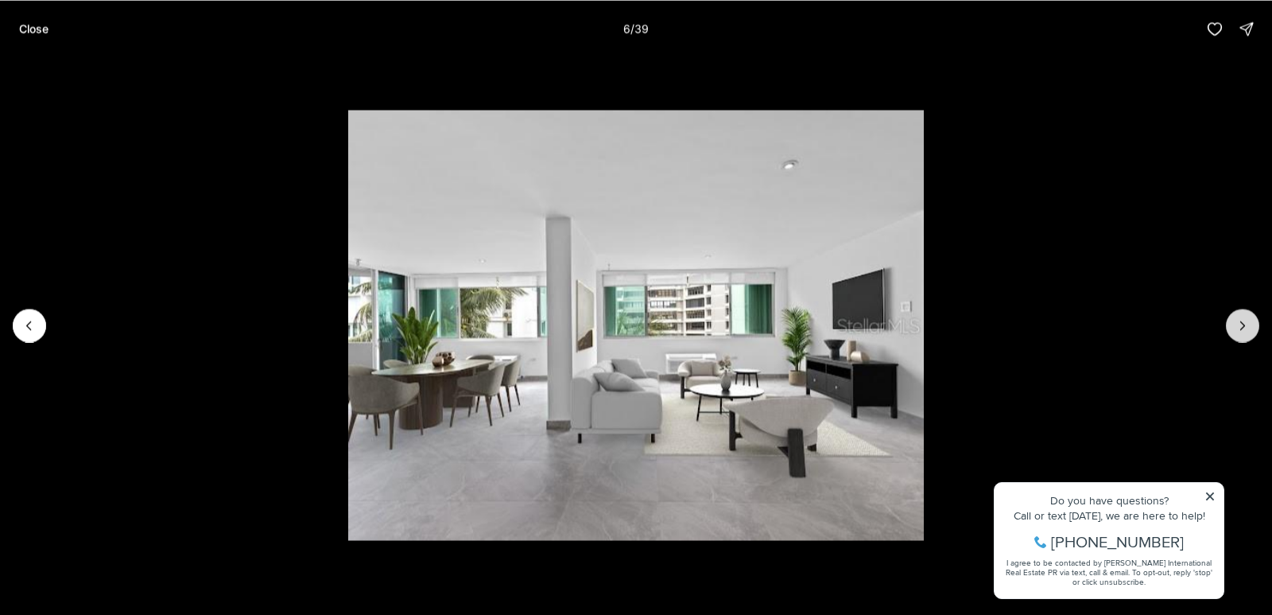
click at [1239, 321] on icon "Next slide" at bounding box center [1243, 325] width 16 height 16
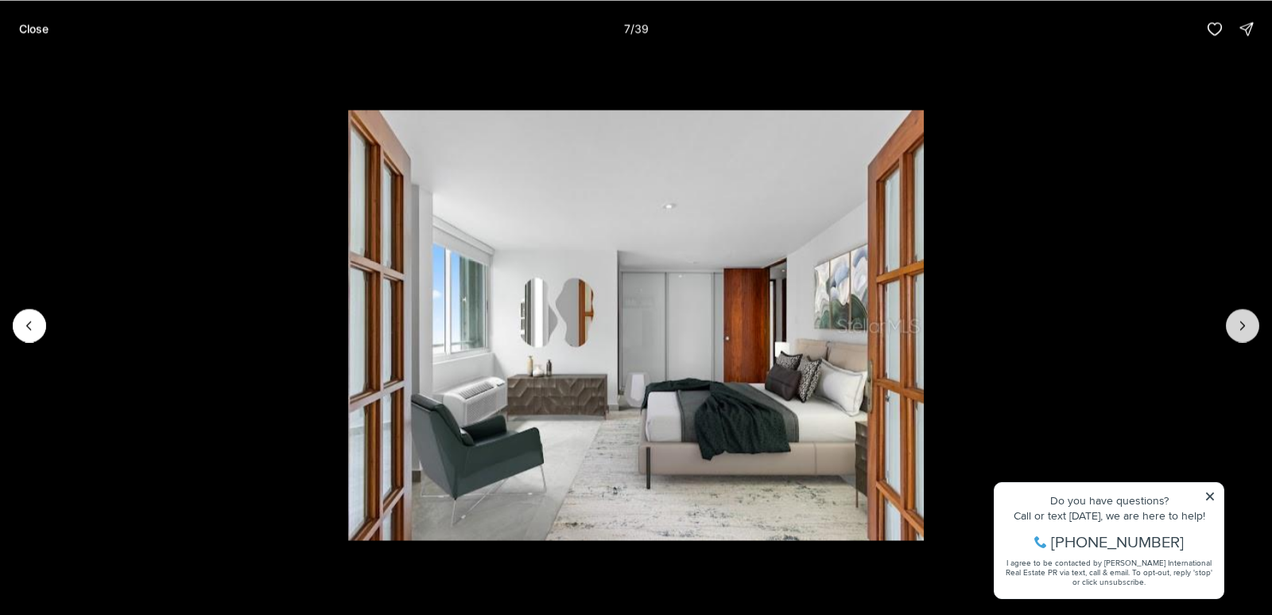
click at [1239, 322] on icon "Next slide" at bounding box center [1243, 325] width 16 height 16
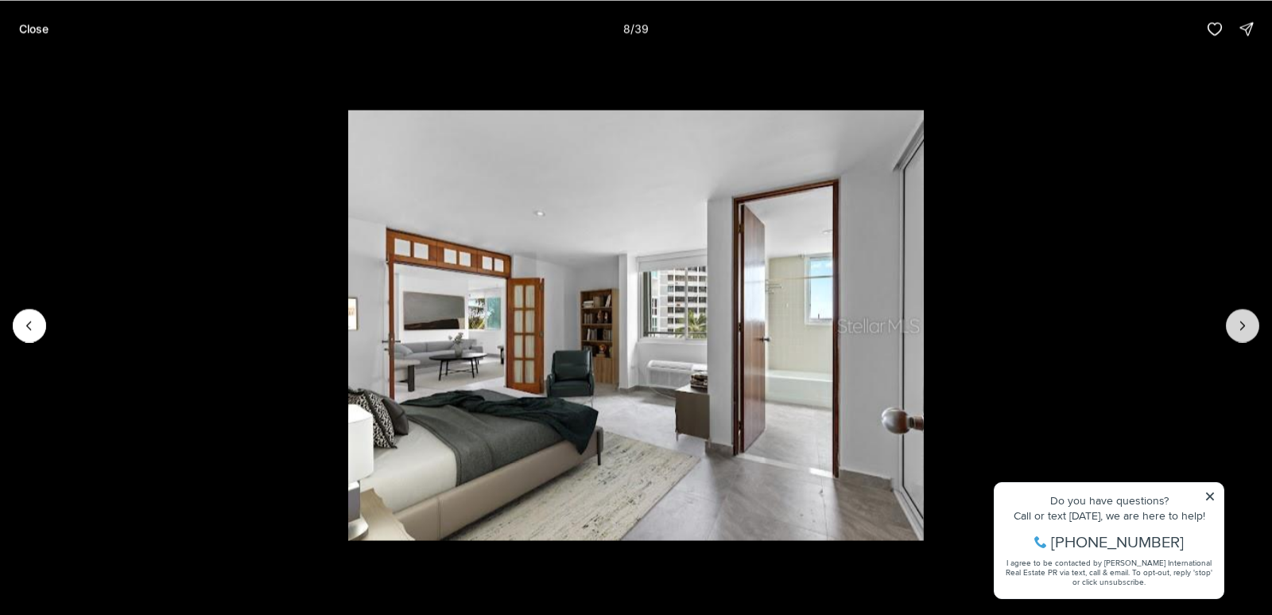
click at [1239, 322] on icon "Next slide" at bounding box center [1243, 325] width 16 height 16
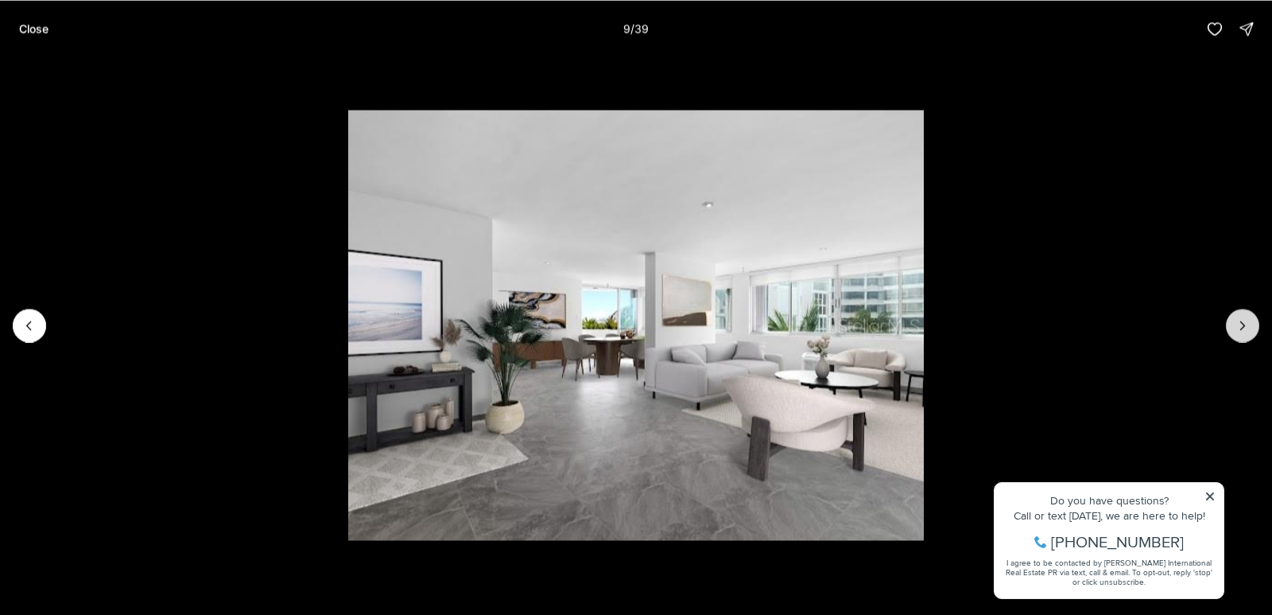
click at [1239, 322] on icon "Next slide" at bounding box center [1243, 325] width 16 height 16
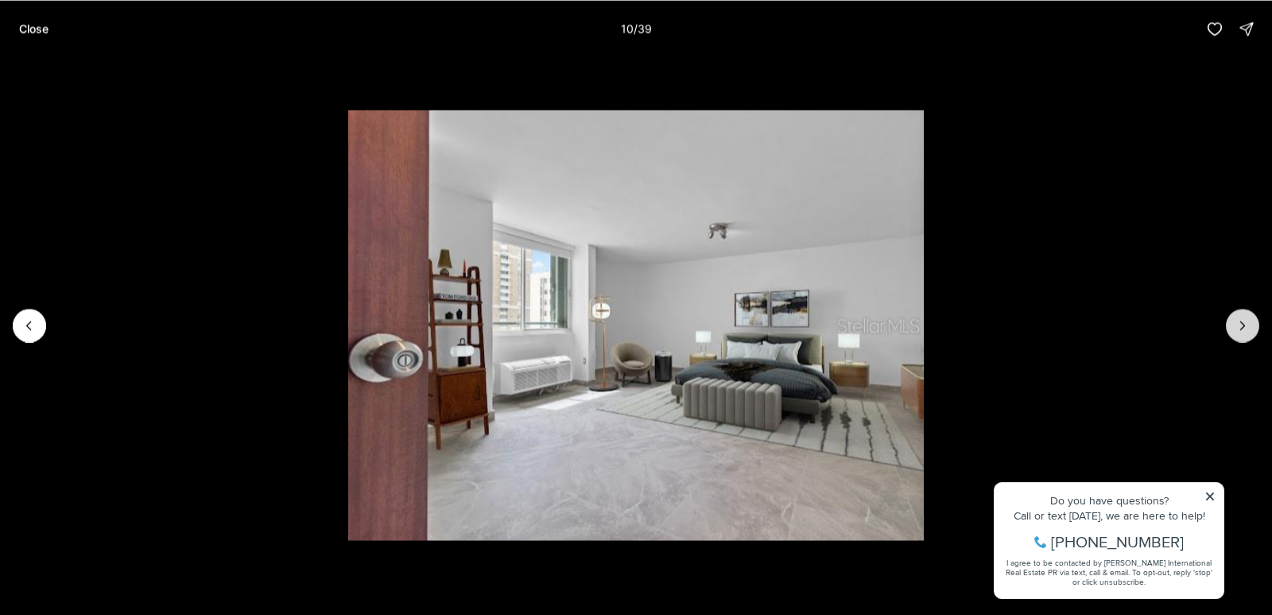
click at [1239, 323] on icon "Next slide" at bounding box center [1243, 325] width 16 height 16
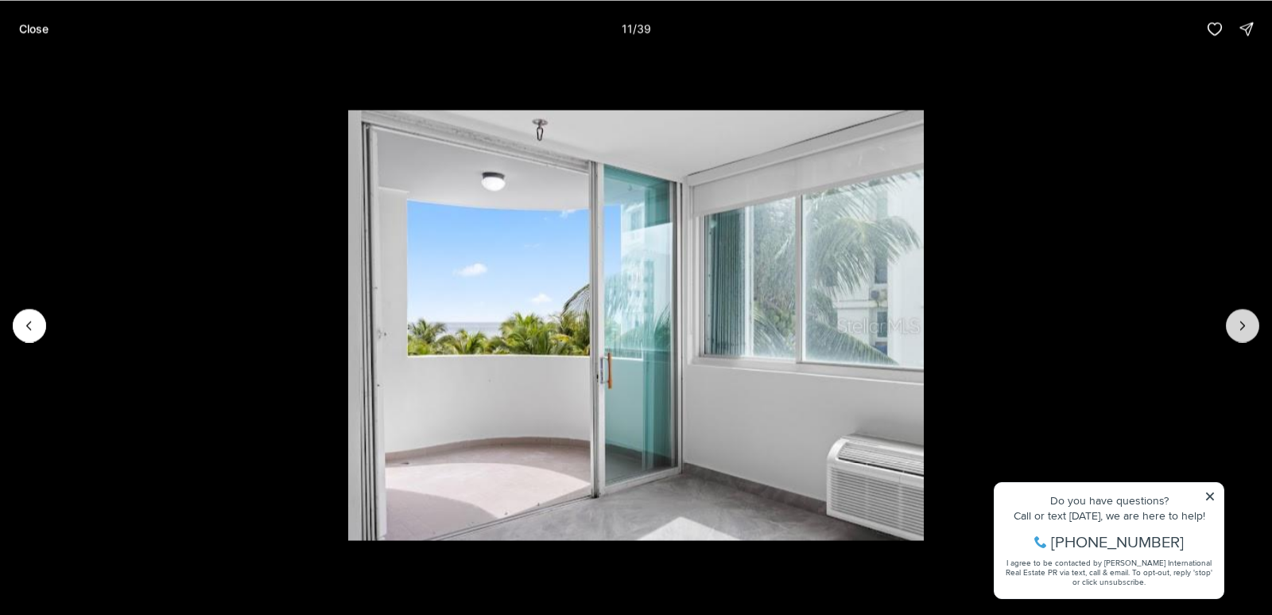
click at [1239, 324] on icon "Next slide" at bounding box center [1243, 325] width 16 height 16
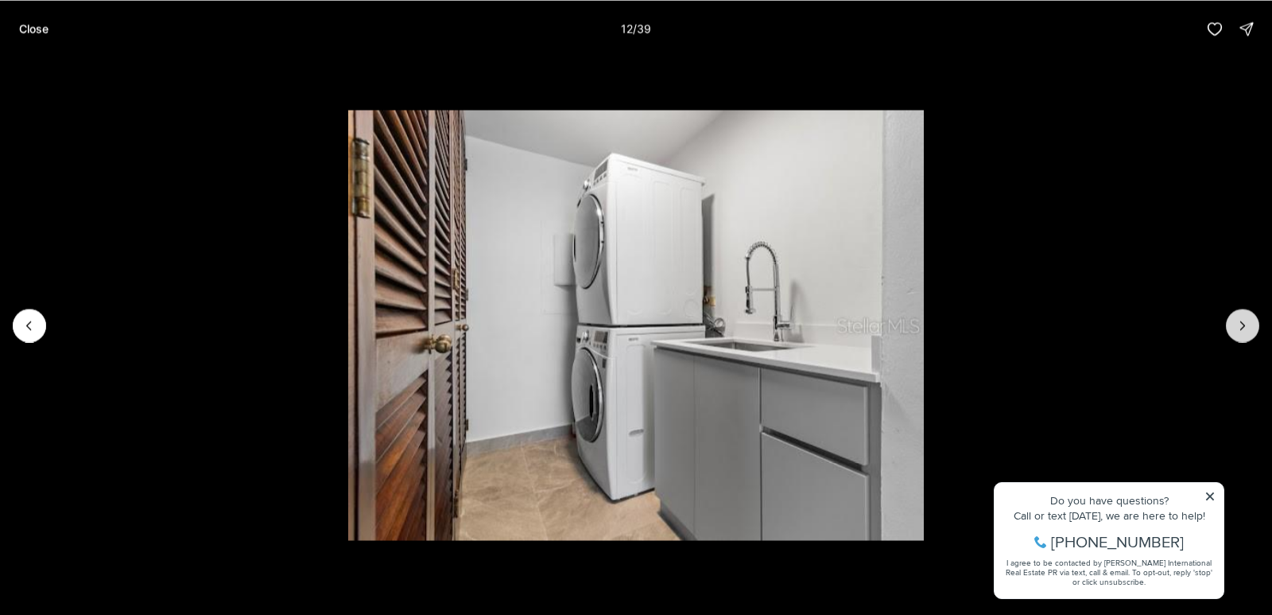
click at [1239, 324] on icon "Next slide" at bounding box center [1243, 325] width 16 height 16
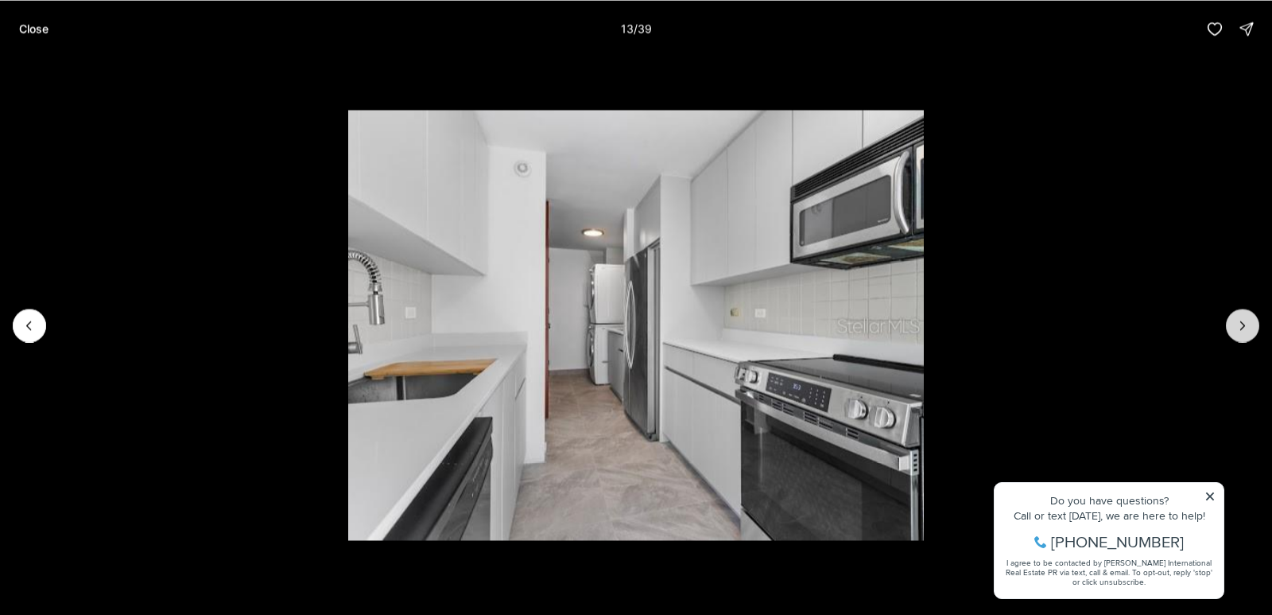
click at [1239, 325] on icon "Next slide" at bounding box center [1243, 325] width 16 height 16
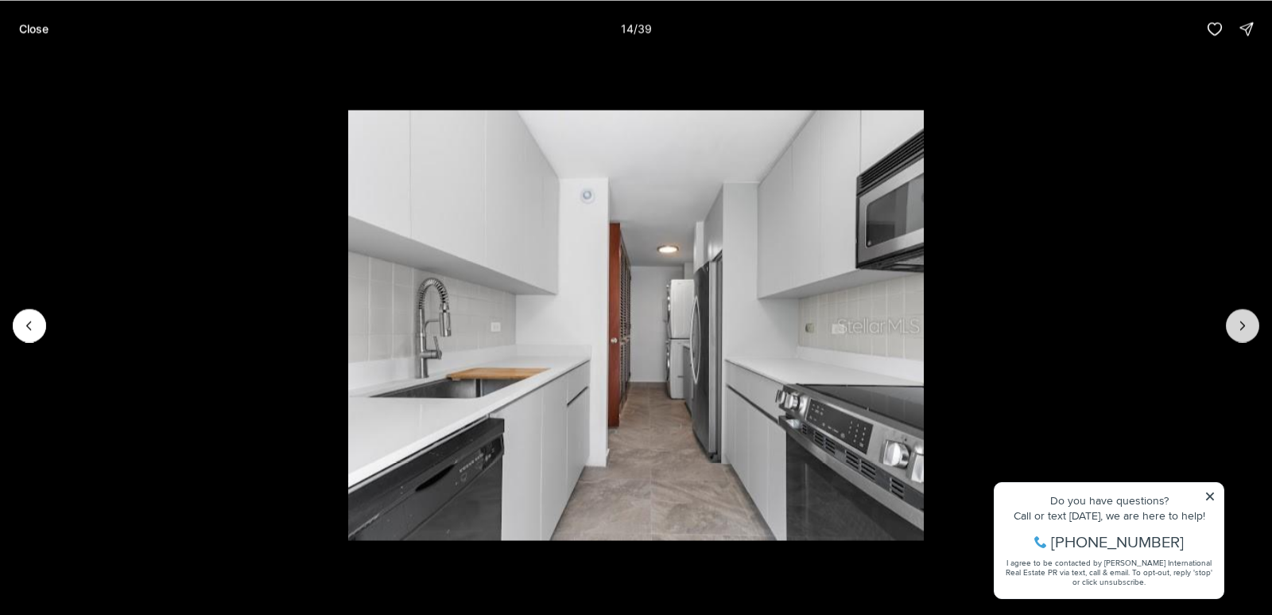
click at [1239, 326] on icon "Next slide" at bounding box center [1243, 325] width 16 height 16
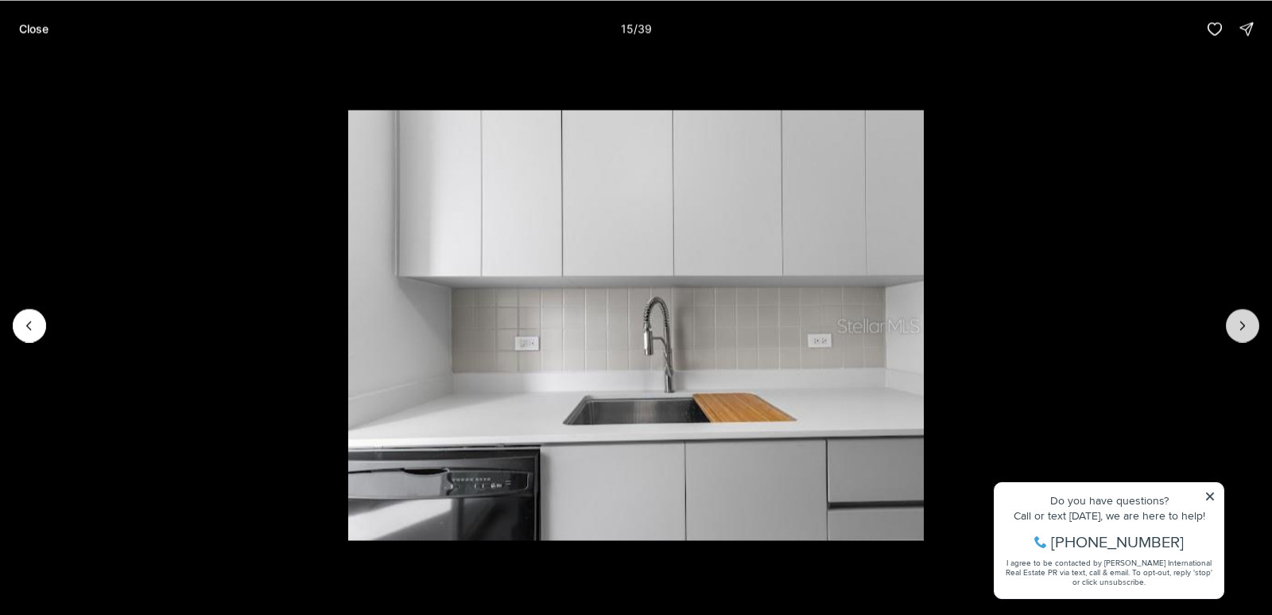
click at [1239, 327] on icon "Next slide" at bounding box center [1243, 325] width 16 height 16
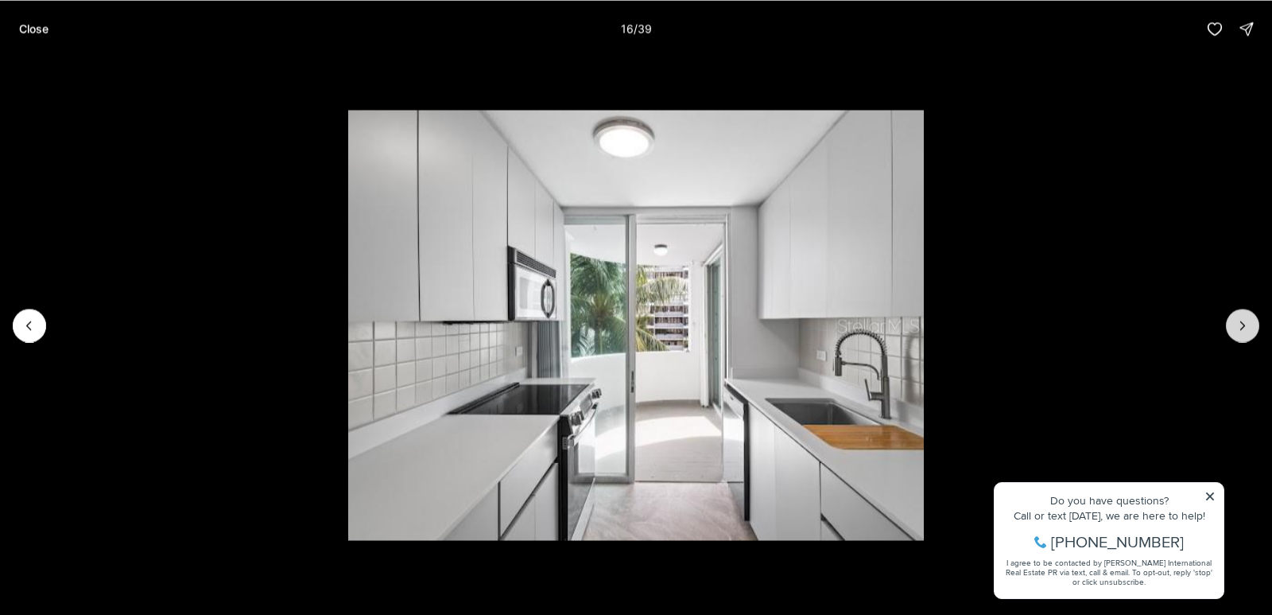
click at [1239, 326] on icon "Next slide" at bounding box center [1243, 325] width 16 height 16
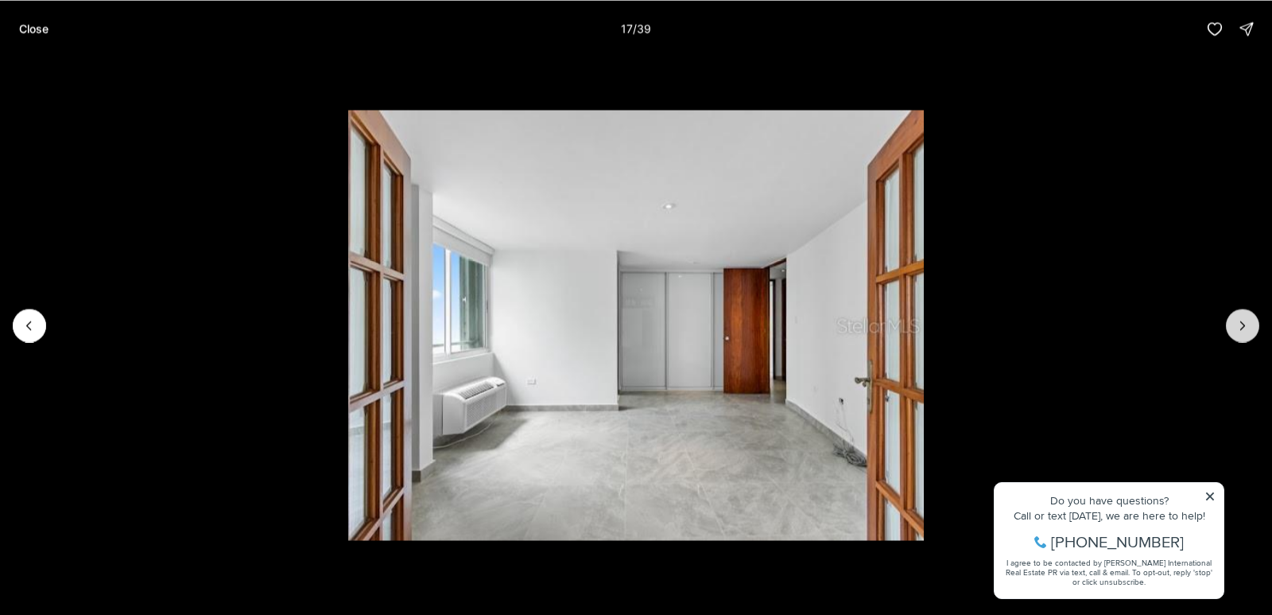
click at [1239, 327] on icon "Next slide" at bounding box center [1243, 325] width 16 height 16
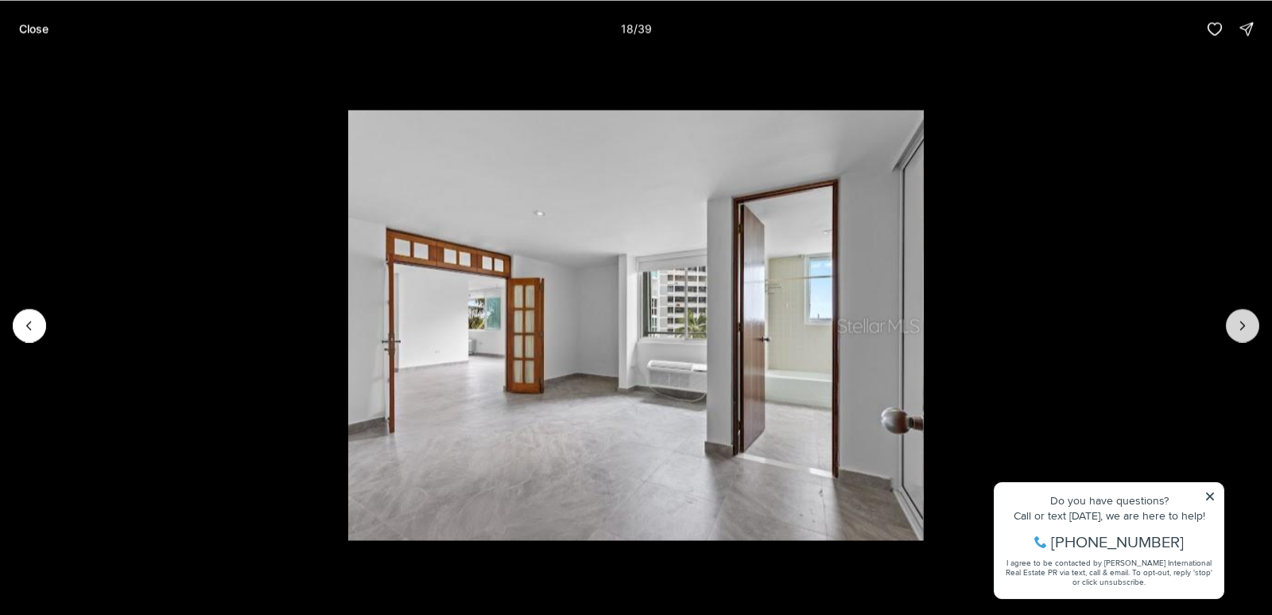
click at [1239, 328] on icon "Next slide" at bounding box center [1243, 325] width 16 height 16
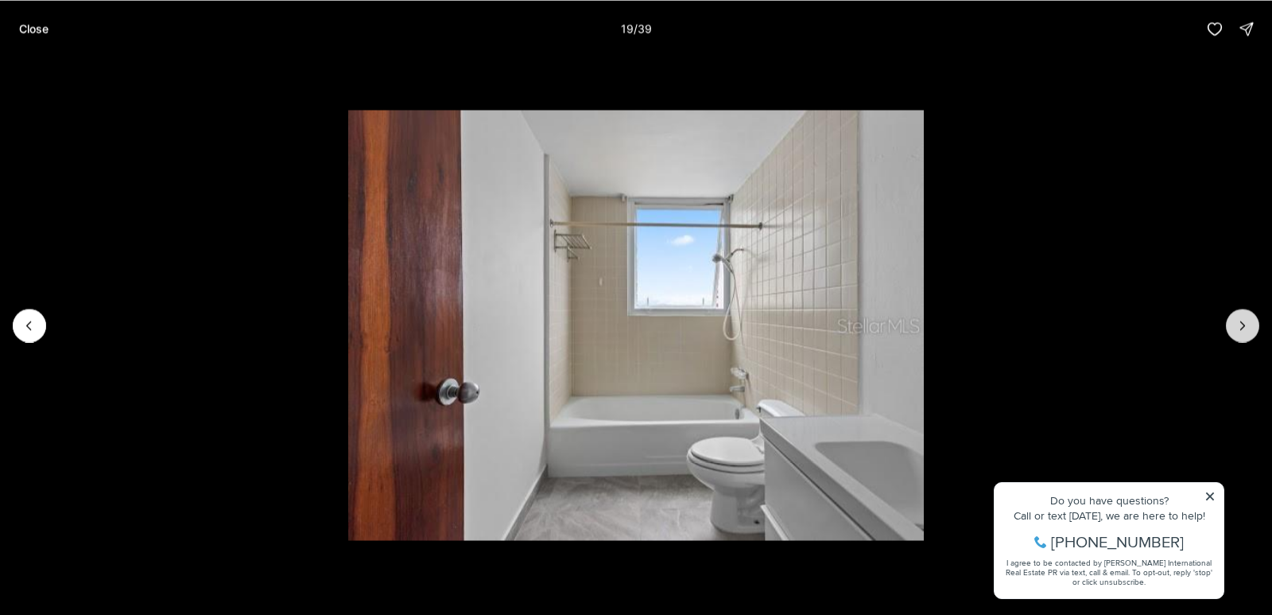
click at [1239, 328] on icon "Next slide" at bounding box center [1243, 325] width 16 height 16
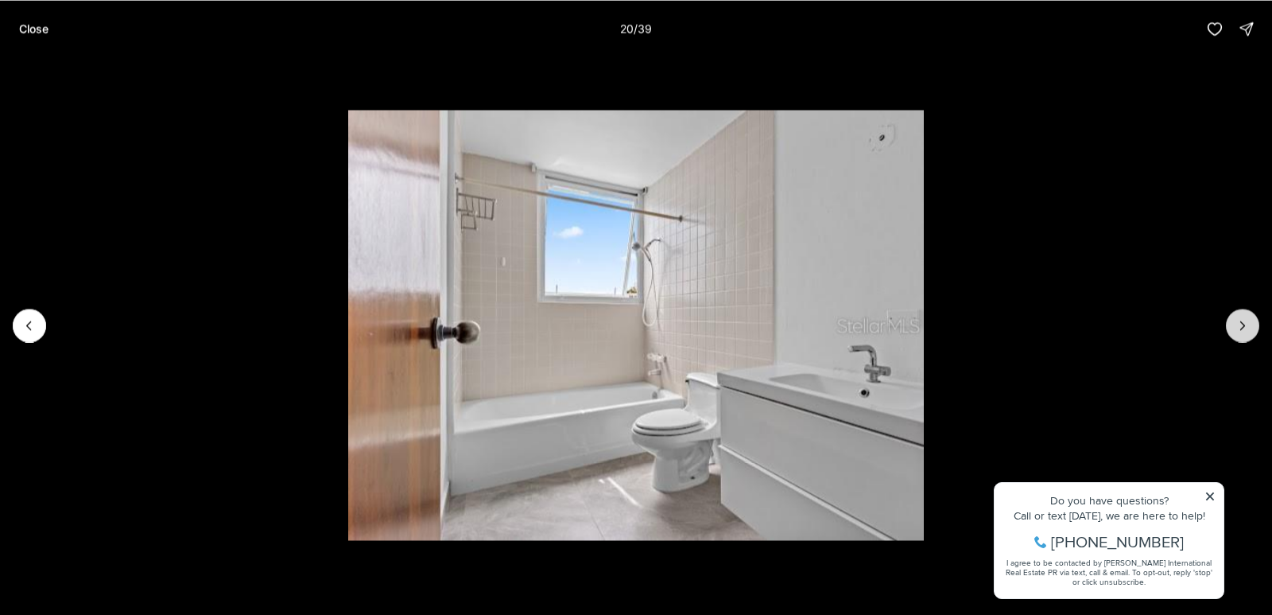
click at [1239, 328] on icon "Next slide" at bounding box center [1243, 325] width 16 height 16
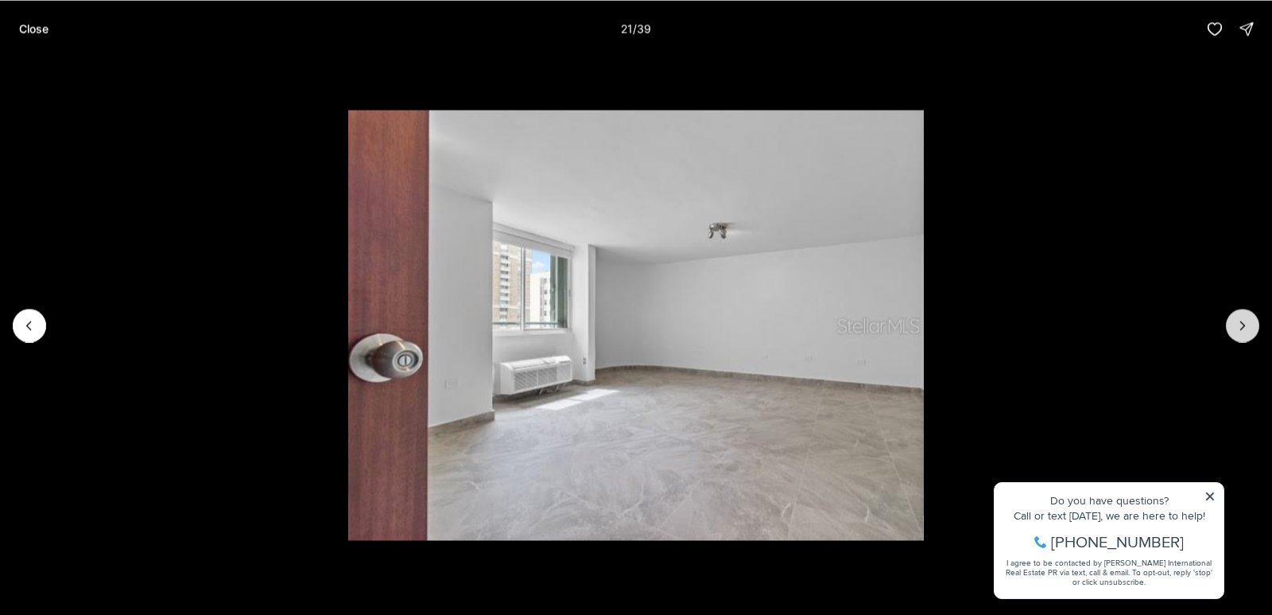
click at [1242, 326] on icon "Next slide" at bounding box center [1243, 325] width 16 height 16
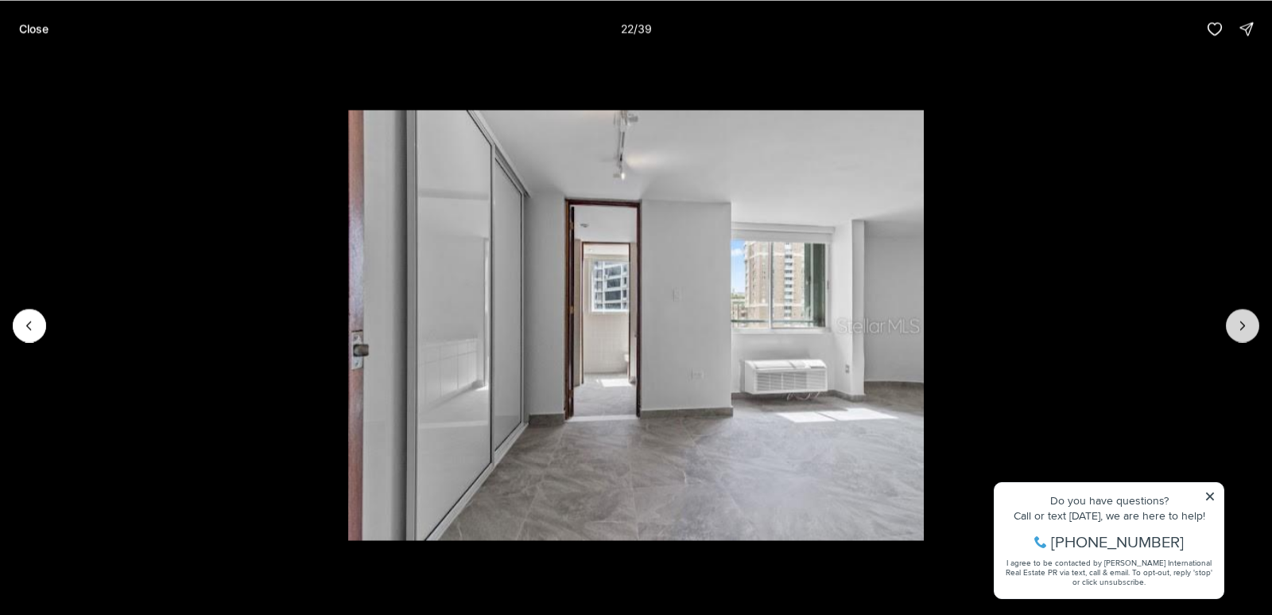
click at [1242, 327] on icon "Next slide" at bounding box center [1243, 325] width 16 height 16
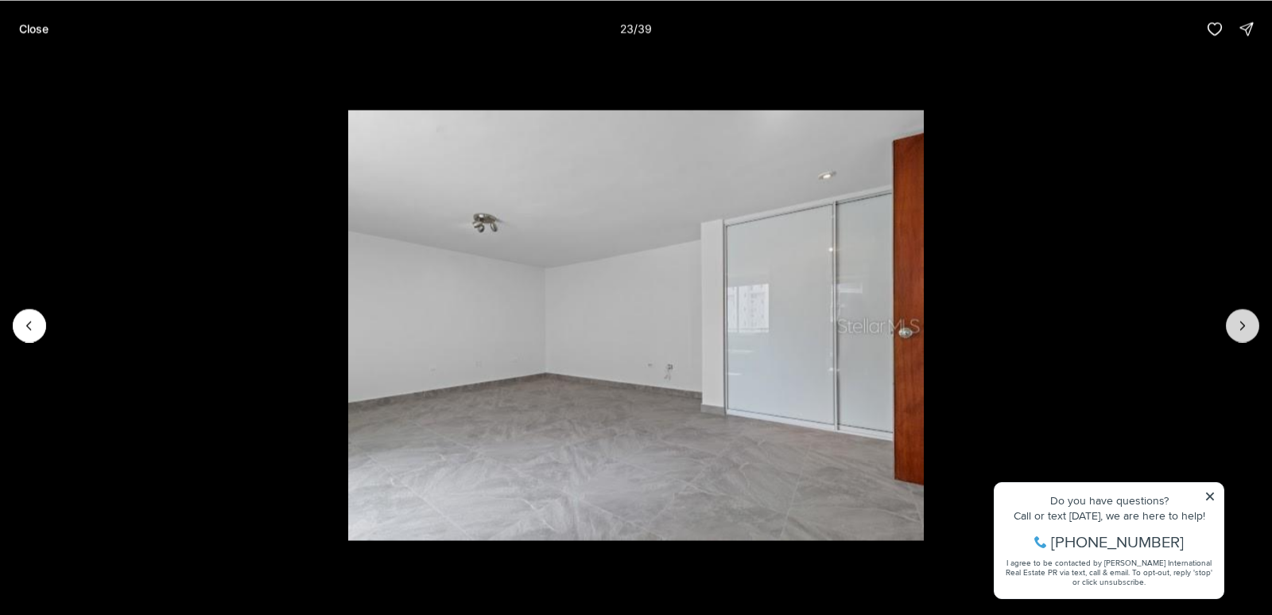
click at [1242, 326] on icon "Next slide" at bounding box center [1243, 325] width 16 height 16
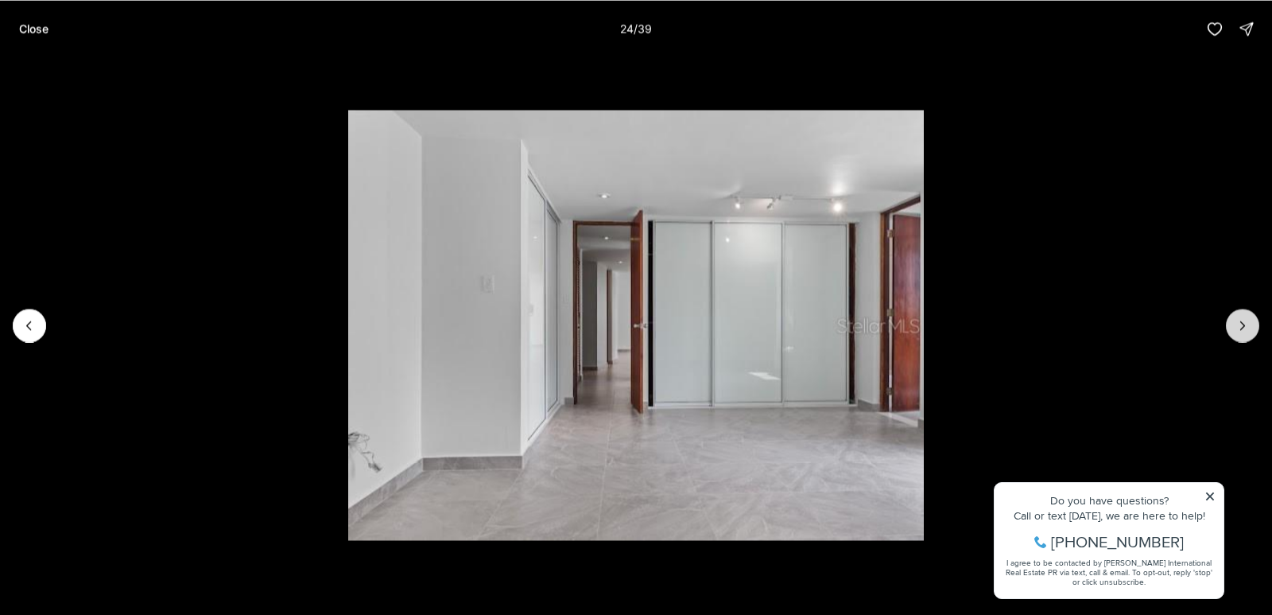
click at [1242, 326] on icon "Next slide" at bounding box center [1243, 325] width 16 height 16
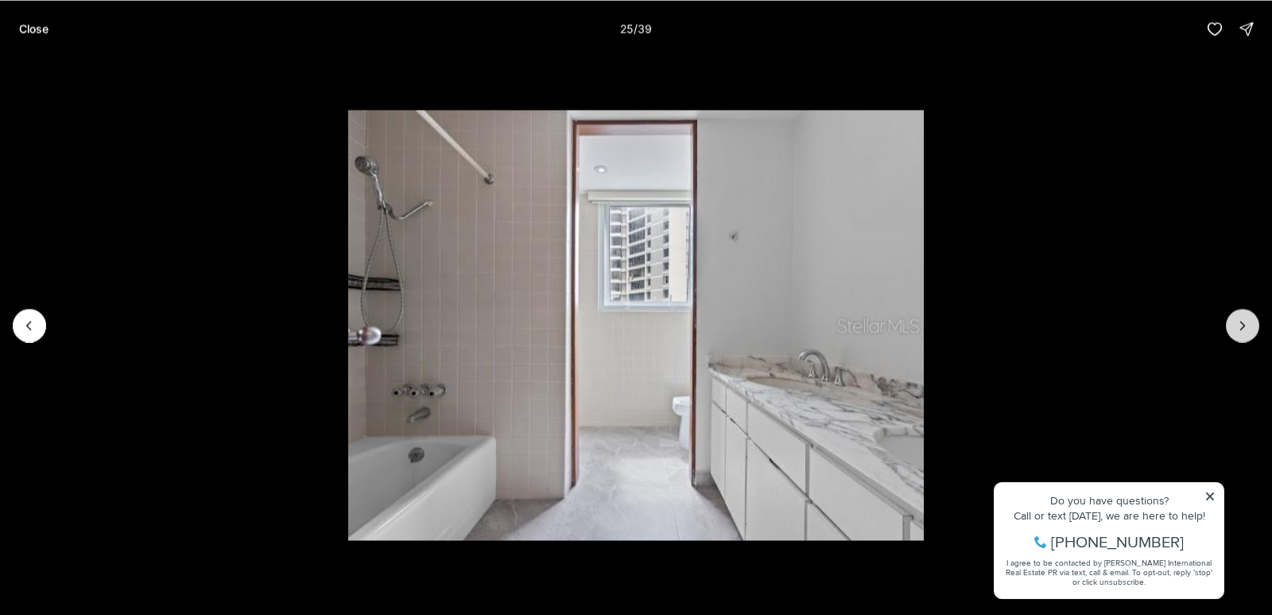
click at [1242, 325] on icon "Next slide" at bounding box center [1243, 325] width 16 height 16
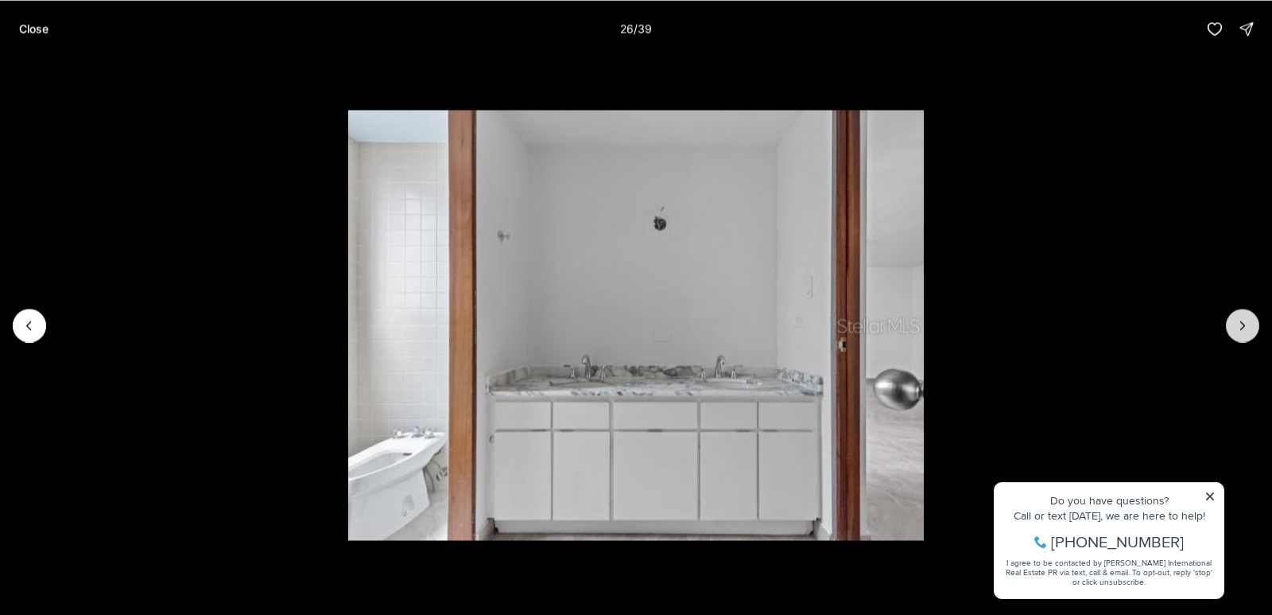
click at [1242, 326] on icon "Next slide" at bounding box center [1243, 325] width 16 height 16
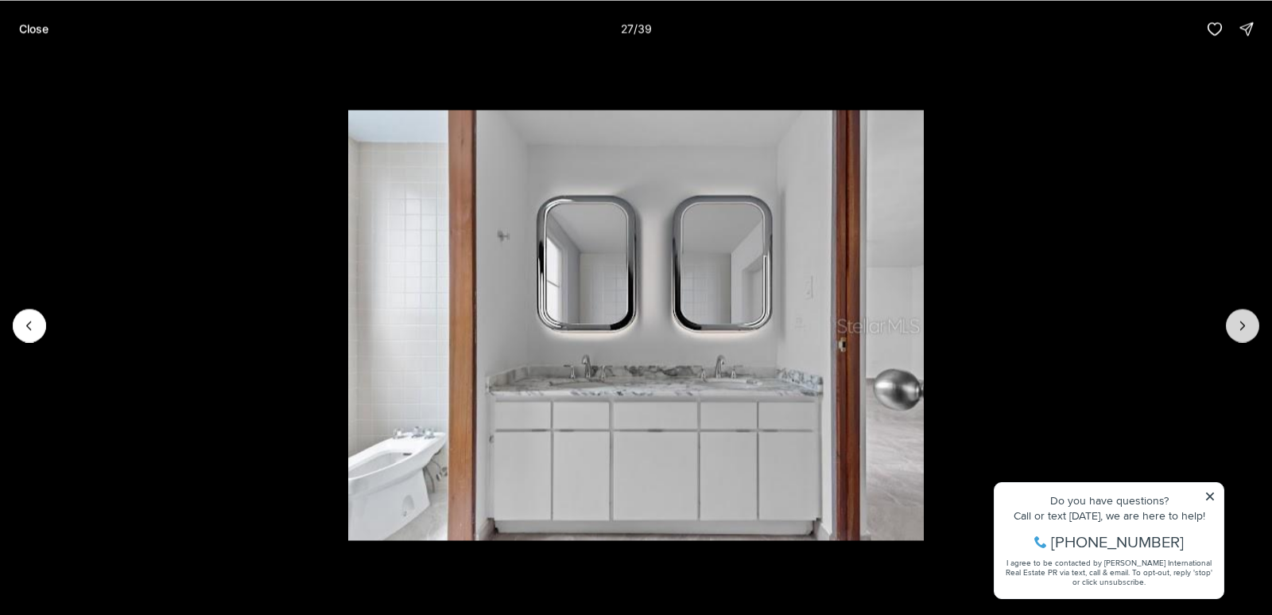
click at [1242, 325] on icon "Next slide" at bounding box center [1243, 325] width 16 height 16
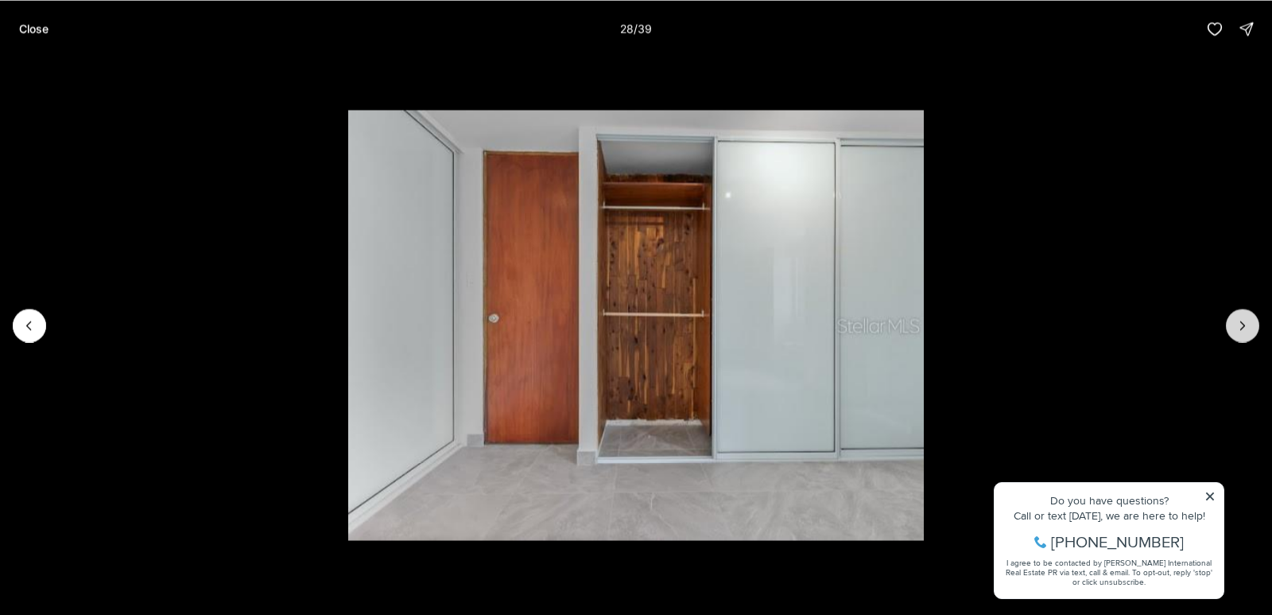
click at [1242, 326] on icon "Next slide" at bounding box center [1243, 325] width 16 height 16
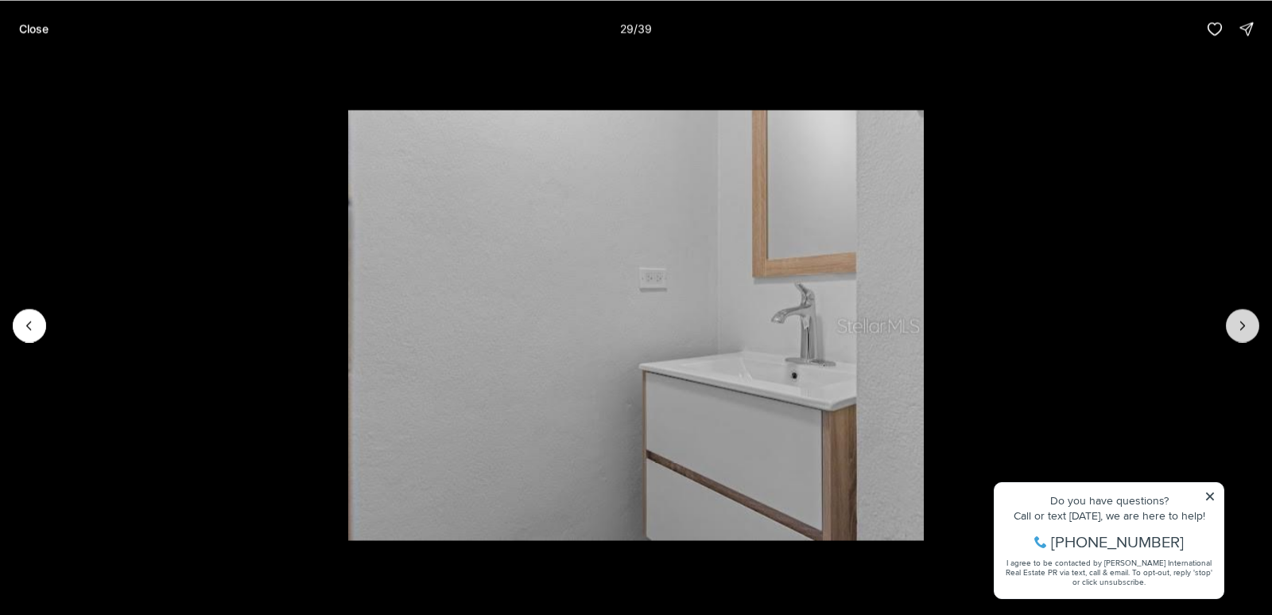
click at [1246, 329] on icon "Next slide" at bounding box center [1243, 325] width 16 height 16
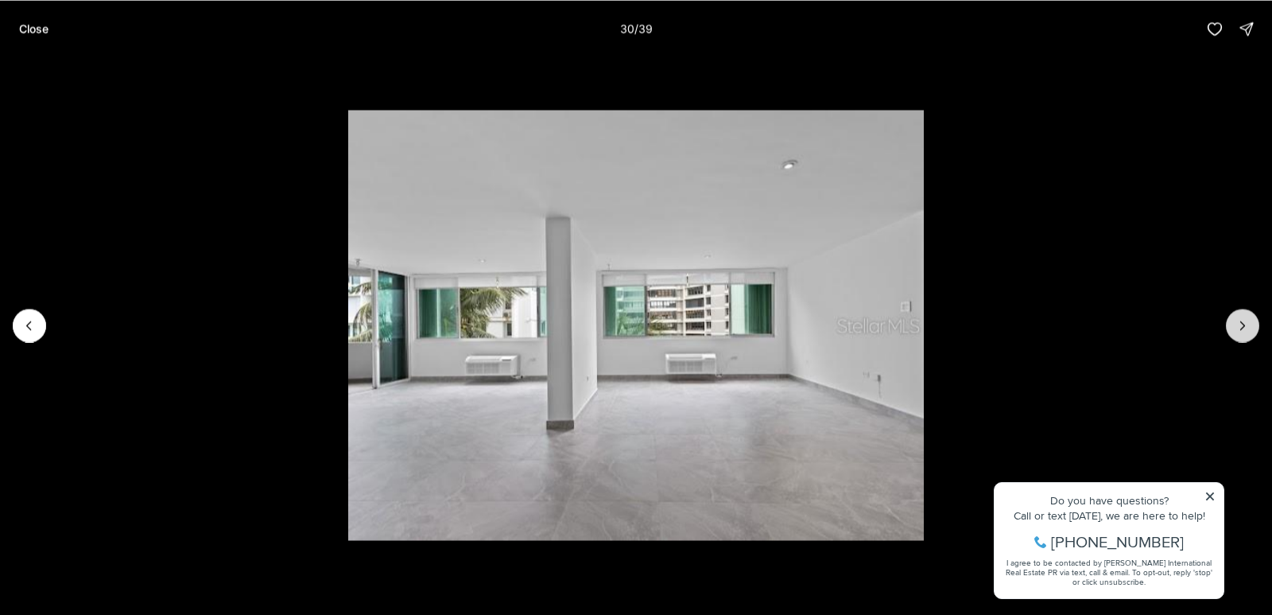
click at [1246, 330] on icon "Next slide" at bounding box center [1243, 325] width 16 height 16
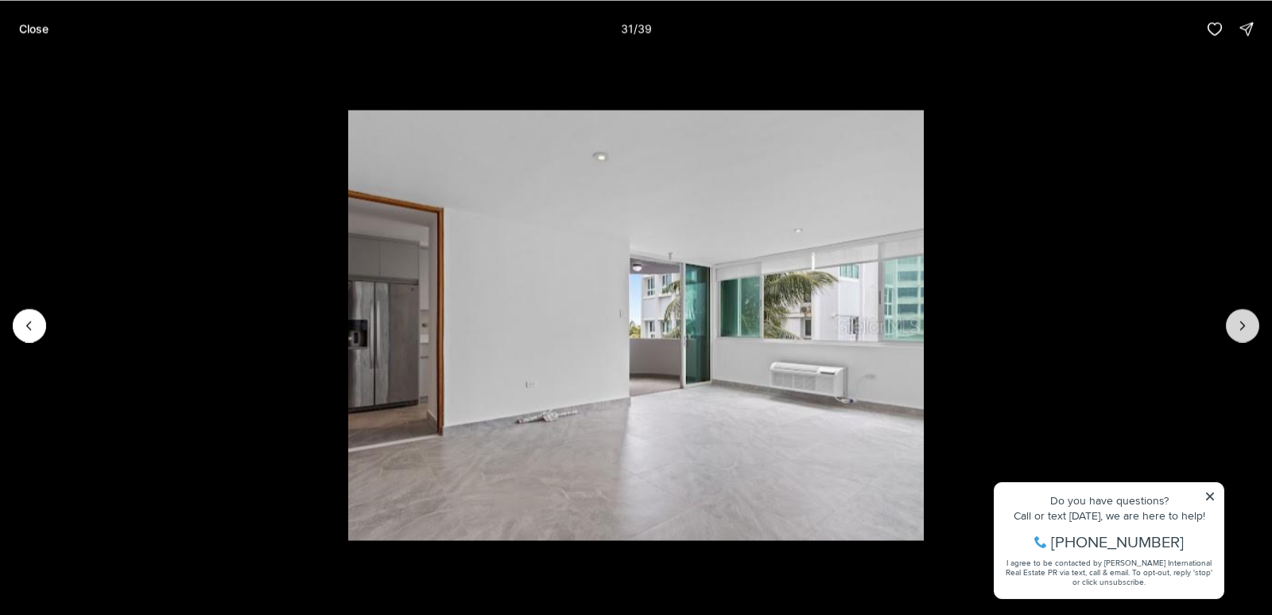
click at [1246, 330] on icon "Next slide" at bounding box center [1243, 325] width 16 height 16
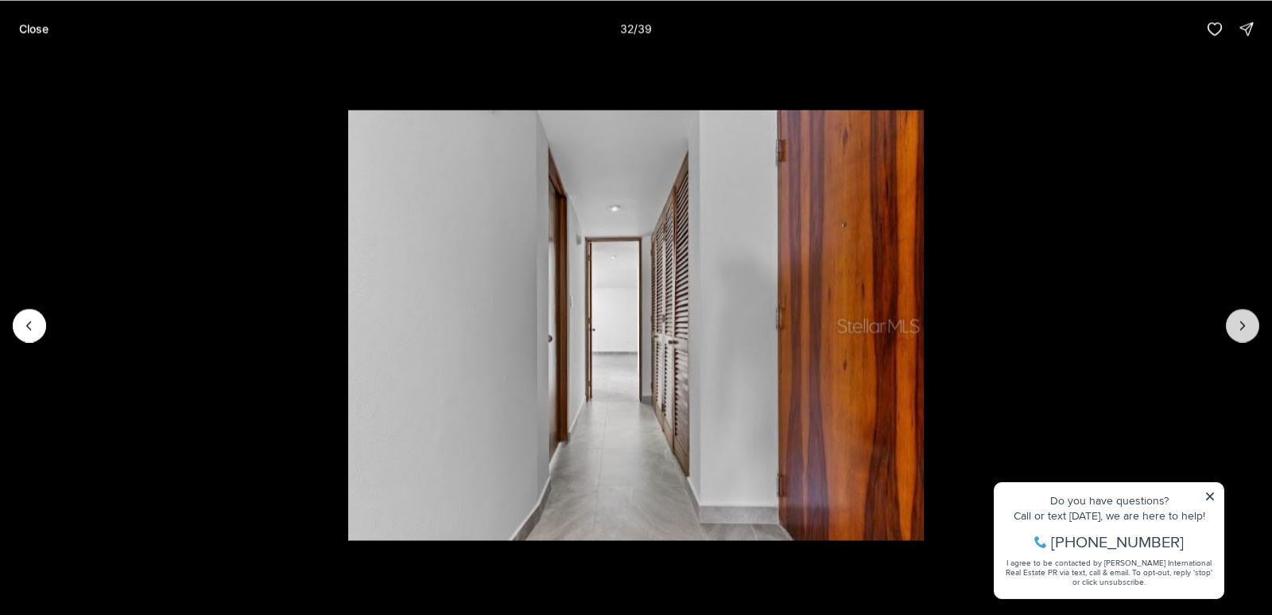
click at [1246, 330] on icon "Next slide" at bounding box center [1243, 325] width 16 height 16
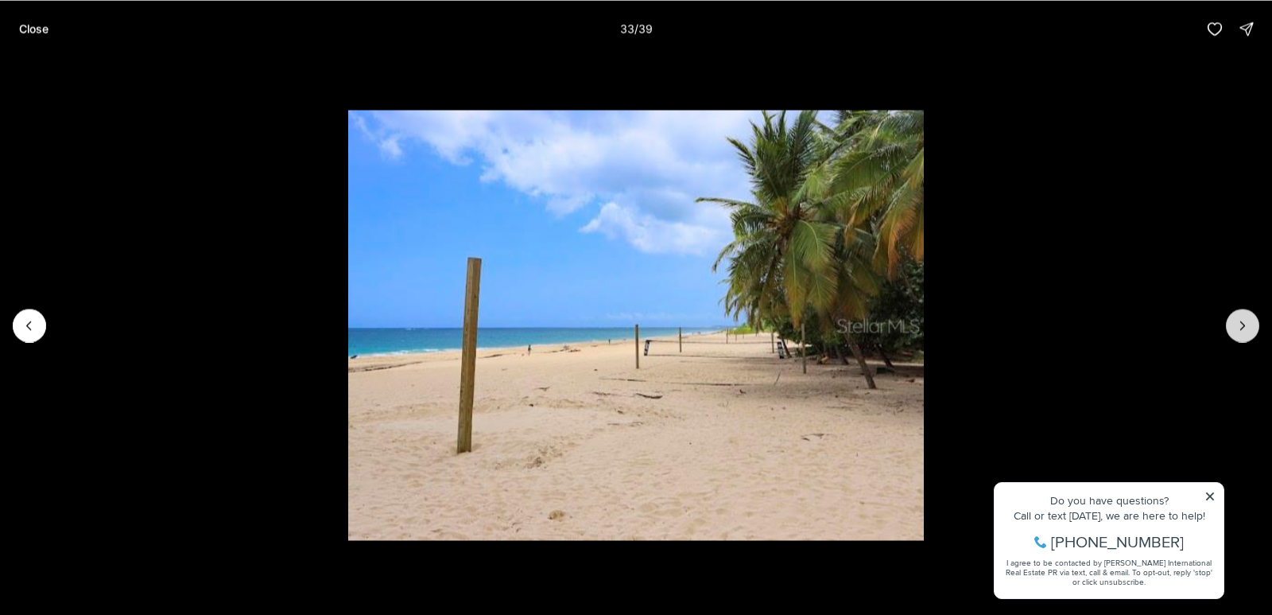
click at [1244, 331] on icon "Next slide" at bounding box center [1243, 325] width 16 height 16
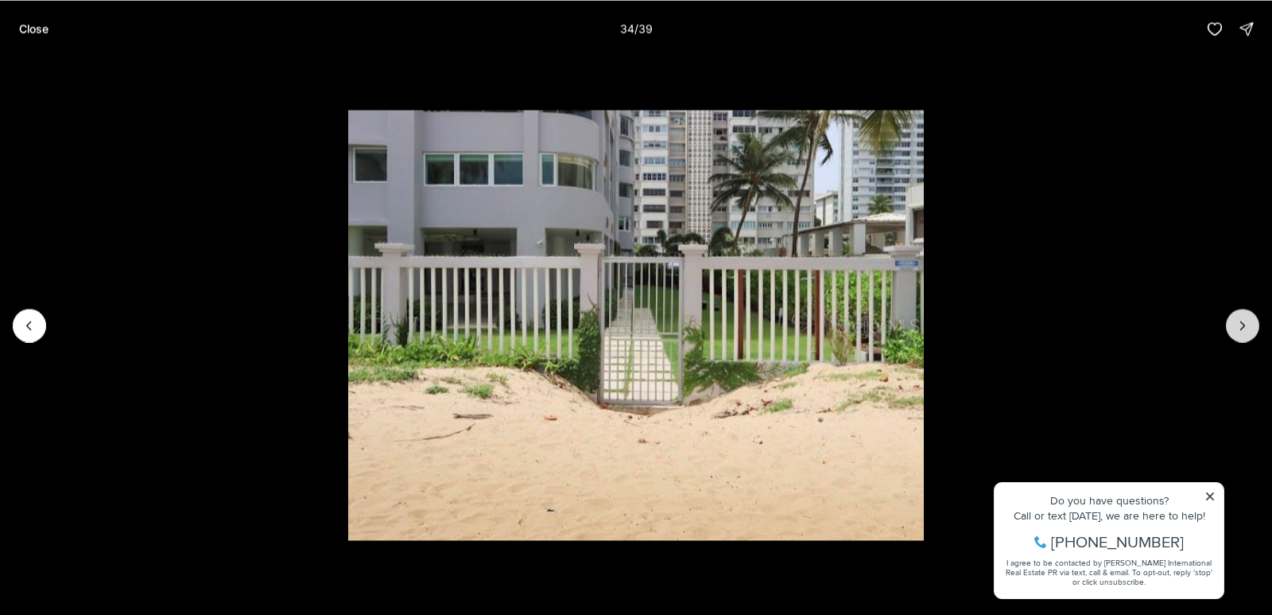
click at [1242, 324] on icon "Next slide" at bounding box center [1243, 325] width 16 height 16
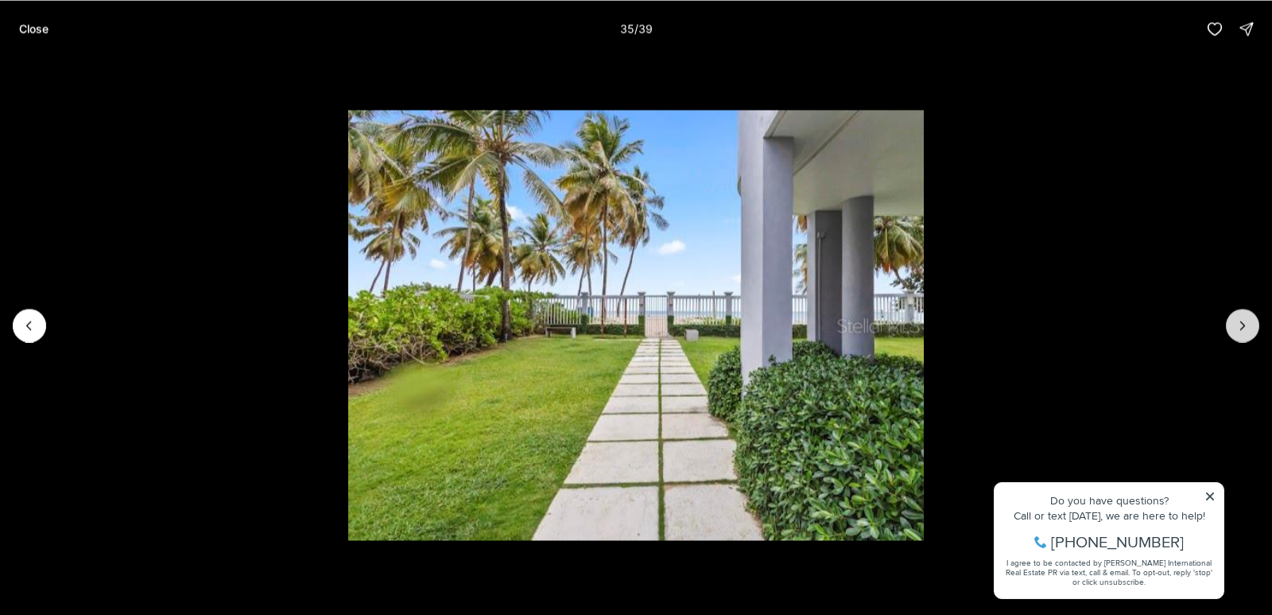
click at [1242, 324] on icon "Next slide" at bounding box center [1243, 325] width 16 height 16
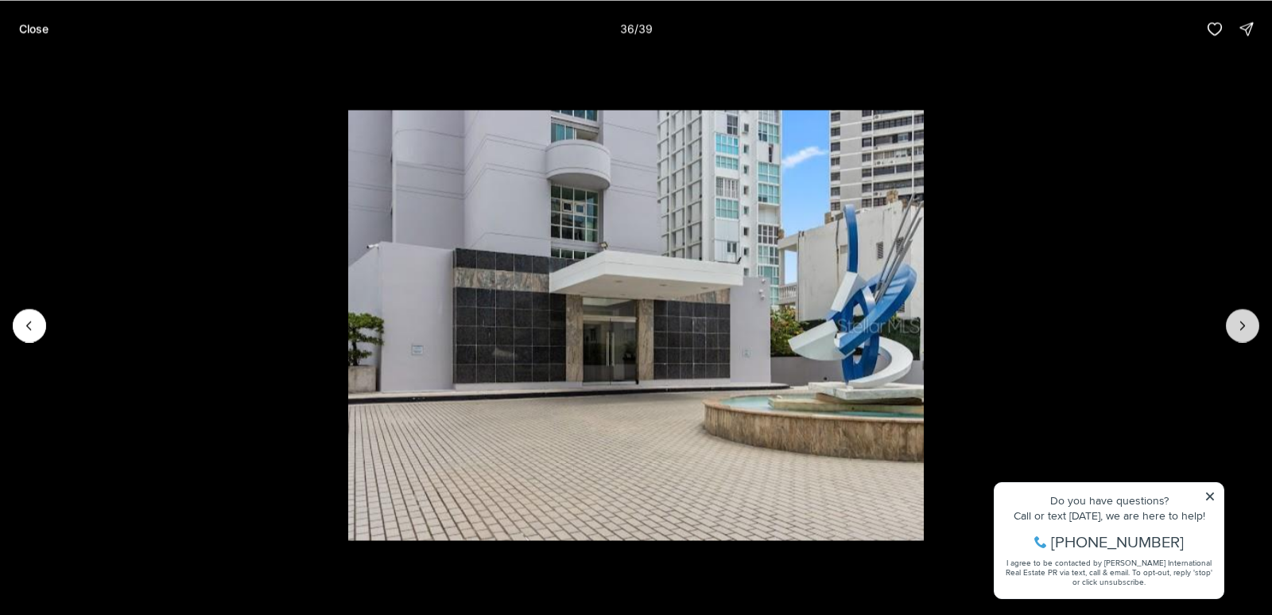
click at [1237, 328] on icon "Next slide" at bounding box center [1243, 325] width 16 height 16
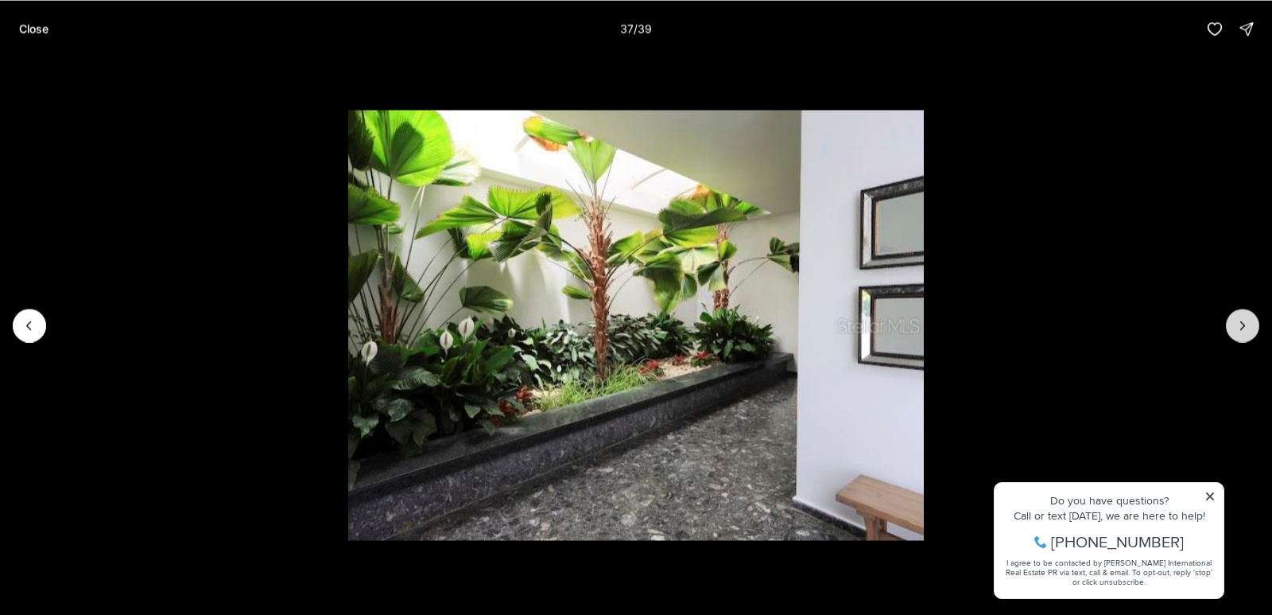
click at [1237, 328] on icon "Next slide" at bounding box center [1243, 325] width 16 height 16
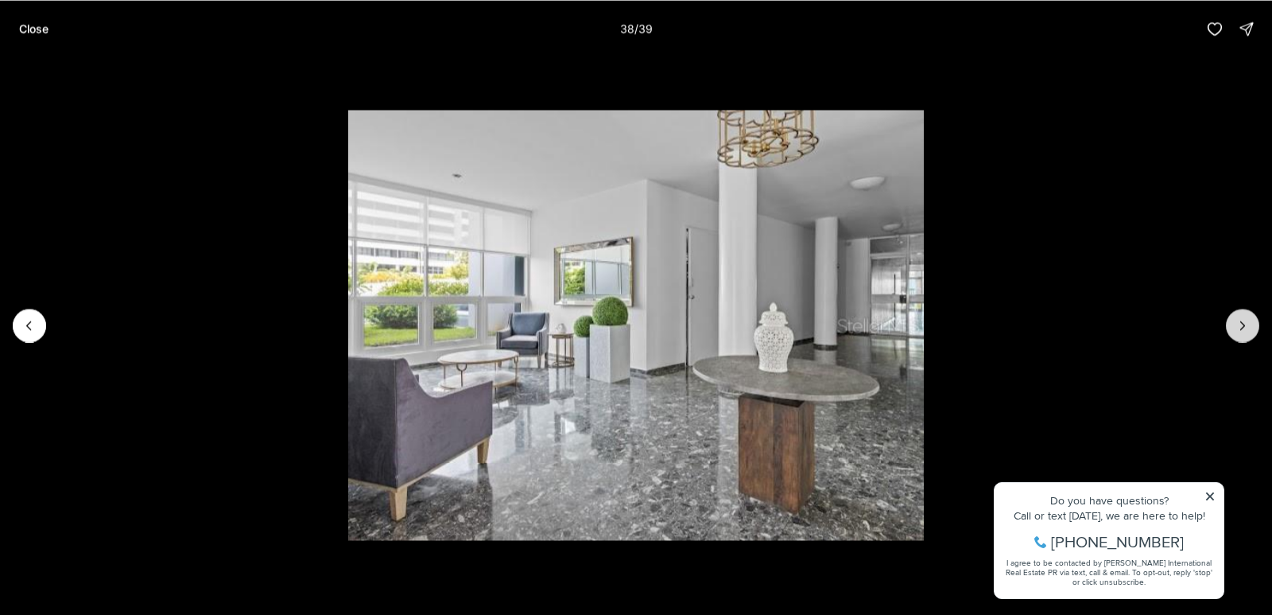
click at [1233, 329] on button "Next slide" at bounding box center [1242, 324] width 33 height 33
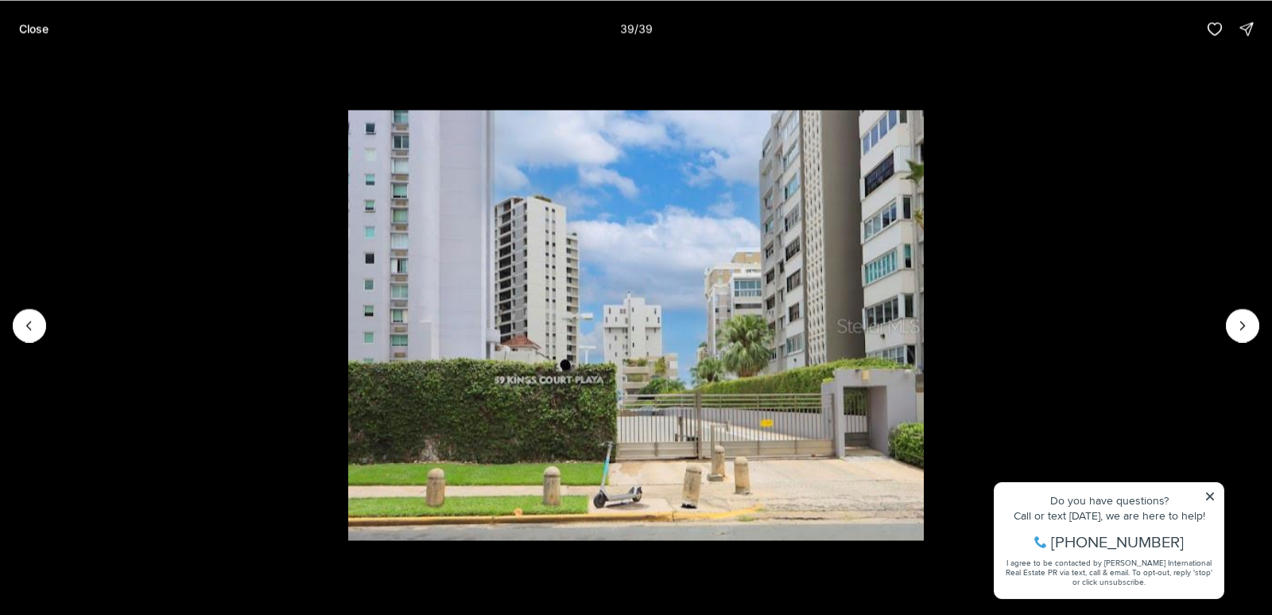
click at [1243, 321] on div at bounding box center [1242, 324] width 33 height 33
click at [1243, 323] on div at bounding box center [1242, 324] width 33 height 33
click at [18, 324] on button "Previous slide" at bounding box center [29, 324] width 33 height 33
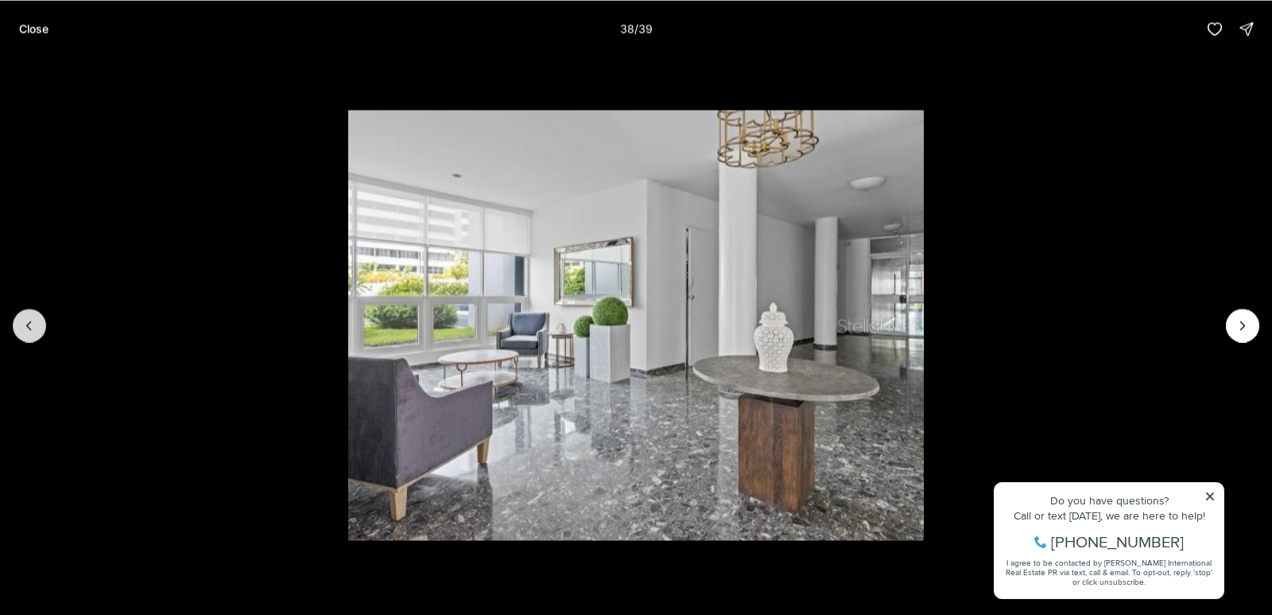
click at [19, 324] on button "Previous slide" at bounding box center [29, 324] width 33 height 33
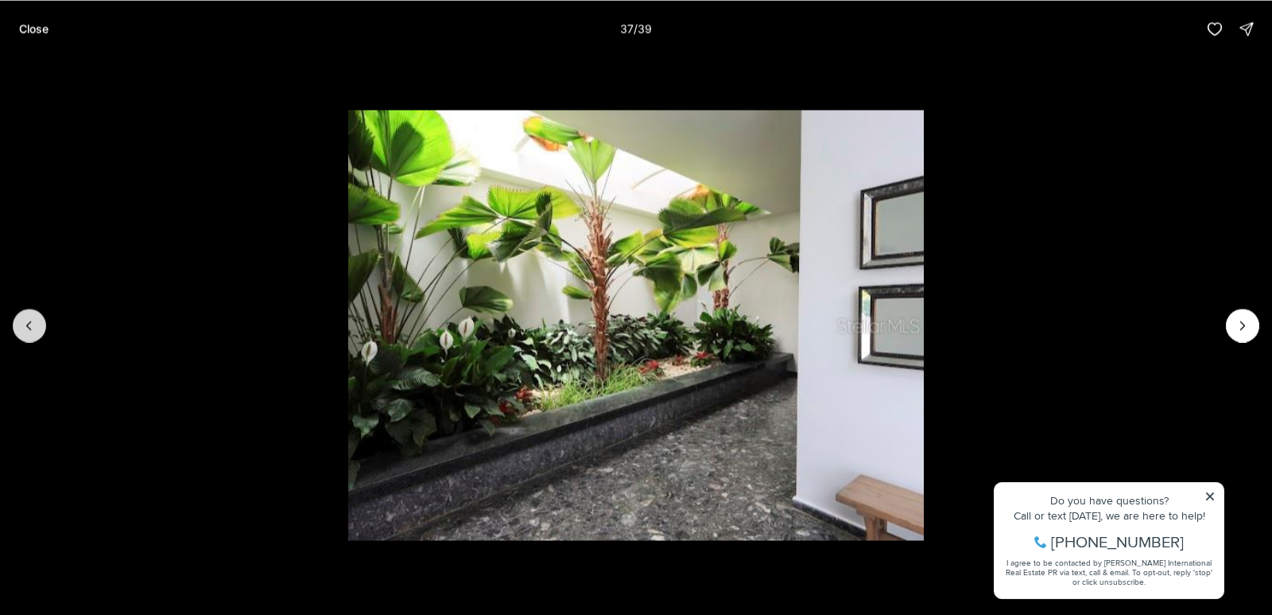
click at [19, 324] on button "Previous slide" at bounding box center [29, 324] width 33 height 33
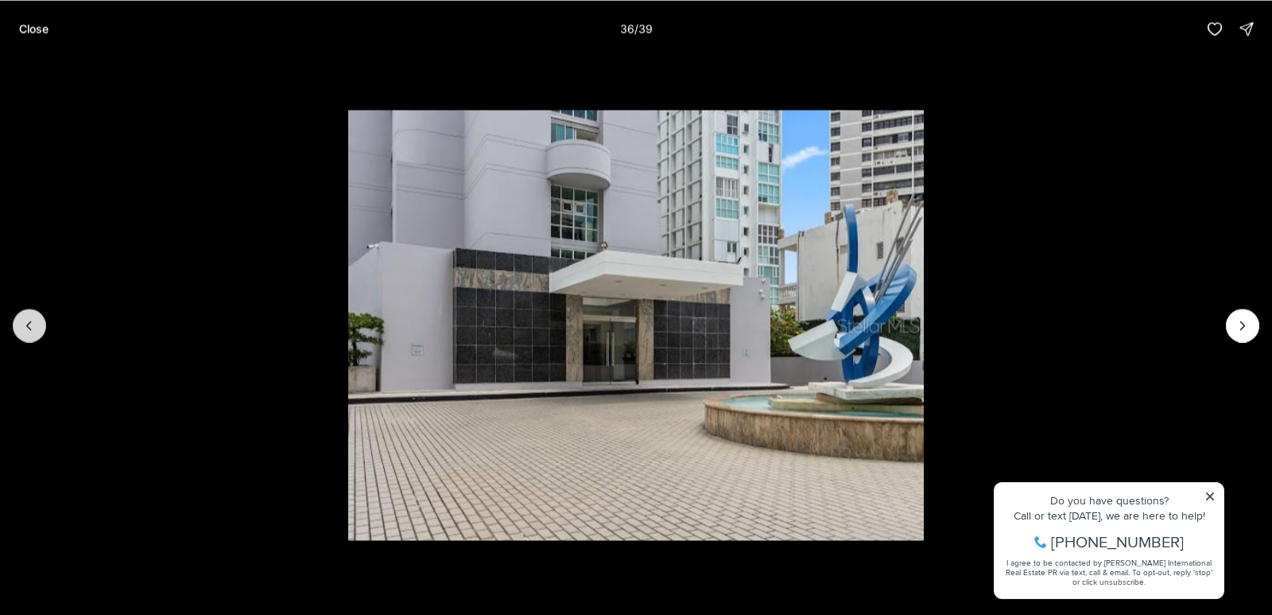
click at [19, 324] on button "Previous slide" at bounding box center [29, 324] width 33 height 33
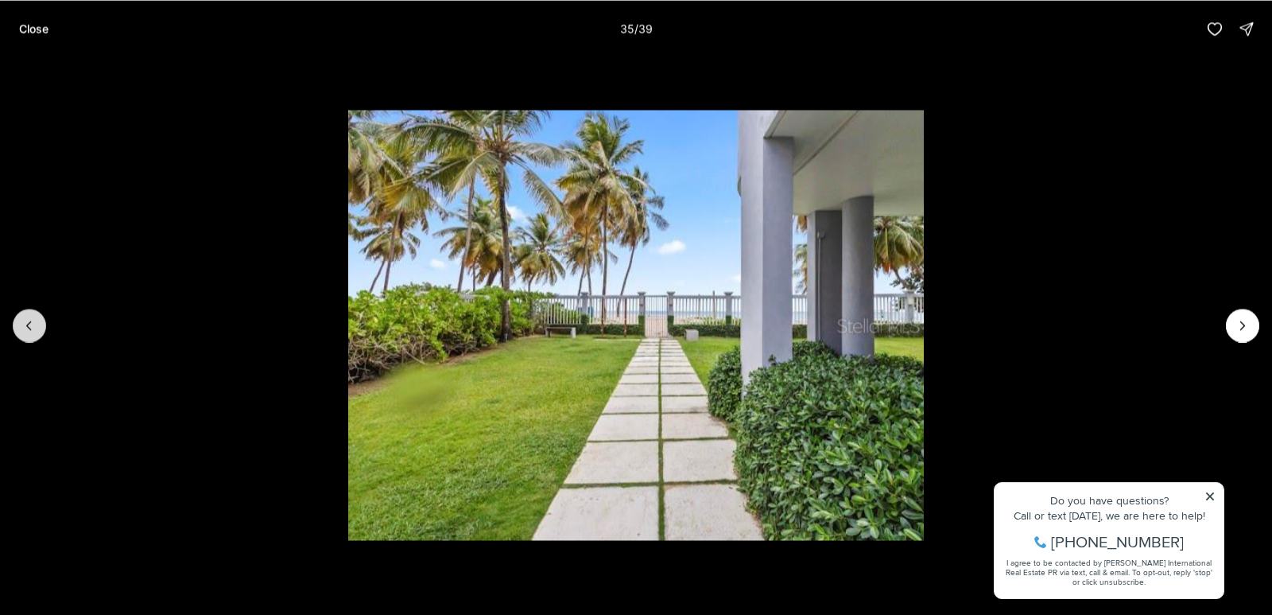
click at [19, 324] on button "Previous slide" at bounding box center [29, 324] width 33 height 33
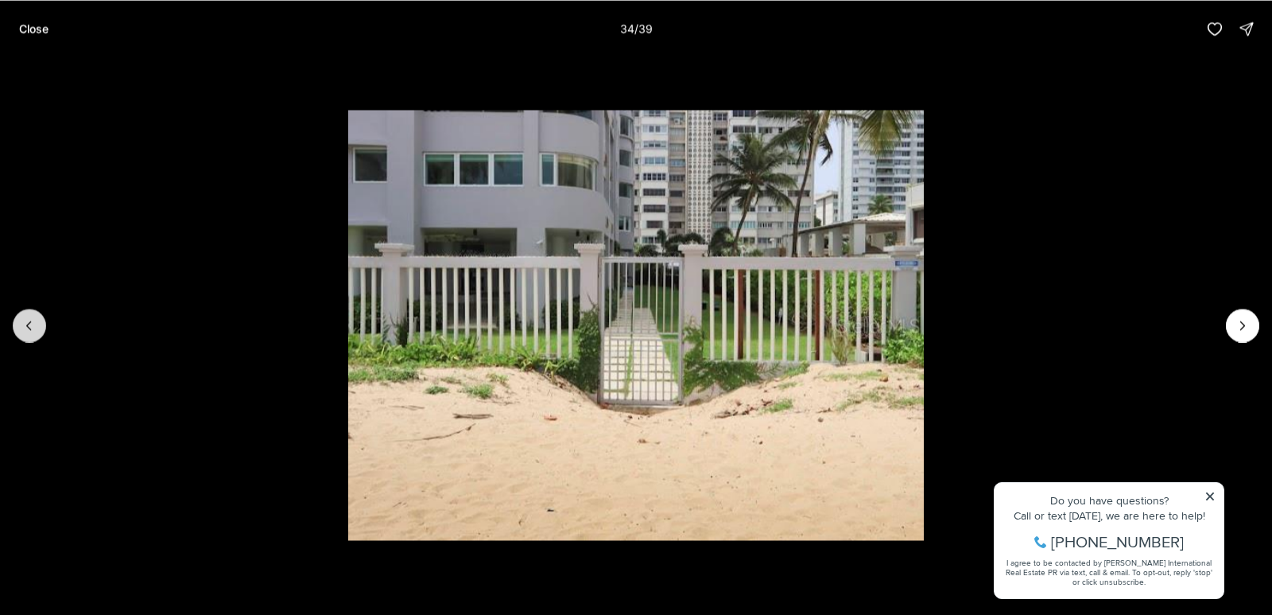
click at [19, 324] on button "Previous slide" at bounding box center [29, 324] width 33 height 33
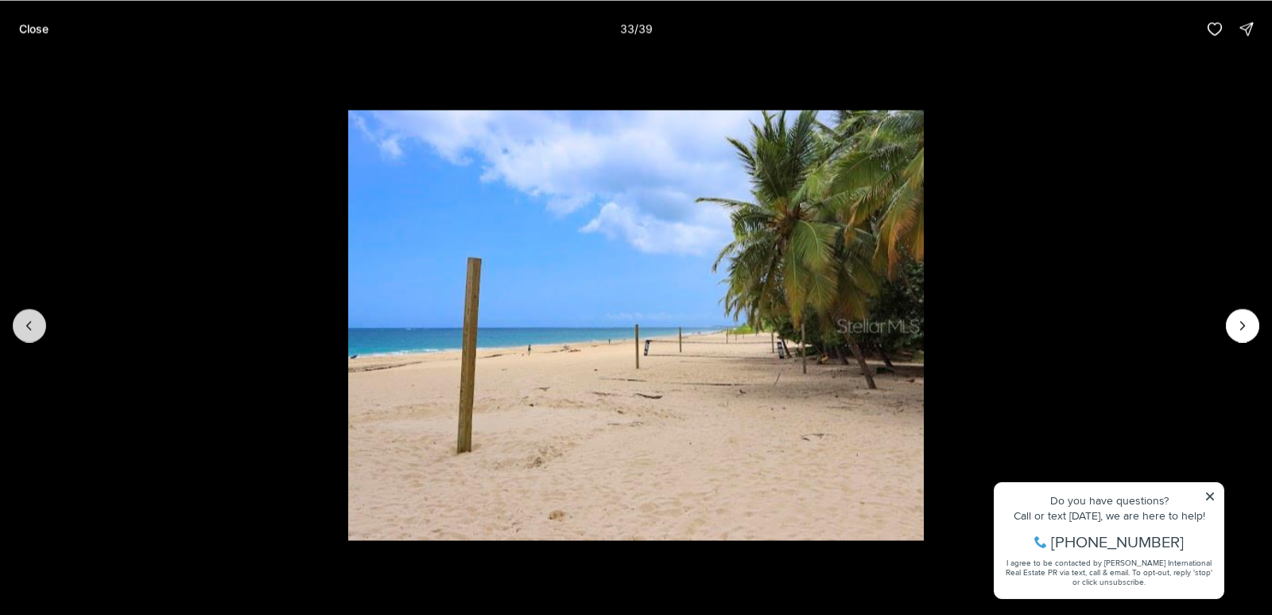
click at [19, 324] on button "Previous slide" at bounding box center [29, 324] width 33 height 33
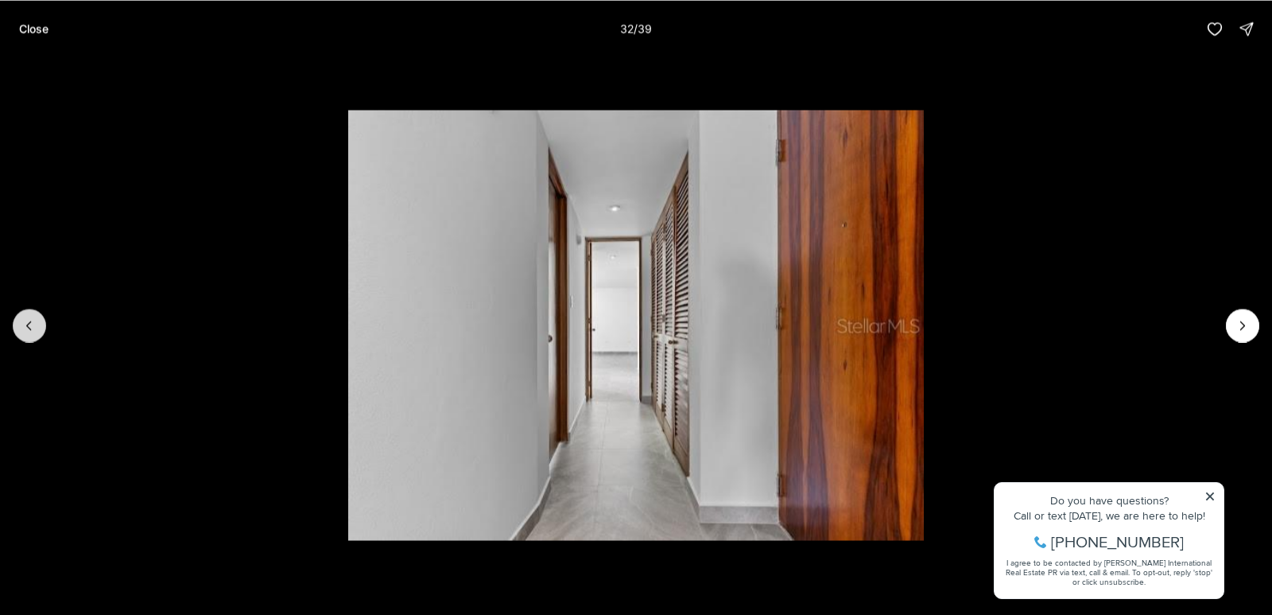
click at [19, 324] on button "Previous slide" at bounding box center [29, 324] width 33 height 33
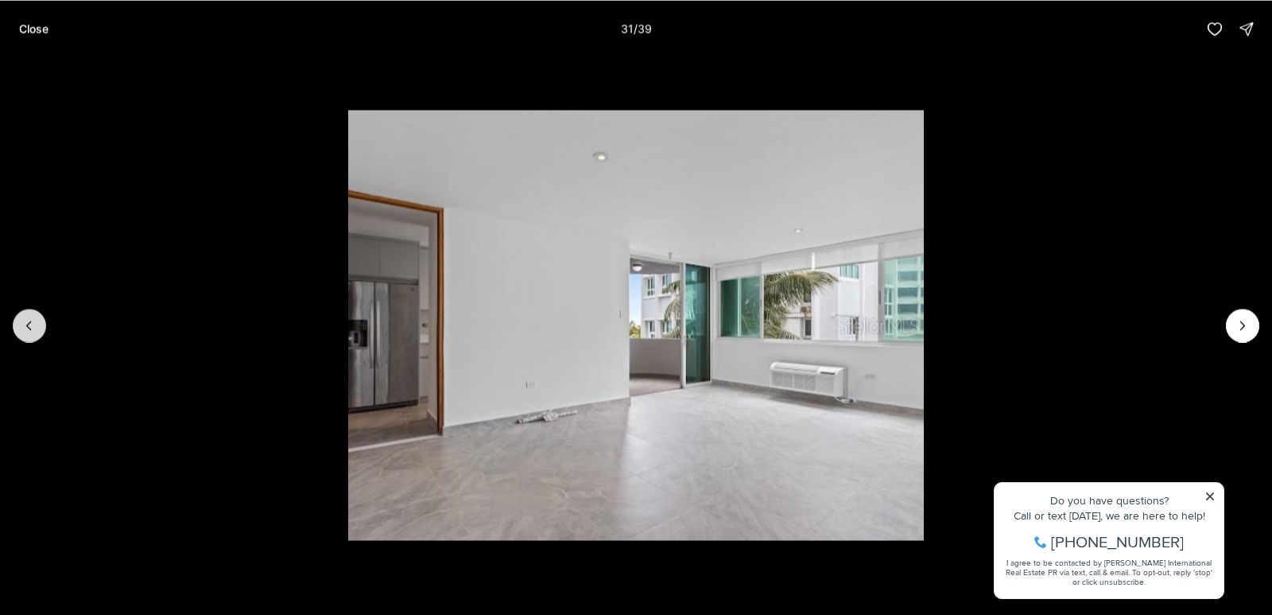
click at [19, 324] on button "Previous slide" at bounding box center [29, 324] width 33 height 33
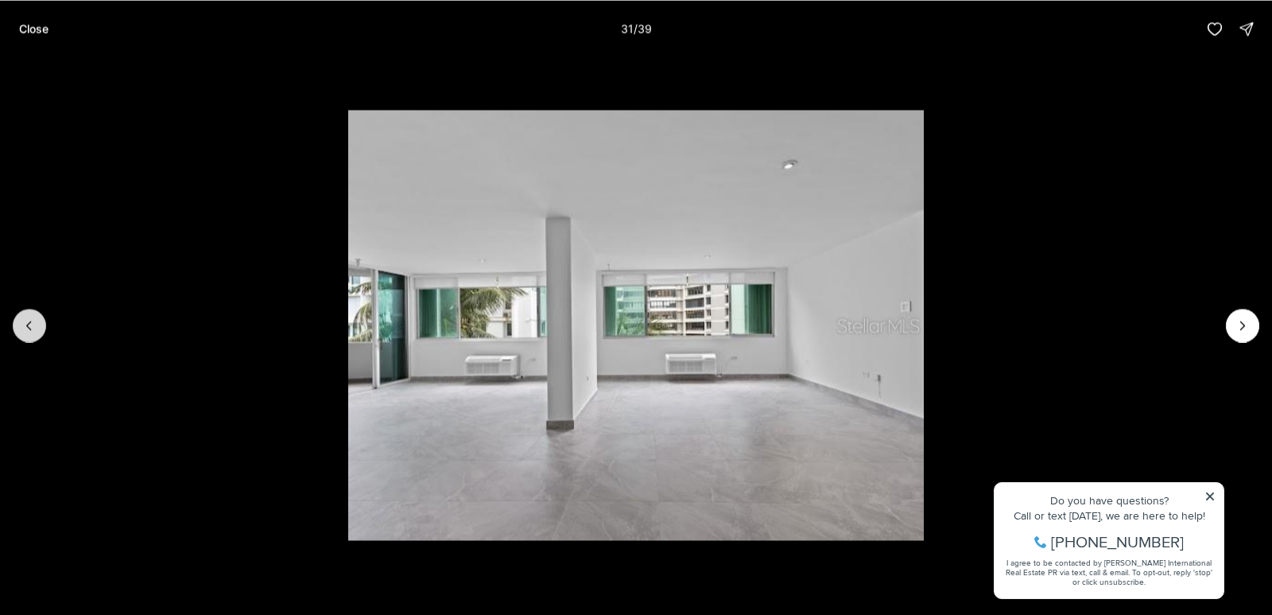
click at [19, 324] on button "Previous slide" at bounding box center [29, 324] width 33 height 33
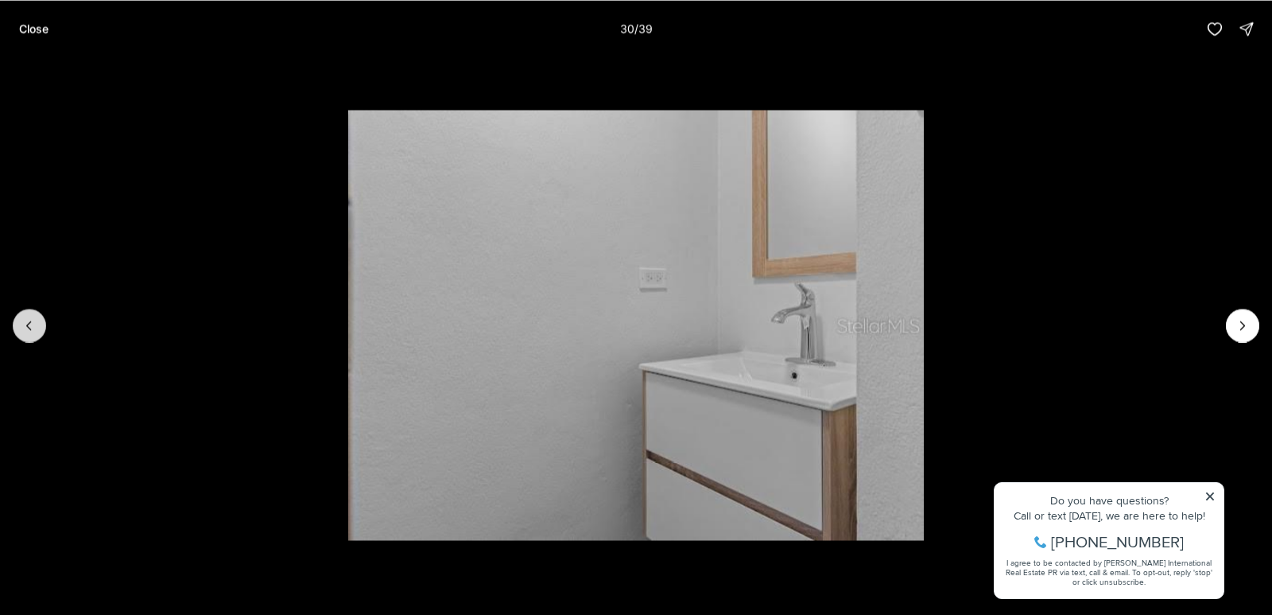
click at [19, 324] on button "Previous slide" at bounding box center [29, 324] width 33 height 33
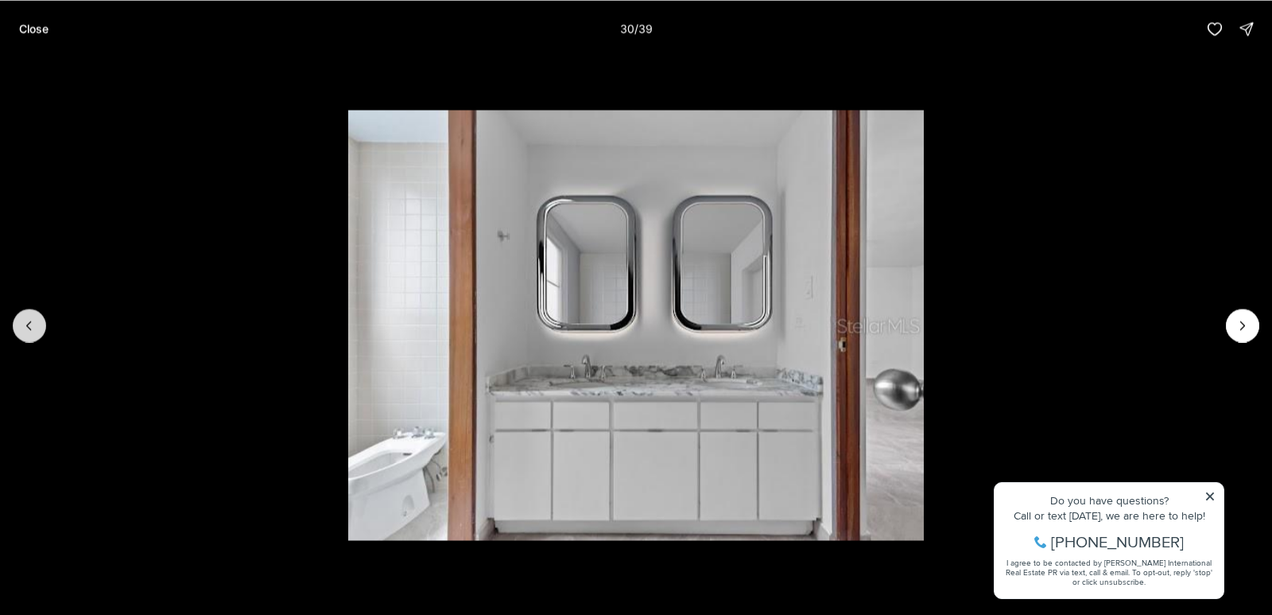
click at [19, 324] on button "Previous slide" at bounding box center [29, 324] width 33 height 33
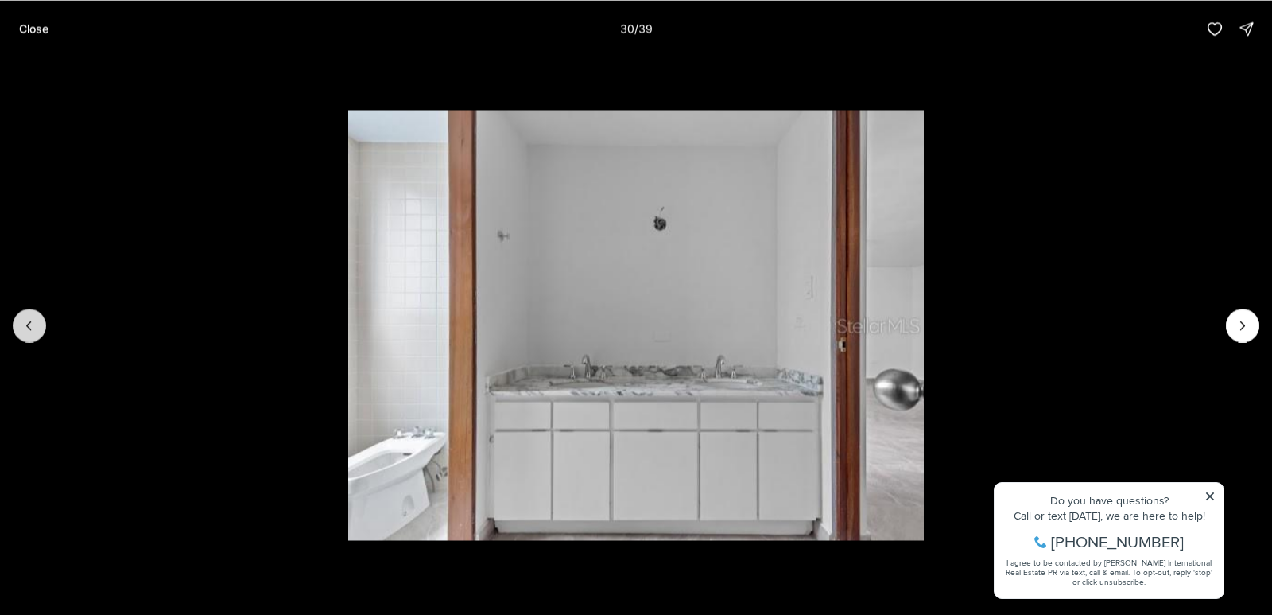
click at [19, 324] on button "Previous slide" at bounding box center [29, 324] width 33 height 33
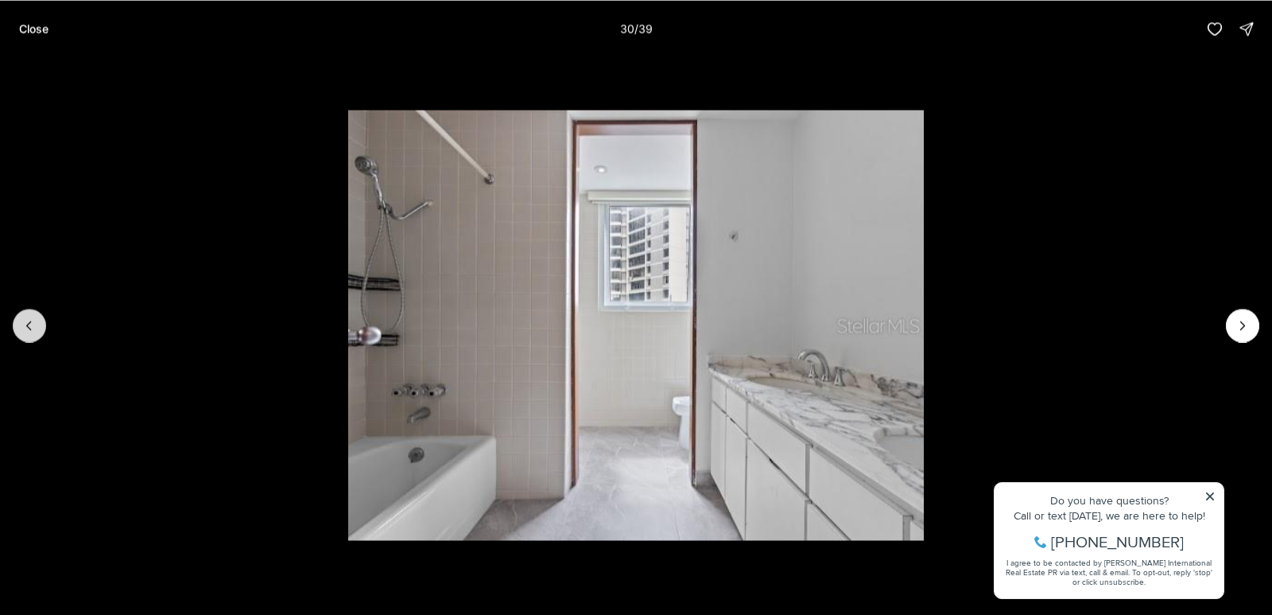
click at [19, 324] on button "Previous slide" at bounding box center [29, 324] width 33 height 33
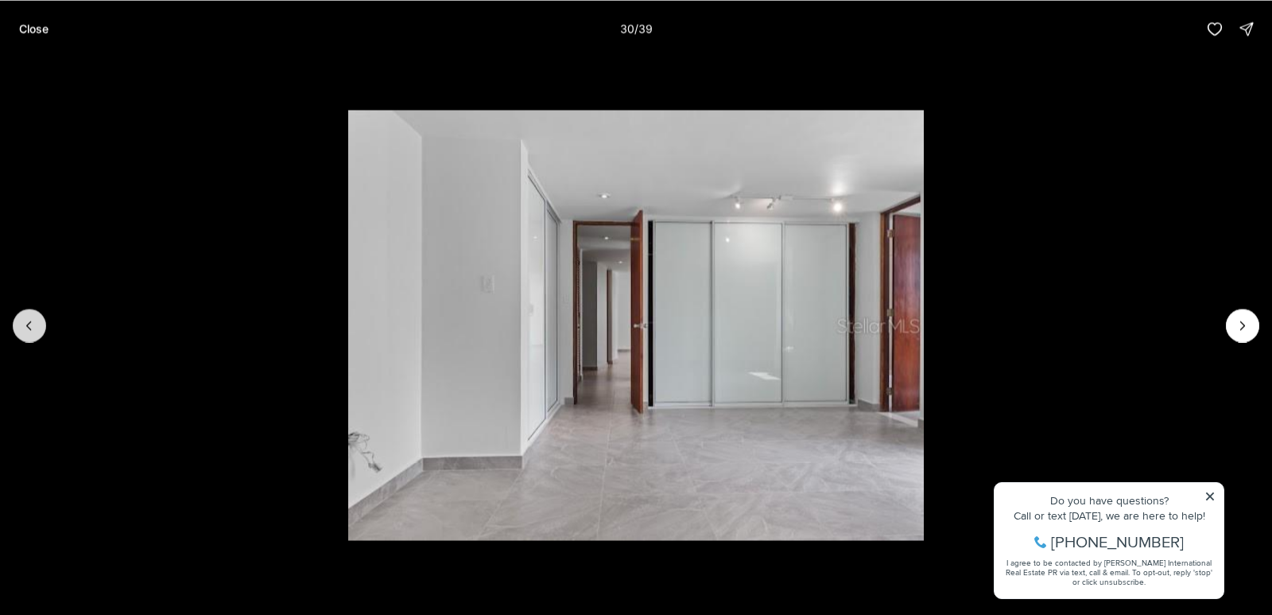
click at [19, 324] on button "Previous slide" at bounding box center [29, 324] width 33 height 33
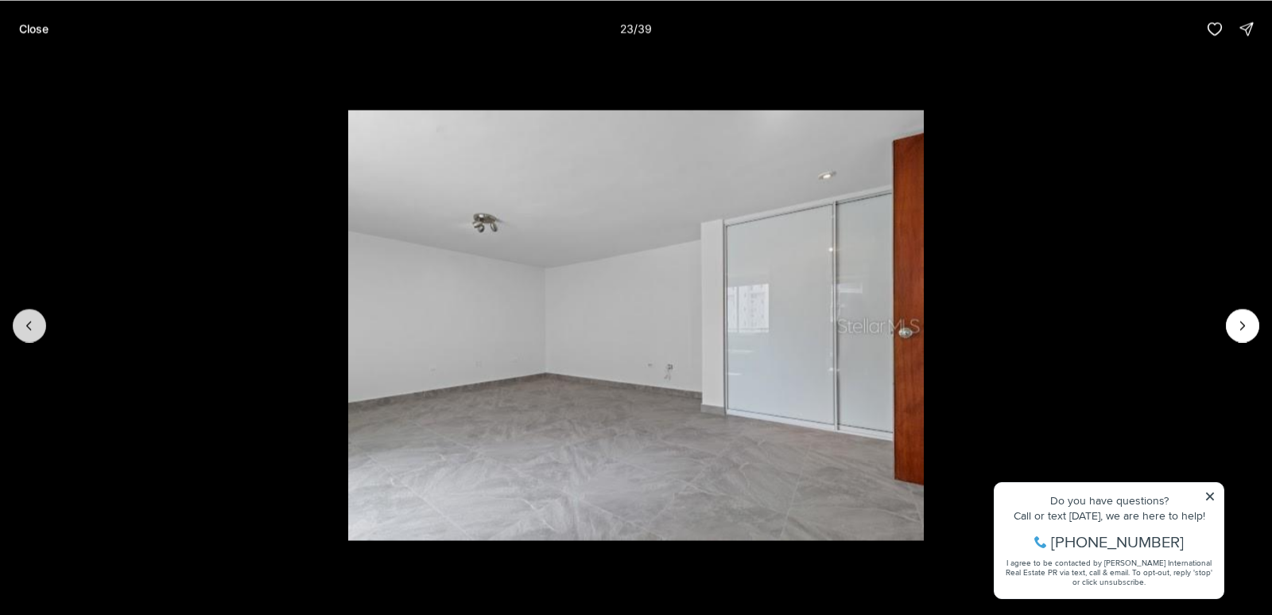
click at [19, 324] on button "Previous slide" at bounding box center [29, 324] width 33 height 33
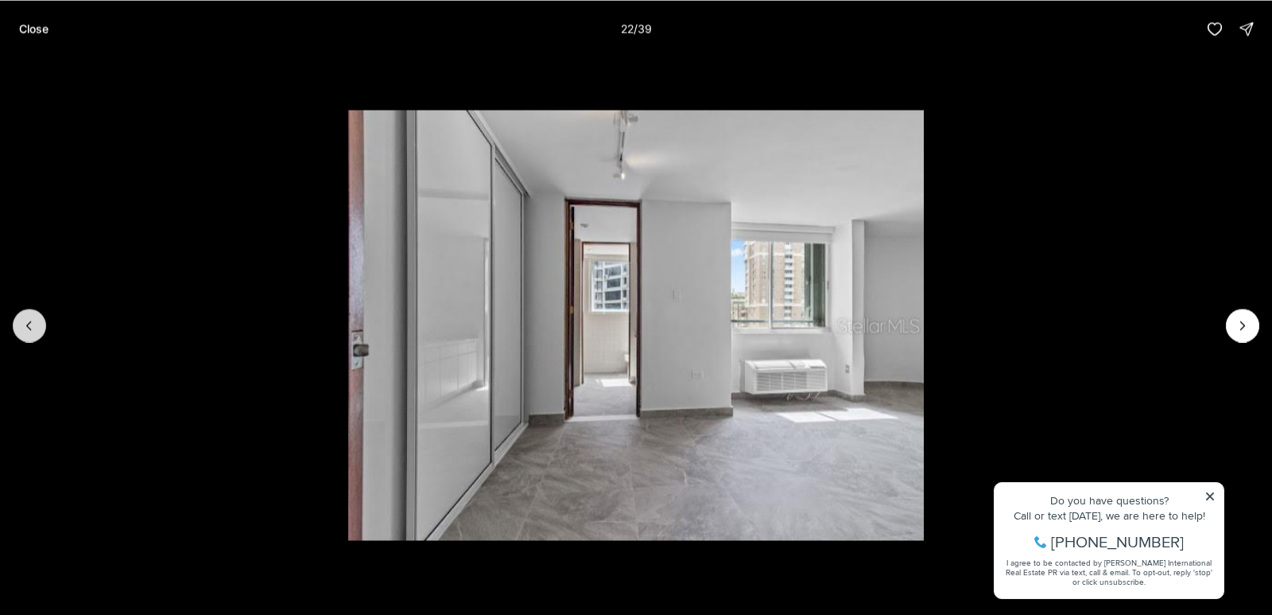
click at [19, 324] on button "Previous slide" at bounding box center [29, 324] width 33 height 33
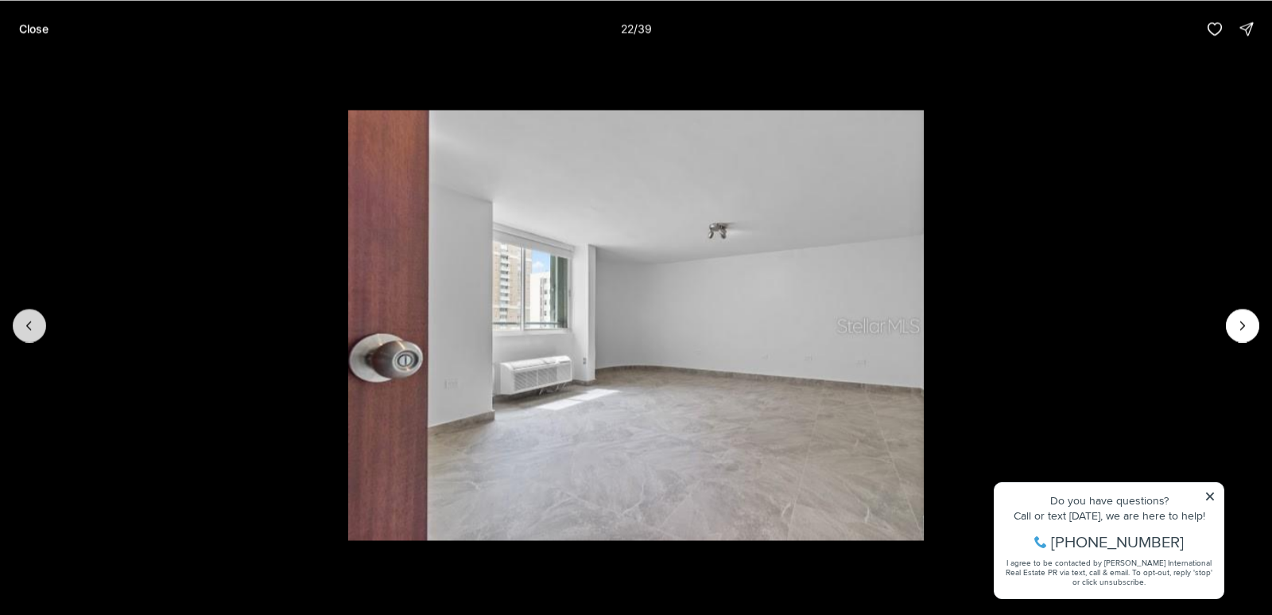
click at [19, 324] on button "Previous slide" at bounding box center [29, 324] width 33 height 33
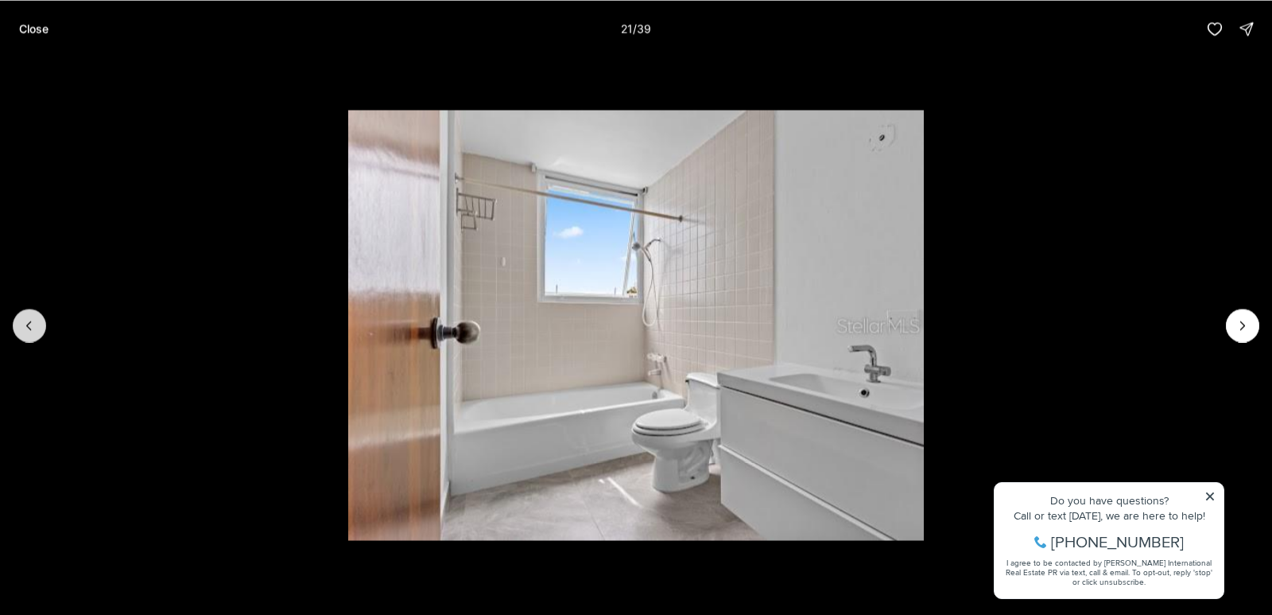
click at [19, 324] on button "Previous slide" at bounding box center [29, 324] width 33 height 33
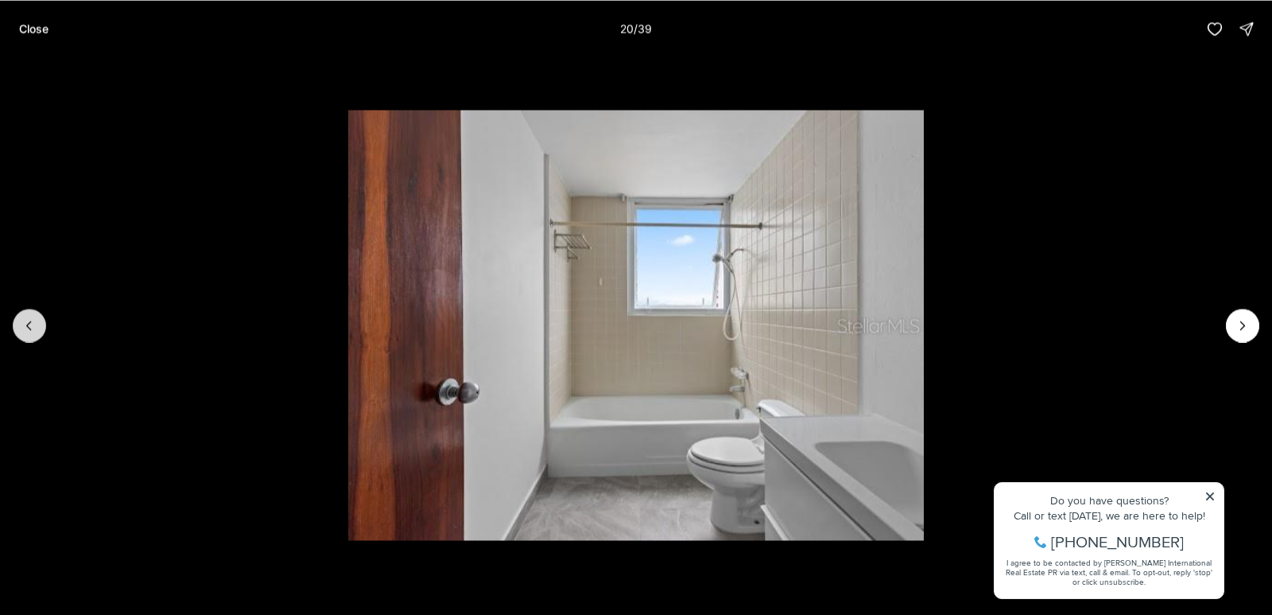
click at [19, 324] on button "Previous slide" at bounding box center [29, 324] width 33 height 33
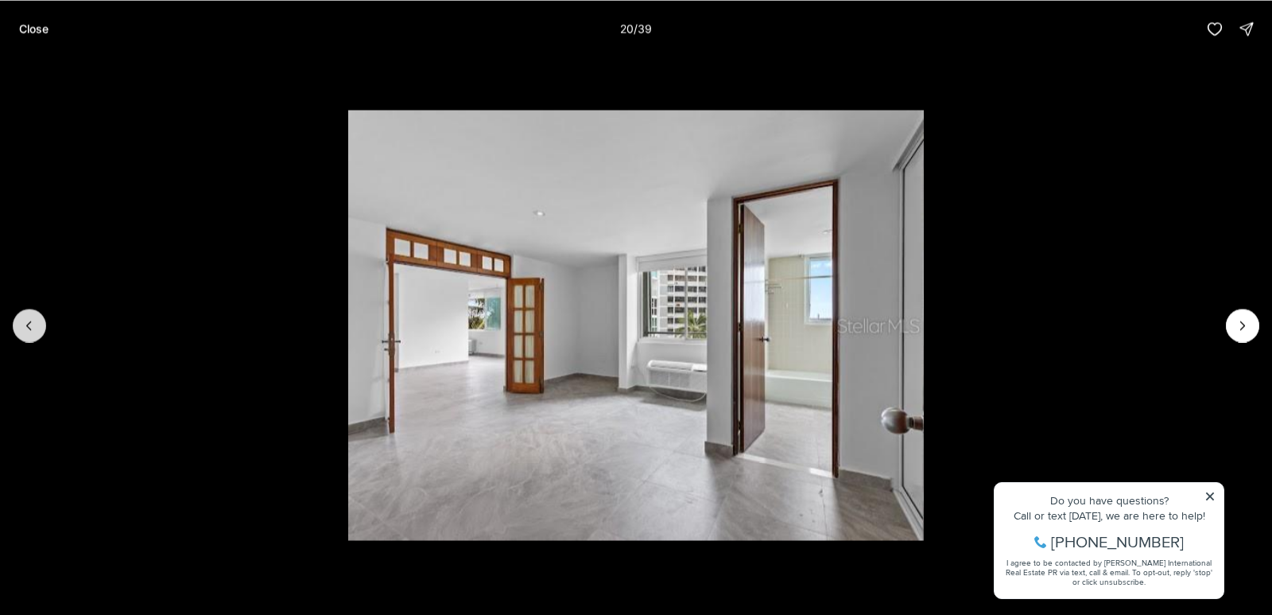
click at [19, 324] on button "Previous slide" at bounding box center [29, 324] width 33 height 33
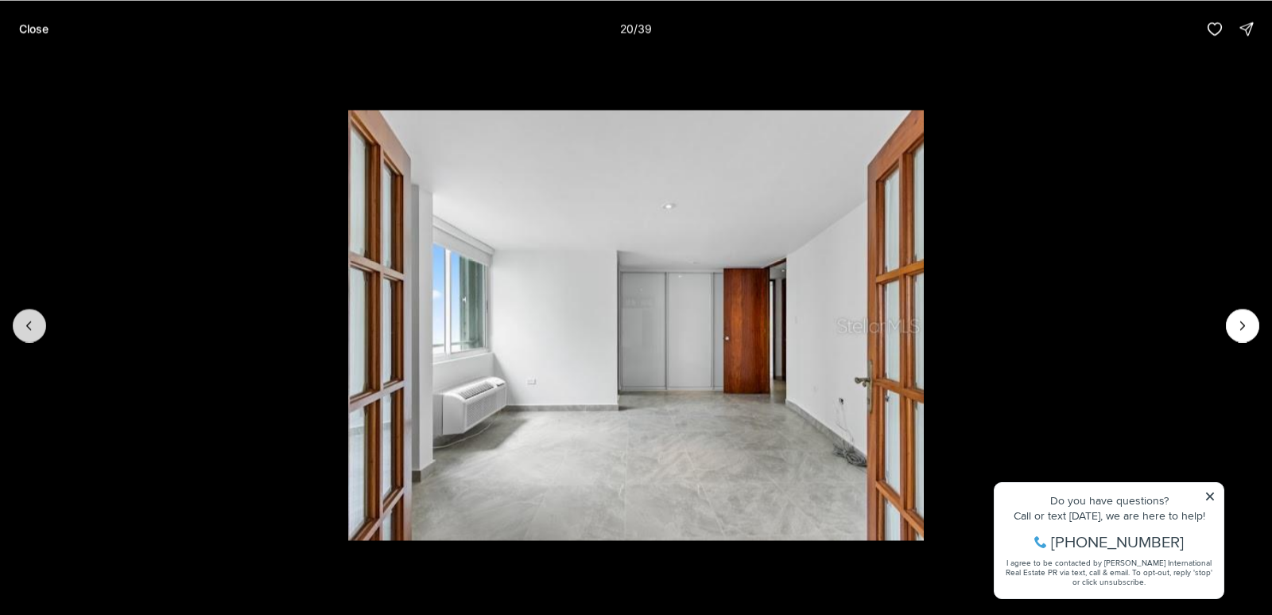
click at [19, 324] on button "Previous slide" at bounding box center [29, 324] width 33 height 33
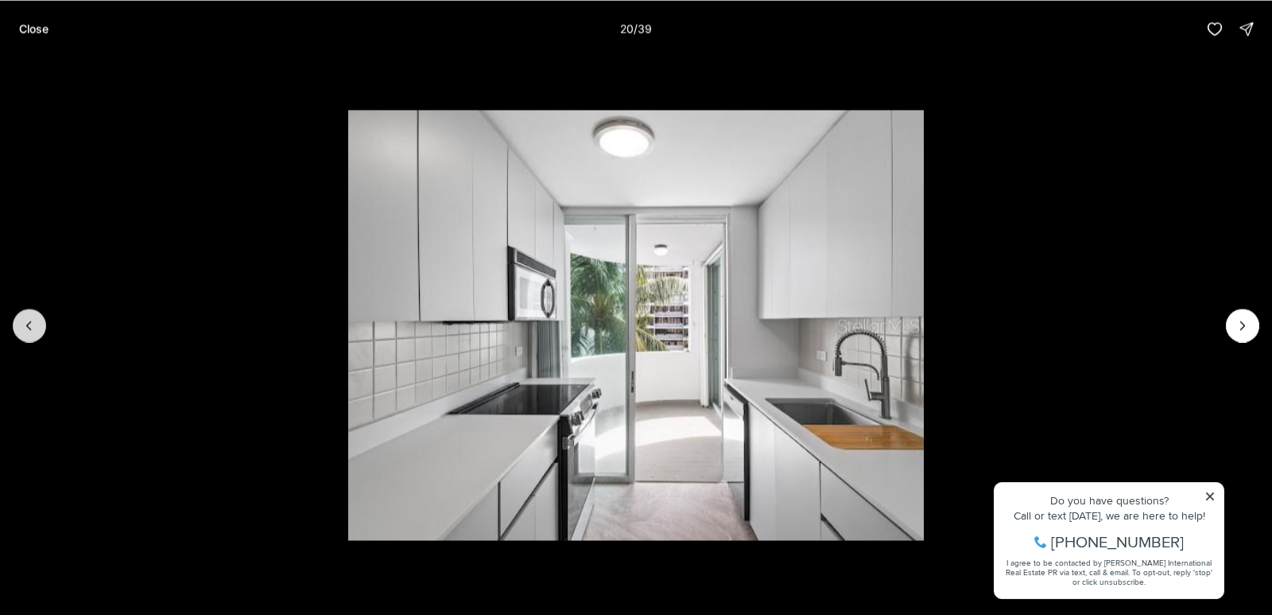
click at [19, 324] on button "Previous slide" at bounding box center [29, 324] width 33 height 33
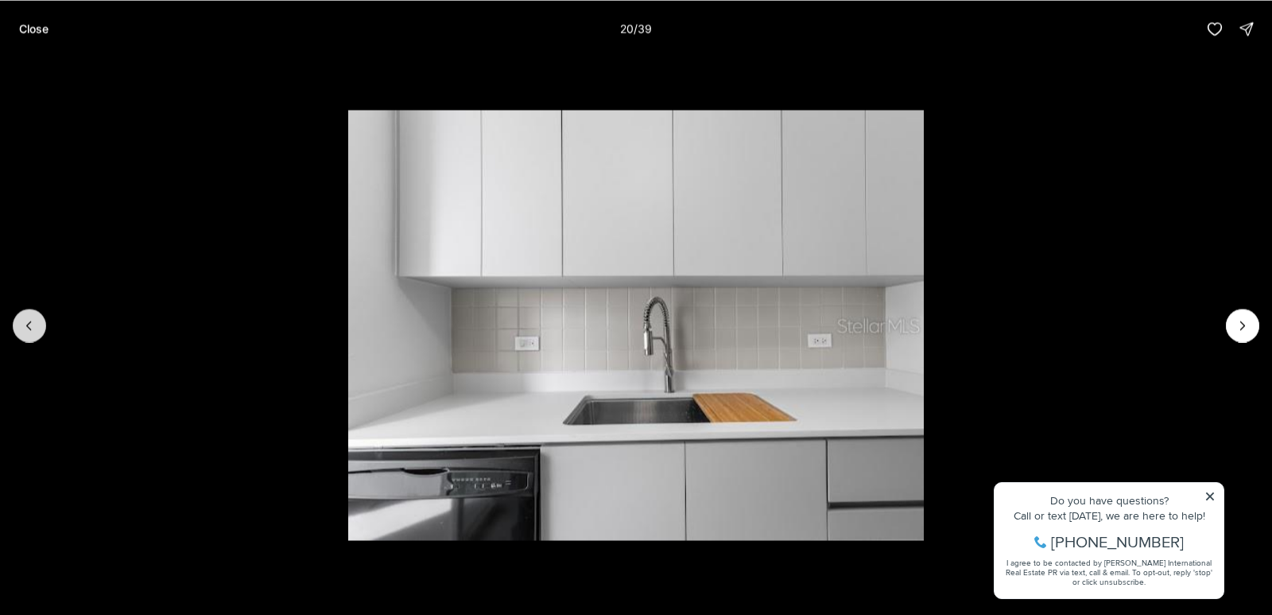
click at [19, 324] on button "Previous slide" at bounding box center [29, 324] width 33 height 33
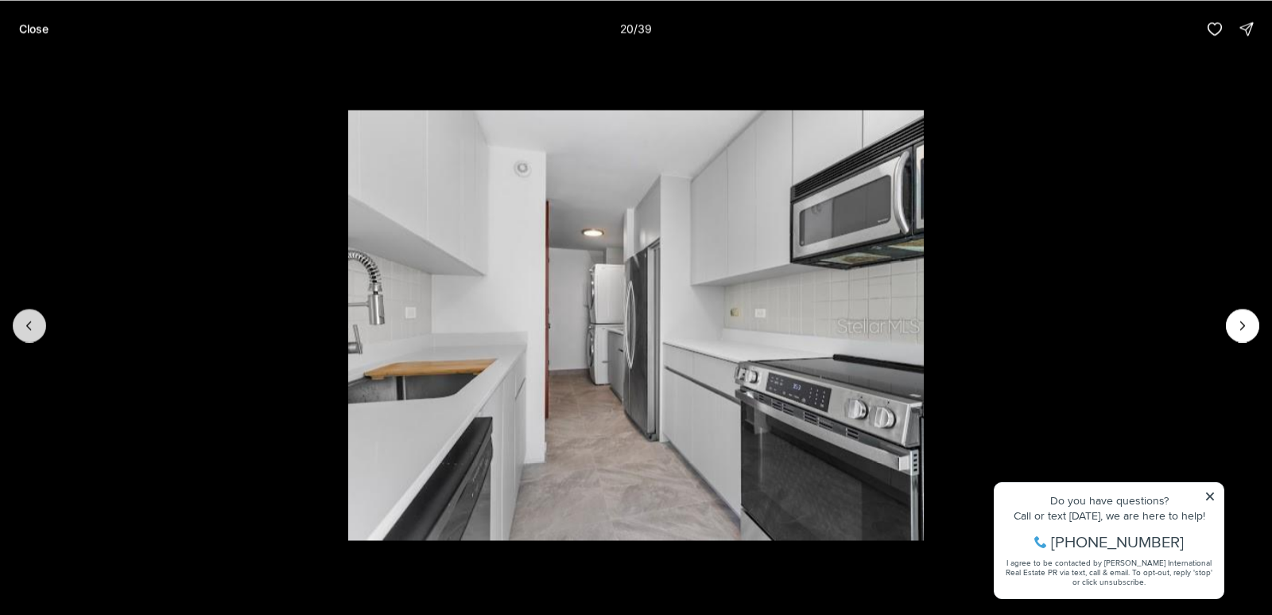
click at [19, 324] on button "Previous slide" at bounding box center [29, 324] width 33 height 33
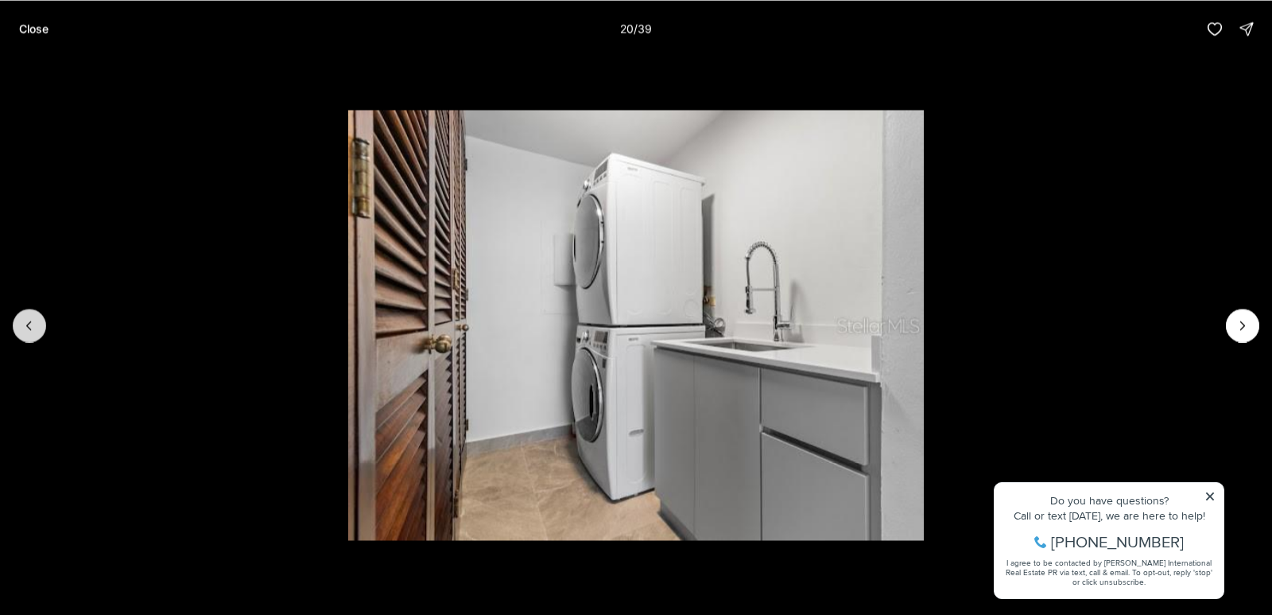
click at [19, 324] on button "Previous slide" at bounding box center [29, 324] width 33 height 33
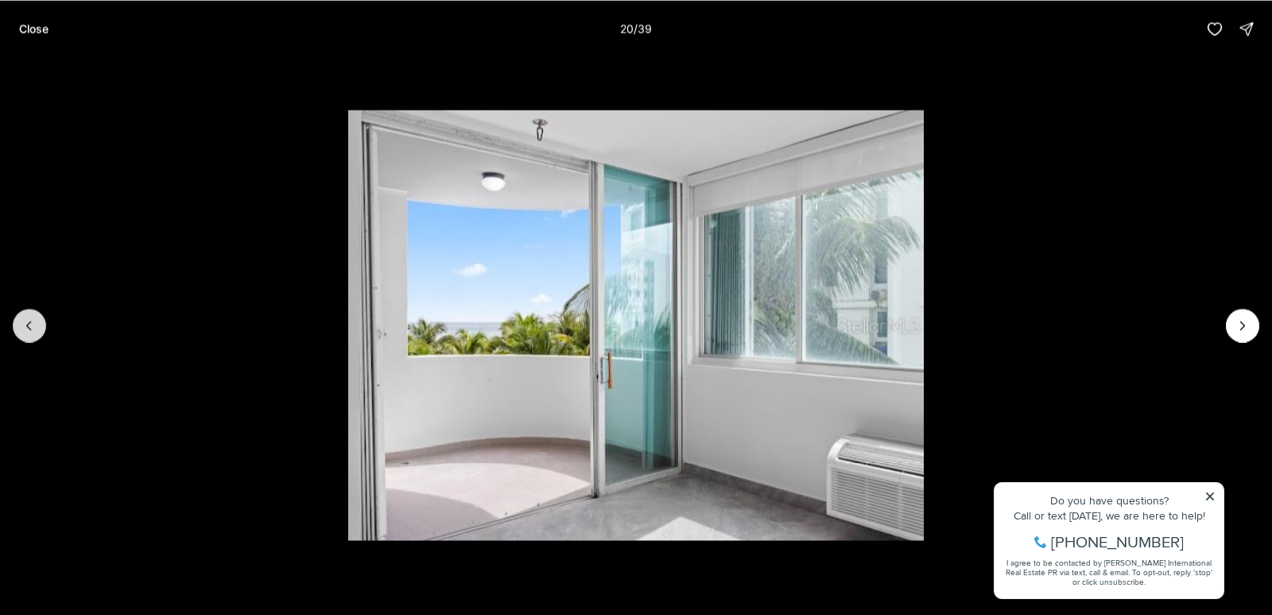
click at [19, 324] on button "Previous slide" at bounding box center [29, 324] width 33 height 33
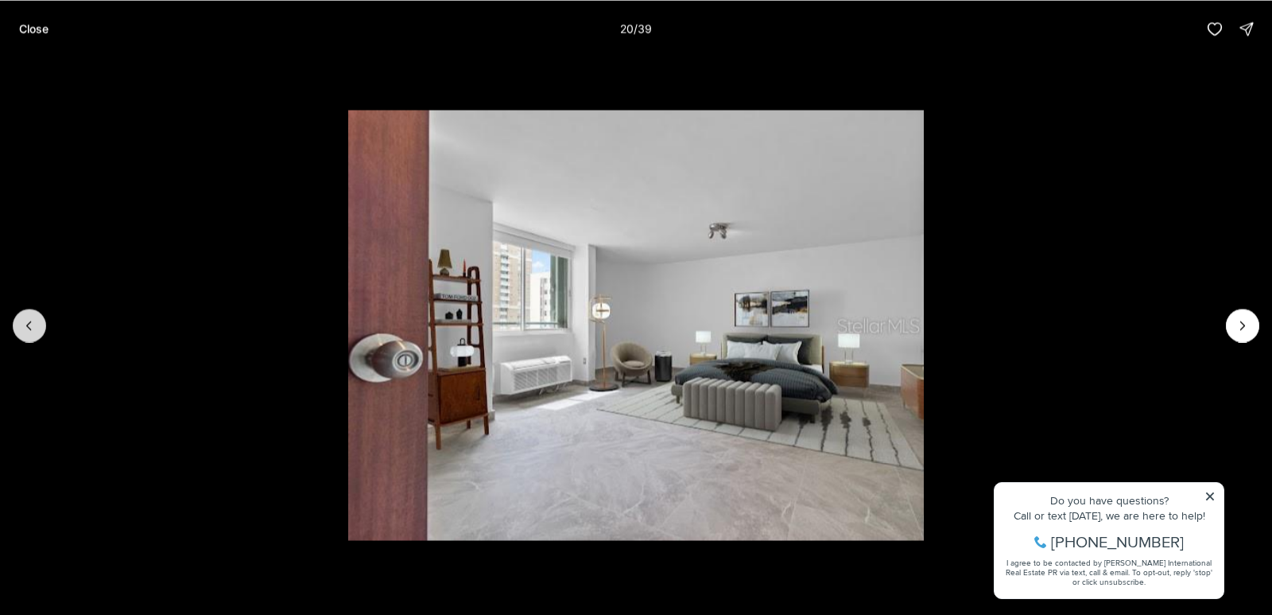
click at [19, 324] on button "Previous slide" at bounding box center [29, 324] width 33 height 33
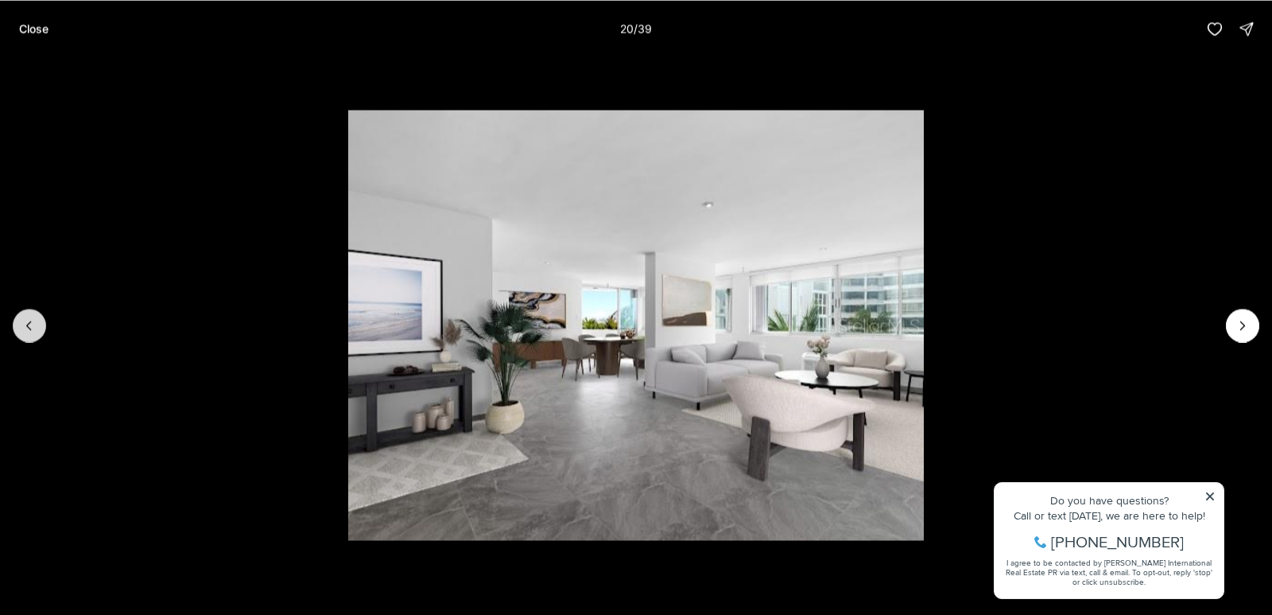
click at [19, 324] on button "Previous slide" at bounding box center [29, 324] width 33 height 33
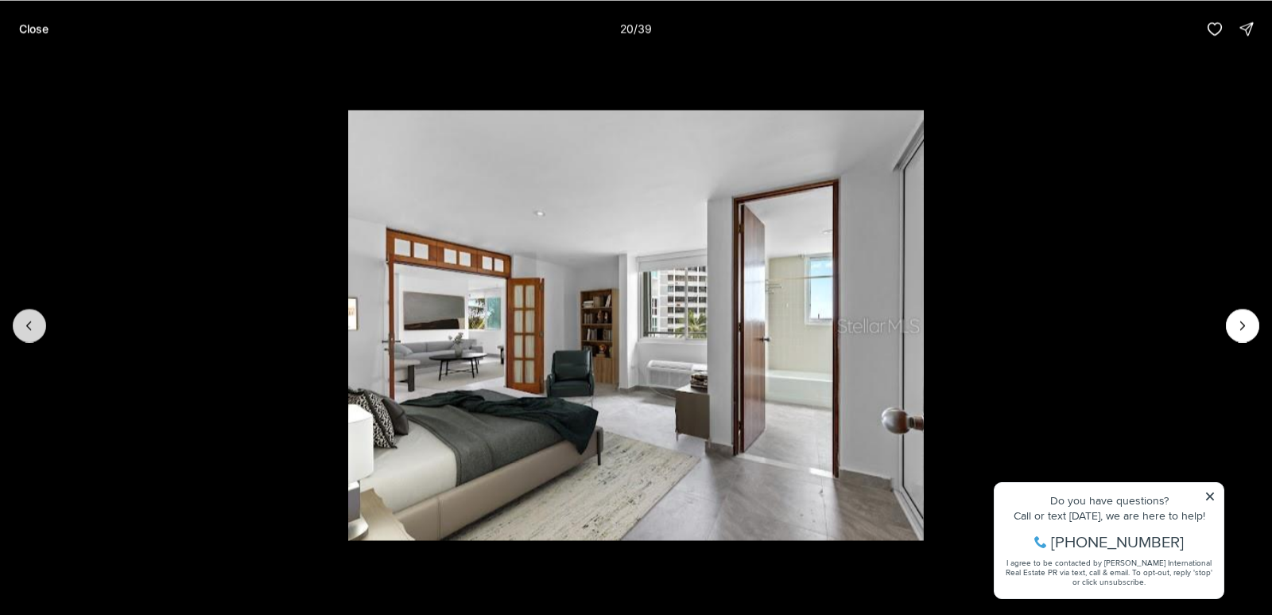
click at [19, 324] on button "Previous slide" at bounding box center [29, 324] width 33 height 33
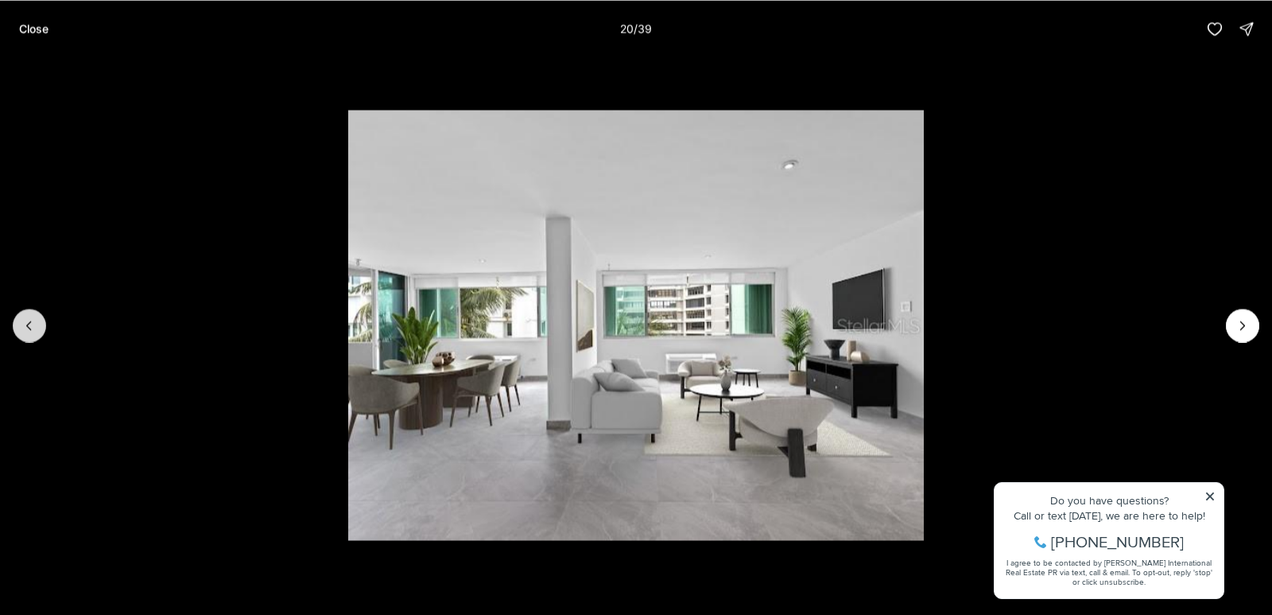
click at [19, 324] on button "Previous slide" at bounding box center [29, 324] width 33 height 33
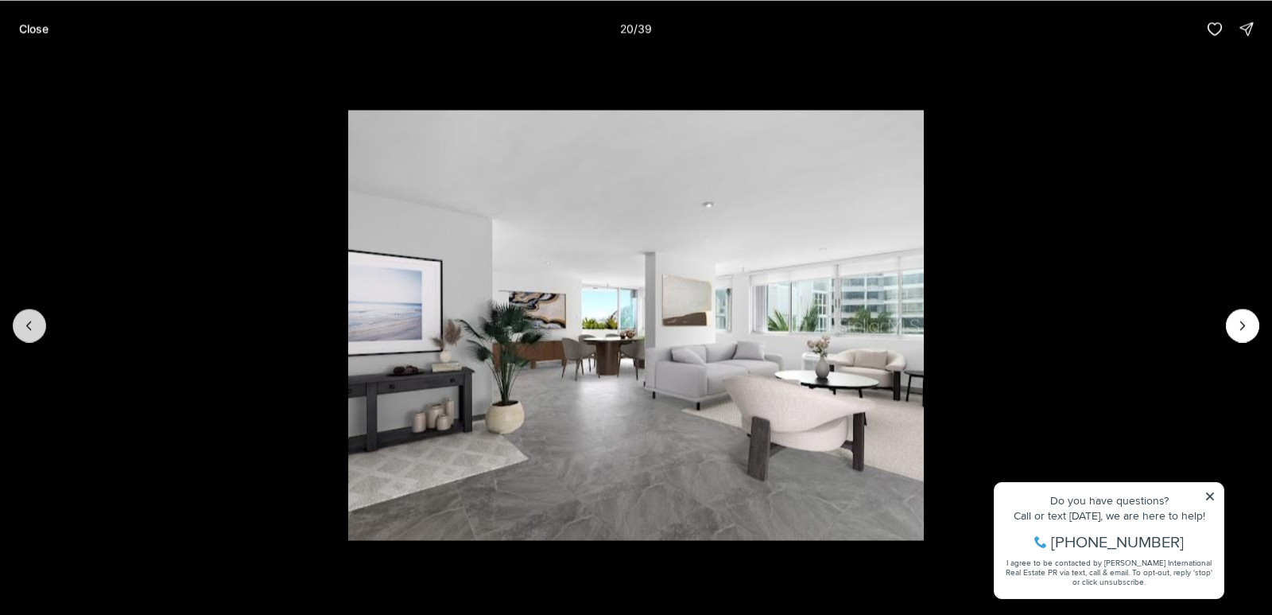
click at [19, 324] on button "Previous slide" at bounding box center [29, 324] width 33 height 33
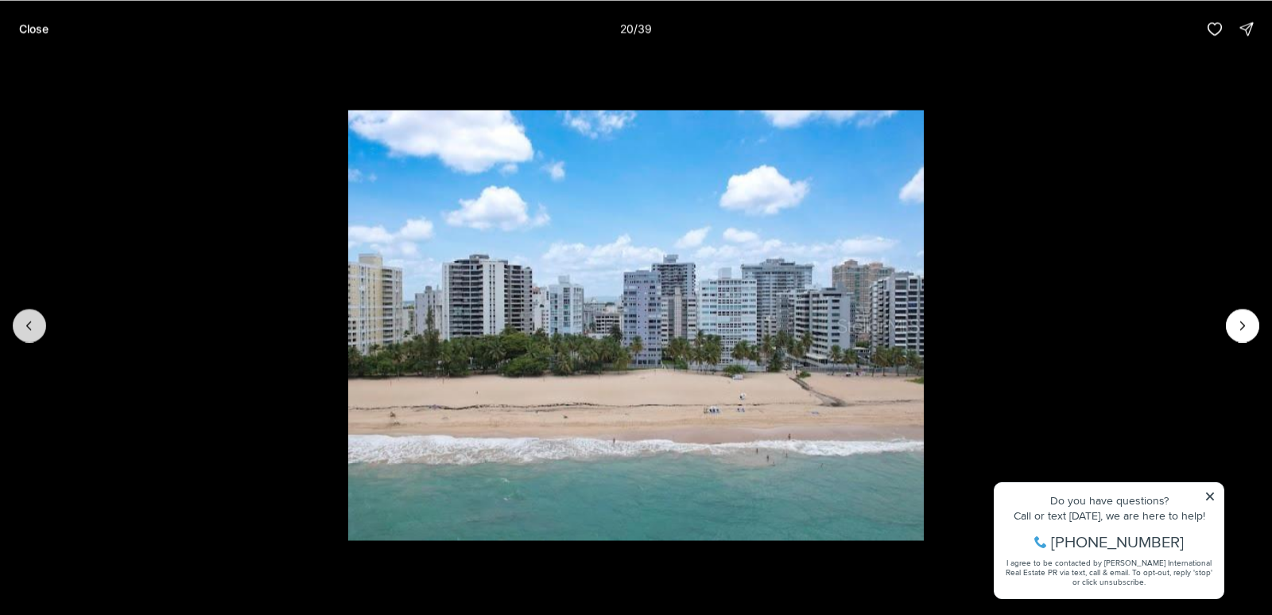
click at [19, 324] on button "Previous slide" at bounding box center [29, 324] width 33 height 33
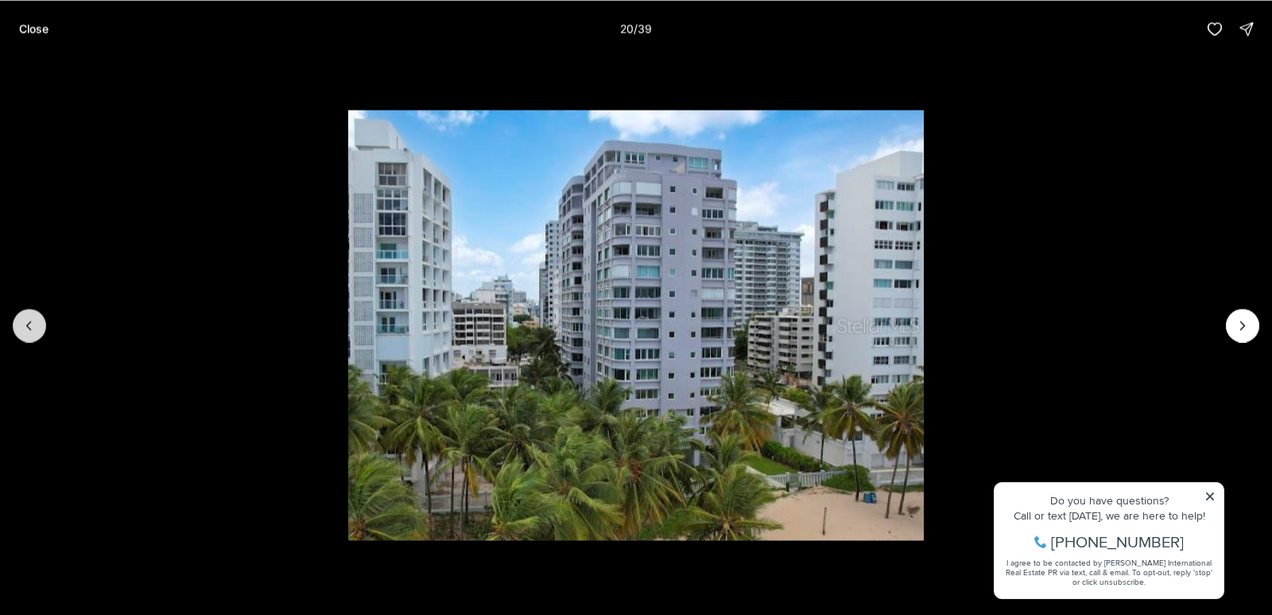
click at [19, 324] on button "Previous slide" at bounding box center [29, 324] width 33 height 33
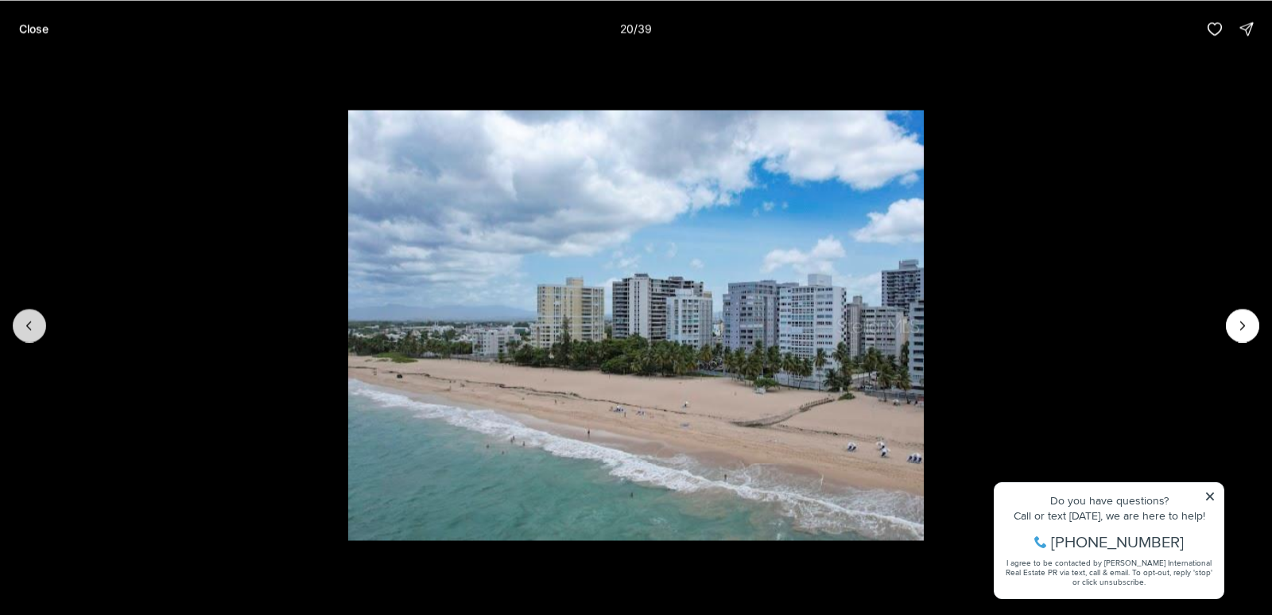
click at [19, 324] on button "Previous slide" at bounding box center [29, 324] width 33 height 33
click at [19, 324] on div at bounding box center [29, 324] width 33 height 33
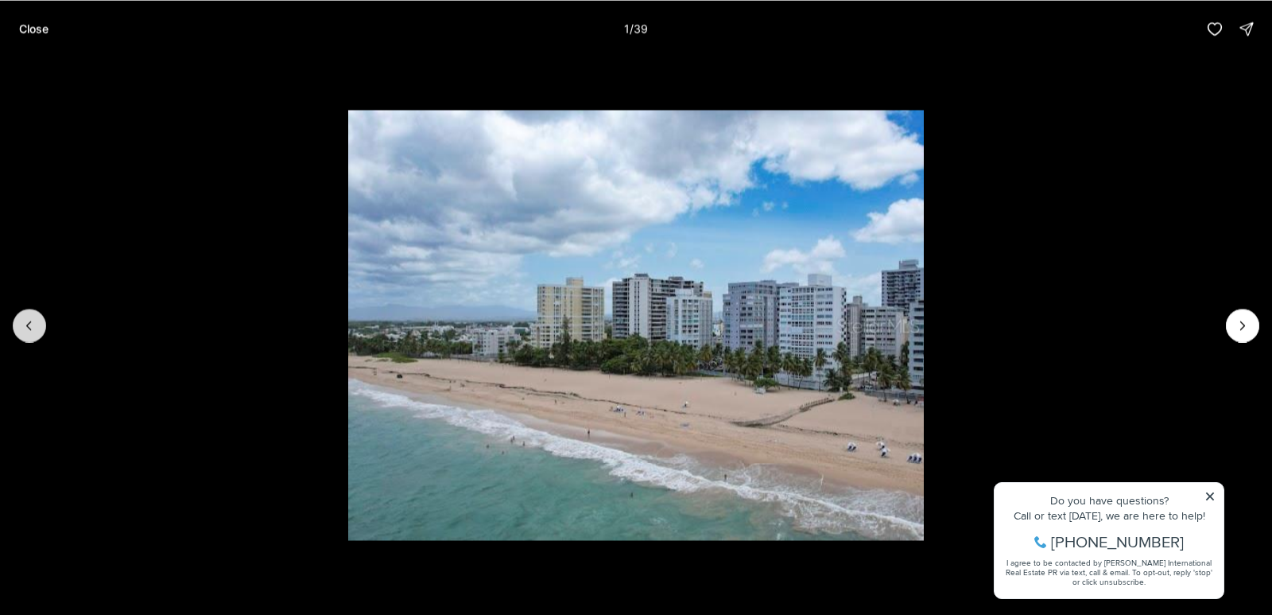
click at [19, 324] on div at bounding box center [29, 324] width 33 height 33
click at [20, 324] on div at bounding box center [29, 324] width 33 height 33
click at [35, 29] on p "Close" at bounding box center [33, 28] width 29 height 13
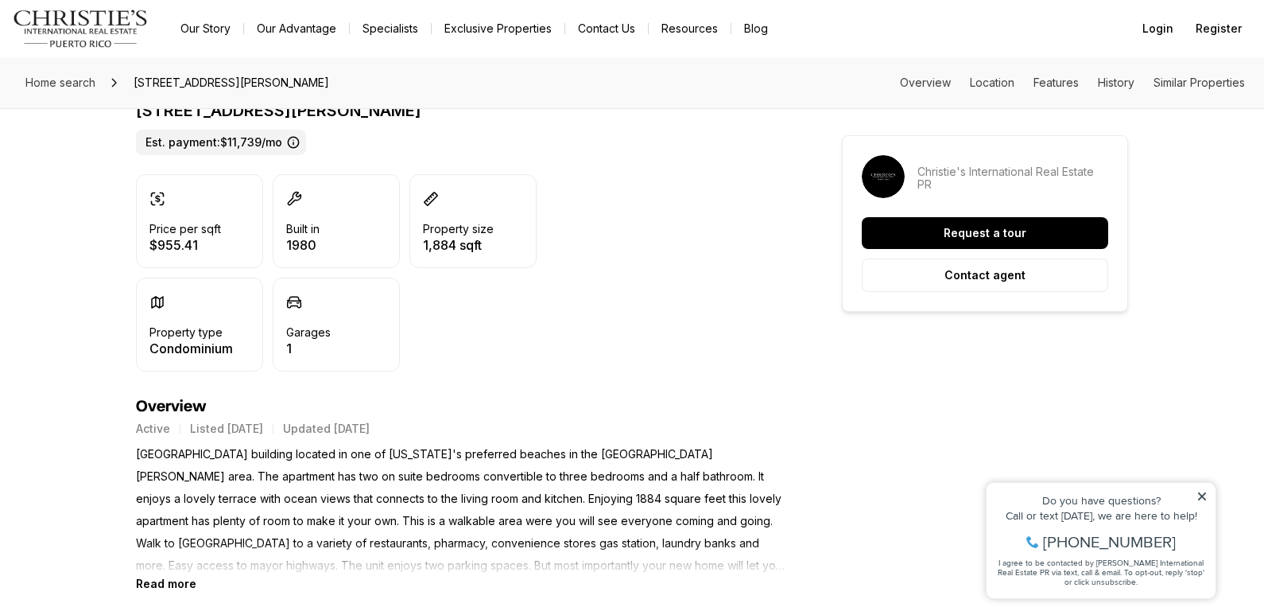
scroll to position [557, 0]
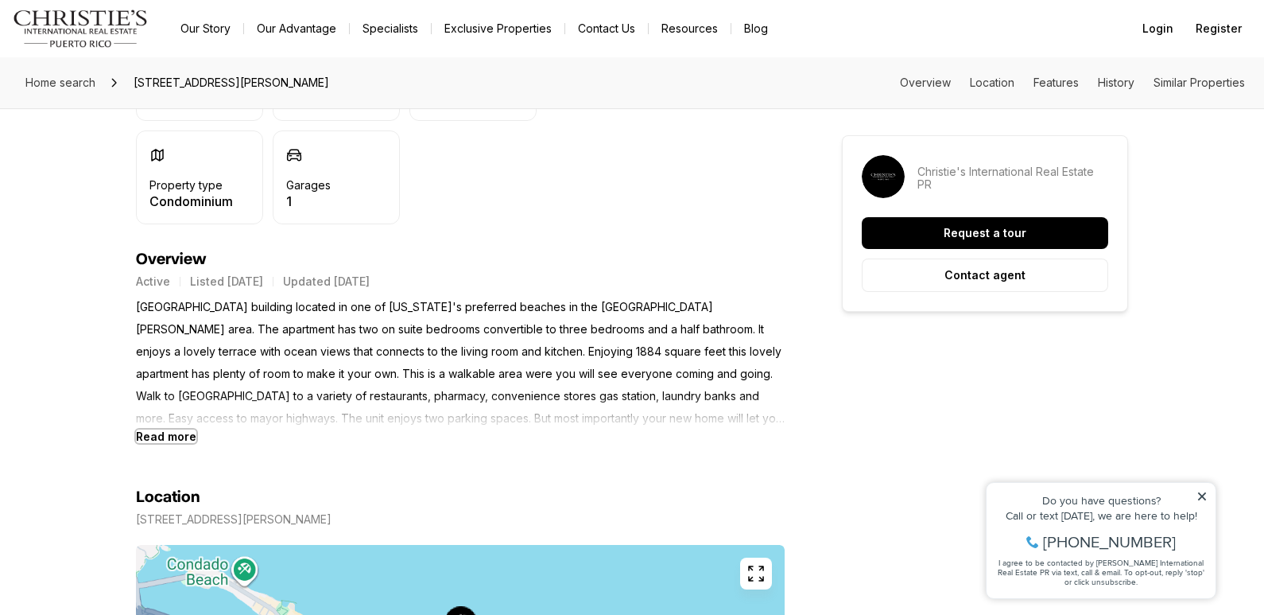
click at [158, 435] on b "Read more" at bounding box center [166, 436] width 60 height 14
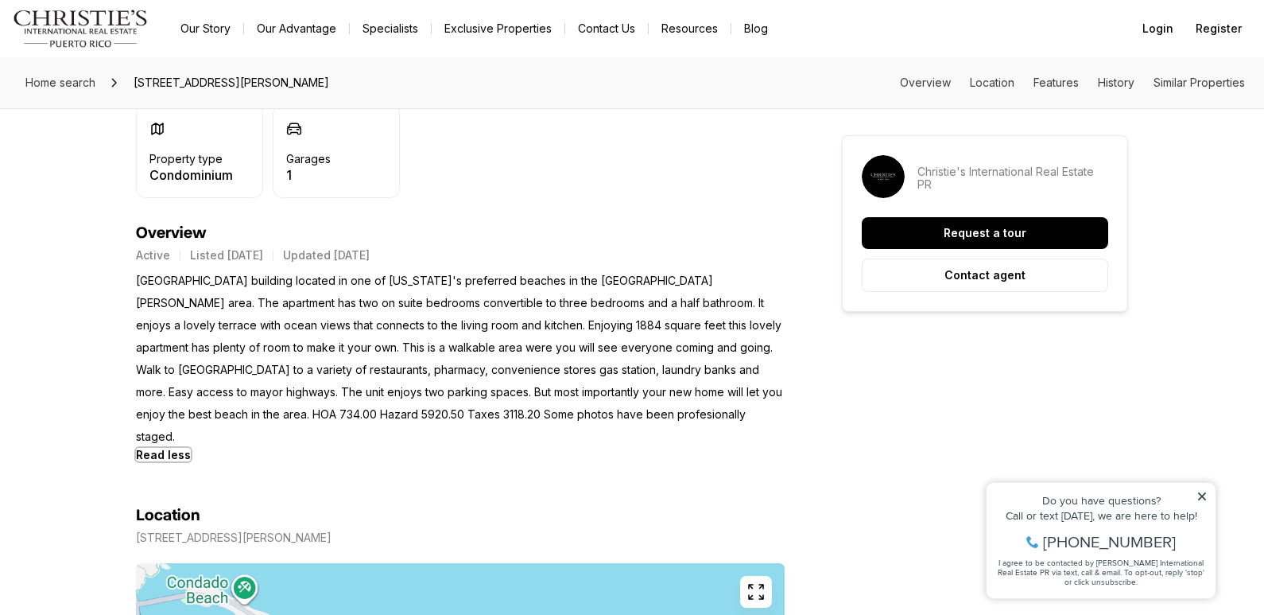
scroll to position [443, 0]
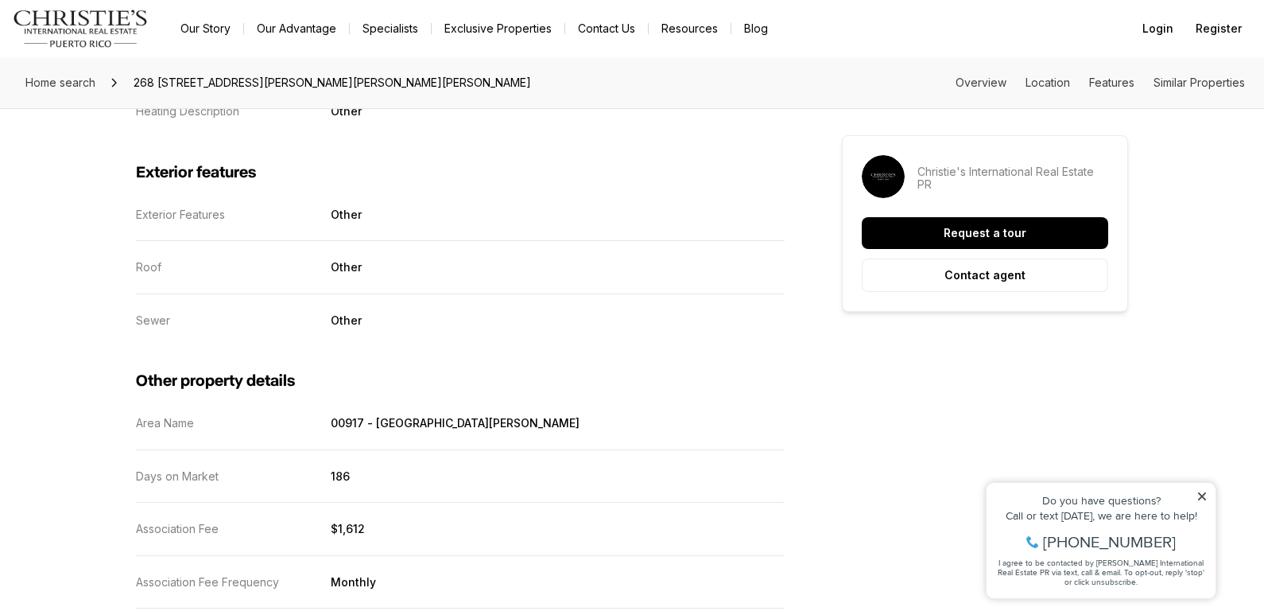
scroll to position [3000, 0]
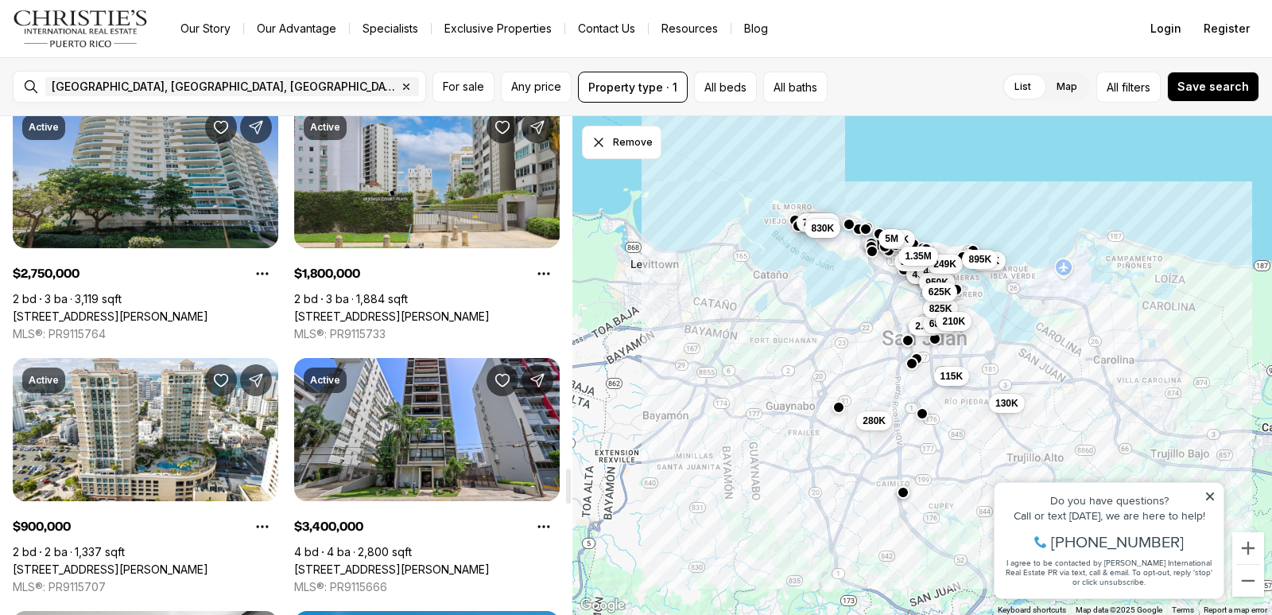
scroll to position [4929, 0]
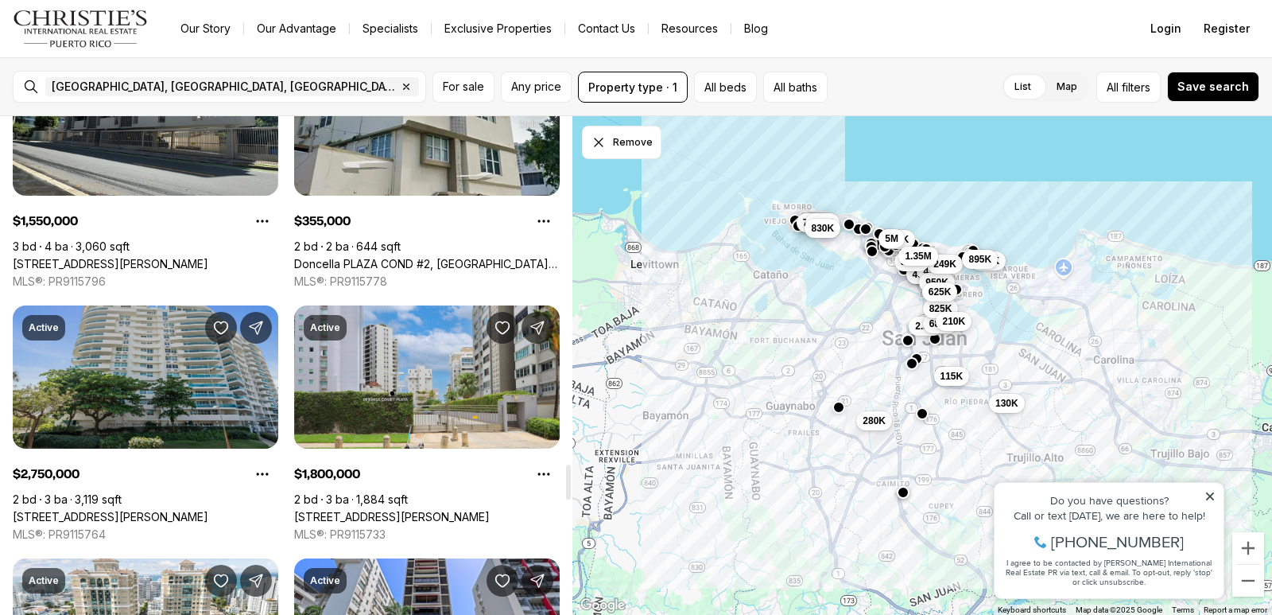
click at [155, 510] on link "[STREET_ADDRESS][PERSON_NAME]" at bounding box center [111, 517] width 196 height 14
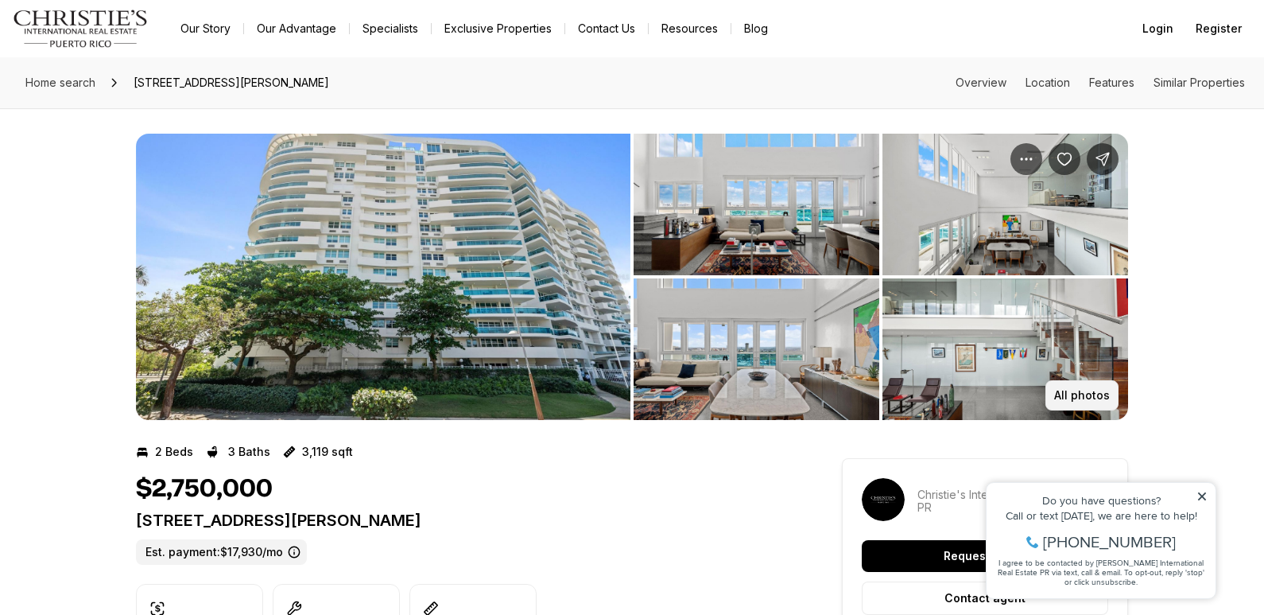
click at [1076, 402] on button "All photos" at bounding box center [1081, 395] width 73 height 30
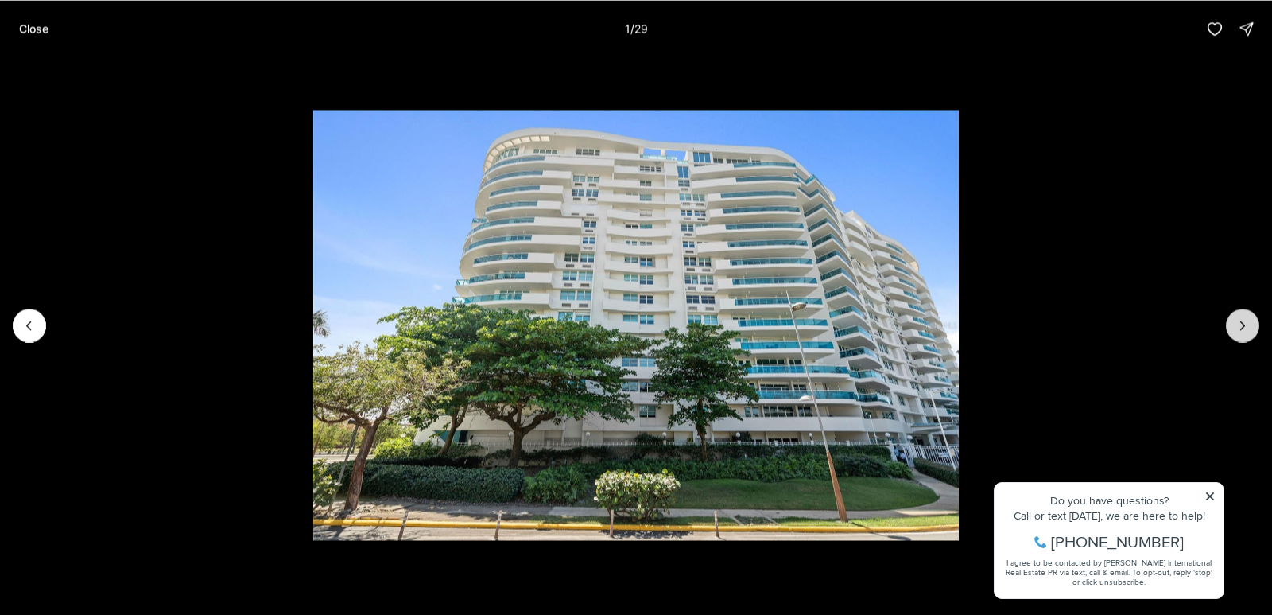
click at [1234, 332] on button "Next slide" at bounding box center [1242, 324] width 33 height 33
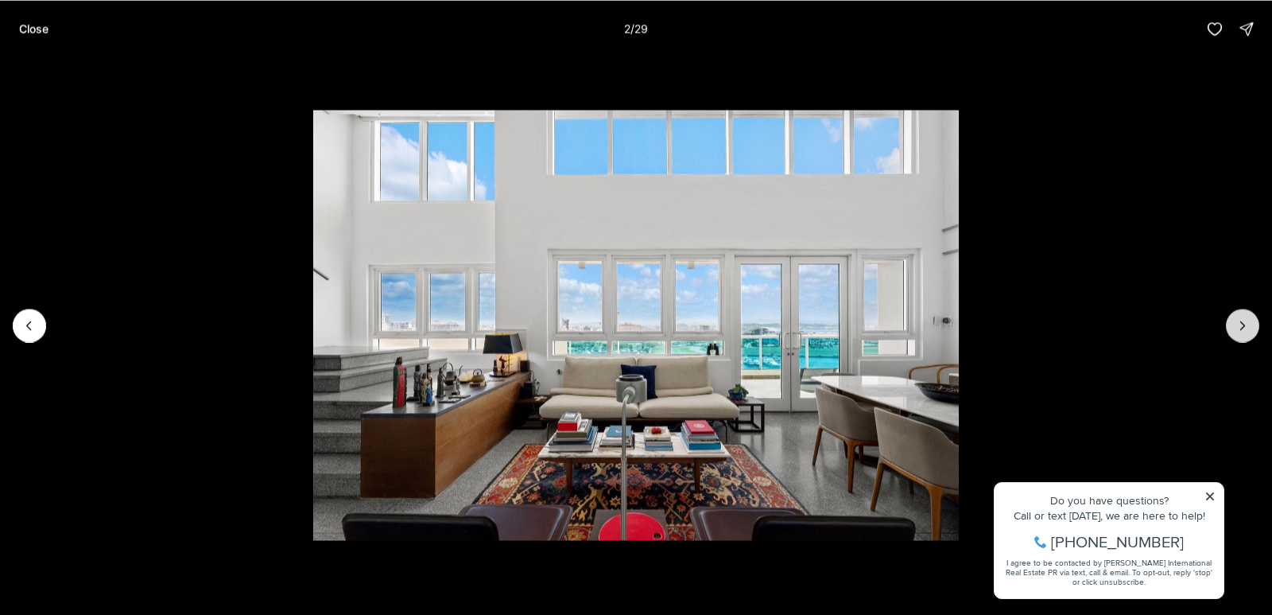
click at [1241, 328] on icon "Next slide" at bounding box center [1243, 325] width 16 height 16
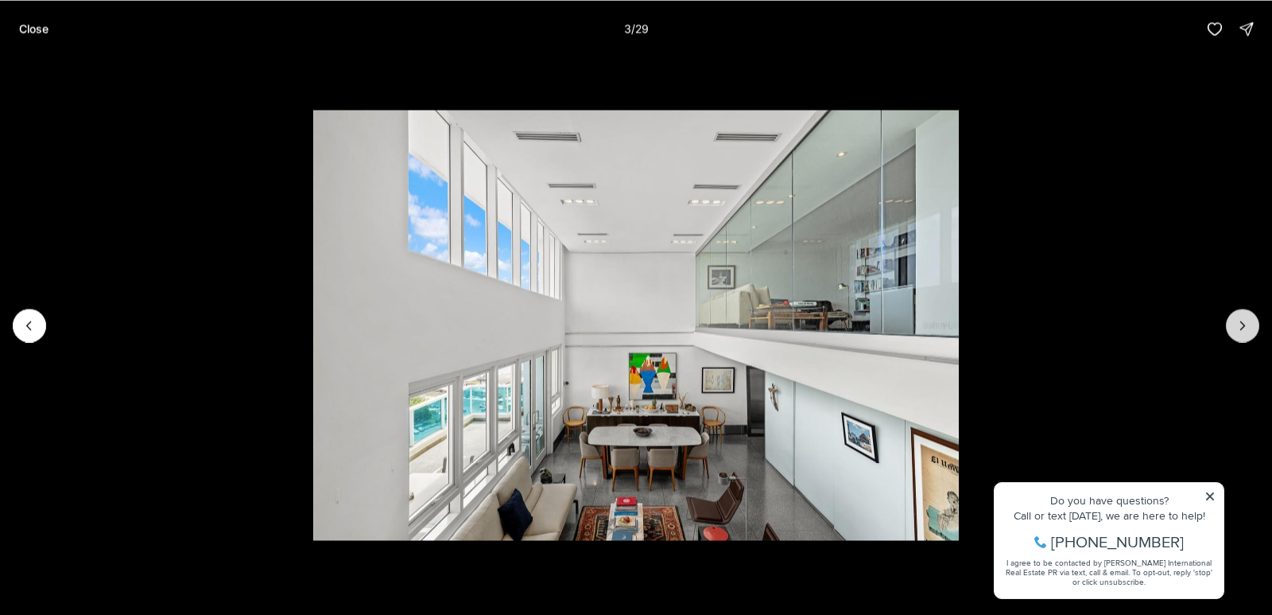
click at [1243, 324] on icon "Next slide" at bounding box center [1243, 325] width 16 height 16
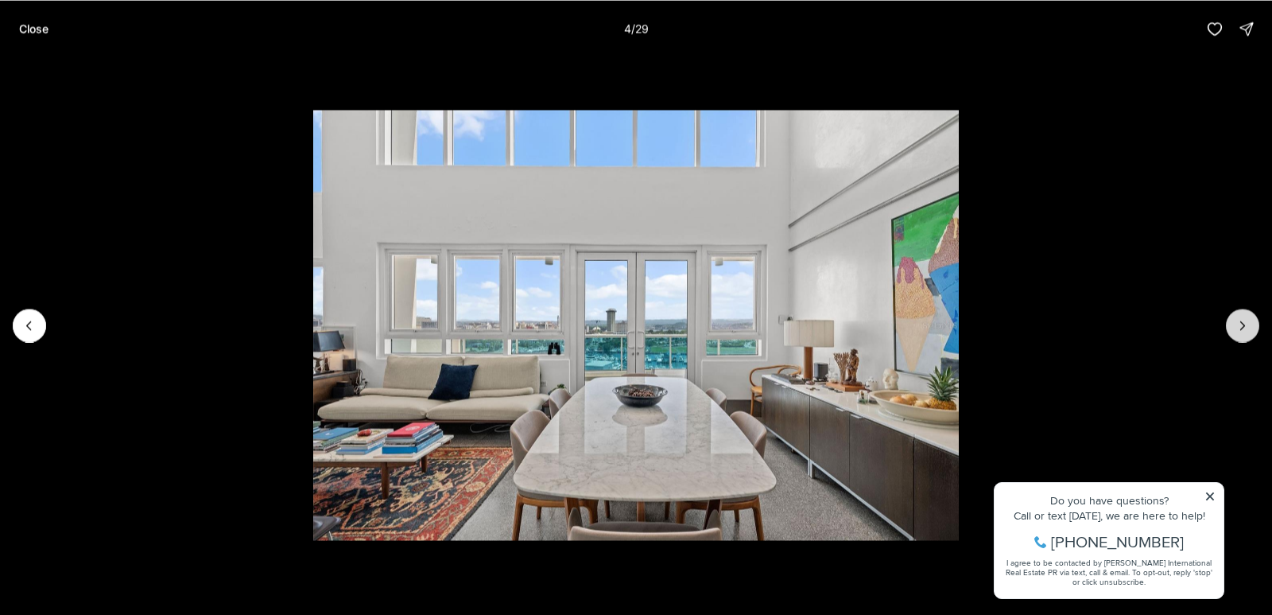
click at [1243, 324] on icon "Next slide" at bounding box center [1243, 325] width 16 height 16
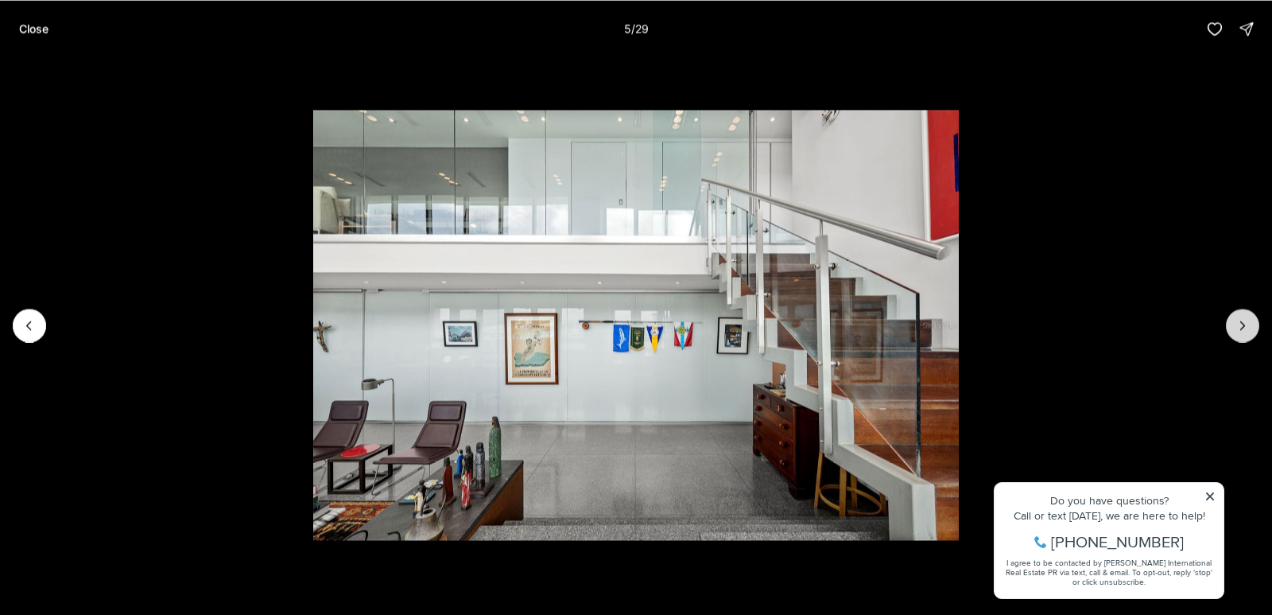
click at [1238, 328] on icon "Next slide" at bounding box center [1243, 325] width 16 height 16
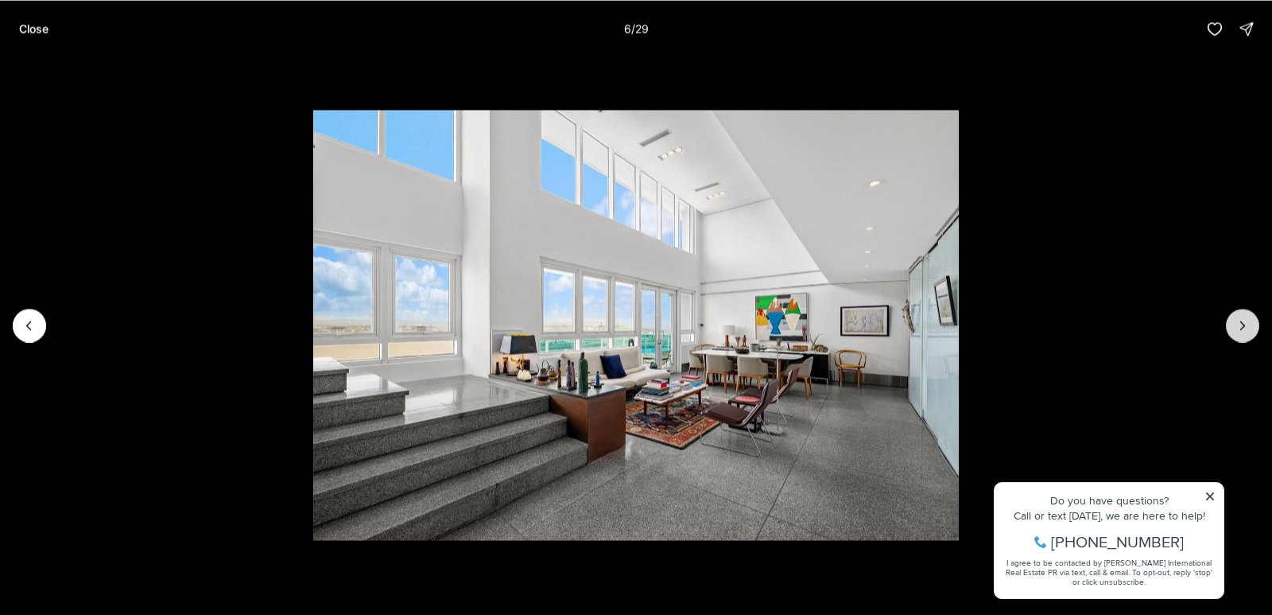
click at [1238, 328] on icon "Next slide" at bounding box center [1243, 325] width 16 height 16
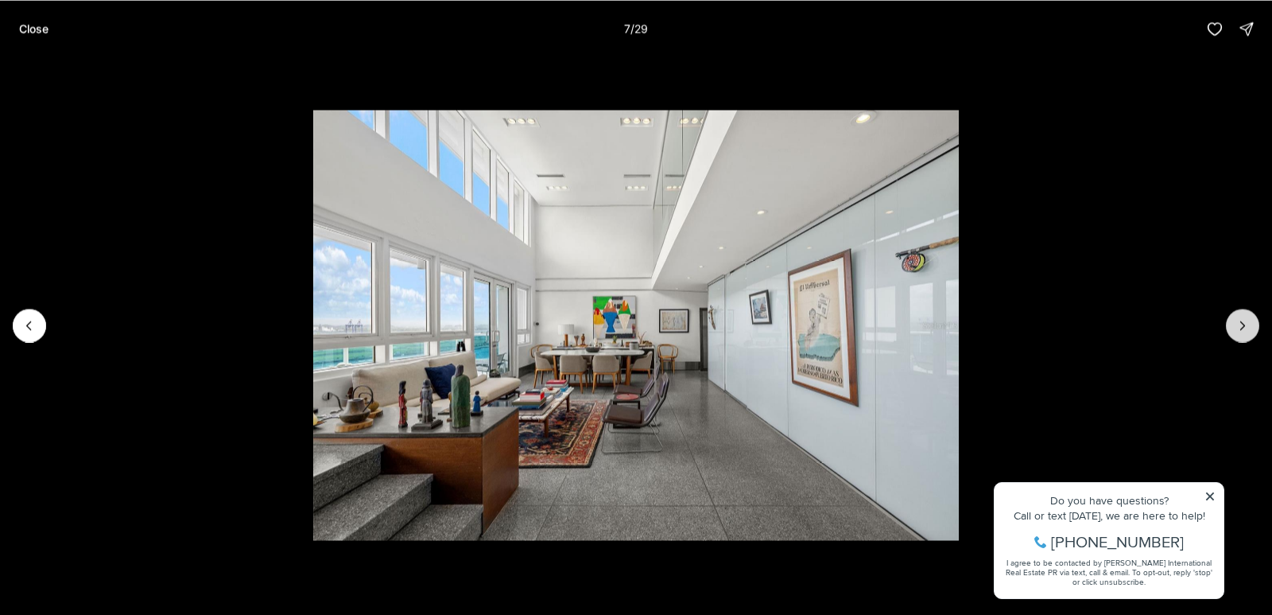
click at [1238, 328] on icon "Next slide" at bounding box center [1243, 325] width 16 height 16
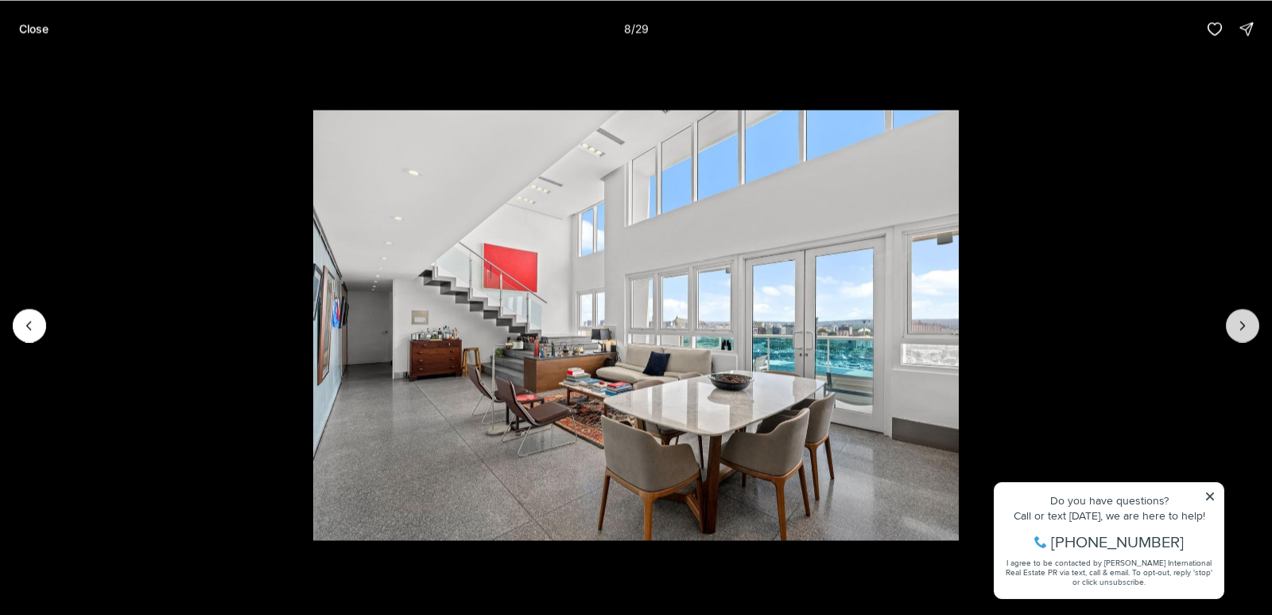
click at [1239, 331] on icon "Next slide" at bounding box center [1243, 325] width 16 height 16
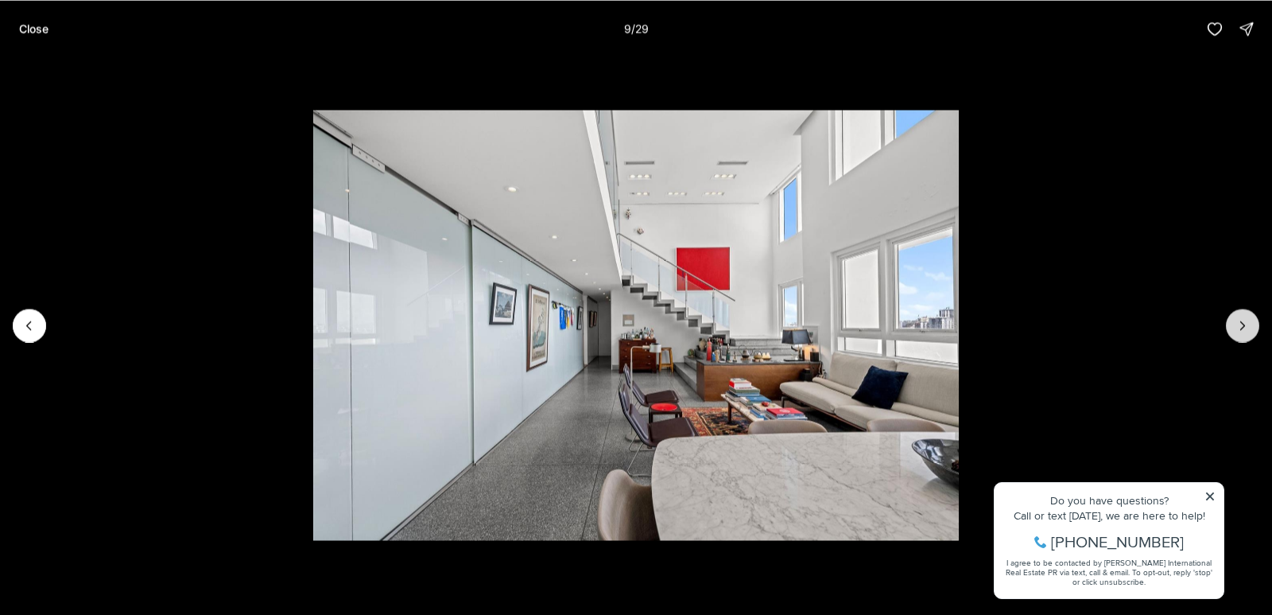
click at [1239, 332] on icon "Next slide" at bounding box center [1243, 325] width 16 height 16
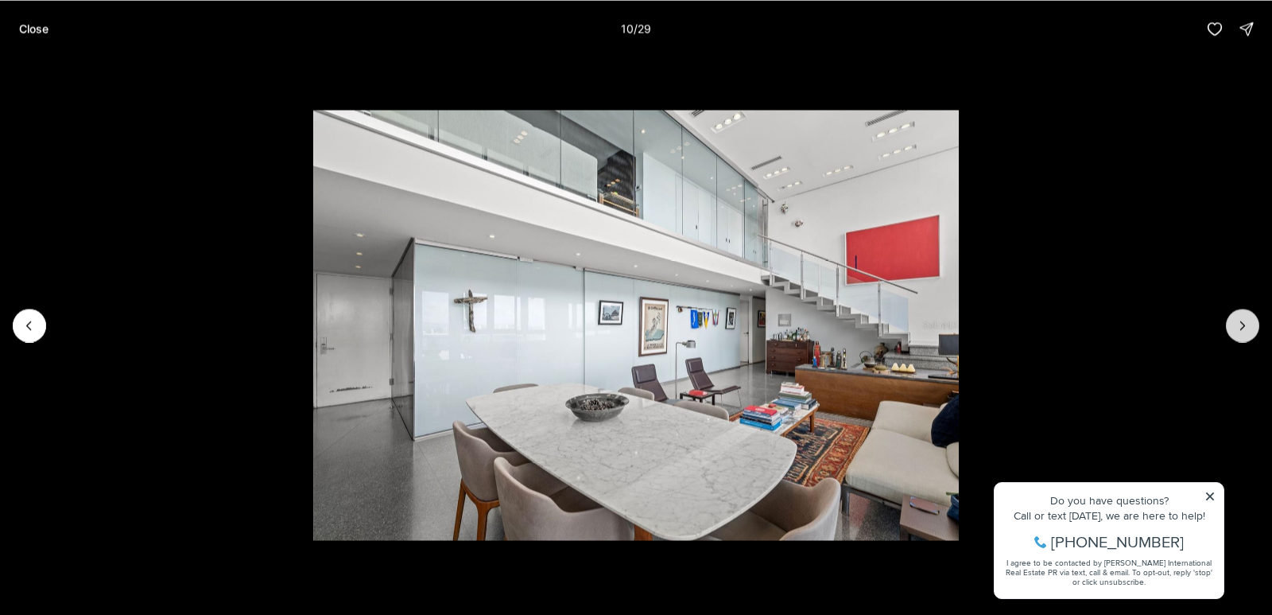
click at [1235, 330] on icon "Next slide" at bounding box center [1243, 325] width 16 height 16
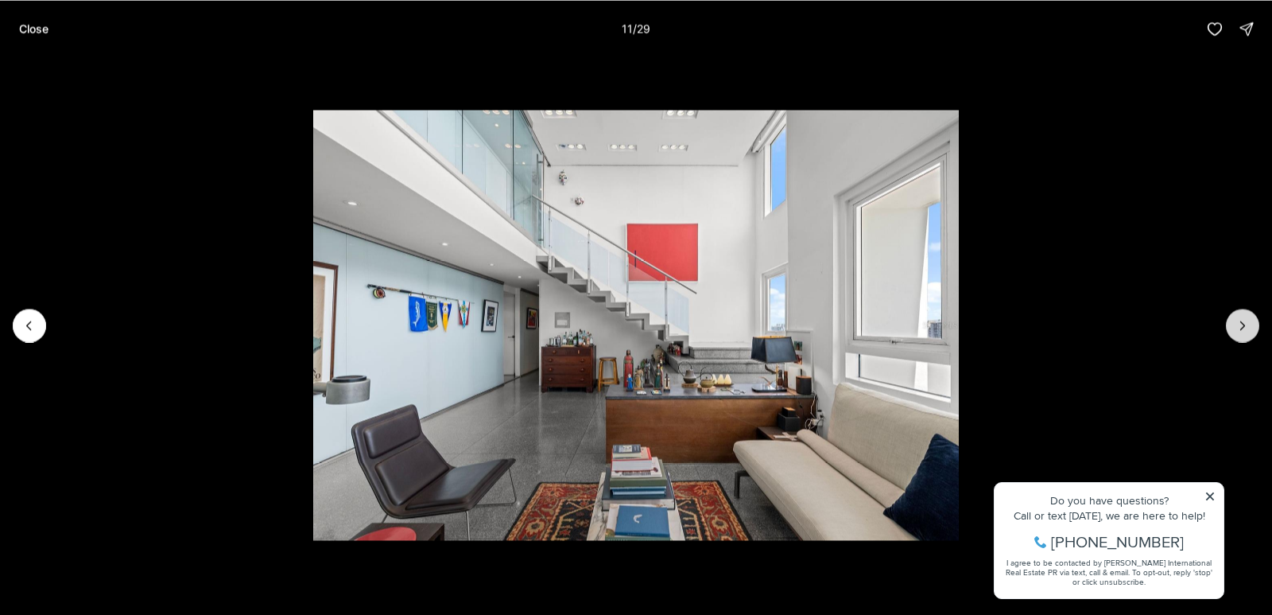
click at [1235, 336] on button "Next slide" at bounding box center [1242, 324] width 33 height 33
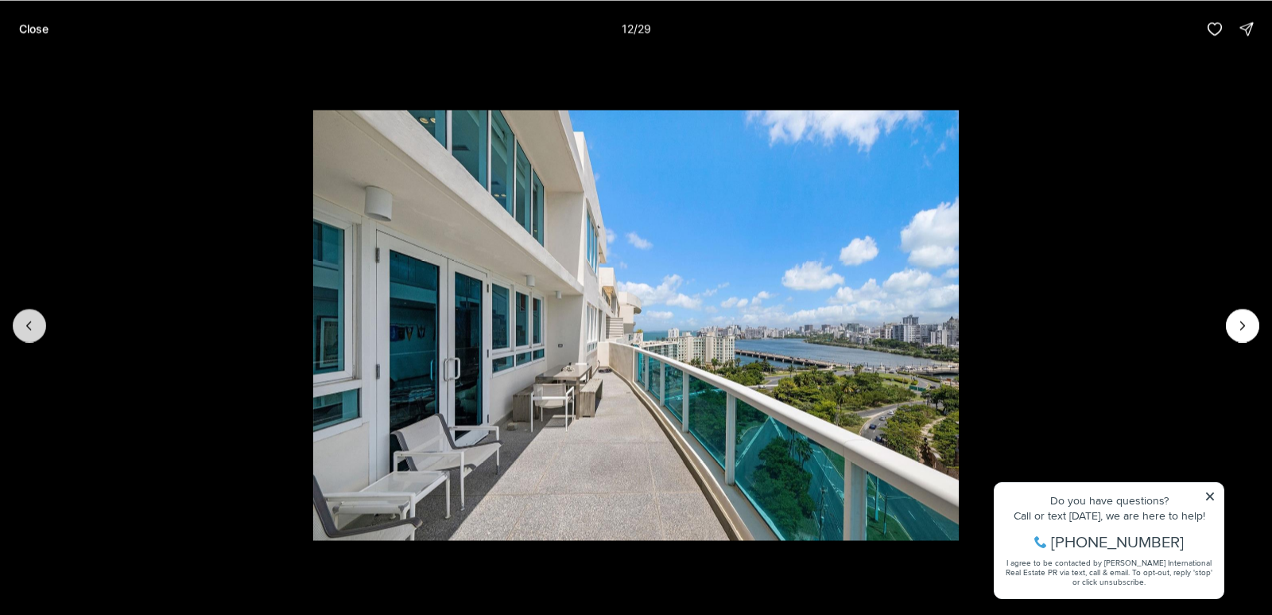
drag, startPoint x: 28, startPoint y: 324, endPoint x: 37, endPoint y: 326, distance: 8.9
click at [28, 324] on icon "Previous slide" at bounding box center [29, 325] width 4 height 8
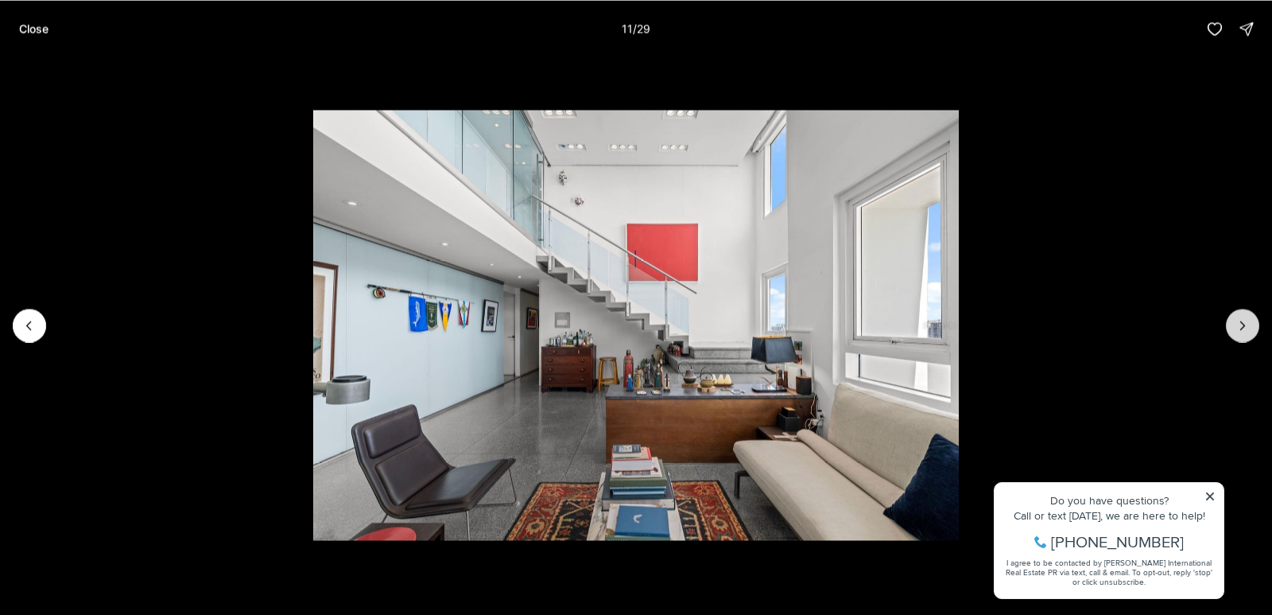
click at [1243, 324] on icon "Next slide" at bounding box center [1243, 325] width 4 height 8
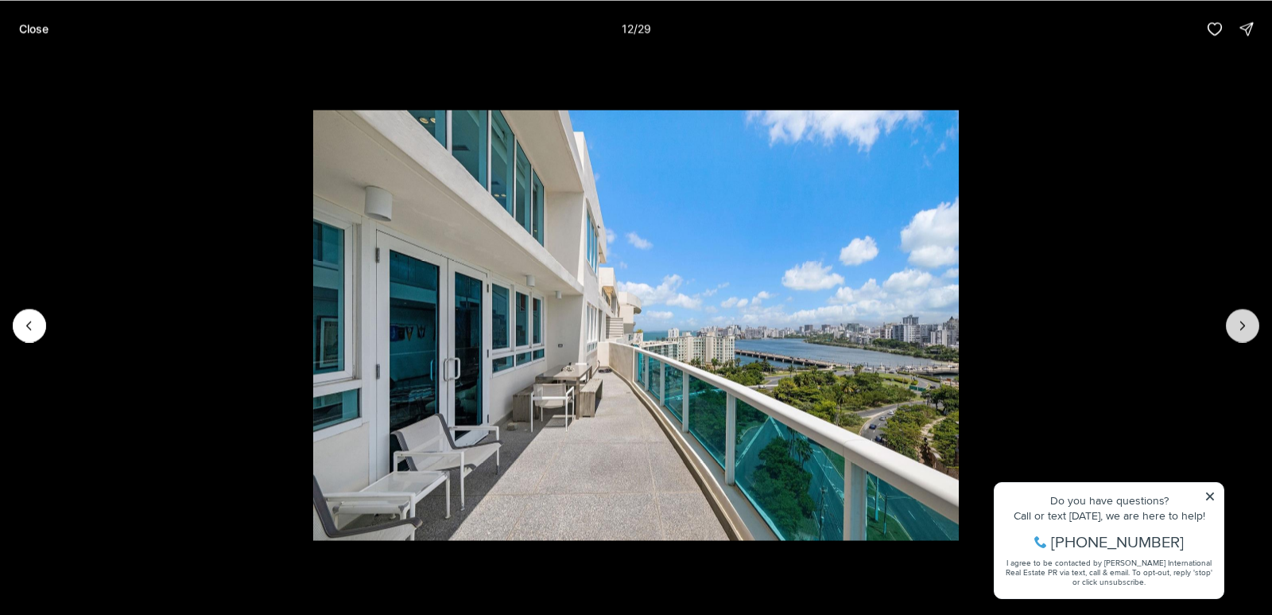
click at [1230, 326] on button "Next slide" at bounding box center [1242, 324] width 33 height 33
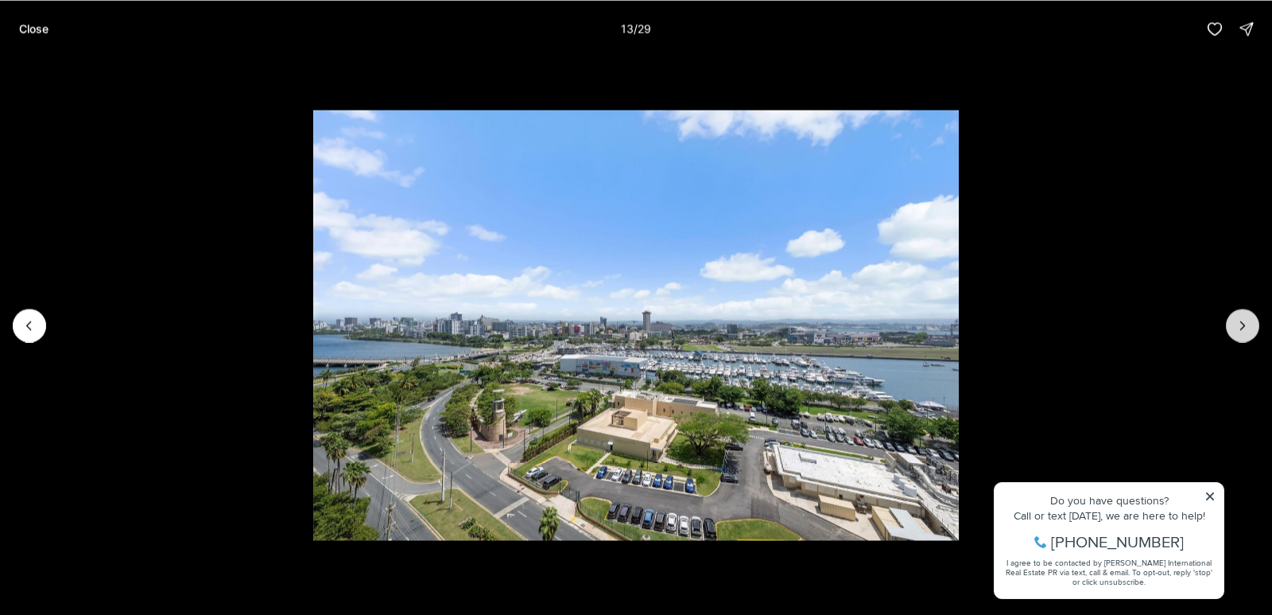
click at [1240, 318] on icon "Next slide" at bounding box center [1243, 325] width 16 height 16
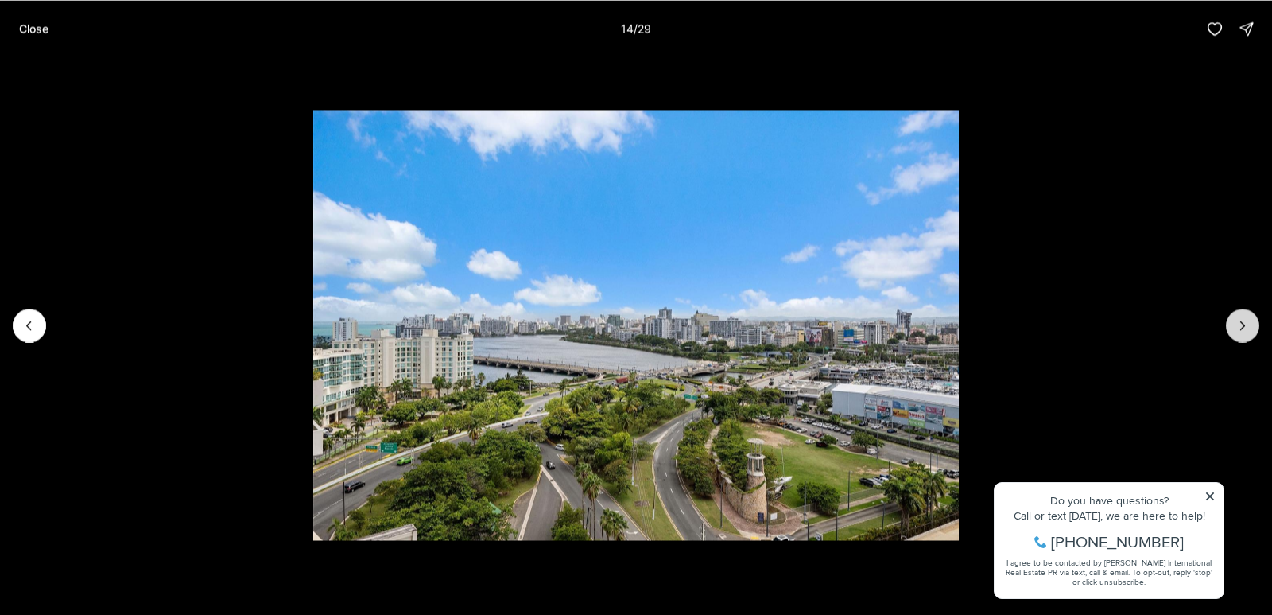
click at [1240, 319] on icon "Next slide" at bounding box center [1243, 325] width 16 height 16
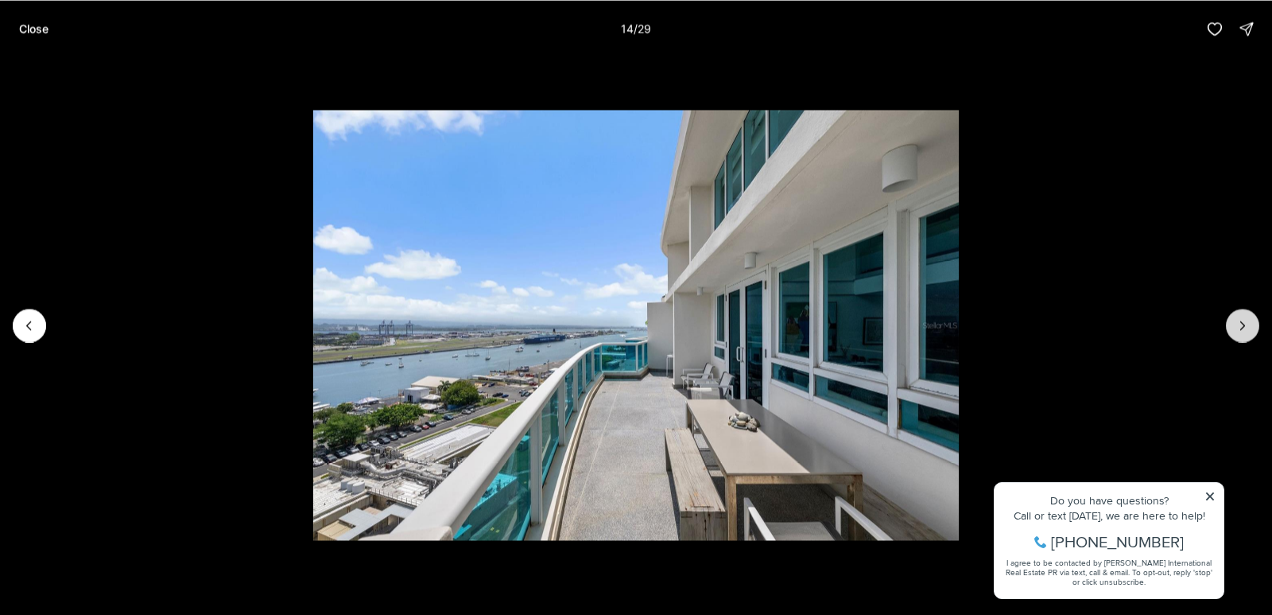
click at [1240, 319] on icon "Next slide" at bounding box center [1243, 325] width 16 height 16
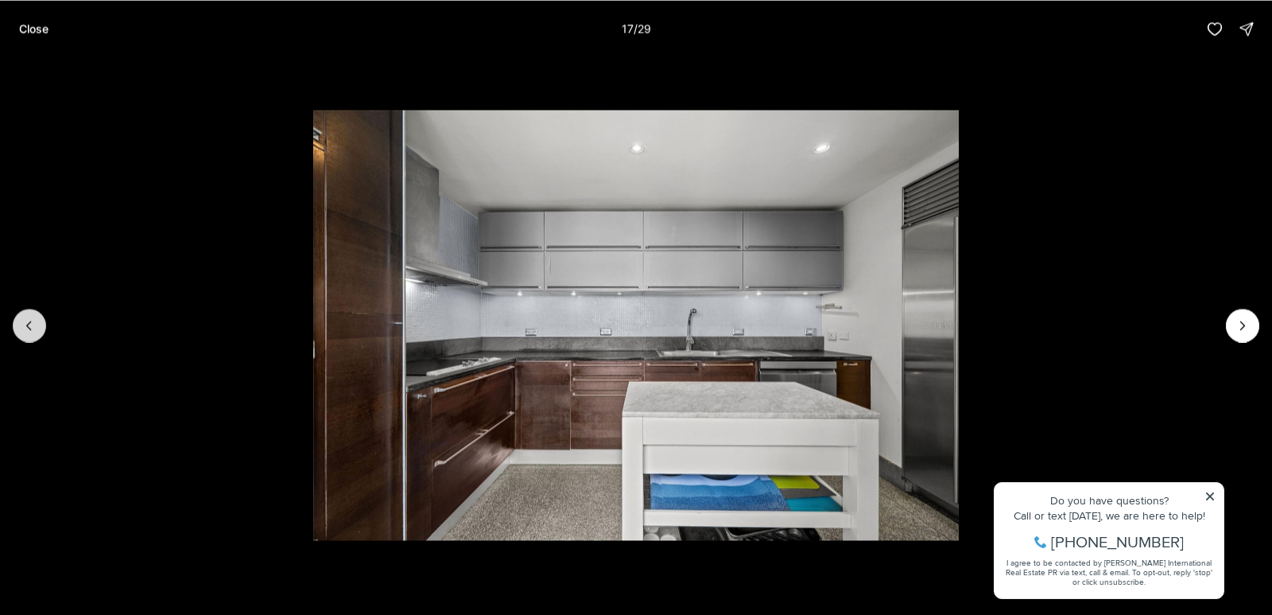
click at [31, 327] on icon "Previous slide" at bounding box center [29, 325] width 16 height 16
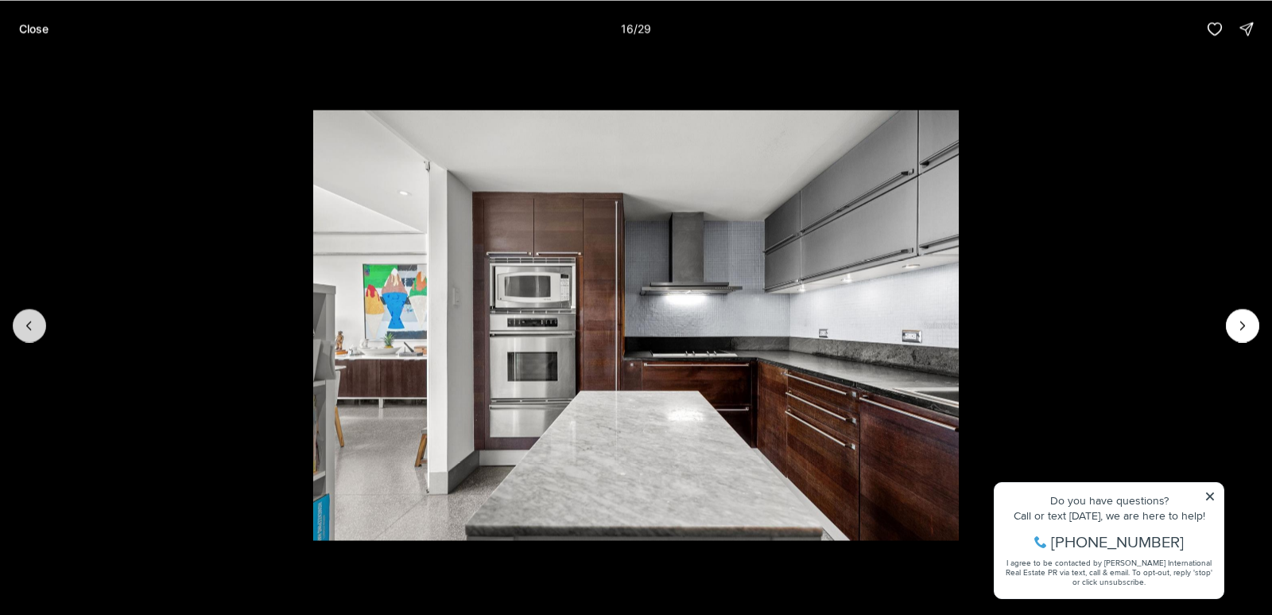
click at [31, 328] on icon "Previous slide" at bounding box center [29, 325] width 16 height 16
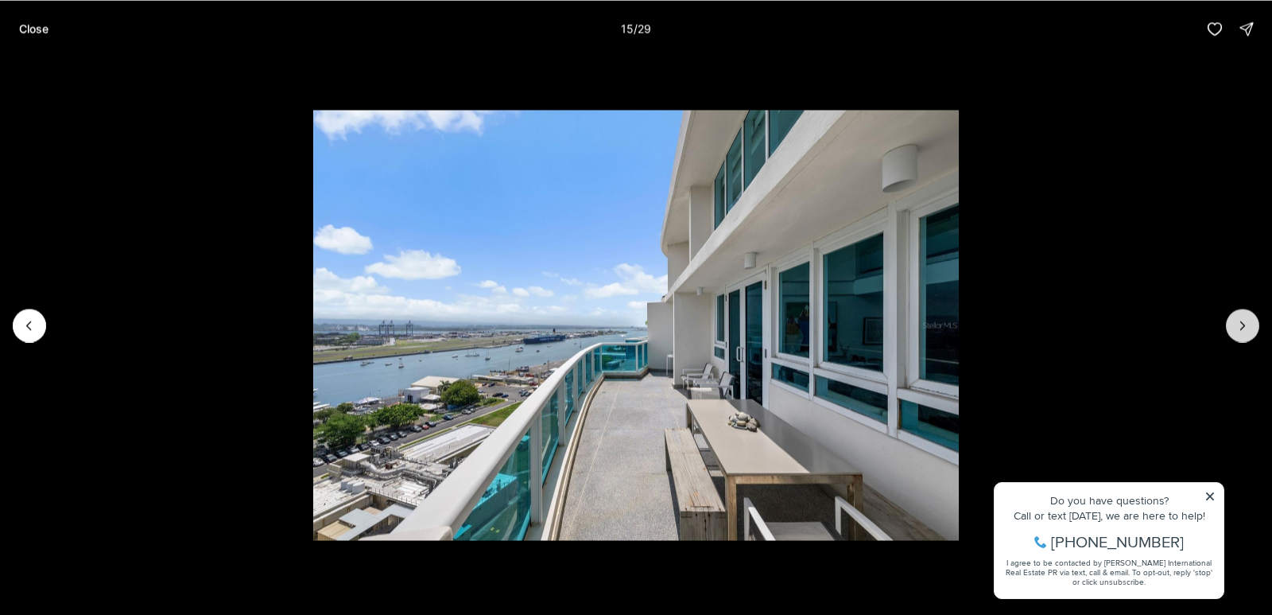
click at [1239, 326] on icon "Next slide" at bounding box center [1243, 325] width 16 height 16
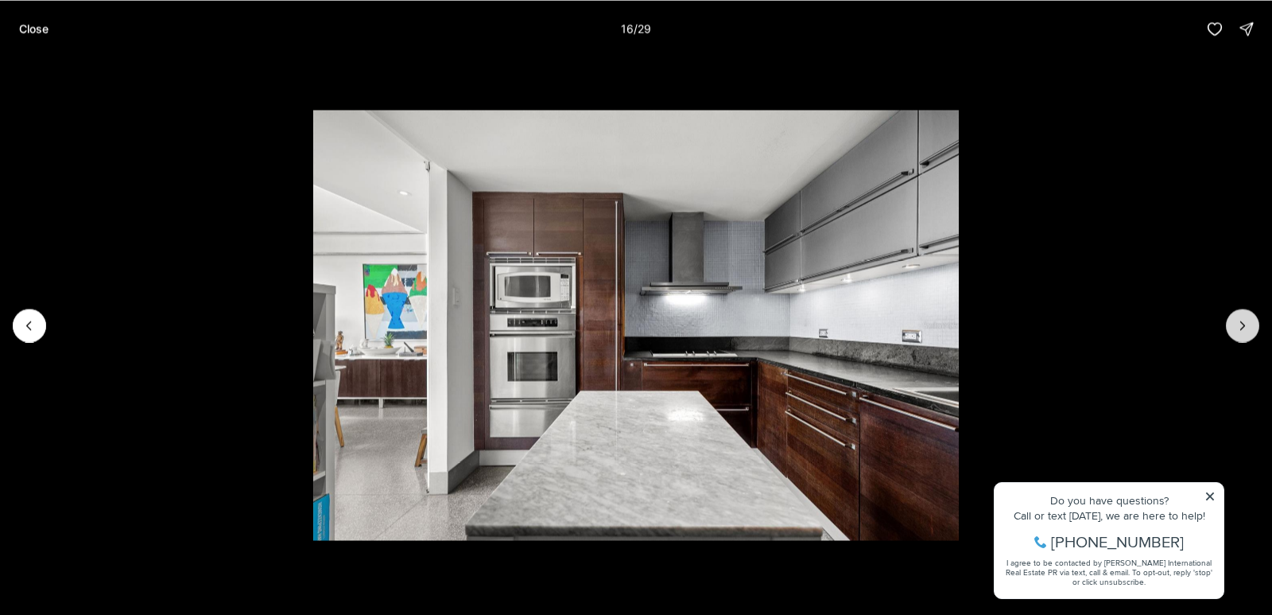
click at [1239, 326] on icon "Next slide" at bounding box center [1243, 325] width 16 height 16
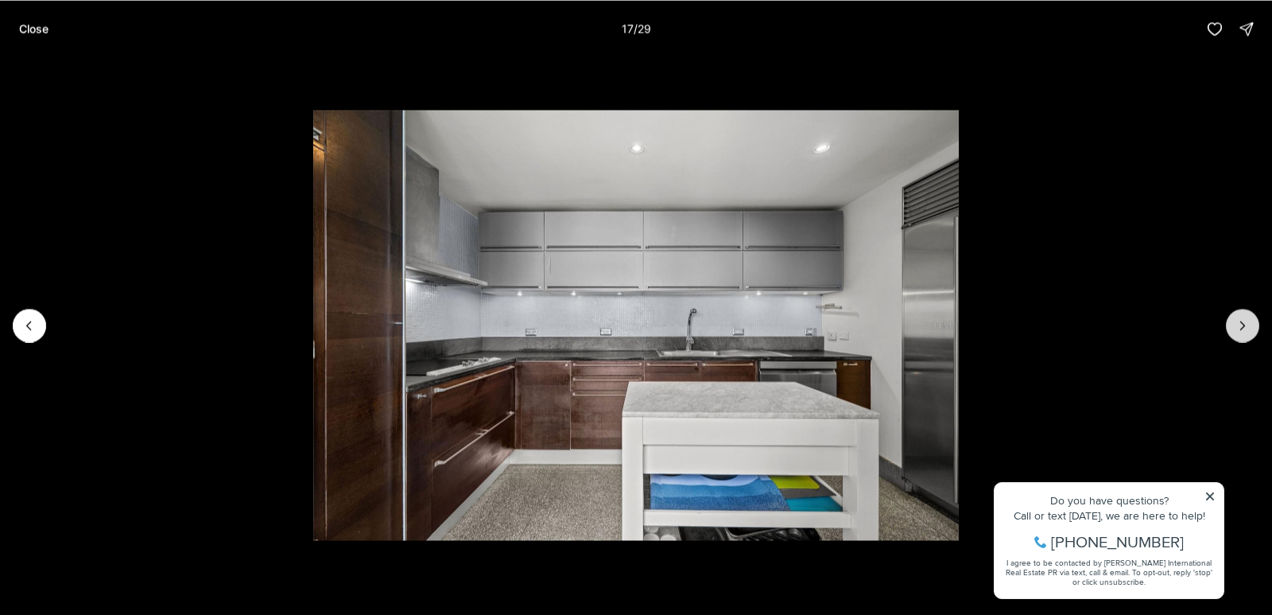
click at [1241, 326] on icon "Next slide" at bounding box center [1243, 325] width 16 height 16
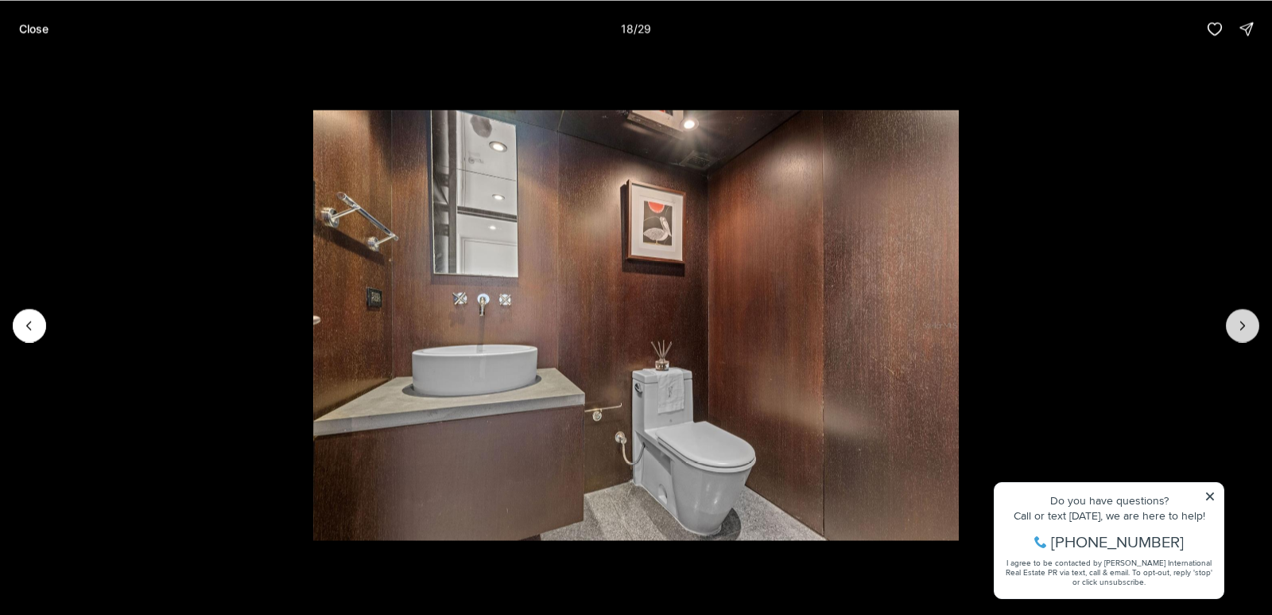
click at [1241, 326] on icon "Next slide" at bounding box center [1243, 325] width 16 height 16
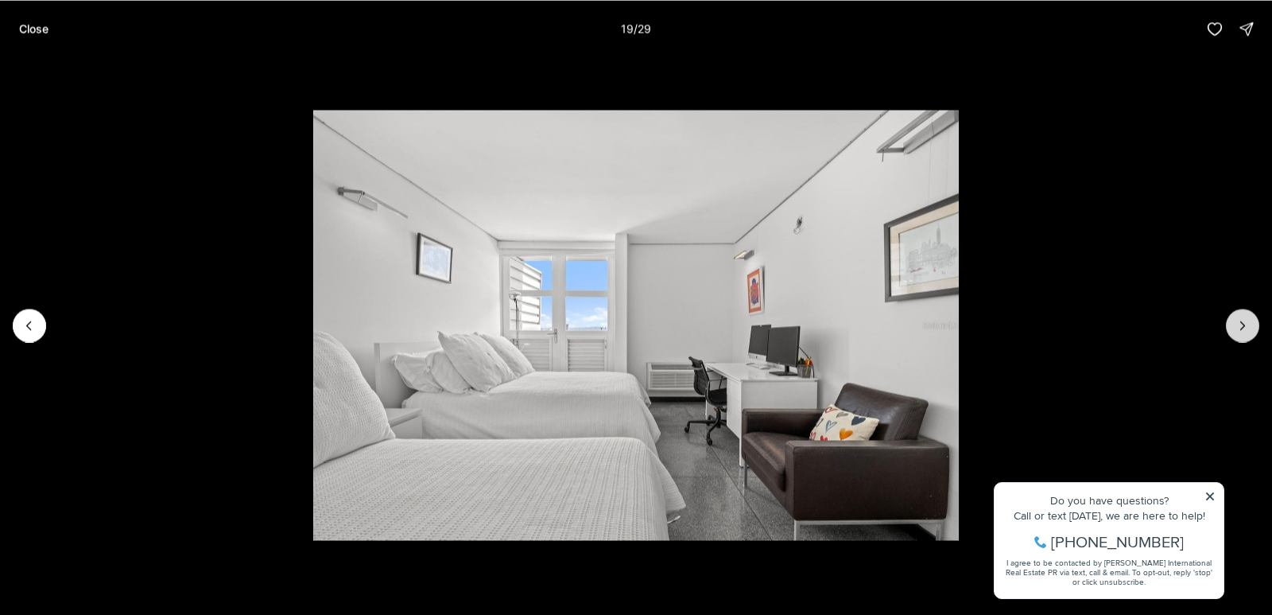
click at [1241, 326] on icon "Next slide" at bounding box center [1243, 325] width 16 height 16
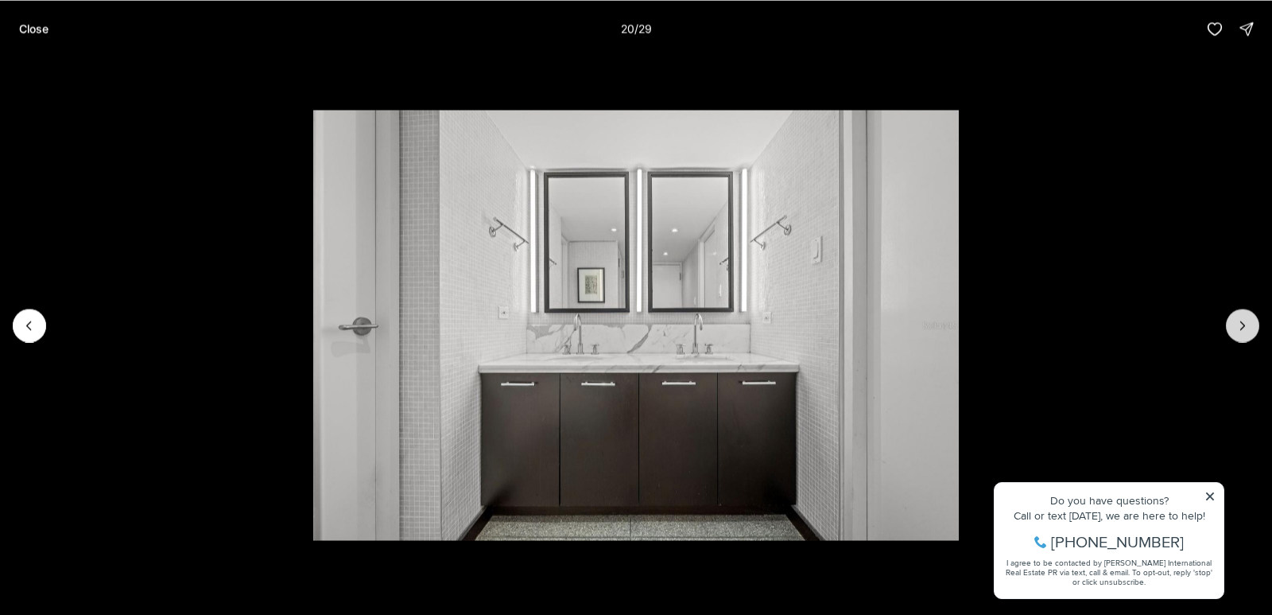
click at [1241, 326] on icon "Next slide" at bounding box center [1243, 325] width 16 height 16
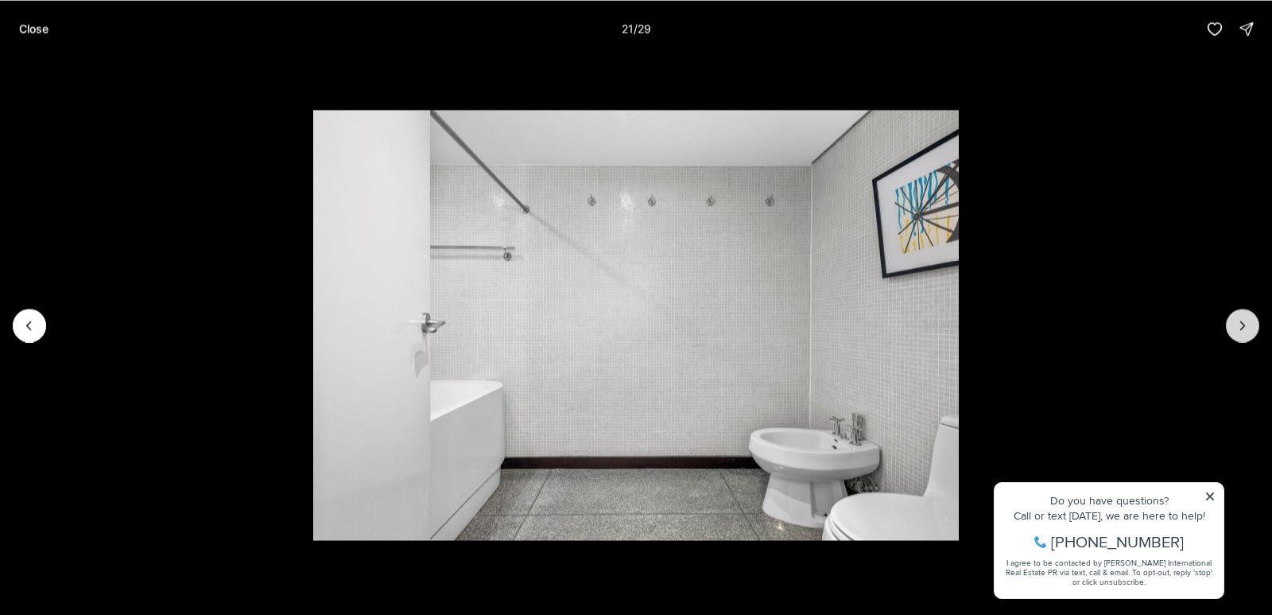
click at [1241, 326] on icon "Next slide" at bounding box center [1243, 325] width 16 height 16
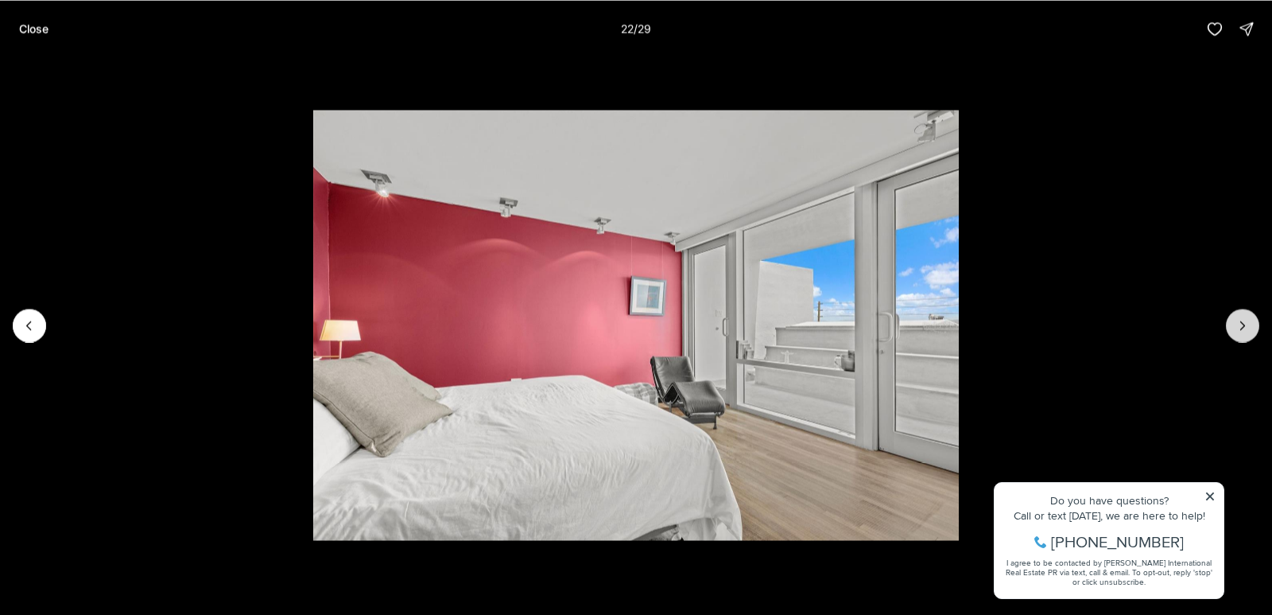
click at [1239, 328] on icon "Next slide" at bounding box center [1243, 325] width 16 height 16
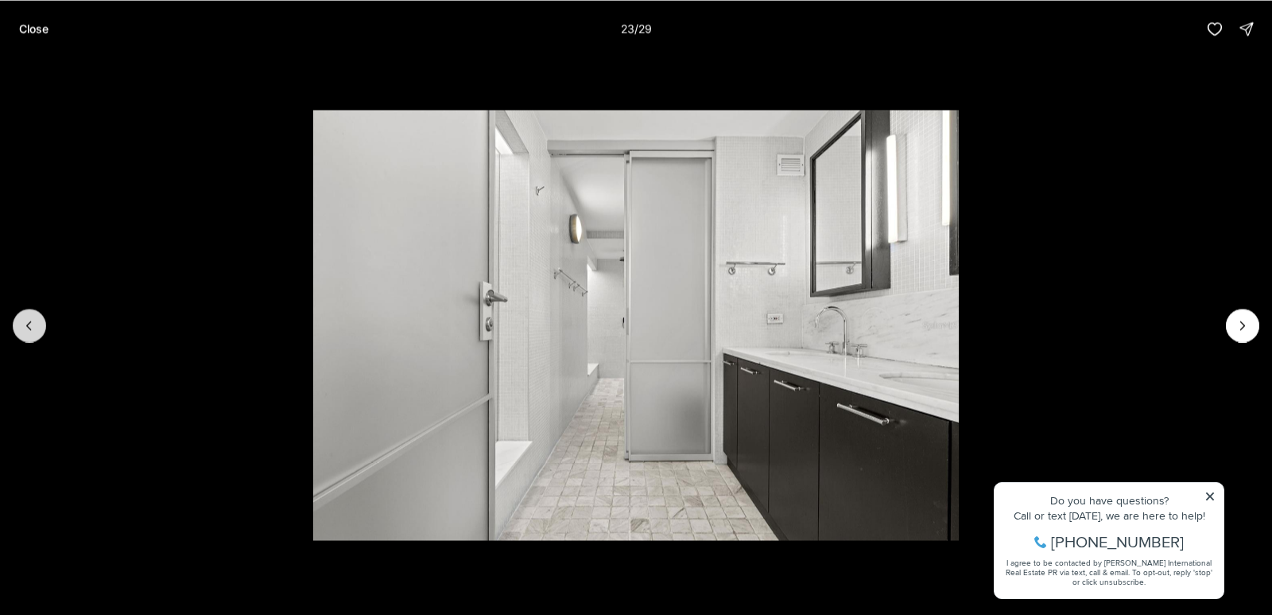
click at [20, 321] on button "Previous slide" at bounding box center [29, 324] width 33 height 33
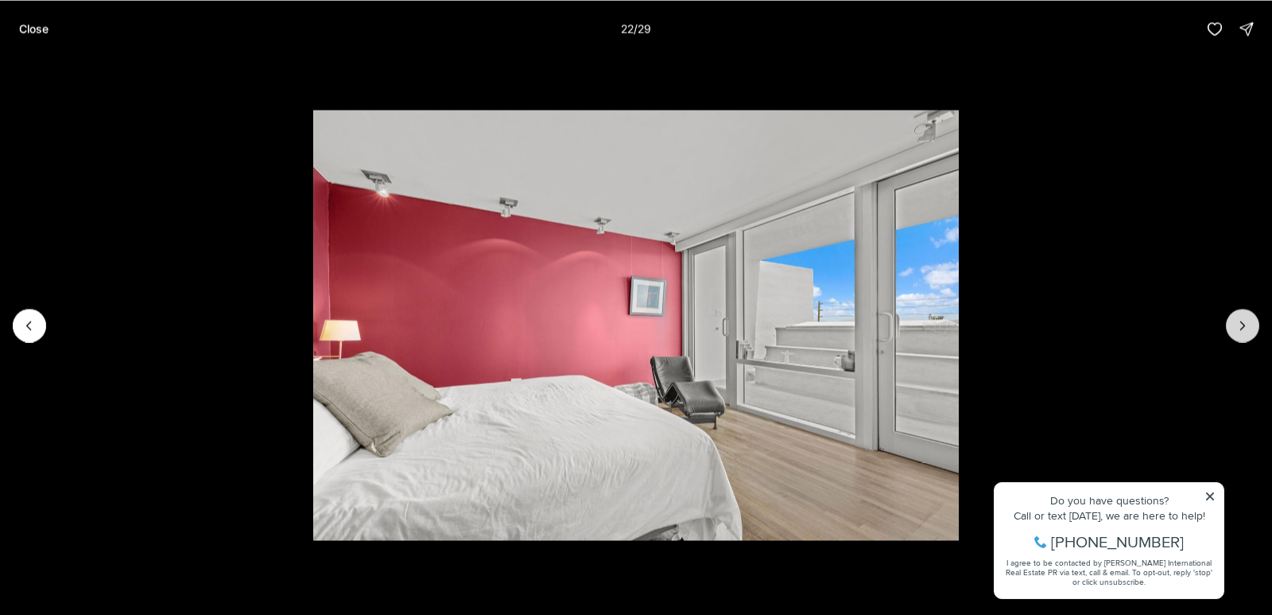
click at [1242, 333] on button "Next slide" at bounding box center [1242, 324] width 33 height 33
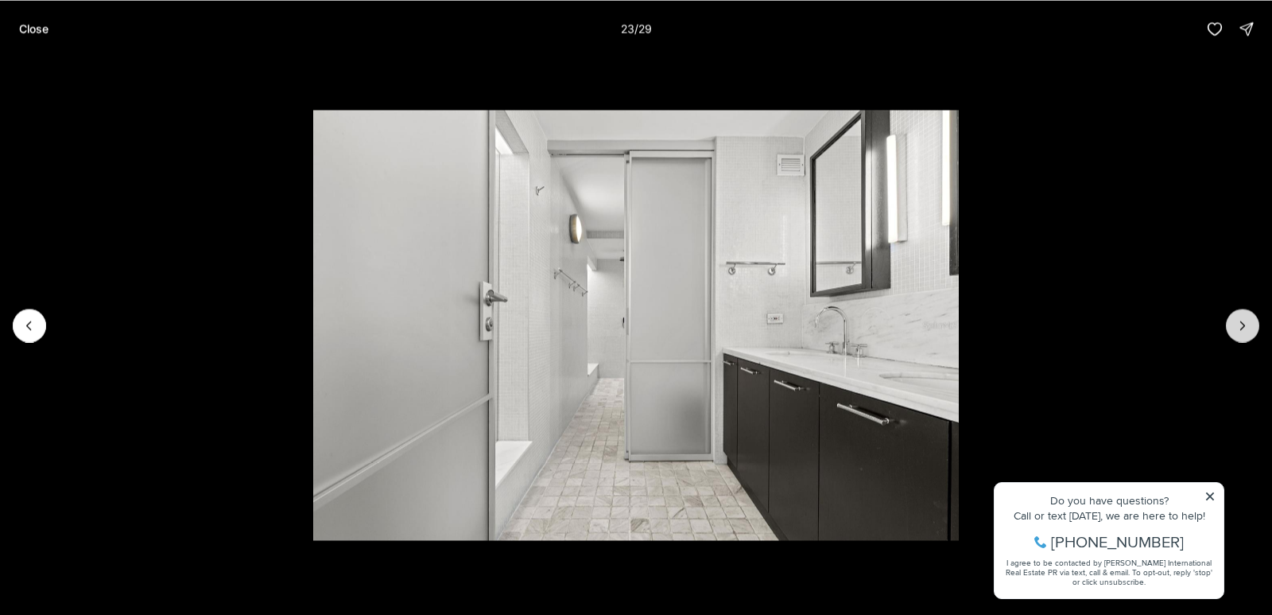
click at [1236, 338] on button "Next slide" at bounding box center [1242, 324] width 33 height 33
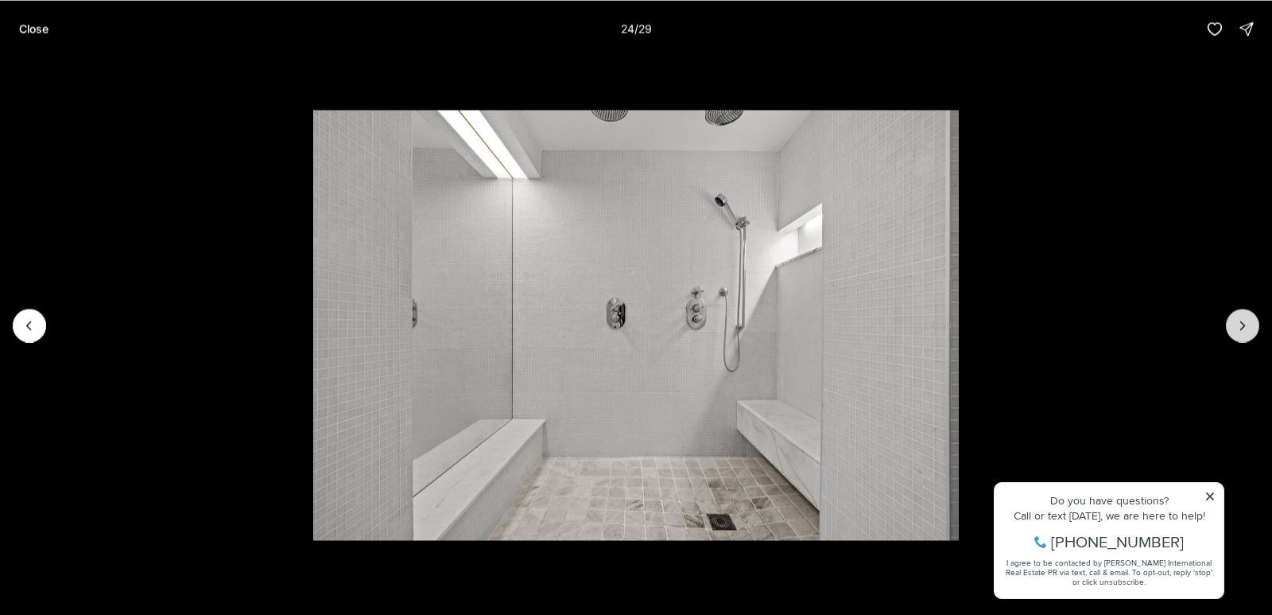
click at [1236, 338] on button "Next slide" at bounding box center [1242, 324] width 33 height 33
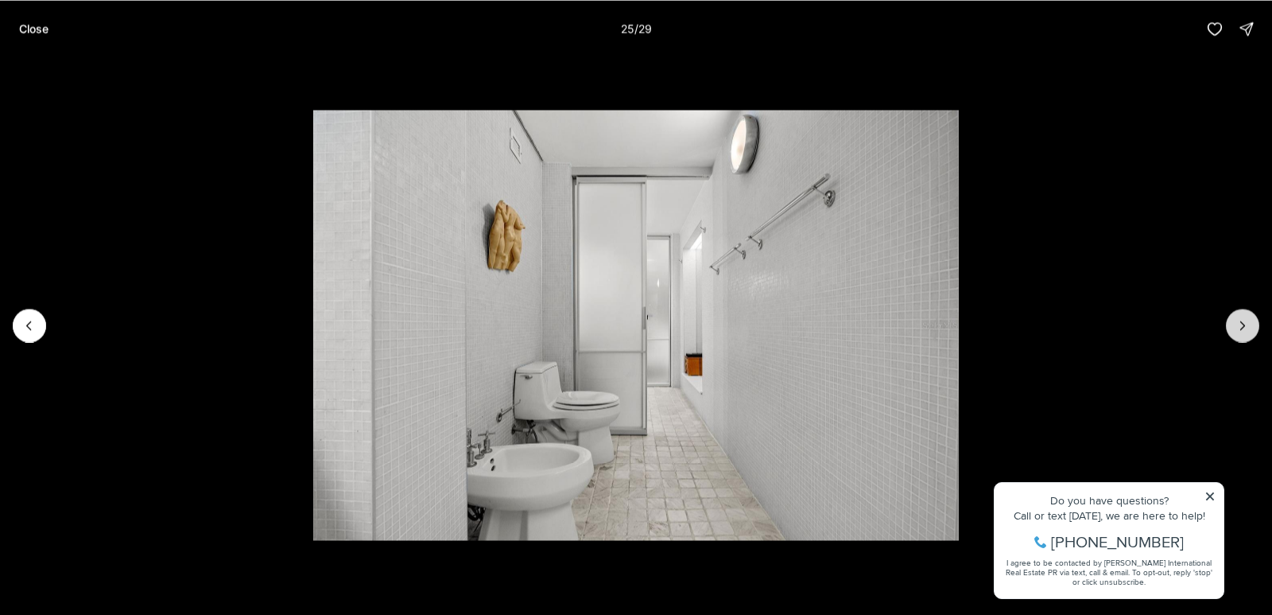
click at [1236, 338] on button "Next slide" at bounding box center [1242, 324] width 33 height 33
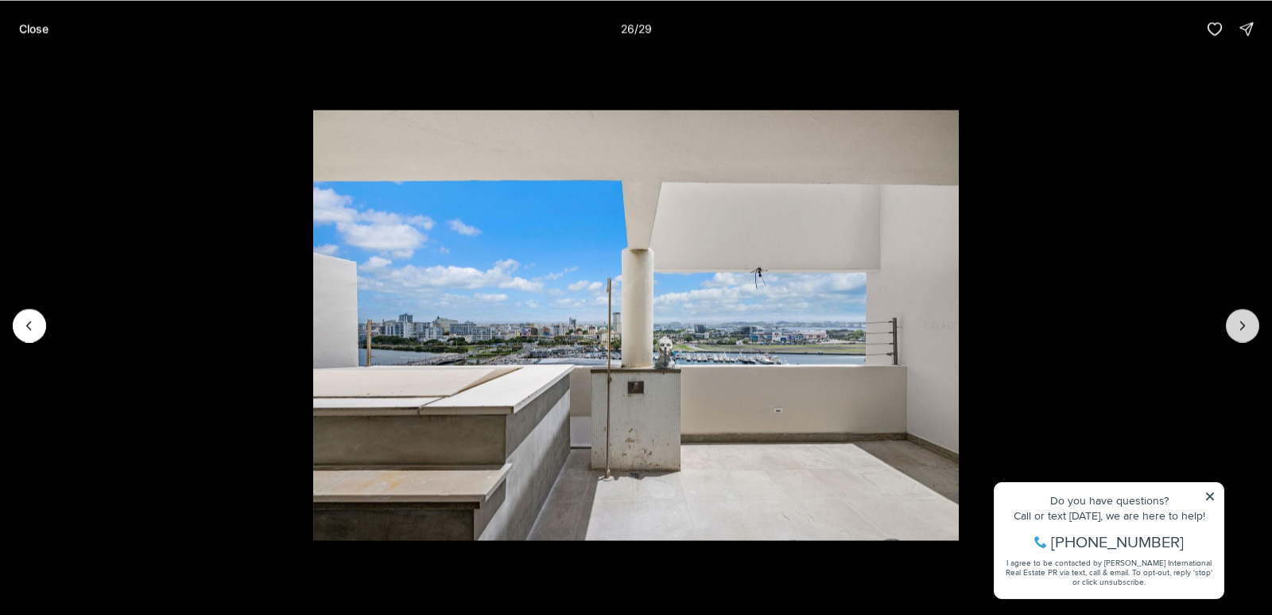
click at [1243, 324] on icon "Next slide" at bounding box center [1243, 325] width 16 height 16
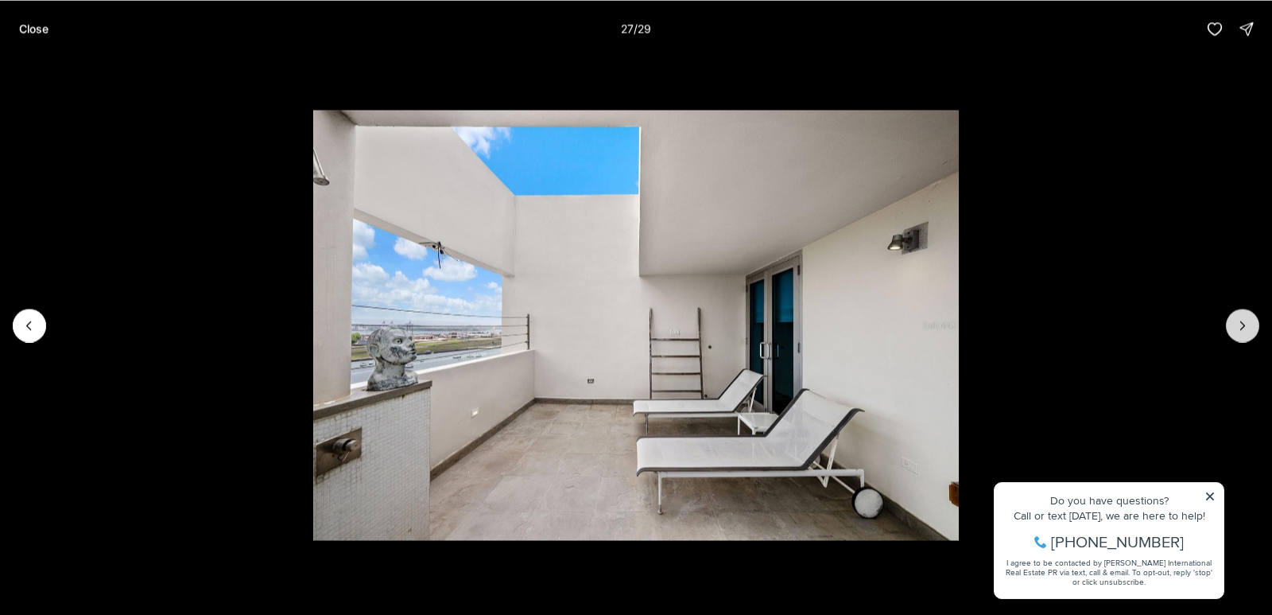
click at [1237, 328] on icon "Next slide" at bounding box center [1243, 325] width 16 height 16
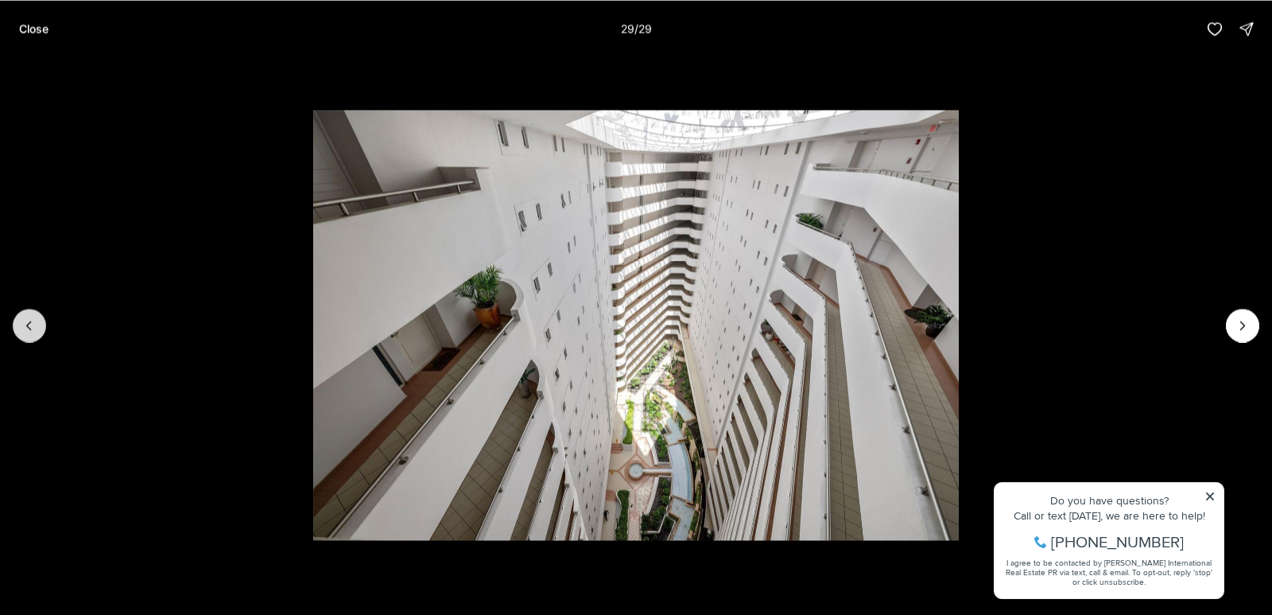
click at [24, 323] on icon "Previous slide" at bounding box center [29, 325] width 16 height 16
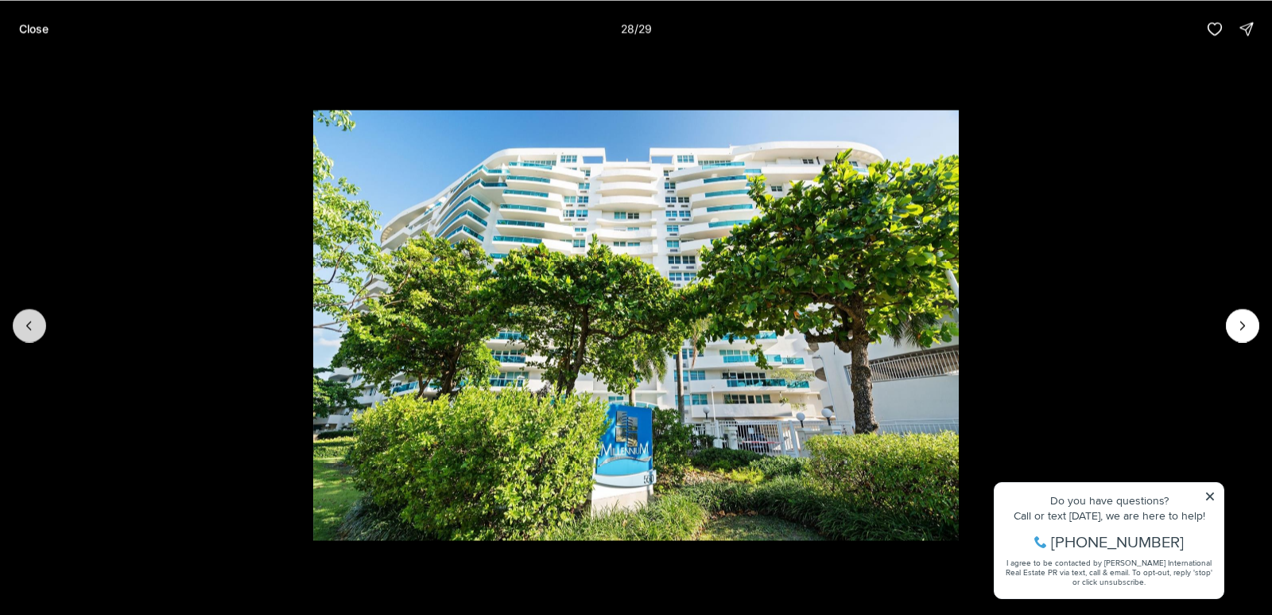
click at [24, 324] on icon "Previous slide" at bounding box center [29, 325] width 16 height 16
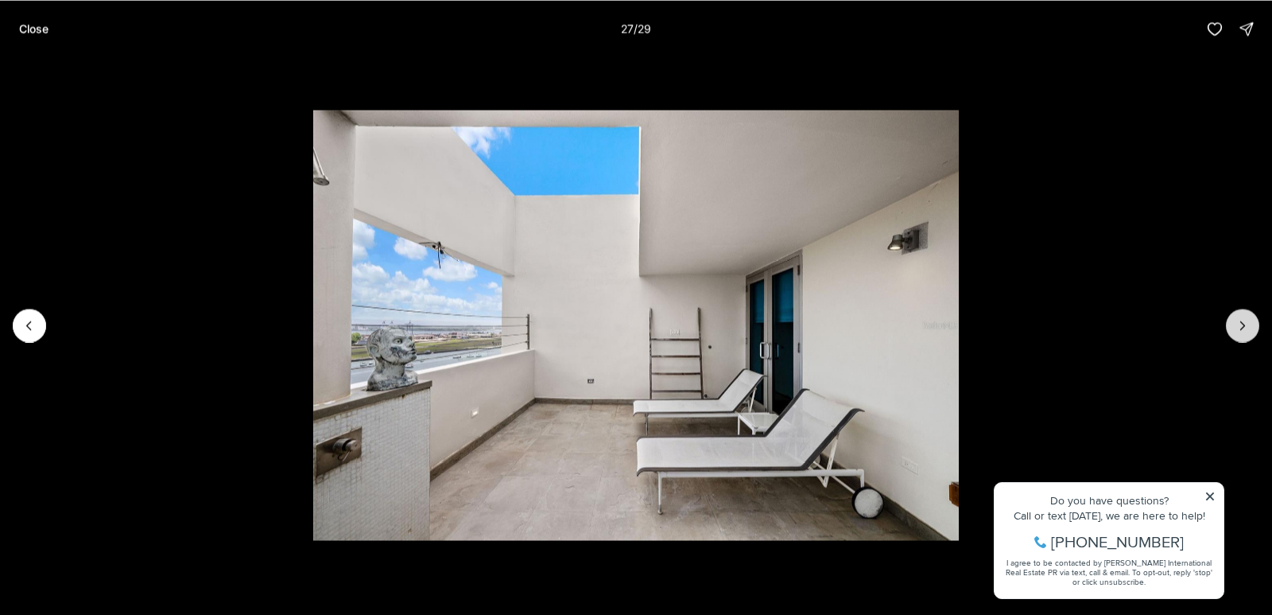
click at [1242, 329] on icon "Next slide" at bounding box center [1243, 325] width 16 height 16
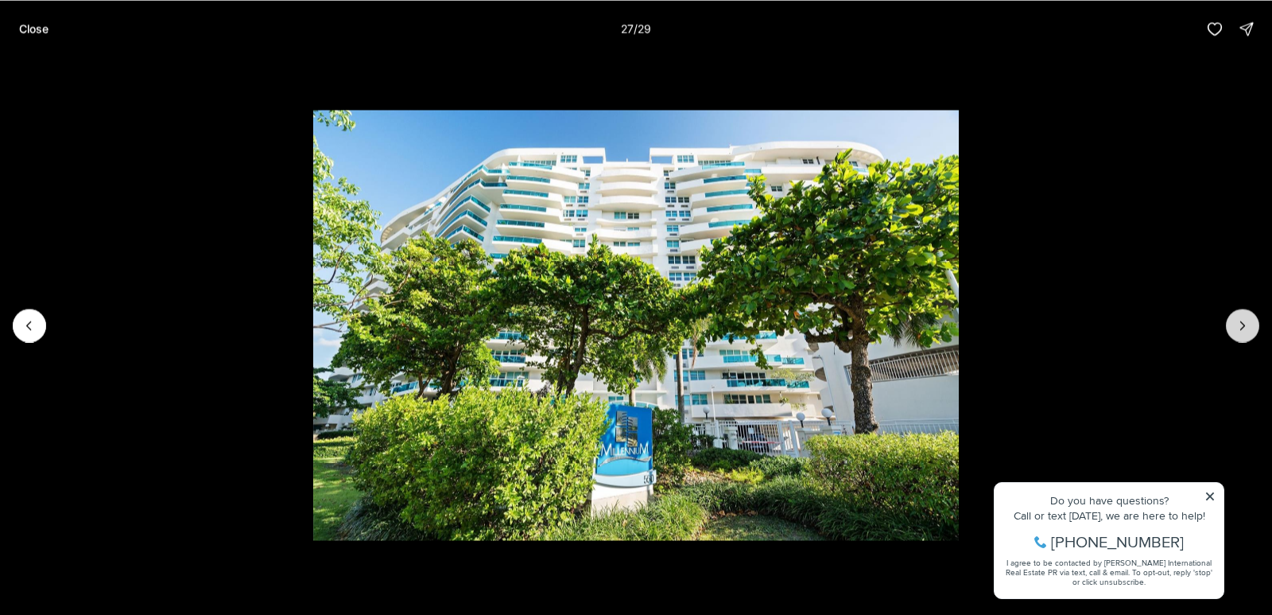
click at [1242, 329] on icon "Next slide" at bounding box center [1243, 325] width 16 height 16
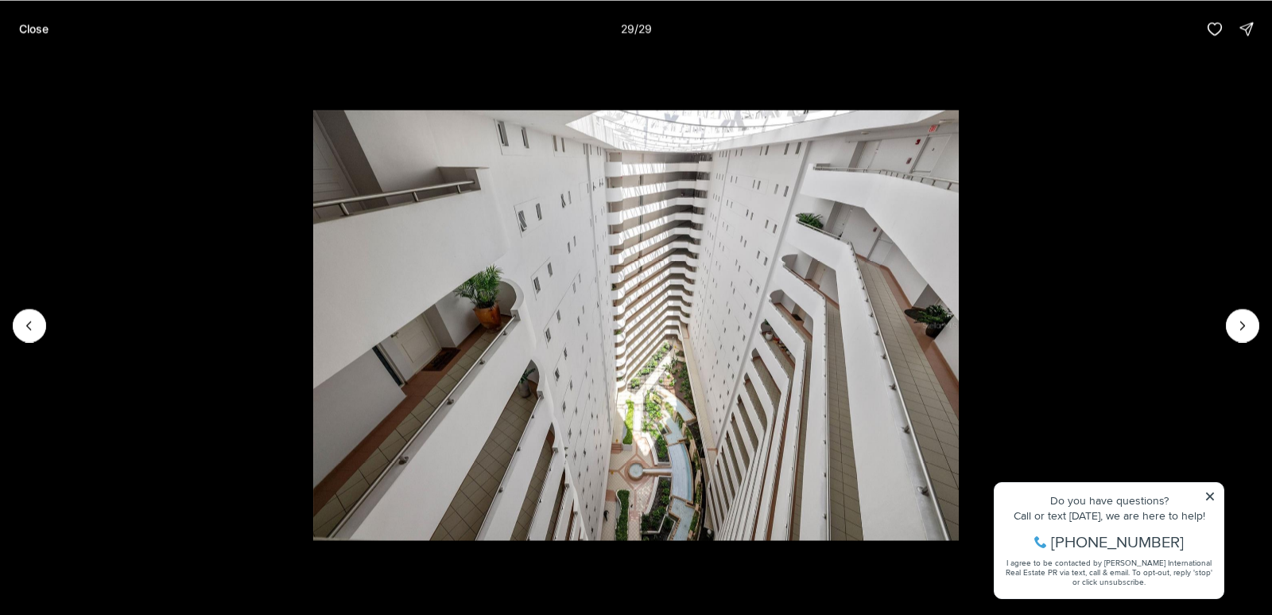
click at [1241, 332] on div at bounding box center [1242, 324] width 33 height 33
click at [1241, 327] on div at bounding box center [1242, 324] width 33 height 33
click at [18, 324] on button "Previous slide" at bounding box center [29, 324] width 33 height 33
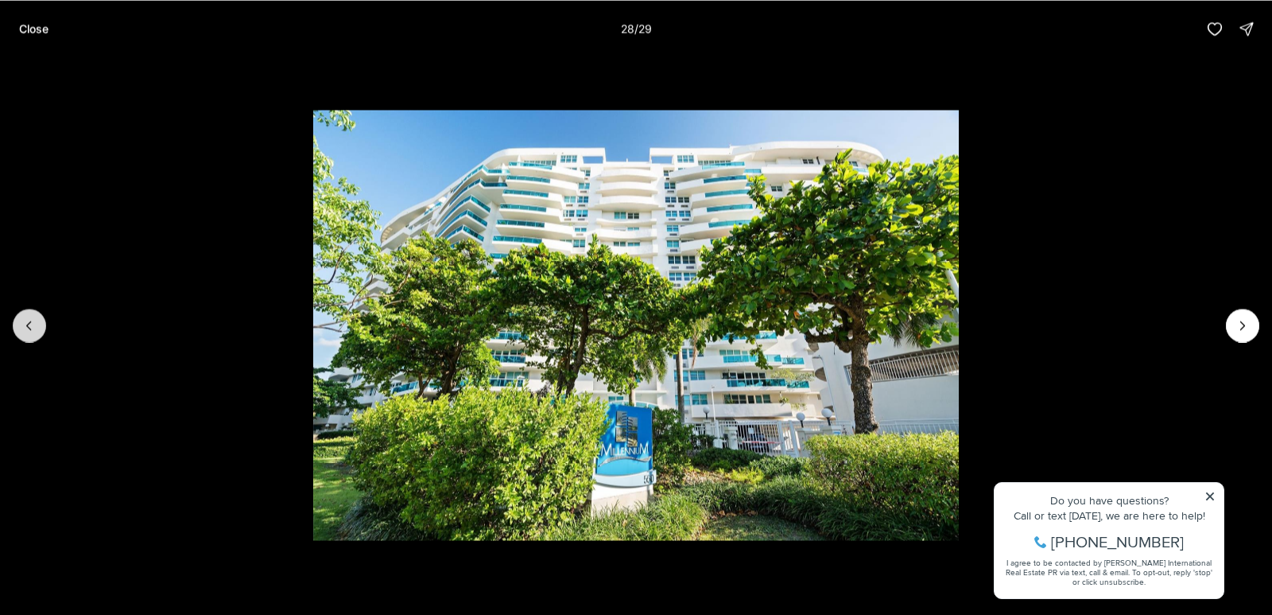
click at [27, 331] on icon "Previous slide" at bounding box center [29, 325] width 16 height 16
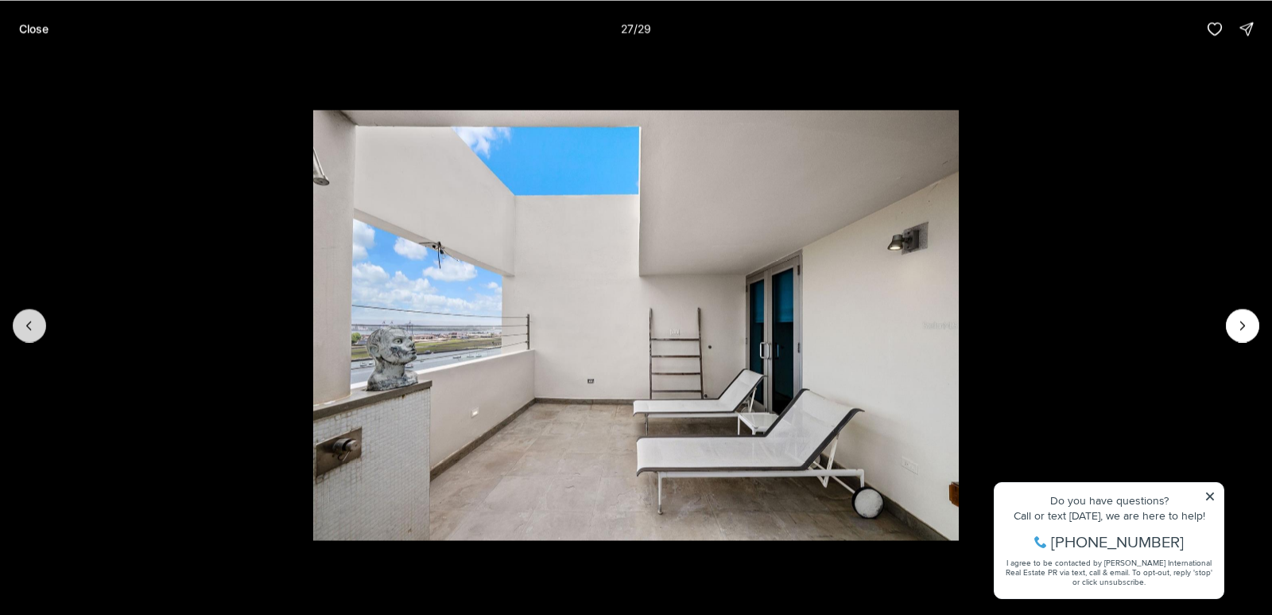
click at [27, 331] on icon "Previous slide" at bounding box center [29, 325] width 16 height 16
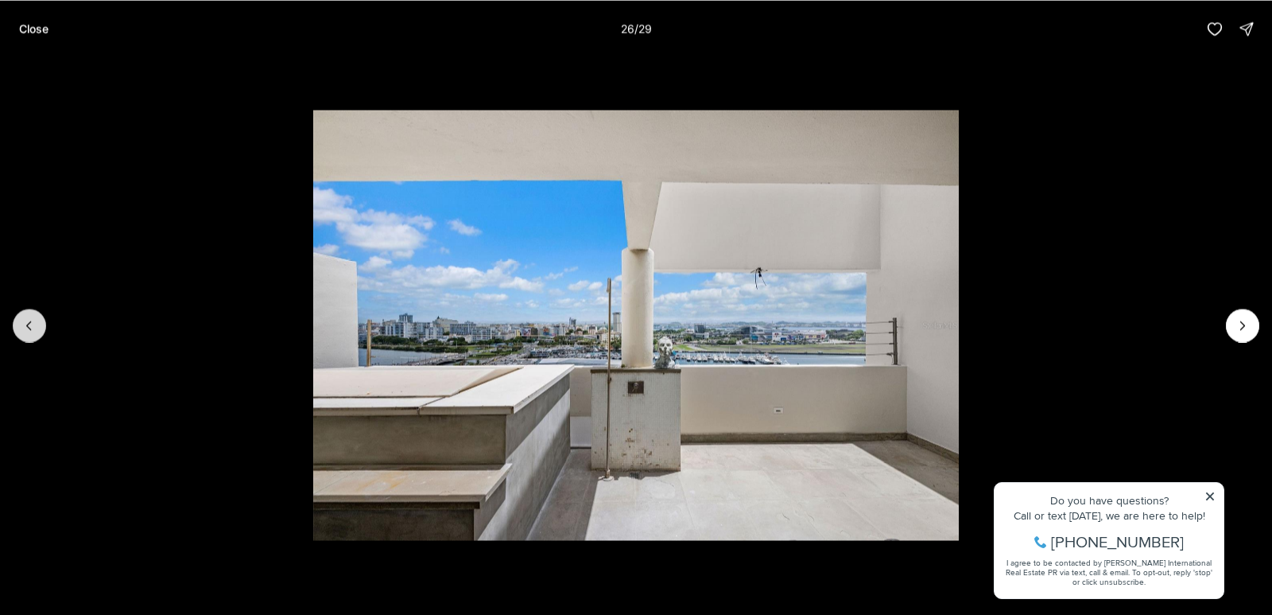
click at [27, 331] on icon "Previous slide" at bounding box center [29, 325] width 16 height 16
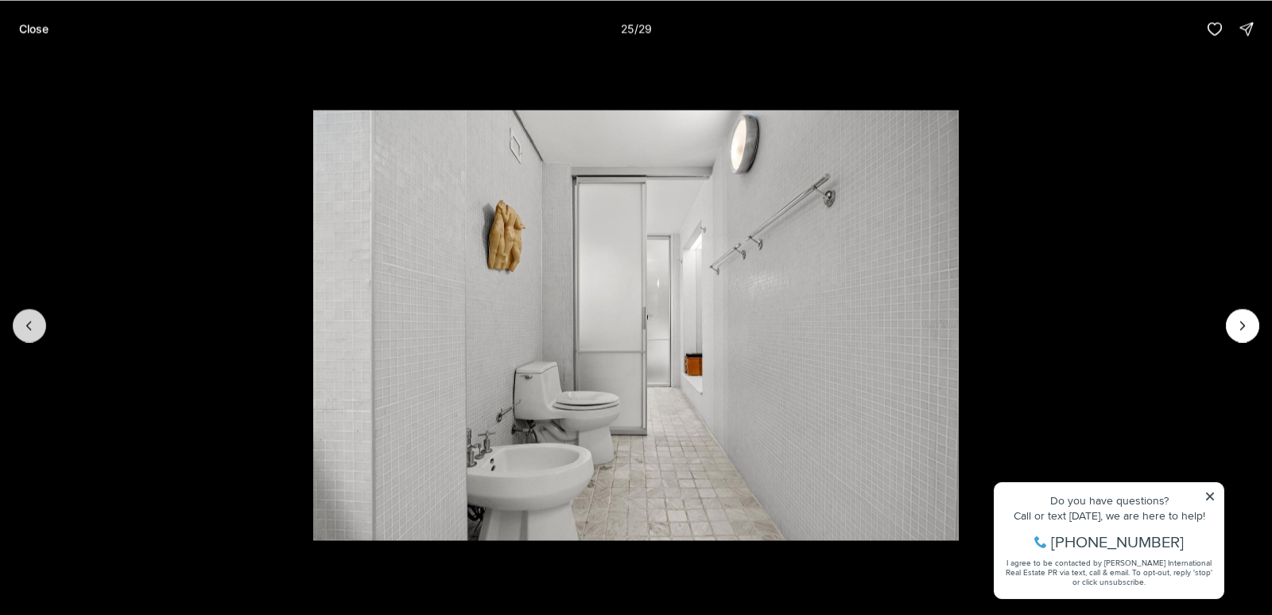
click at [27, 331] on icon "Previous slide" at bounding box center [29, 325] width 16 height 16
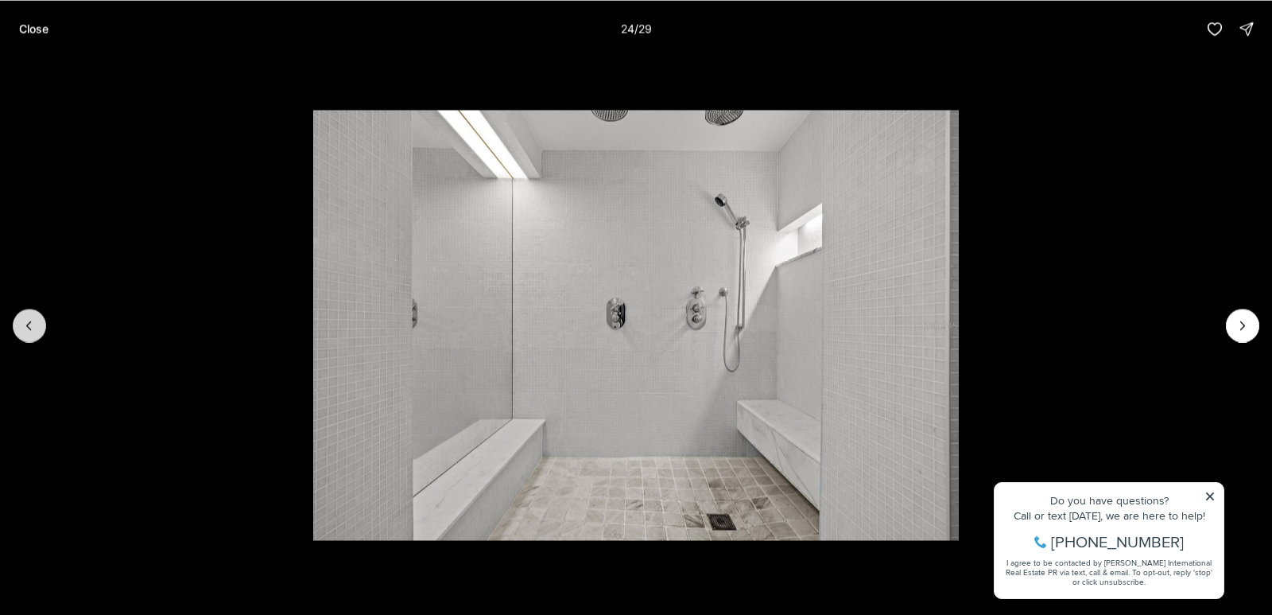
click at [27, 331] on icon "Previous slide" at bounding box center [29, 325] width 16 height 16
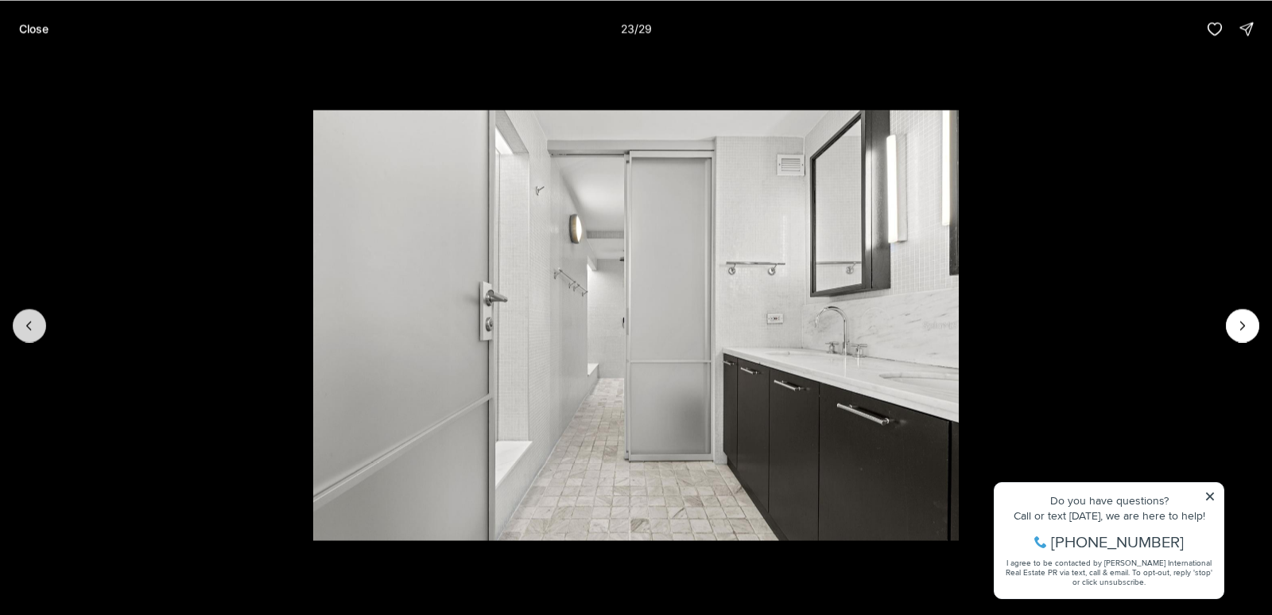
click at [27, 331] on icon "Previous slide" at bounding box center [29, 325] width 16 height 16
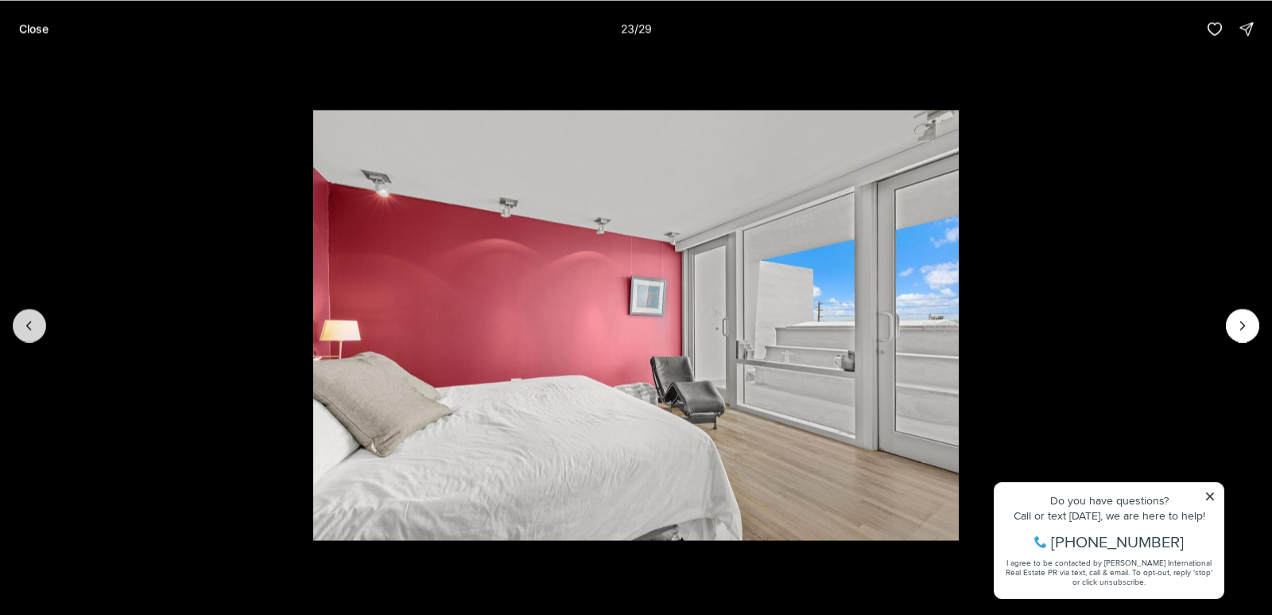
click at [27, 331] on icon "Previous slide" at bounding box center [29, 325] width 16 height 16
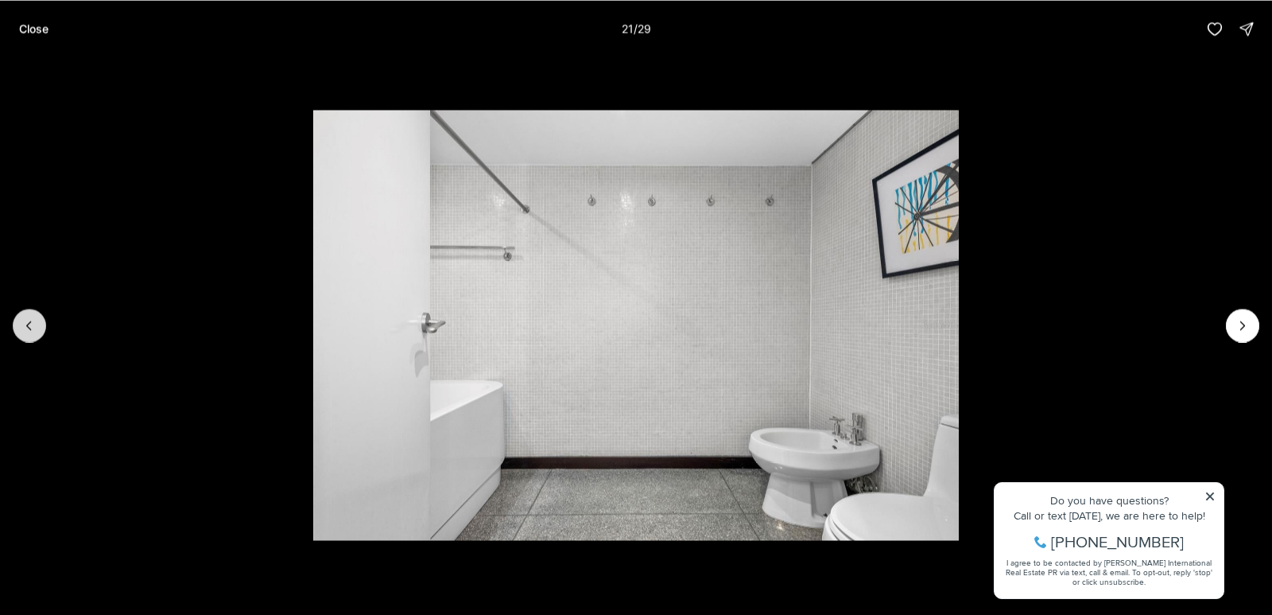
click at [37, 320] on button "Previous slide" at bounding box center [29, 324] width 33 height 33
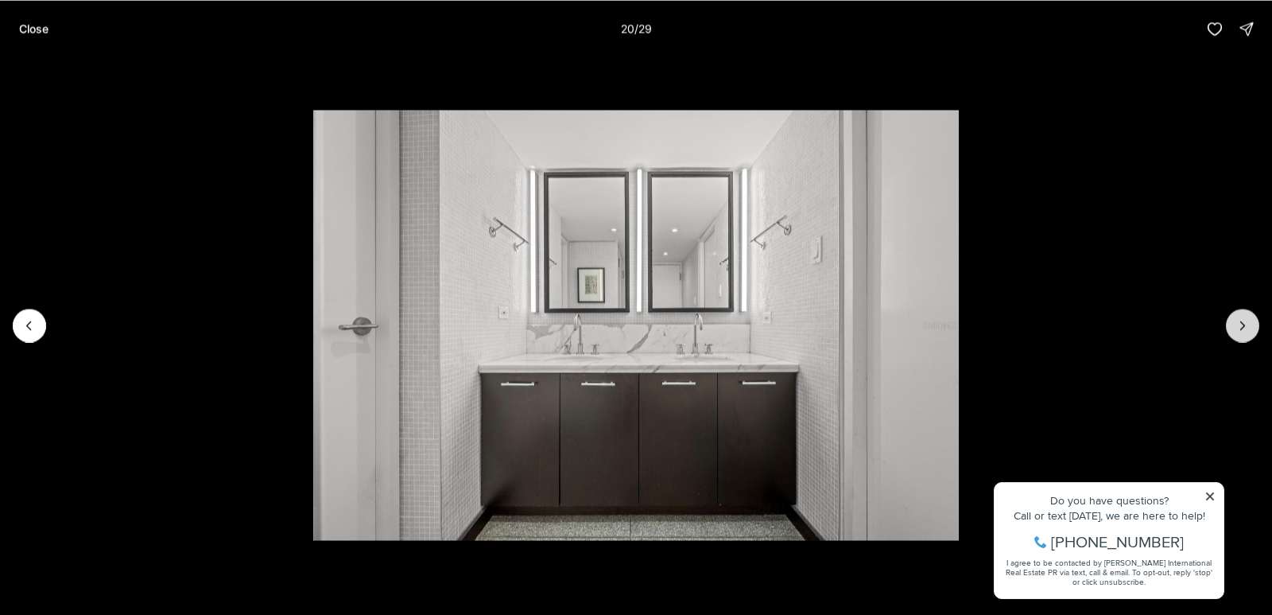
click at [1243, 319] on icon "Next slide" at bounding box center [1243, 325] width 16 height 16
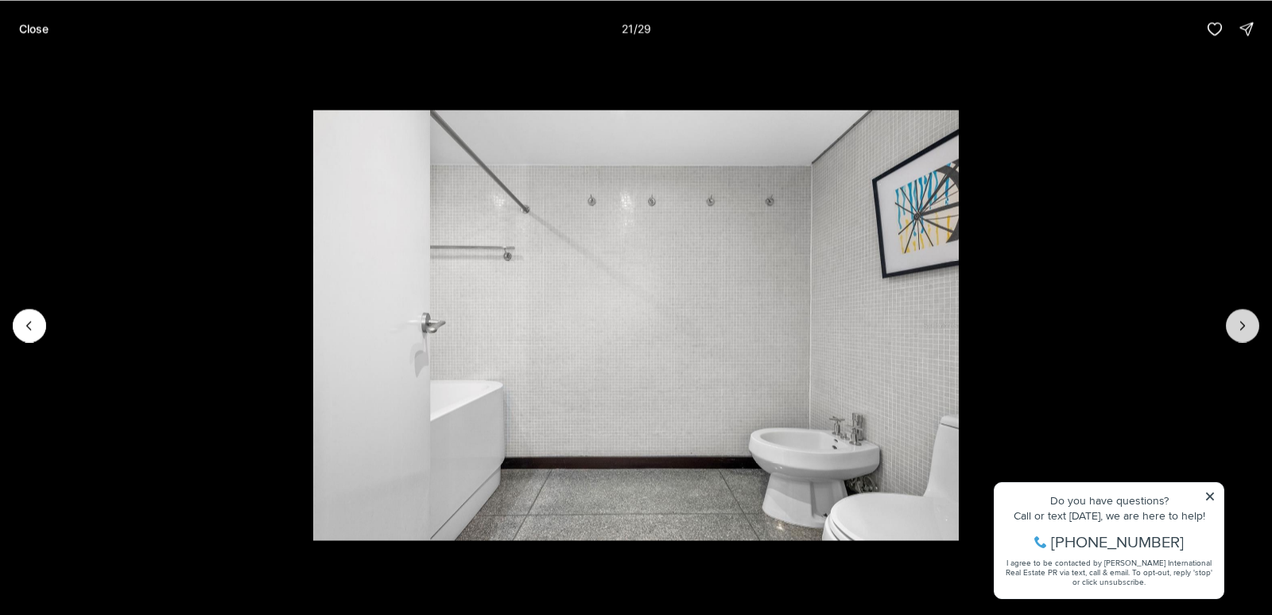
click at [1243, 319] on icon "Next slide" at bounding box center [1243, 325] width 16 height 16
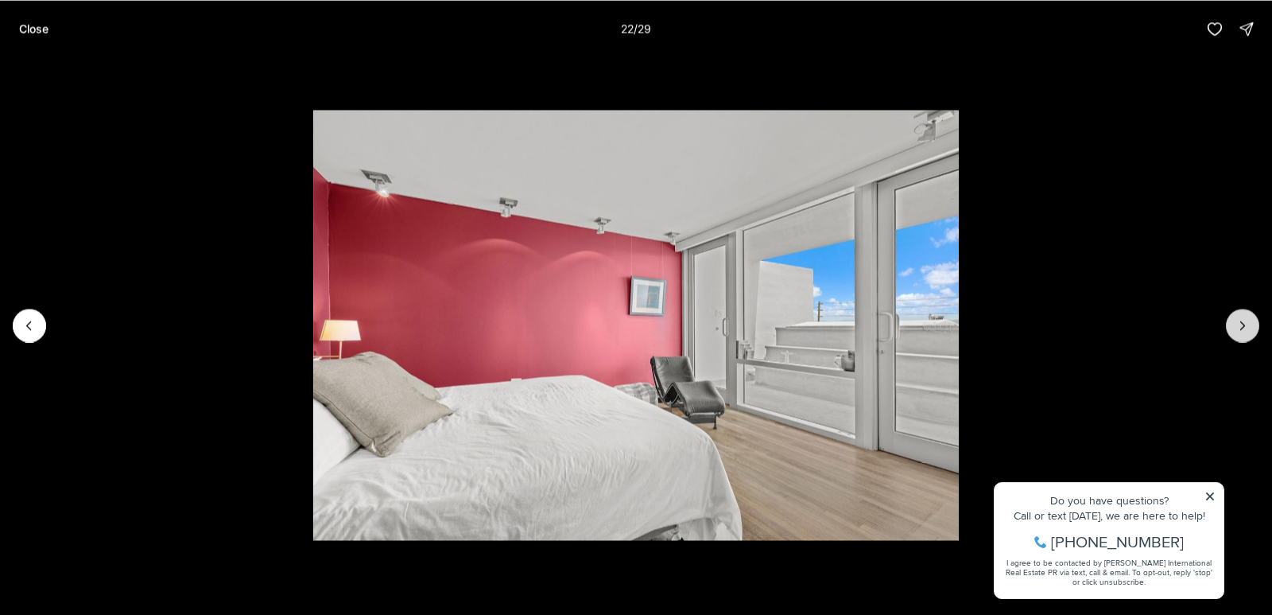
click at [1243, 319] on icon "Next slide" at bounding box center [1243, 325] width 16 height 16
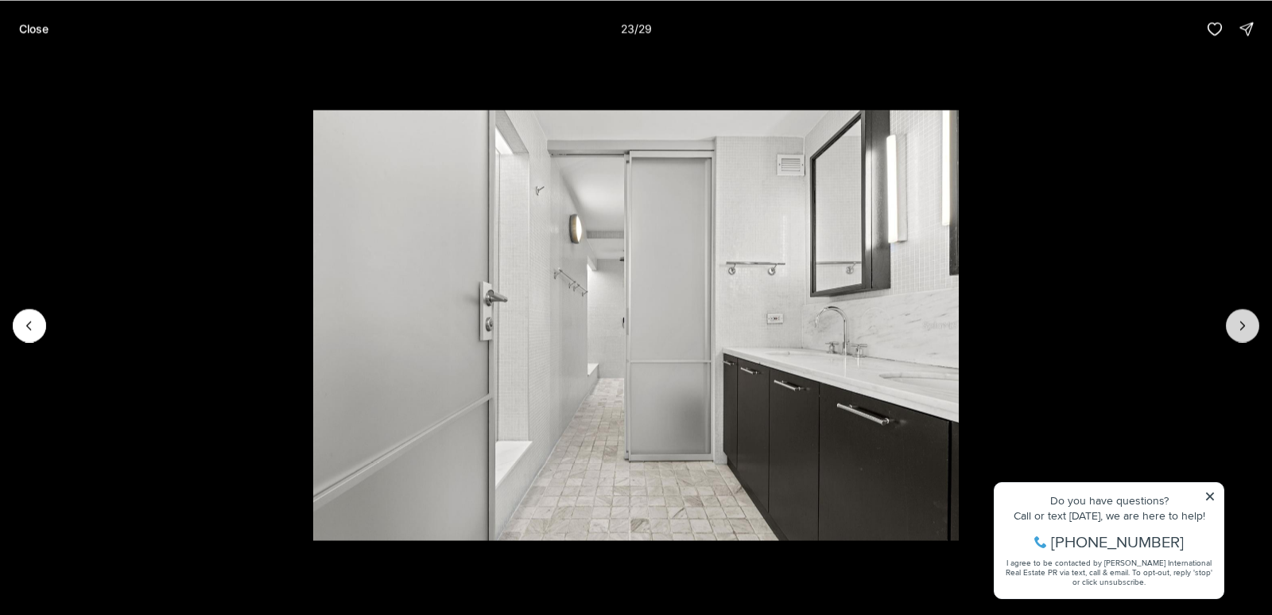
click at [1243, 319] on icon "Next slide" at bounding box center [1243, 325] width 16 height 16
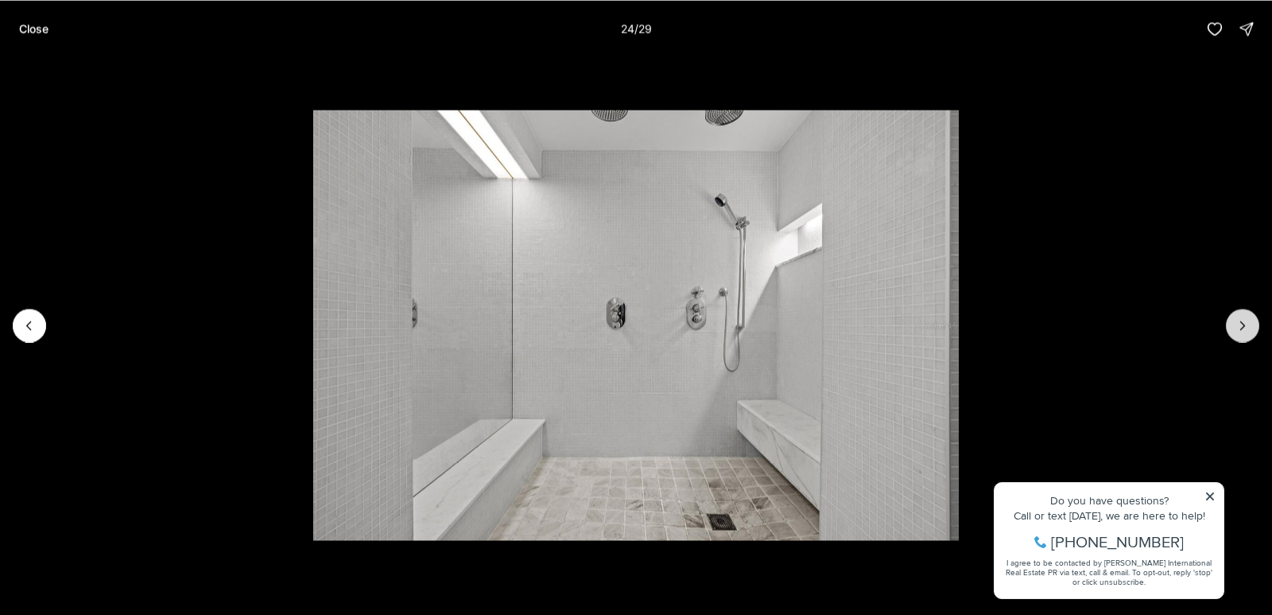
click at [1243, 319] on icon "Next slide" at bounding box center [1243, 325] width 16 height 16
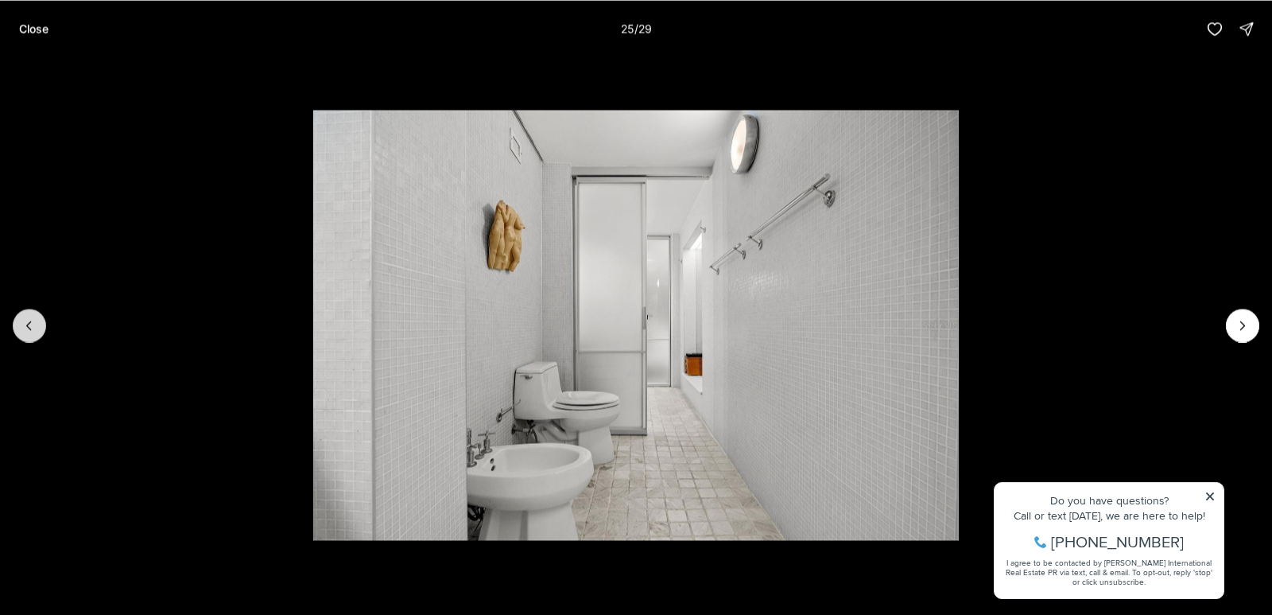
click at [29, 320] on icon "Previous slide" at bounding box center [29, 325] width 16 height 16
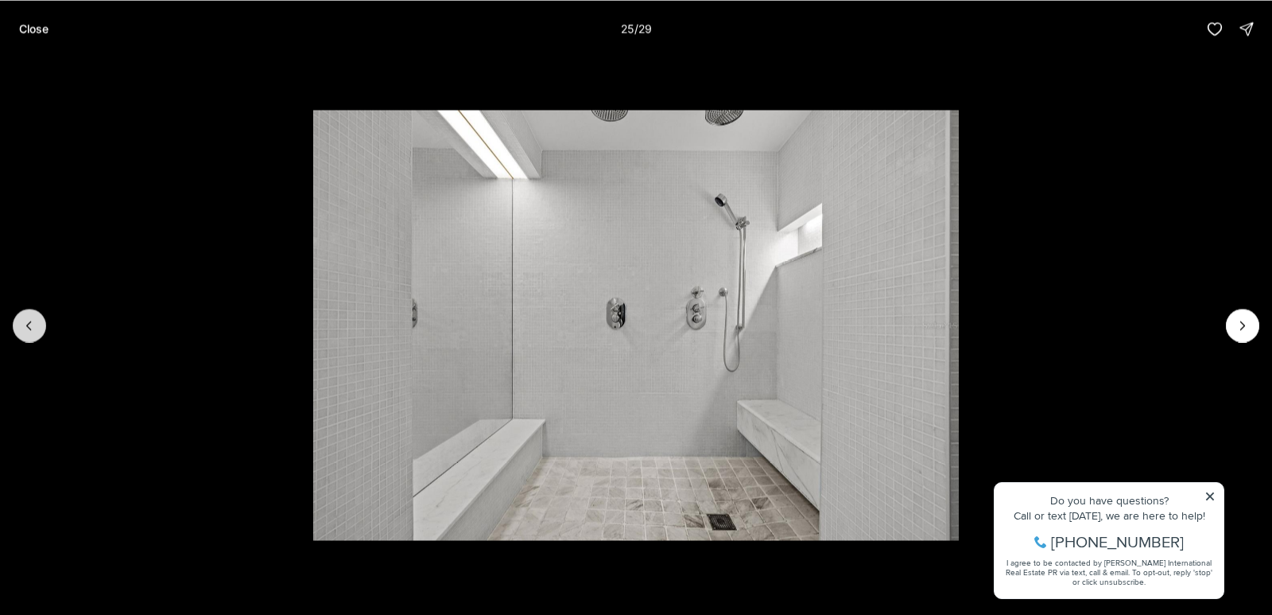
click at [29, 321] on icon "Previous slide" at bounding box center [29, 325] width 16 height 16
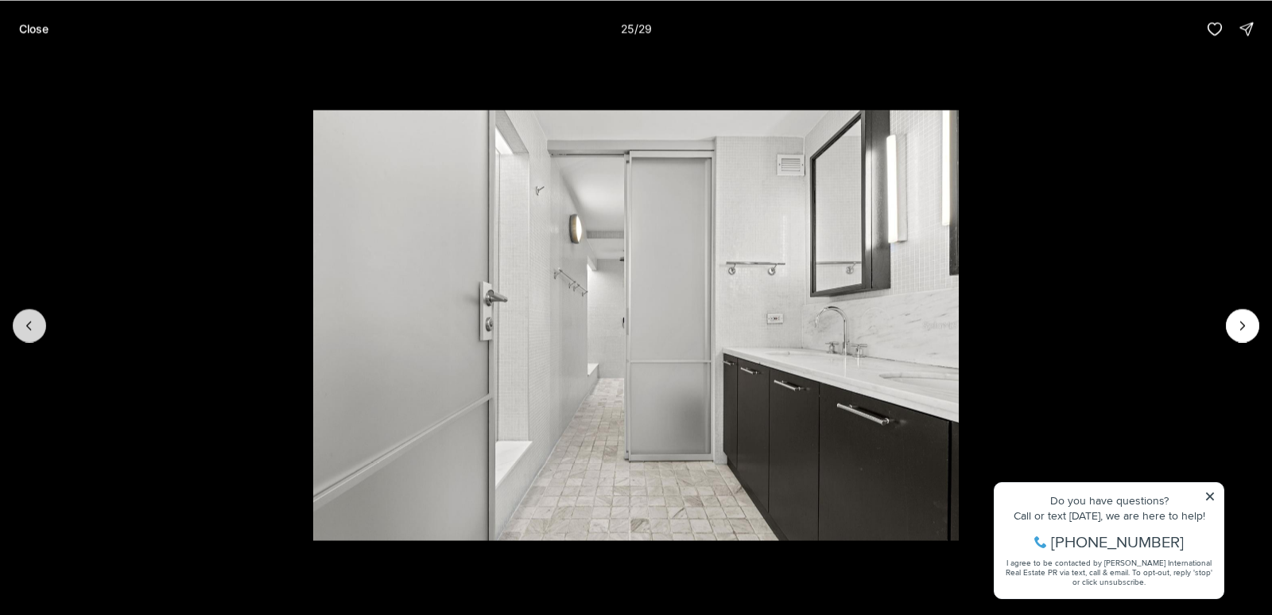
click at [29, 320] on icon "Previous slide" at bounding box center [29, 325] width 16 height 16
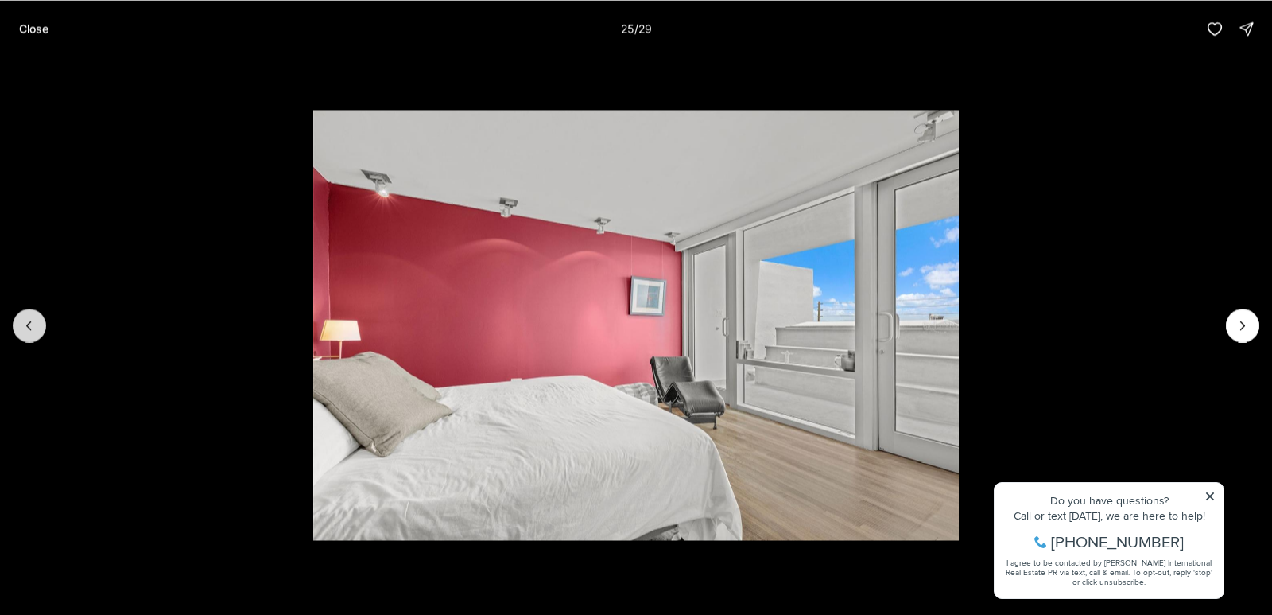
click at [29, 321] on icon "Previous slide" at bounding box center [29, 325] width 16 height 16
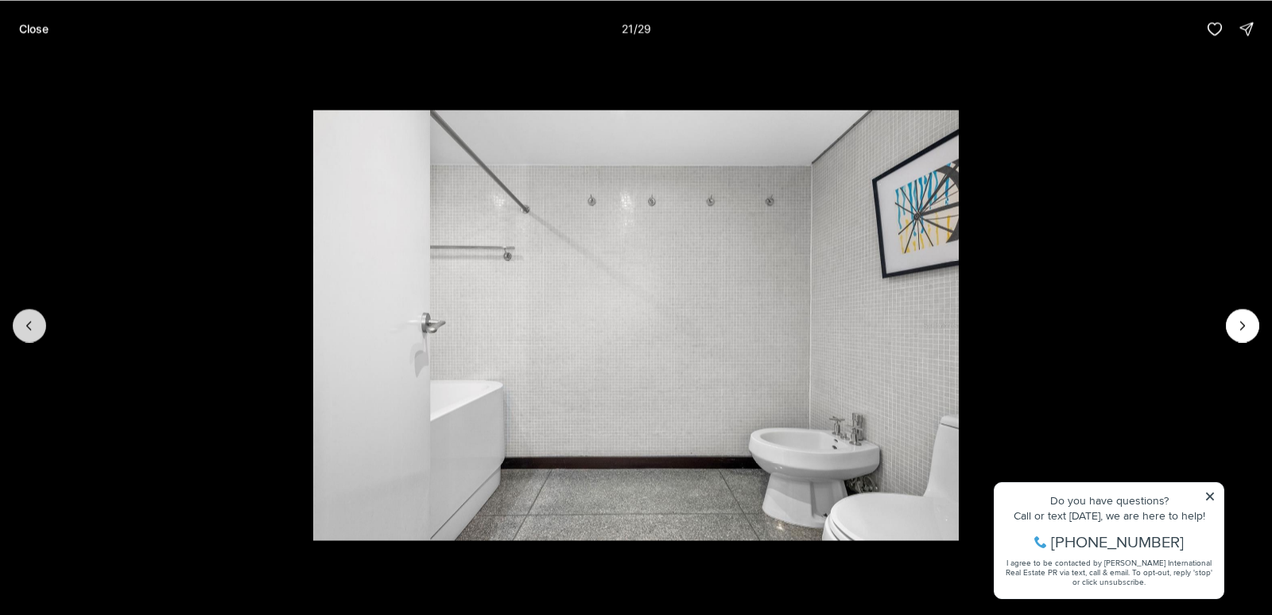
click at [29, 320] on icon "Previous slide" at bounding box center [29, 325] width 16 height 16
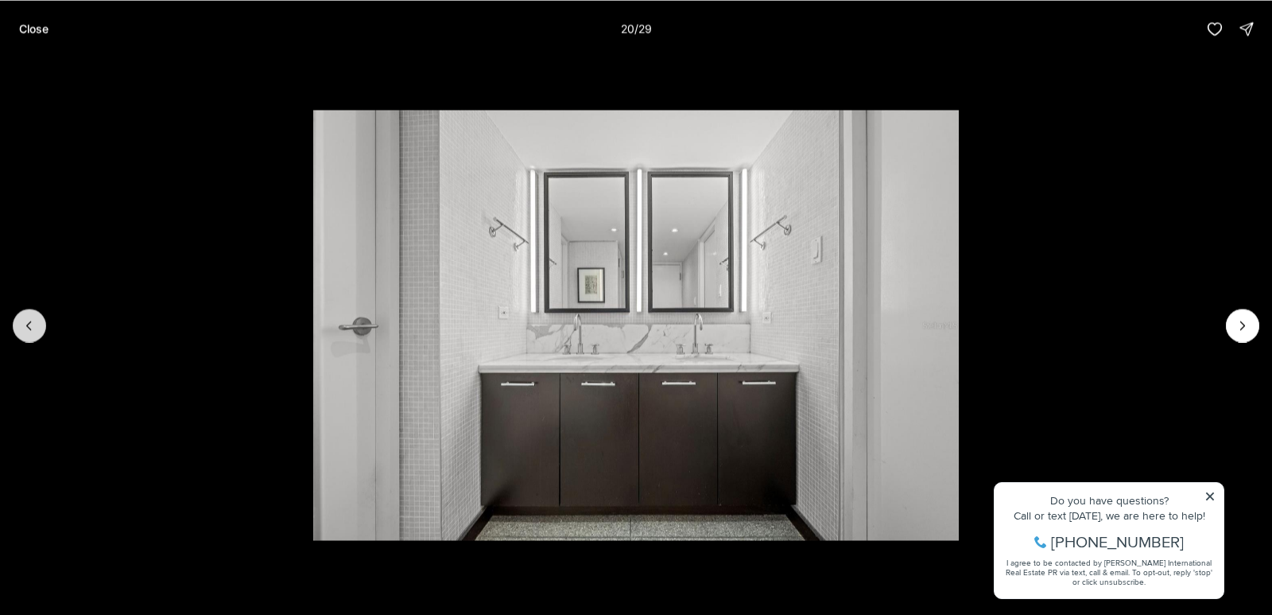
click at [31, 320] on icon "Previous slide" at bounding box center [29, 325] width 16 height 16
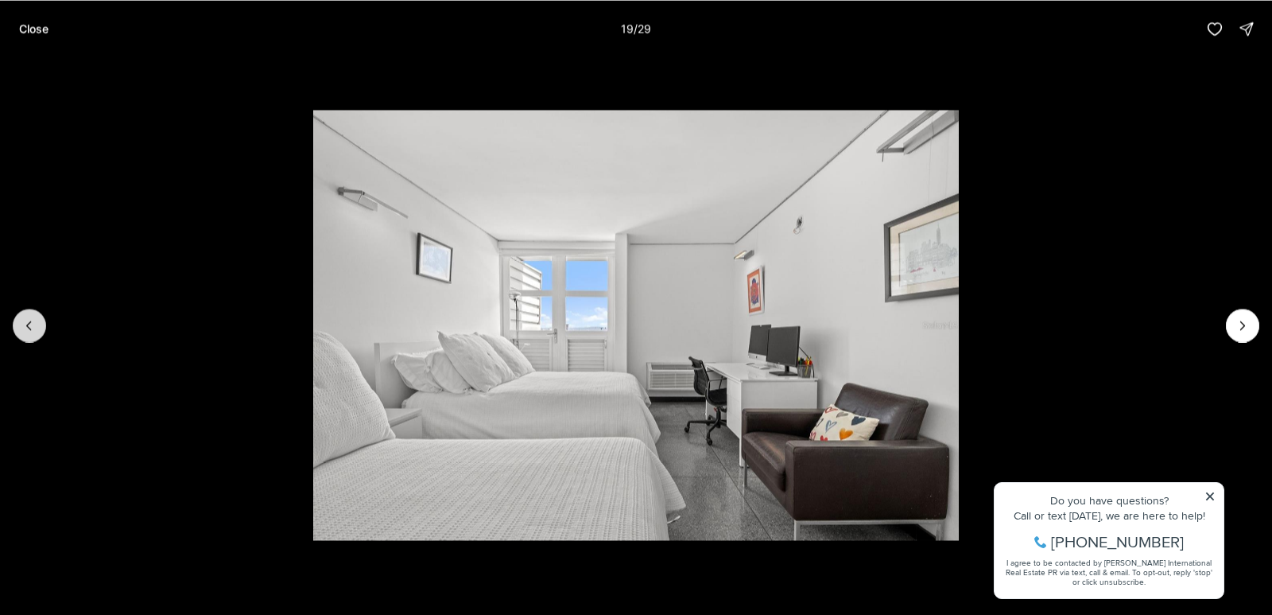
click at [37, 320] on icon "Previous slide" at bounding box center [29, 325] width 16 height 16
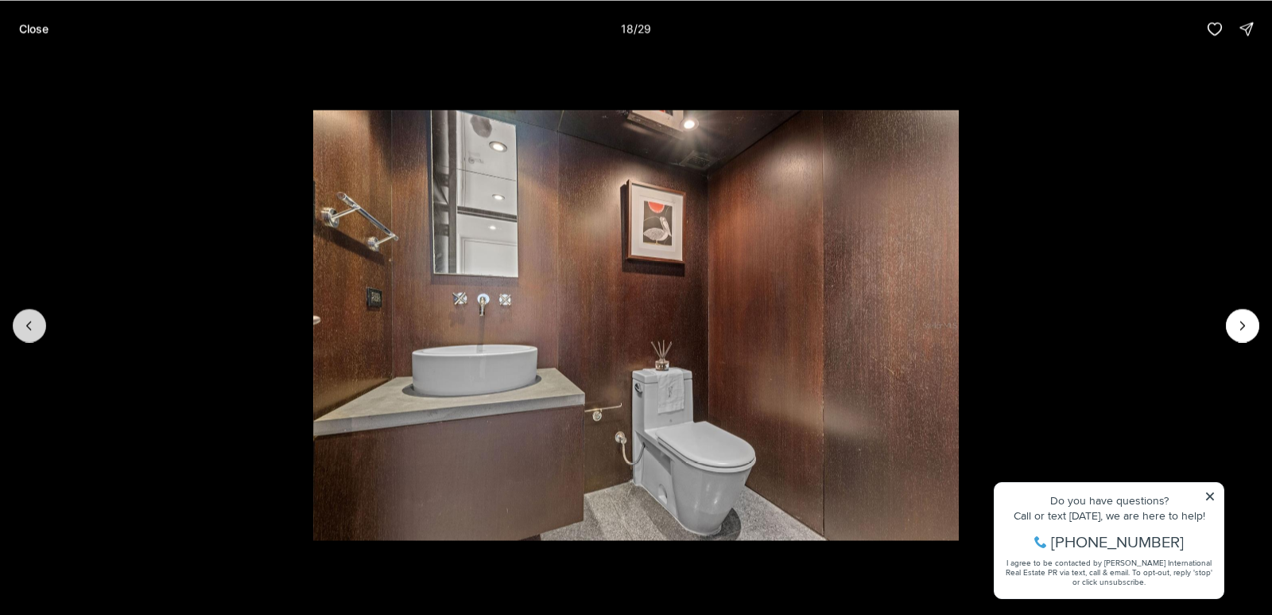
click at [37, 321] on icon "Previous slide" at bounding box center [29, 325] width 16 height 16
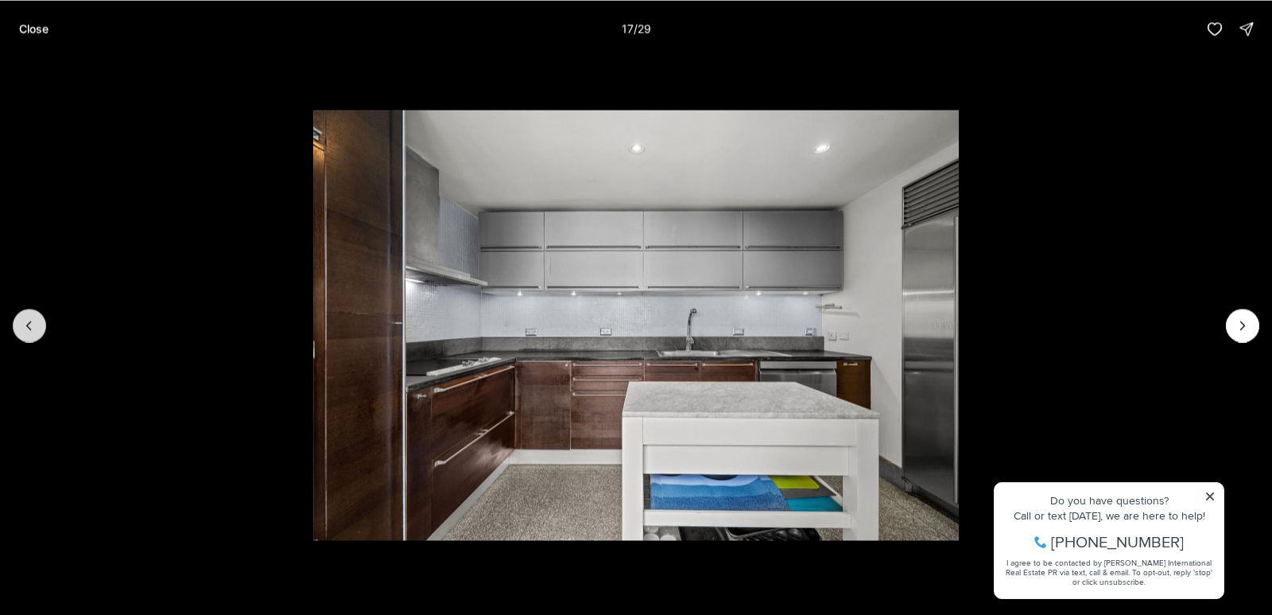
click at [37, 322] on icon "Previous slide" at bounding box center [29, 325] width 16 height 16
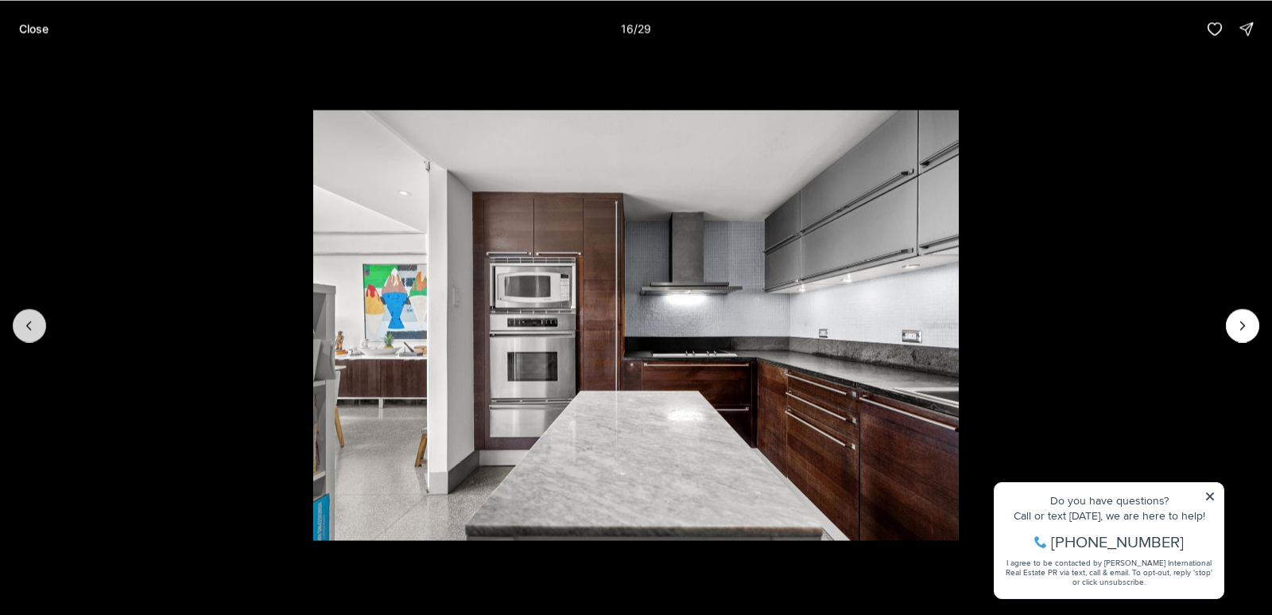
click at [37, 322] on icon "Previous slide" at bounding box center [29, 325] width 16 height 16
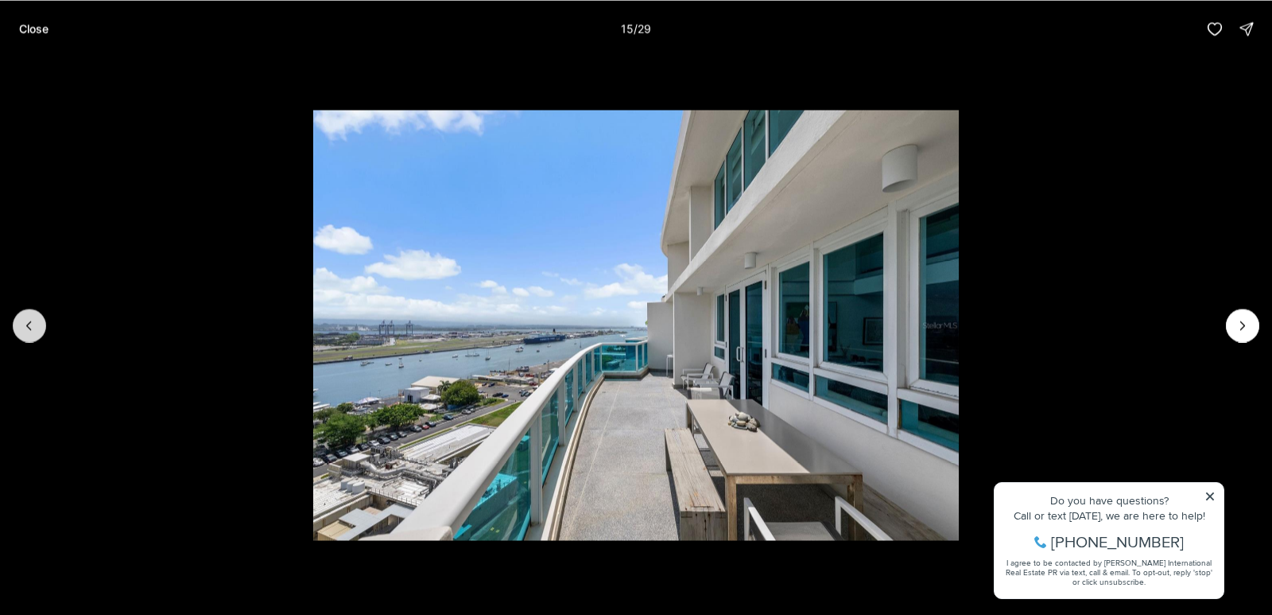
click at [27, 325] on icon "Previous slide" at bounding box center [29, 325] width 4 height 8
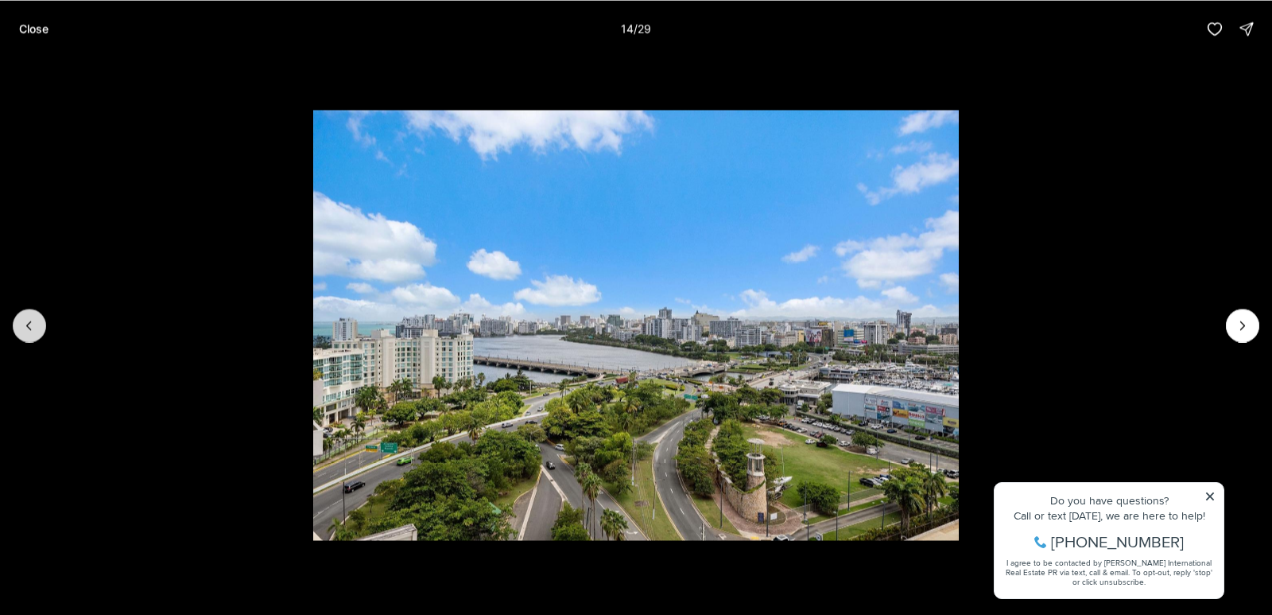
click at [21, 318] on button "Previous slide" at bounding box center [29, 324] width 33 height 33
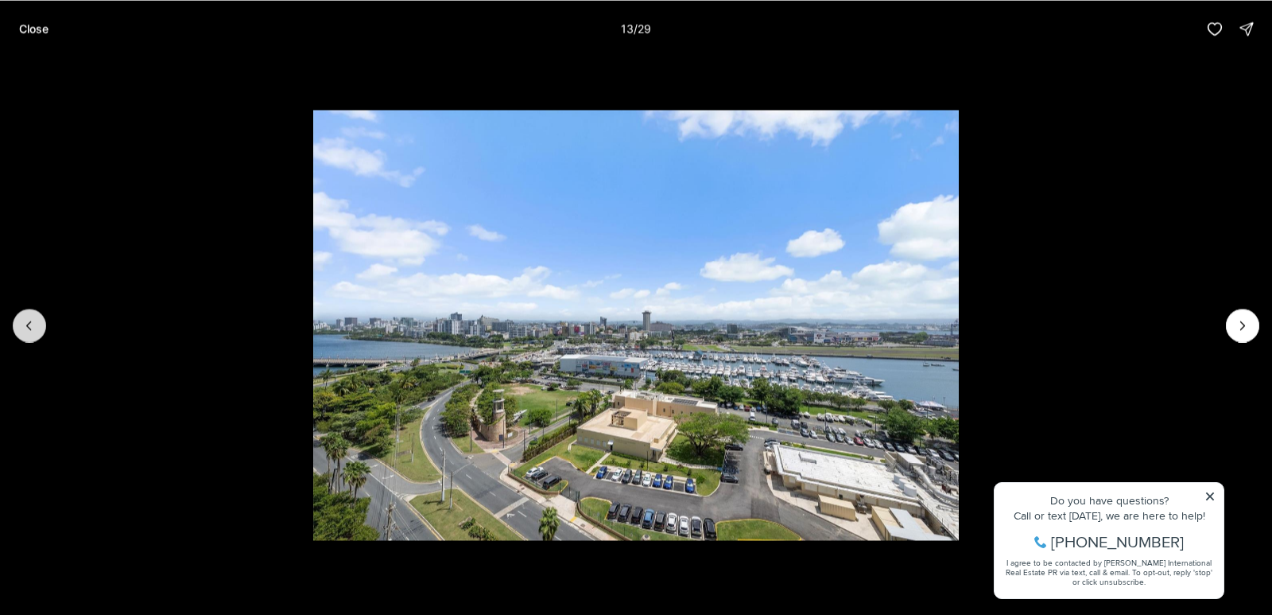
click at [25, 320] on icon "Previous slide" at bounding box center [29, 325] width 16 height 16
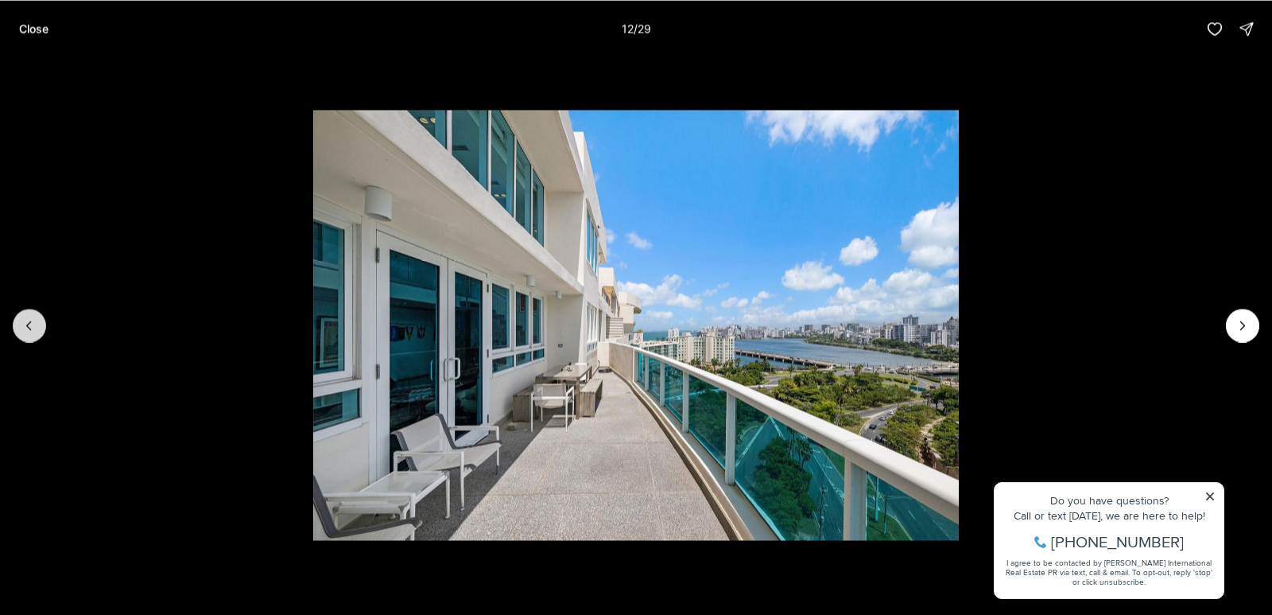
click at [25, 321] on icon "Previous slide" at bounding box center [29, 325] width 16 height 16
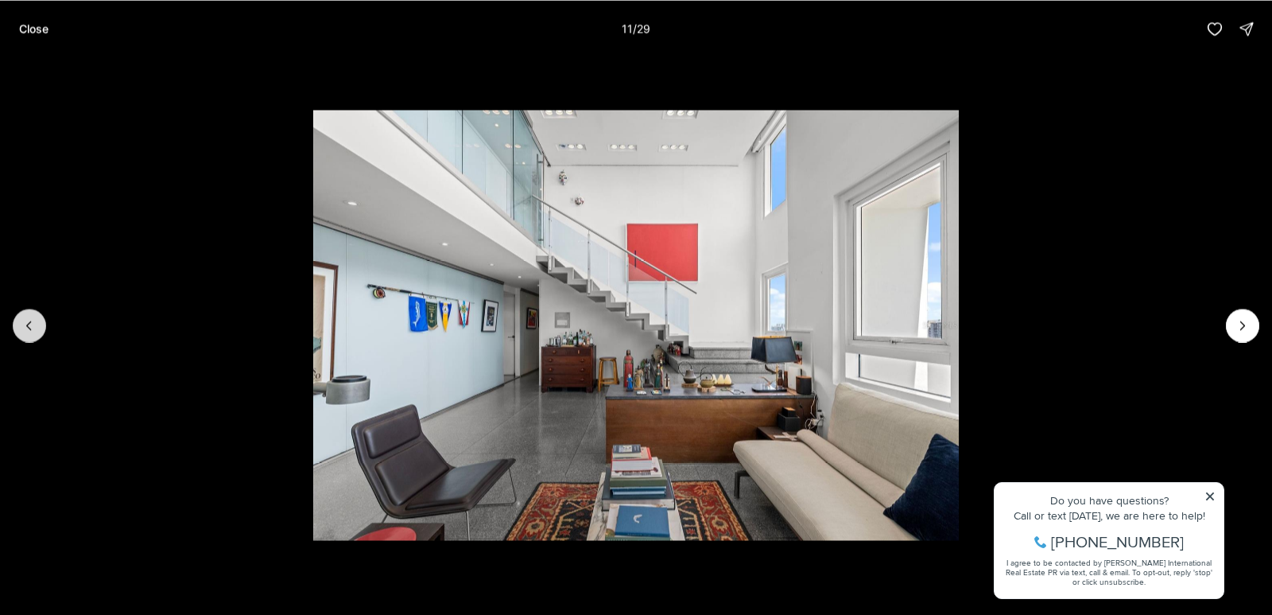
click at [25, 322] on icon "Previous slide" at bounding box center [29, 325] width 16 height 16
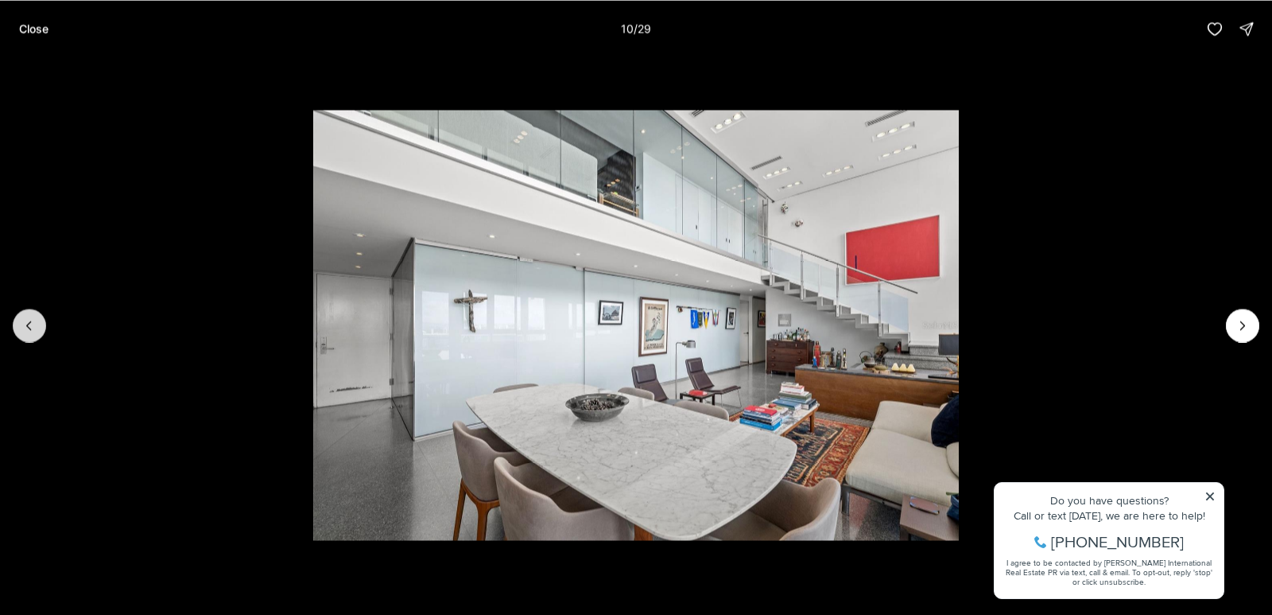
click at [25, 323] on icon "Previous slide" at bounding box center [29, 325] width 16 height 16
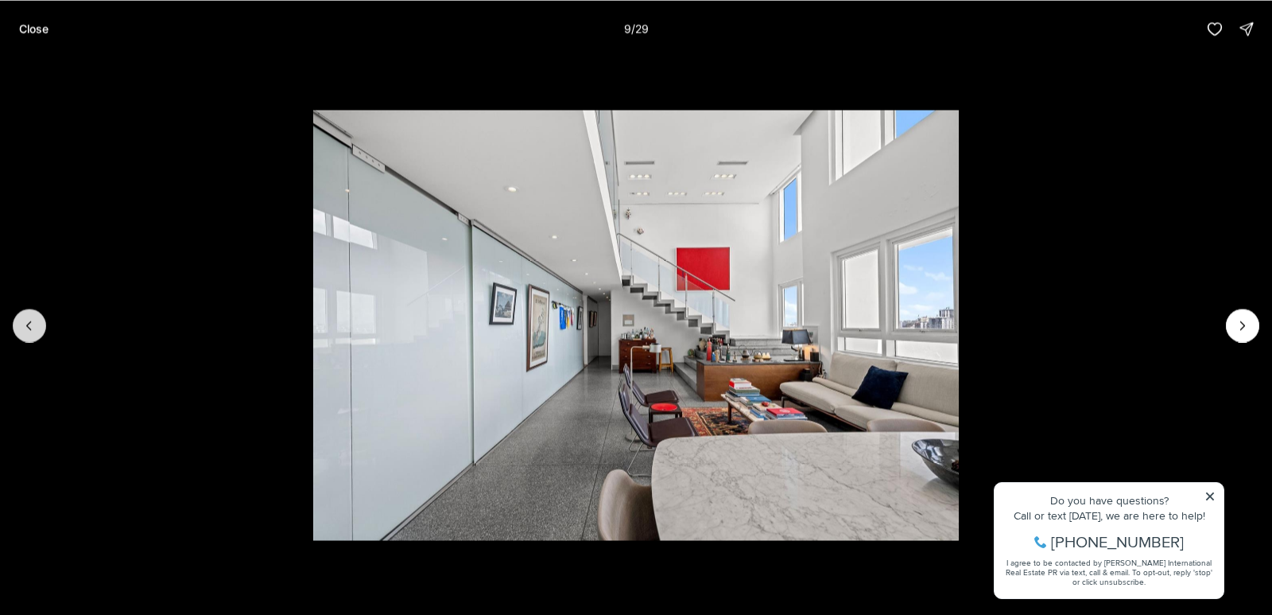
click at [25, 323] on icon "Previous slide" at bounding box center [29, 325] width 16 height 16
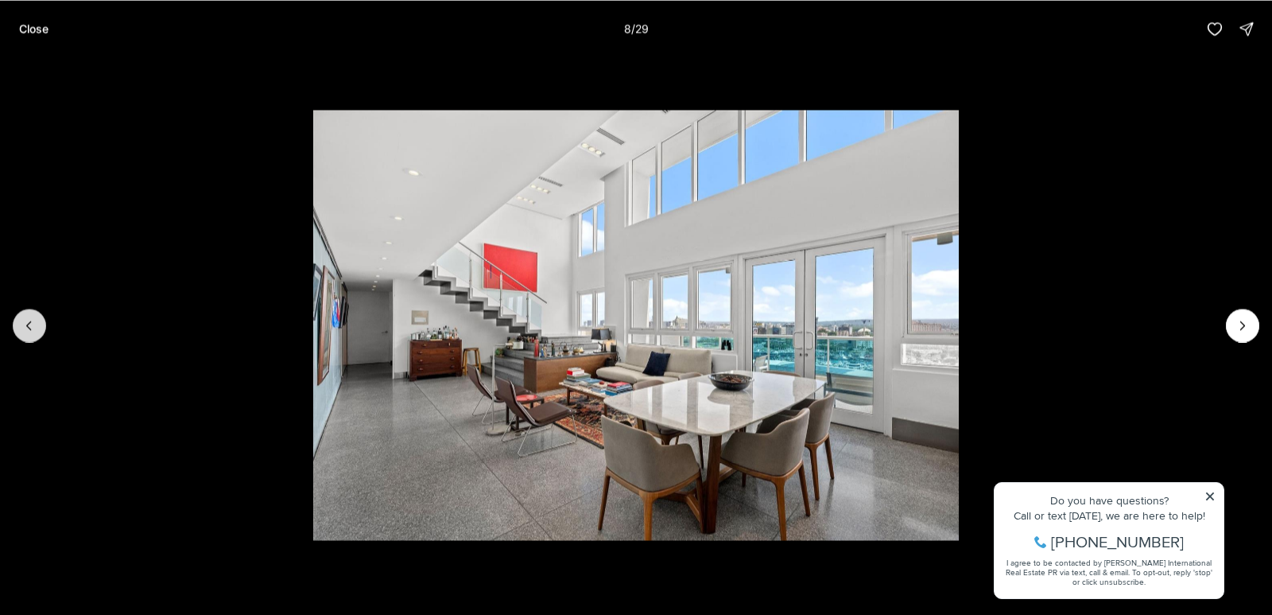
click at [25, 323] on icon "Previous slide" at bounding box center [29, 325] width 16 height 16
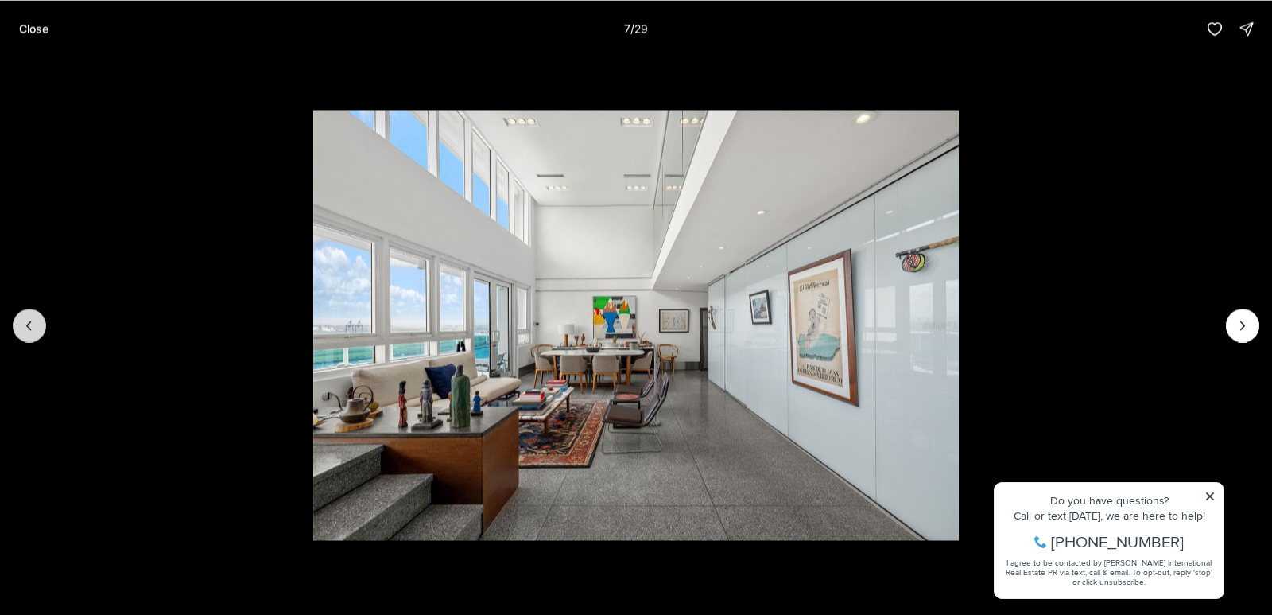
click at [25, 324] on icon "Previous slide" at bounding box center [29, 325] width 16 height 16
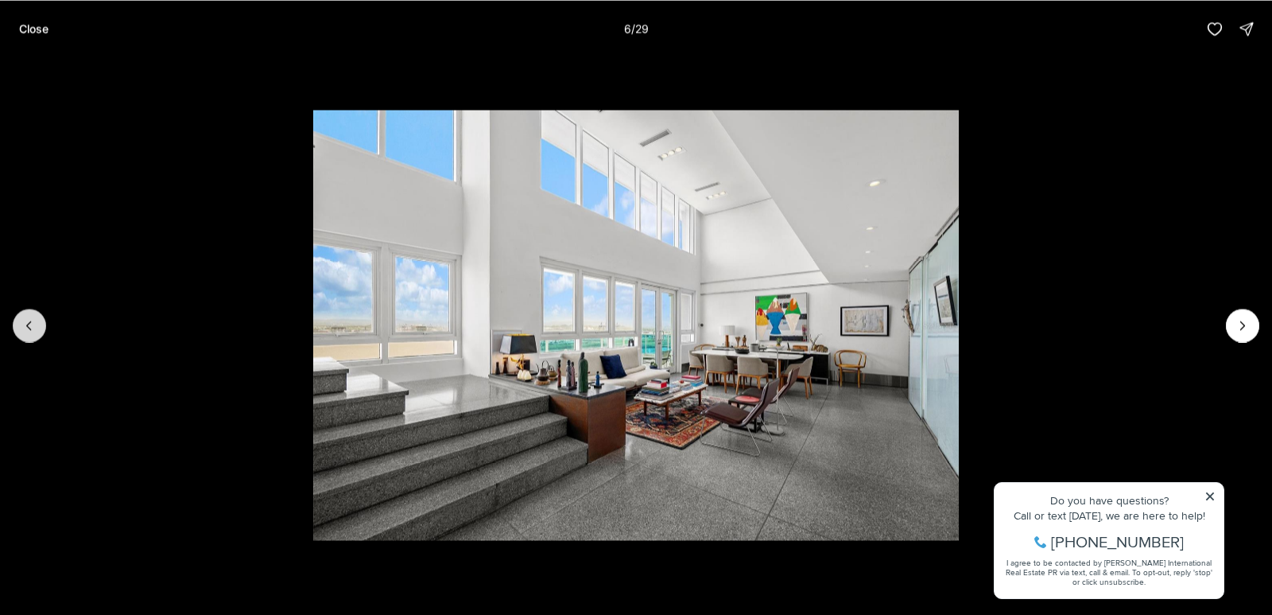
click at [25, 324] on icon "Previous slide" at bounding box center [29, 325] width 16 height 16
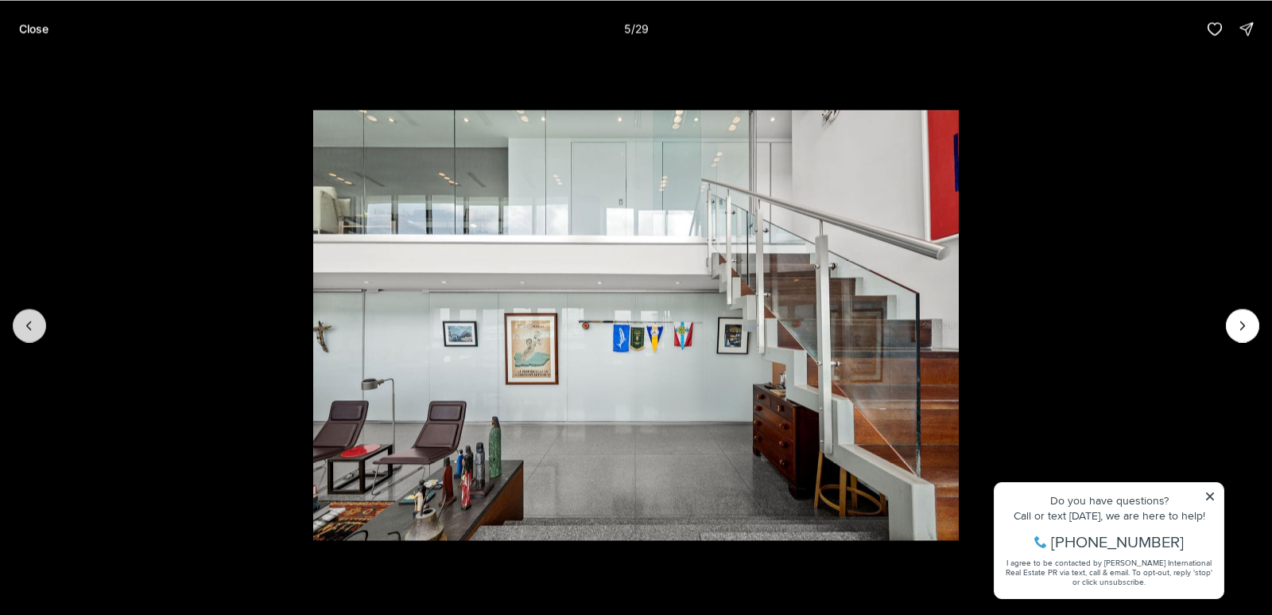
click at [25, 324] on icon "Previous slide" at bounding box center [29, 325] width 16 height 16
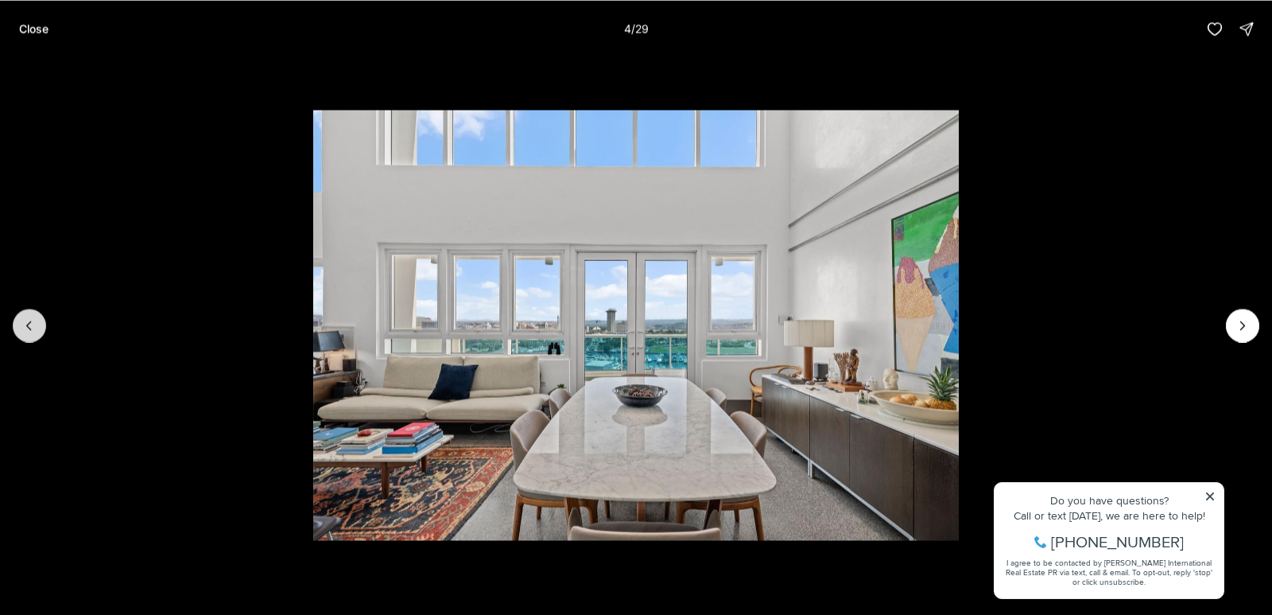
click at [25, 324] on icon "Previous slide" at bounding box center [29, 325] width 16 height 16
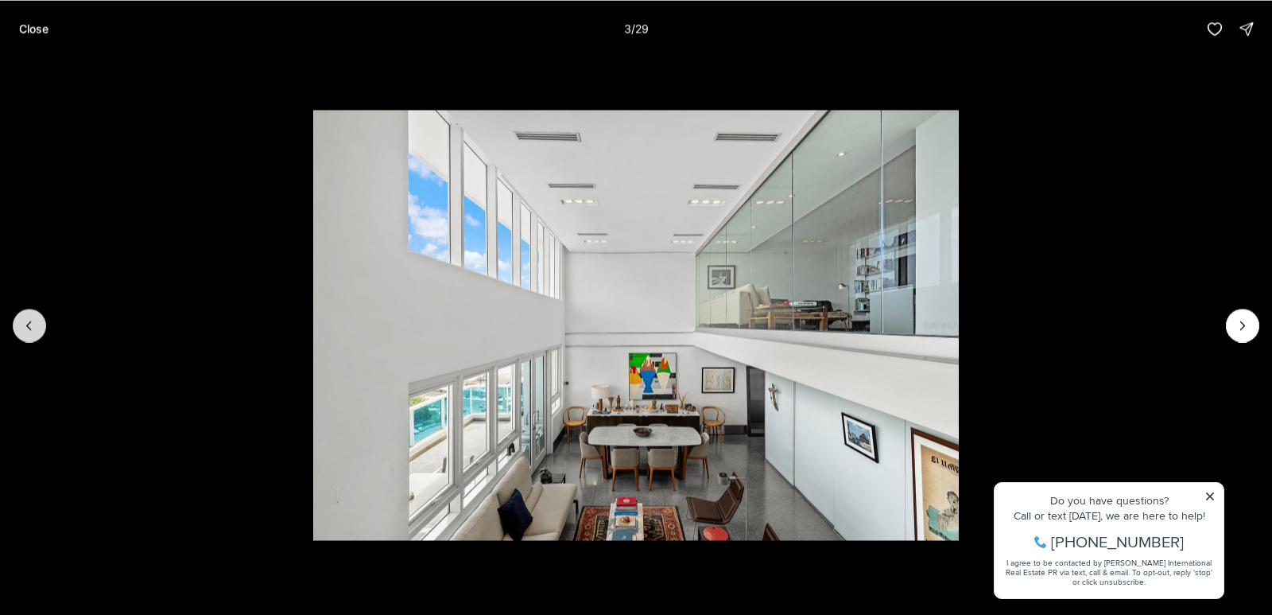
click at [25, 325] on icon "Previous slide" at bounding box center [29, 325] width 16 height 16
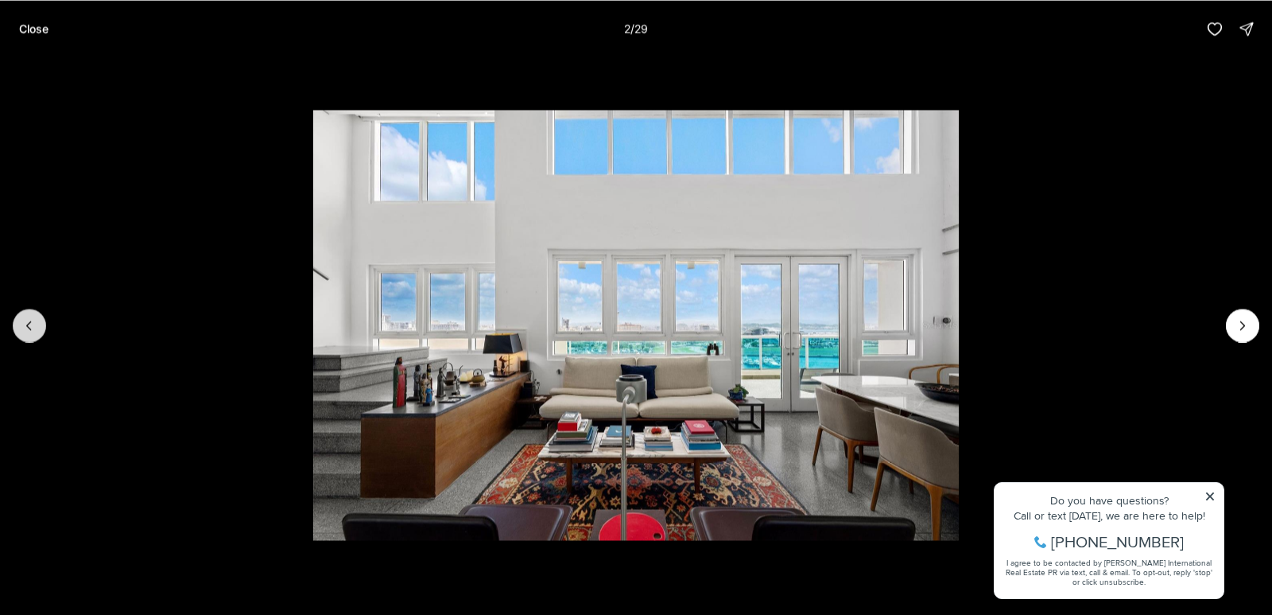
click at [25, 325] on icon "Previous slide" at bounding box center [29, 325] width 16 height 16
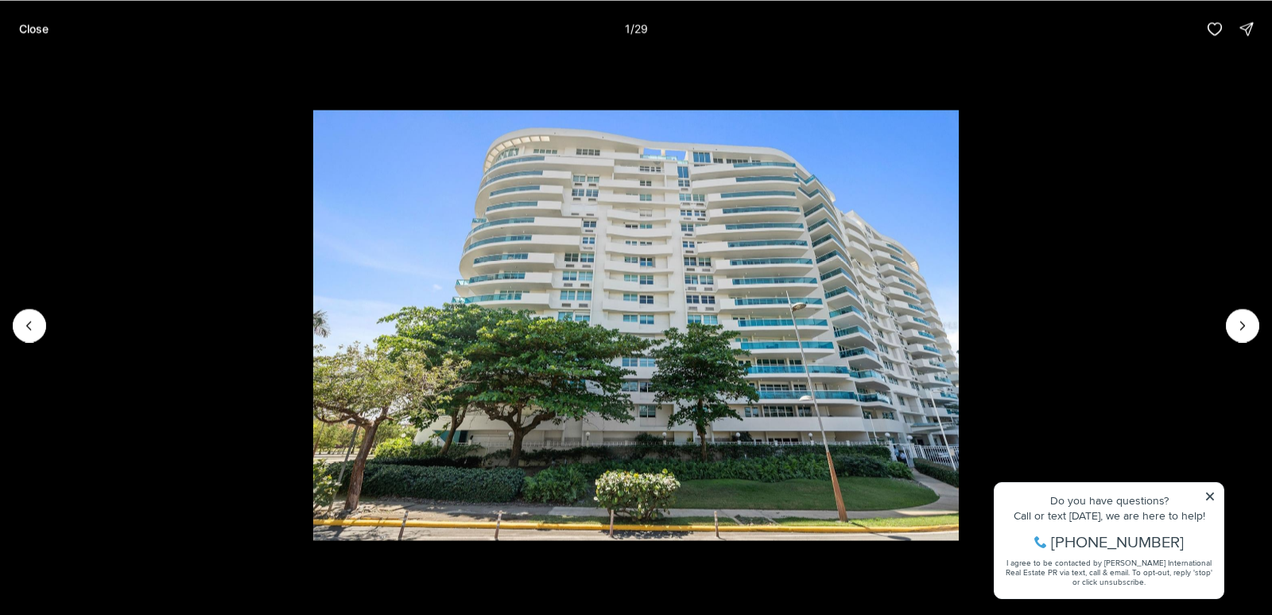
click at [25, 327] on div at bounding box center [29, 324] width 33 height 33
click at [1244, 326] on icon "Next slide" at bounding box center [1243, 325] width 4 height 8
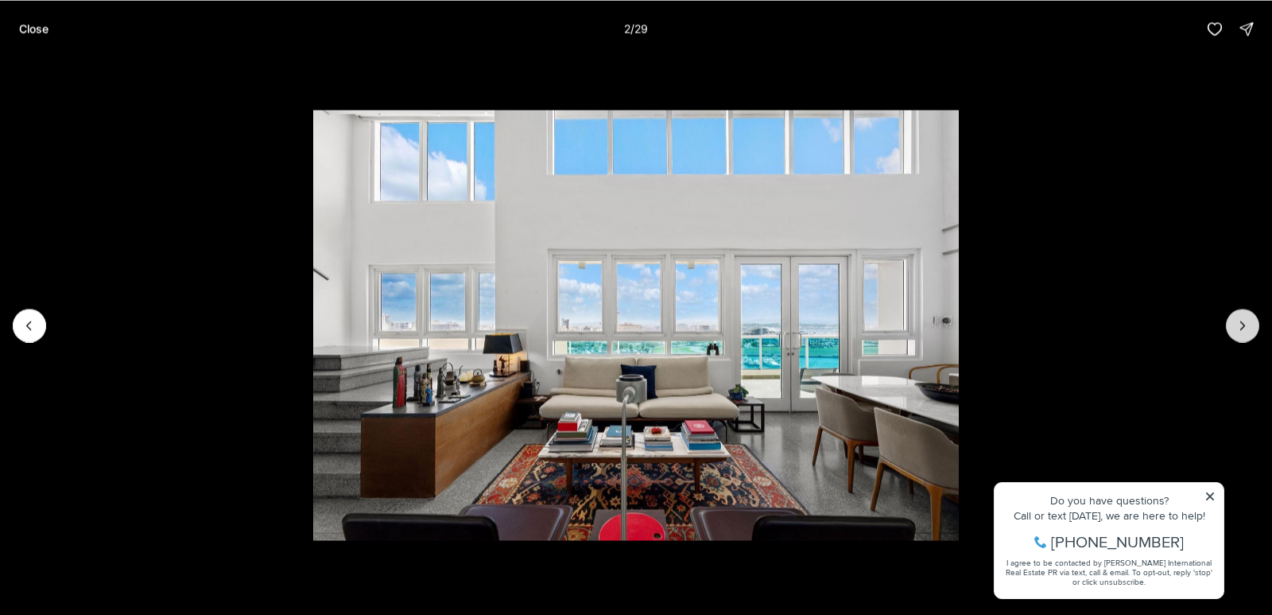
click at [1244, 326] on icon "Next slide" at bounding box center [1243, 325] width 4 height 8
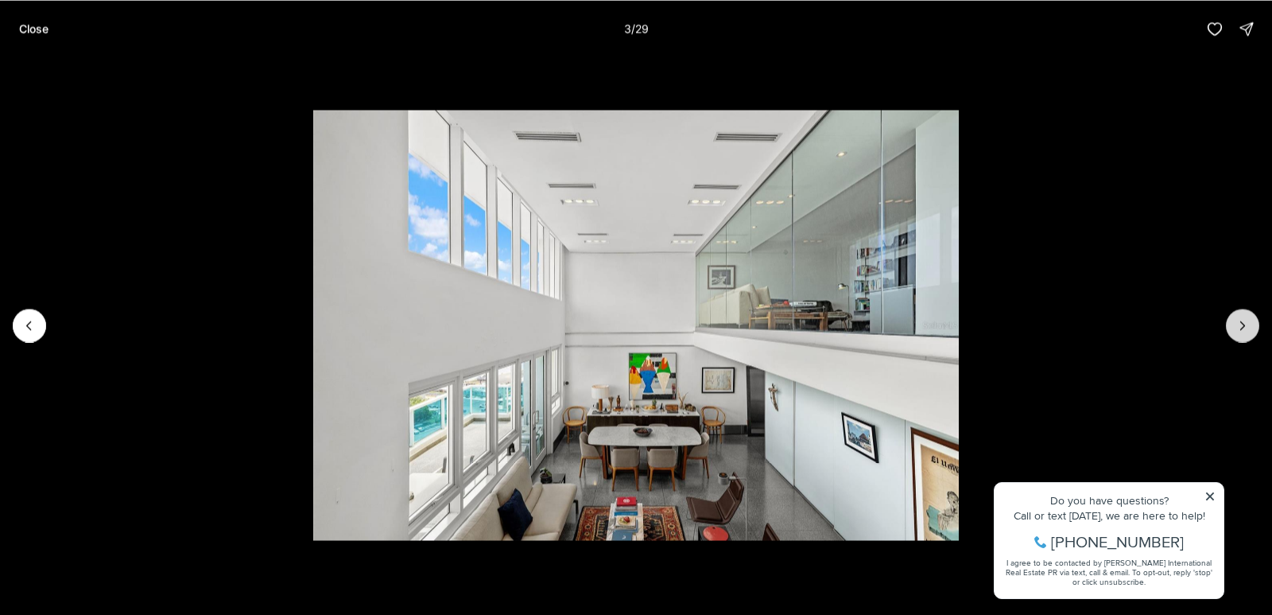
click at [1244, 326] on icon "Next slide" at bounding box center [1243, 325] width 4 height 8
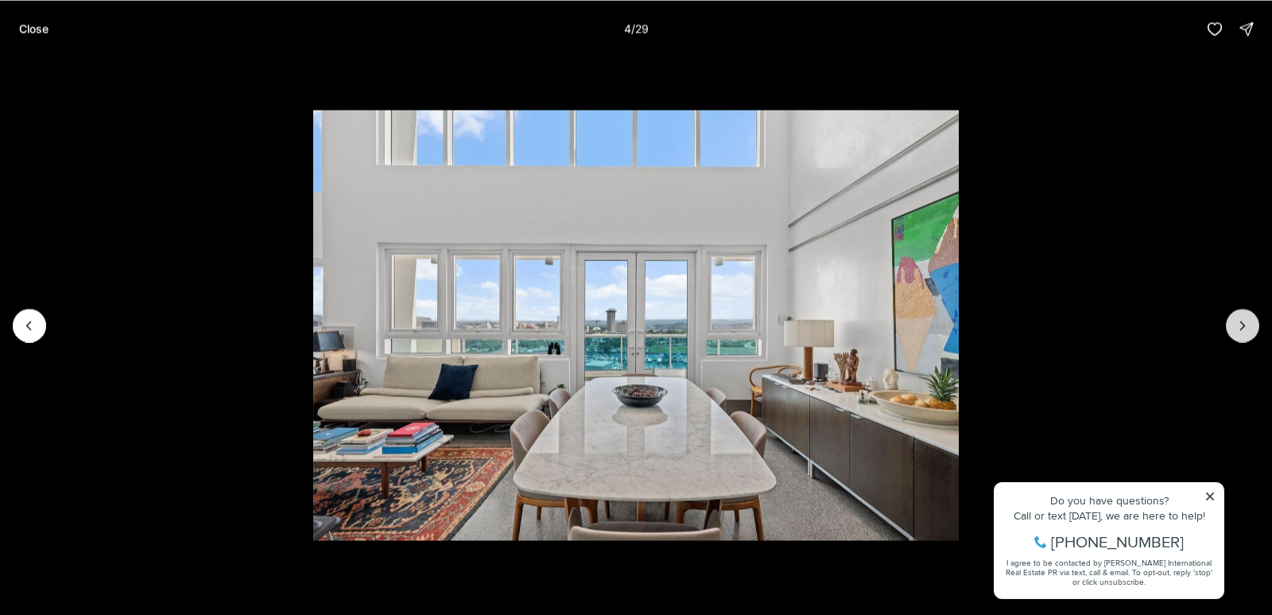
click at [1244, 326] on icon "Next slide" at bounding box center [1243, 325] width 4 height 8
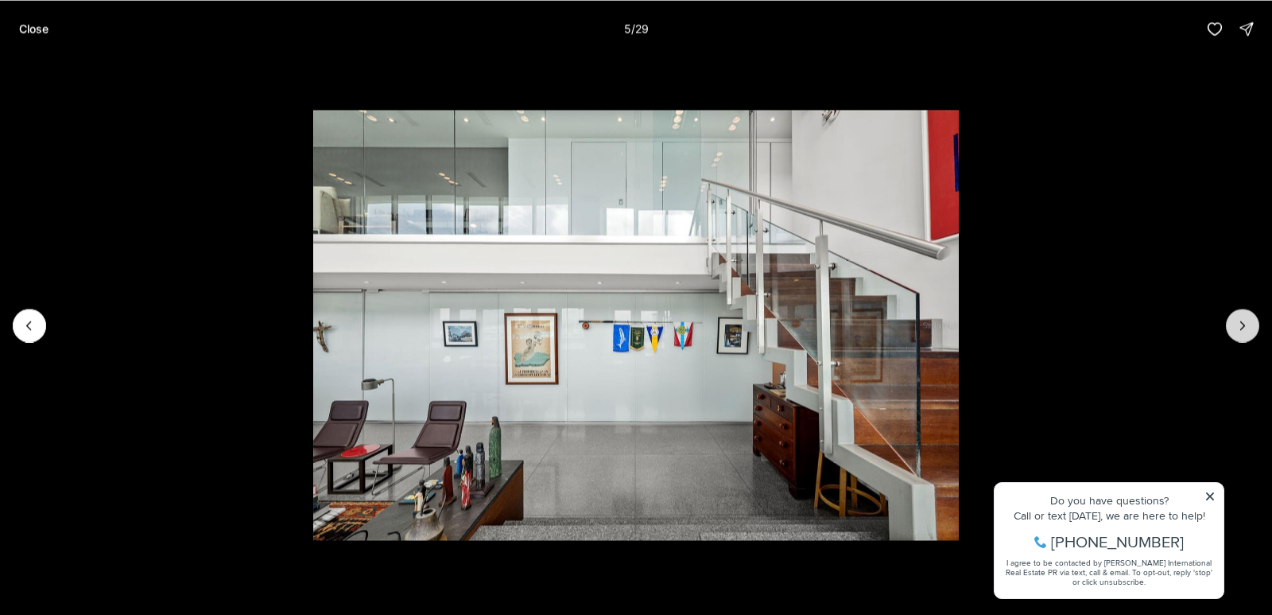
click at [1244, 326] on icon "Next slide" at bounding box center [1243, 325] width 4 height 8
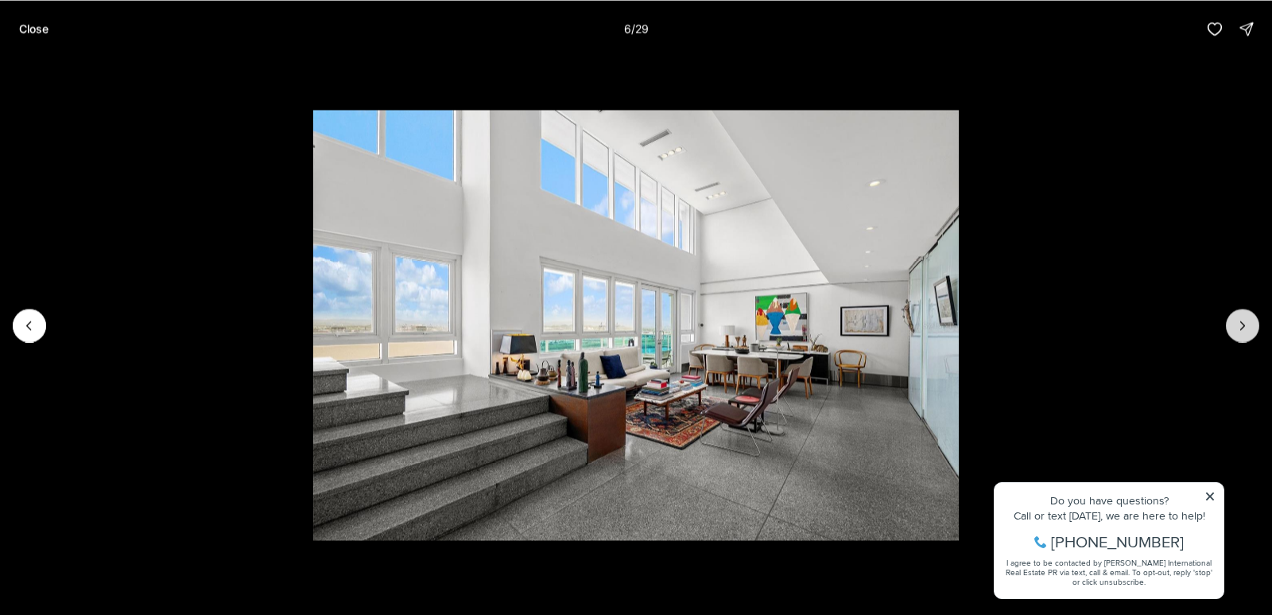
click at [1244, 326] on icon "Next slide" at bounding box center [1243, 325] width 4 height 8
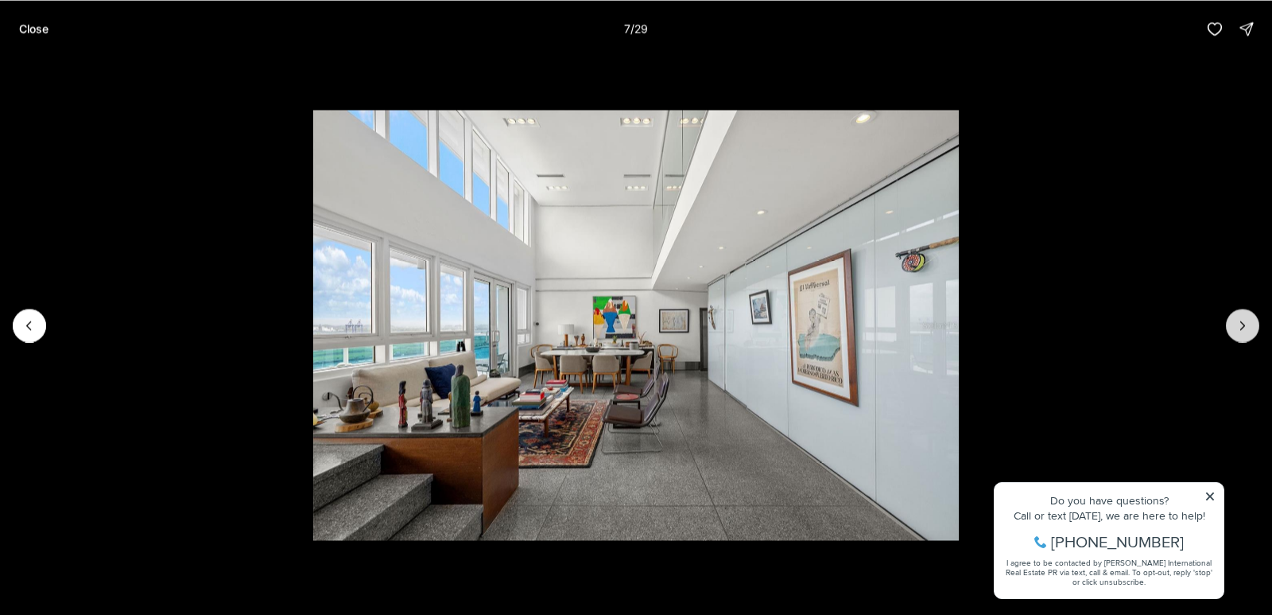
click at [1244, 326] on icon "Next slide" at bounding box center [1243, 325] width 4 height 8
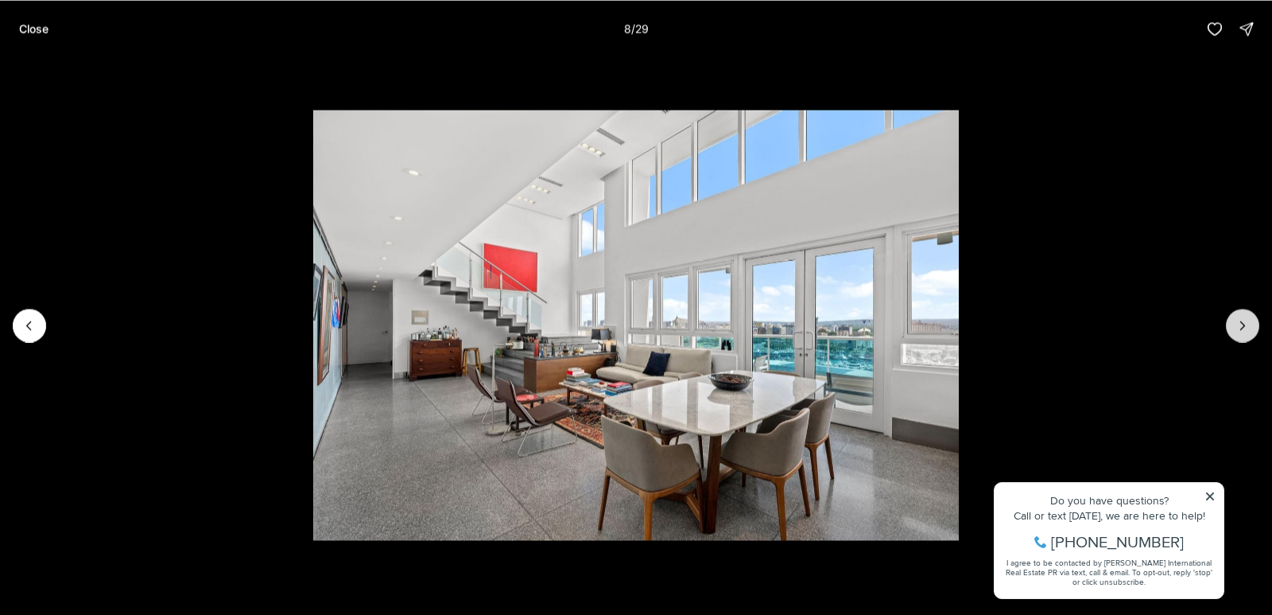
click at [1244, 326] on icon "Next slide" at bounding box center [1243, 325] width 4 height 8
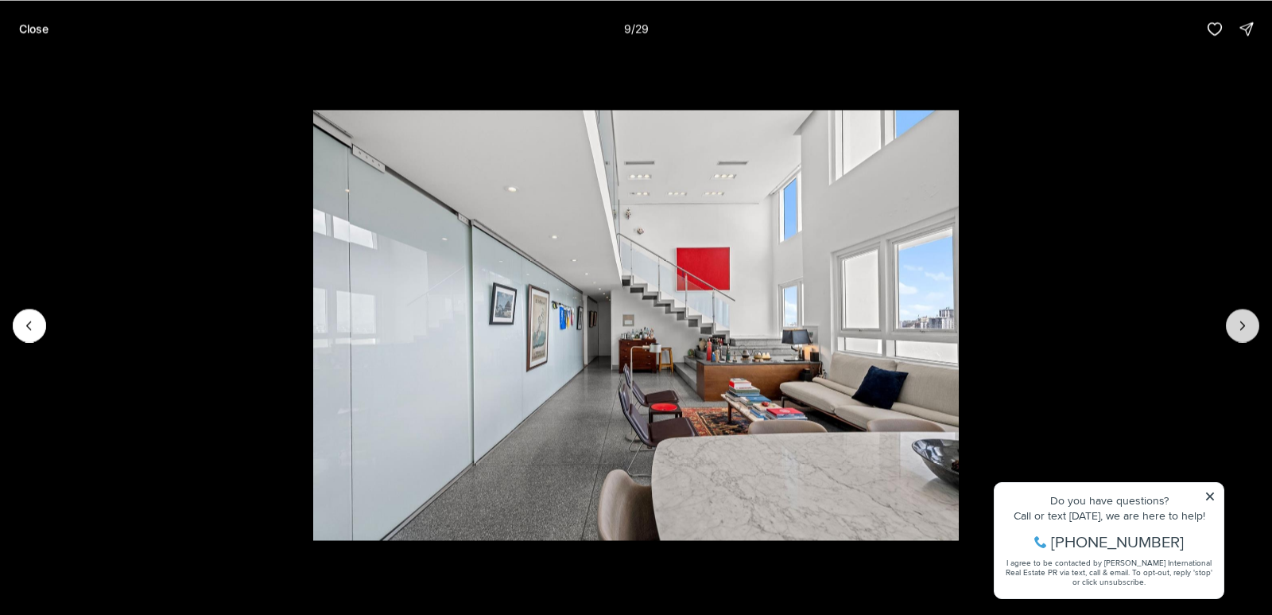
click at [1244, 326] on icon "Next slide" at bounding box center [1243, 325] width 4 height 8
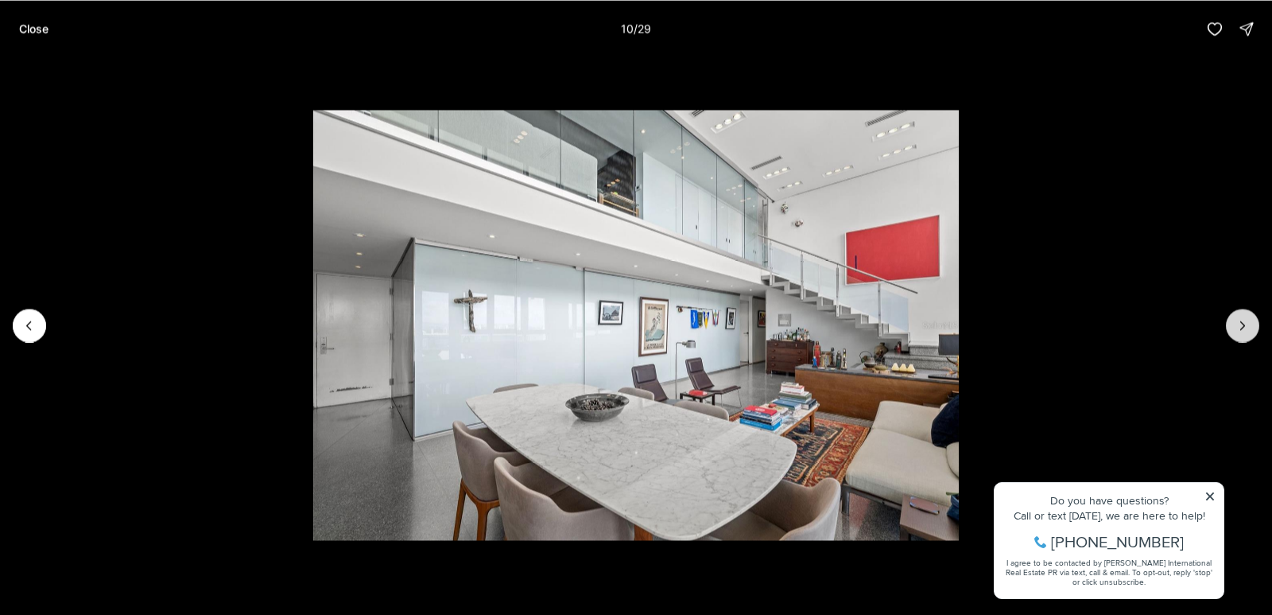
click at [1244, 326] on icon "Next slide" at bounding box center [1243, 325] width 4 height 8
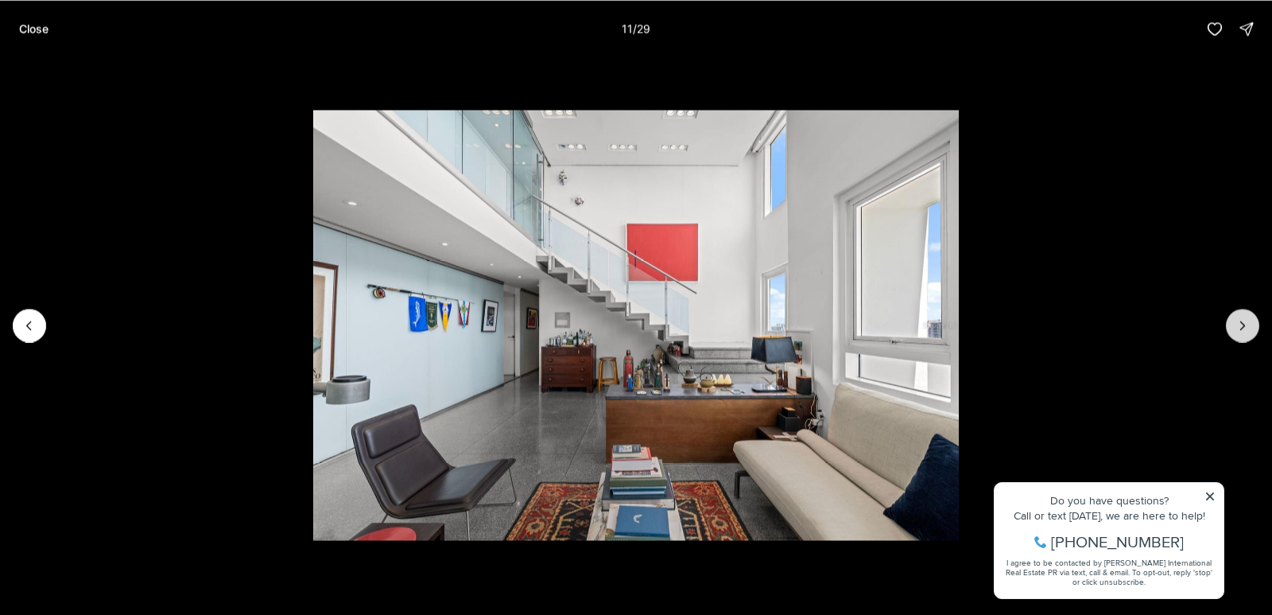
click at [1244, 326] on icon "Next slide" at bounding box center [1243, 325] width 4 height 8
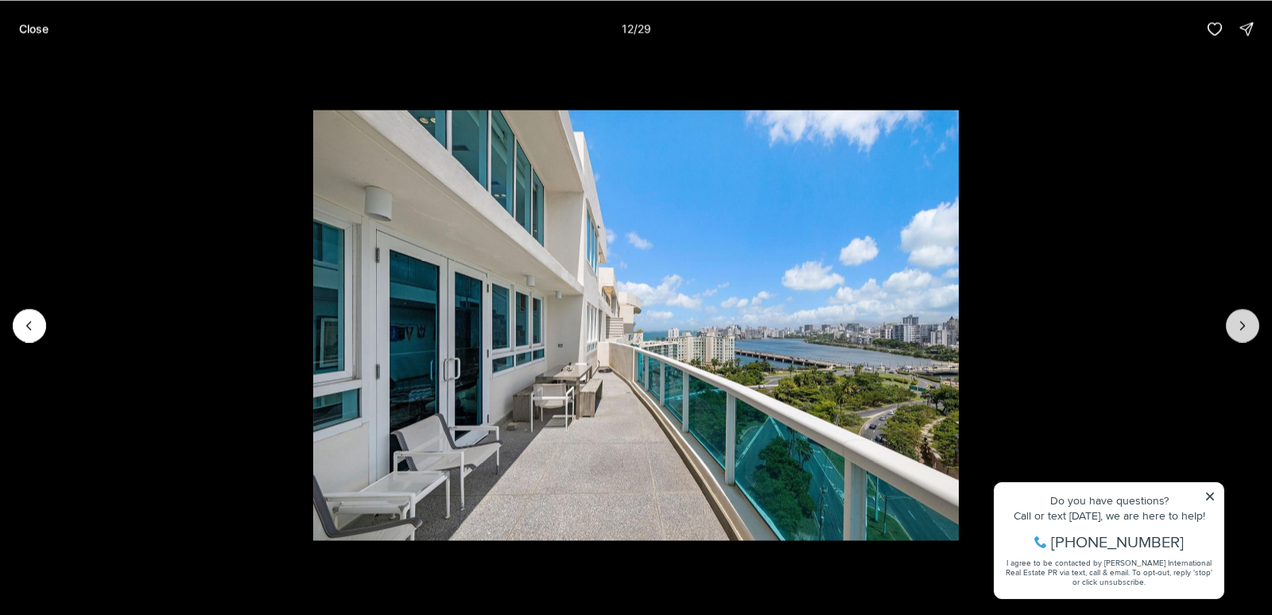
click at [1244, 326] on icon "Next slide" at bounding box center [1243, 325] width 4 height 8
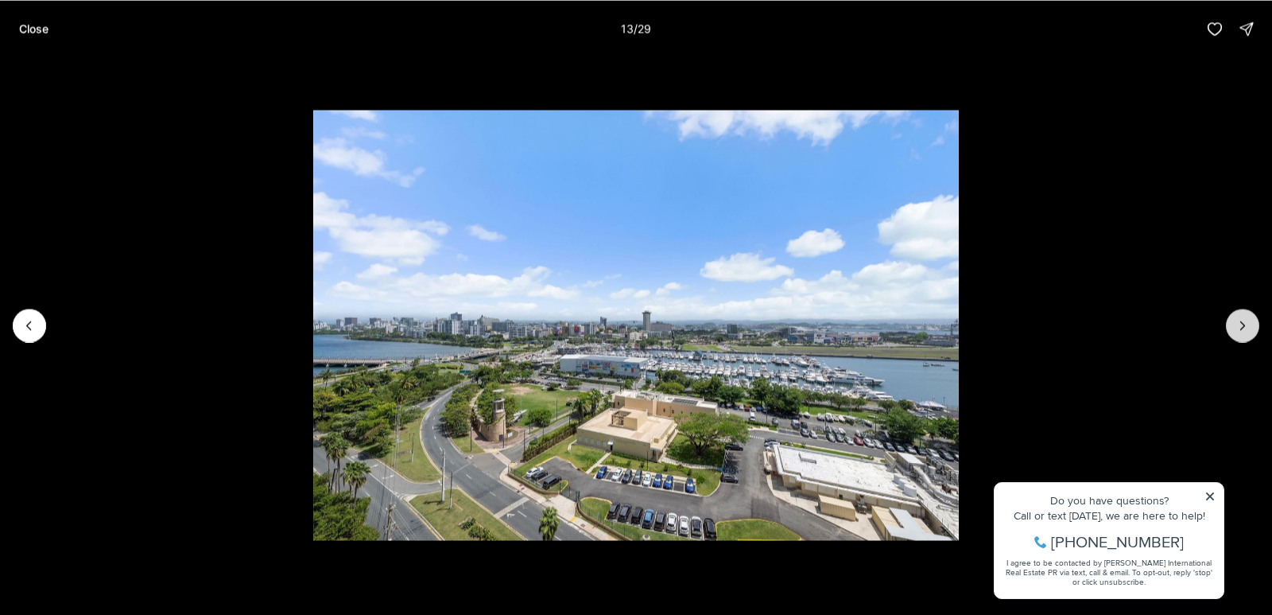
click at [1244, 326] on icon "Next slide" at bounding box center [1243, 325] width 4 height 8
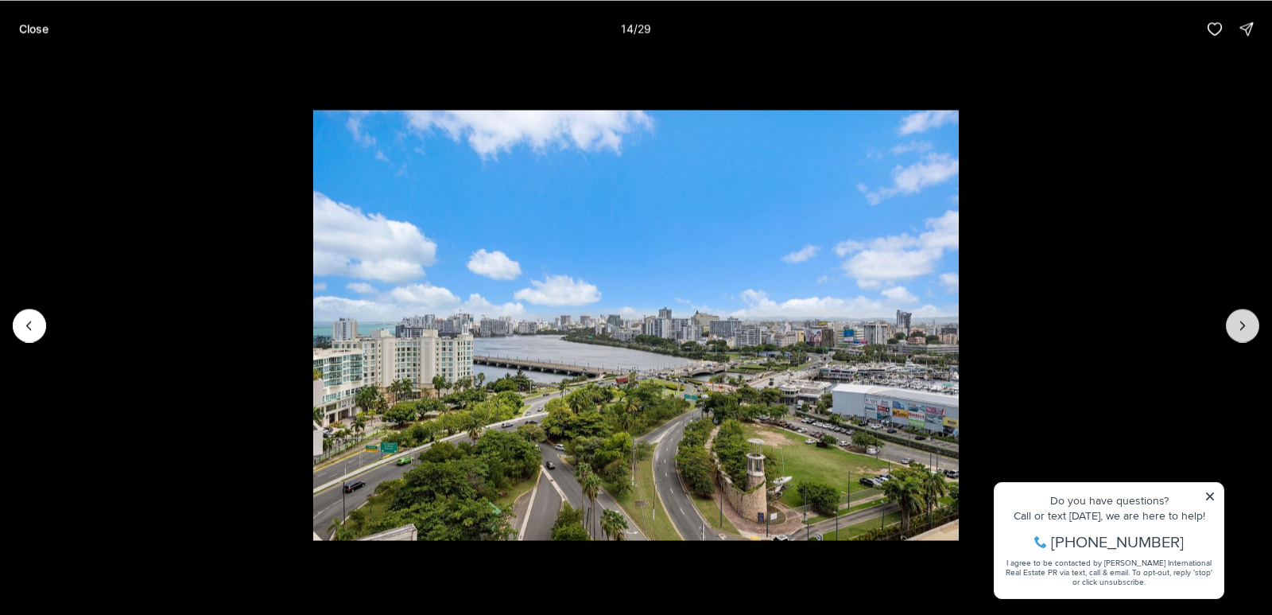
click at [1244, 326] on icon "Next slide" at bounding box center [1243, 325] width 4 height 8
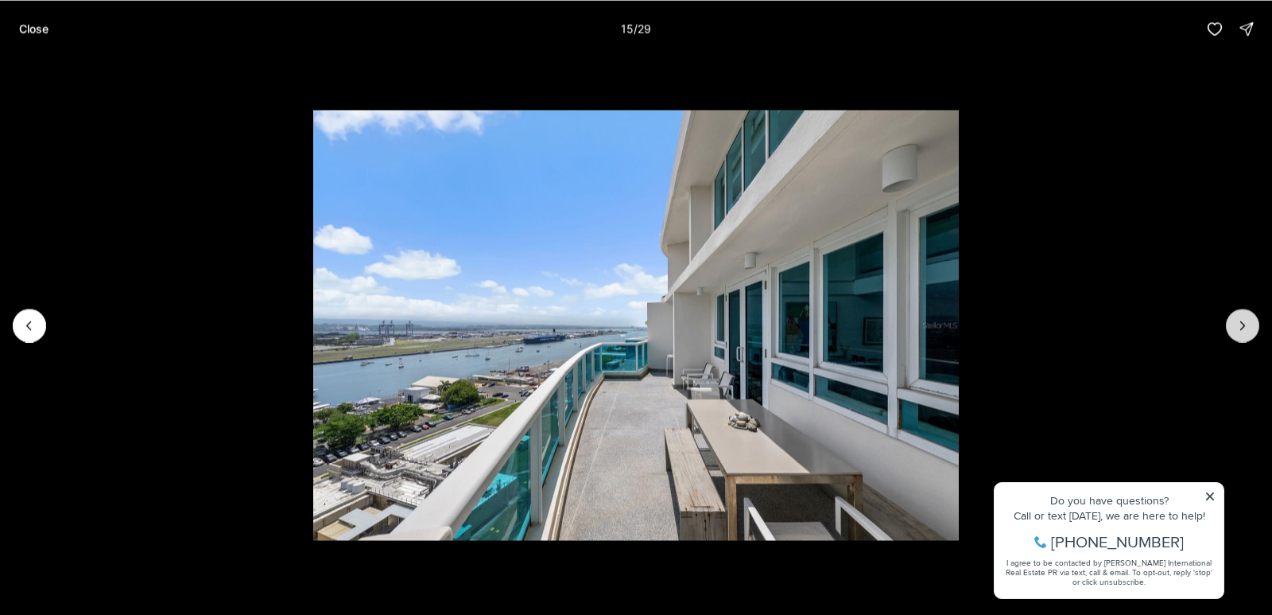
click at [1244, 326] on icon "Next slide" at bounding box center [1243, 325] width 4 height 8
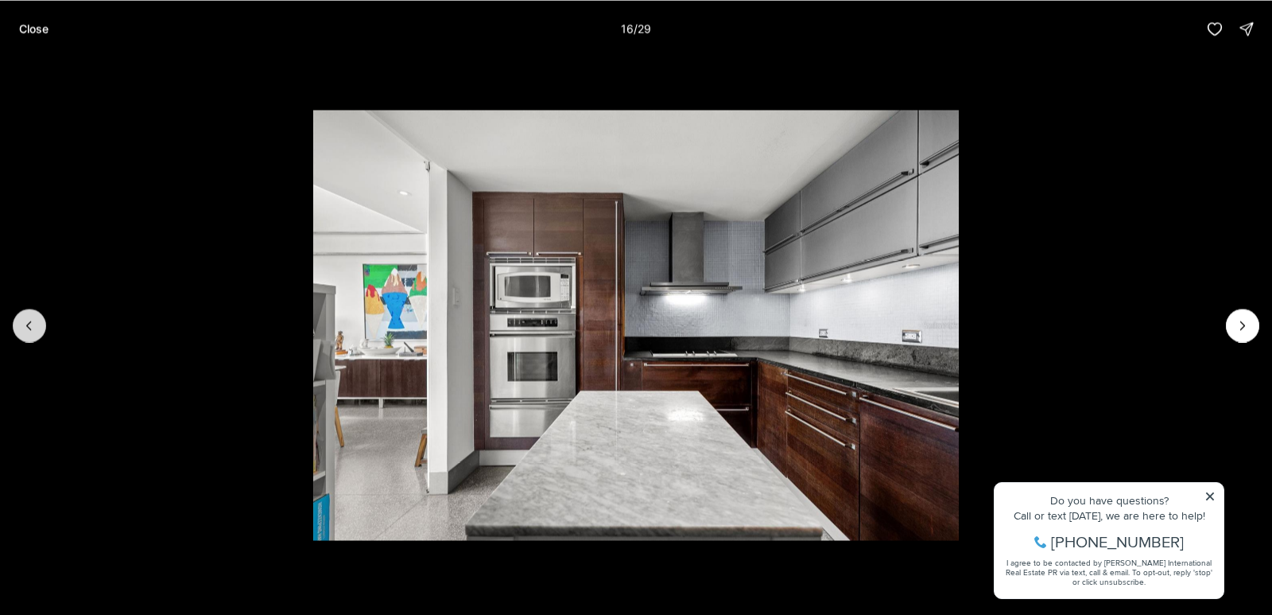
click at [31, 328] on icon "Previous slide" at bounding box center [29, 325] width 16 height 16
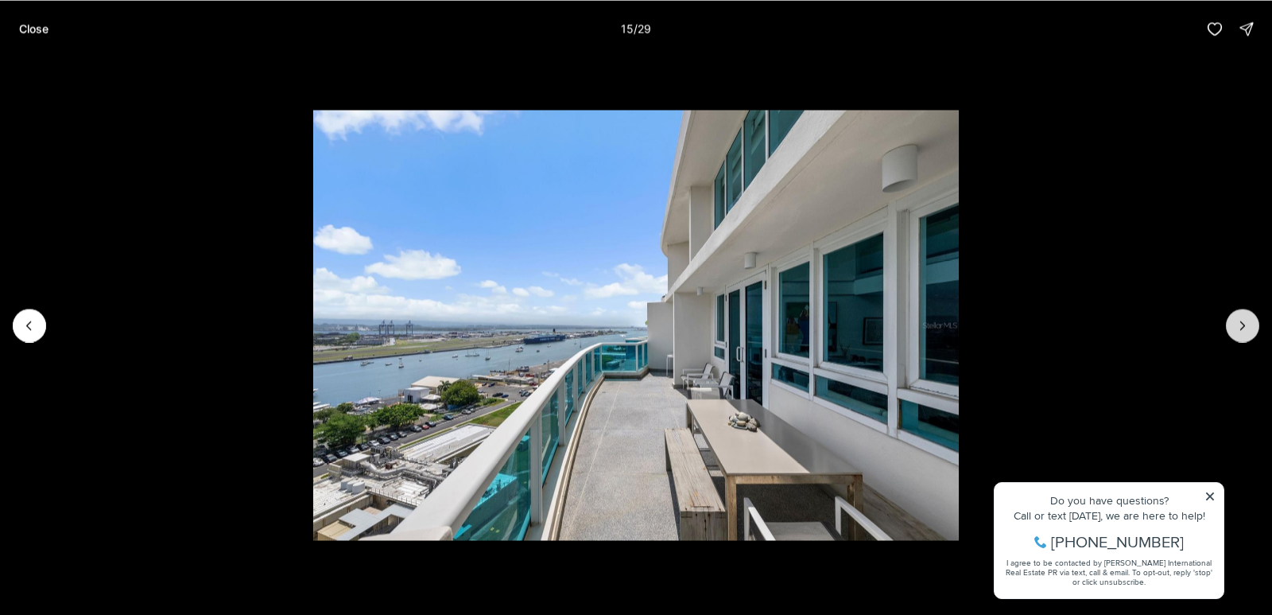
click at [1241, 324] on icon "Next slide" at bounding box center [1243, 325] width 16 height 16
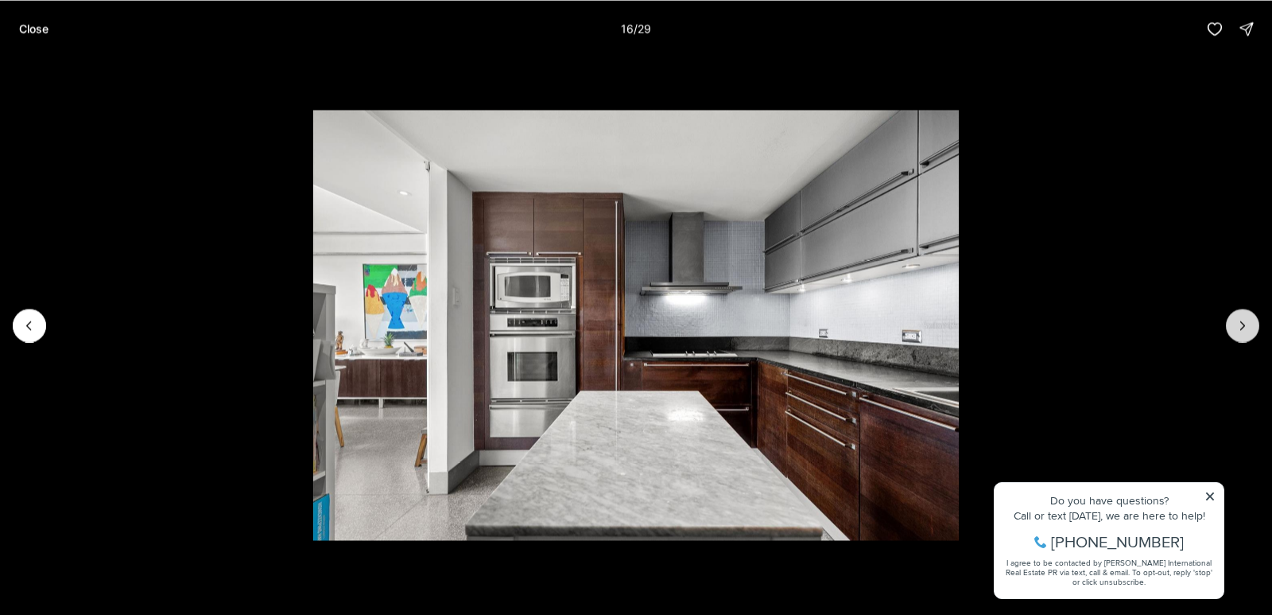
click at [1241, 325] on icon "Next slide" at bounding box center [1243, 325] width 16 height 16
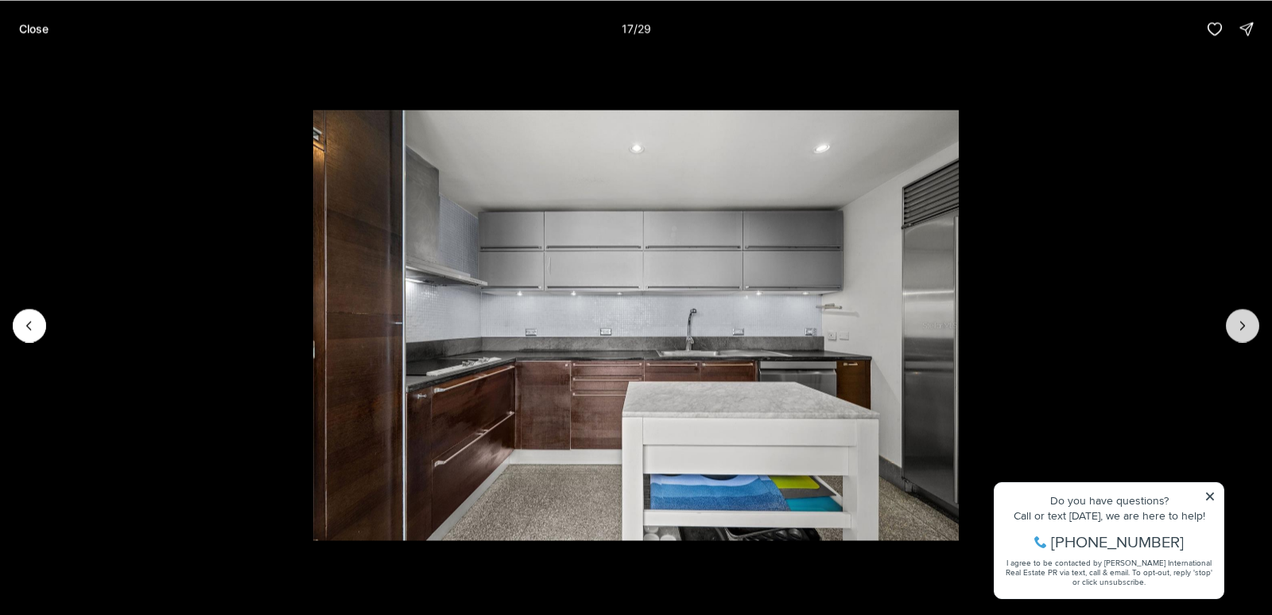
click at [1240, 328] on icon "Next slide" at bounding box center [1243, 325] width 16 height 16
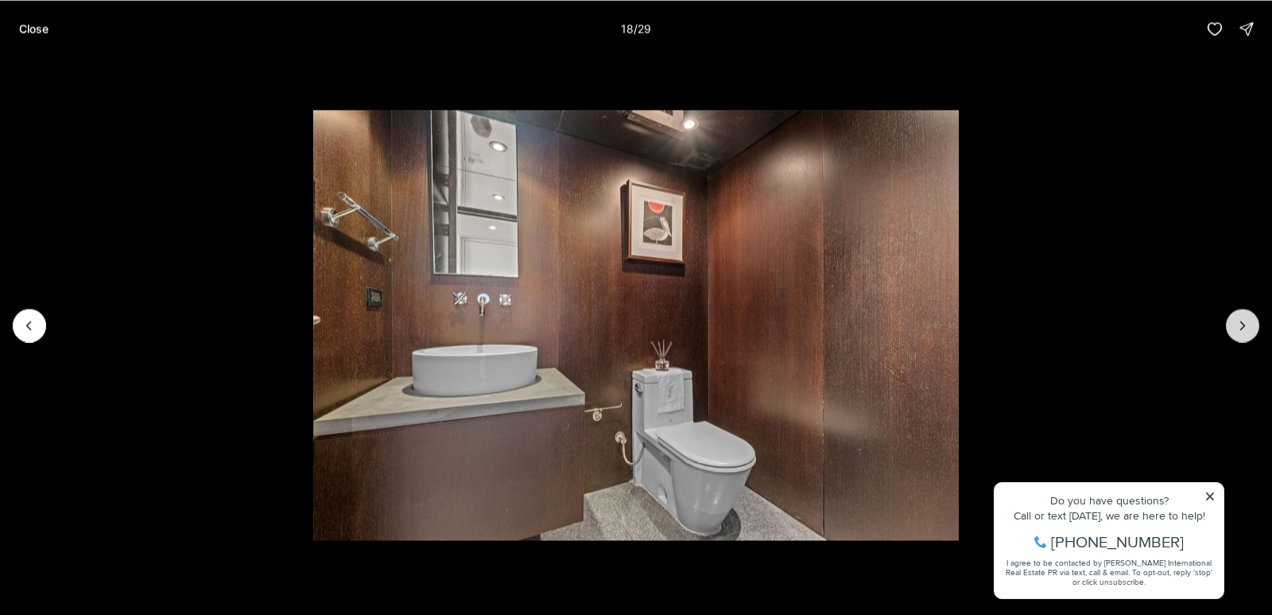
click at [1240, 328] on icon "Next slide" at bounding box center [1243, 325] width 16 height 16
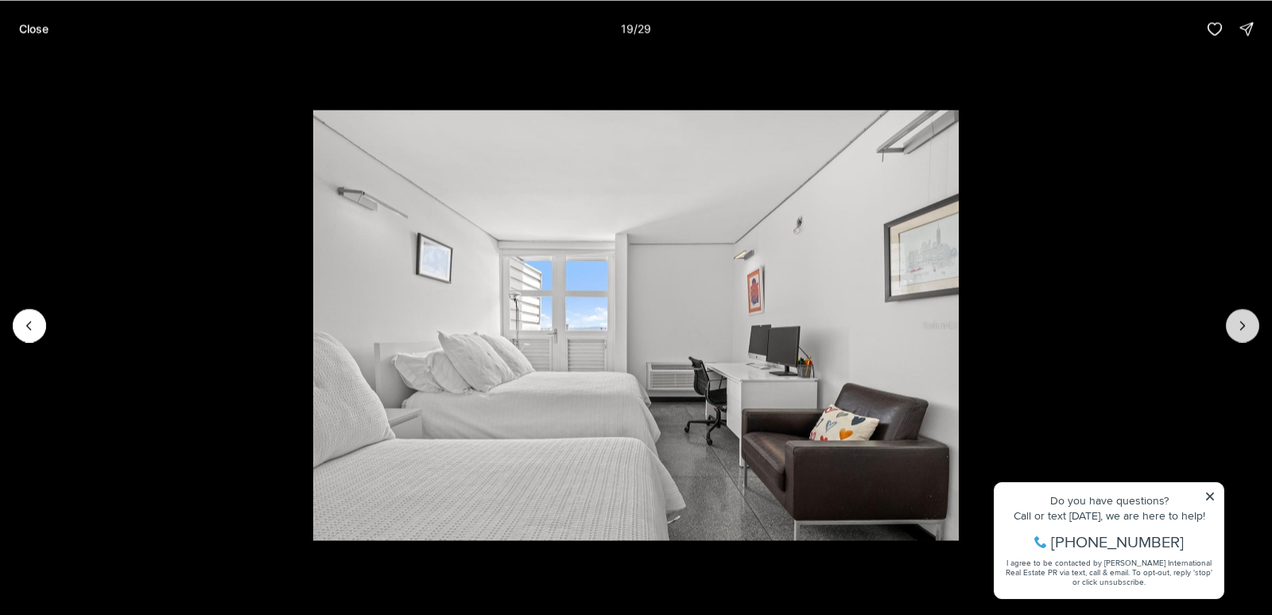
click at [1240, 328] on icon "Next slide" at bounding box center [1243, 325] width 16 height 16
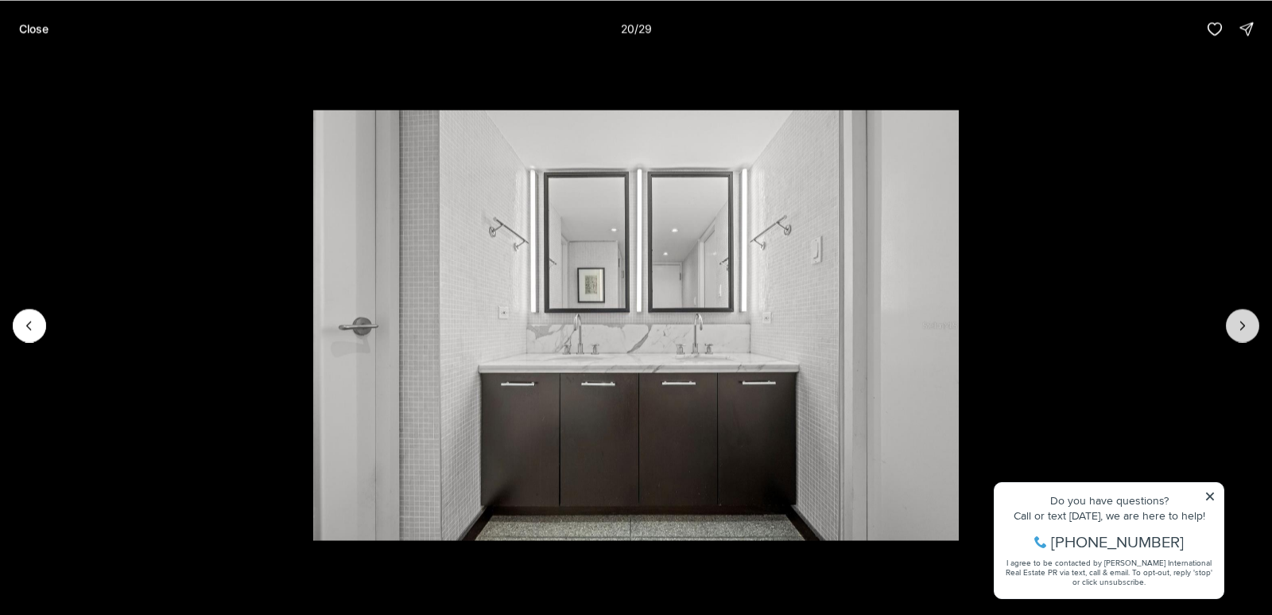
click at [1241, 329] on icon "Next slide" at bounding box center [1243, 325] width 4 height 8
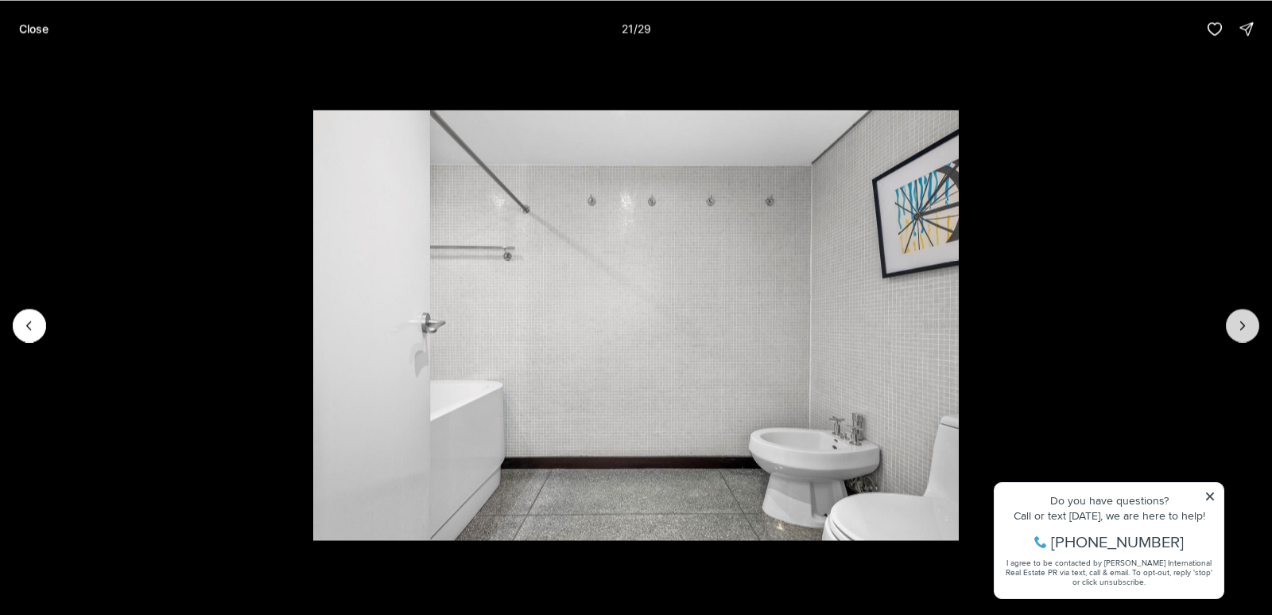
click at [1240, 331] on icon "Next slide" at bounding box center [1243, 325] width 16 height 16
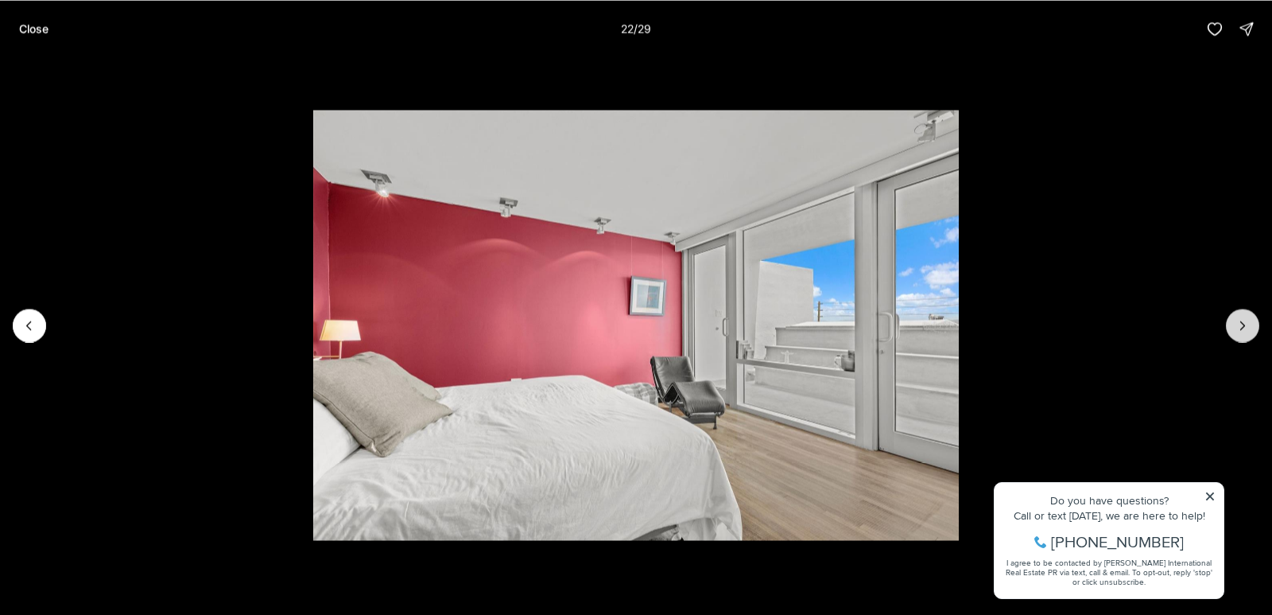
click at [1240, 332] on icon "Next slide" at bounding box center [1243, 325] width 16 height 16
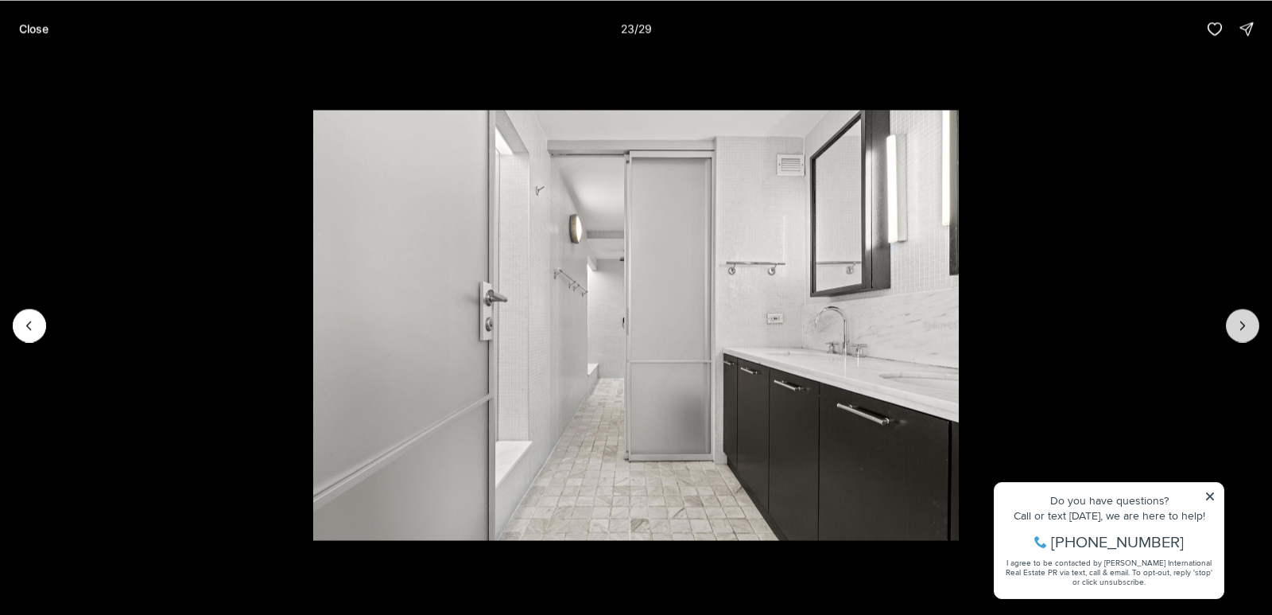
click at [1240, 332] on icon "Next slide" at bounding box center [1243, 325] width 16 height 16
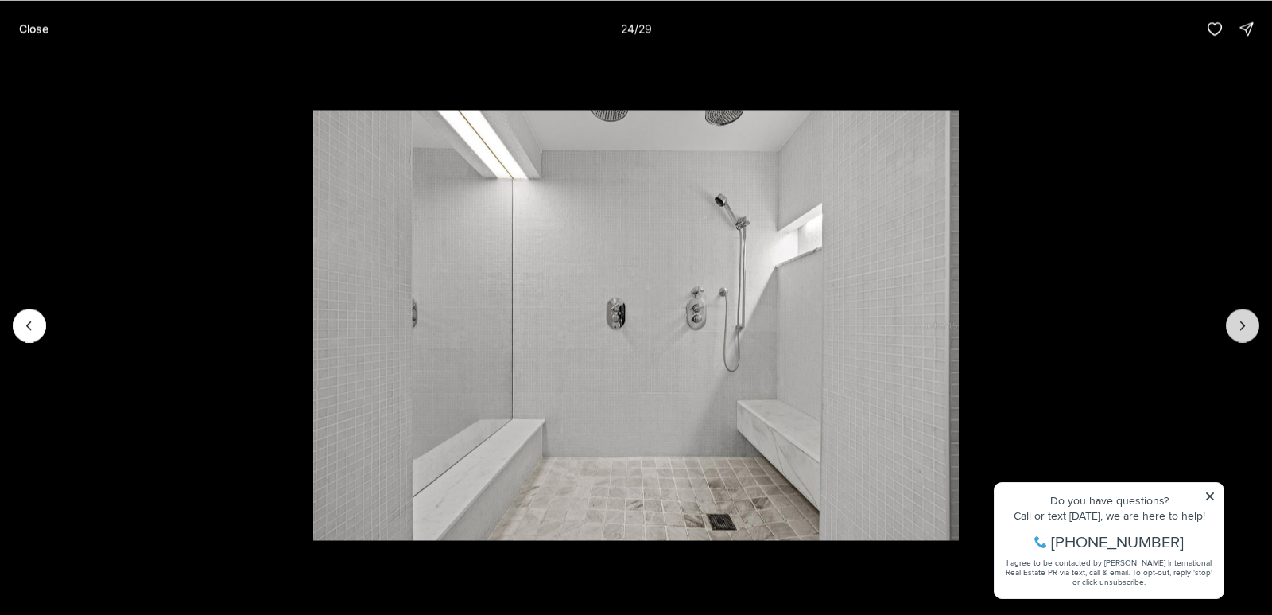
click at [1240, 332] on icon "Next slide" at bounding box center [1243, 325] width 16 height 16
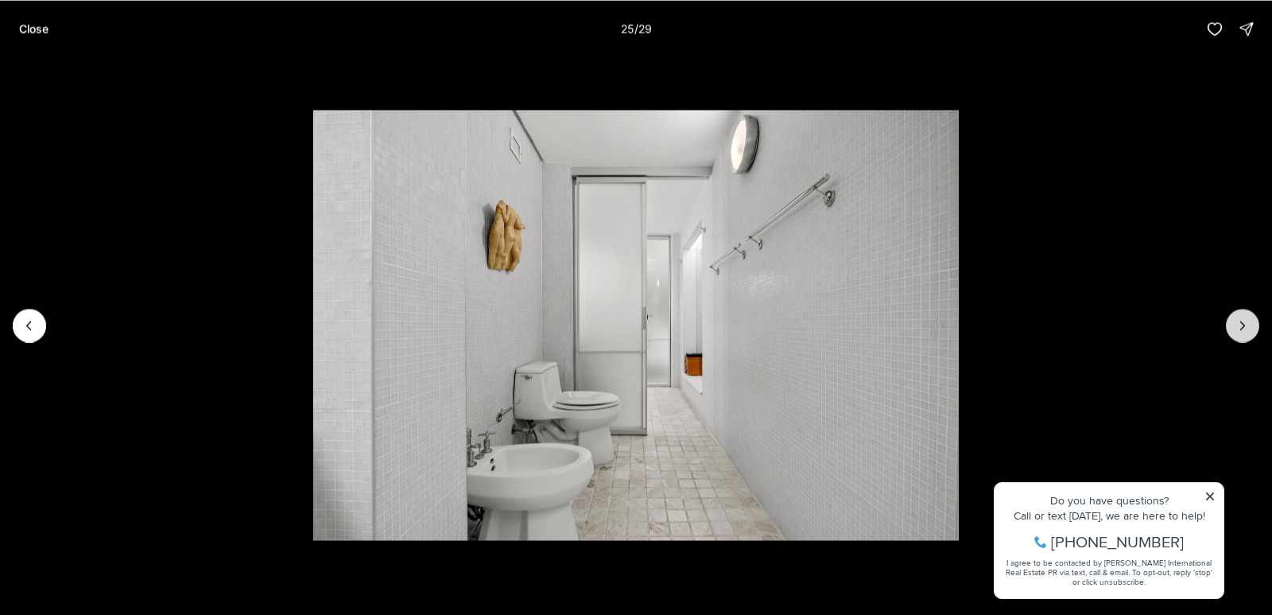
click at [1240, 332] on button "Next slide" at bounding box center [1242, 324] width 33 height 33
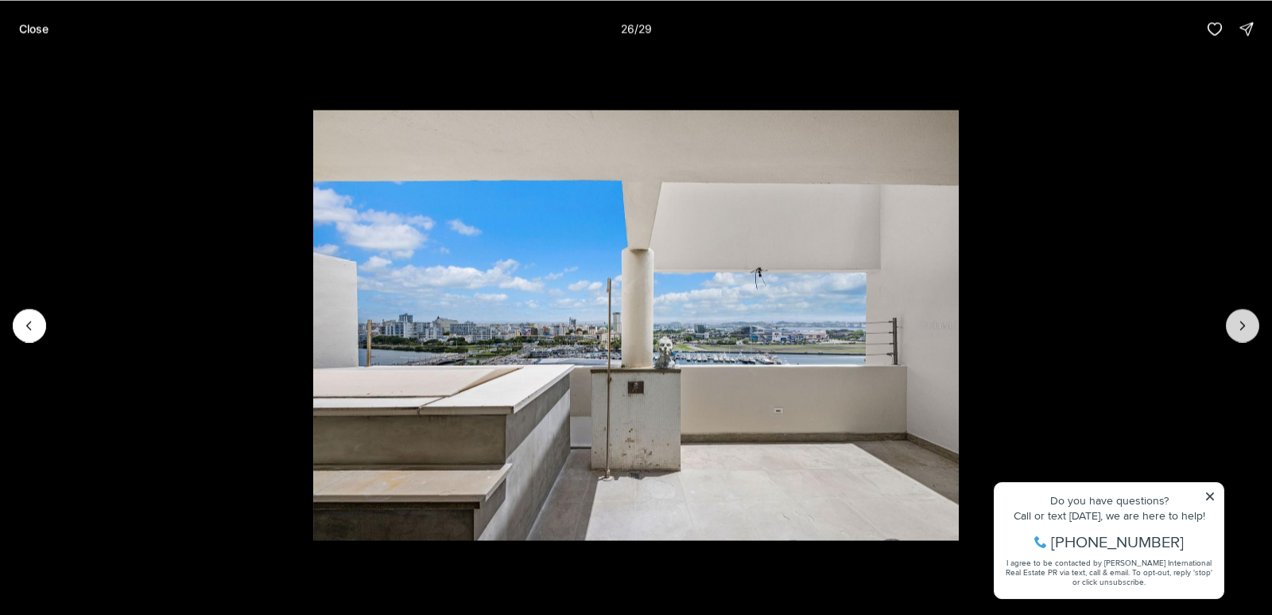
click at [1243, 335] on button "Next slide" at bounding box center [1242, 324] width 33 height 33
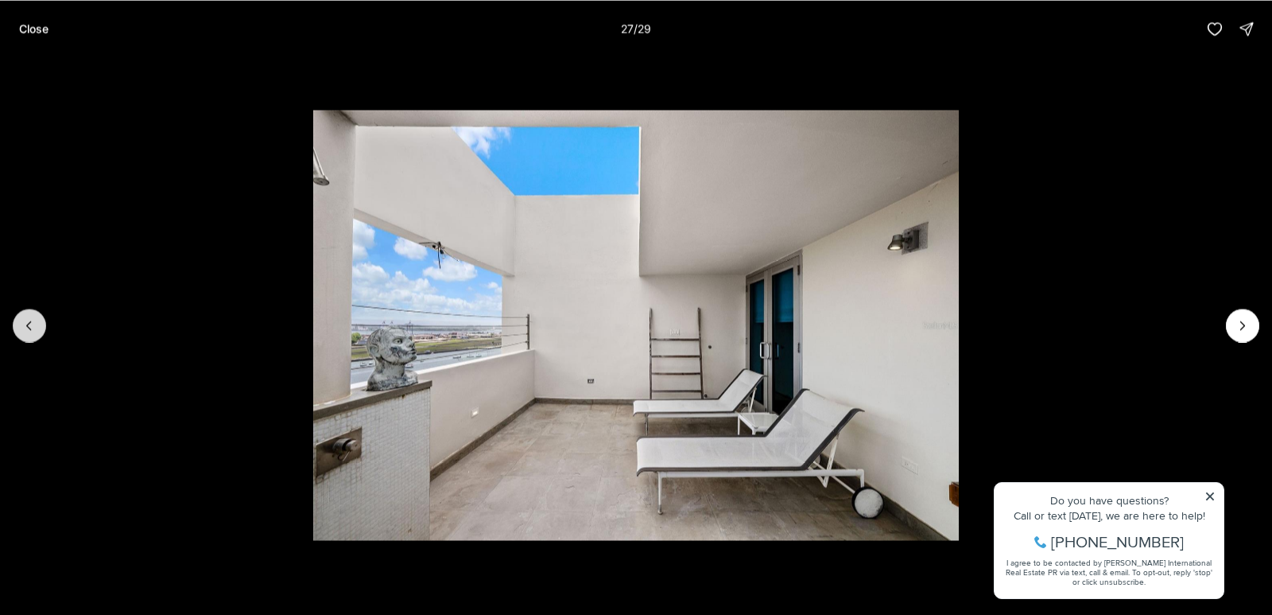
click at [34, 322] on icon "Previous slide" at bounding box center [29, 325] width 16 height 16
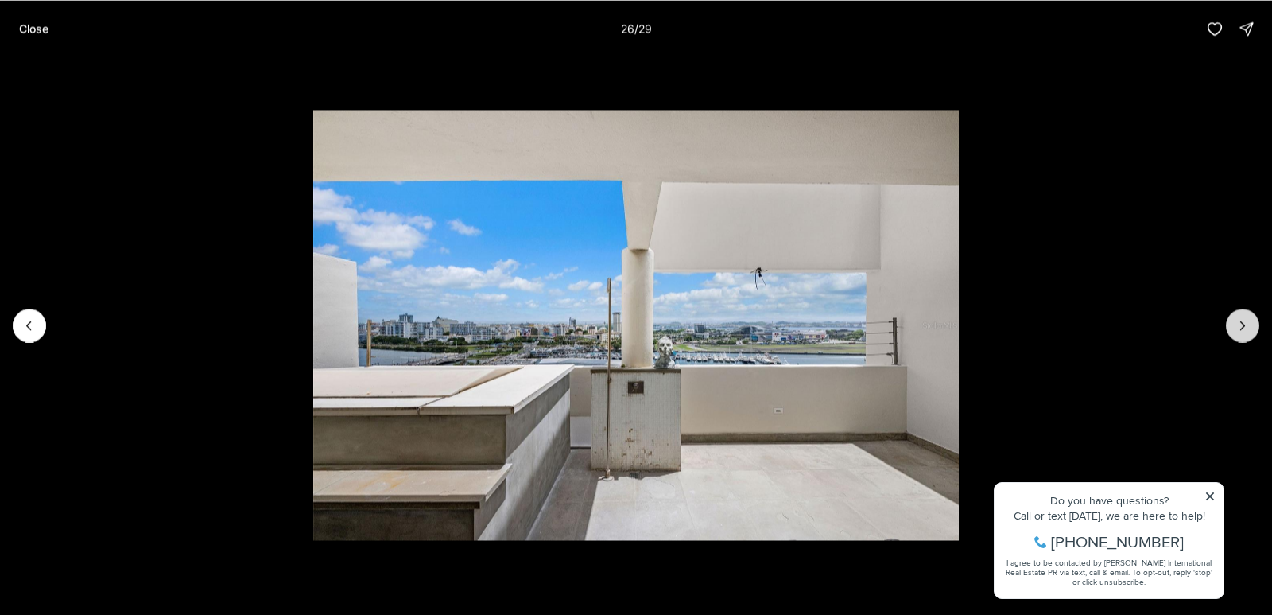
click at [1243, 325] on icon "Next slide" at bounding box center [1243, 325] width 16 height 16
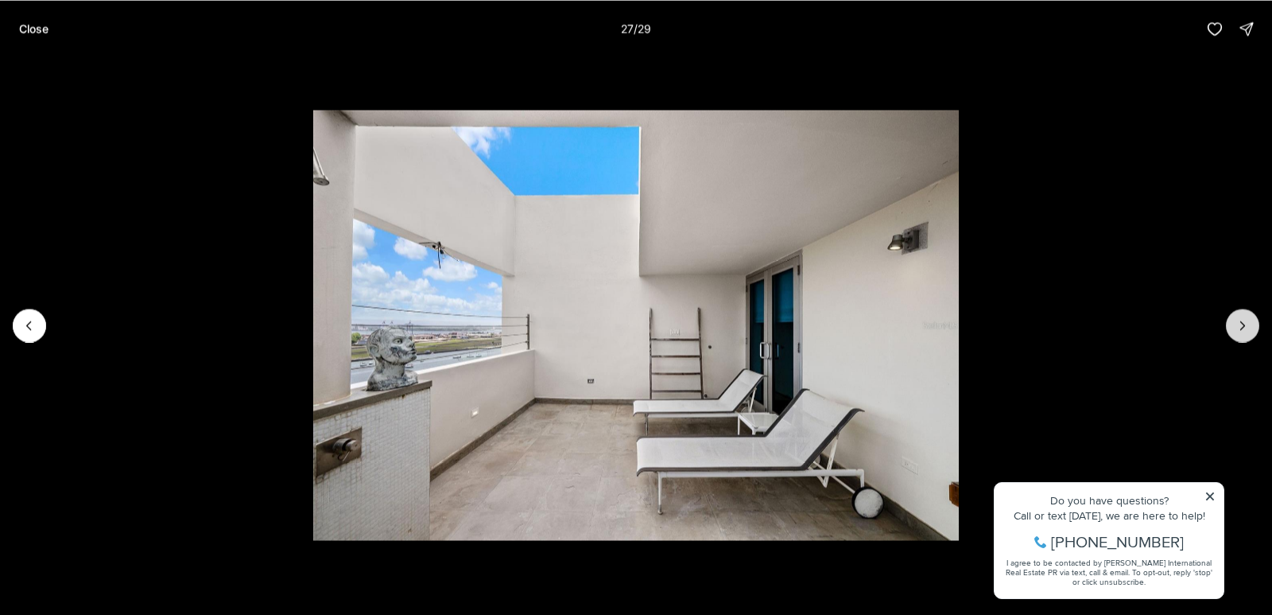
click at [1244, 325] on icon "Next slide" at bounding box center [1243, 325] width 4 height 8
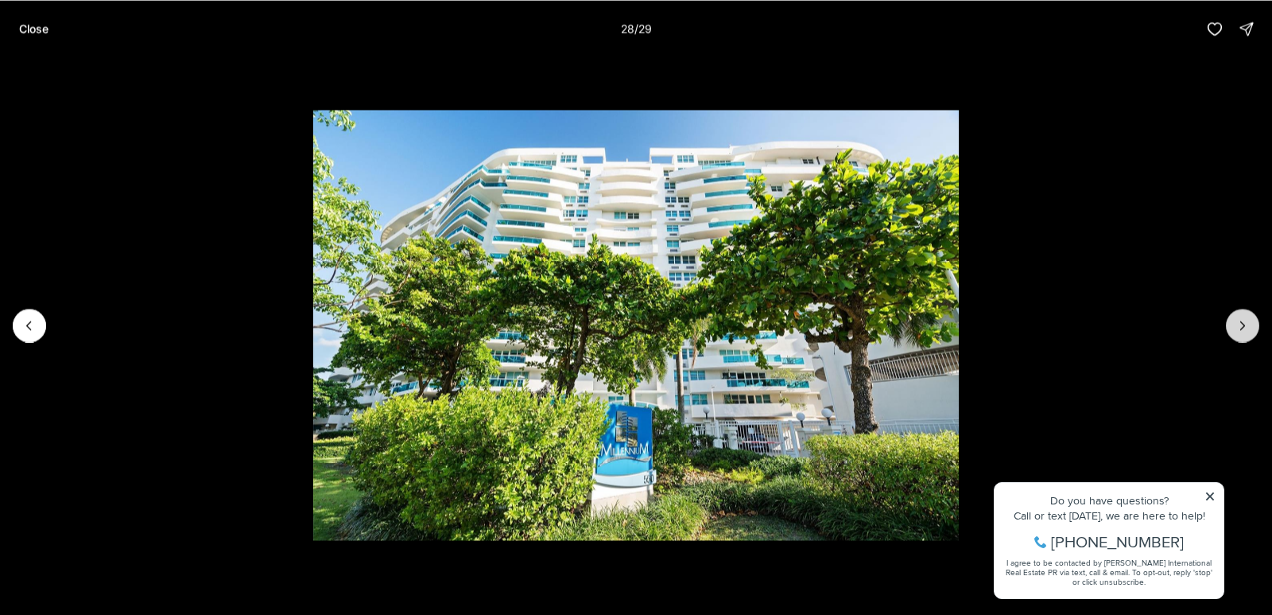
click at [1243, 326] on icon "Next slide" at bounding box center [1243, 325] width 4 height 8
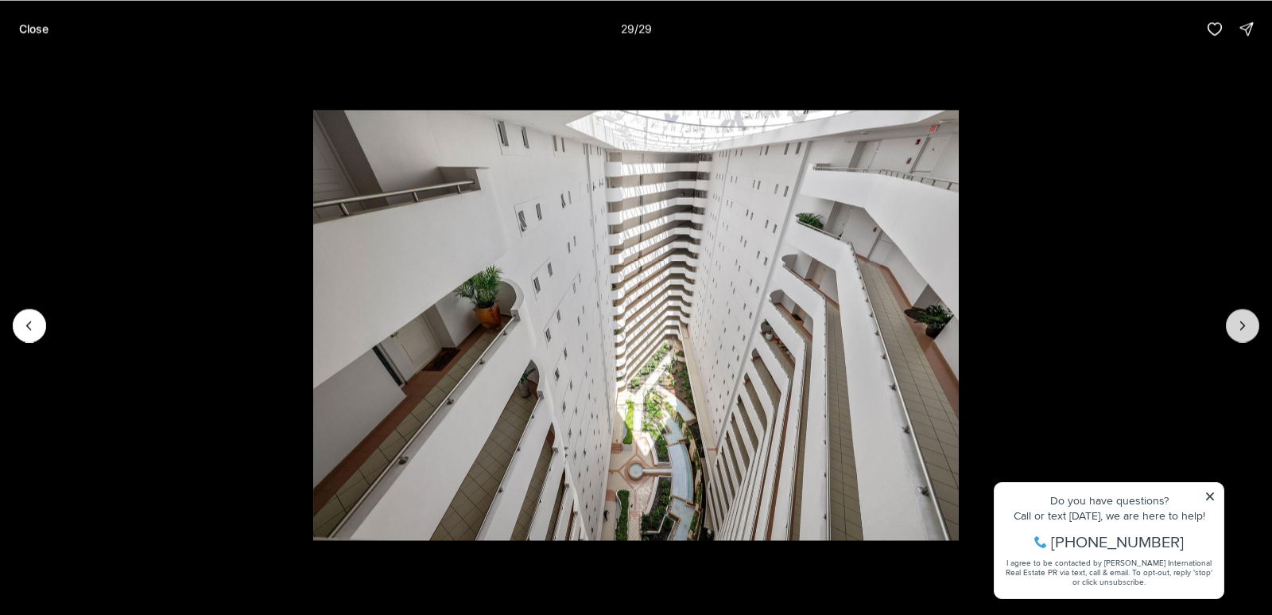
click at [1243, 326] on div at bounding box center [1242, 324] width 33 height 33
click at [33, 28] on p "Close" at bounding box center [33, 28] width 29 height 13
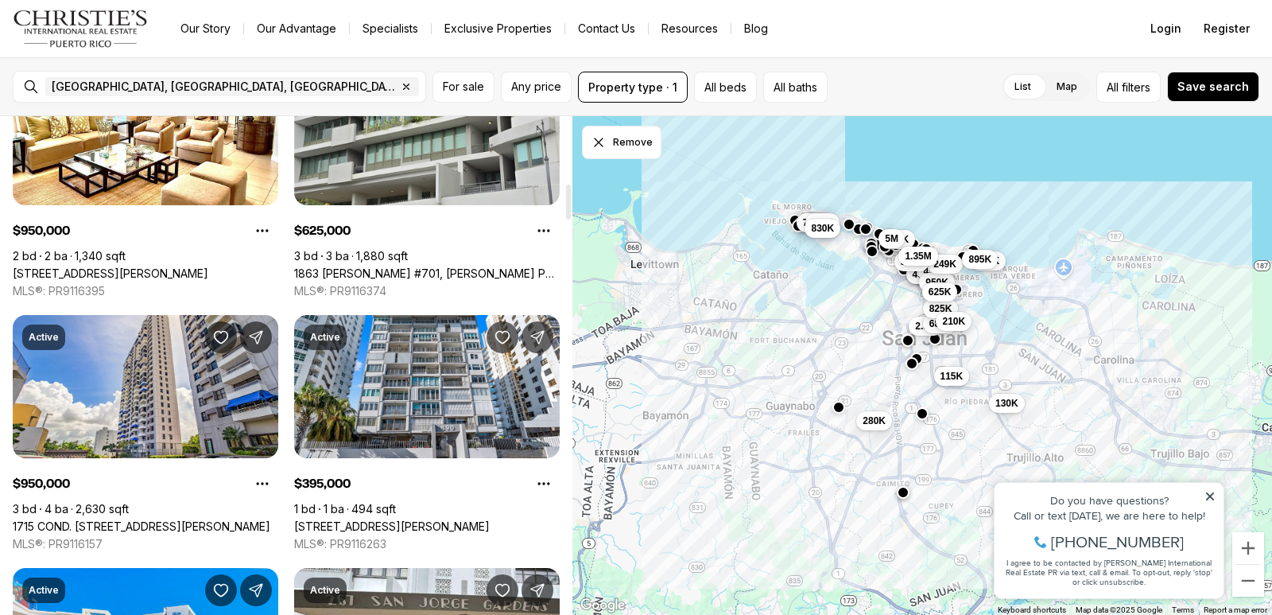
scroll to position [1193, 0]
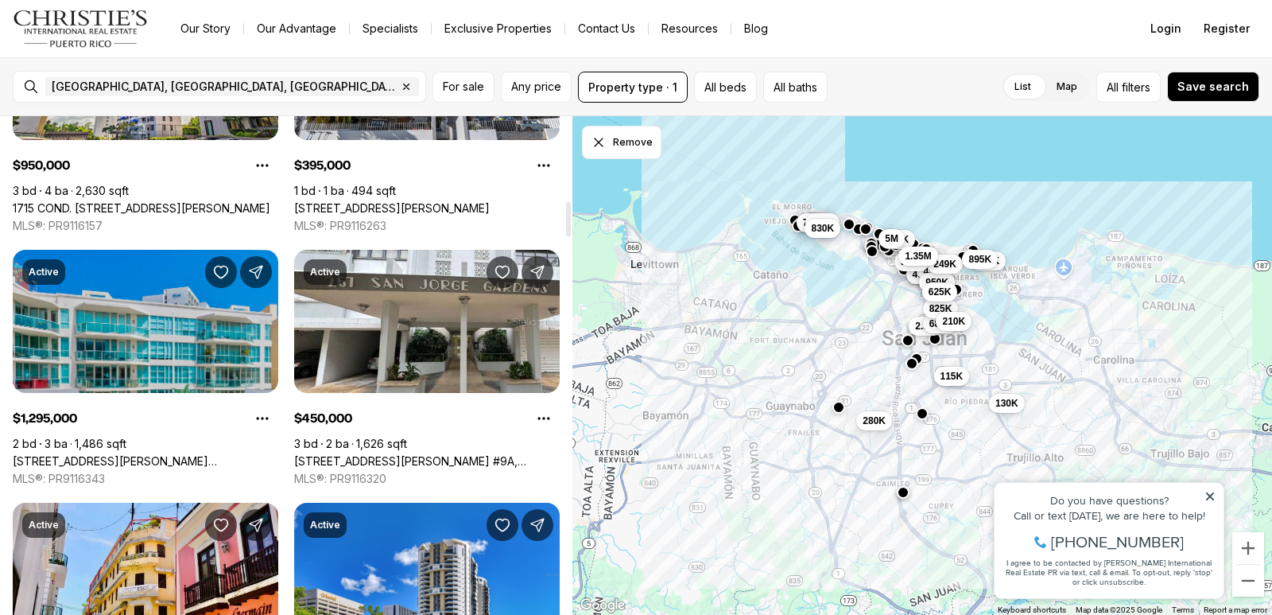
click at [88, 454] on link "[STREET_ADDRESS][PERSON_NAME][PERSON_NAME]" at bounding box center [146, 461] width 266 height 14
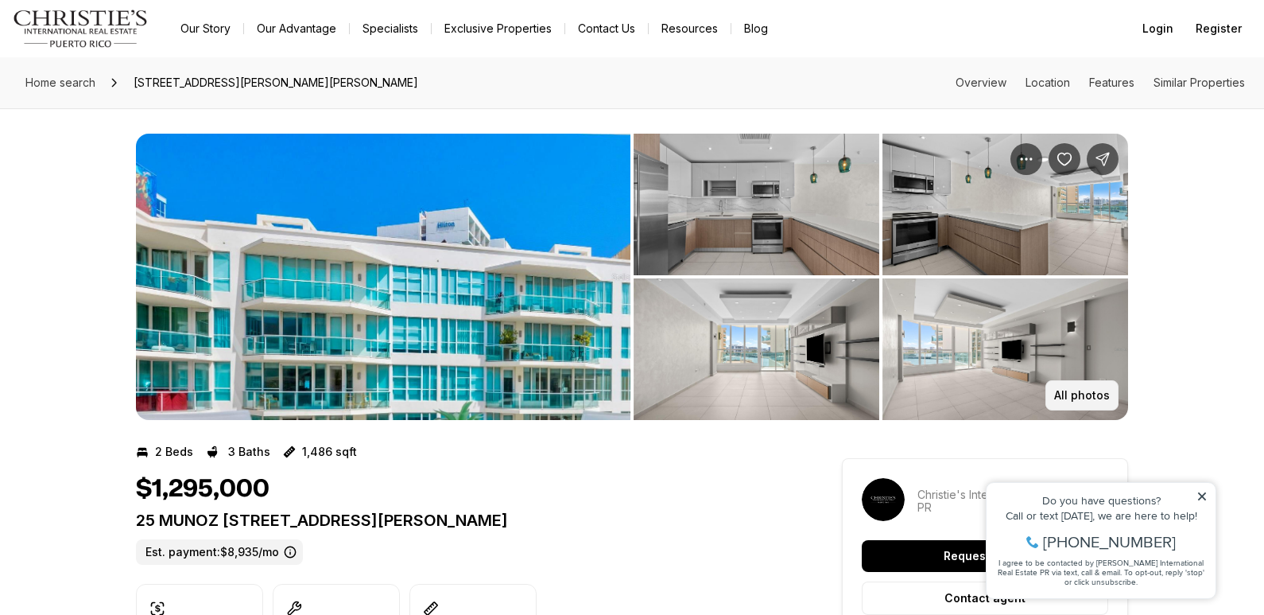
click at [1070, 402] on button "All photos" at bounding box center [1081, 395] width 73 height 30
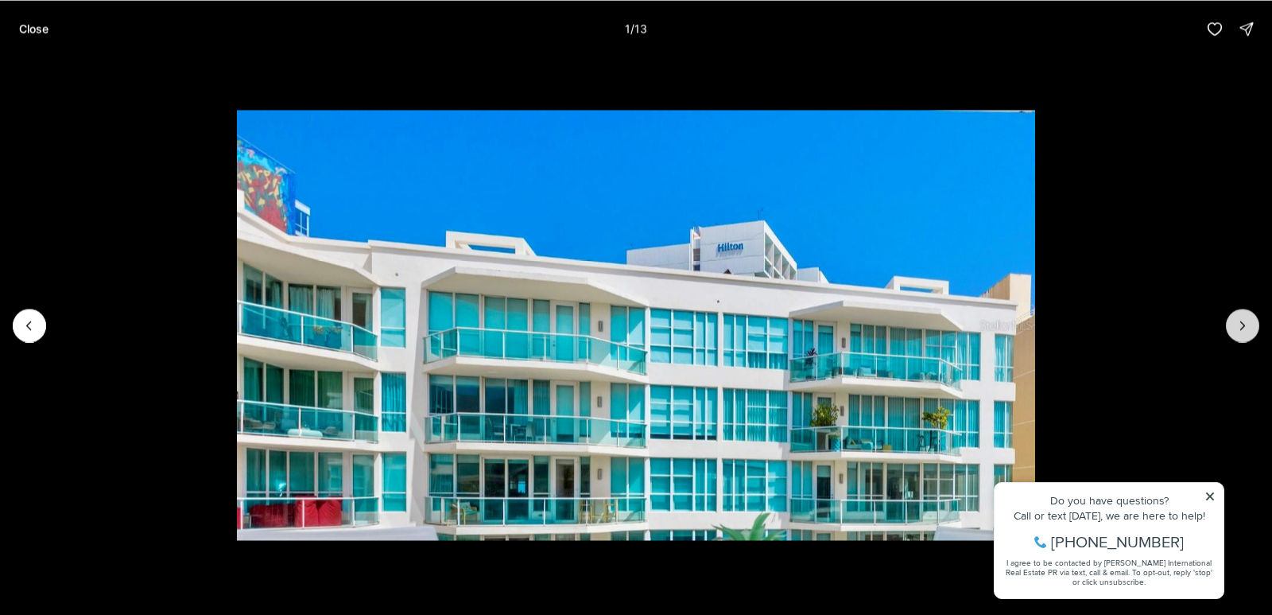
click at [1247, 317] on icon "Next slide" at bounding box center [1243, 325] width 16 height 16
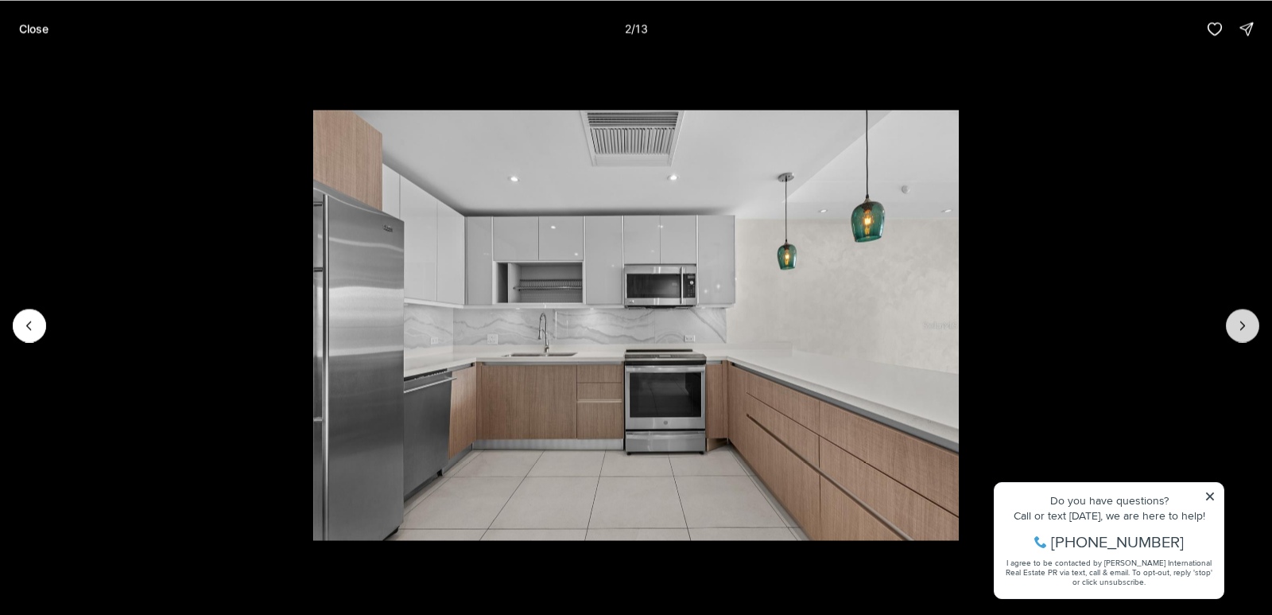
click at [1246, 317] on icon "Next slide" at bounding box center [1243, 325] width 16 height 16
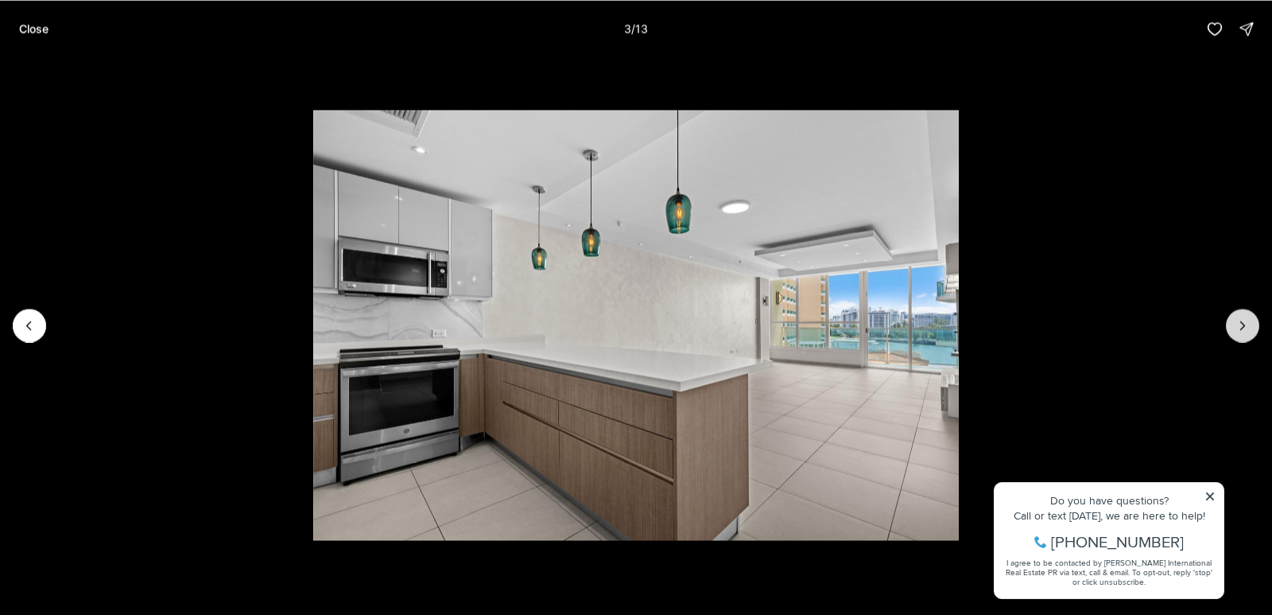
click at [1246, 317] on icon "Next slide" at bounding box center [1243, 325] width 16 height 16
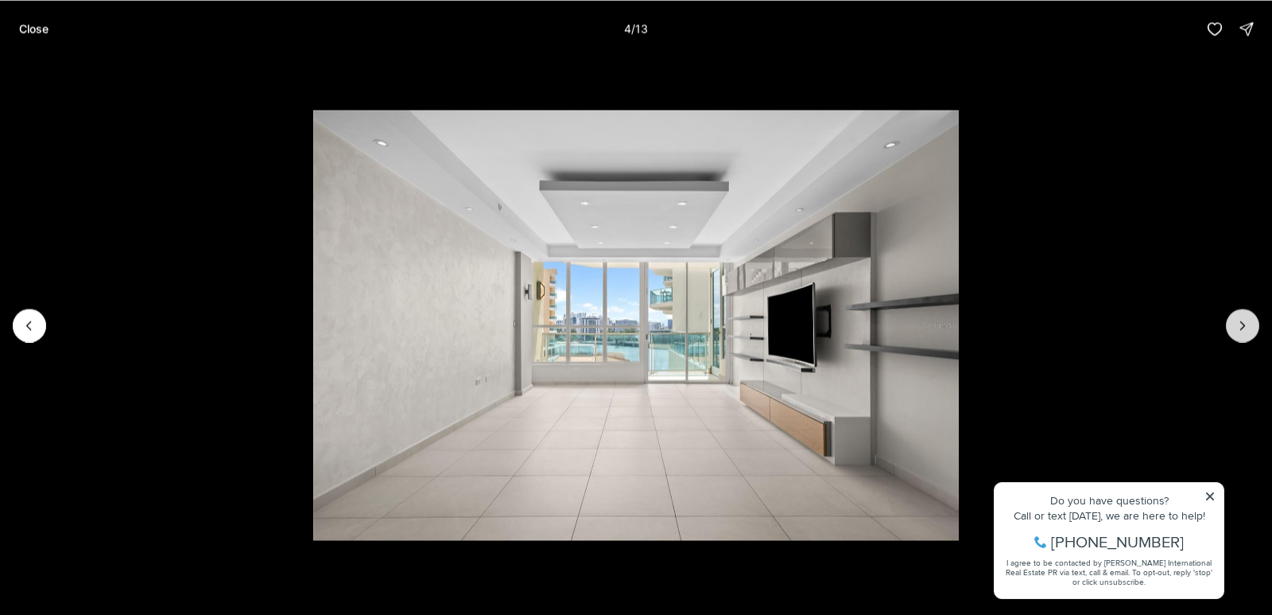
click at [1245, 317] on icon "Next slide" at bounding box center [1243, 325] width 16 height 16
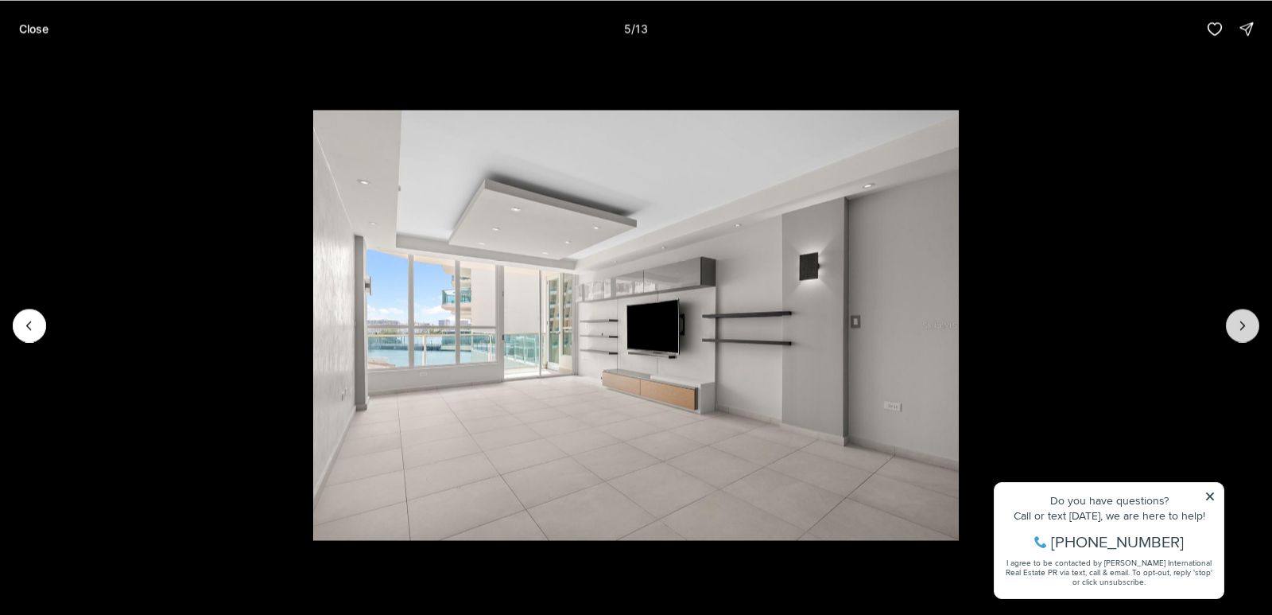
click at [1245, 317] on icon "Next slide" at bounding box center [1243, 325] width 16 height 16
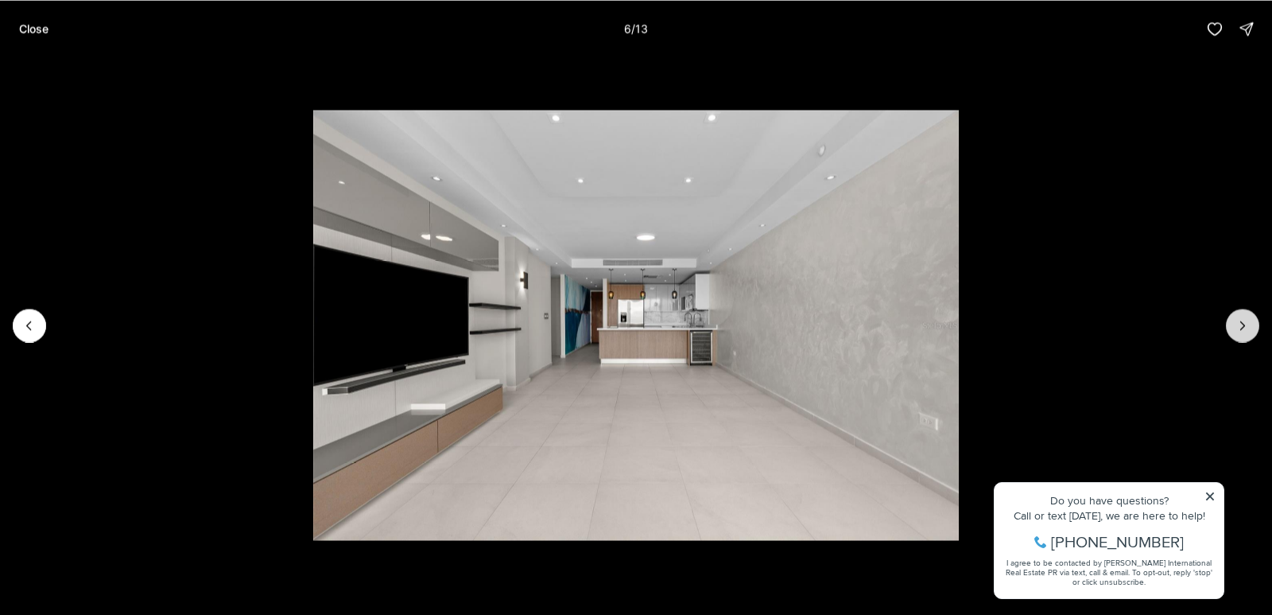
click at [1245, 317] on icon "Next slide" at bounding box center [1243, 325] width 16 height 16
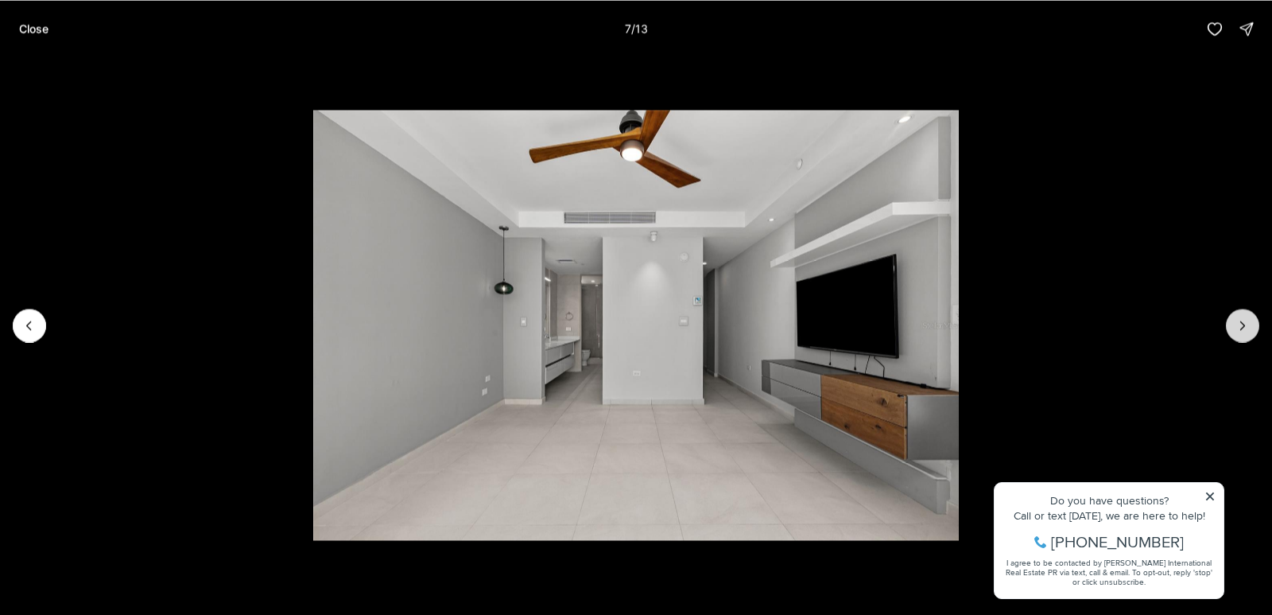
click at [1243, 317] on icon "Next slide" at bounding box center [1243, 325] width 16 height 16
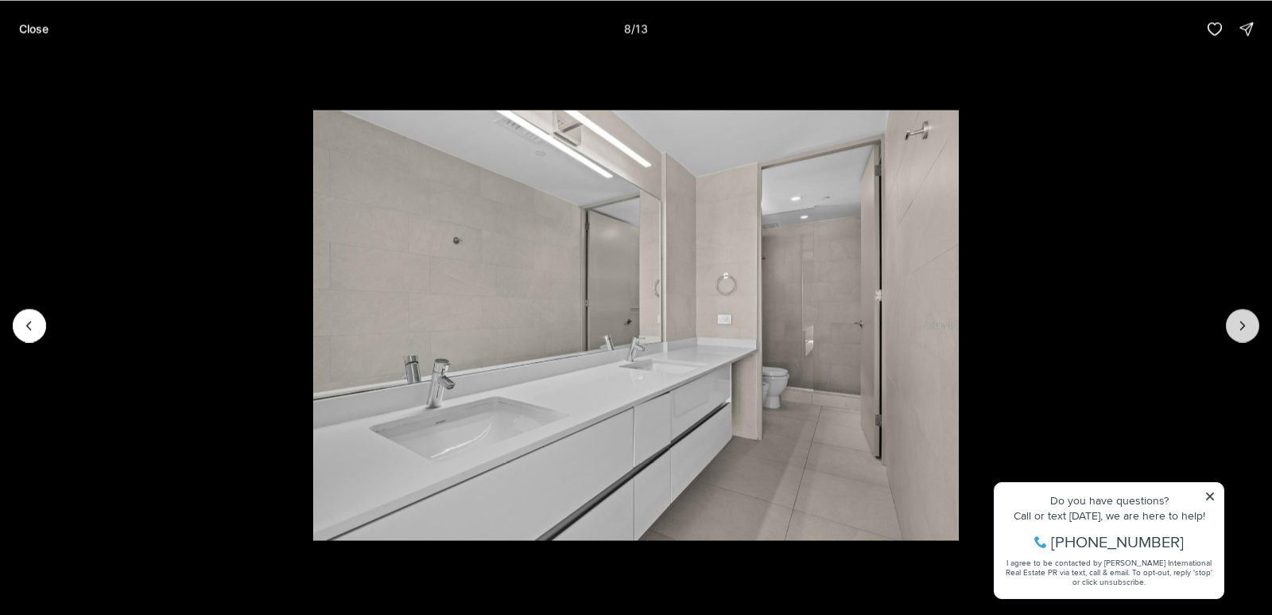
click at [1243, 317] on icon "Next slide" at bounding box center [1243, 325] width 16 height 16
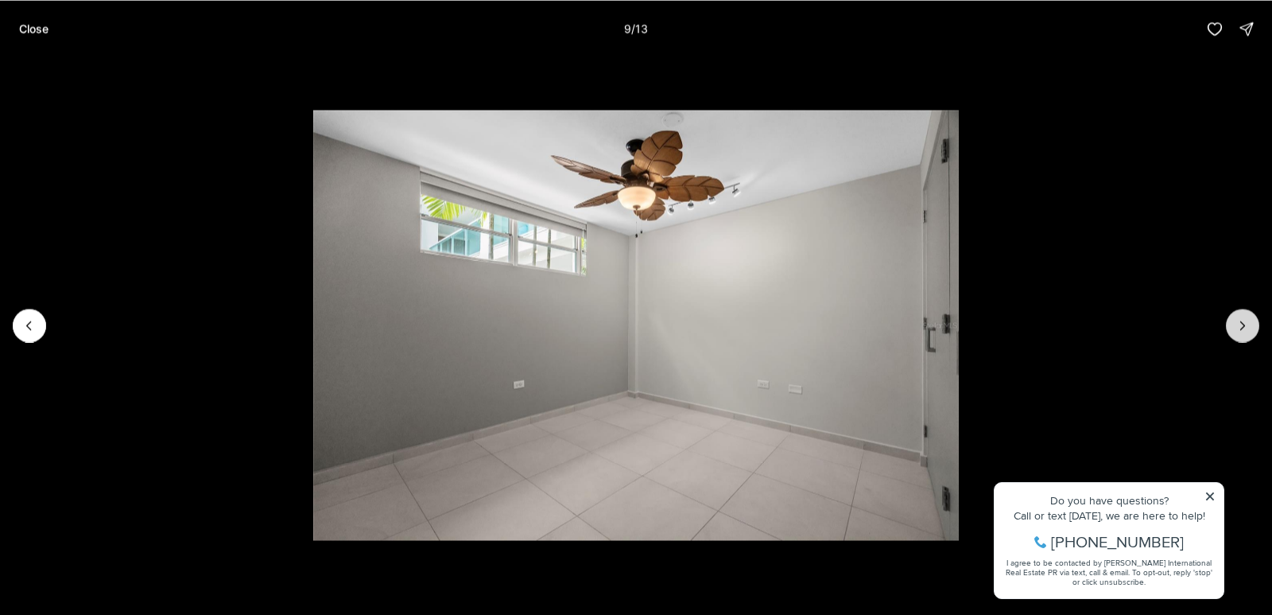
click at [1243, 317] on icon "Next slide" at bounding box center [1243, 325] width 16 height 16
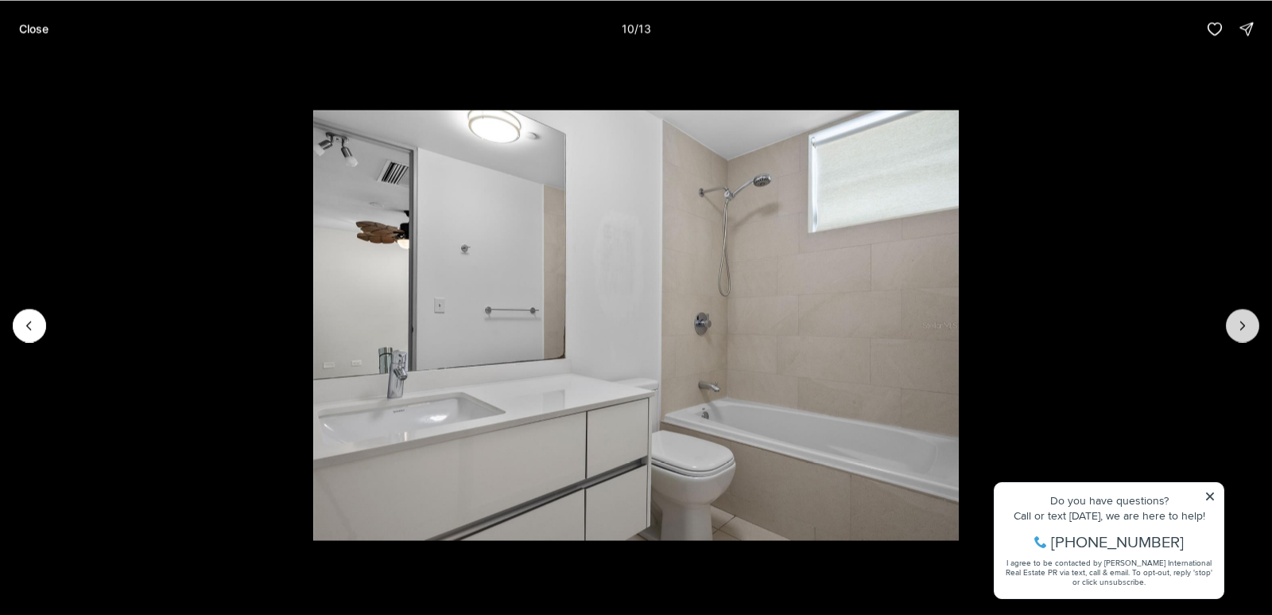
click at [1236, 318] on icon "Next slide" at bounding box center [1243, 325] width 16 height 16
